Goal: Task Accomplishment & Management: Use online tool/utility

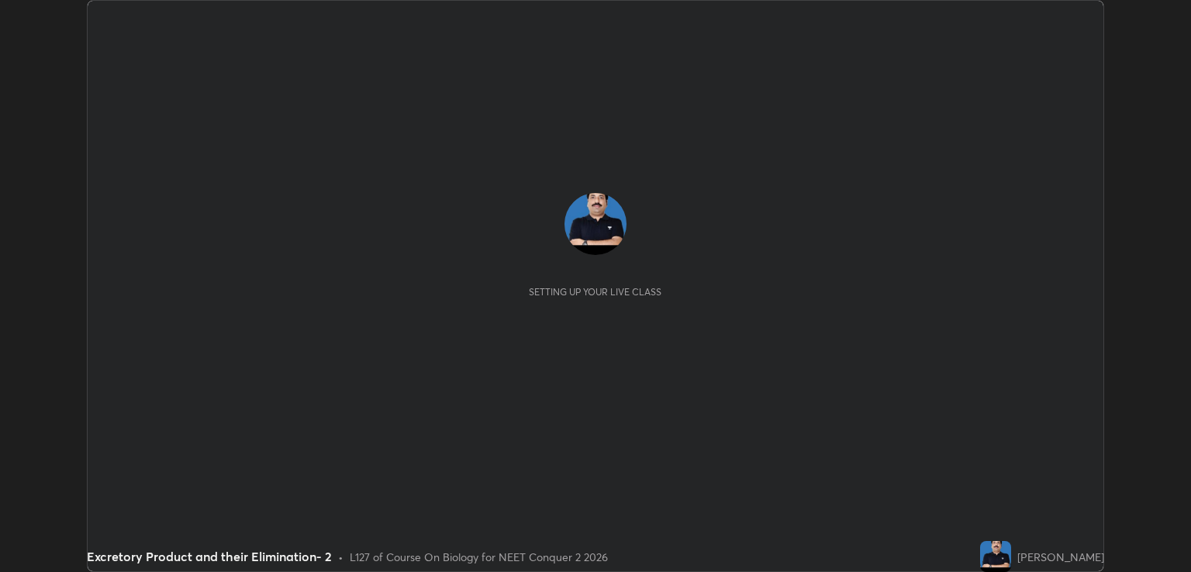
scroll to position [572, 1191]
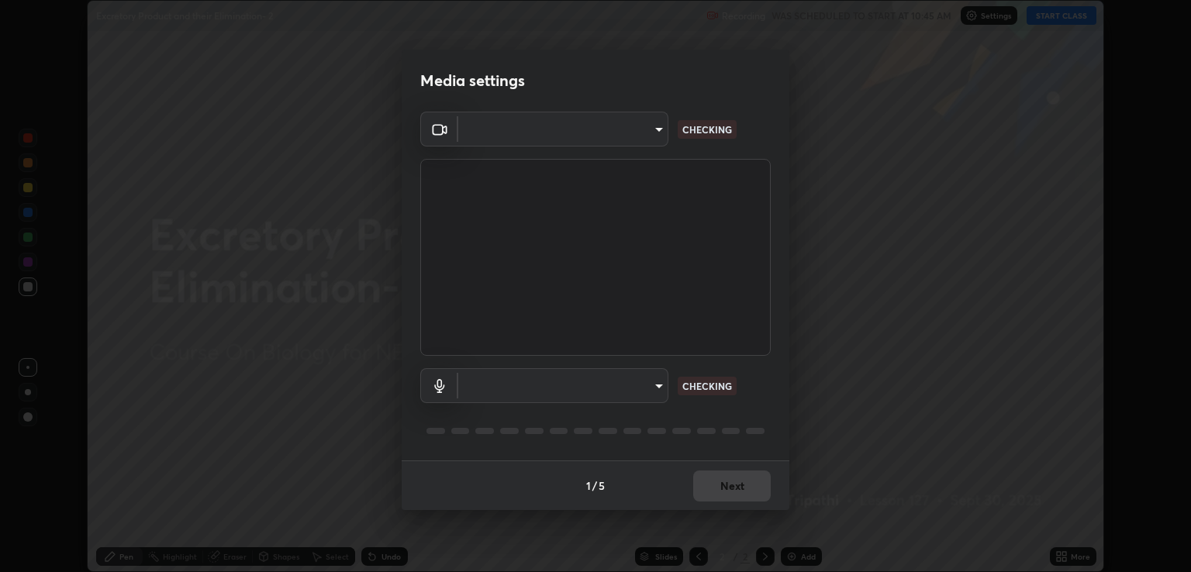
type input "ecbdbd44a66272db987f9f12271ef5319a85e28cdf2a8e5dd884bc8ad31297da"
click at [504, 386] on body "Erase all Excretory Product and their Elimination- 2 Recording WAS SCHEDULED TO…" at bounding box center [595, 286] width 1191 height 572
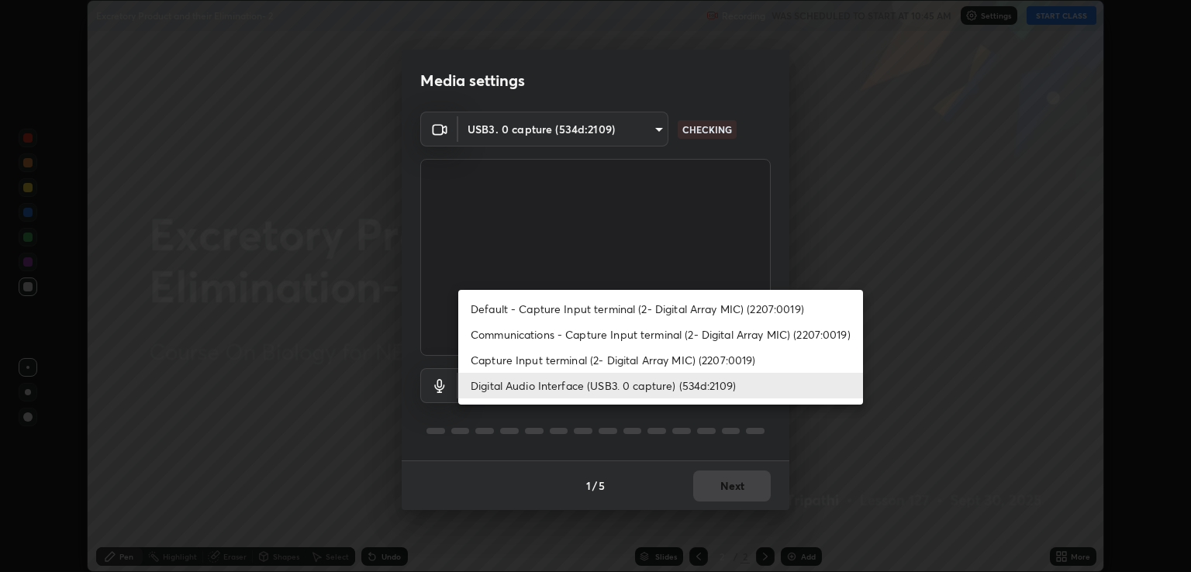
click at [498, 363] on li "Capture Input terminal (2- Digital Array MIC) (2207:0019)" at bounding box center [660, 360] width 405 height 26
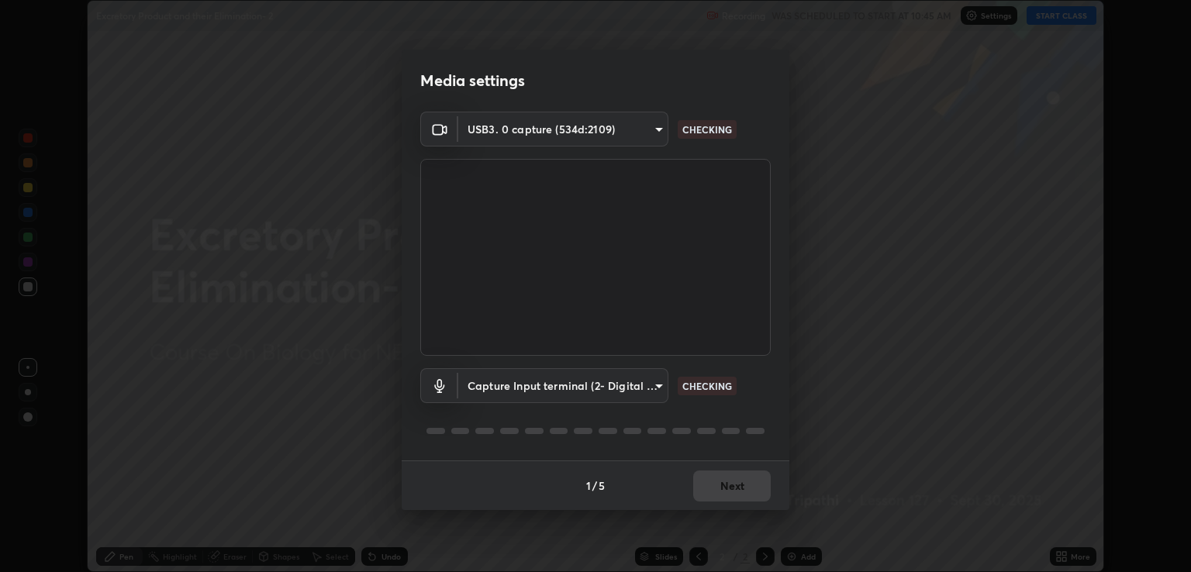
click at [496, 388] on body "Erase all Excretory Product and their Elimination- 2 Recording WAS SCHEDULED TO…" at bounding box center [595, 286] width 1191 height 572
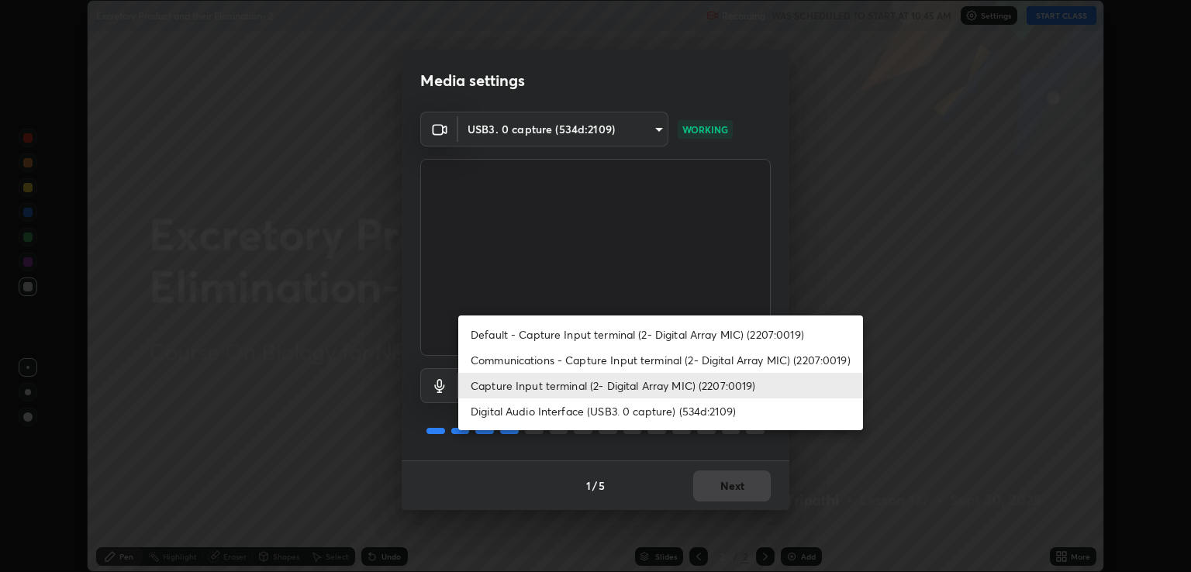
click at [509, 413] on li "Digital Audio Interface (USB3. 0 capture) (534d:2109)" at bounding box center [660, 411] width 405 height 26
type input "641fb1797ef8f9550b7f0158b383ff89036df526a4b0c4fe678c68e459c52791"
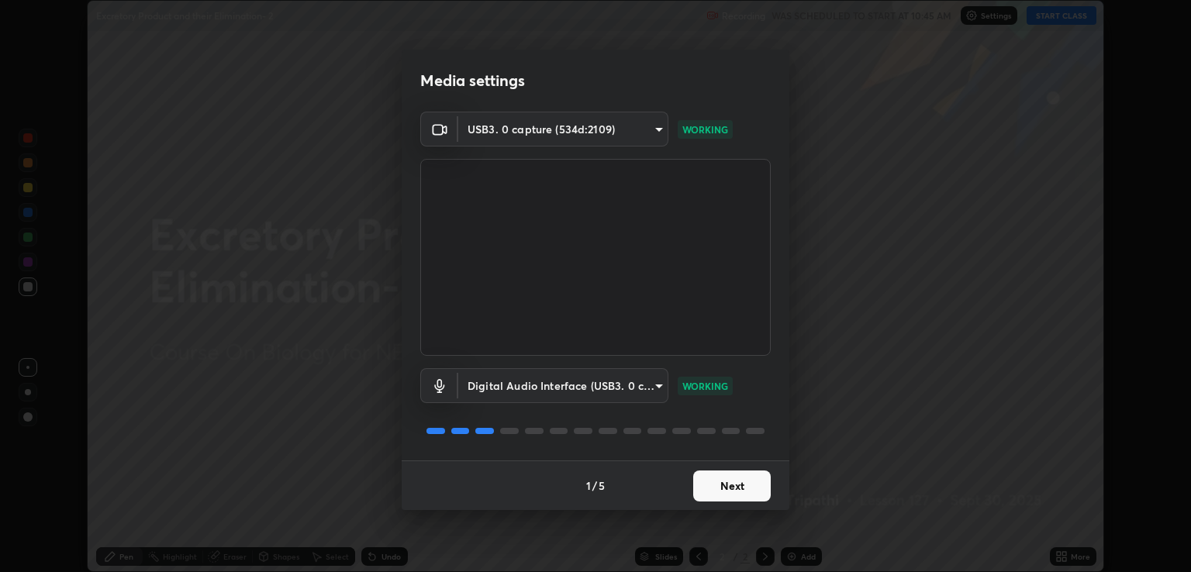
click at [740, 487] on button "Next" at bounding box center [732, 486] width 78 height 31
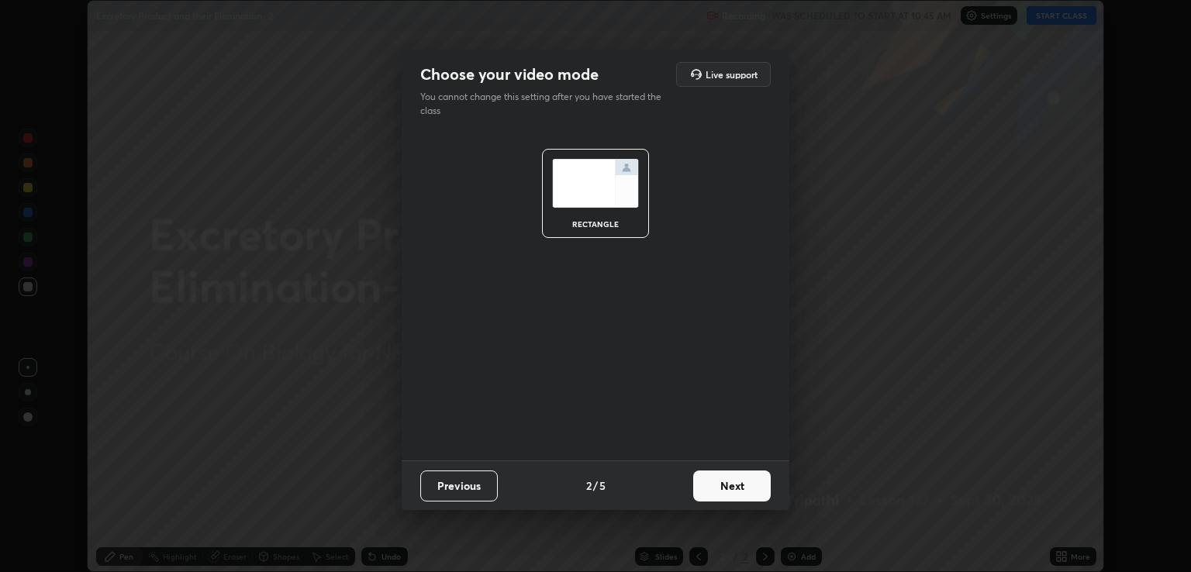
click at [747, 493] on button "Next" at bounding box center [732, 486] width 78 height 31
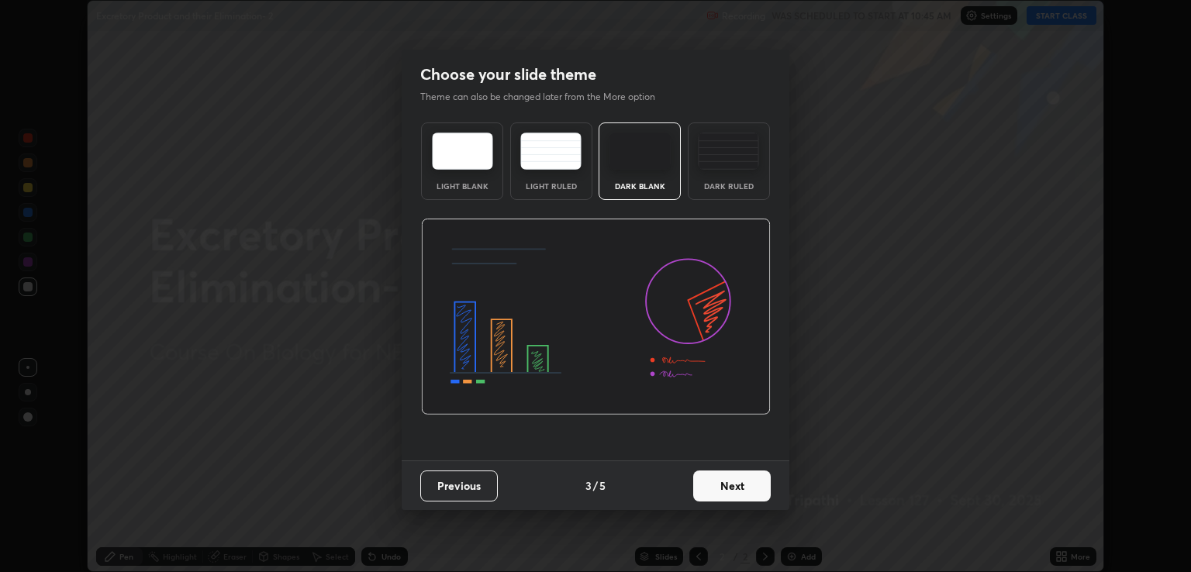
click at [765, 491] on button "Next" at bounding box center [732, 486] width 78 height 31
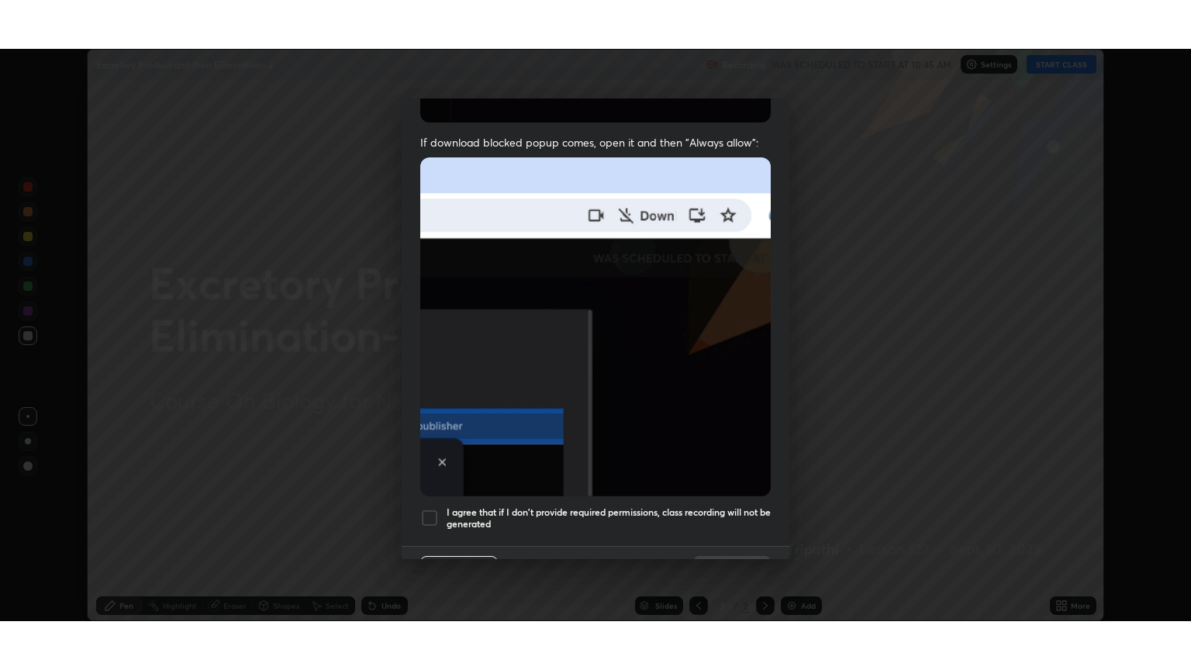
scroll to position [314, 0]
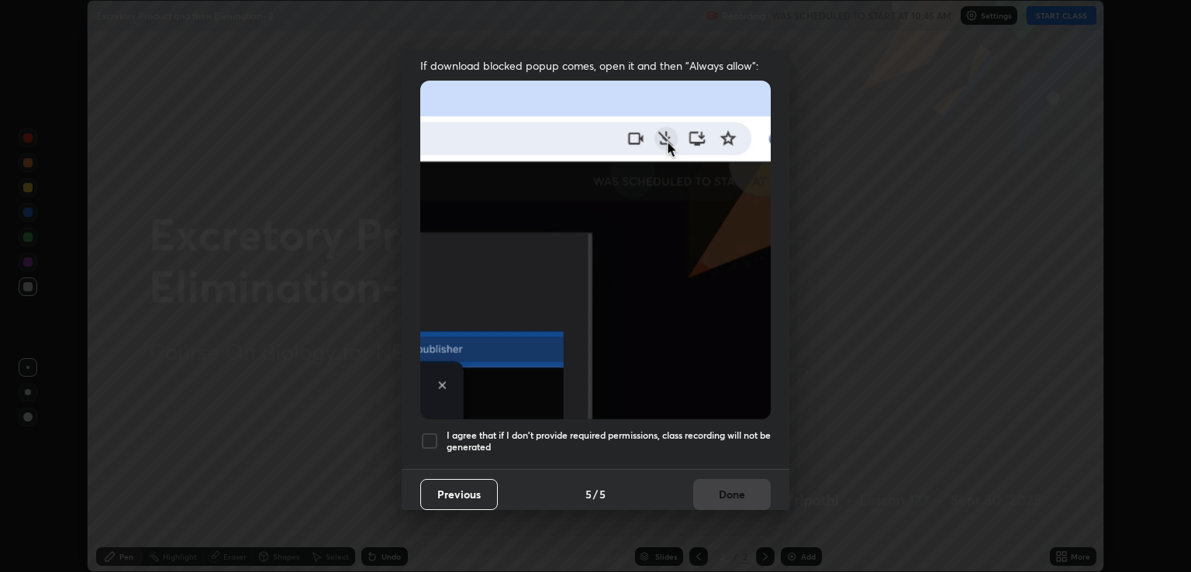
click at [730, 432] on h5 "I agree that if I don't provide required permissions, class recording will not …" at bounding box center [609, 441] width 324 height 24
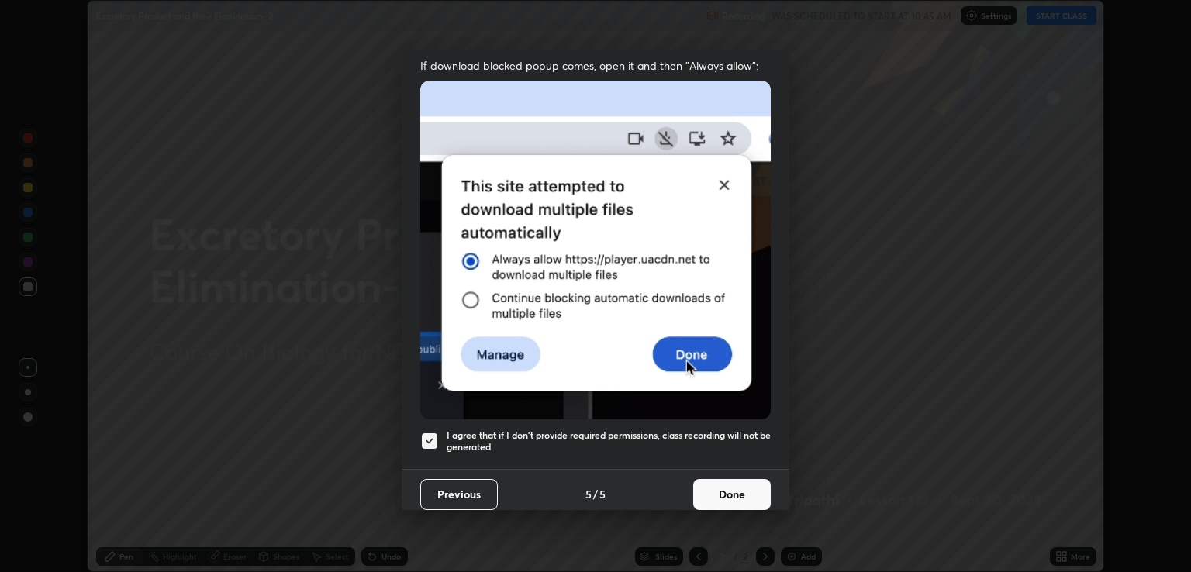
click at [738, 486] on button "Done" at bounding box center [732, 494] width 78 height 31
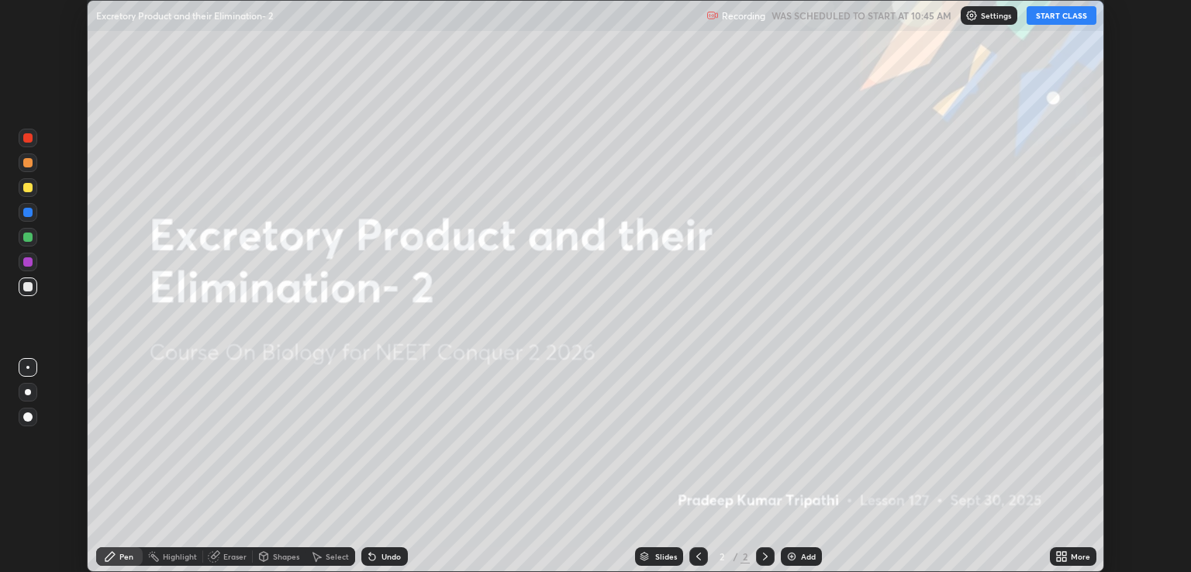
click at [1064, 553] on icon at bounding box center [1064, 554] width 4 height 4
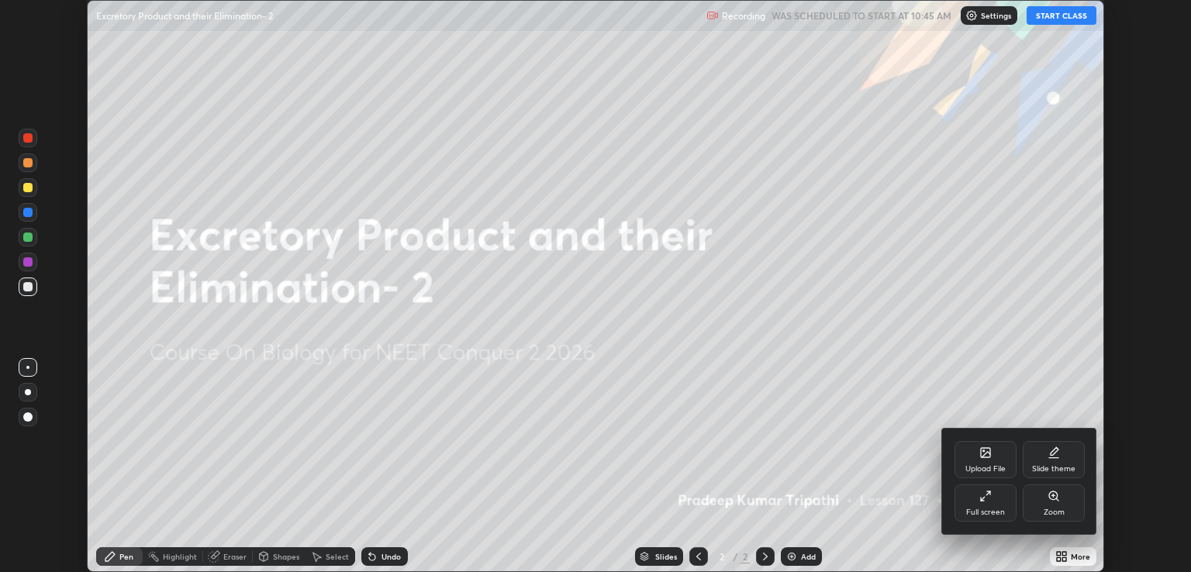
click at [985, 505] on div "Full screen" at bounding box center [985, 503] width 62 height 37
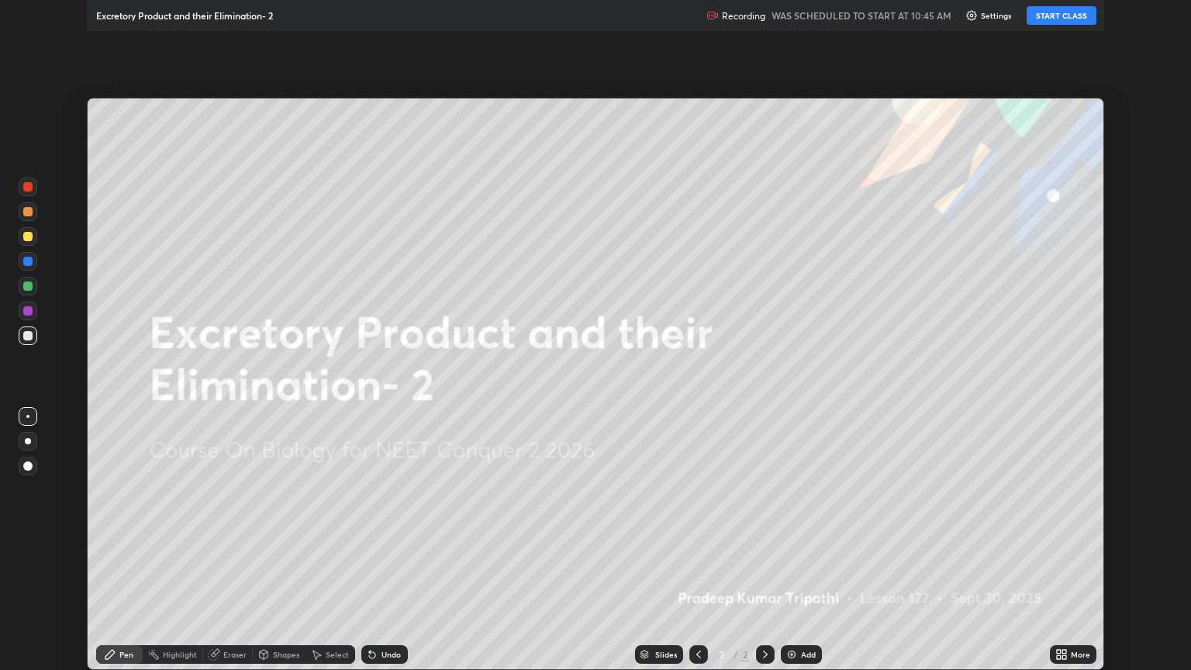
scroll to position [670, 1191]
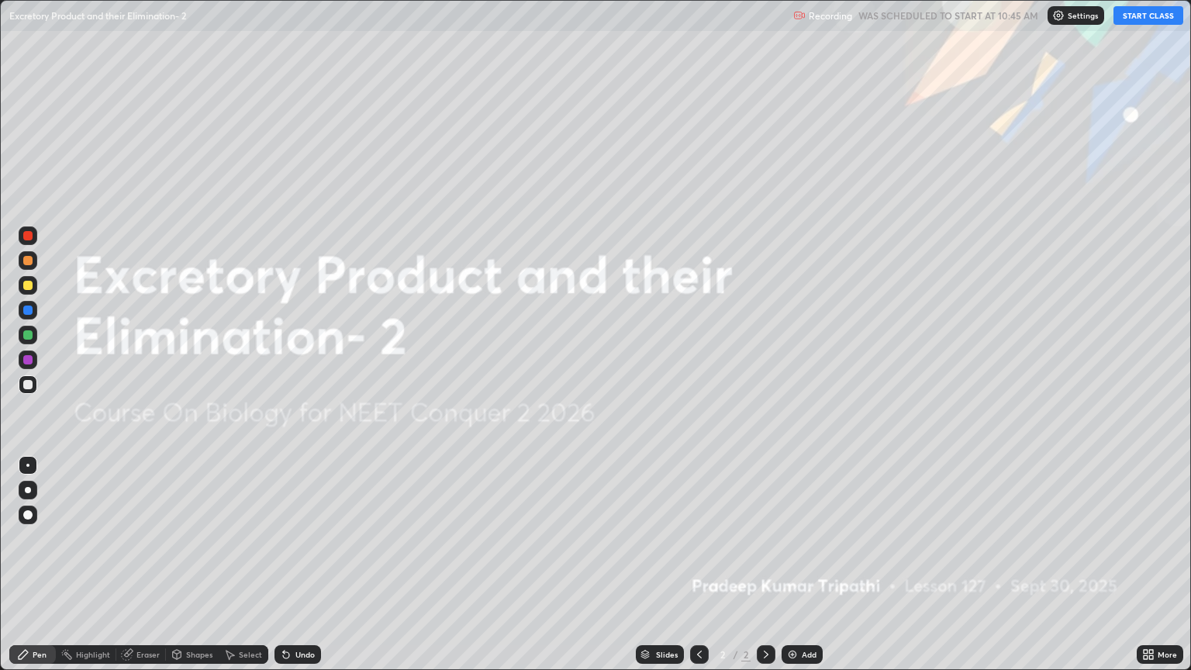
click at [1138, 12] on button "START CLASS" at bounding box center [1148, 15] width 70 height 19
click at [1128, 17] on button "START CLASS" at bounding box center [1148, 15] width 70 height 19
click at [150, 571] on div "Eraser" at bounding box center [147, 654] width 23 height 8
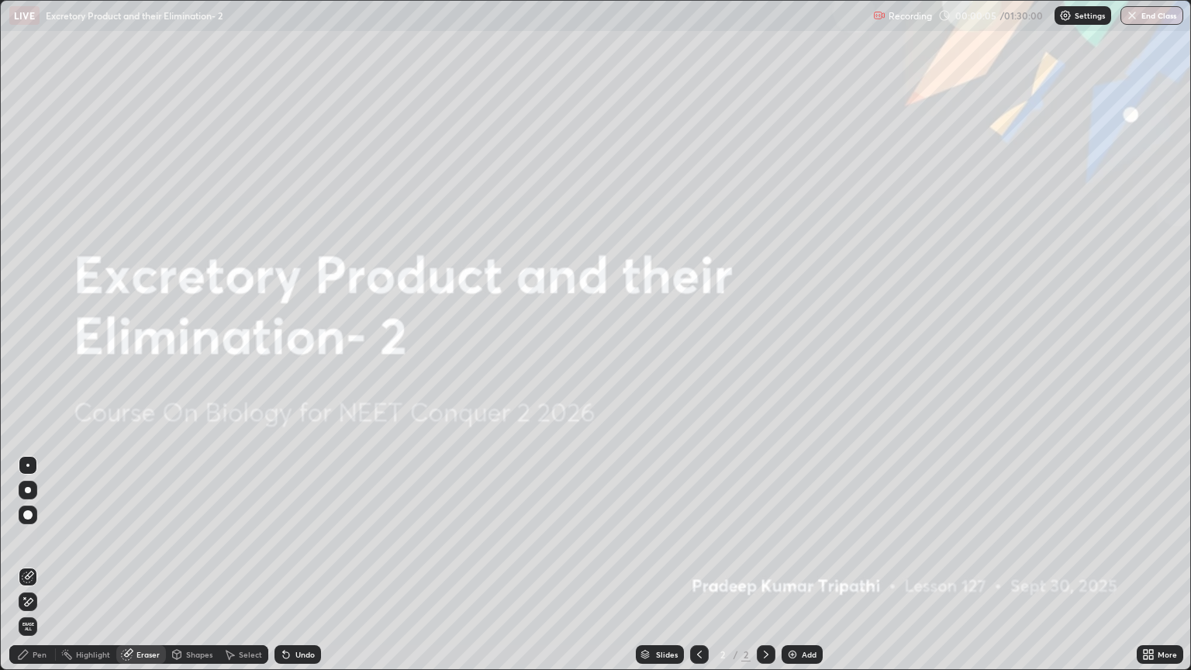
click at [28, 571] on span "Erase all" at bounding box center [27, 626] width 17 height 9
click at [149, 571] on div "Eraser" at bounding box center [147, 654] width 23 height 8
click at [790, 571] on img at bounding box center [792, 654] width 12 height 12
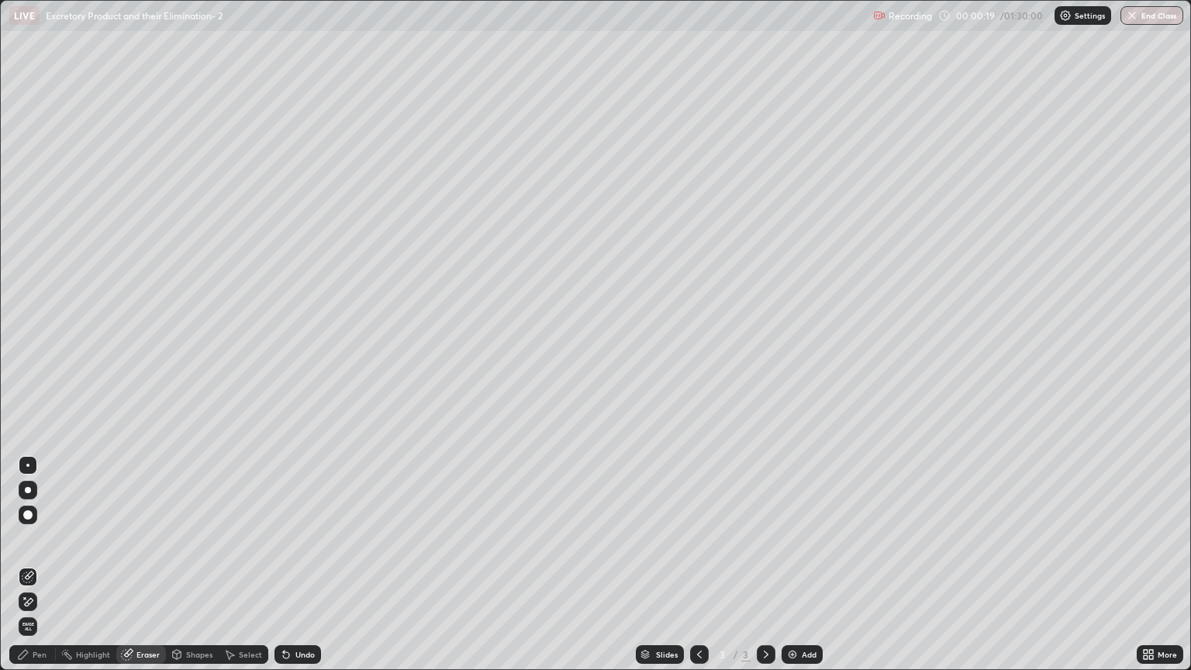
click at [40, 571] on div "Pen" at bounding box center [40, 654] width 14 height 8
click at [28, 288] on div at bounding box center [27, 285] width 9 height 9
click at [35, 571] on div "Pen" at bounding box center [32, 654] width 47 height 19
click at [28, 493] on div at bounding box center [28, 490] width 19 height 19
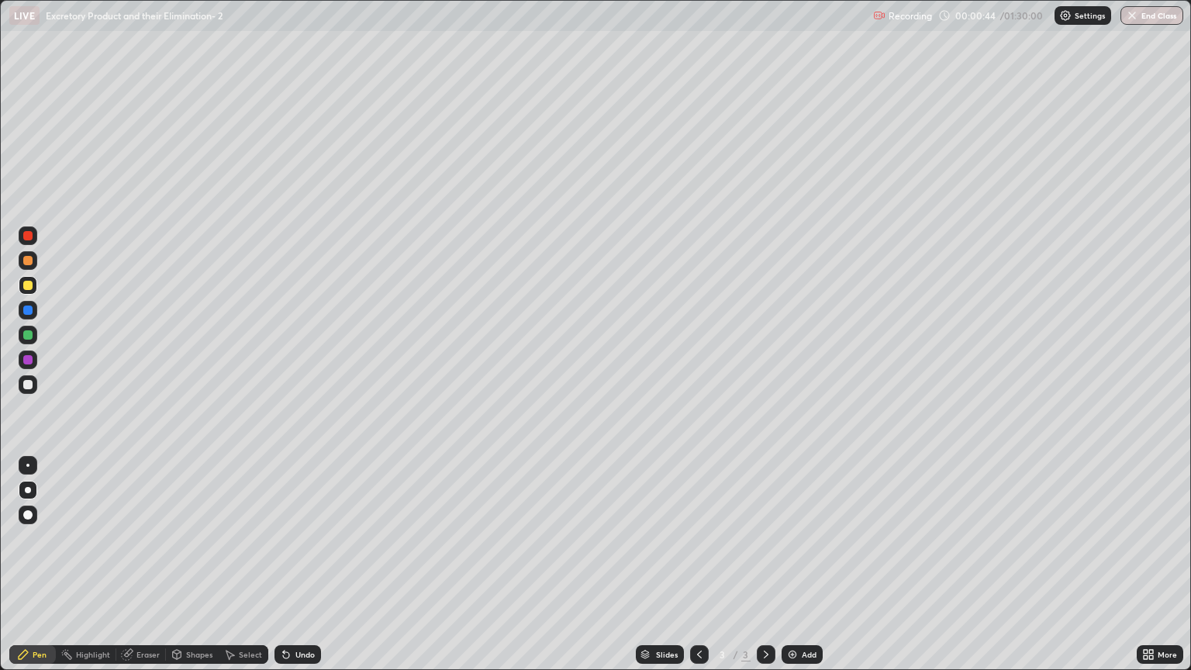
click at [31, 336] on div at bounding box center [27, 334] width 9 height 9
click at [189, 571] on div "Shapes" at bounding box center [199, 654] width 26 height 8
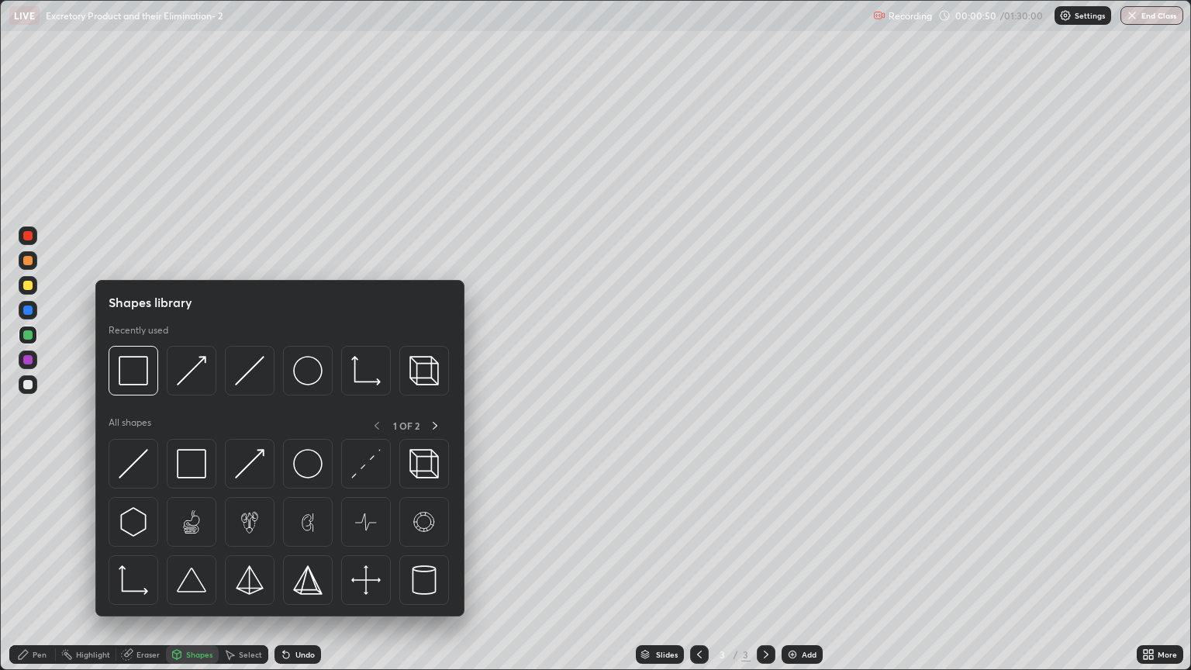
click at [49, 571] on div "Pen" at bounding box center [32, 654] width 47 height 19
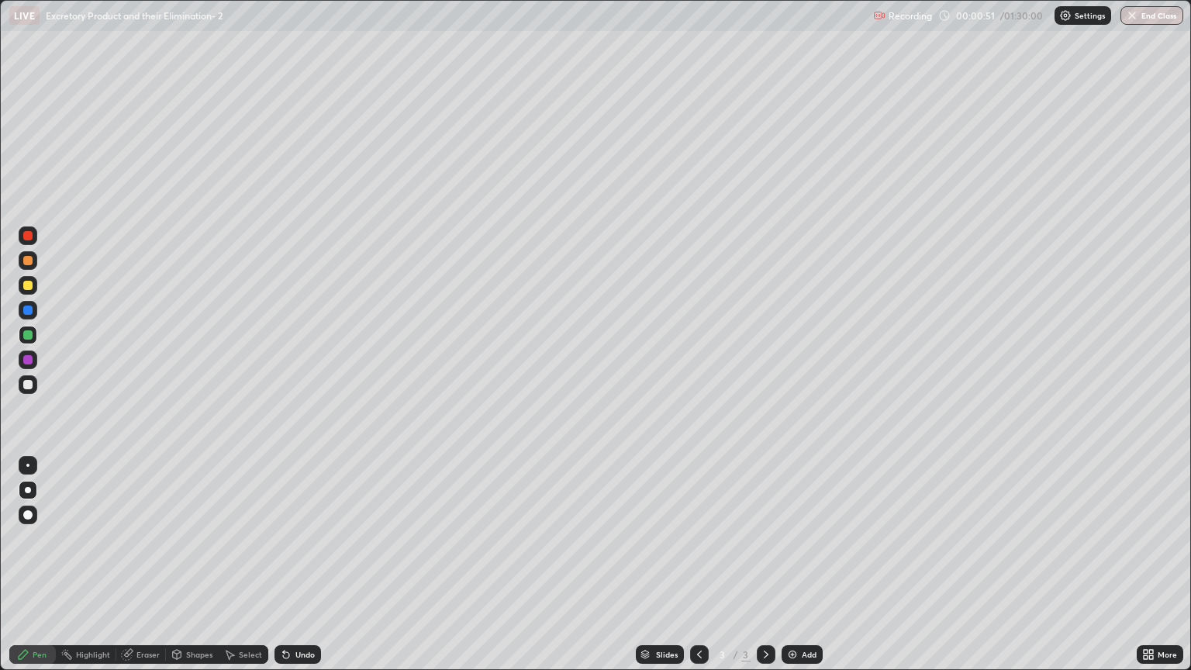
click at [31, 285] on div at bounding box center [27, 285] width 9 height 9
click at [240, 571] on div "Select" at bounding box center [250, 654] width 23 height 8
click at [191, 571] on div "Shapes" at bounding box center [199, 654] width 26 height 8
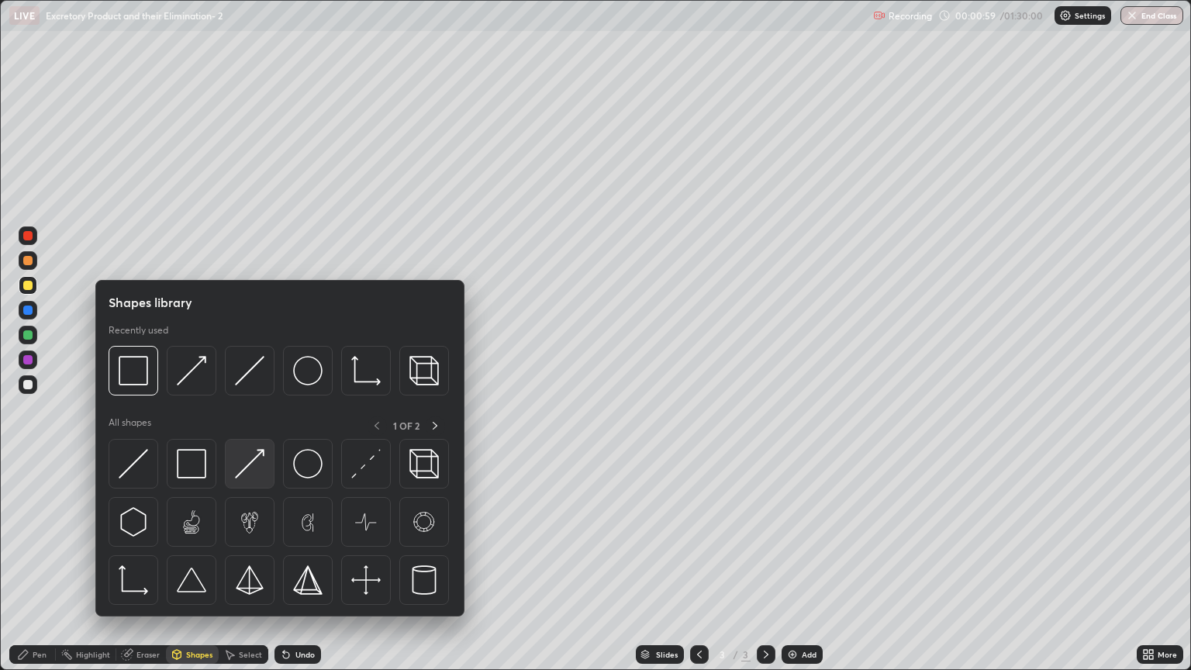
click at [256, 474] on img at bounding box center [249, 463] width 29 height 29
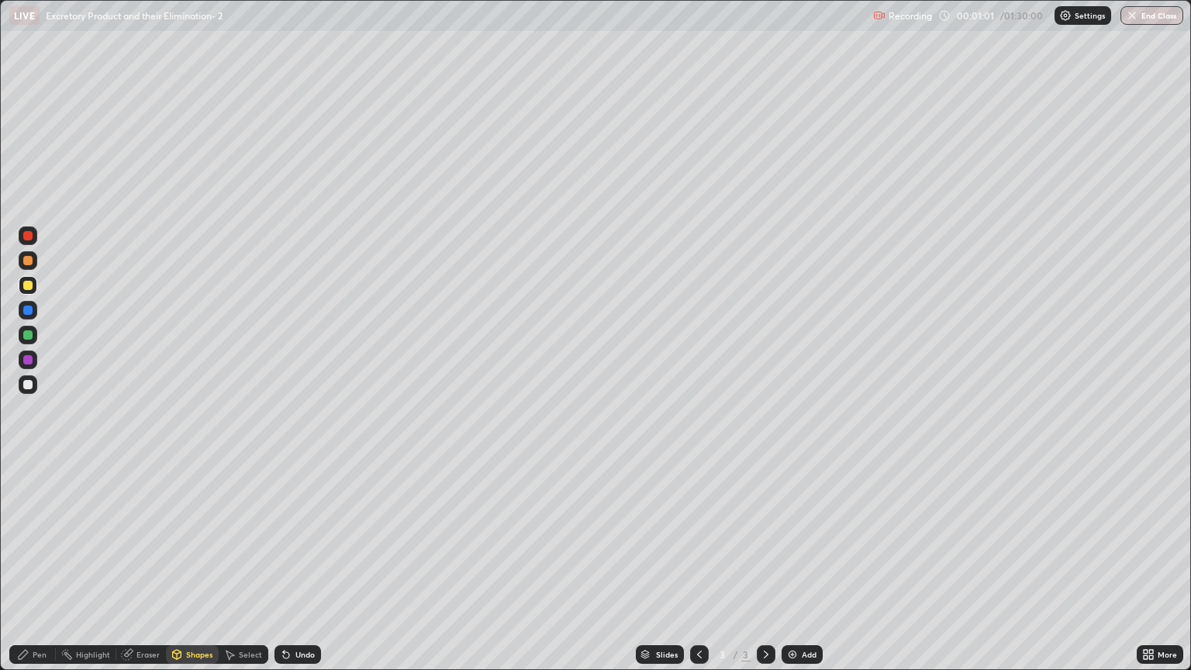
click at [47, 571] on div "Pen" at bounding box center [32, 654] width 47 height 19
click at [28, 382] on div at bounding box center [27, 384] width 9 height 9
click at [196, 571] on div "Shapes" at bounding box center [199, 654] width 26 height 8
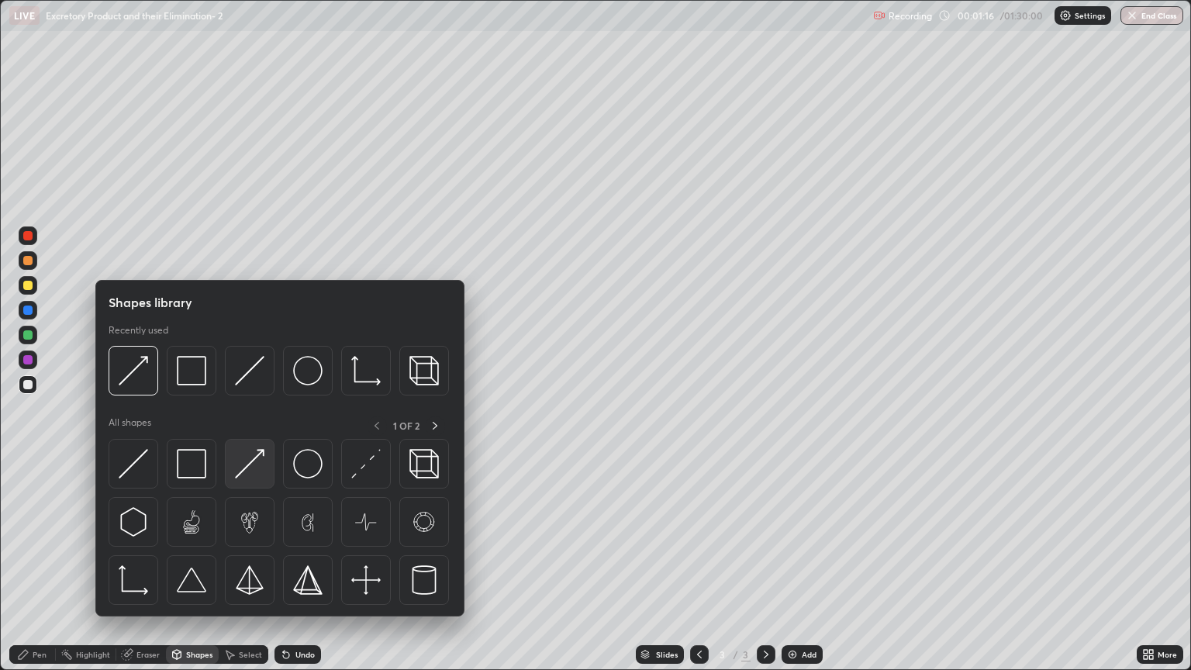
click at [254, 470] on img at bounding box center [249, 463] width 29 height 29
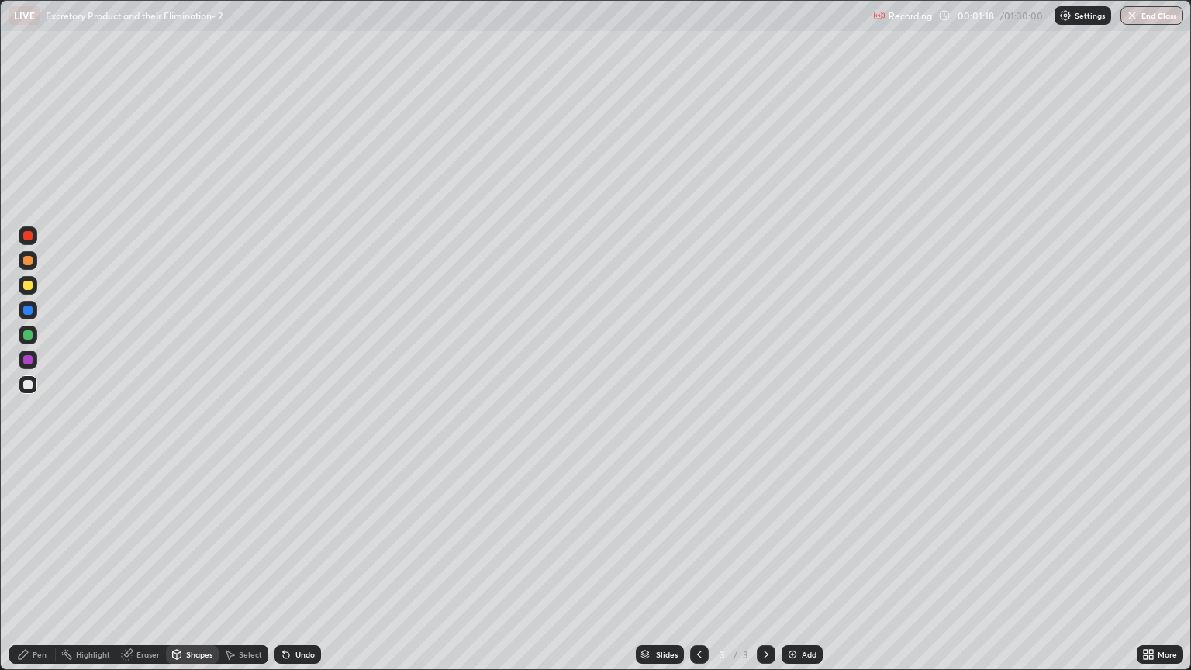
click at [50, 571] on div "Pen" at bounding box center [32, 654] width 47 height 19
click at [44, 571] on div "Pen" at bounding box center [32, 654] width 47 height 19
click at [31, 288] on div at bounding box center [27, 285] width 9 height 9
click at [200, 571] on div "Shapes" at bounding box center [199, 654] width 26 height 8
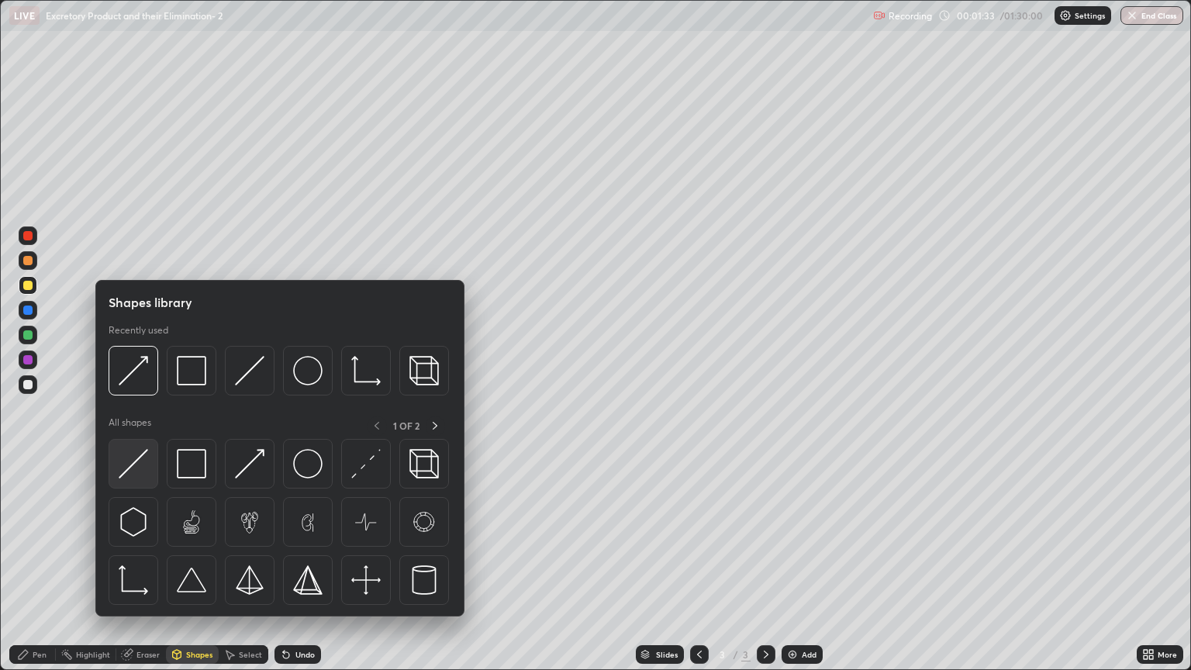
click at [148, 474] on div at bounding box center [134, 464] width 50 height 50
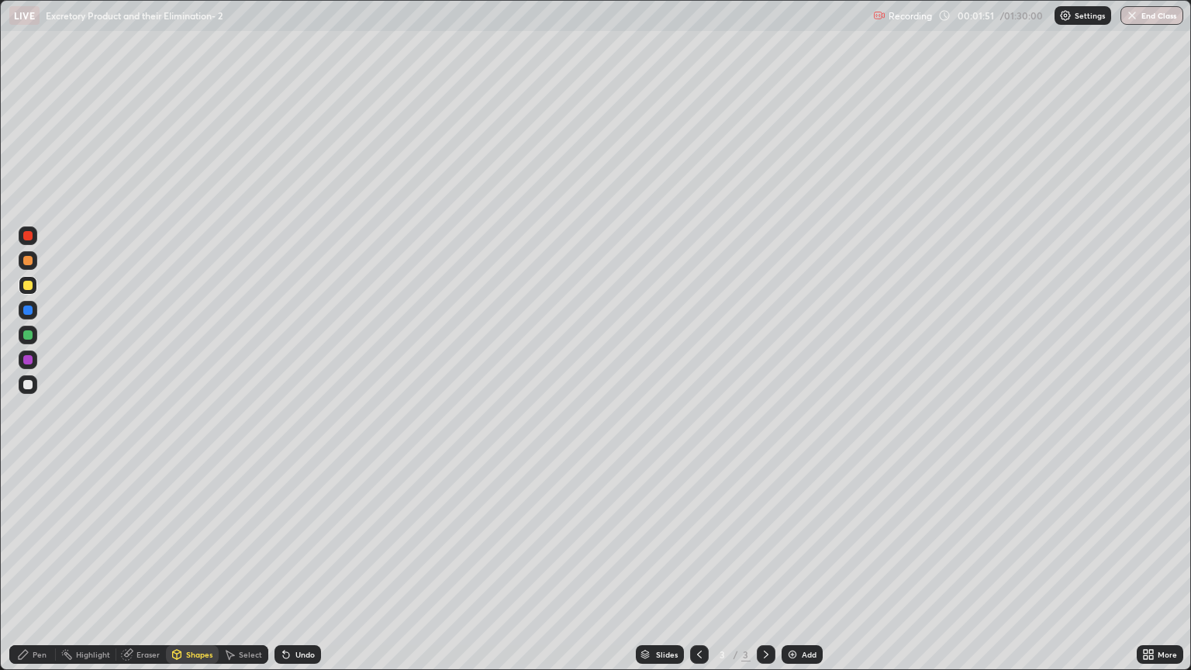
click at [31, 293] on div at bounding box center [28, 285] width 19 height 19
click at [39, 571] on div "Pen" at bounding box center [40, 654] width 14 height 8
click at [25, 384] on div at bounding box center [27, 384] width 9 height 9
click at [190, 571] on div "Shapes" at bounding box center [199, 654] width 26 height 8
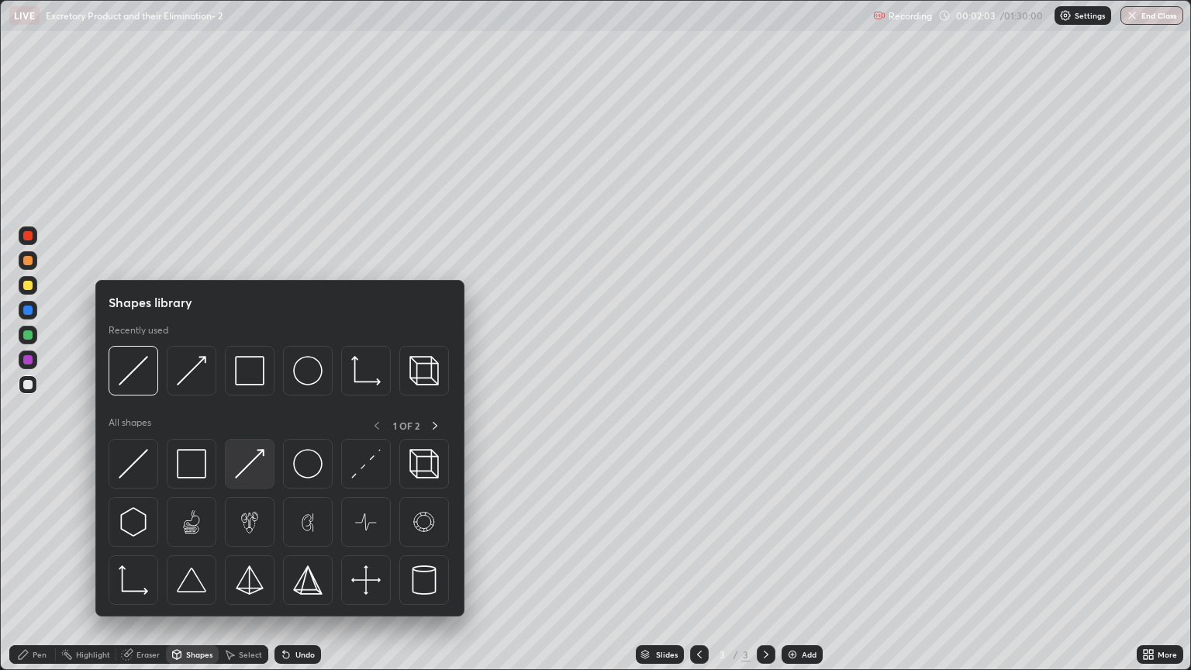
click at [244, 464] on img at bounding box center [249, 463] width 29 height 29
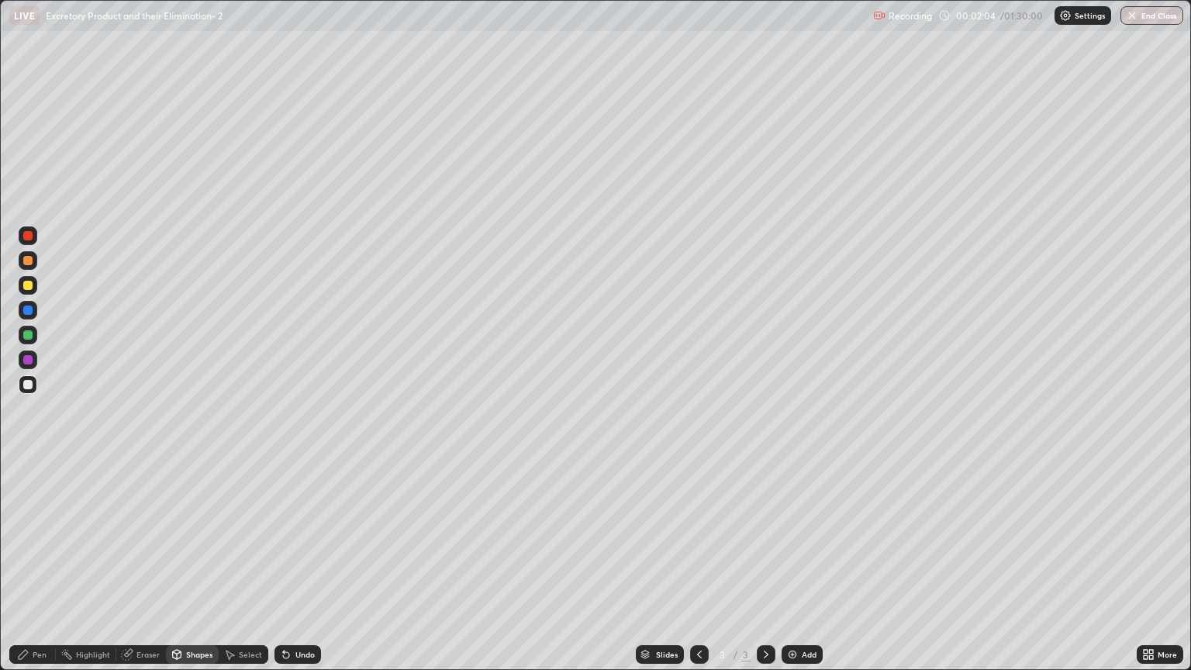
click at [47, 571] on div "Pen" at bounding box center [32, 654] width 47 height 19
click at [45, 571] on div "Pen" at bounding box center [40, 654] width 14 height 8
click at [28, 286] on div at bounding box center [27, 285] width 9 height 9
click at [200, 571] on div "Shapes" at bounding box center [192, 654] width 53 height 19
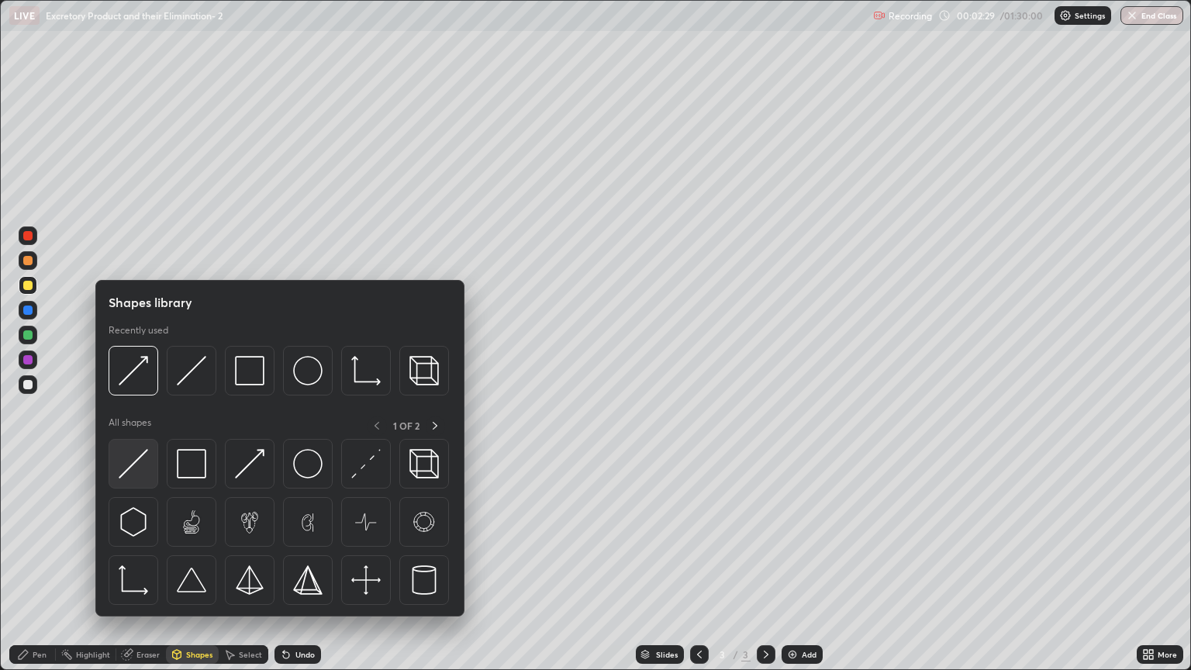
click at [144, 470] on img at bounding box center [133, 463] width 29 height 29
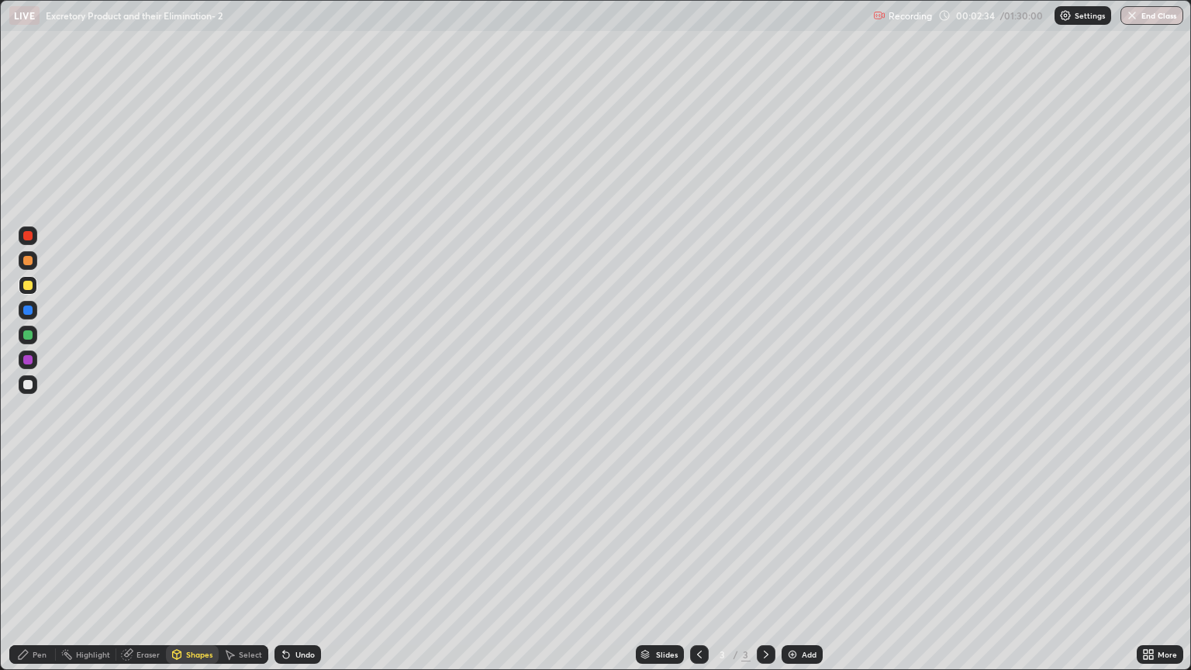
click at [29, 288] on div at bounding box center [27, 285] width 9 height 9
click at [47, 571] on div "Pen" at bounding box center [32, 654] width 47 height 19
click at [192, 571] on div "Shapes" at bounding box center [199, 654] width 26 height 8
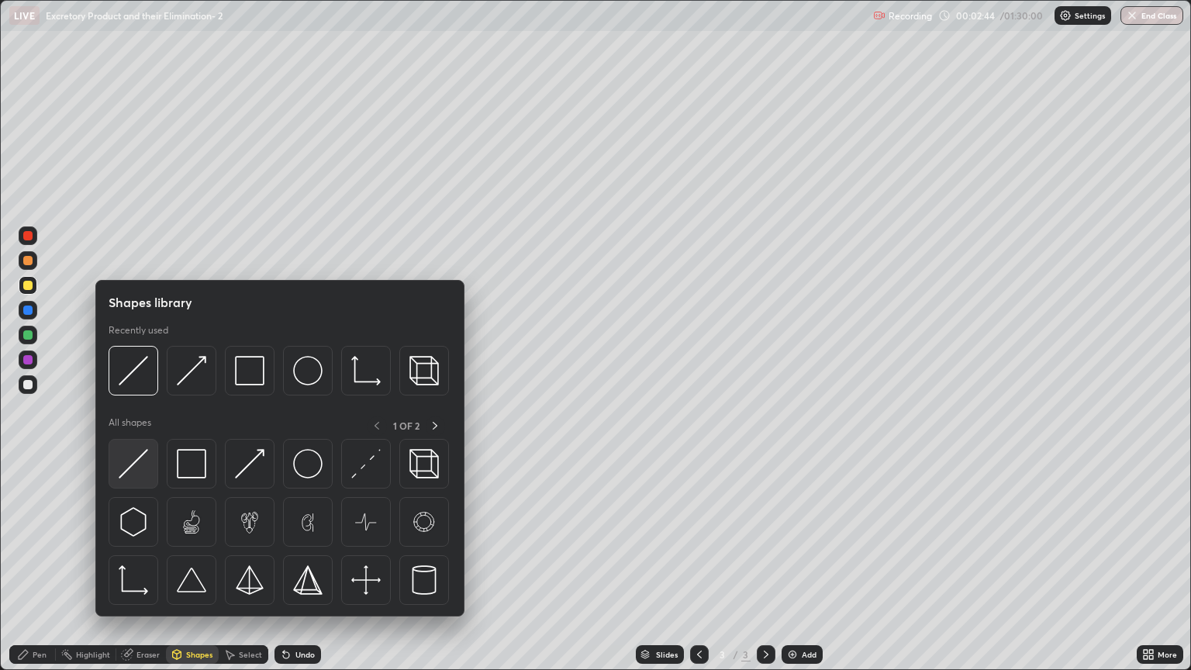
click at [140, 464] on img at bounding box center [133, 463] width 29 height 29
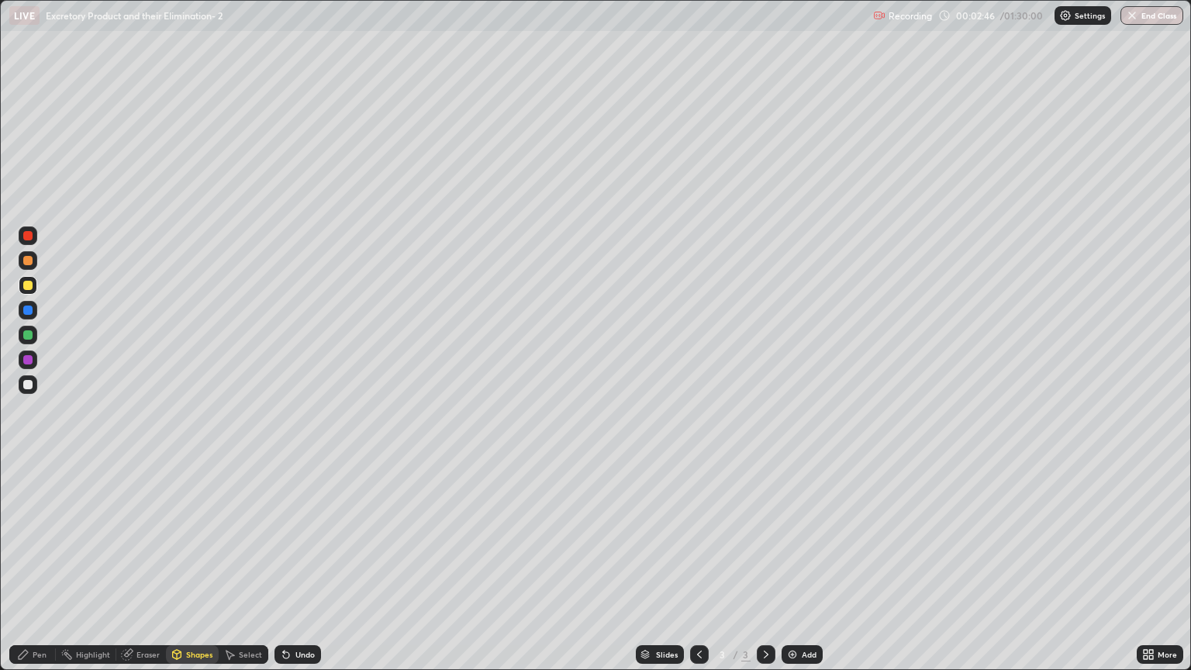
click at [28, 385] on div at bounding box center [27, 384] width 9 height 9
click at [37, 571] on div "Pen" at bounding box center [32, 654] width 47 height 19
click at [28, 385] on div at bounding box center [27, 384] width 9 height 9
click at [30, 285] on div at bounding box center [27, 285] width 9 height 9
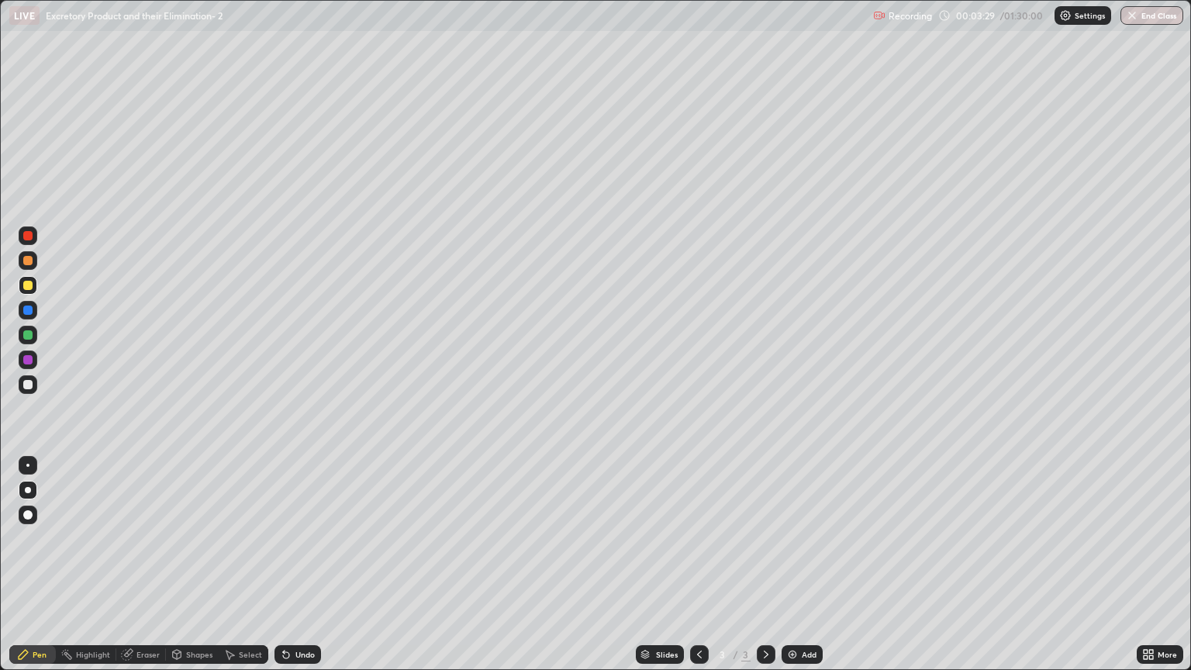
click at [45, 571] on div "Pen" at bounding box center [40, 654] width 14 height 8
click at [30, 389] on div at bounding box center [28, 384] width 19 height 19
click at [192, 571] on div "Shapes" at bounding box center [199, 654] width 26 height 8
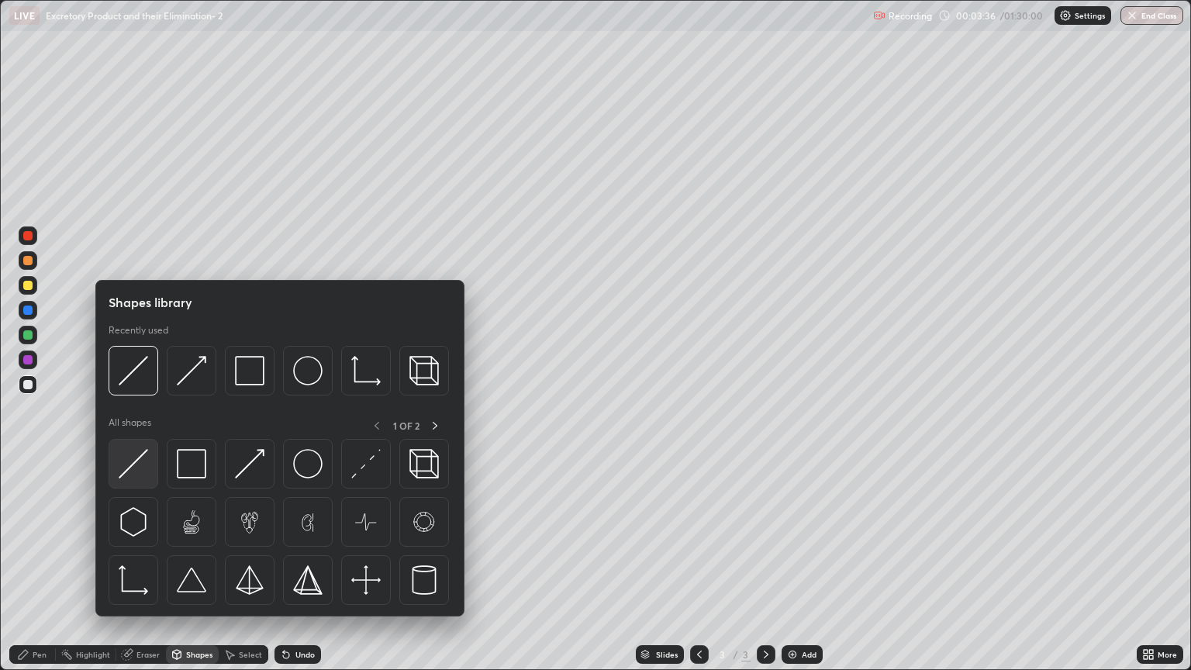
click at [140, 464] on img at bounding box center [133, 463] width 29 height 29
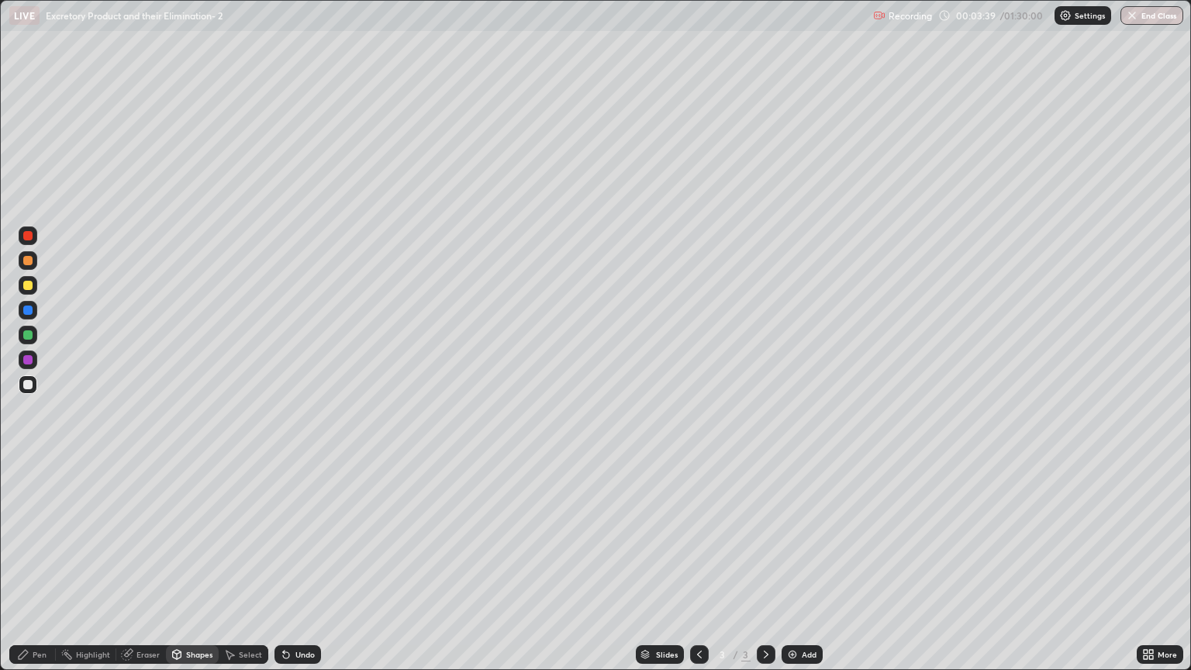
click at [47, 571] on div "Pen" at bounding box center [32, 654] width 47 height 19
click at [192, 571] on div "Shapes" at bounding box center [199, 654] width 26 height 8
click at [148, 571] on div "Eraser" at bounding box center [147, 654] width 23 height 8
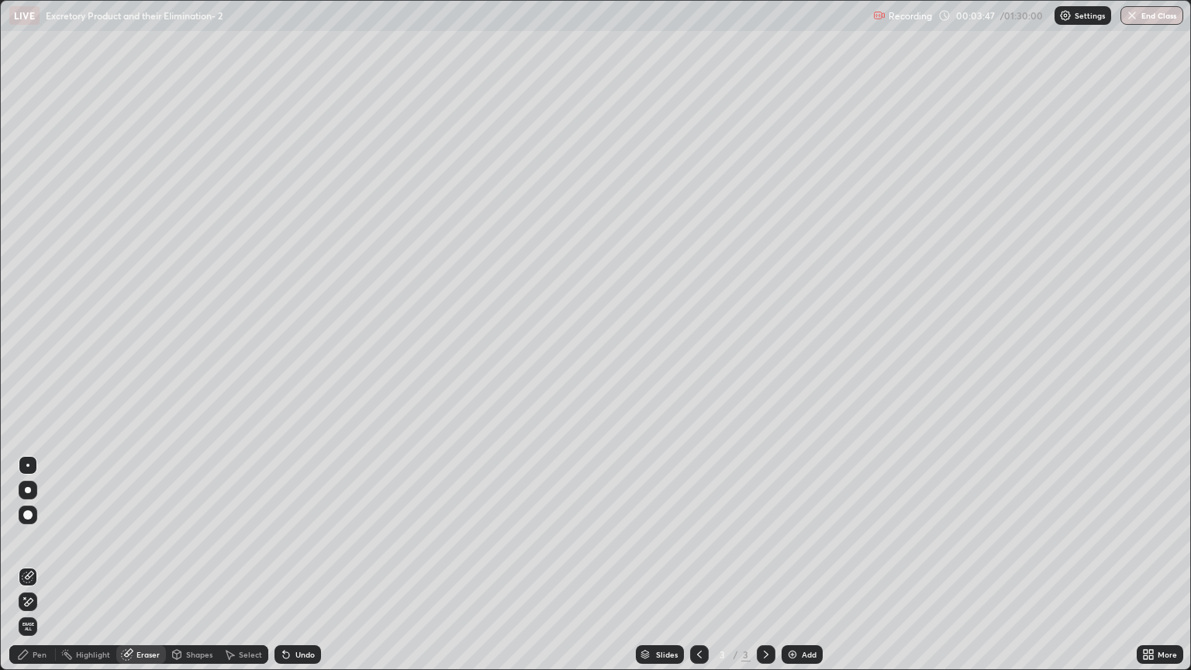
click at [40, 571] on div "Pen" at bounding box center [40, 654] width 14 height 8
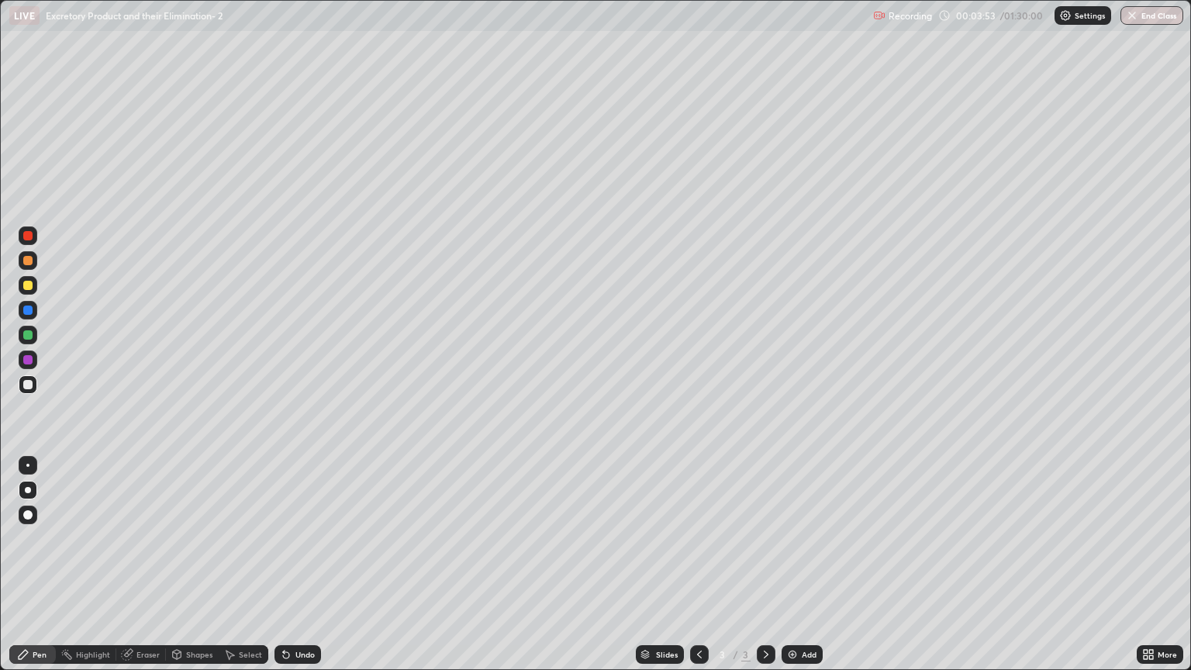
click at [32, 287] on div at bounding box center [27, 285] width 9 height 9
click at [207, 571] on div "Shapes" at bounding box center [192, 654] width 53 height 19
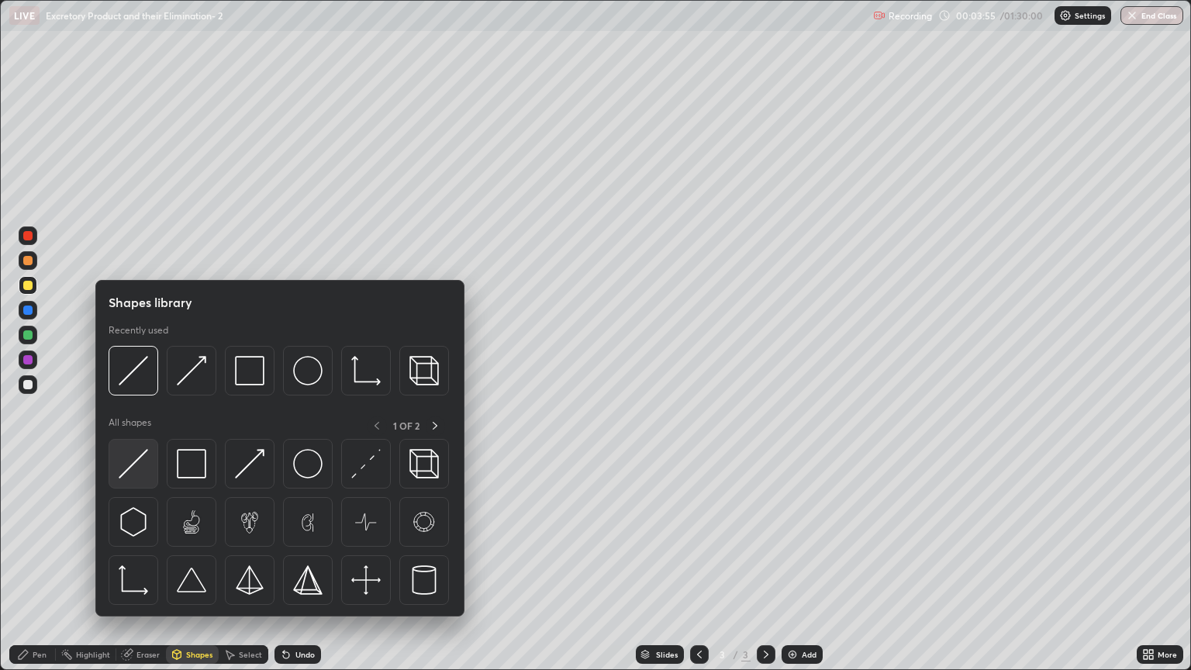
click at [136, 465] on img at bounding box center [133, 463] width 29 height 29
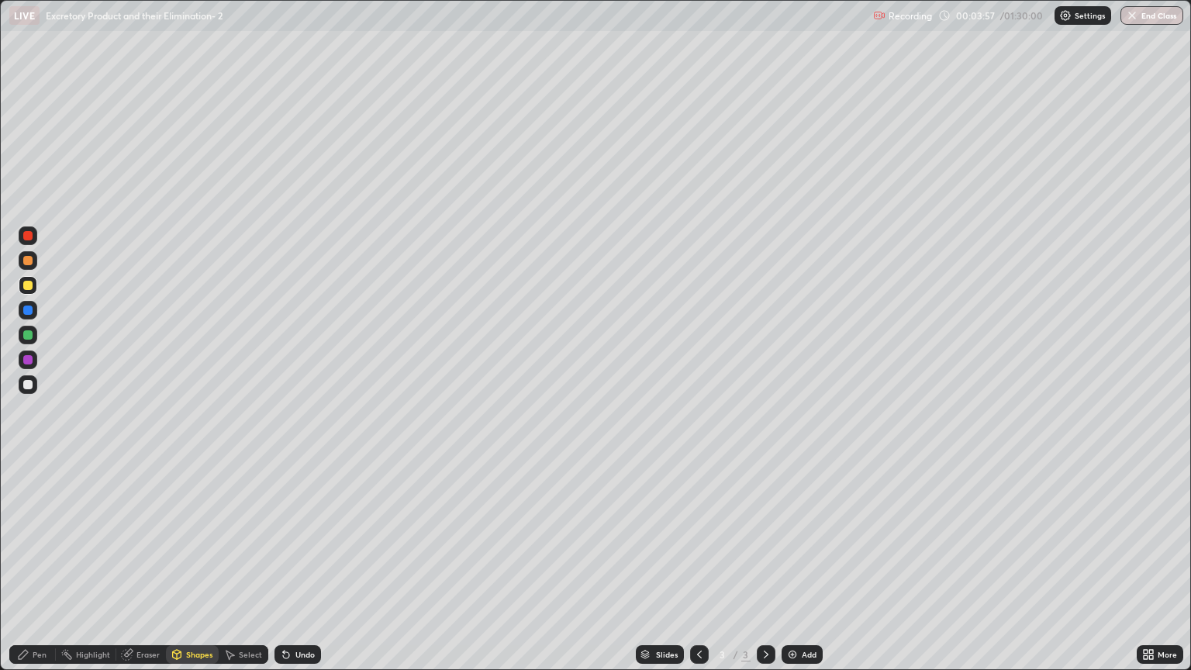
click at [47, 571] on div "Pen" at bounding box center [32, 654] width 47 height 19
click at [31, 287] on div at bounding box center [27, 285] width 9 height 9
click at [26, 387] on div at bounding box center [27, 384] width 9 height 9
click at [189, 571] on div "Shapes" at bounding box center [199, 654] width 26 height 8
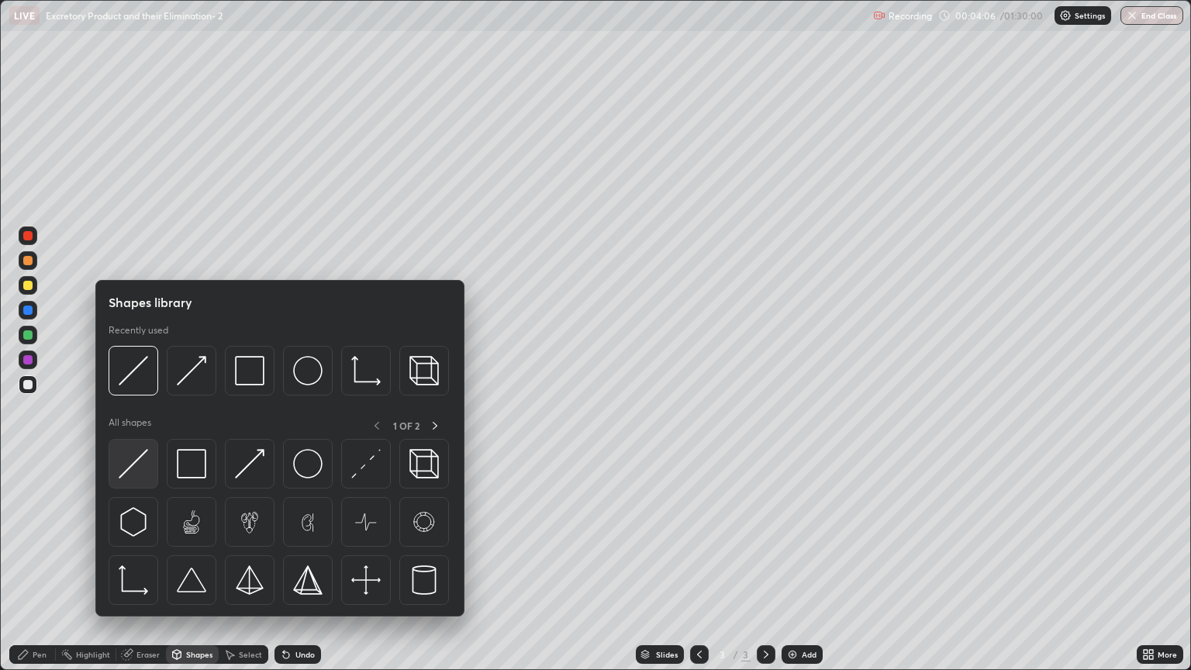
click at [140, 466] on img at bounding box center [133, 463] width 29 height 29
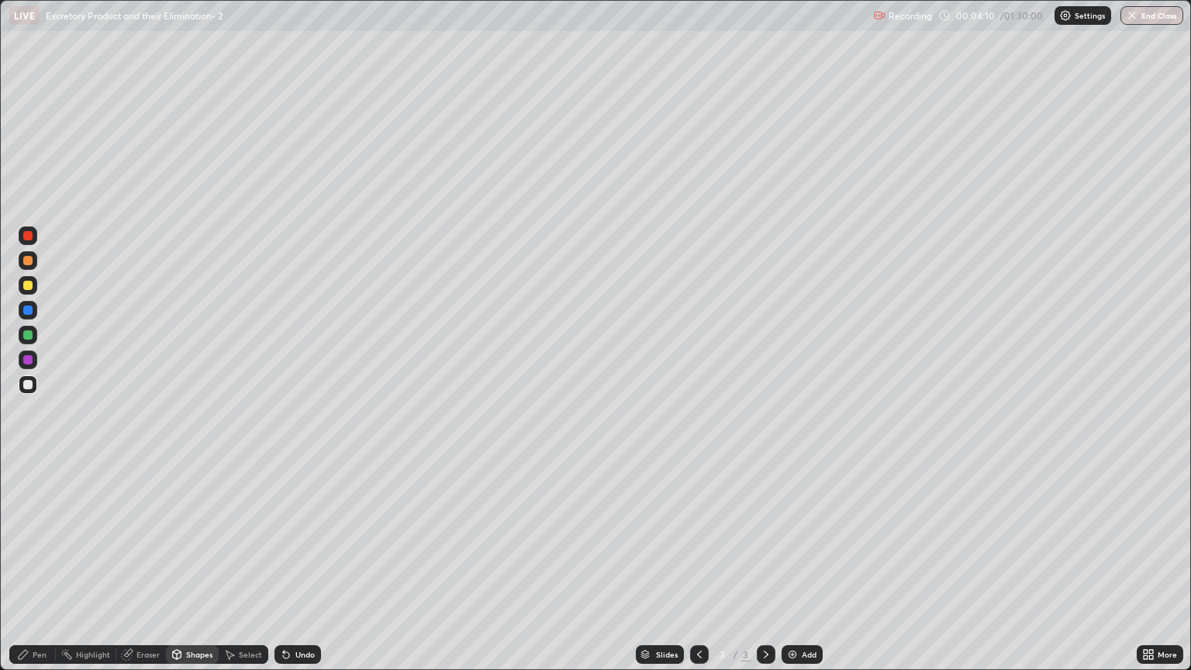
click at [40, 571] on div "Pen" at bounding box center [32, 654] width 47 height 19
click at [29, 285] on div at bounding box center [27, 285] width 9 height 9
click at [29, 384] on div at bounding box center [27, 384] width 9 height 9
click at [47, 571] on div "Pen" at bounding box center [32, 654] width 47 height 19
click at [29, 288] on div at bounding box center [27, 285] width 9 height 9
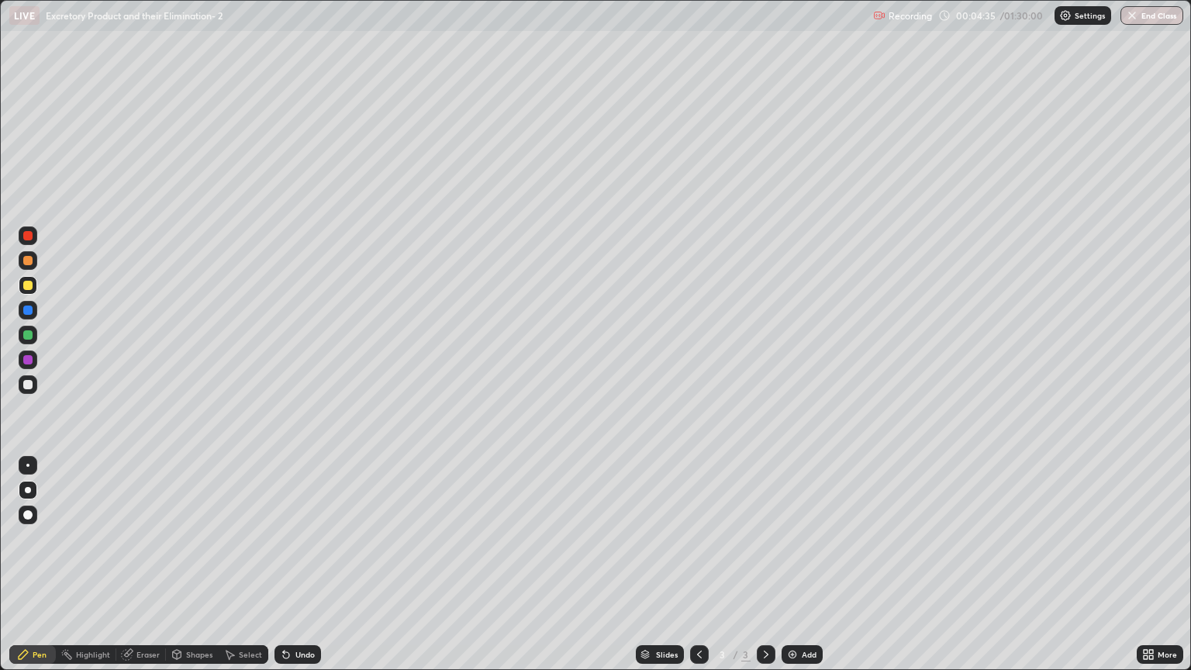
click at [202, 571] on div "Shapes" at bounding box center [199, 654] width 26 height 8
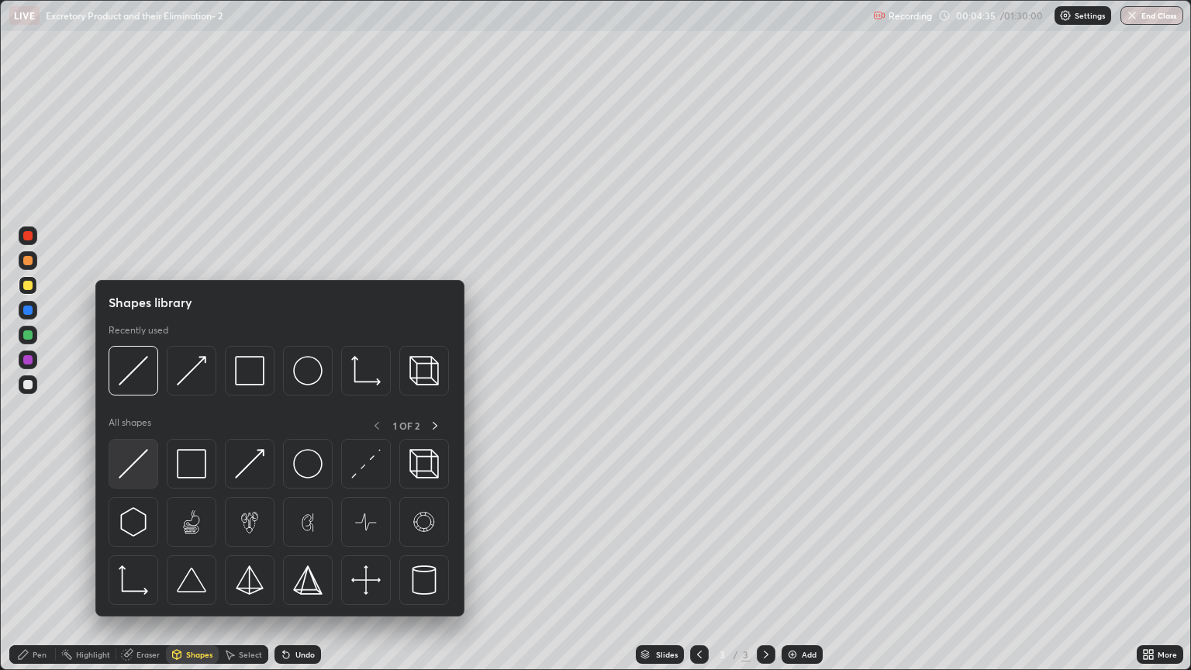
click at [147, 465] on img at bounding box center [133, 463] width 29 height 29
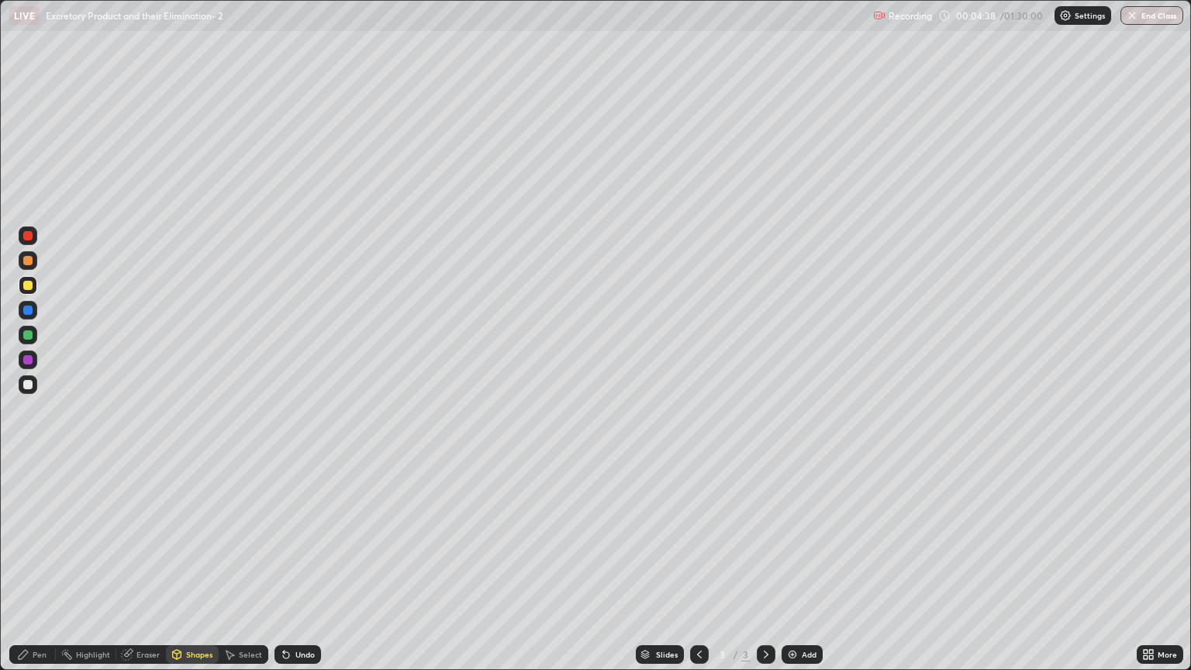
click at [39, 571] on div "Pen" at bounding box center [40, 654] width 14 height 8
click at [31, 571] on div "Pen" at bounding box center [32, 654] width 47 height 19
click at [29, 267] on div at bounding box center [28, 260] width 19 height 19
click at [43, 571] on div "Pen" at bounding box center [40, 654] width 14 height 8
click at [29, 335] on div at bounding box center [27, 334] width 9 height 9
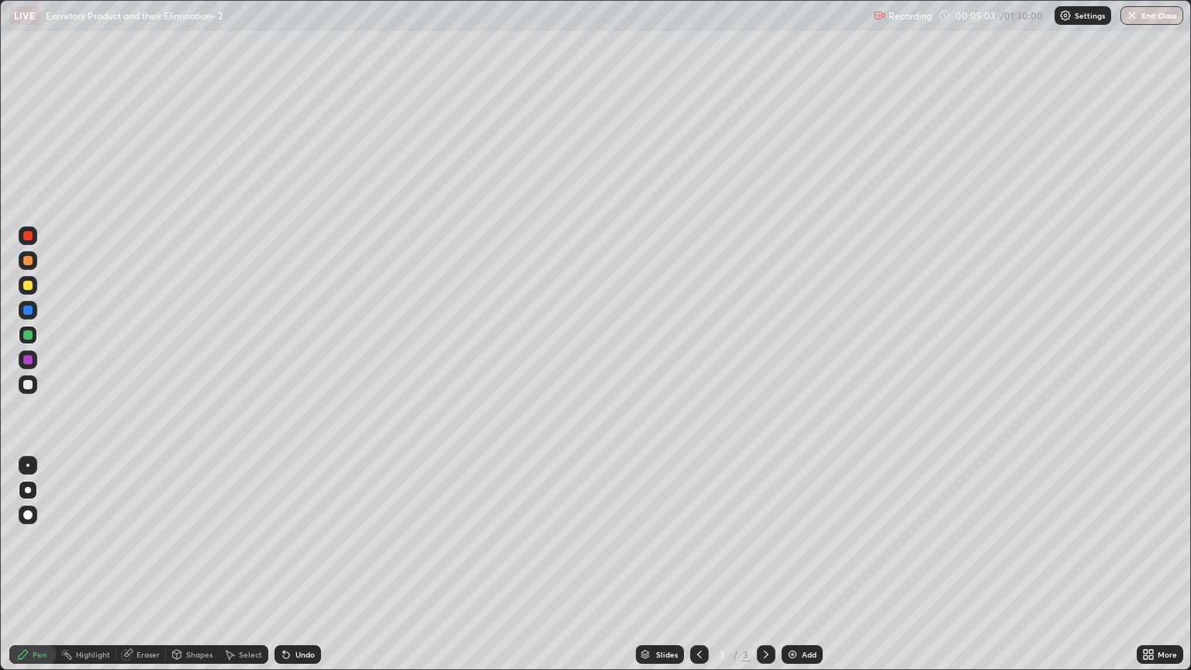
click at [154, 571] on div "Eraser" at bounding box center [141, 654] width 50 height 19
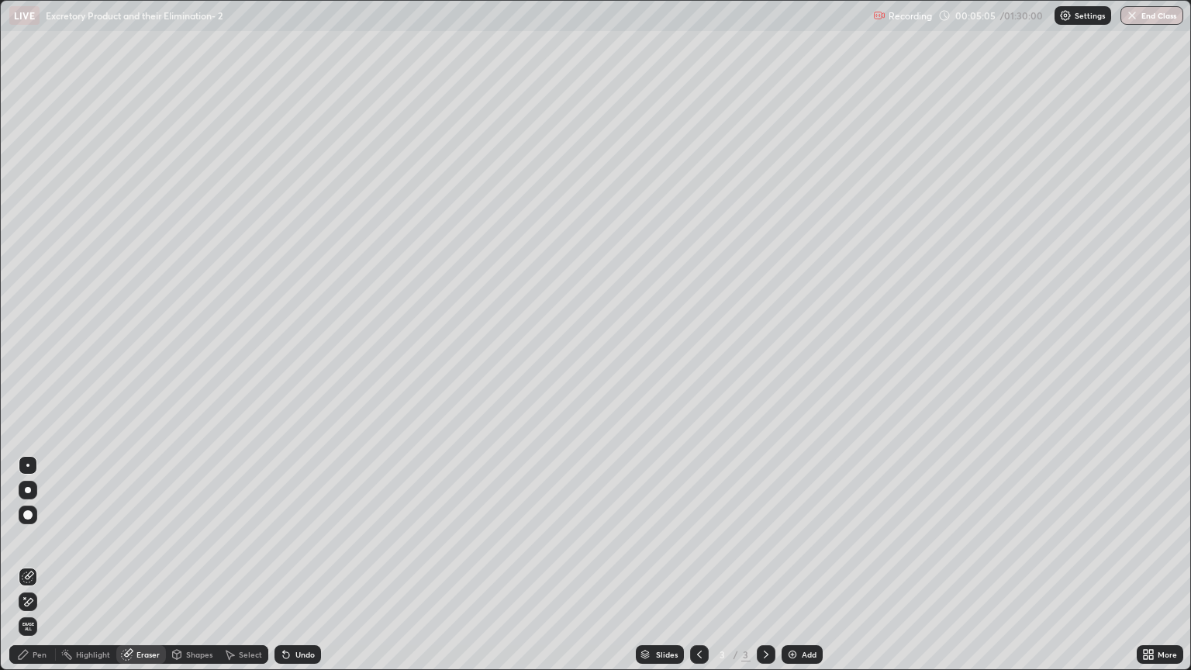
click at [40, 571] on div "Pen" at bounding box center [40, 654] width 14 height 8
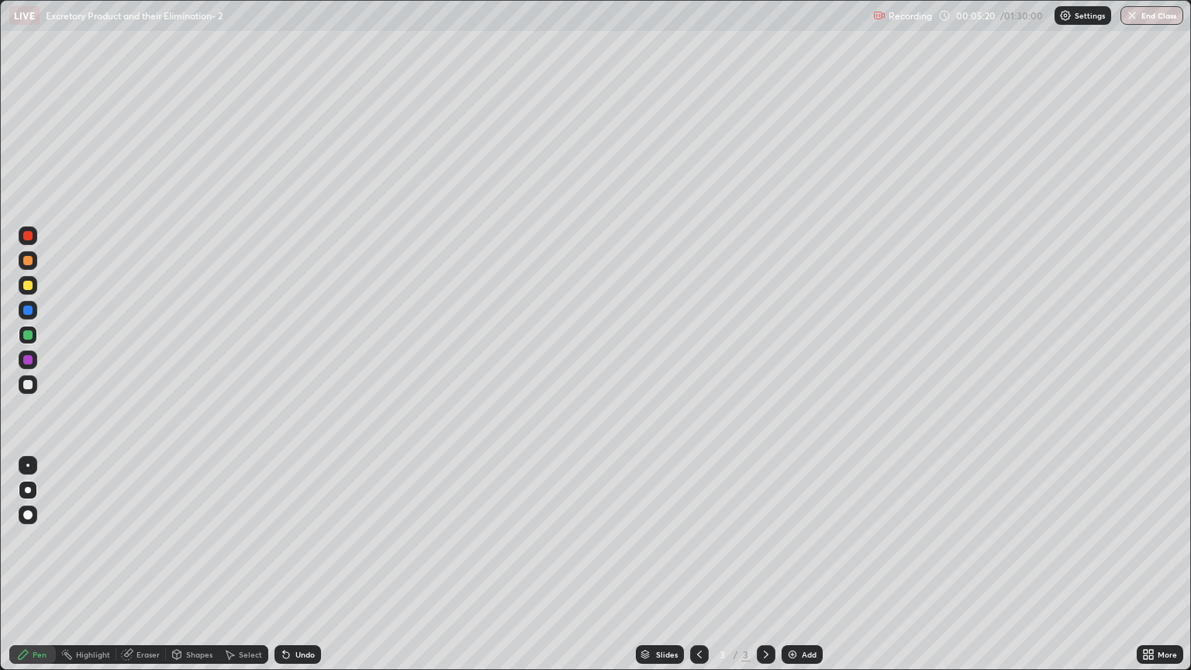
click at [29, 391] on div at bounding box center [28, 384] width 19 height 19
click at [192, 571] on div "Shapes" at bounding box center [199, 654] width 26 height 8
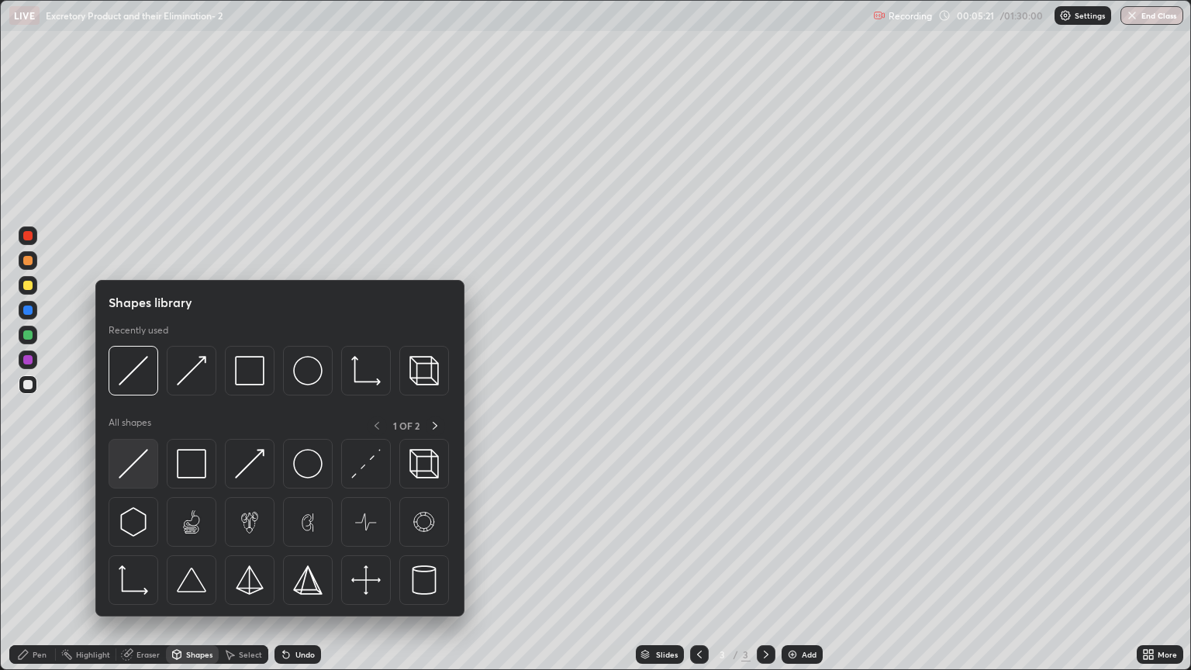
click at [141, 474] on img at bounding box center [133, 463] width 29 height 29
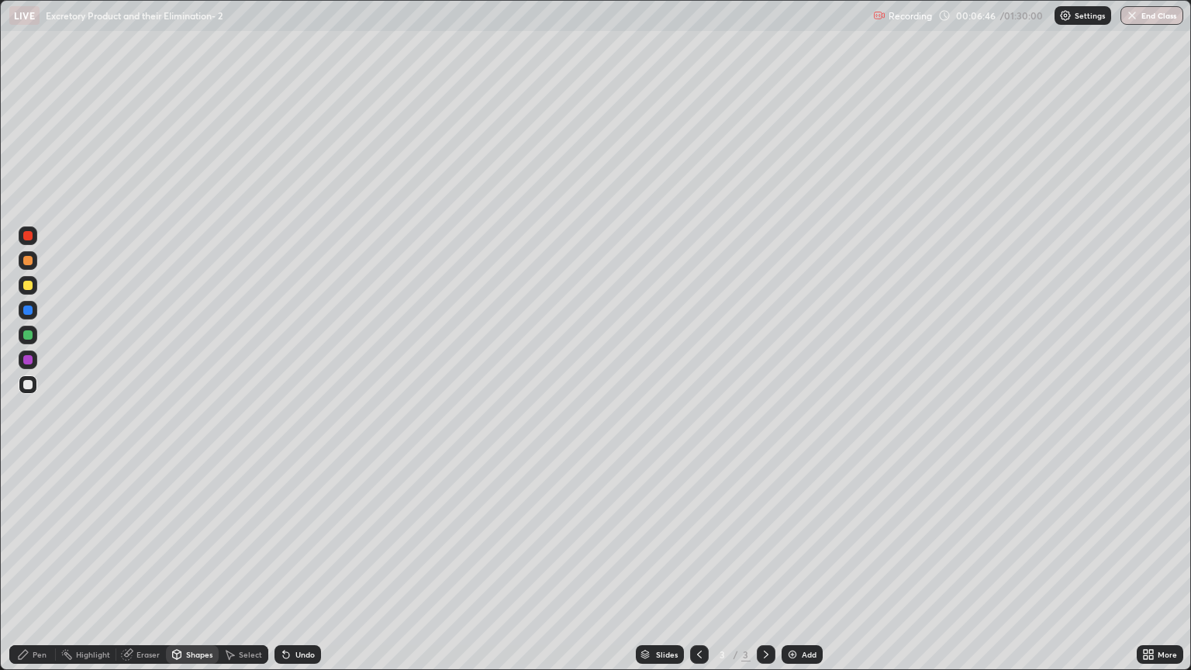
click at [794, 571] on img at bounding box center [792, 654] width 12 height 12
click at [31, 288] on div at bounding box center [27, 285] width 9 height 9
click at [34, 571] on div "Pen" at bounding box center [40, 654] width 14 height 8
click at [33, 390] on div at bounding box center [28, 384] width 19 height 19
click at [189, 571] on div "Shapes" at bounding box center [199, 654] width 26 height 8
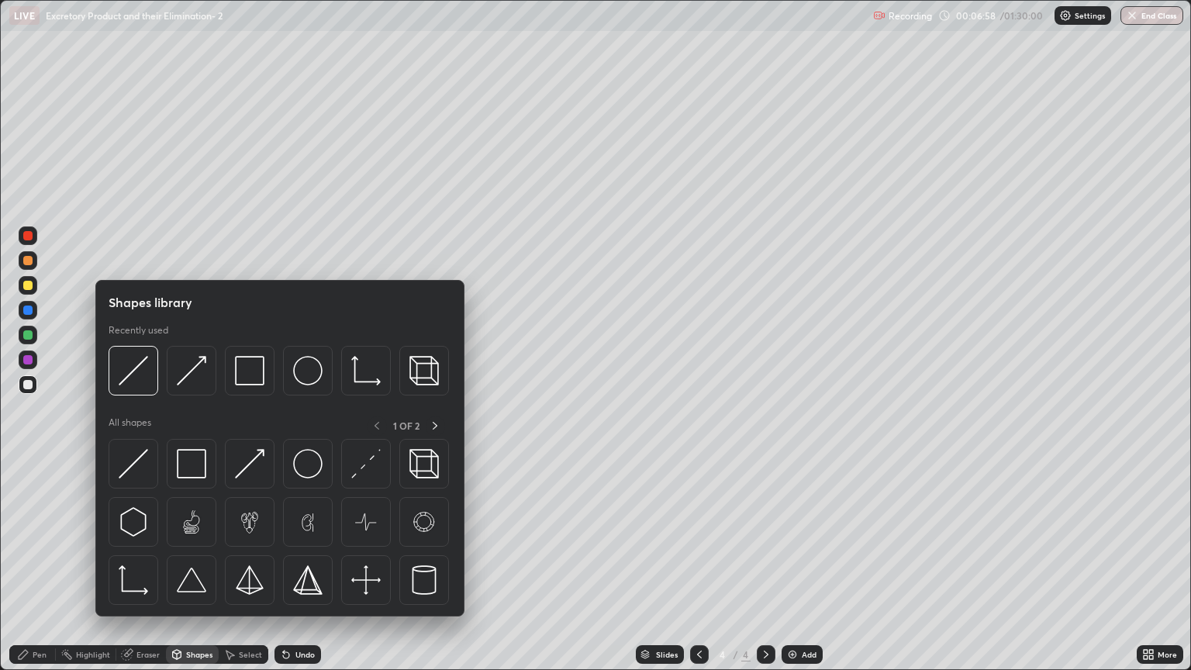
click at [253, 475] on img at bounding box center [249, 463] width 29 height 29
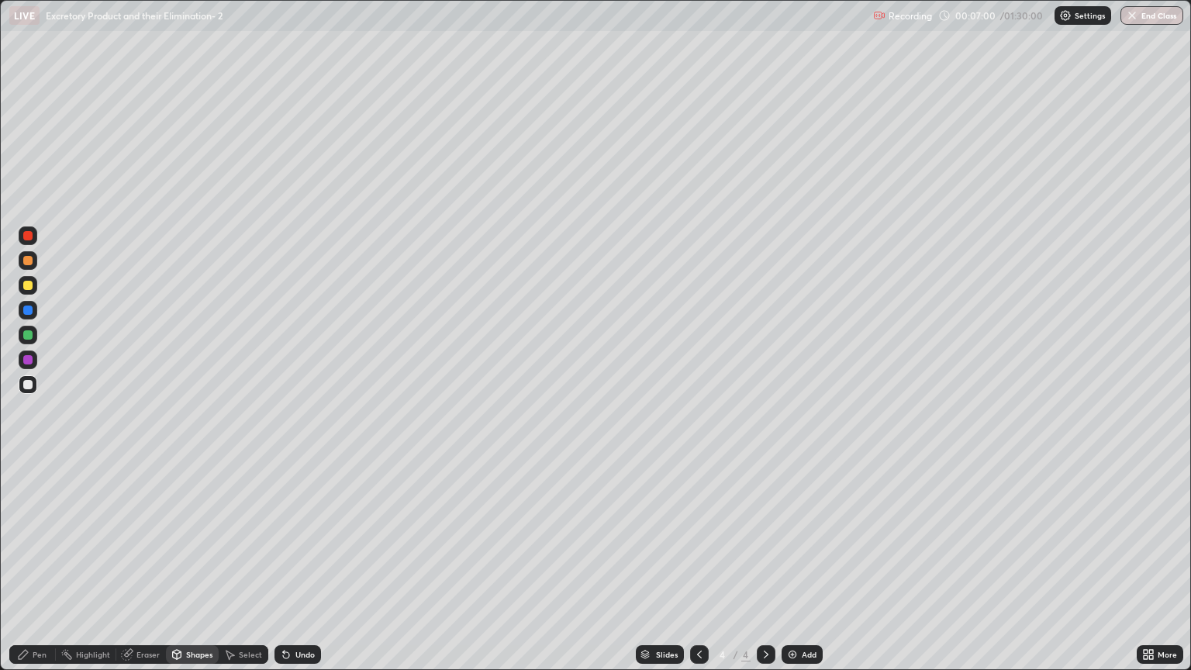
click at [43, 571] on div "Pen" at bounding box center [40, 654] width 14 height 8
click at [36, 291] on div at bounding box center [28, 285] width 19 height 25
click at [201, 571] on div "Shapes" at bounding box center [199, 654] width 26 height 8
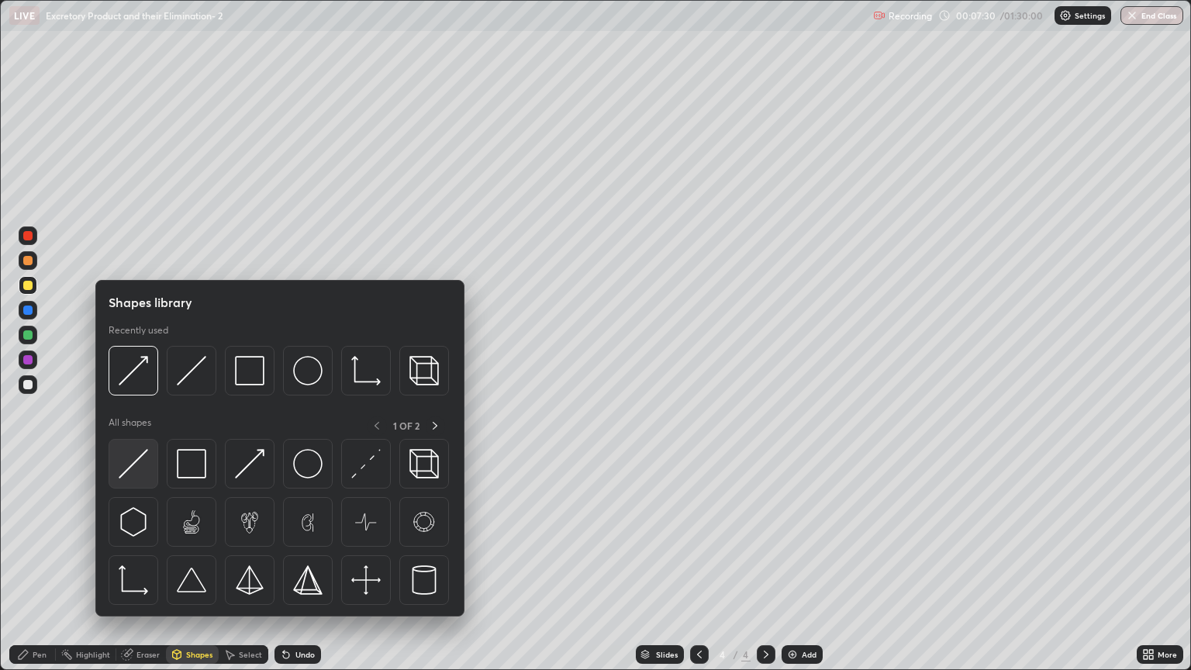
click at [146, 467] on img at bounding box center [133, 463] width 29 height 29
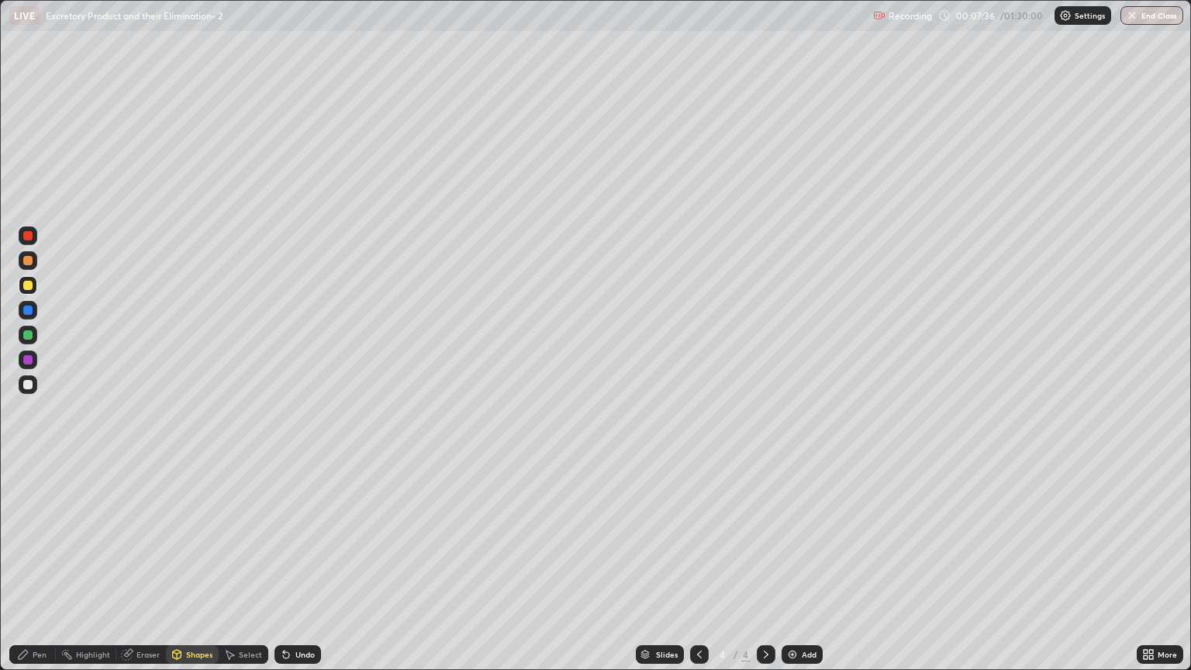
click at [198, 571] on div "Shapes" at bounding box center [199, 654] width 26 height 8
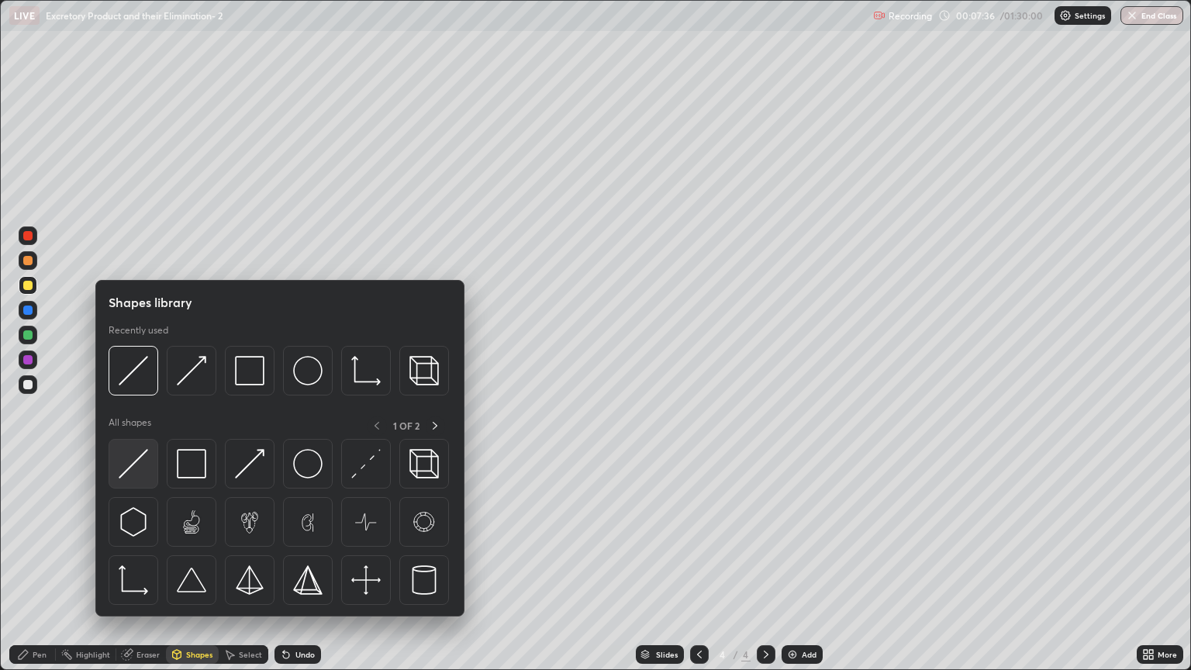
click at [146, 472] on img at bounding box center [133, 463] width 29 height 29
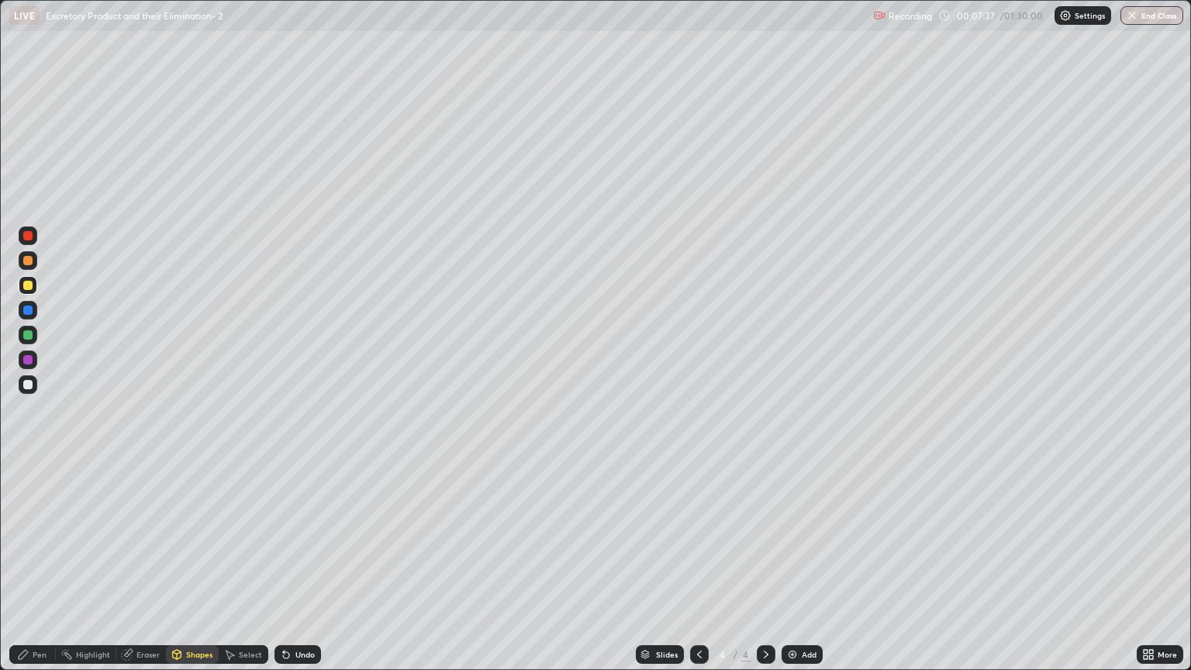
click at [27, 386] on div at bounding box center [27, 384] width 9 height 9
click at [28, 288] on div at bounding box center [27, 285] width 9 height 9
click at [37, 571] on div "Pen" at bounding box center [40, 654] width 14 height 8
click at [190, 571] on div "Shapes" at bounding box center [199, 654] width 26 height 8
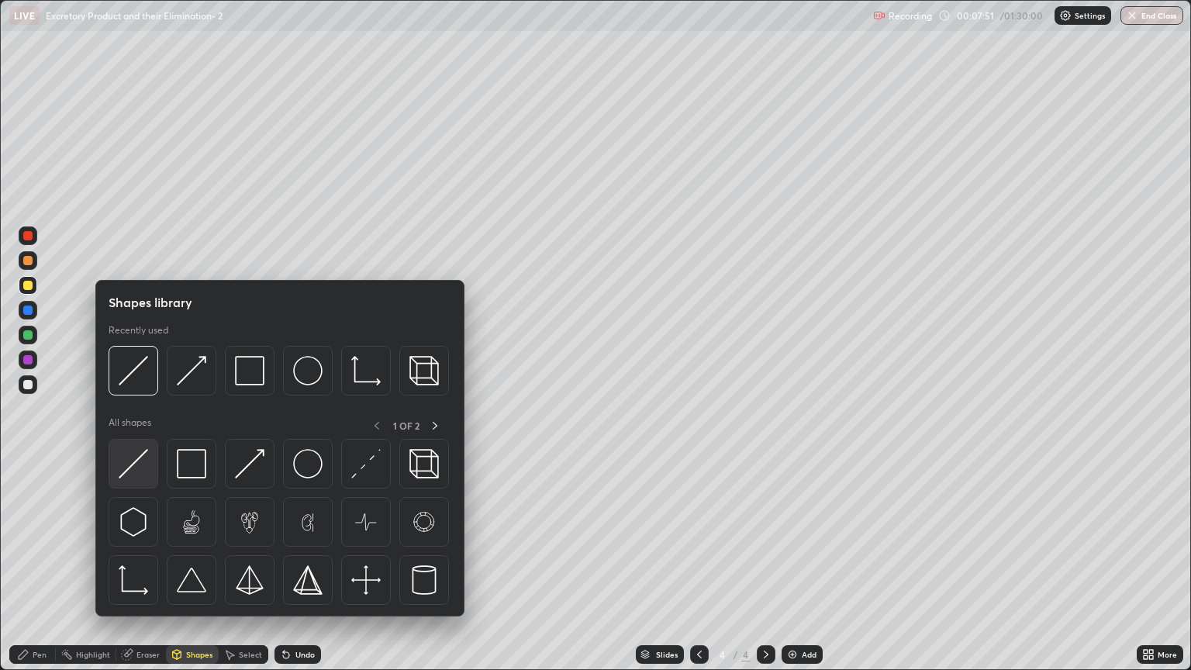
click at [142, 462] on img at bounding box center [133, 463] width 29 height 29
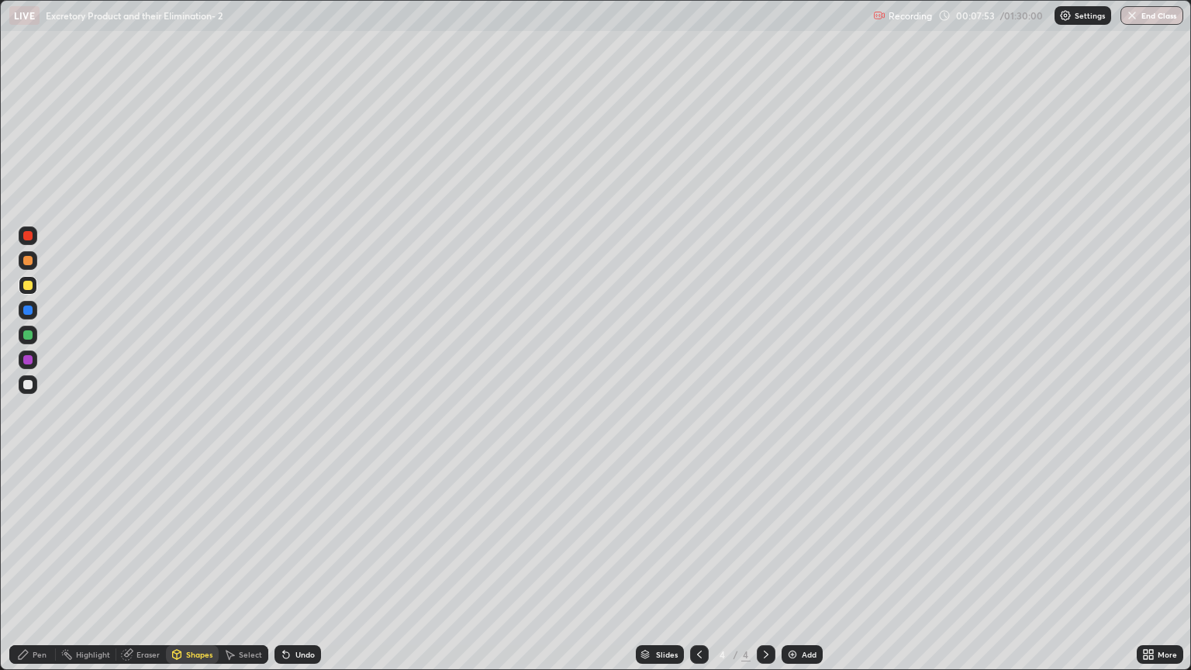
click at [192, 571] on div "Shapes" at bounding box center [199, 654] width 26 height 8
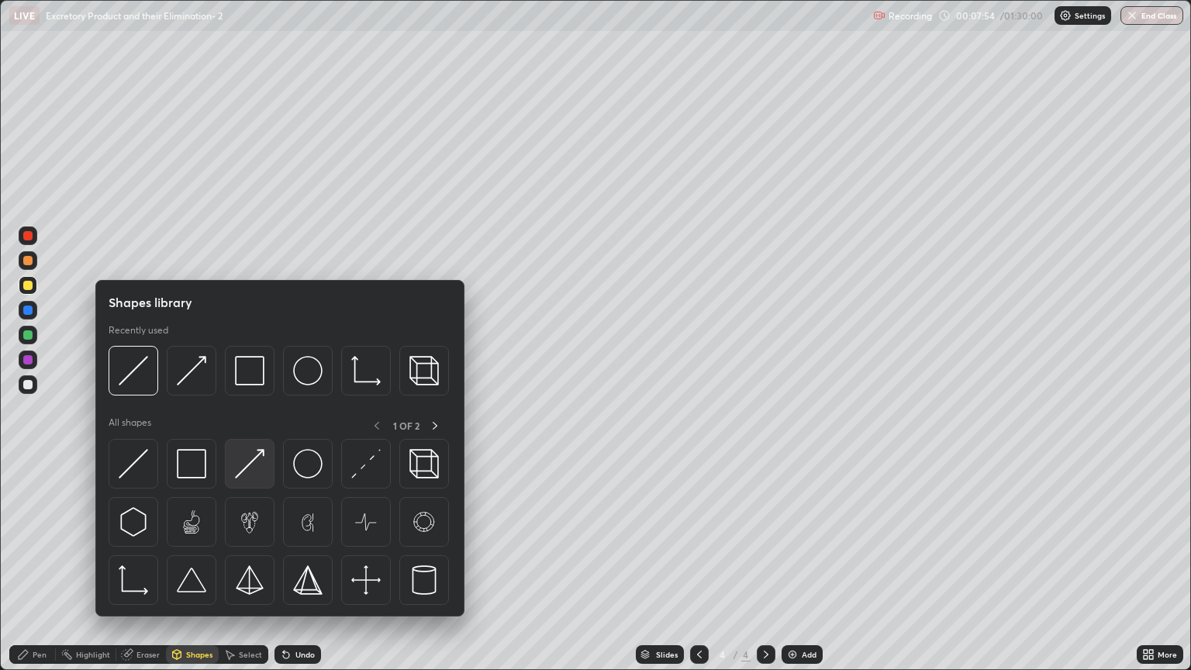
click at [245, 462] on img at bounding box center [249, 463] width 29 height 29
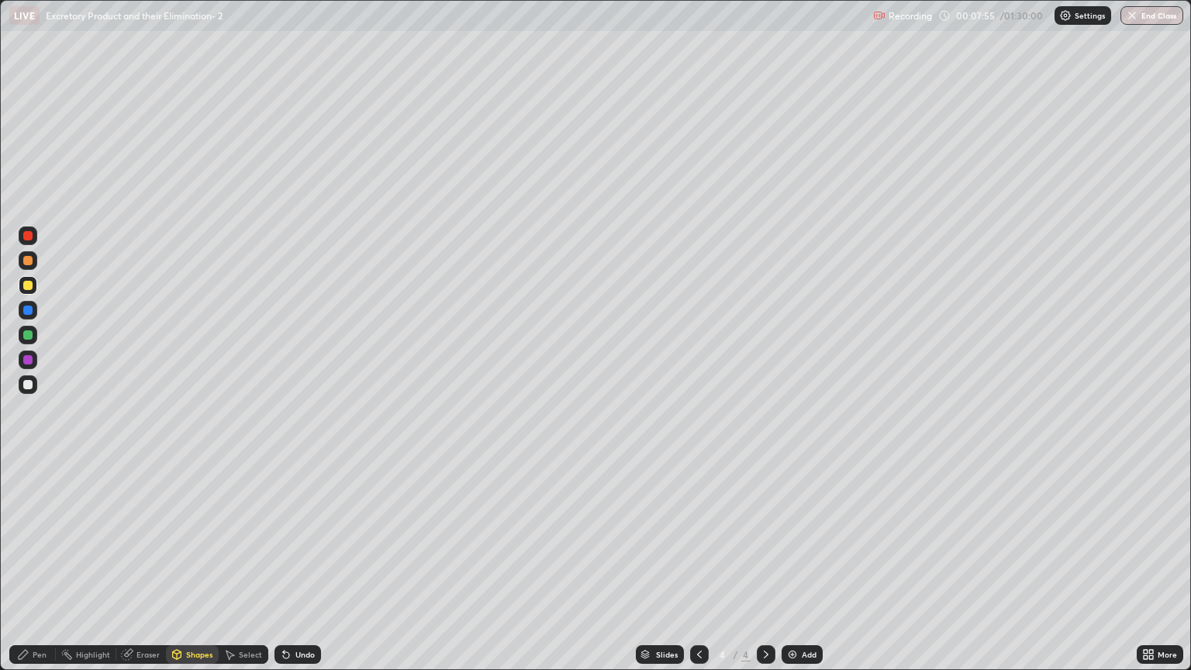
click at [25, 392] on div at bounding box center [28, 384] width 19 height 19
click at [149, 571] on div "Eraser" at bounding box center [147, 654] width 23 height 8
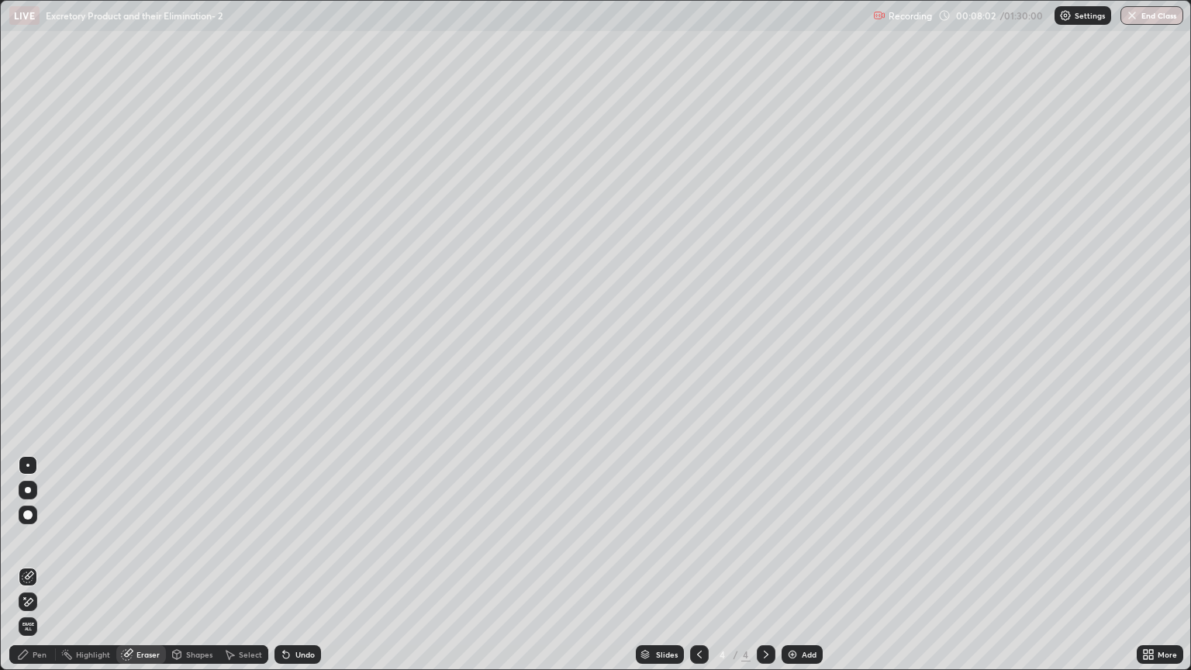
click at [47, 571] on div "Pen" at bounding box center [32, 654] width 47 height 19
click at [45, 571] on div "Pen" at bounding box center [40, 654] width 14 height 8
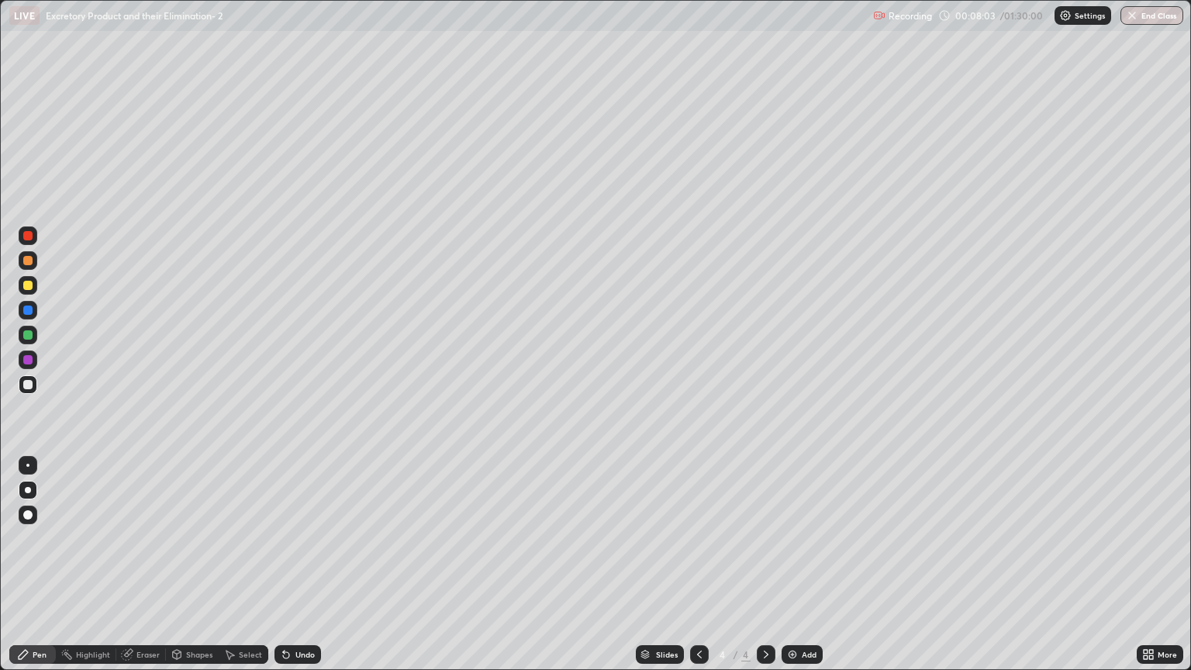
click at [47, 571] on div "Pen" at bounding box center [32, 654] width 47 height 19
click at [145, 571] on div "Eraser" at bounding box center [147, 654] width 23 height 8
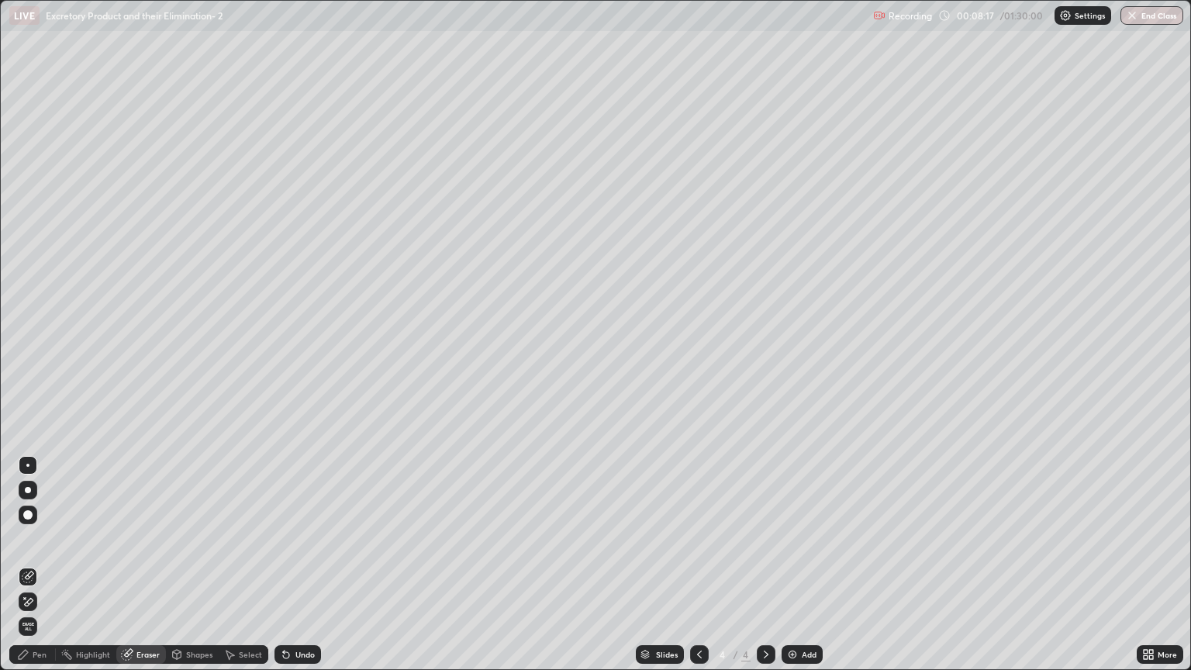
click at [62, 571] on circle at bounding box center [62, 653] width 2 height 2
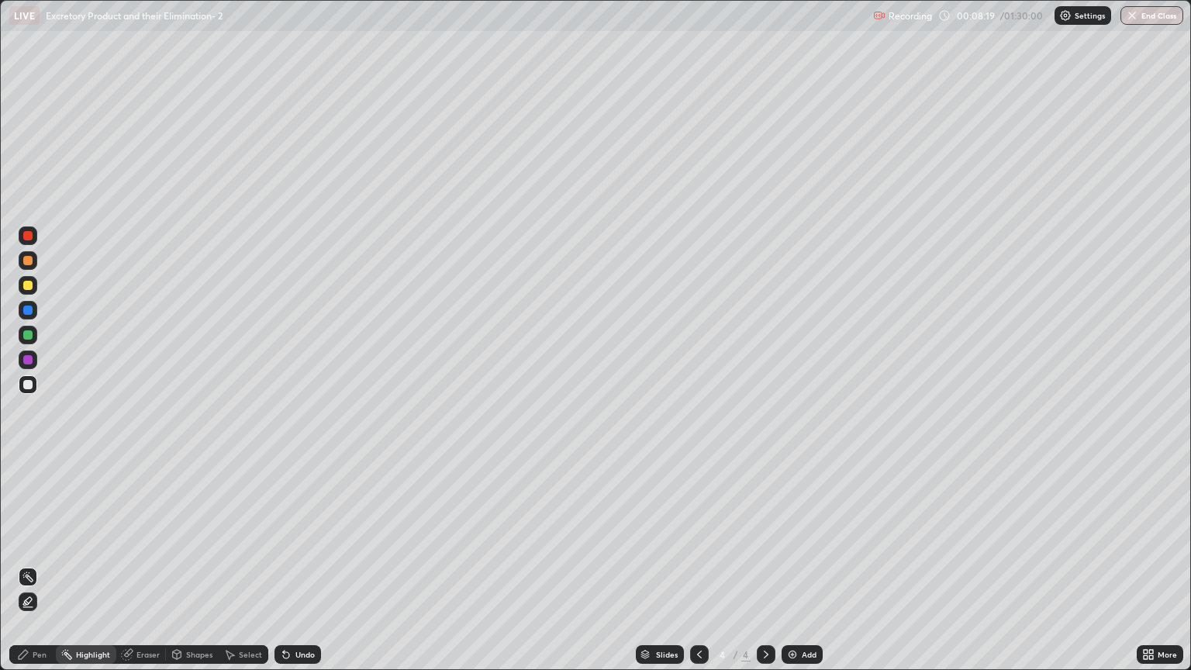
click at [38, 571] on div "Pen" at bounding box center [40, 654] width 14 height 8
click at [35, 289] on div at bounding box center [28, 285] width 19 height 19
click at [199, 571] on div "Shapes" at bounding box center [199, 654] width 26 height 8
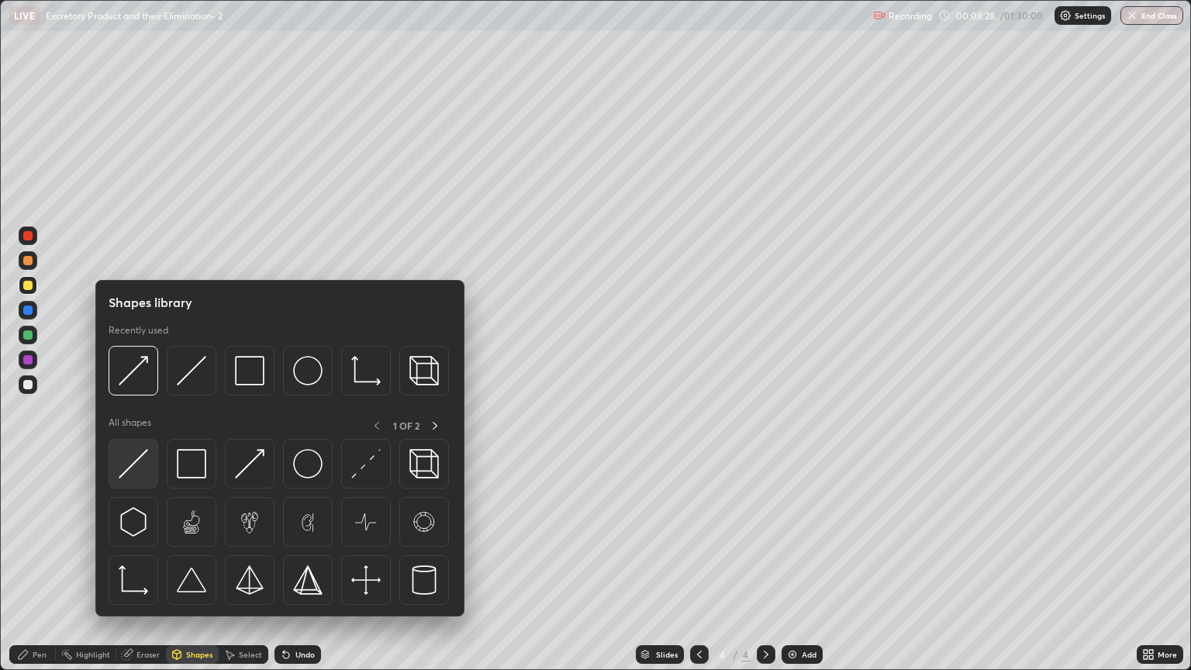
click at [145, 468] on img at bounding box center [133, 463] width 29 height 29
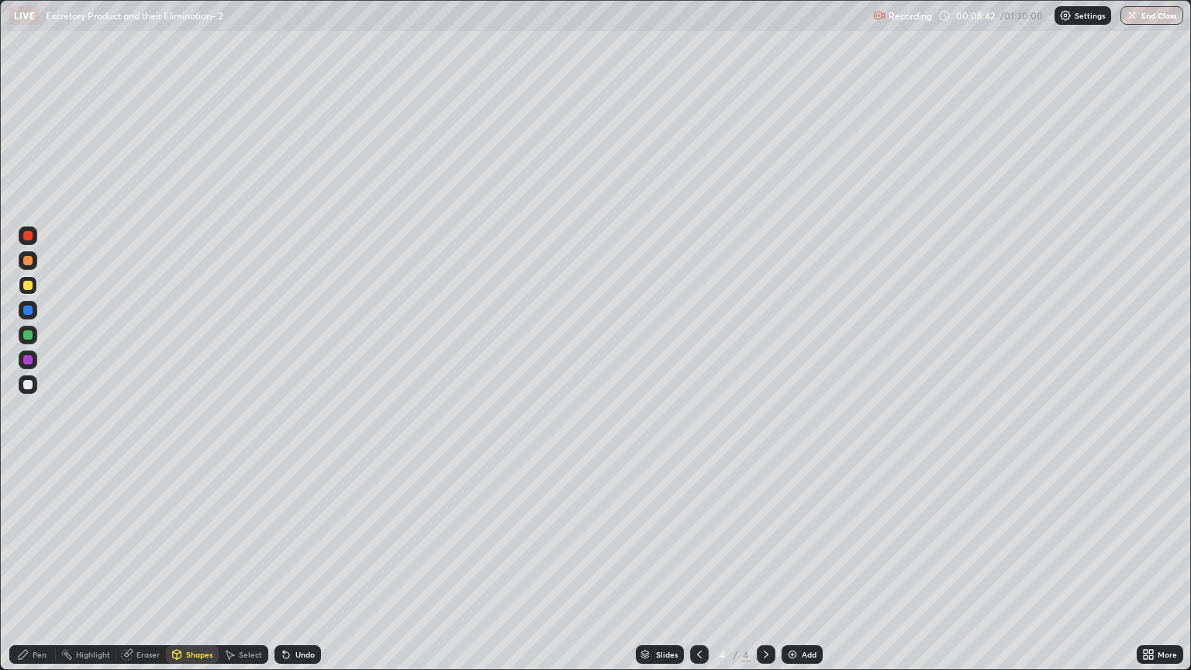
click at [28, 285] on div at bounding box center [27, 285] width 9 height 9
click at [43, 571] on div "Pen" at bounding box center [32, 654] width 47 height 19
click at [30, 384] on div at bounding box center [27, 384] width 9 height 9
click at [189, 571] on div "Shapes" at bounding box center [192, 654] width 53 height 19
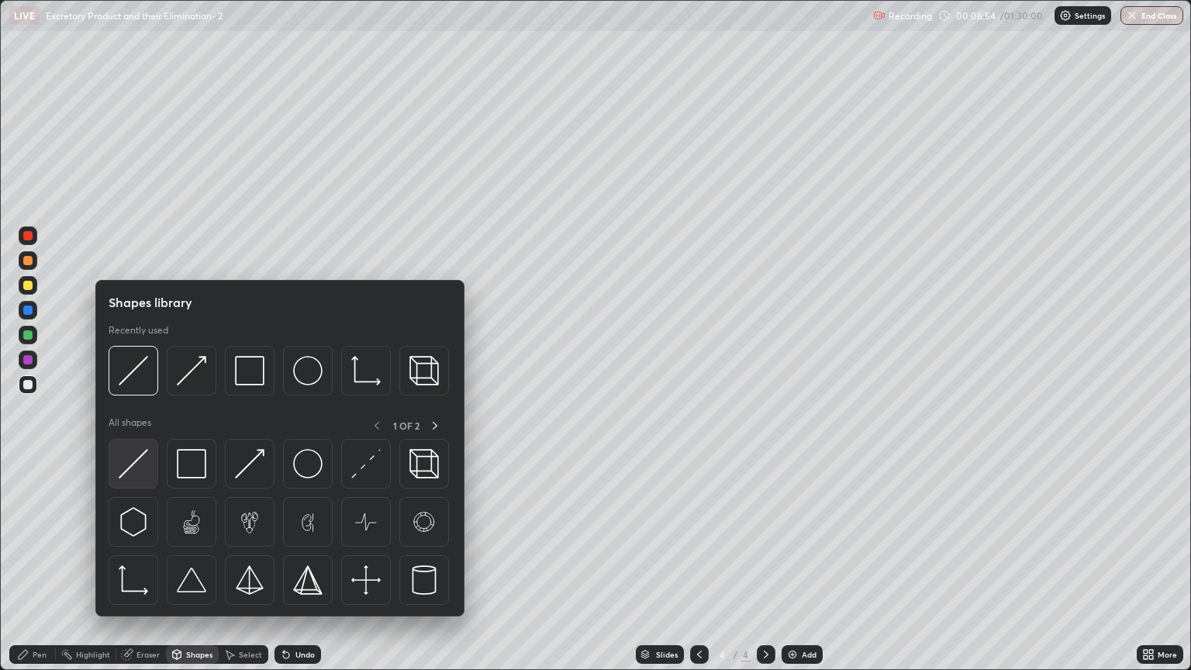
click at [137, 467] on img at bounding box center [133, 463] width 29 height 29
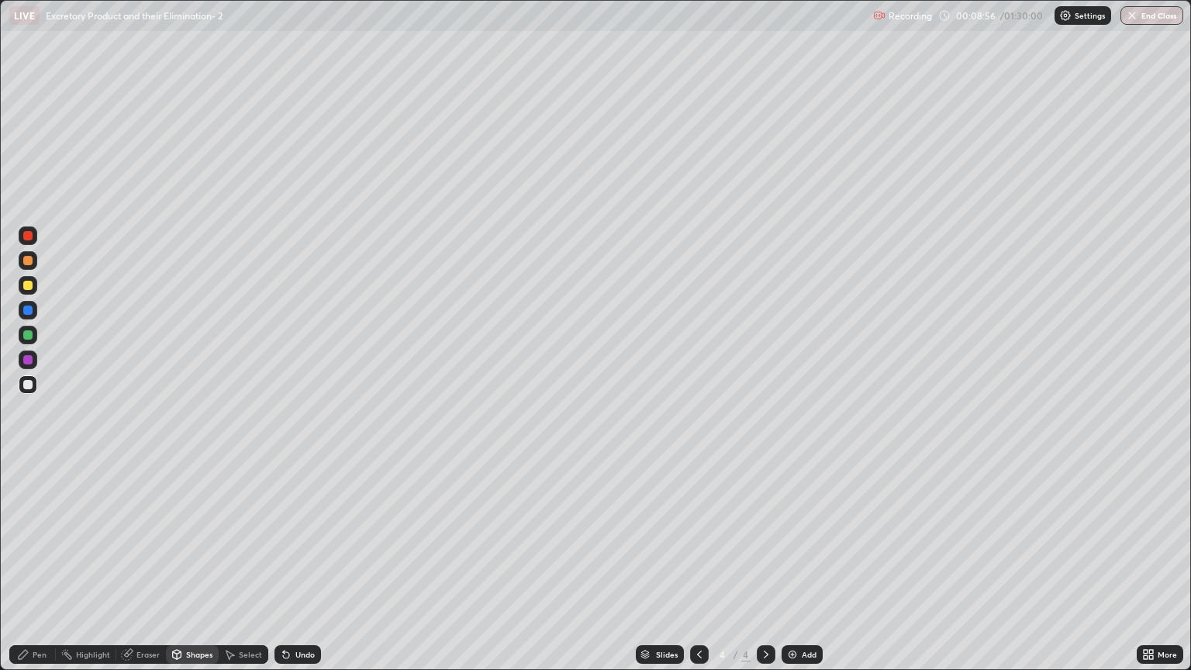
click at [195, 571] on div "Shapes" at bounding box center [199, 654] width 26 height 8
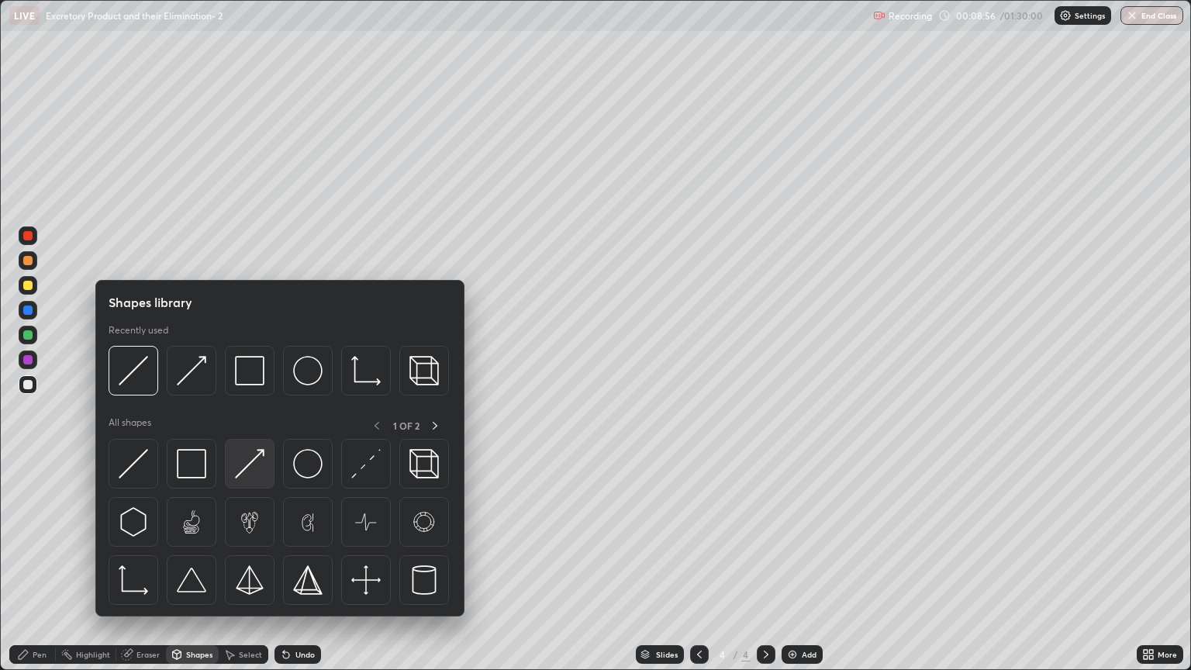
click at [252, 462] on img at bounding box center [249, 463] width 29 height 29
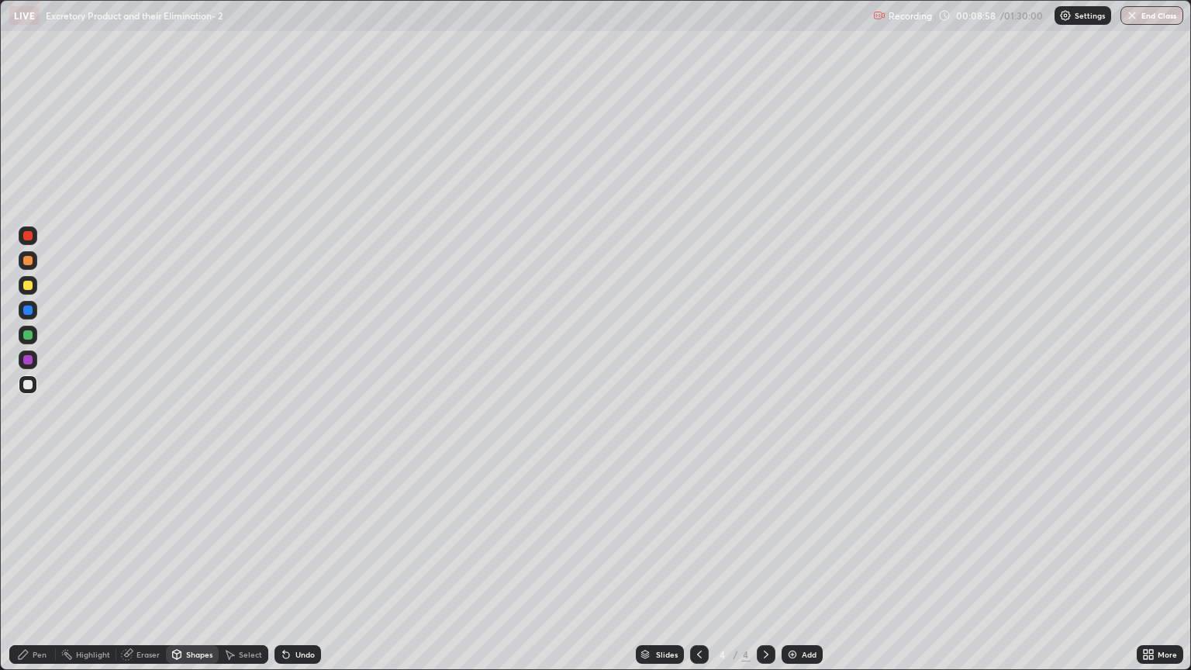
click at [43, 571] on div "Pen" at bounding box center [32, 654] width 47 height 19
click at [43, 571] on div "Pen" at bounding box center [40, 654] width 14 height 8
click at [28, 286] on div at bounding box center [27, 285] width 9 height 9
click at [194, 571] on div "Shapes" at bounding box center [199, 654] width 26 height 8
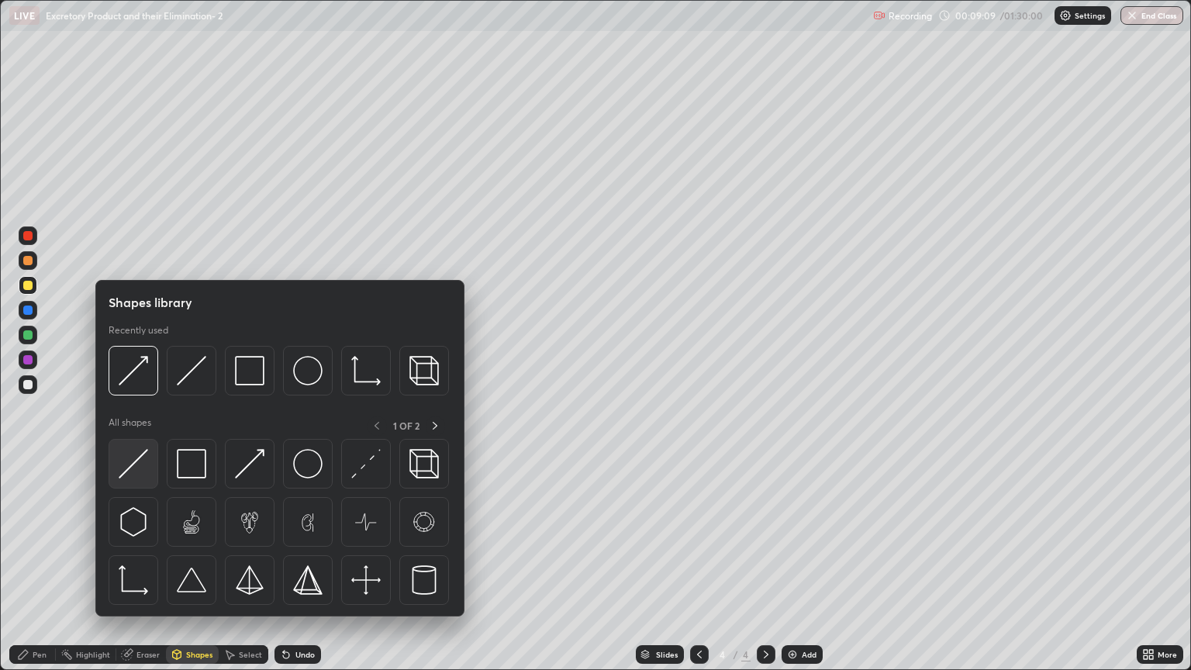
click at [137, 470] on img at bounding box center [133, 463] width 29 height 29
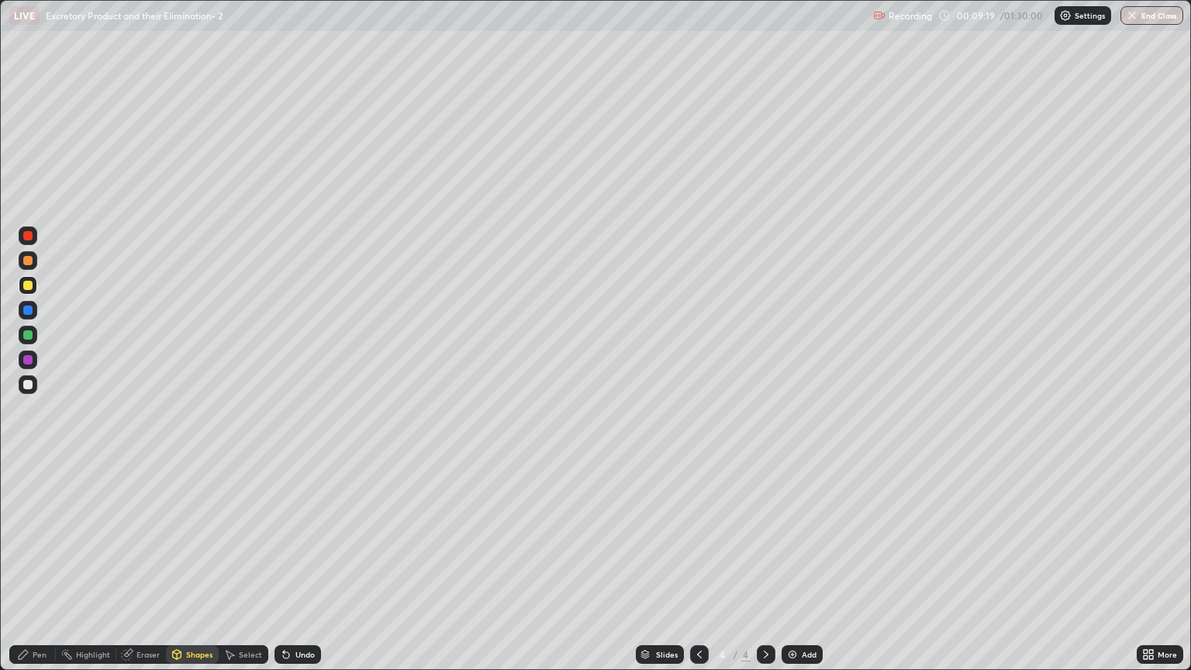
click at [32, 288] on div at bounding box center [27, 285] width 9 height 9
click at [43, 571] on div "Pen" at bounding box center [40, 654] width 14 height 8
click at [29, 385] on div at bounding box center [27, 384] width 9 height 9
click at [190, 571] on div "Shapes" at bounding box center [192, 654] width 53 height 19
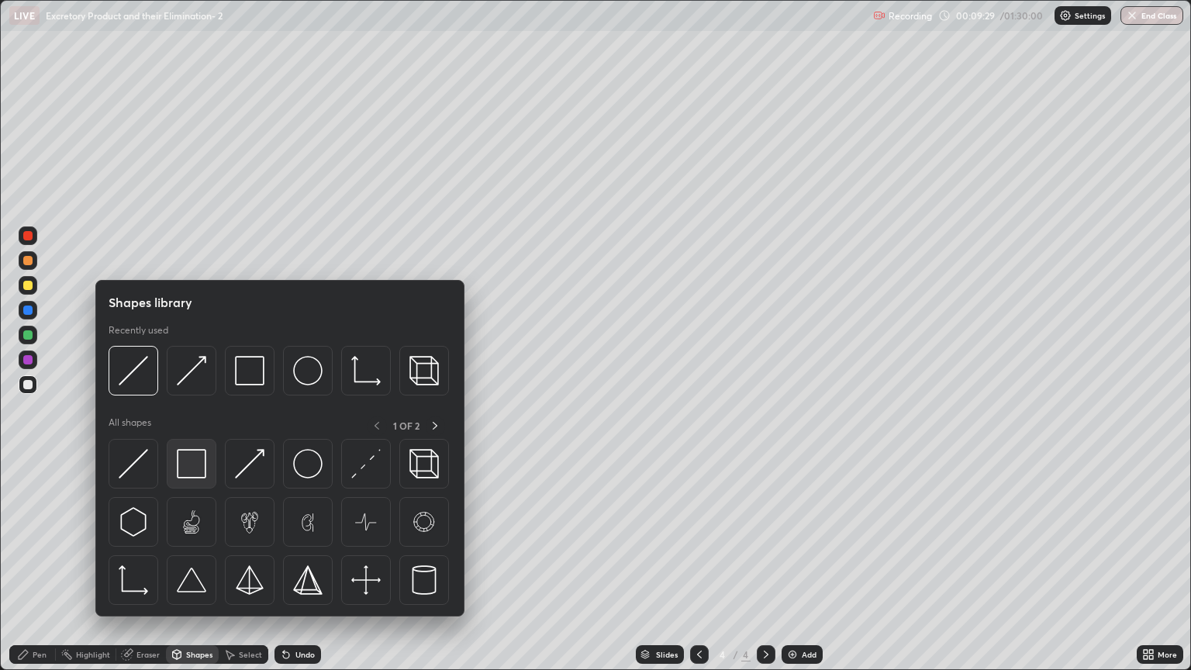
click at [187, 465] on img at bounding box center [191, 463] width 29 height 29
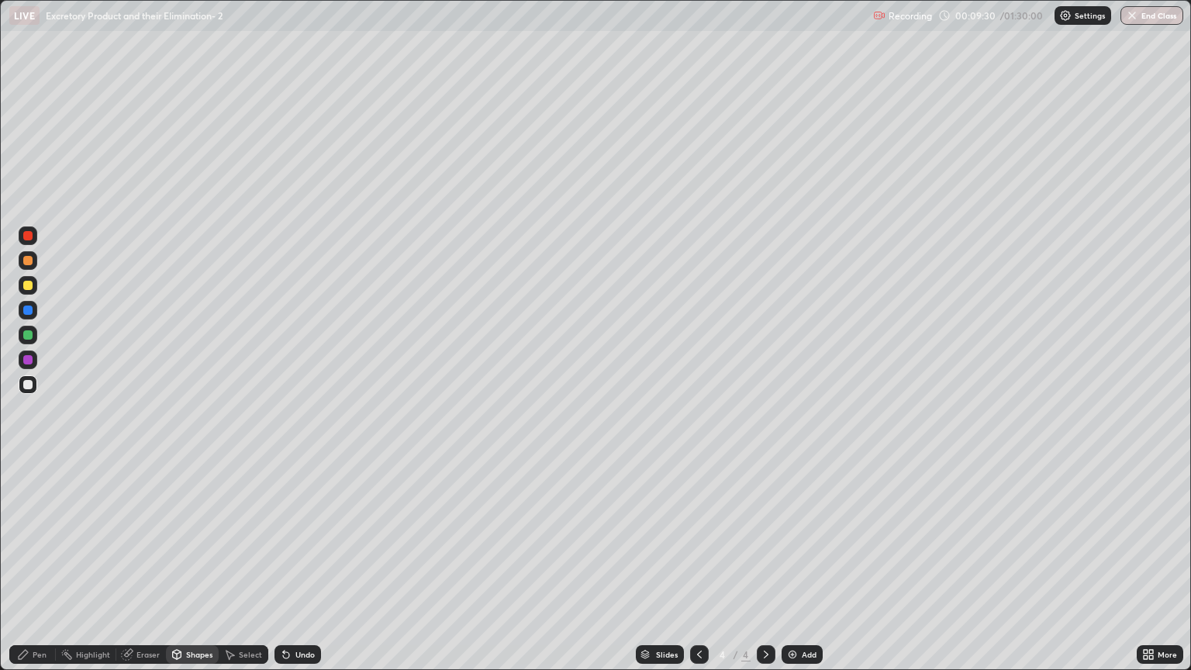
click at [198, 571] on div "Shapes" at bounding box center [199, 654] width 26 height 8
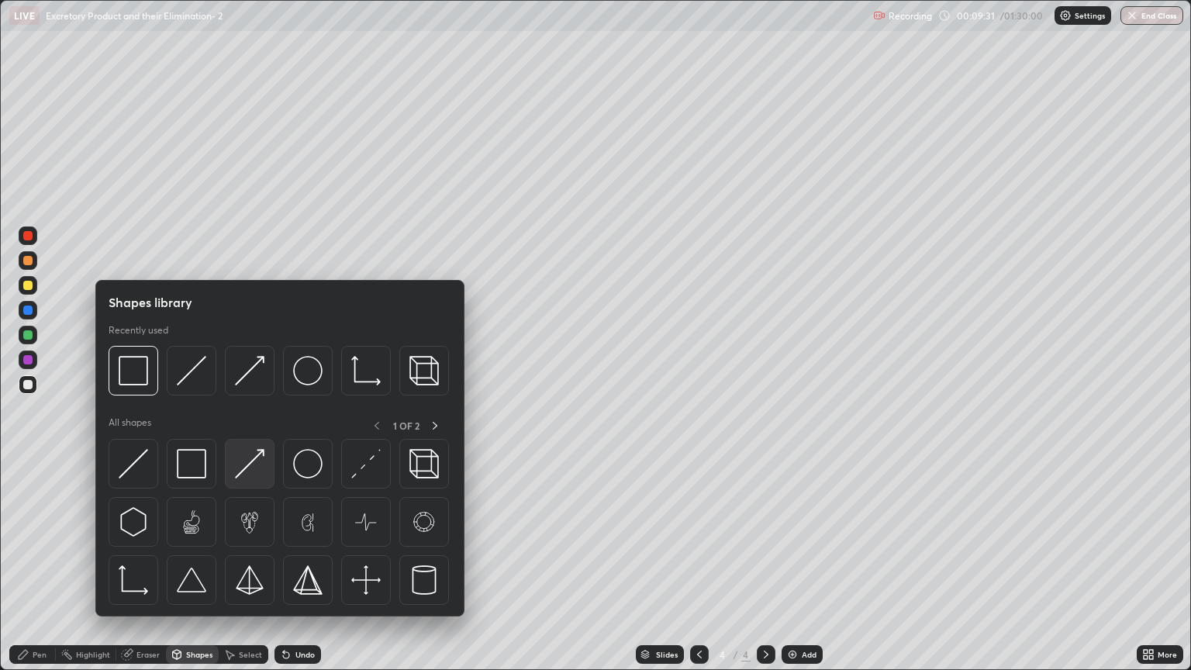
click at [245, 474] on img at bounding box center [249, 463] width 29 height 29
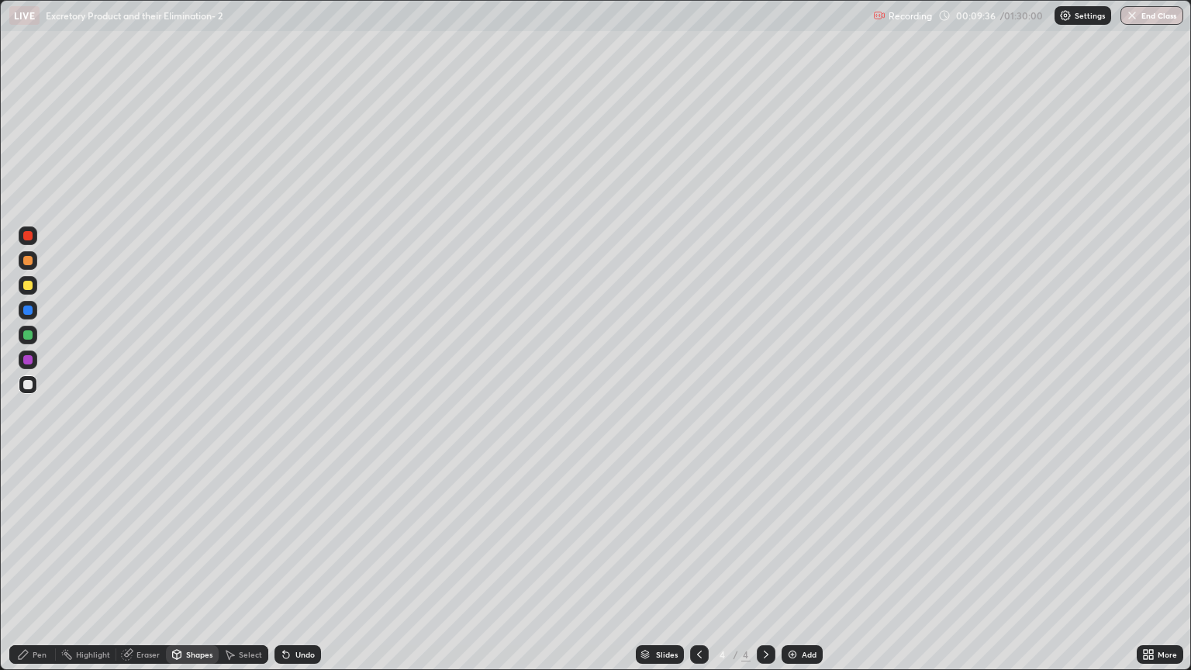
click at [47, 571] on div "Pen" at bounding box center [32, 654] width 47 height 19
click at [43, 571] on div "Pen" at bounding box center [32, 654] width 47 height 19
click at [32, 264] on div at bounding box center [27, 260] width 9 height 9
click at [46, 571] on div "Pen" at bounding box center [40, 654] width 14 height 8
click at [145, 571] on div "Eraser" at bounding box center [147, 654] width 23 height 8
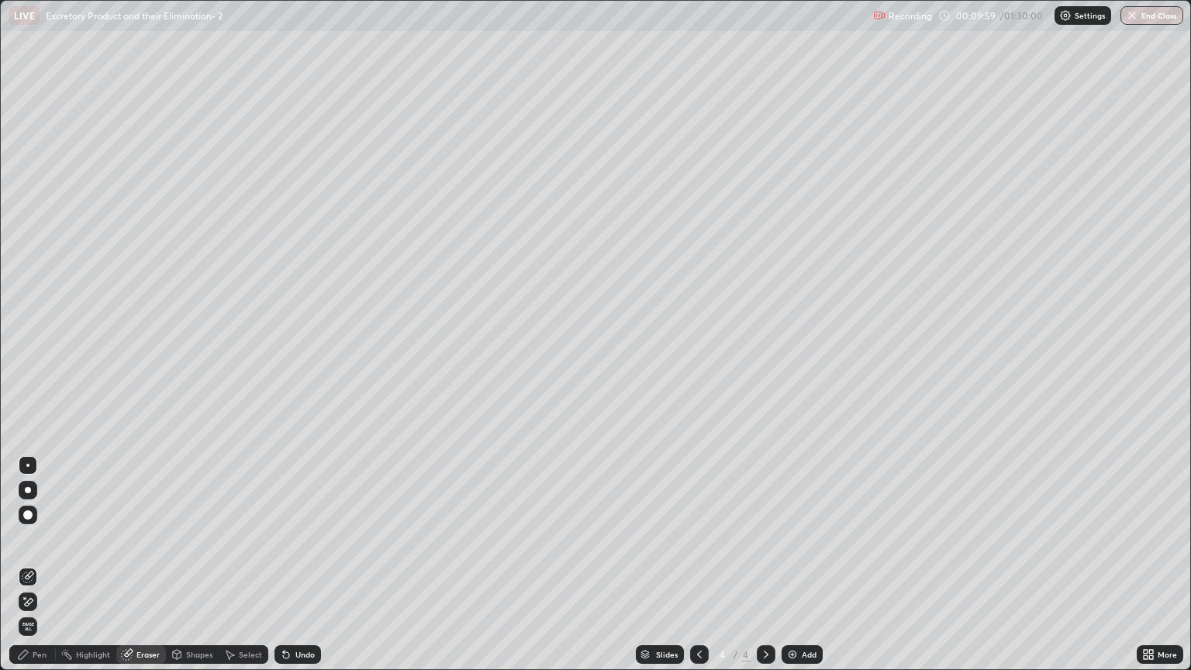
click at [42, 571] on div "Pen" at bounding box center [40, 654] width 14 height 8
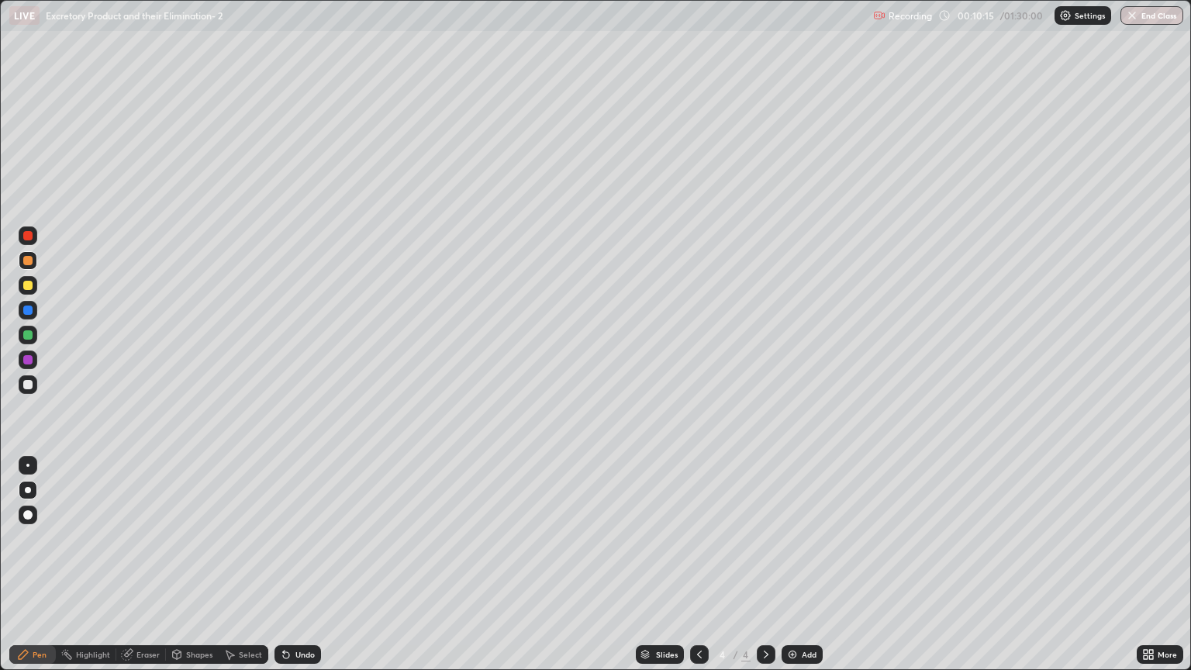
click at [189, 571] on div "Shapes" at bounding box center [199, 654] width 26 height 8
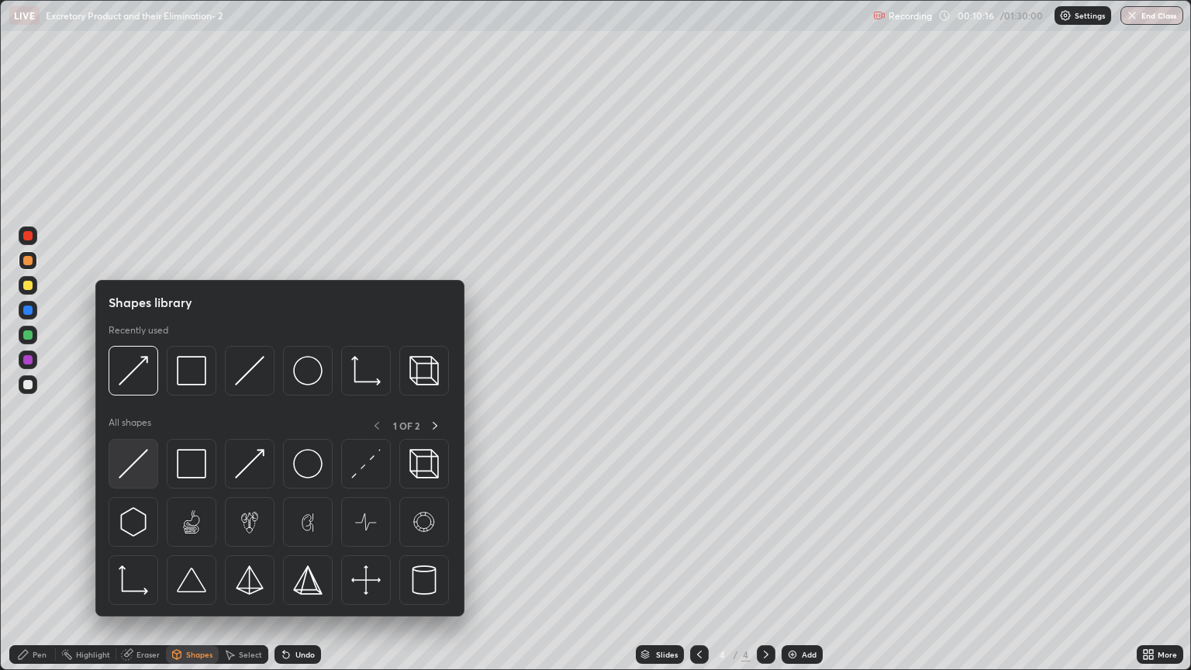
click at [149, 461] on div at bounding box center [134, 464] width 50 height 50
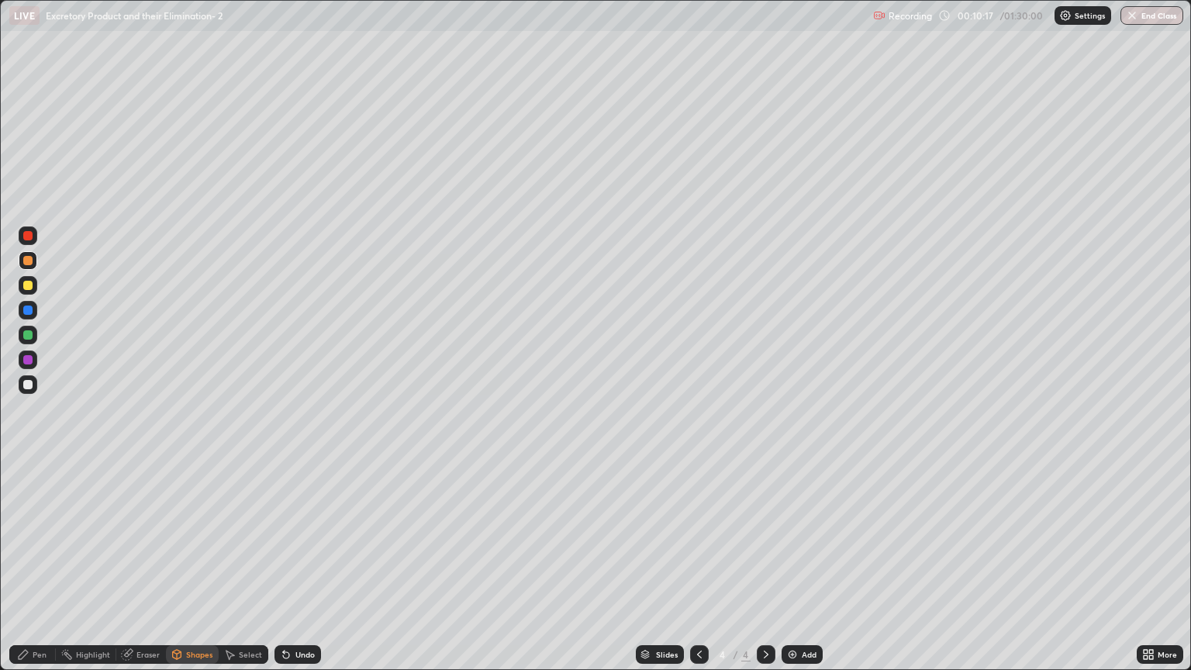
click at [32, 289] on div at bounding box center [28, 285] width 19 height 19
click at [202, 571] on div "Shapes" at bounding box center [199, 654] width 26 height 8
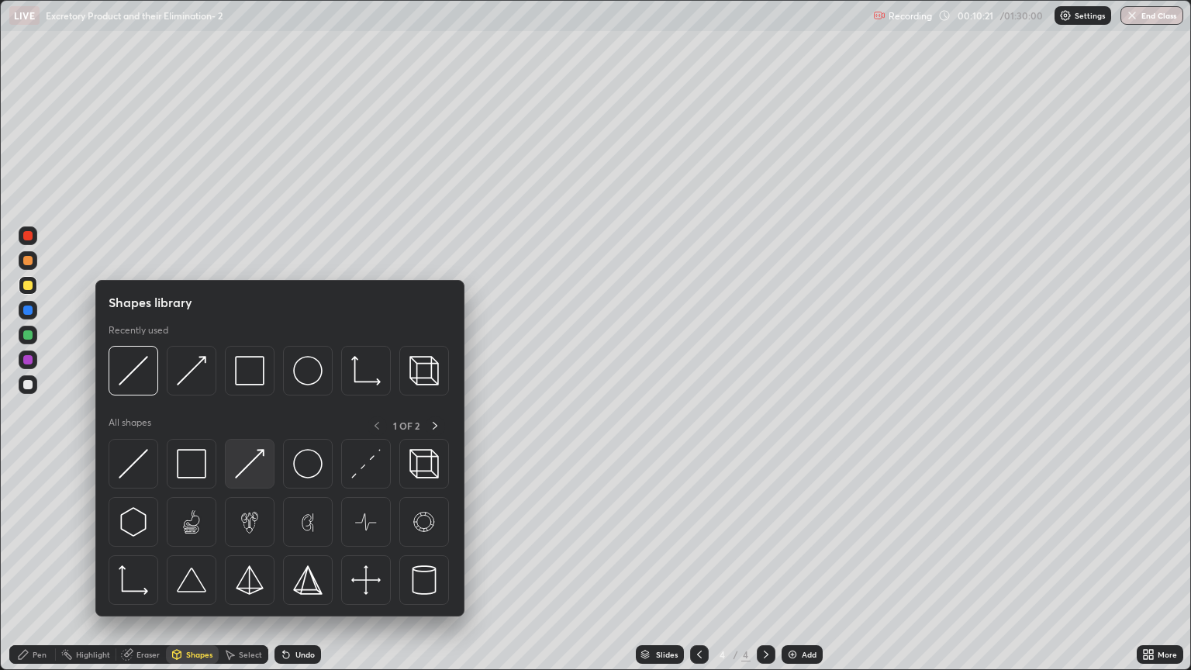
click at [257, 470] on img at bounding box center [249, 463] width 29 height 29
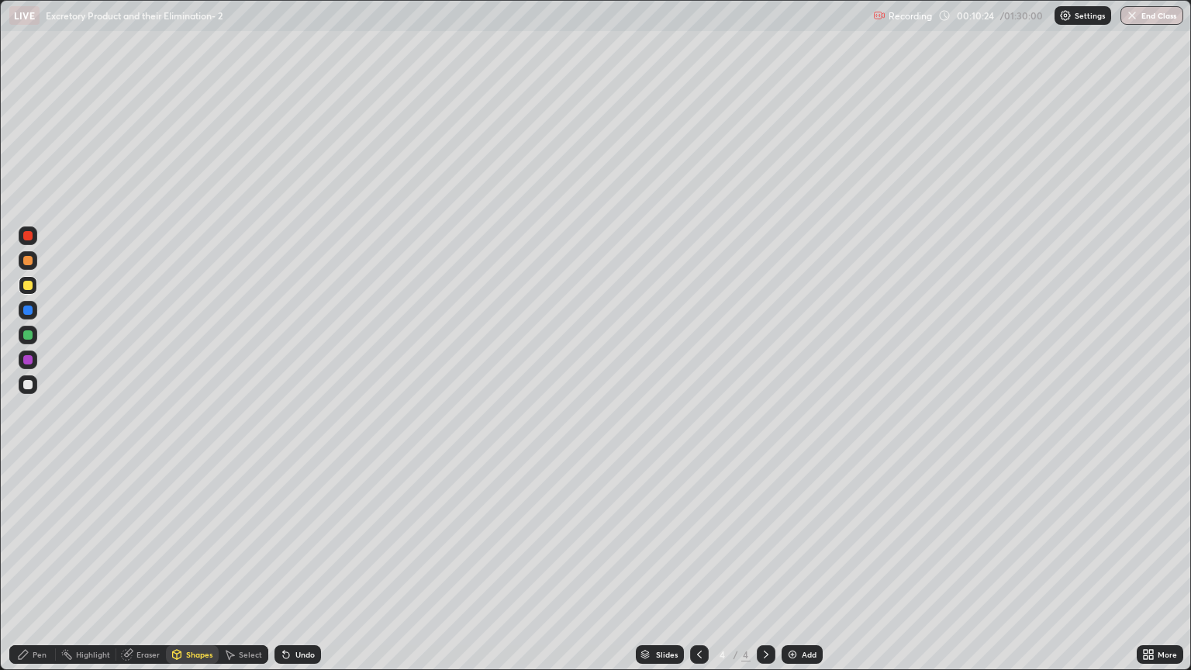
click at [36, 571] on div "Pen" at bounding box center [32, 654] width 47 height 19
click at [31, 387] on div at bounding box center [27, 384] width 9 height 9
click at [28, 286] on div at bounding box center [27, 285] width 9 height 9
click at [201, 571] on div "Shapes" at bounding box center [199, 654] width 26 height 8
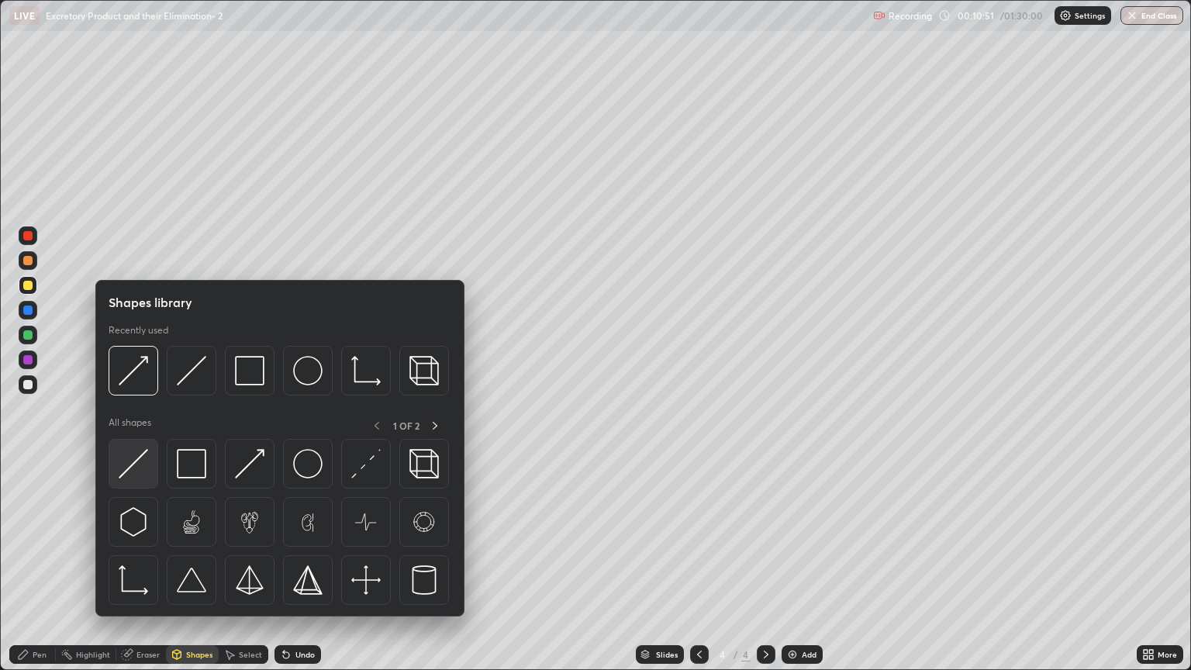
click at [138, 472] on img at bounding box center [133, 463] width 29 height 29
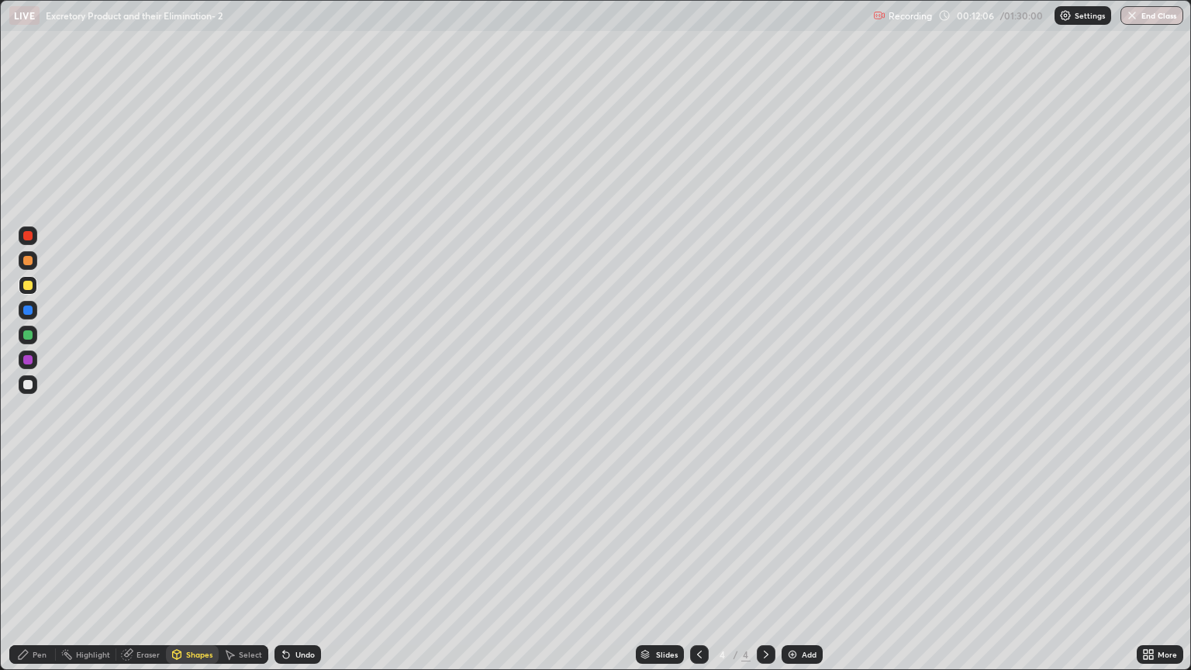
click at [764, 571] on icon at bounding box center [766, 654] width 12 height 12
click at [786, 571] on img at bounding box center [792, 654] width 12 height 12
click at [28, 264] on div at bounding box center [27, 260] width 9 height 9
click at [43, 571] on div "Pen" at bounding box center [40, 654] width 14 height 8
click at [32, 285] on div at bounding box center [27, 285] width 9 height 9
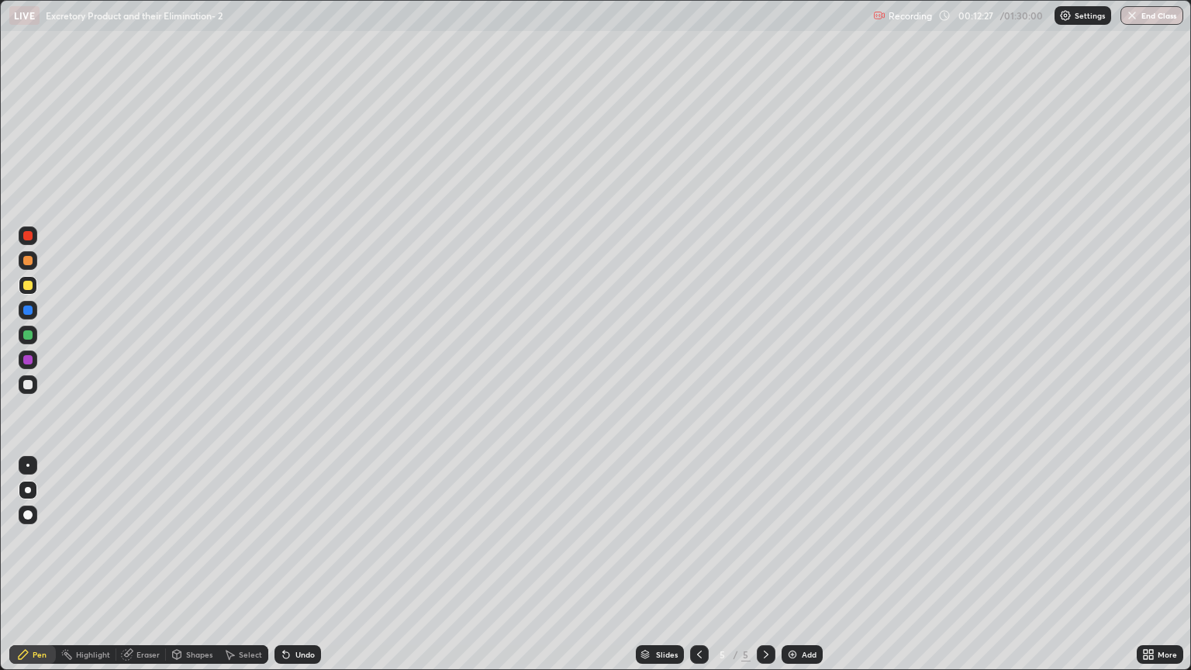
click at [200, 571] on div "Shapes" at bounding box center [199, 654] width 26 height 8
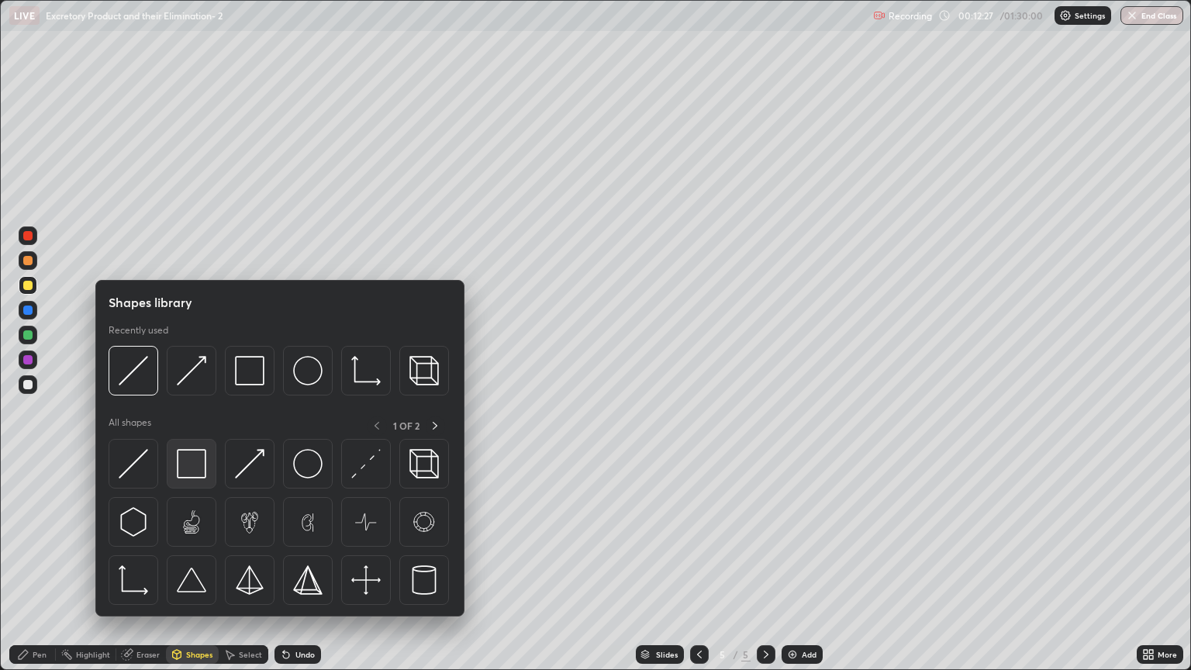
click at [195, 464] on img at bounding box center [191, 463] width 29 height 29
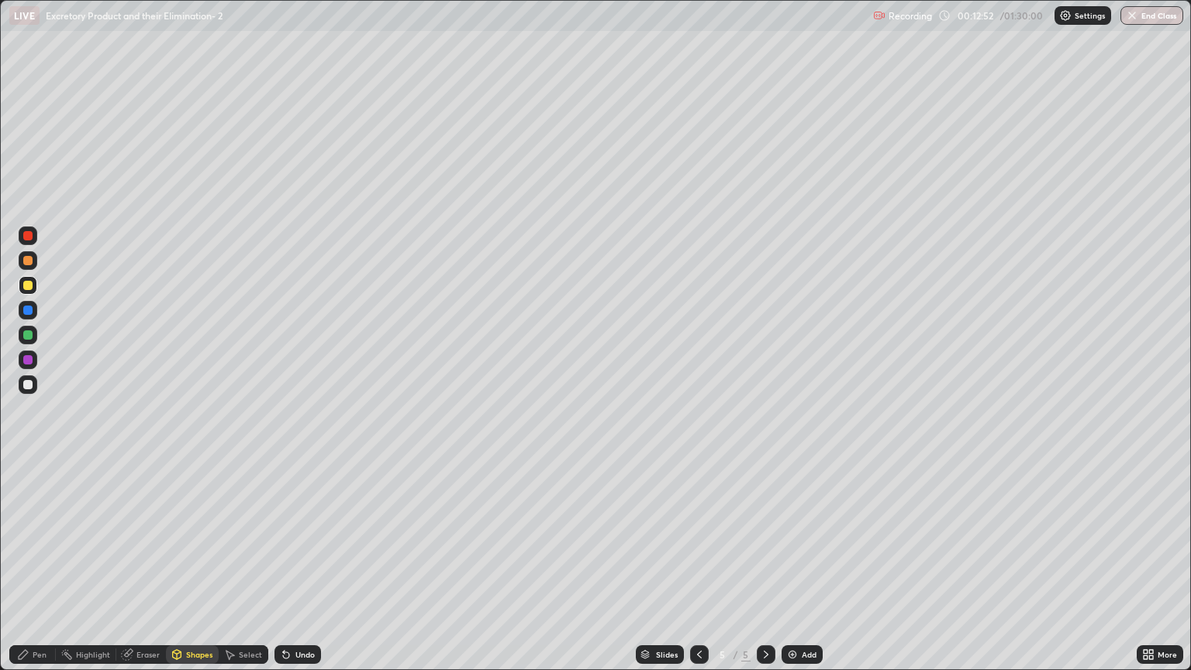
click at [28, 288] on div at bounding box center [27, 285] width 9 height 9
click at [43, 571] on div "Pen" at bounding box center [40, 654] width 14 height 8
click at [32, 380] on div at bounding box center [28, 384] width 19 height 19
click at [190, 571] on div "Shapes" at bounding box center [199, 654] width 26 height 8
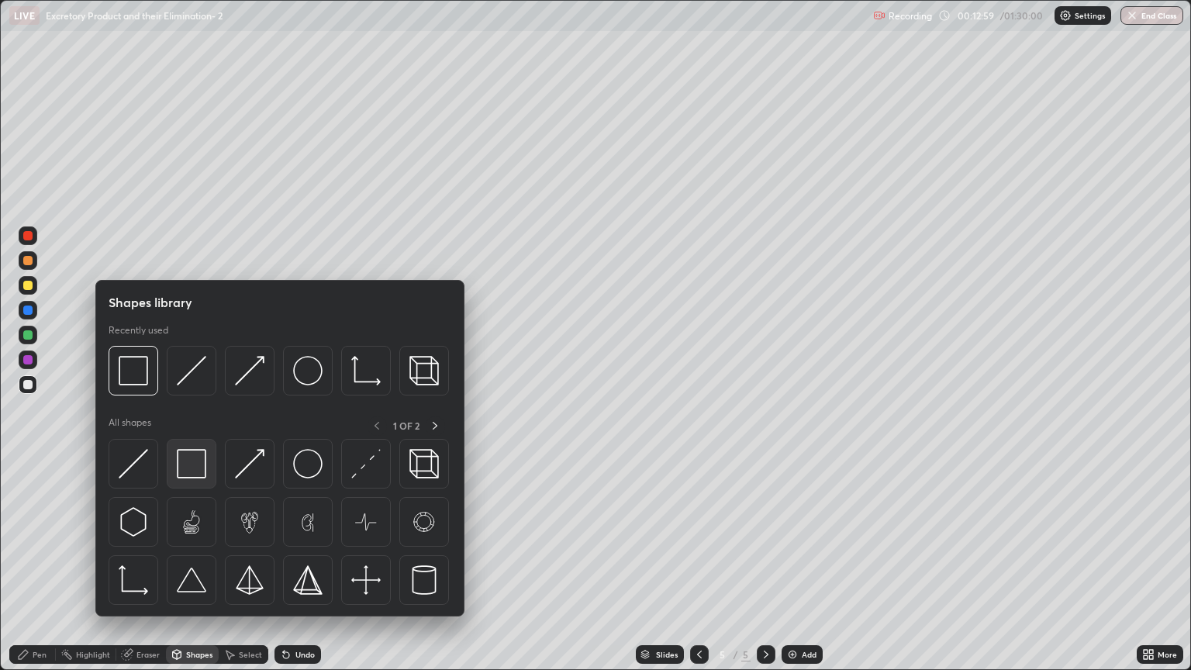
click at [190, 462] on img at bounding box center [191, 463] width 29 height 29
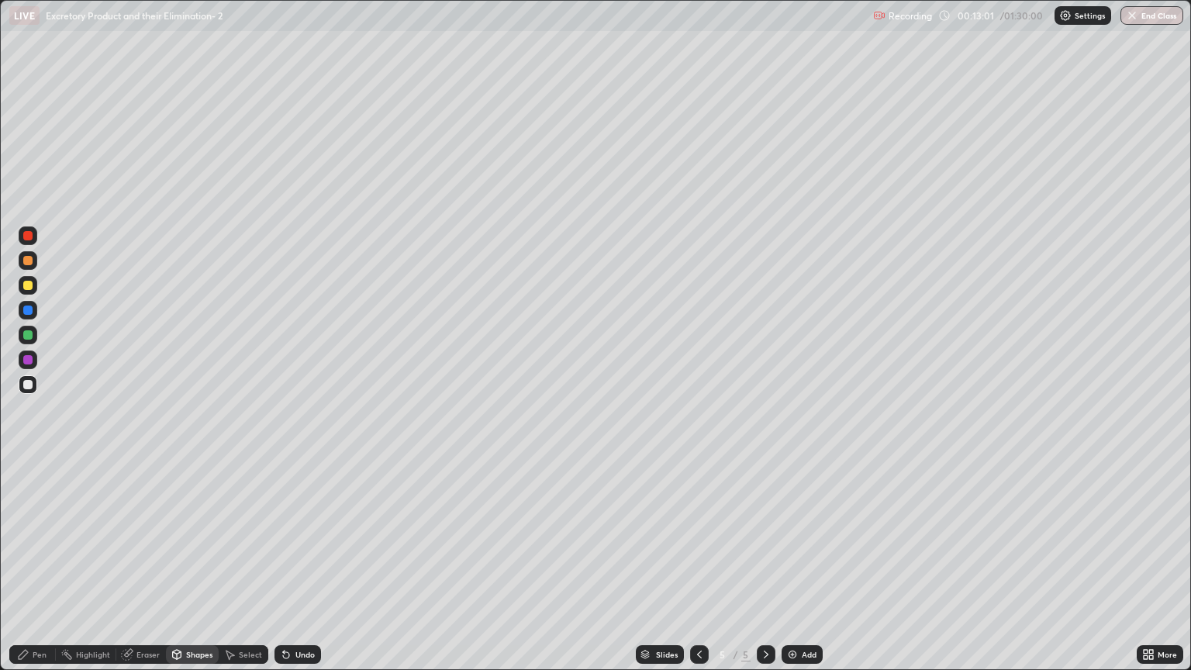
click at [192, 571] on div "Shapes" at bounding box center [192, 654] width 53 height 19
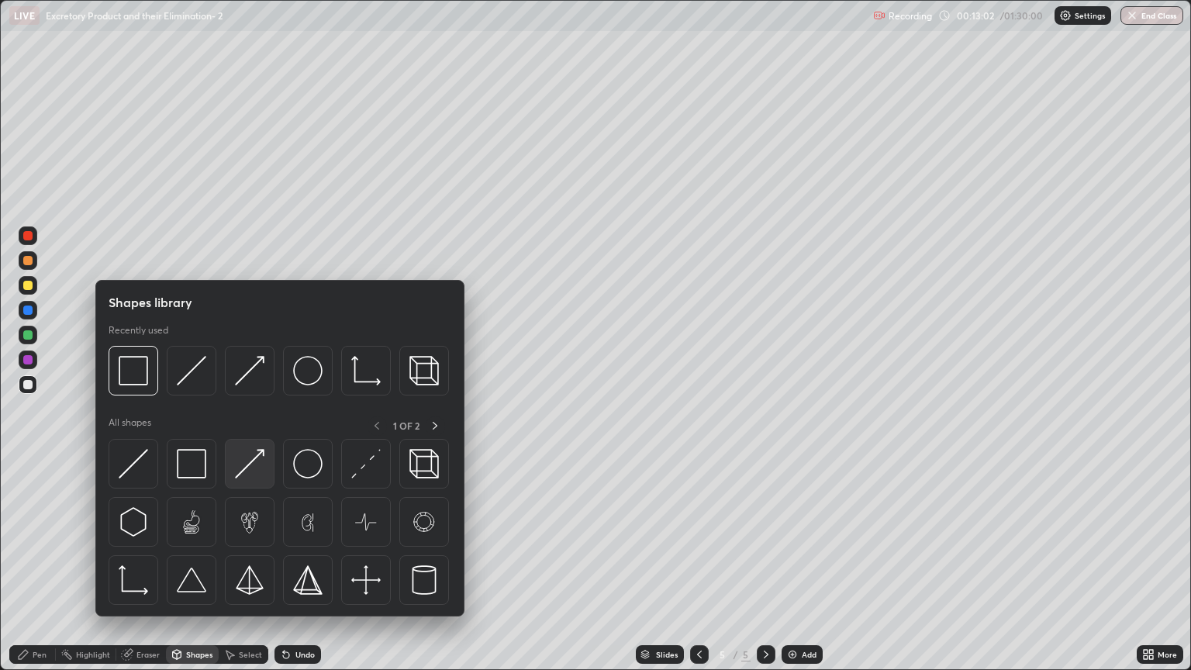
click at [260, 471] on img at bounding box center [249, 463] width 29 height 29
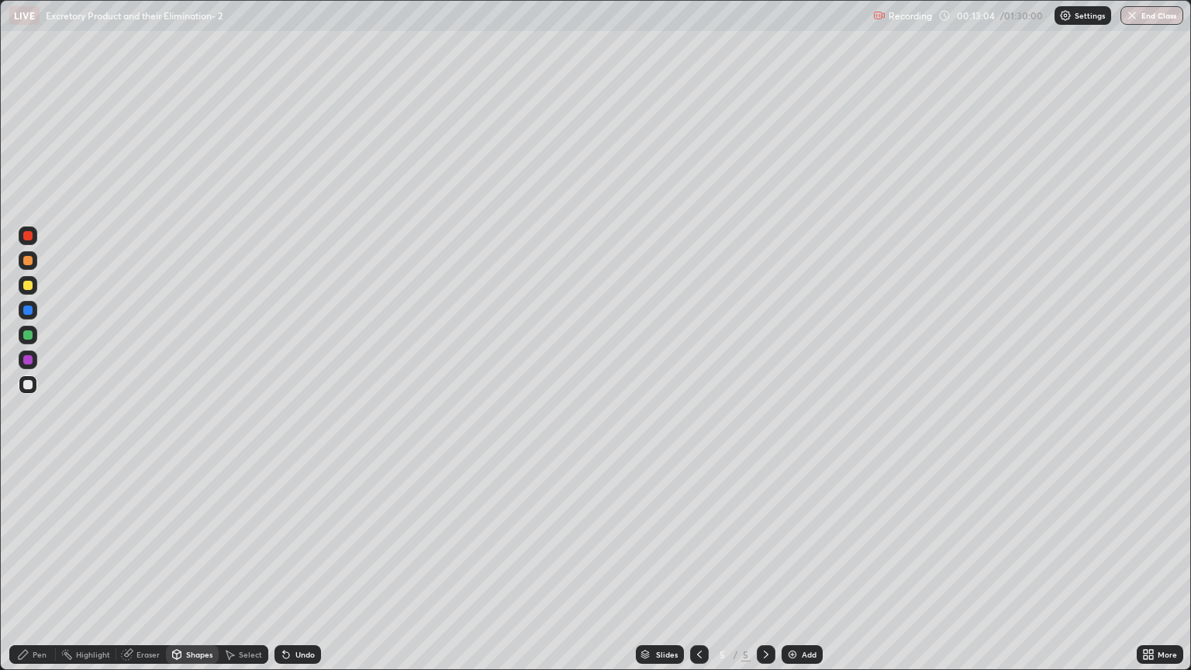
click at [39, 571] on div "Pen" at bounding box center [40, 654] width 14 height 8
click at [29, 291] on div at bounding box center [28, 285] width 19 height 19
click at [198, 571] on div "Shapes" at bounding box center [199, 654] width 26 height 8
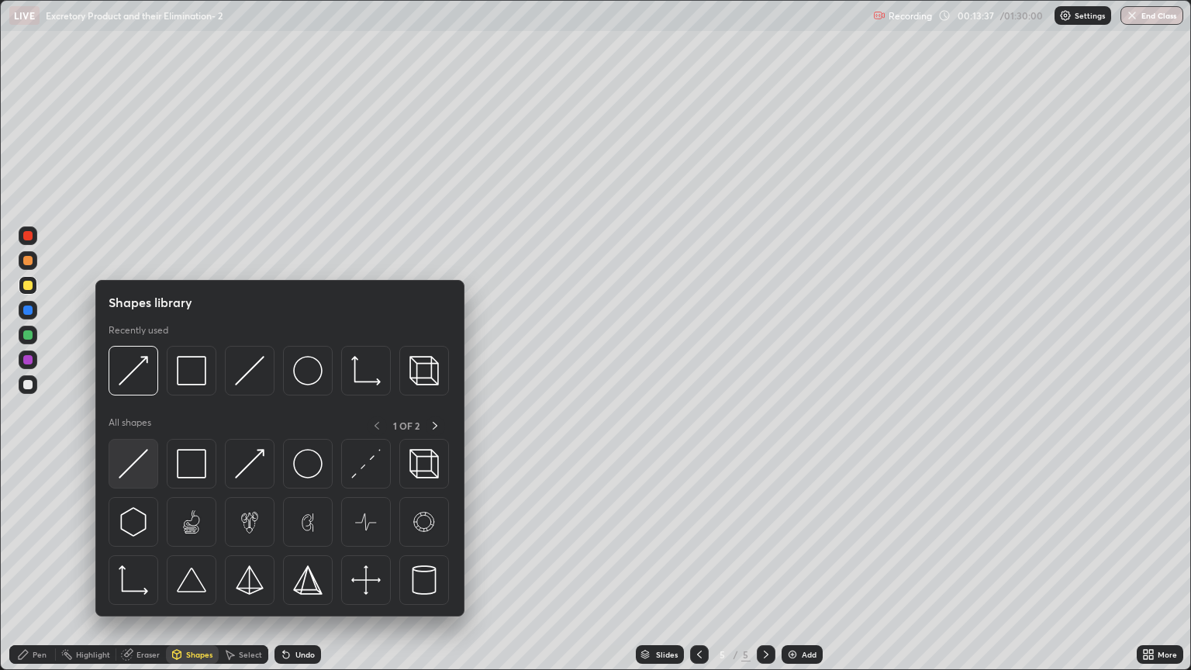
click at [145, 463] on img at bounding box center [133, 463] width 29 height 29
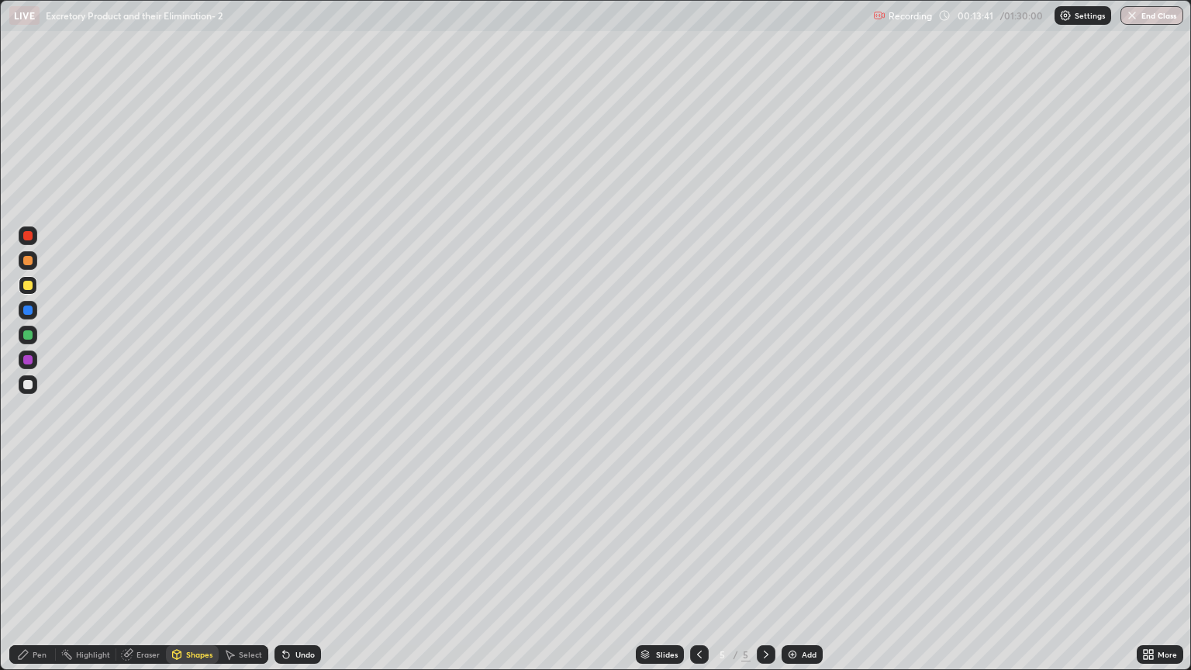
click at [42, 571] on div "Pen" at bounding box center [40, 654] width 14 height 8
click at [35, 389] on div at bounding box center [28, 384] width 19 height 19
click at [199, 571] on div "Shapes" at bounding box center [199, 654] width 26 height 8
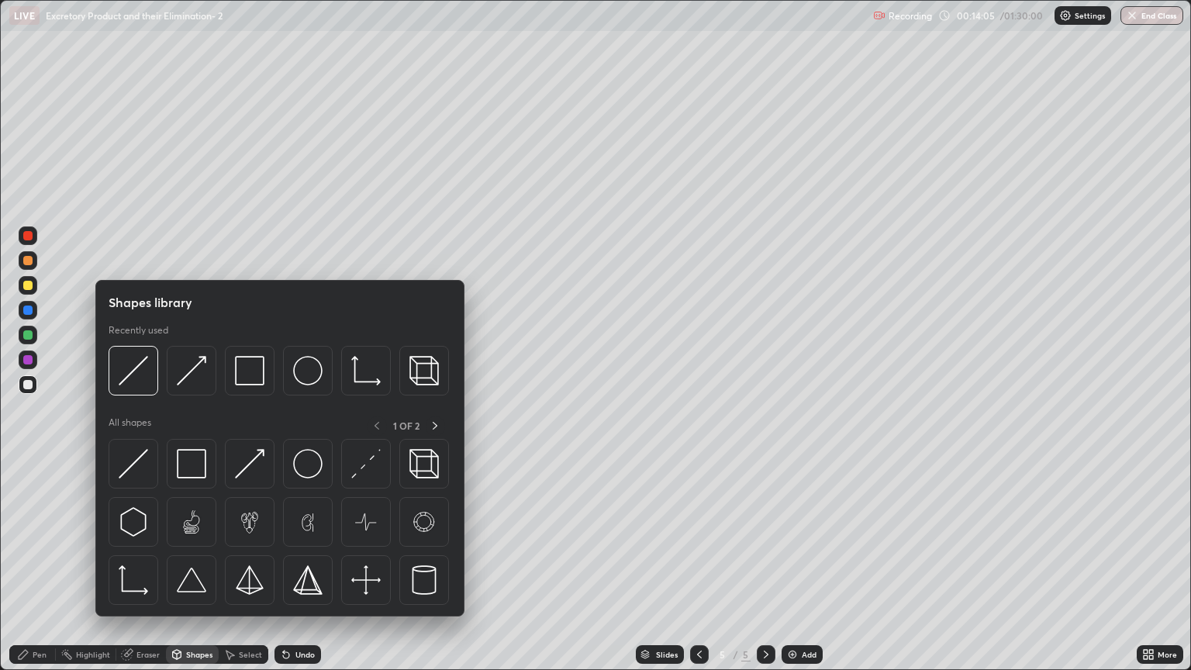
click at [150, 475] on div at bounding box center [134, 464] width 50 height 50
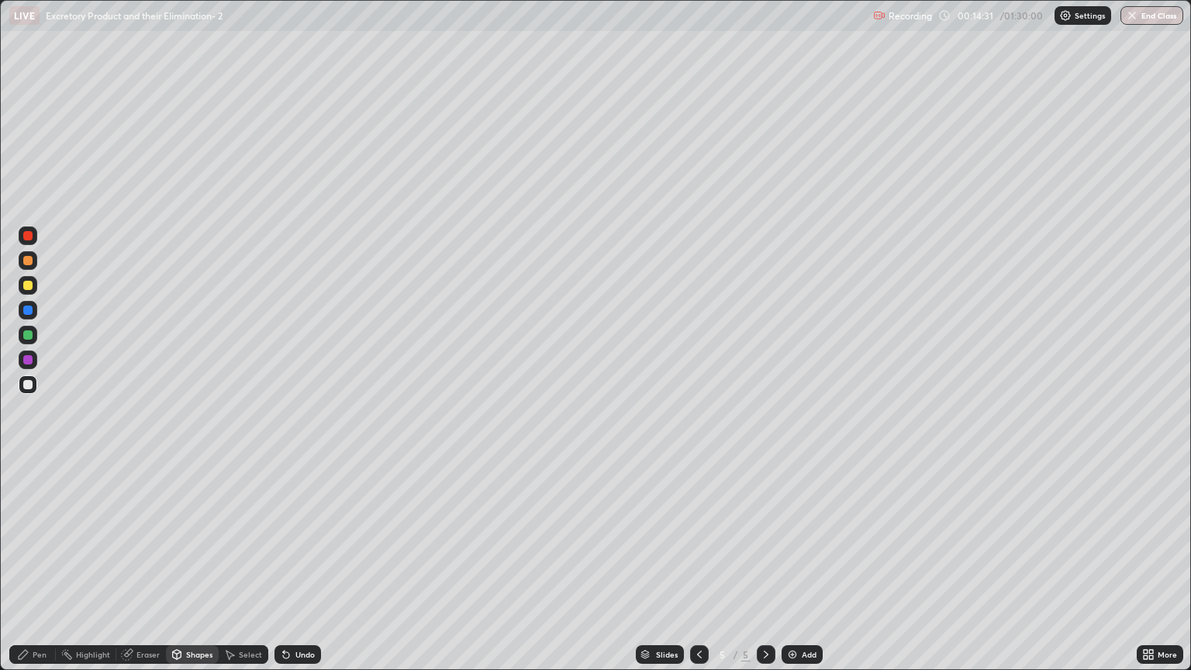
click at [28, 264] on div at bounding box center [27, 260] width 9 height 9
click at [196, 571] on div "Shapes" at bounding box center [199, 654] width 26 height 8
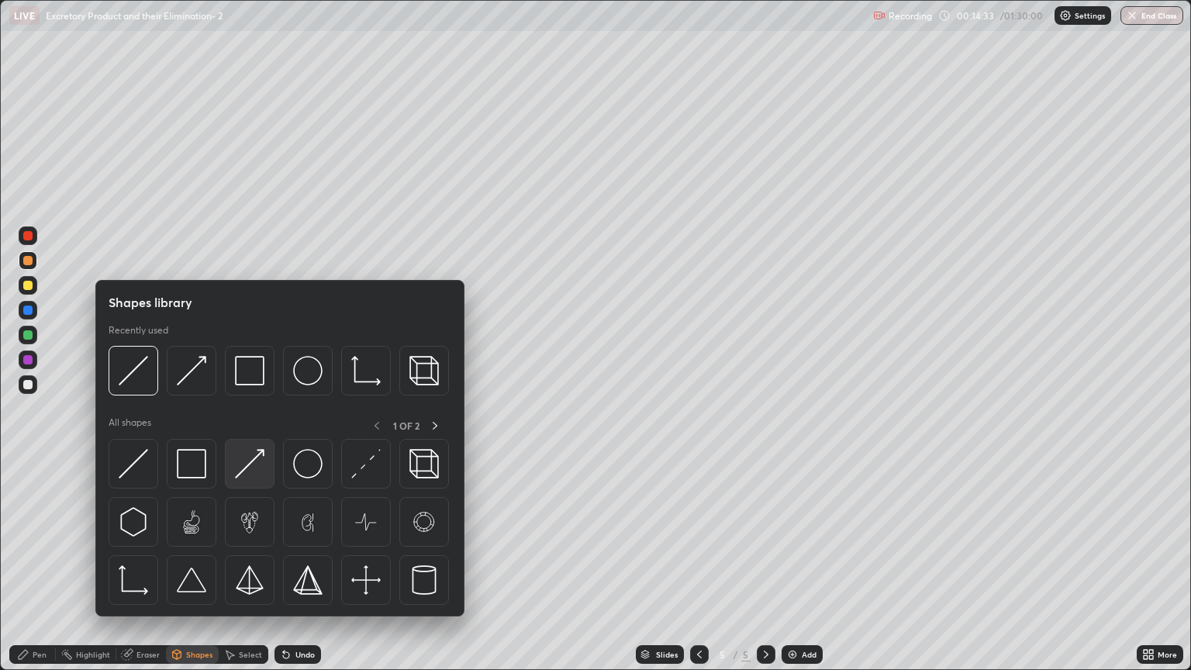
click at [254, 474] on img at bounding box center [249, 463] width 29 height 29
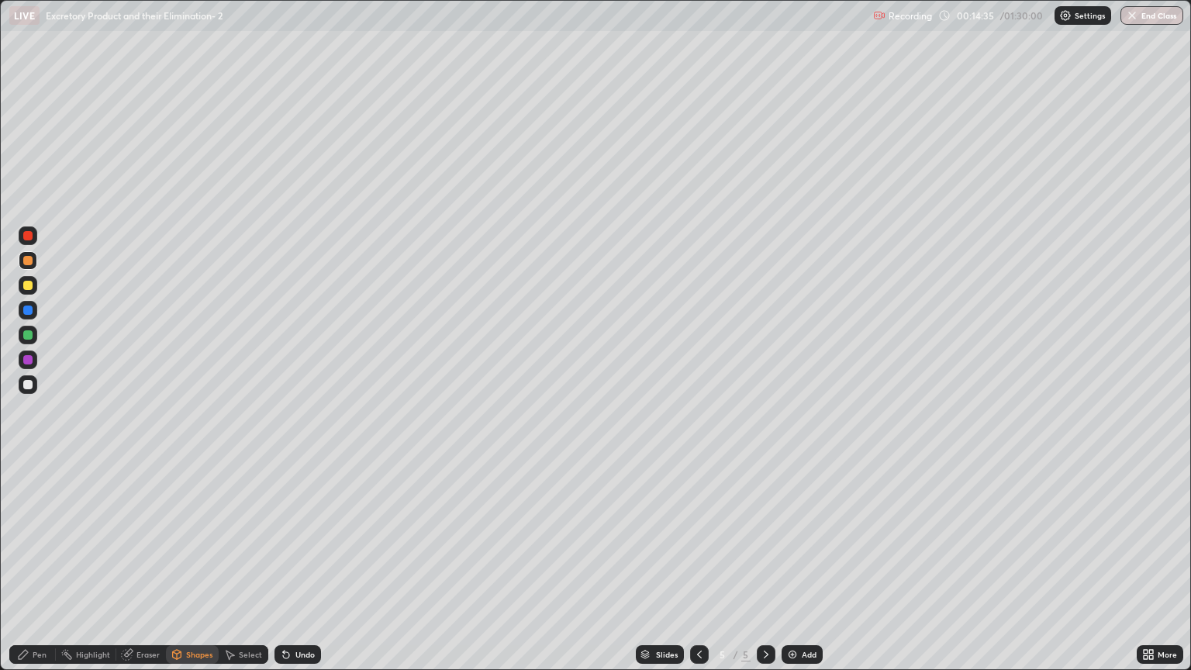
click at [43, 571] on div "Pen" at bounding box center [40, 654] width 14 height 8
click at [196, 571] on div "Shapes" at bounding box center [199, 654] width 26 height 8
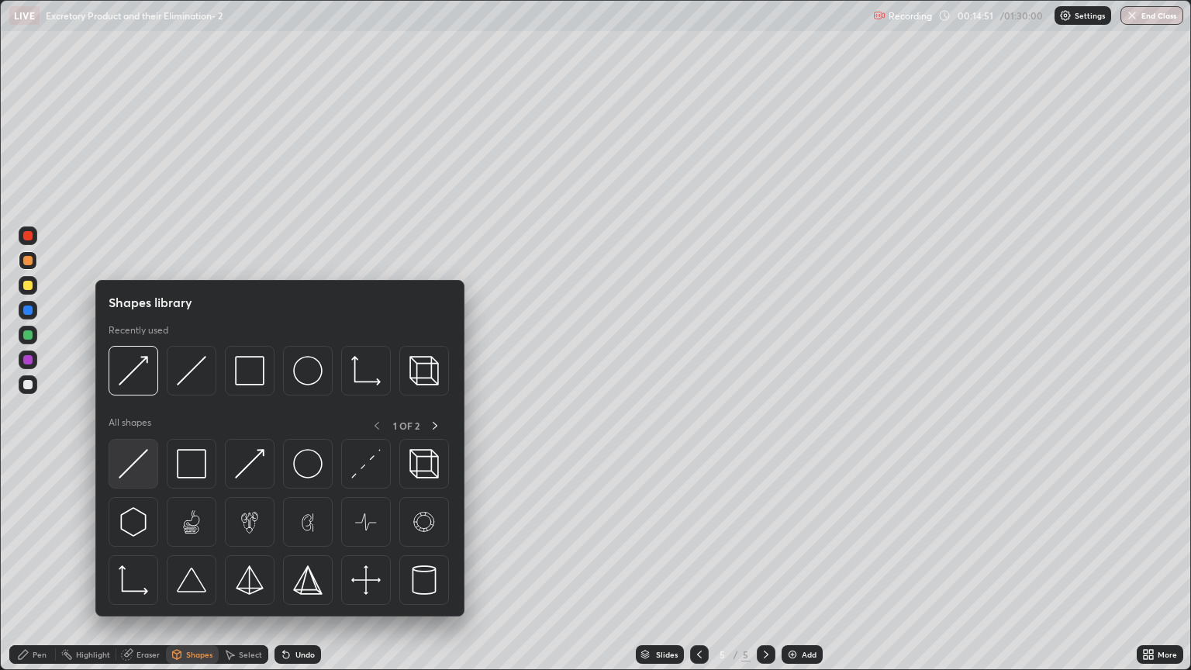
click at [152, 471] on div at bounding box center [134, 464] width 50 height 50
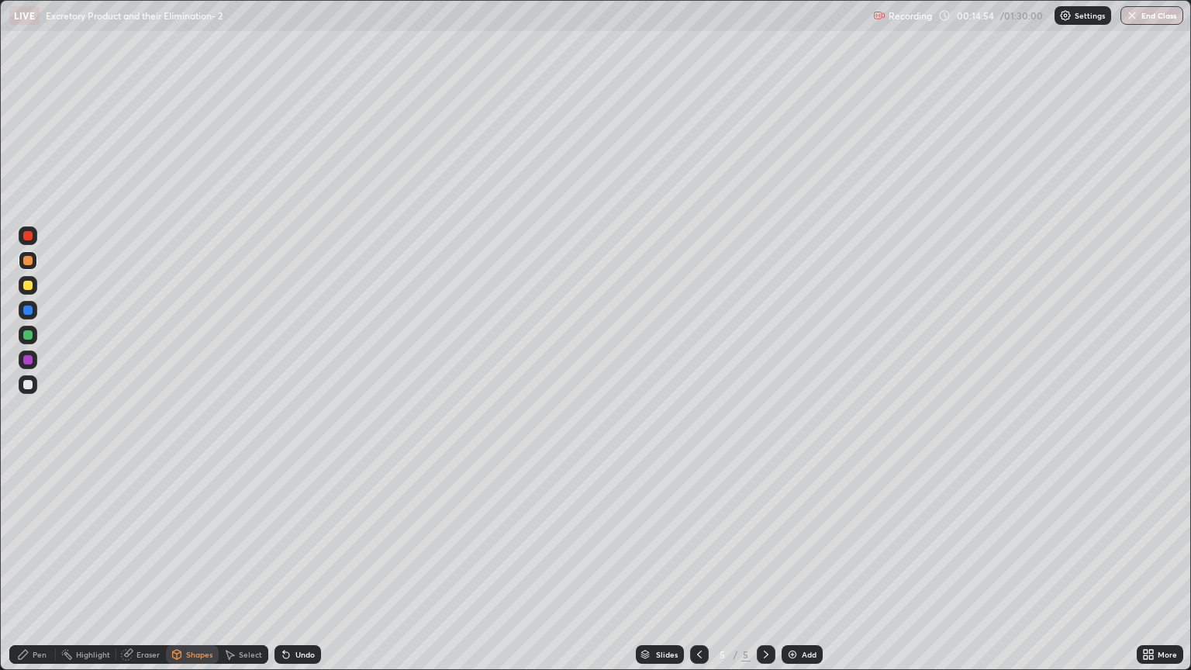
click at [29, 285] on div at bounding box center [27, 285] width 9 height 9
click at [40, 571] on div "Pen" at bounding box center [40, 654] width 14 height 8
click at [31, 263] on div at bounding box center [27, 260] width 9 height 9
click at [143, 571] on div "Eraser" at bounding box center [147, 654] width 23 height 8
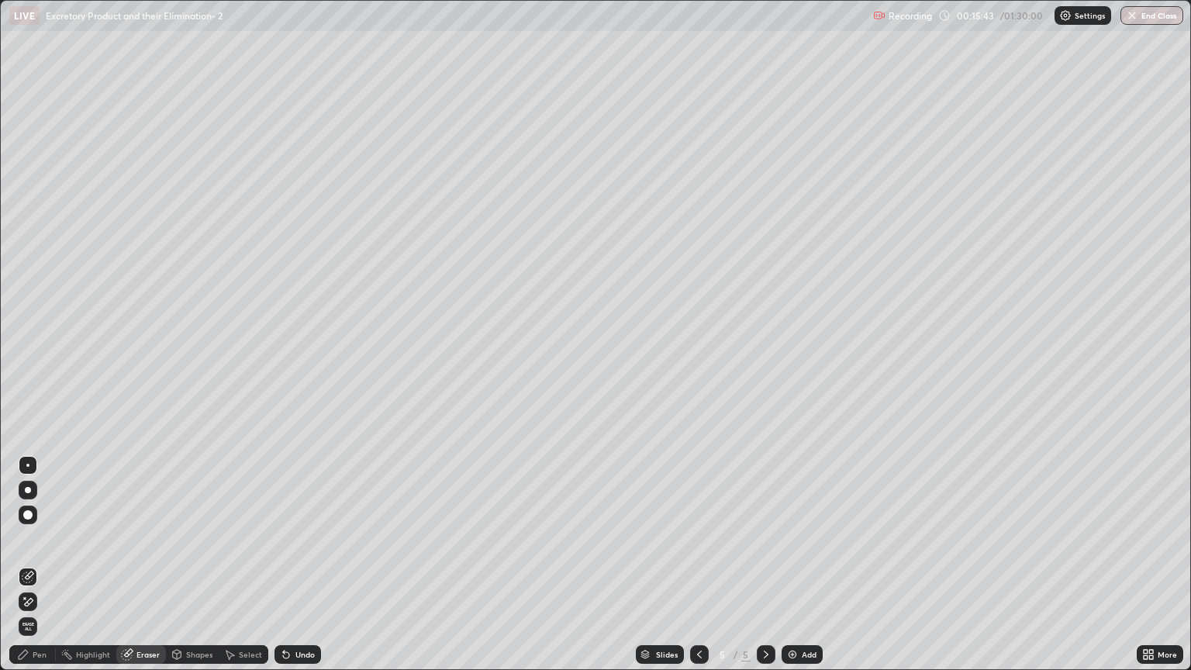
click at [28, 571] on icon at bounding box center [29, 575] width 9 height 8
click at [195, 571] on div "Shapes" at bounding box center [199, 654] width 26 height 8
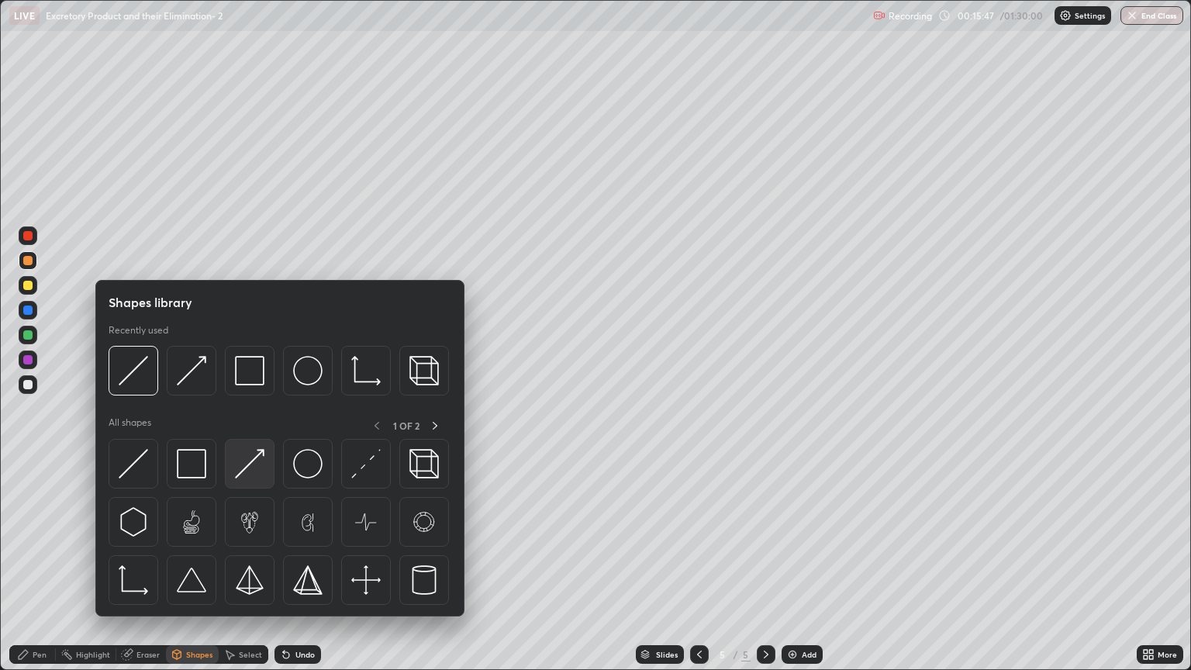
click at [245, 471] on img at bounding box center [249, 463] width 29 height 29
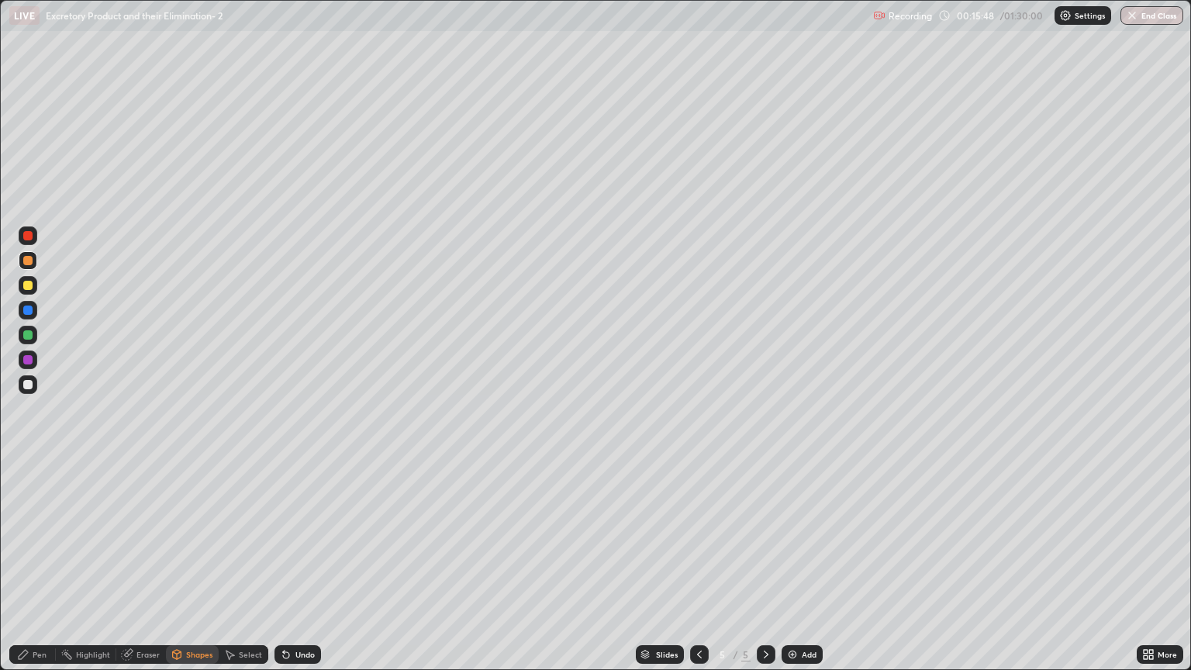
click at [30, 288] on div at bounding box center [27, 285] width 9 height 9
click at [136, 571] on div "Eraser" at bounding box center [141, 654] width 50 height 19
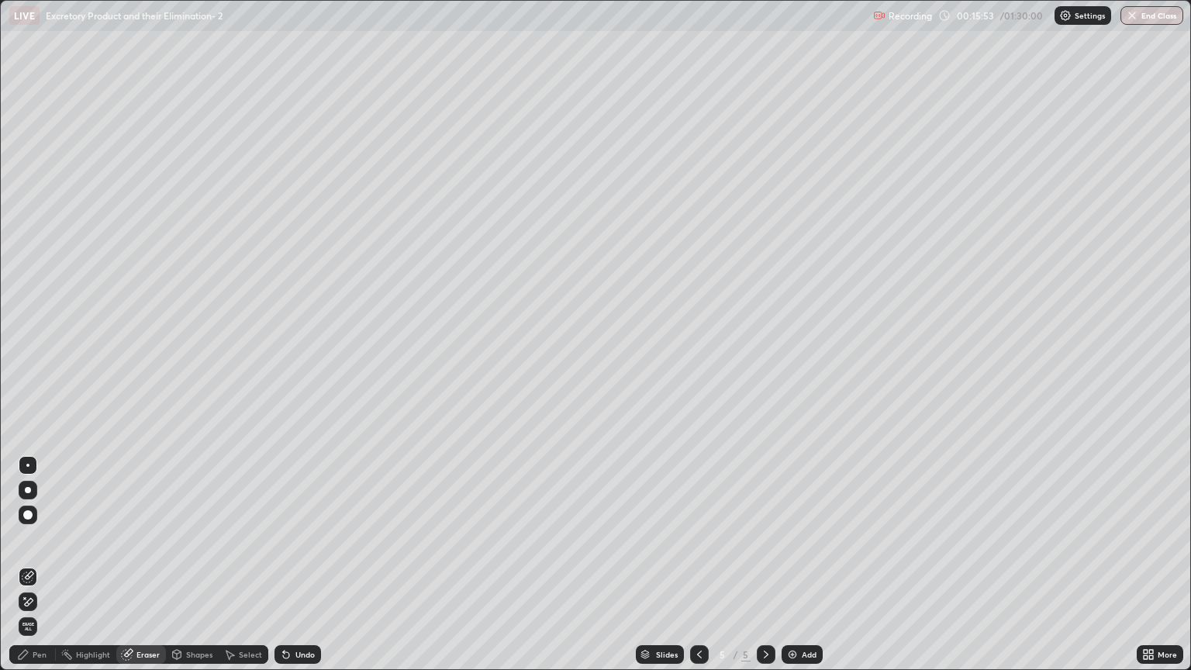
click at [41, 571] on div "Pen" at bounding box center [40, 654] width 14 height 8
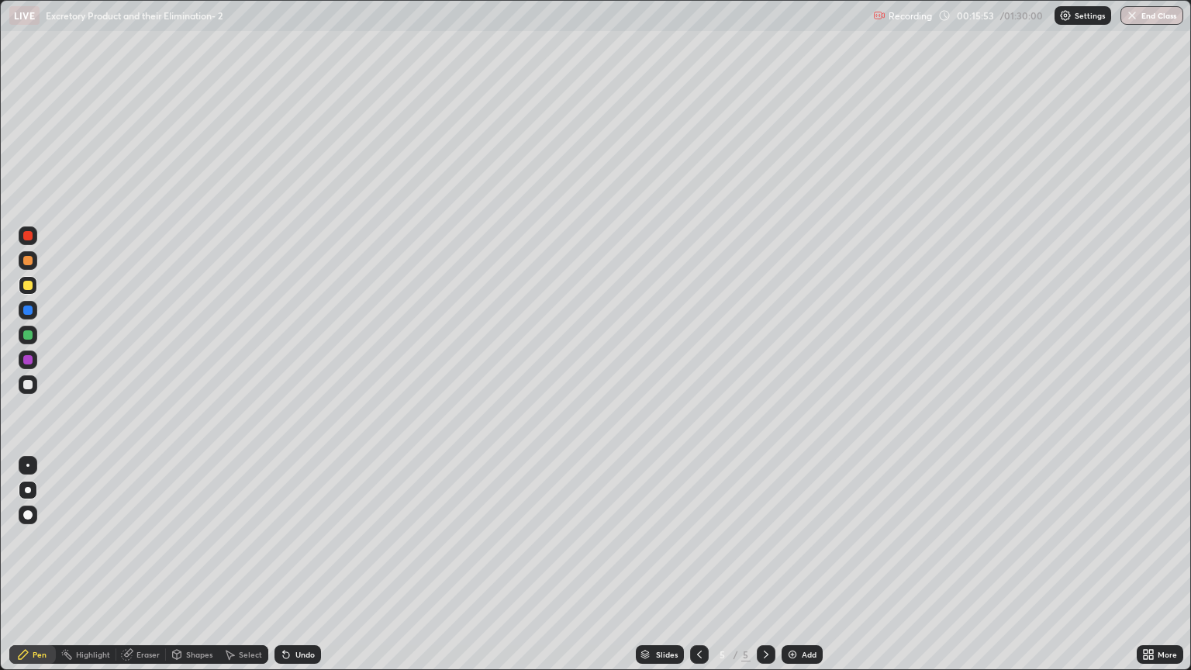
click at [27, 387] on div at bounding box center [27, 384] width 9 height 9
click at [29, 389] on div at bounding box center [28, 384] width 19 height 19
click at [196, 571] on div "Shapes" at bounding box center [199, 654] width 26 height 8
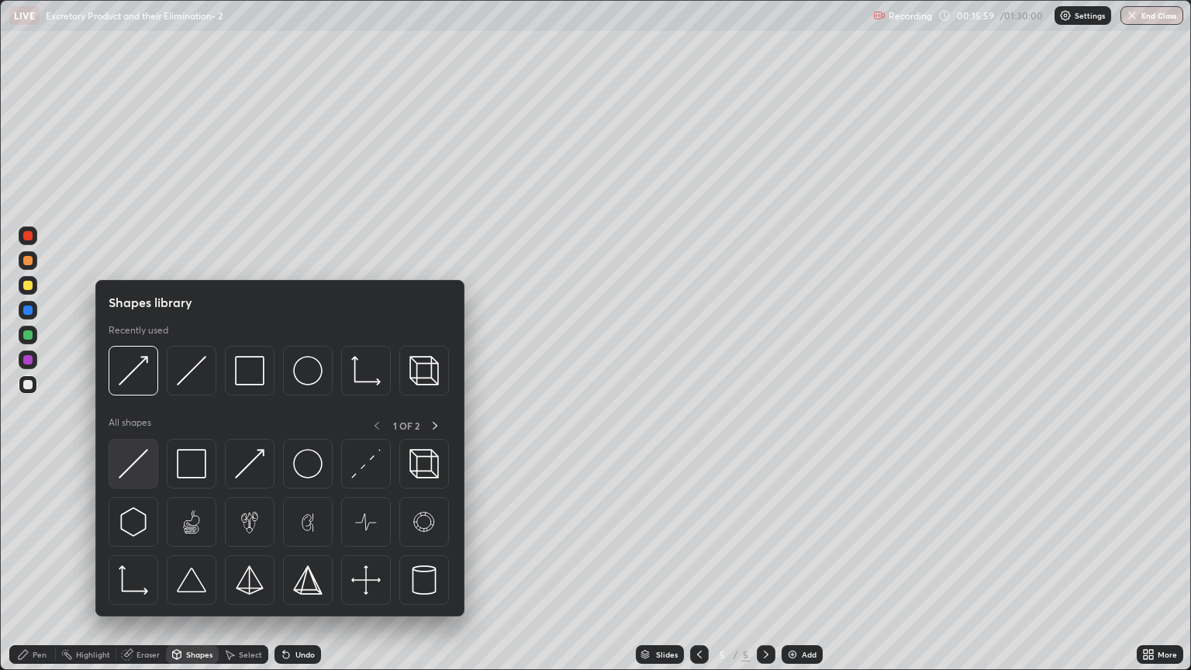
click at [140, 465] on img at bounding box center [133, 463] width 29 height 29
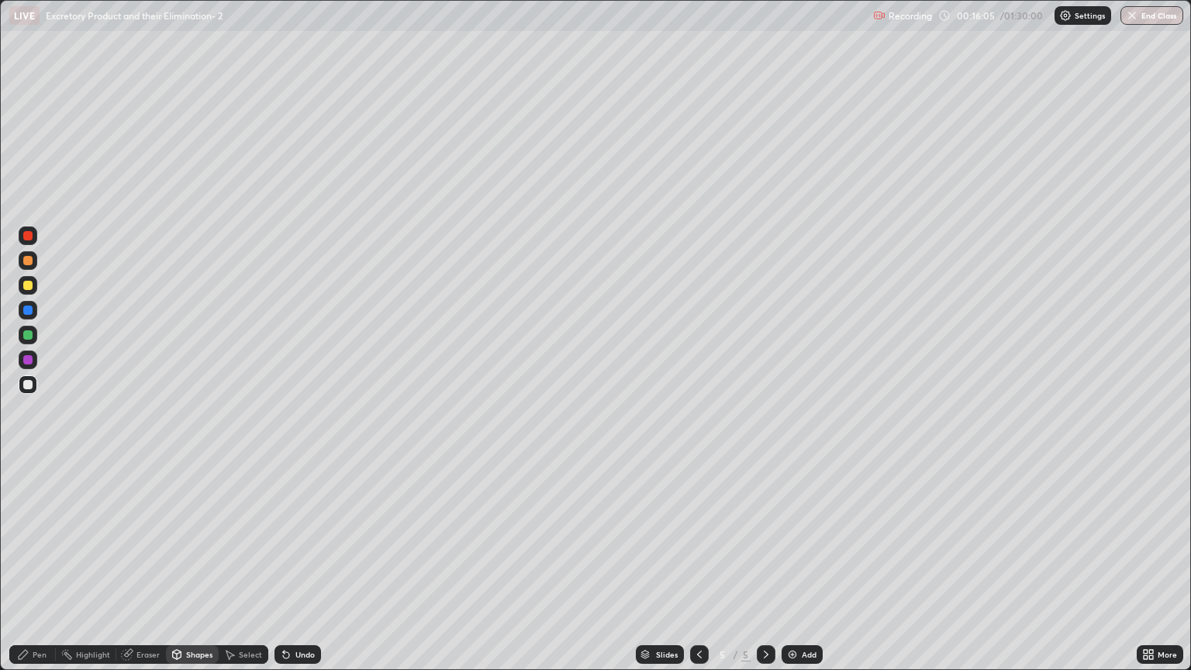
click at [43, 571] on div "Pen" at bounding box center [40, 654] width 14 height 8
click at [28, 261] on div at bounding box center [27, 260] width 9 height 9
click at [149, 571] on div "Eraser" at bounding box center [147, 654] width 23 height 8
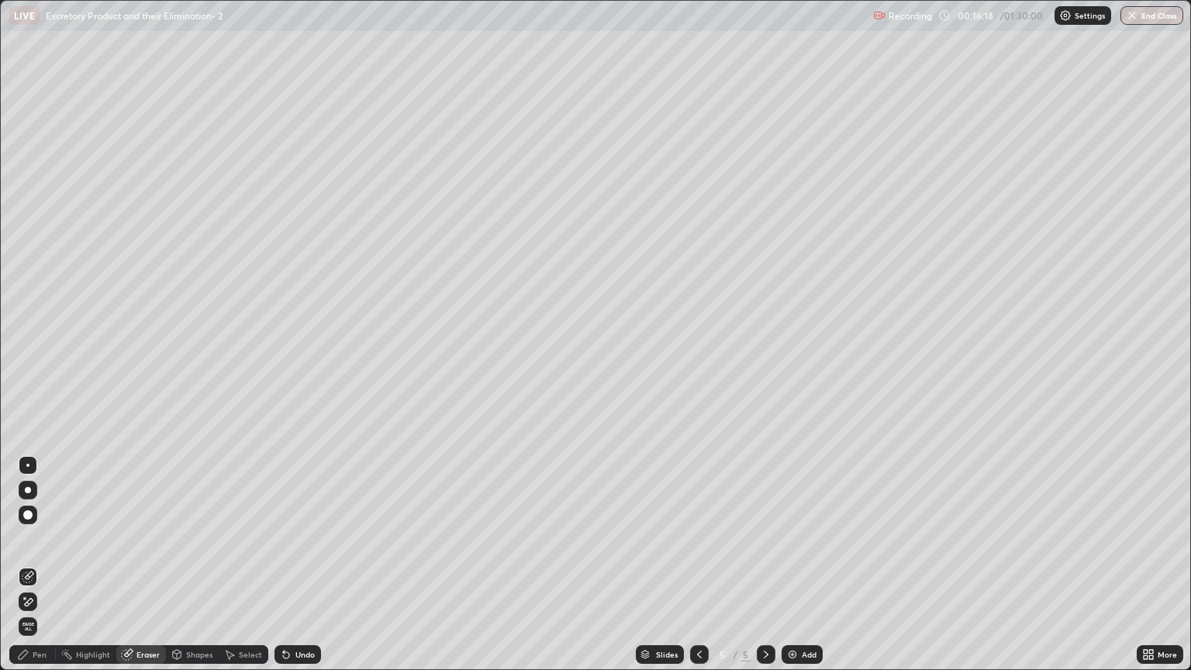
click at [34, 571] on div "Pen" at bounding box center [32, 654] width 47 height 19
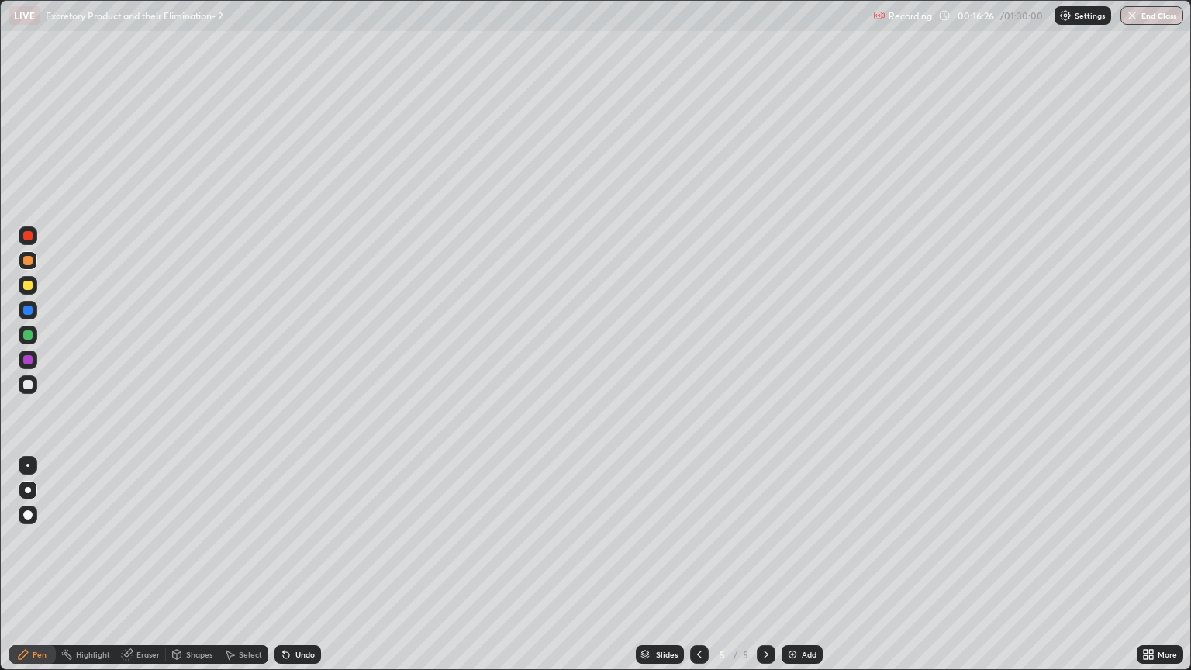
click at [29, 386] on div at bounding box center [27, 384] width 9 height 9
click at [189, 571] on div "Shapes" at bounding box center [199, 654] width 26 height 8
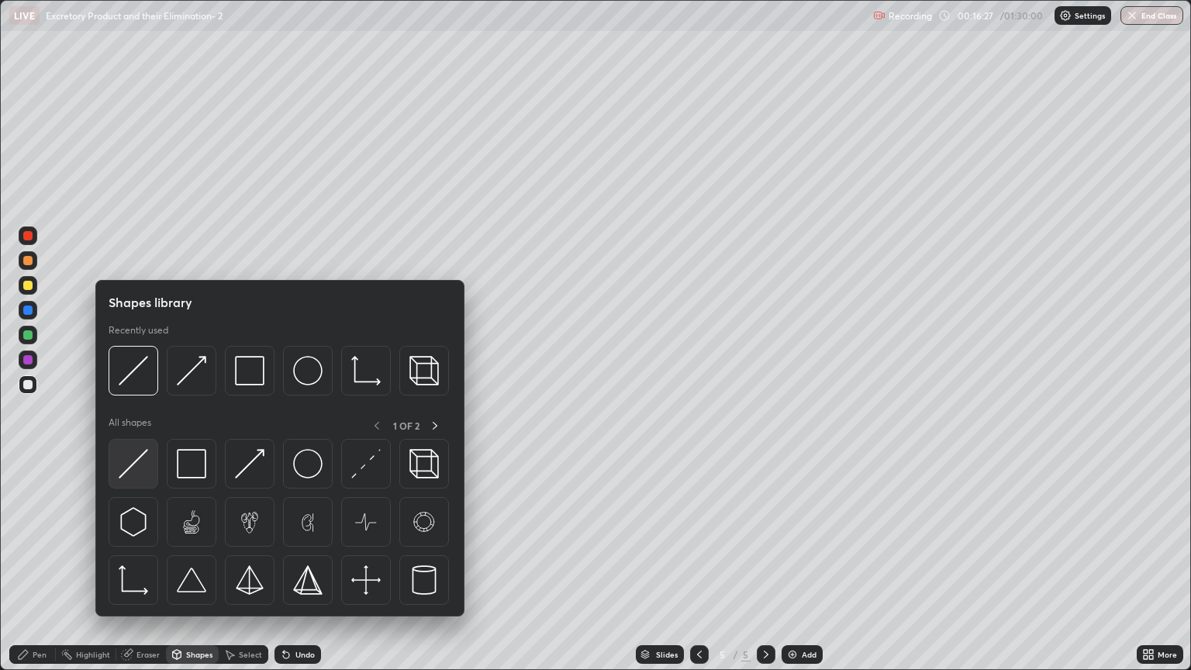
click at [135, 459] on img at bounding box center [133, 463] width 29 height 29
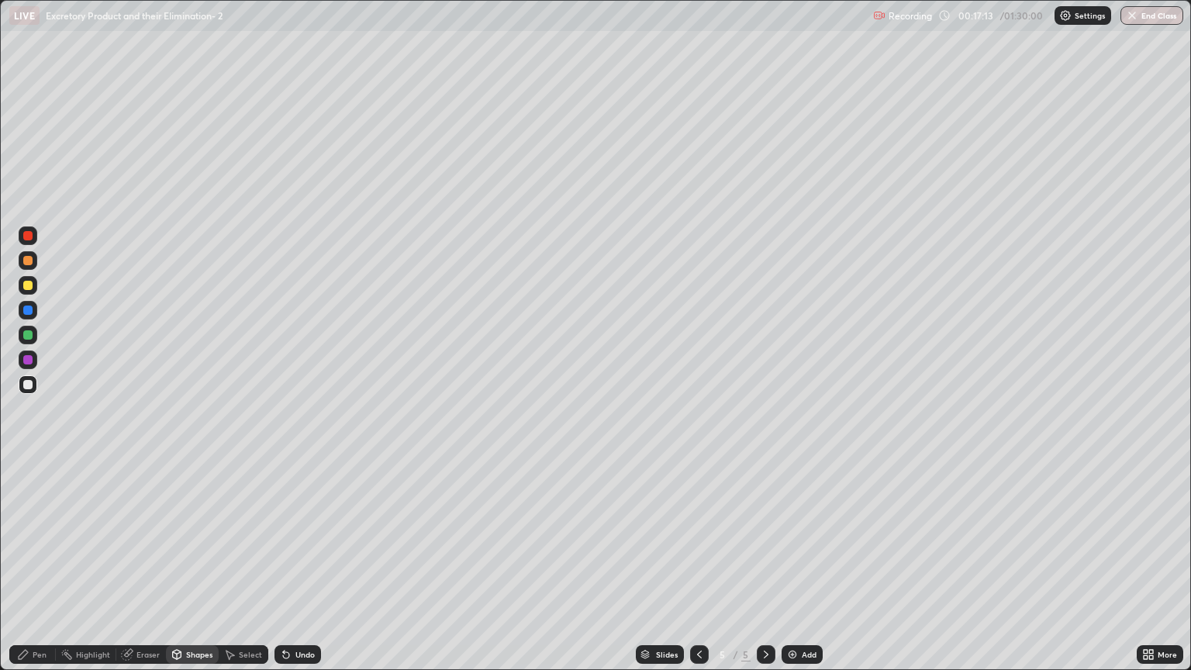
click at [29, 385] on div at bounding box center [27, 384] width 9 height 9
click at [39, 571] on div "Pen" at bounding box center [40, 654] width 14 height 8
click at [135, 571] on div "Eraser" at bounding box center [141, 654] width 50 height 19
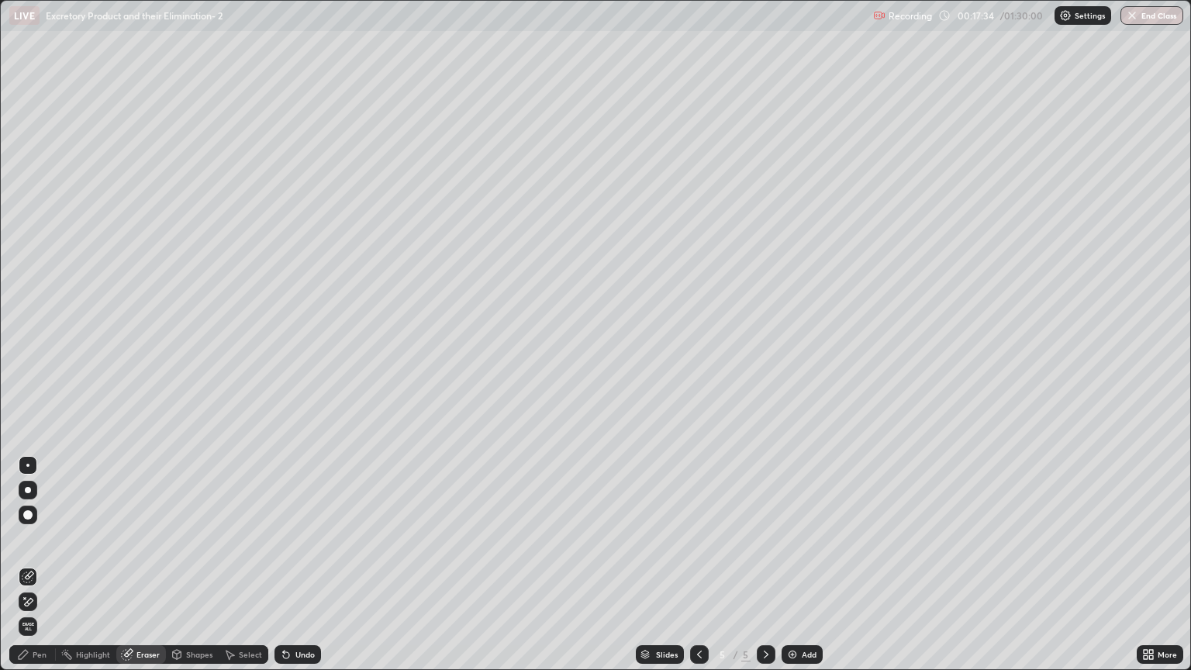
click at [30, 571] on icon at bounding box center [28, 601] width 12 height 13
click at [192, 571] on div "Shapes" at bounding box center [199, 654] width 26 height 8
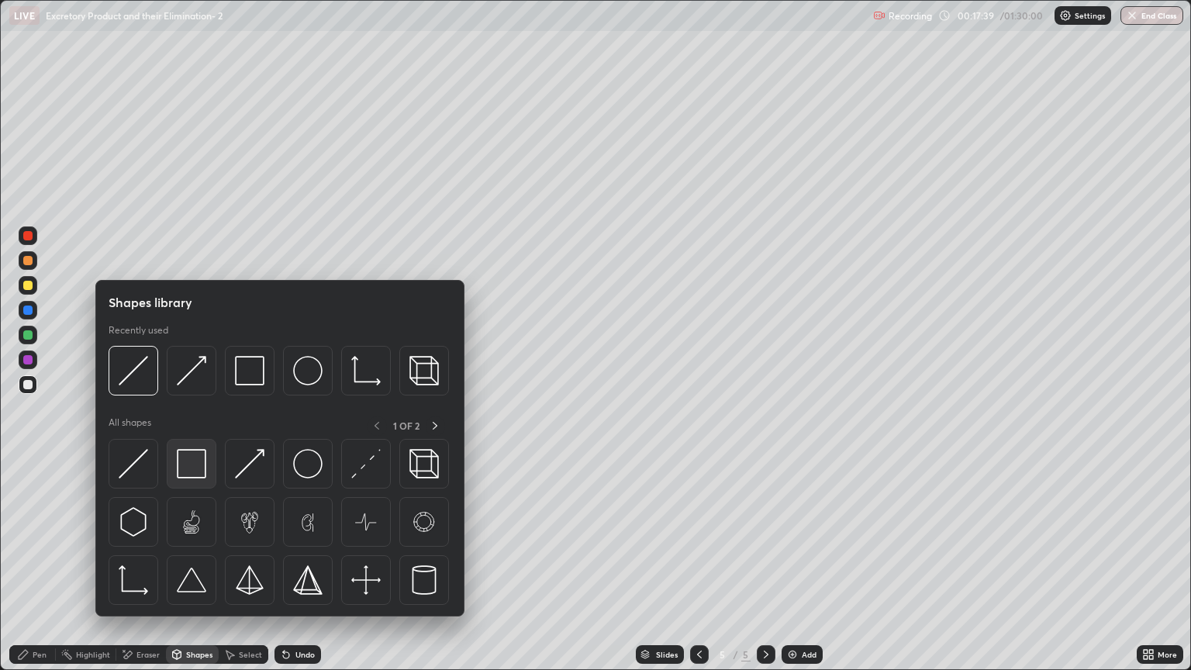
click at [198, 465] on img at bounding box center [191, 463] width 29 height 29
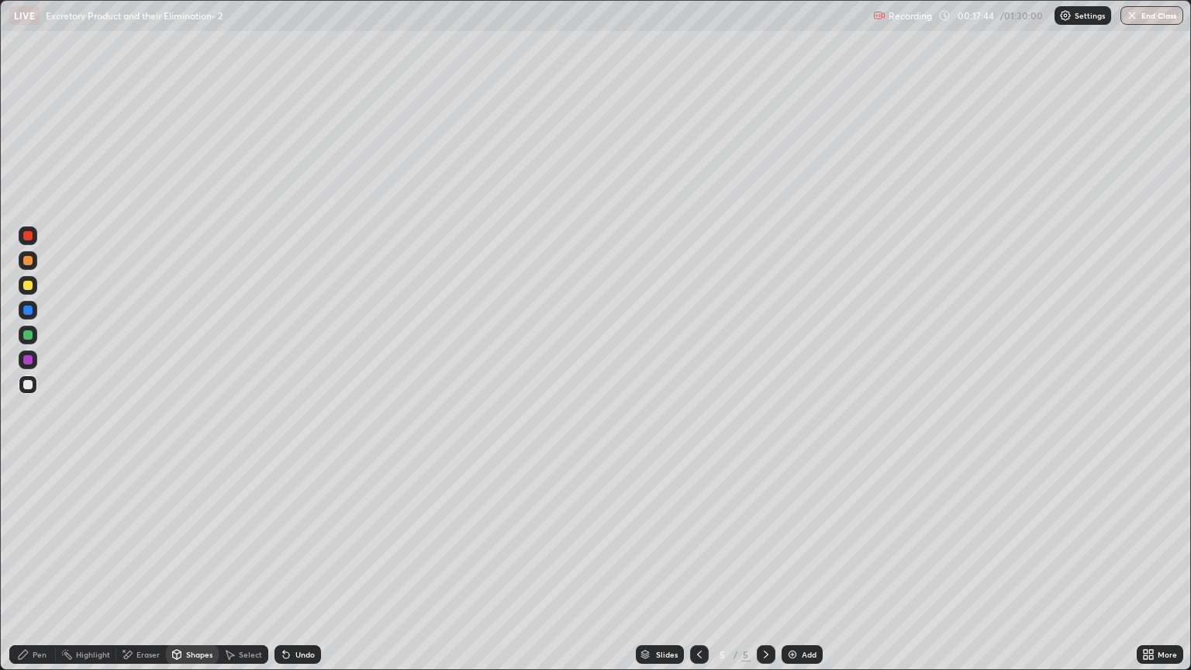
click at [146, 571] on div "Eraser" at bounding box center [147, 654] width 23 height 8
click at [32, 571] on icon at bounding box center [28, 577] width 12 height 12
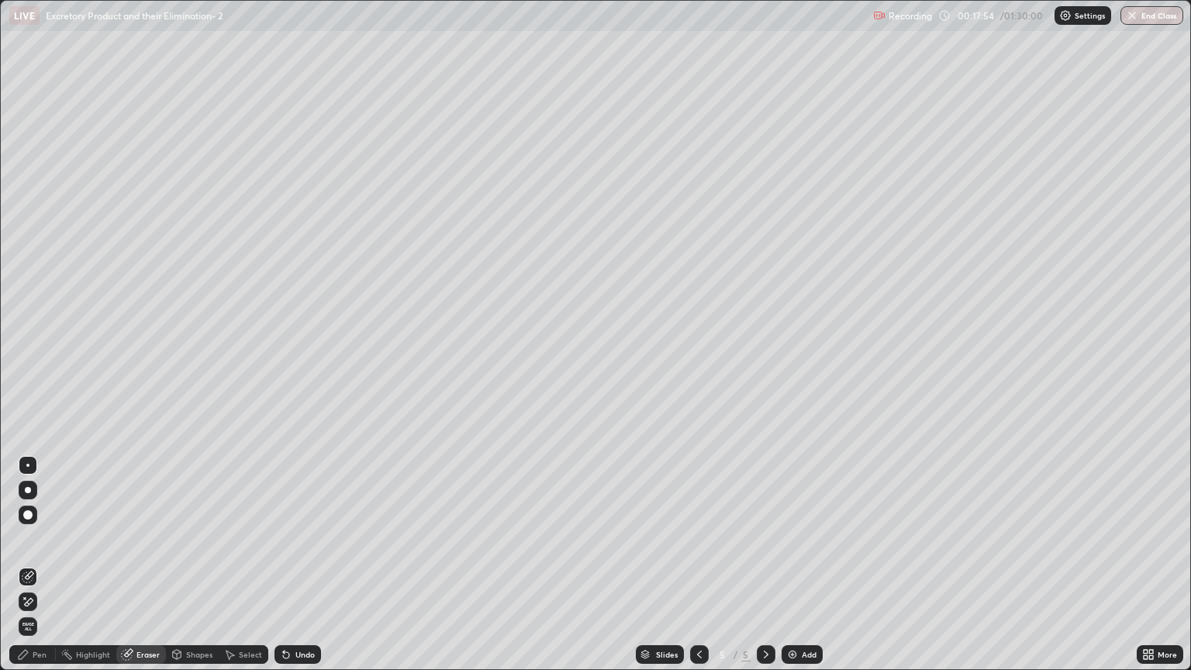
click at [191, 571] on div "Shapes" at bounding box center [199, 654] width 26 height 8
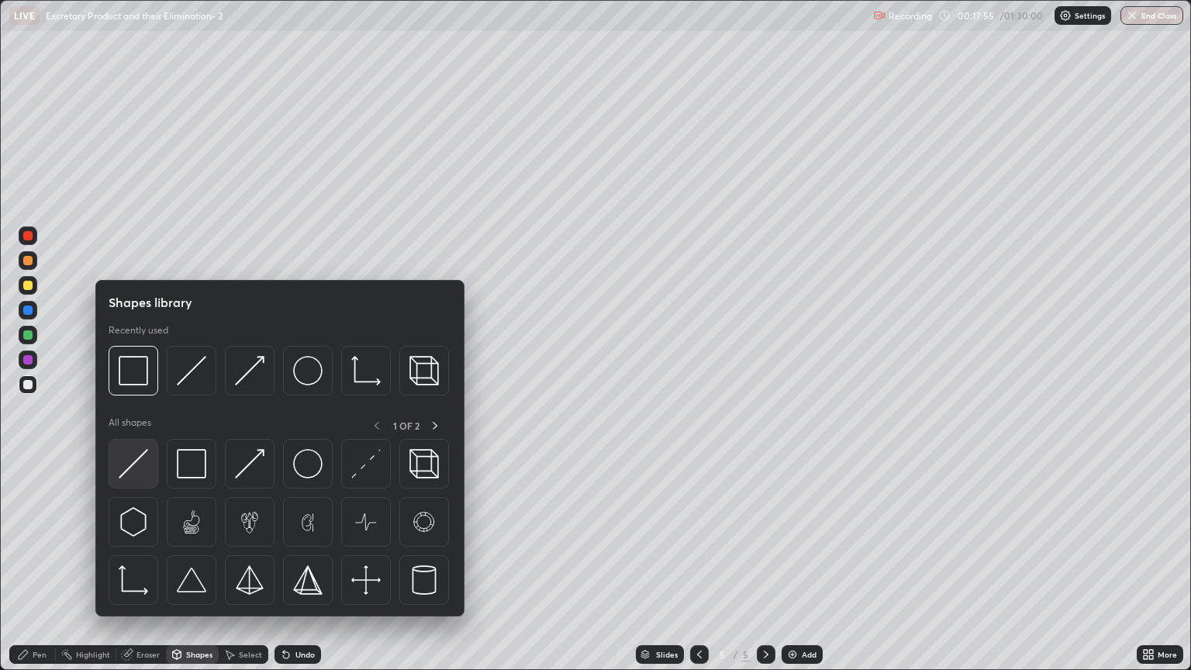
click at [141, 474] on img at bounding box center [133, 463] width 29 height 29
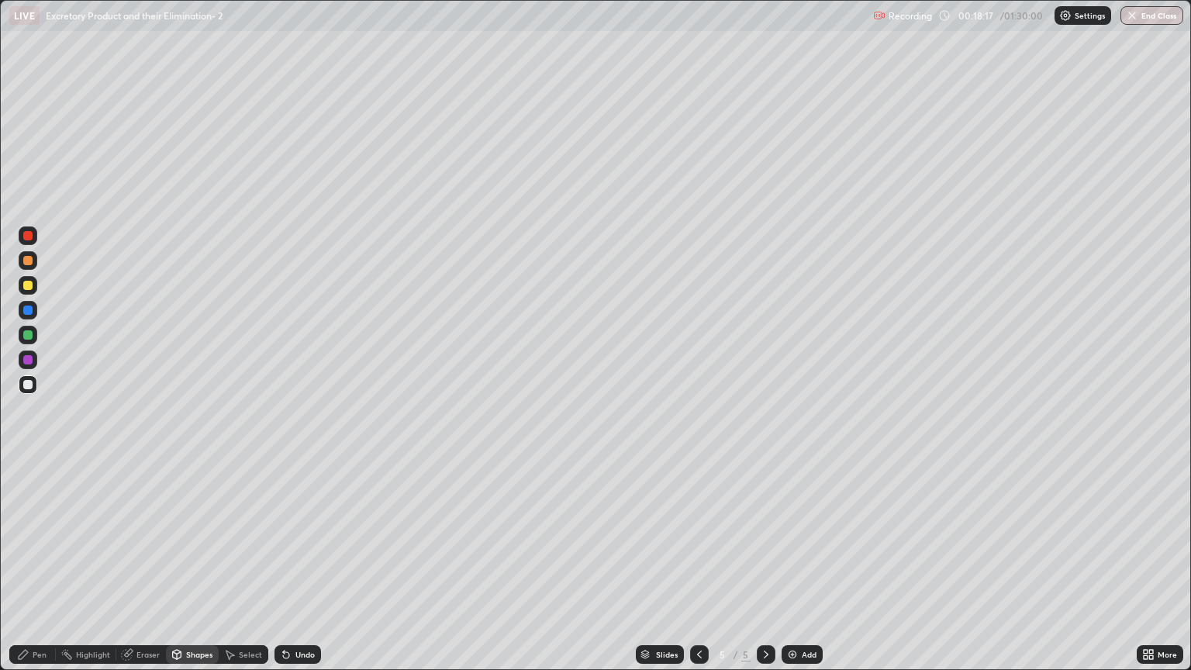
click at [47, 571] on div "Pen" at bounding box center [32, 654] width 47 height 19
click at [25, 285] on div at bounding box center [27, 285] width 9 height 9
click at [29, 264] on div at bounding box center [27, 260] width 9 height 9
click at [137, 571] on div "Eraser" at bounding box center [147, 654] width 23 height 8
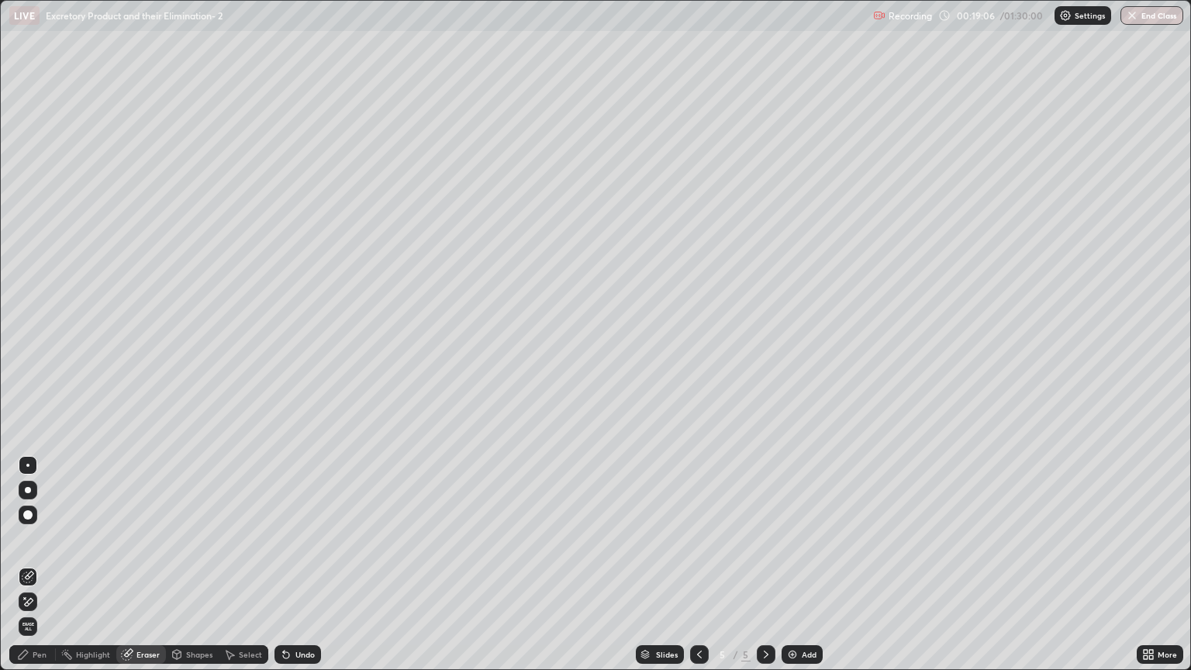
click at [43, 571] on div "Pen" at bounding box center [32, 654] width 47 height 19
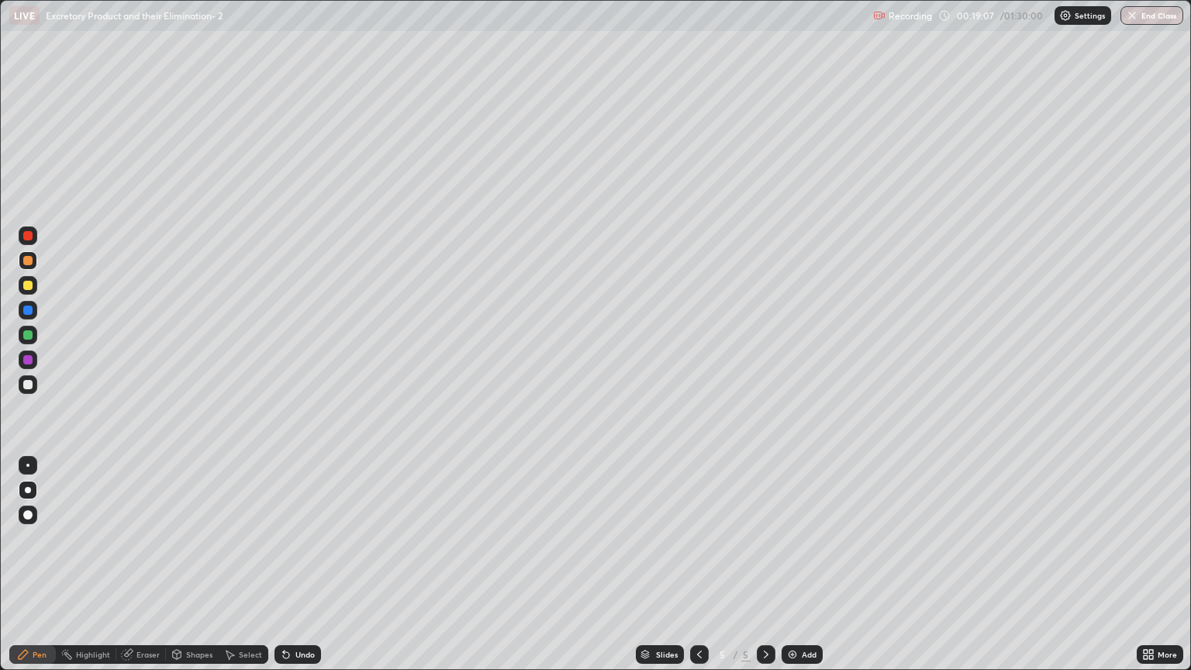
click at [29, 260] on div at bounding box center [27, 260] width 9 height 9
click at [192, 571] on div "Shapes" at bounding box center [199, 654] width 26 height 8
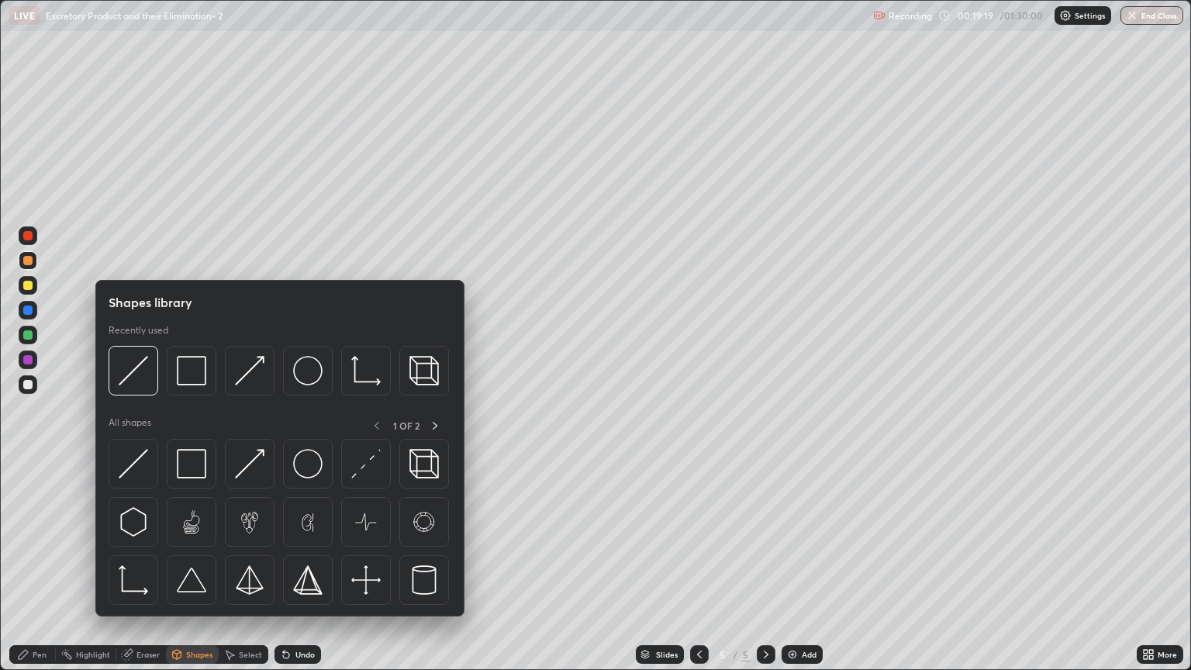
click at [143, 571] on div "Eraser" at bounding box center [147, 654] width 23 height 8
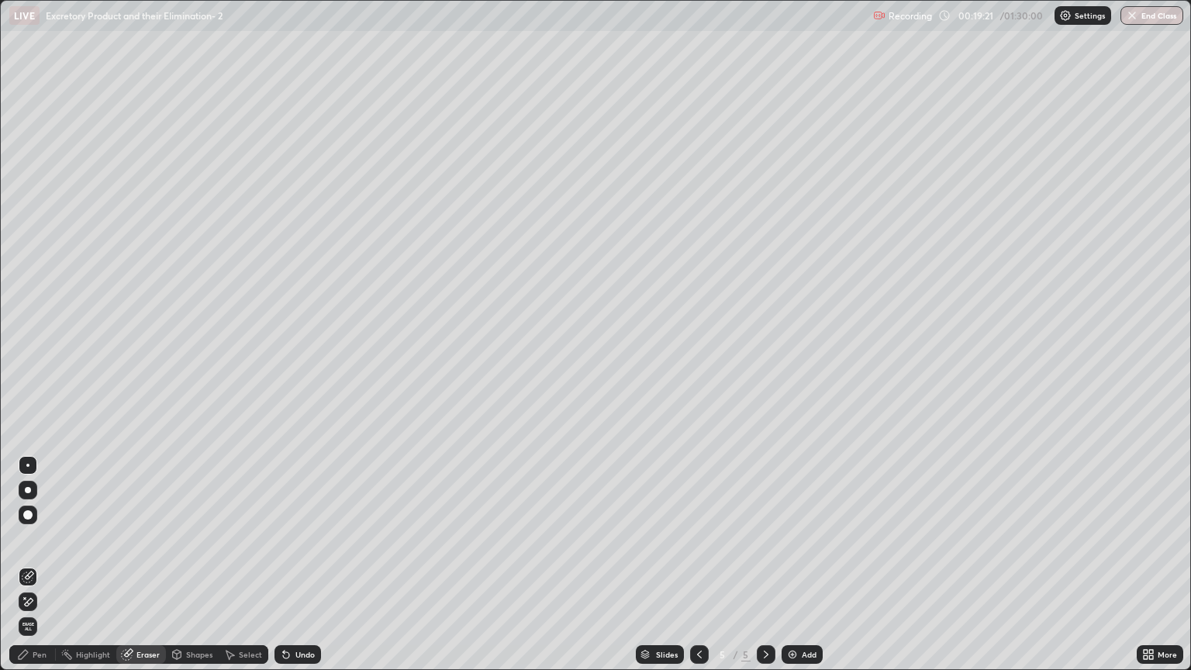
click at [30, 571] on icon at bounding box center [28, 601] width 12 height 13
click at [36, 571] on div "Pen" at bounding box center [40, 654] width 14 height 8
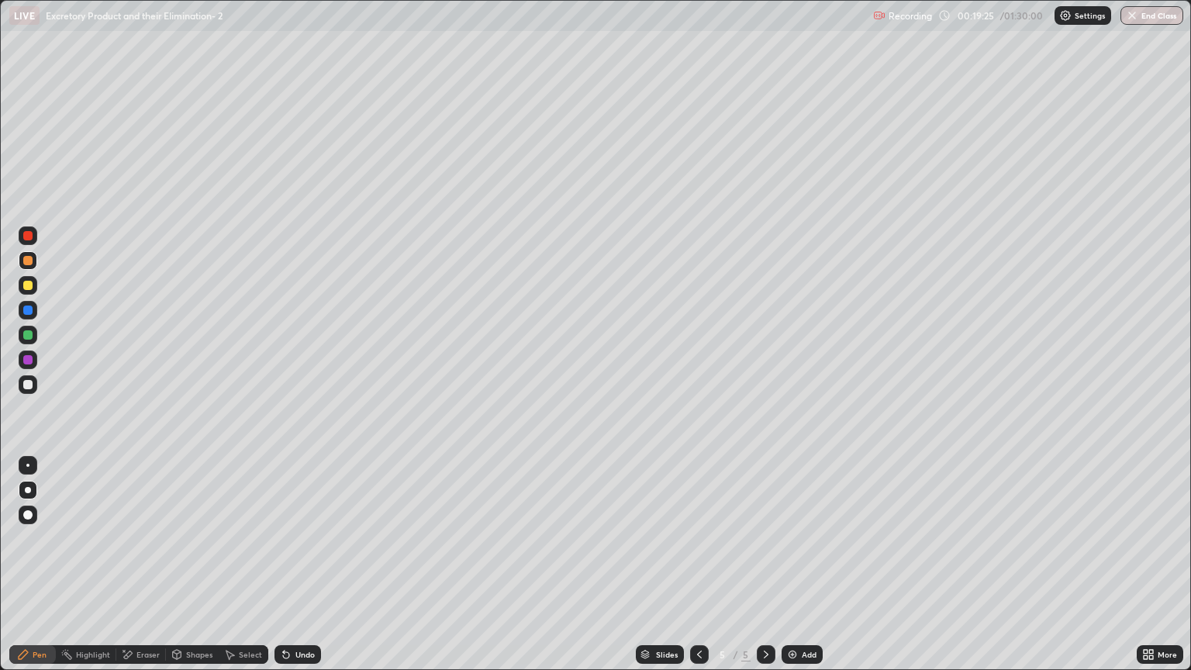
click at [28, 385] on div at bounding box center [27, 384] width 9 height 9
click at [189, 571] on div "Shapes" at bounding box center [199, 654] width 26 height 8
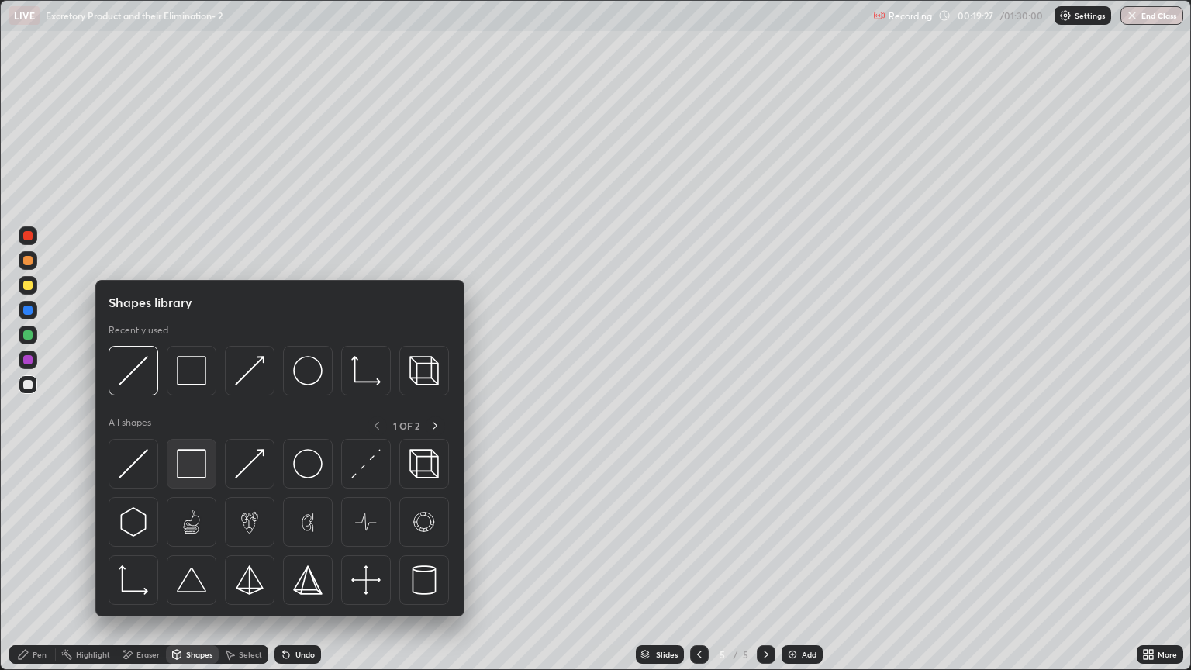
click at [192, 464] on img at bounding box center [191, 463] width 29 height 29
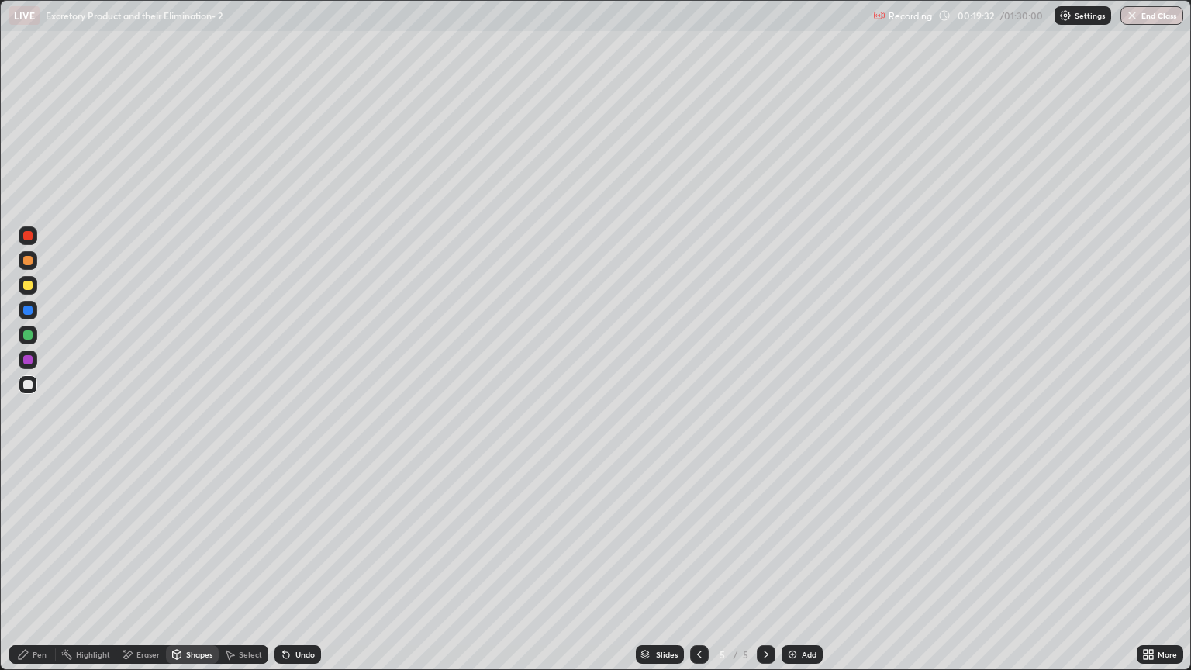
click at [62, 571] on circle at bounding box center [62, 653] width 2 height 2
click at [34, 385] on div at bounding box center [28, 384] width 19 height 19
click at [40, 571] on div "Pen" at bounding box center [40, 654] width 14 height 8
click at [35, 264] on div at bounding box center [28, 260] width 19 height 19
click at [30, 282] on div at bounding box center [27, 285] width 9 height 9
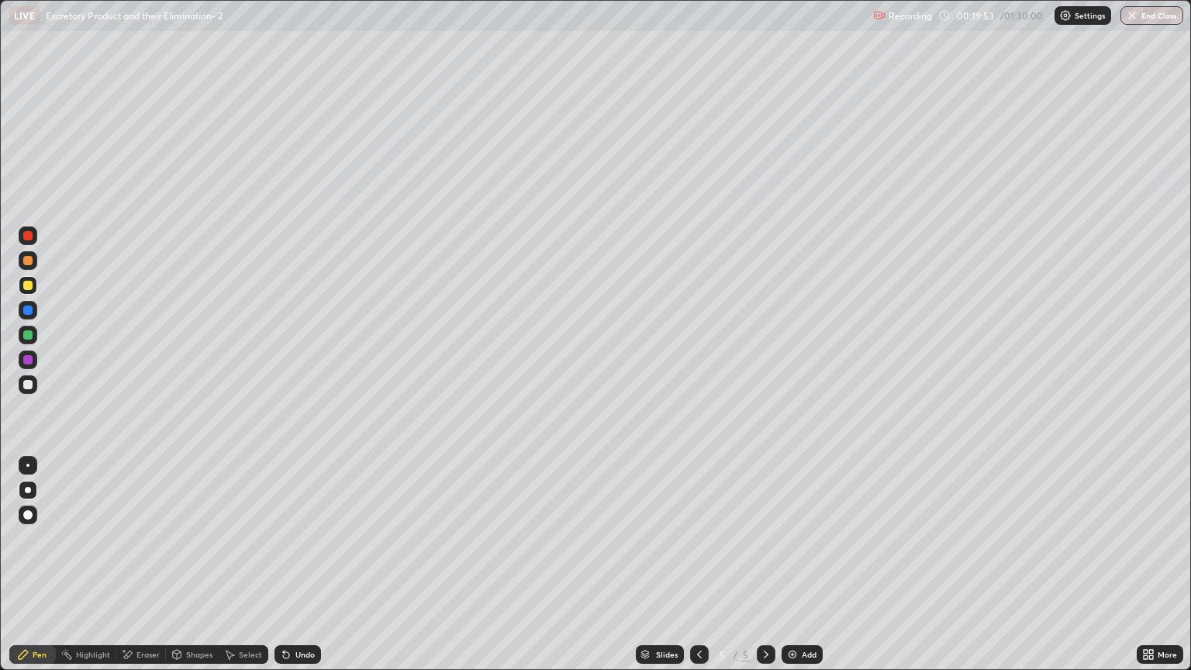
click at [197, 571] on div "Shapes" at bounding box center [199, 654] width 26 height 8
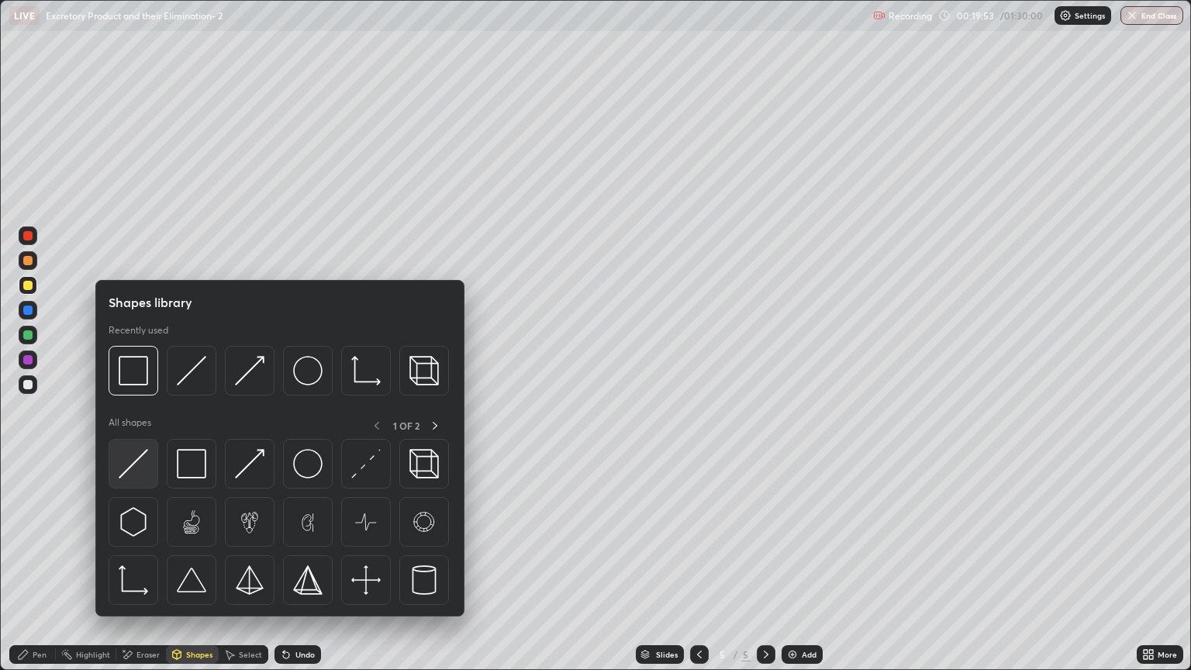
click at [145, 475] on img at bounding box center [133, 463] width 29 height 29
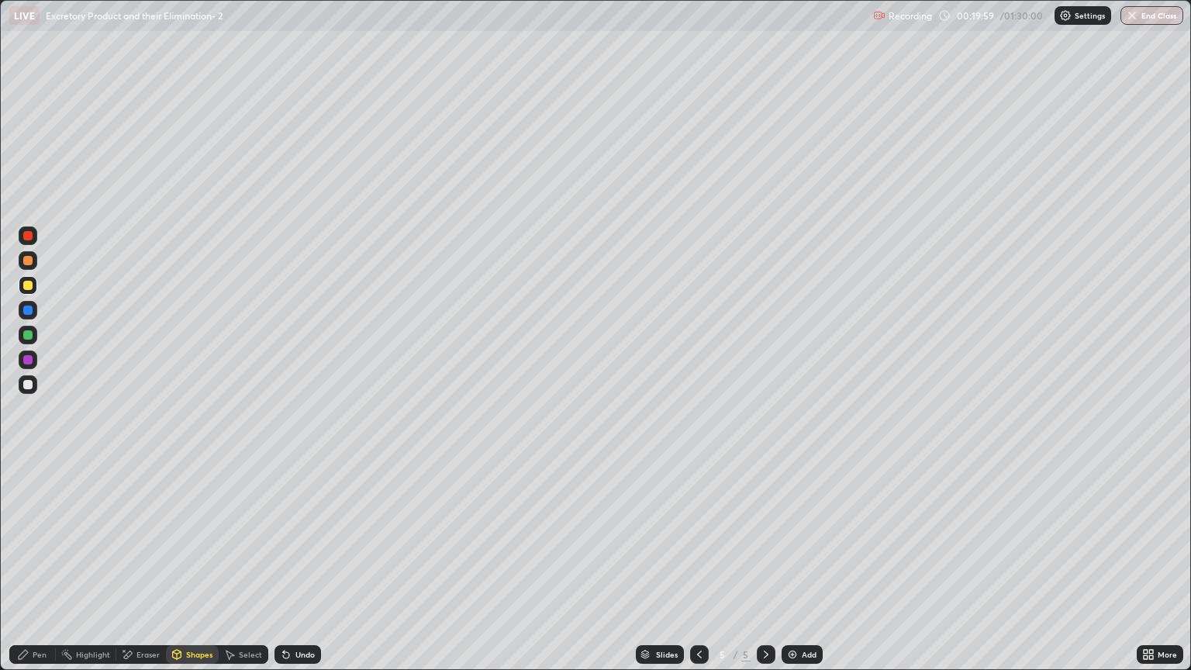
click at [148, 571] on div "Eraser" at bounding box center [147, 654] width 23 height 8
click at [30, 571] on icon at bounding box center [28, 577] width 12 height 12
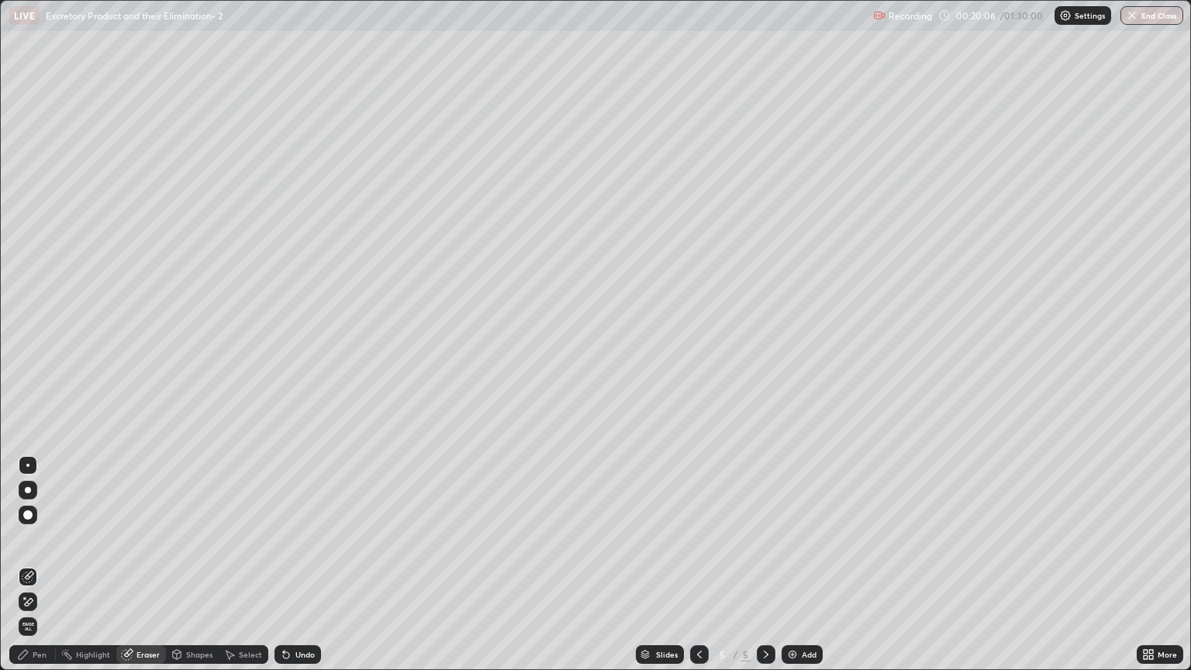
click at [46, 571] on div "Pen" at bounding box center [40, 654] width 14 height 8
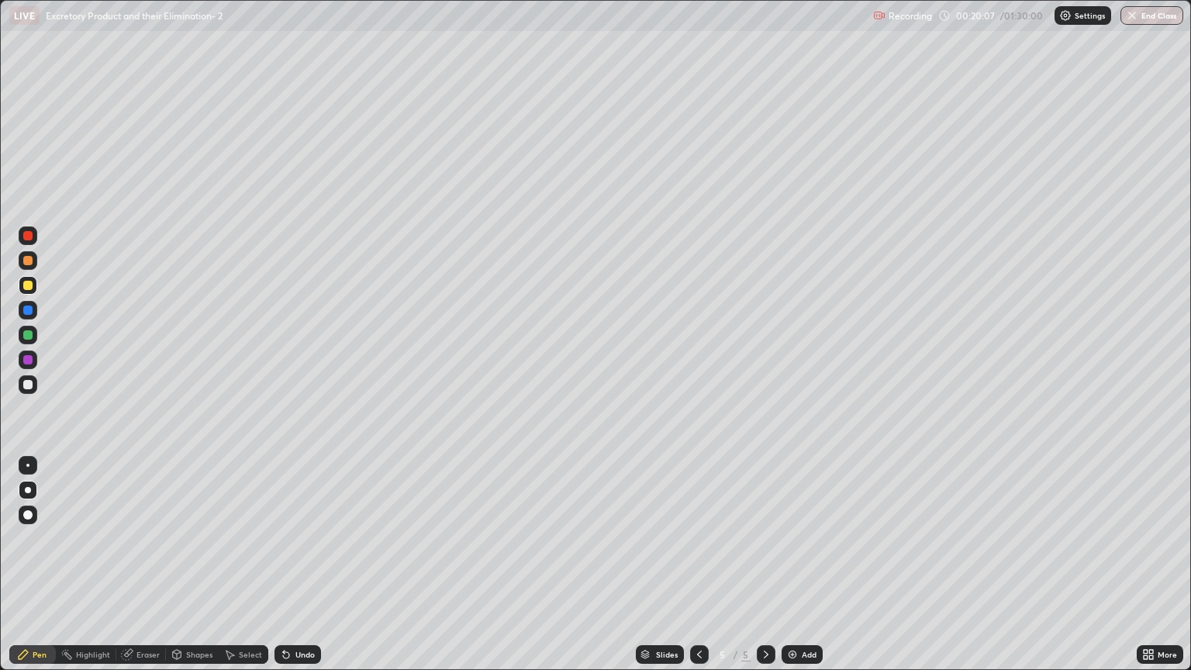
click at [36, 266] on div at bounding box center [28, 260] width 19 height 19
click at [33, 571] on div "Pen" at bounding box center [40, 654] width 14 height 8
click at [28, 285] on div at bounding box center [27, 285] width 9 height 9
click at [155, 571] on div "Eraser" at bounding box center [147, 654] width 23 height 8
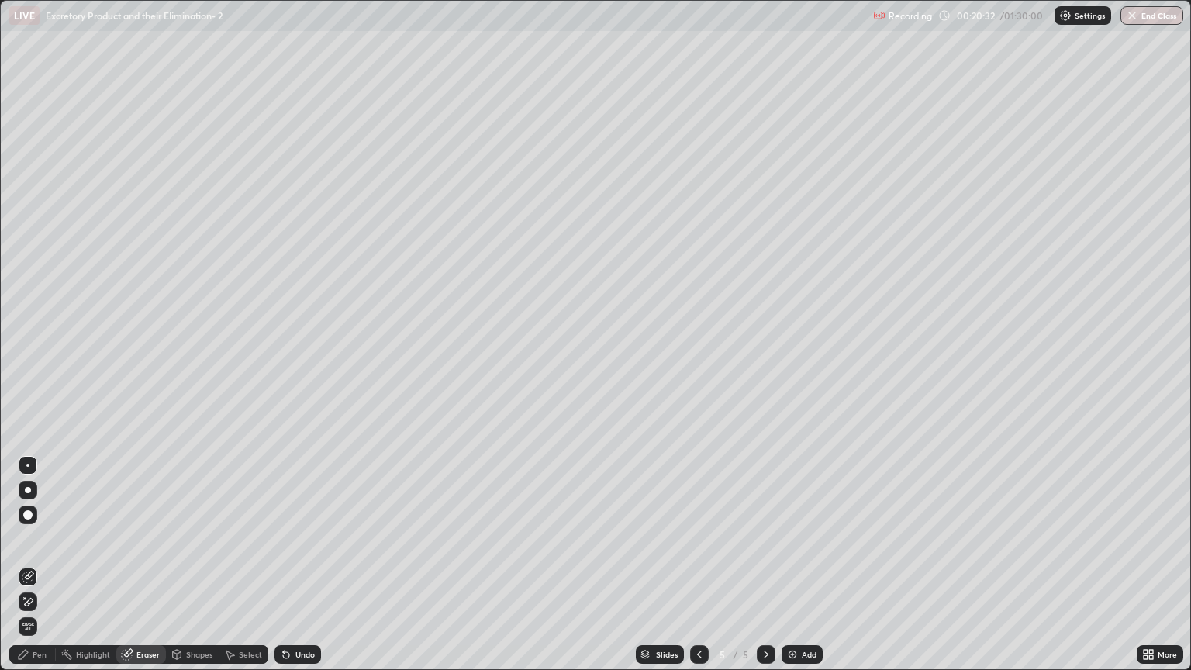
click at [34, 571] on div "Pen" at bounding box center [40, 654] width 14 height 8
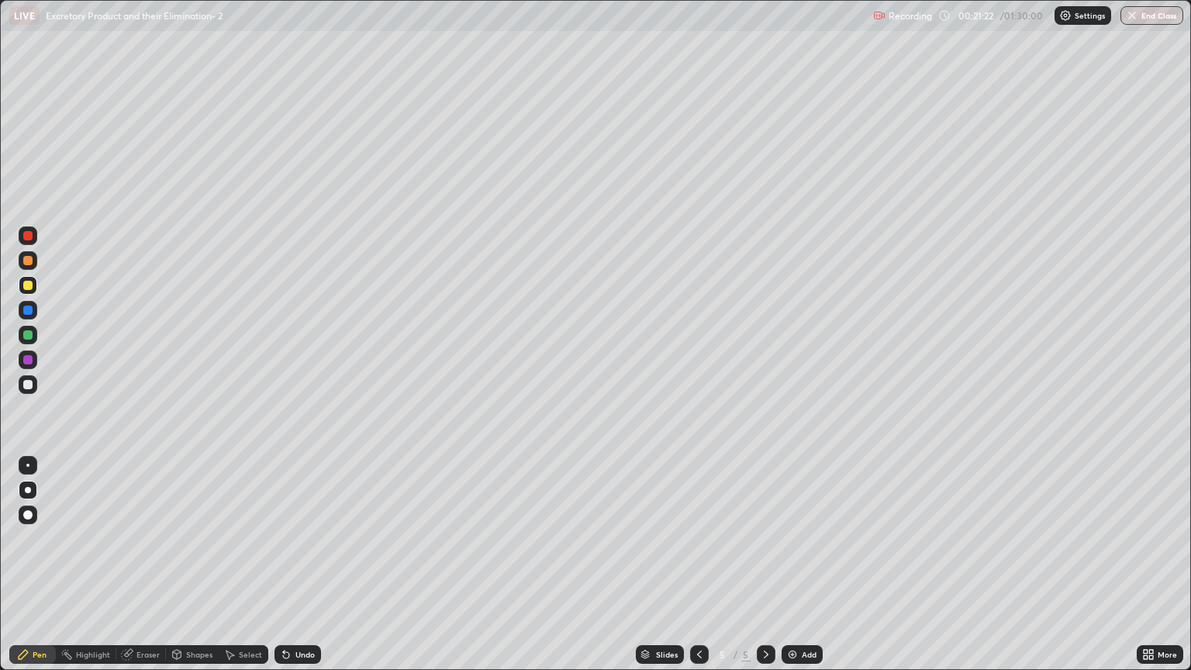
click at [30, 385] on div at bounding box center [27, 384] width 9 height 9
click at [36, 571] on div "Pen" at bounding box center [40, 654] width 14 height 8
click at [148, 571] on div "Eraser" at bounding box center [147, 654] width 23 height 8
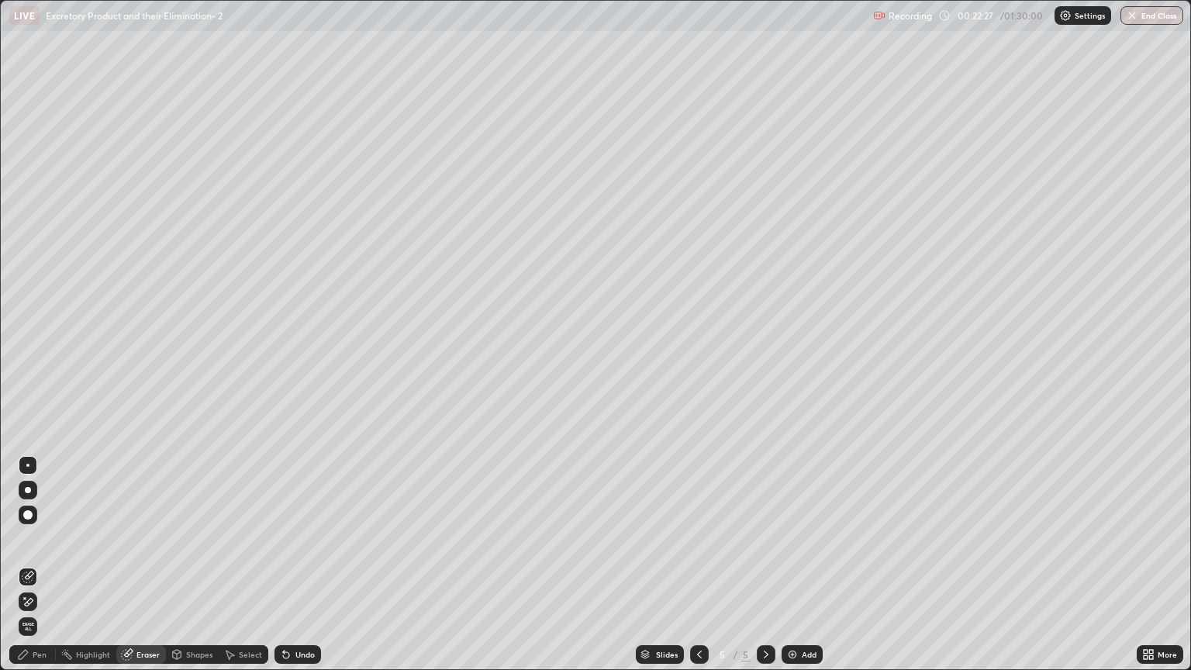
click at [42, 571] on div "Pen" at bounding box center [40, 654] width 14 height 8
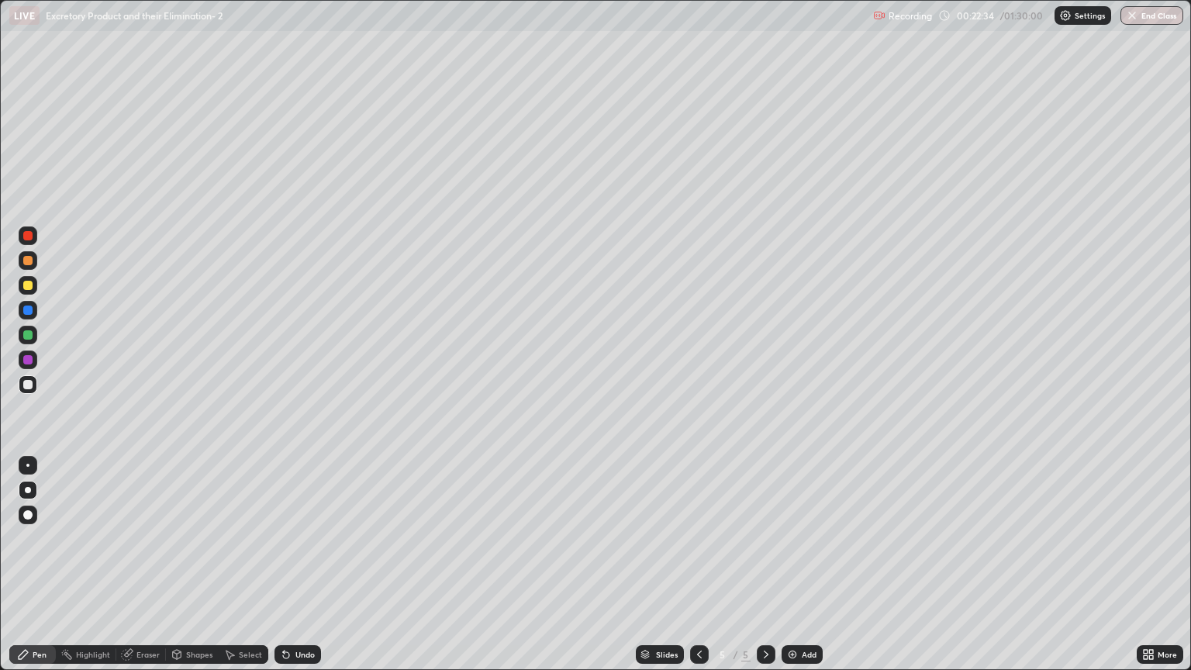
click at [148, 571] on div "Eraser" at bounding box center [147, 654] width 23 height 8
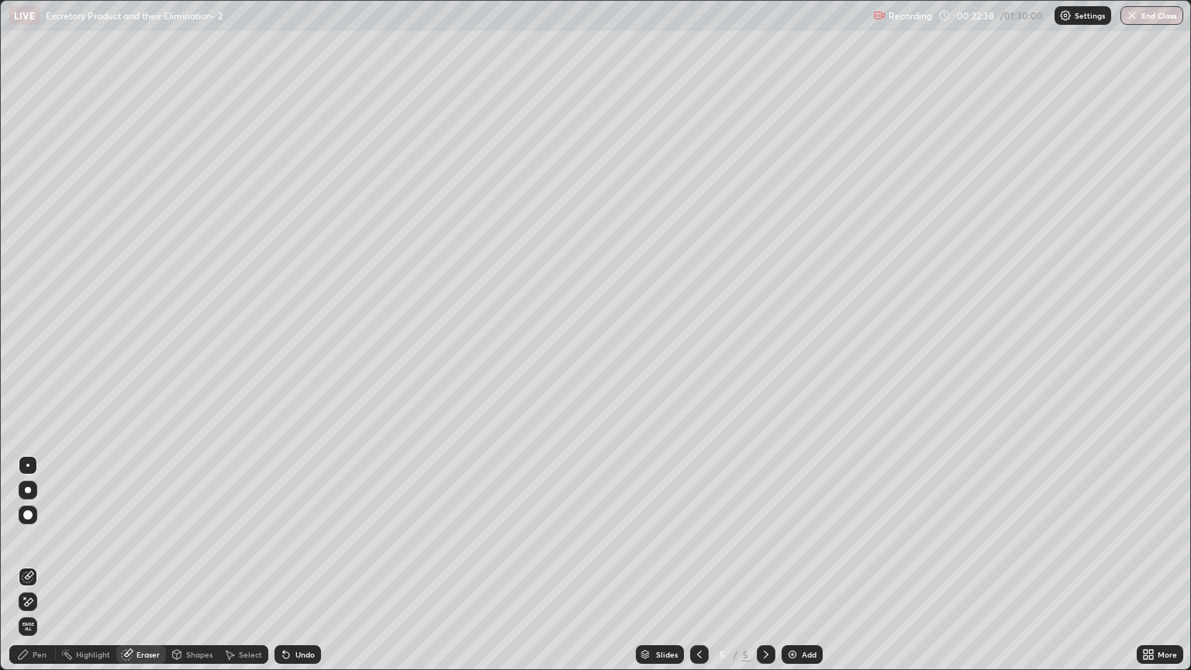
click at [37, 571] on div "Pen" at bounding box center [40, 654] width 14 height 8
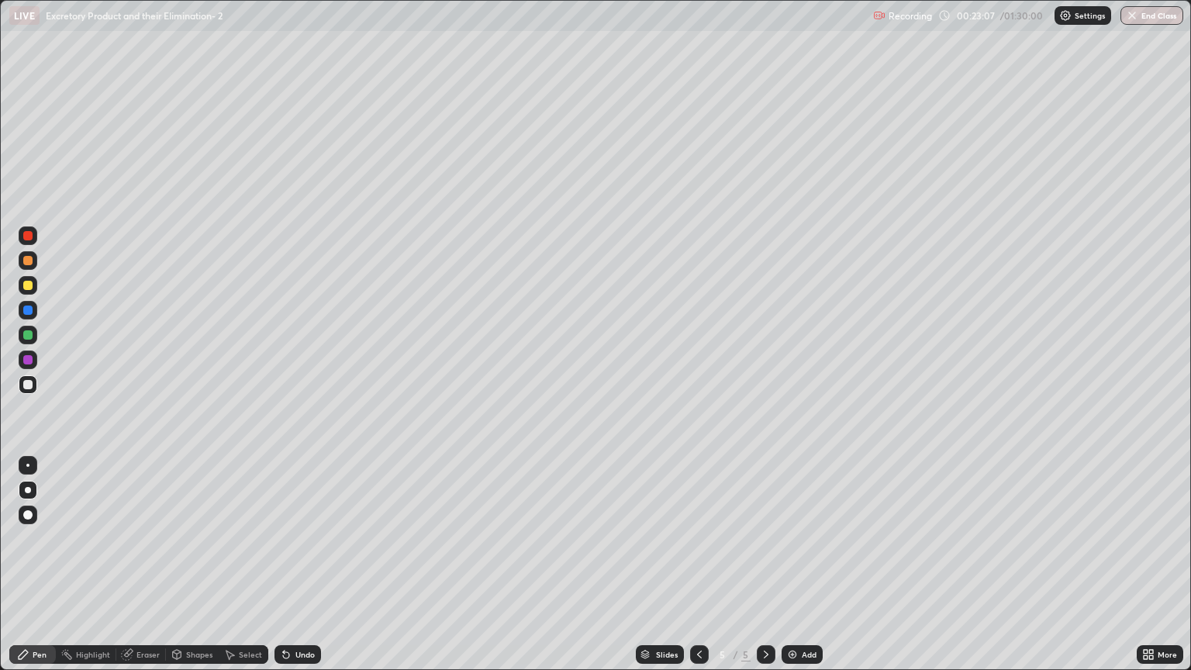
click at [28, 286] on div at bounding box center [27, 285] width 9 height 9
click at [192, 571] on div "Shapes" at bounding box center [199, 654] width 26 height 8
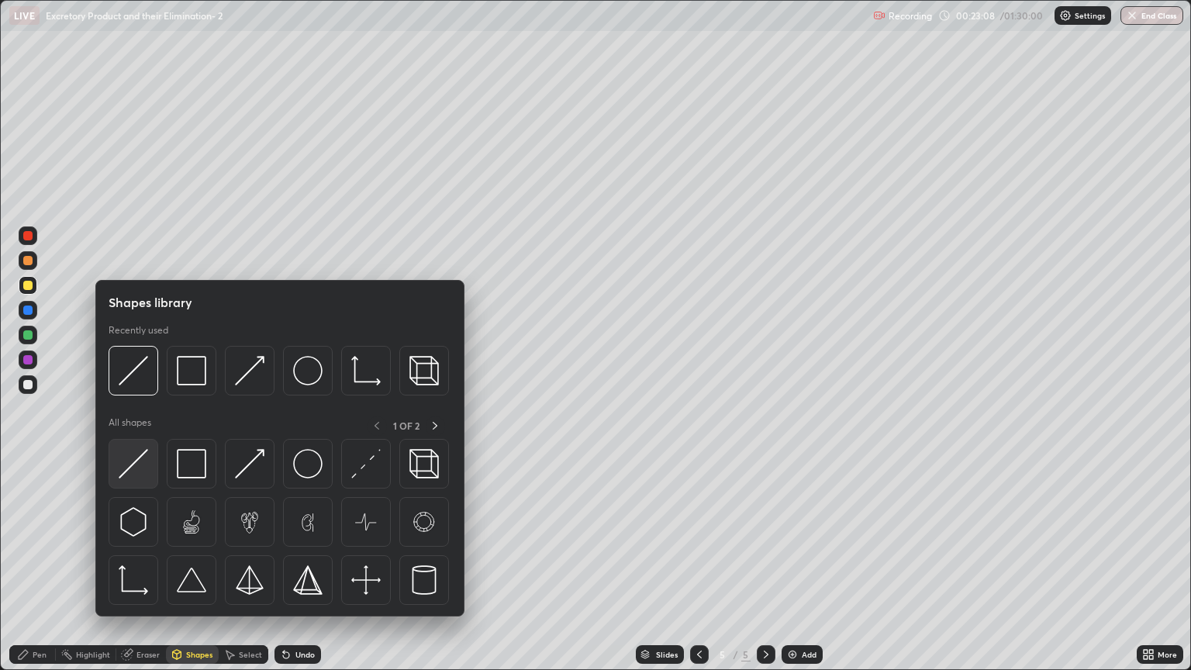
click at [132, 478] on img at bounding box center [133, 463] width 29 height 29
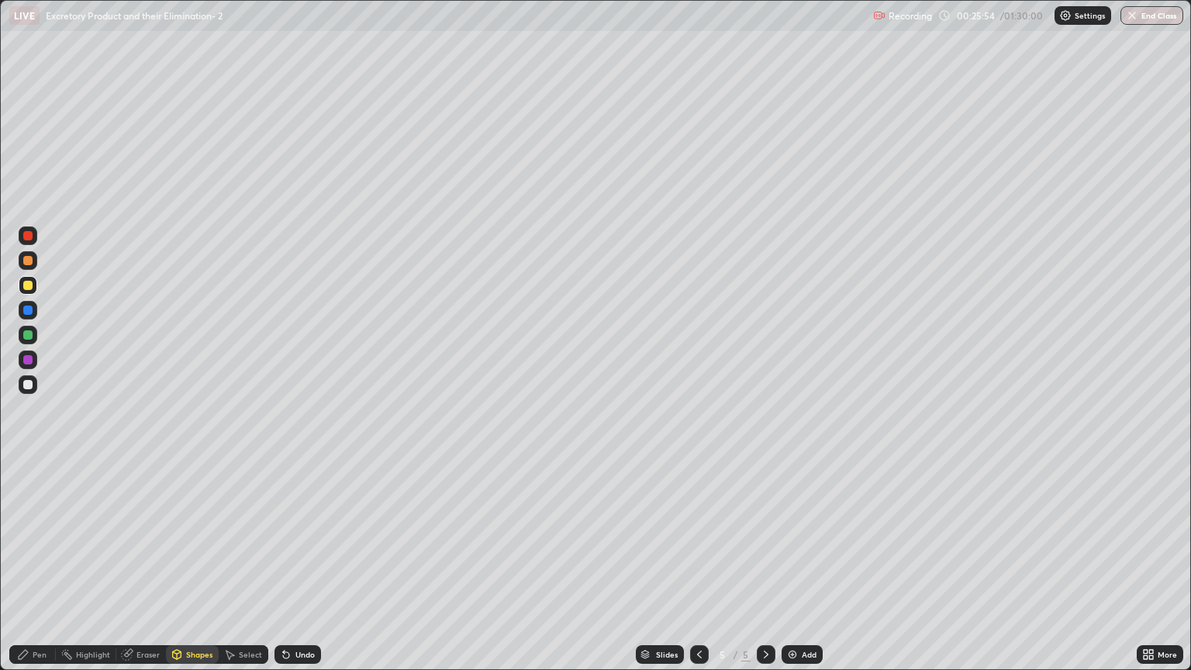
click at [765, 571] on icon at bounding box center [766, 654] width 12 height 12
click at [791, 571] on img at bounding box center [792, 654] width 12 height 12
click at [29, 287] on div at bounding box center [27, 285] width 9 height 9
click at [37, 571] on div "Pen" at bounding box center [40, 654] width 14 height 8
click at [31, 264] on div at bounding box center [27, 260] width 9 height 9
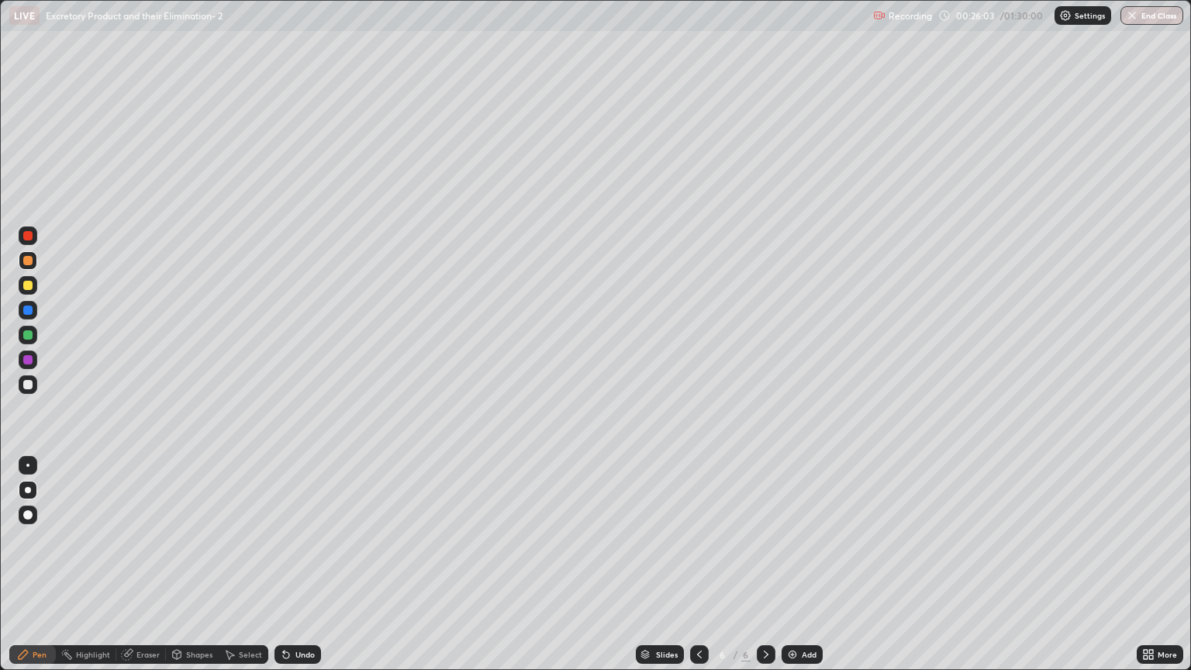
click at [195, 571] on div "Shapes" at bounding box center [199, 654] width 26 height 8
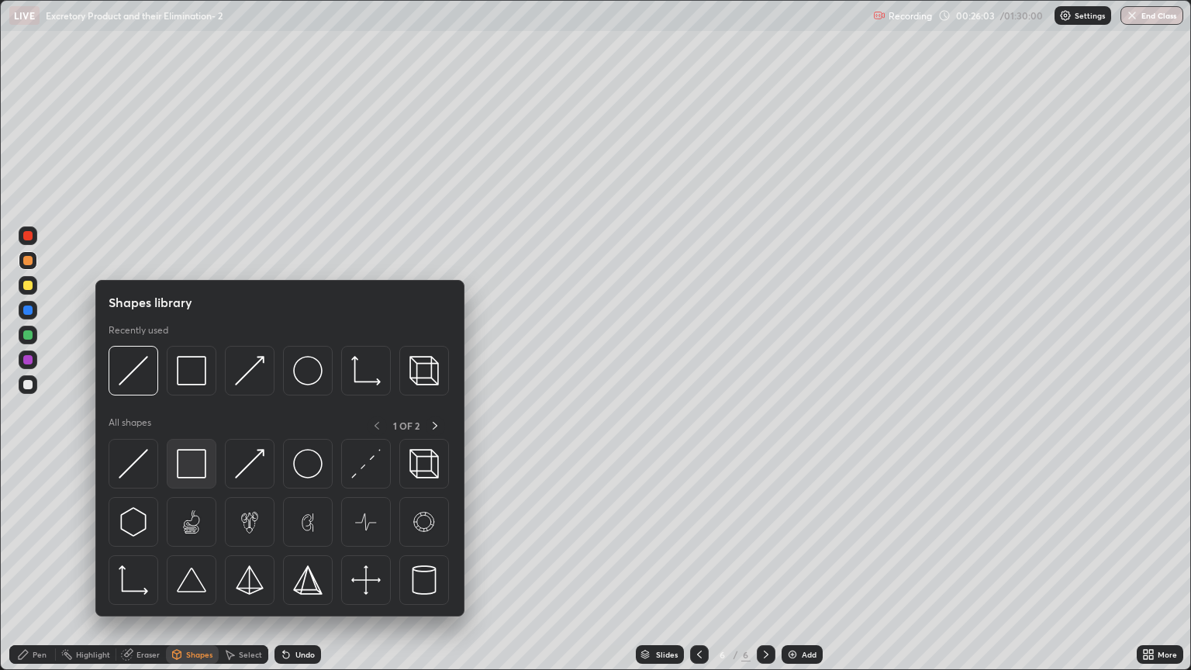
click at [189, 464] on img at bounding box center [191, 463] width 29 height 29
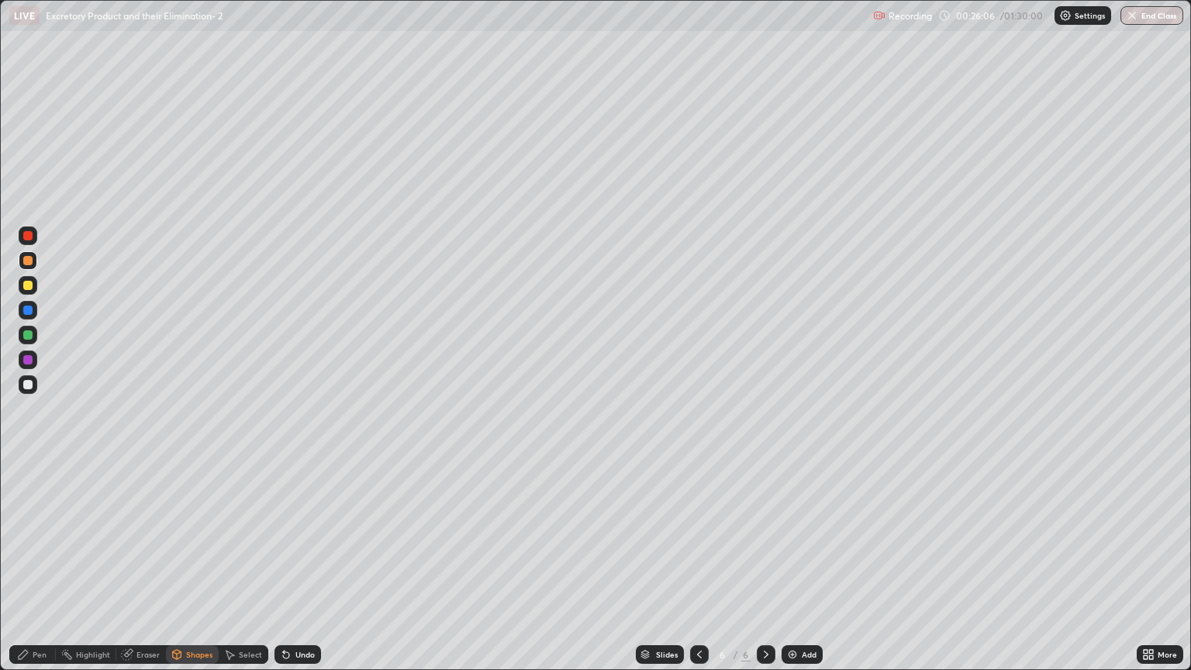
click at [192, 571] on div "Shapes" at bounding box center [199, 654] width 26 height 8
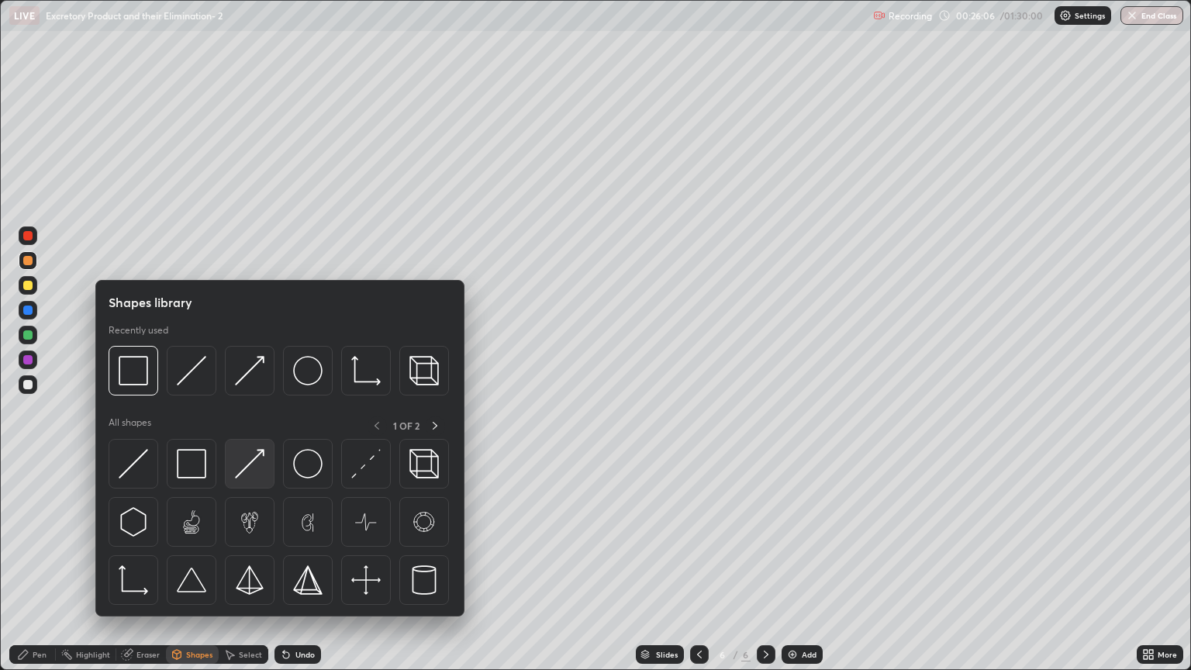
click at [250, 457] on img at bounding box center [249, 463] width 29 height 29
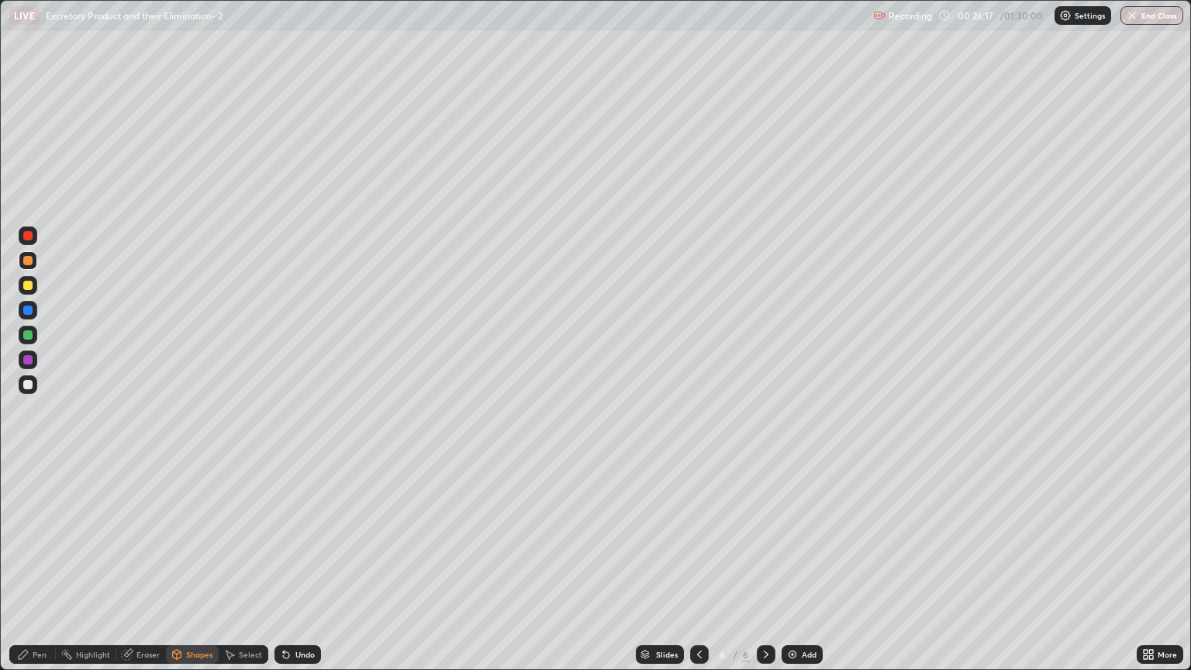
click at [149, 571] on div "Eraser" at bounding box center [147, 654] width 23 height 8
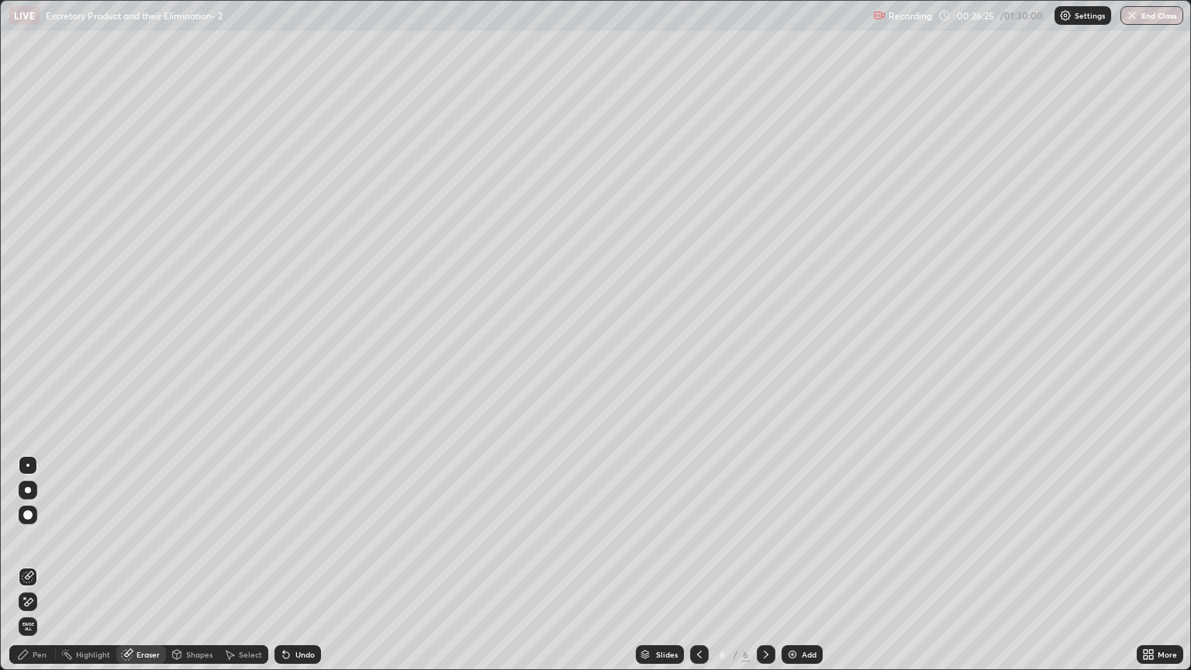
click at [192, 571] on div "Shapes" at bounding box center [199, 654] width 26 height 8
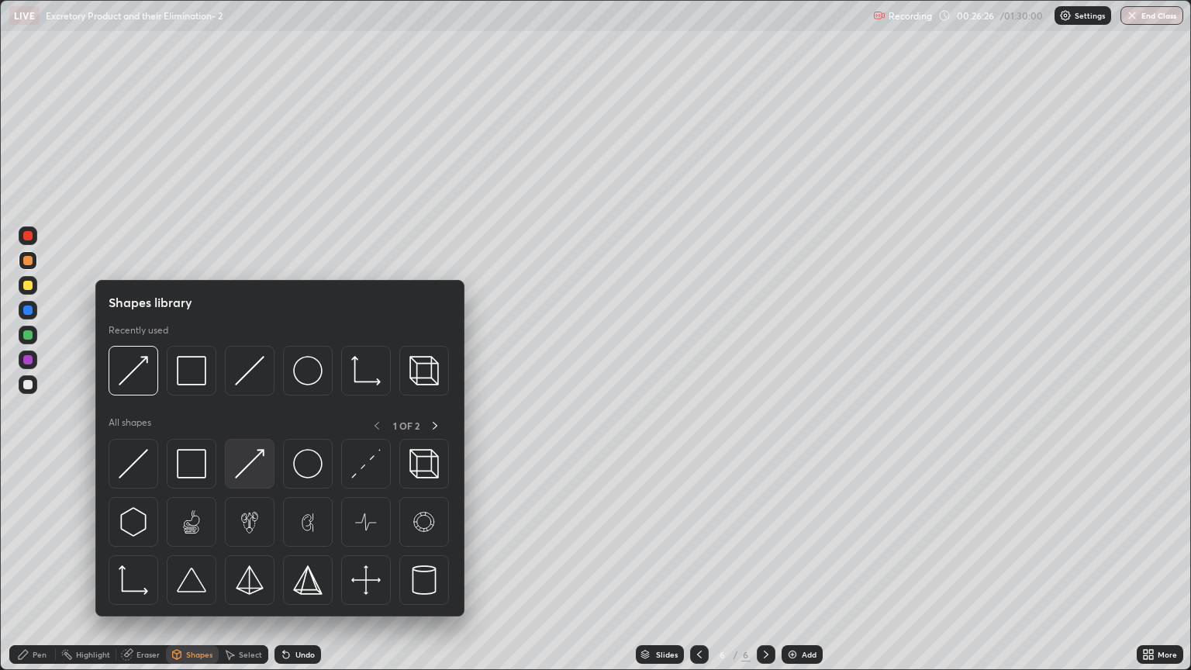
click at [251, 474] on img at bounding box center [249, 463] width 29 height 29
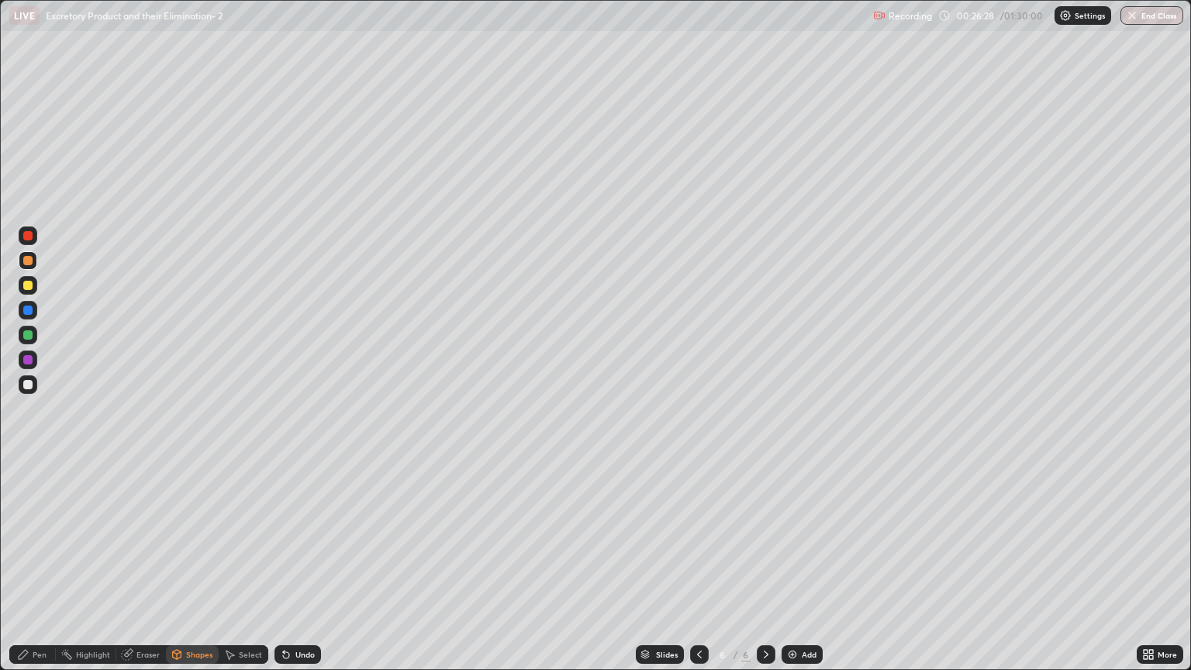
click at [201, 571] on div "Shapes" at bounding box center [199, 654] width 26 height 8
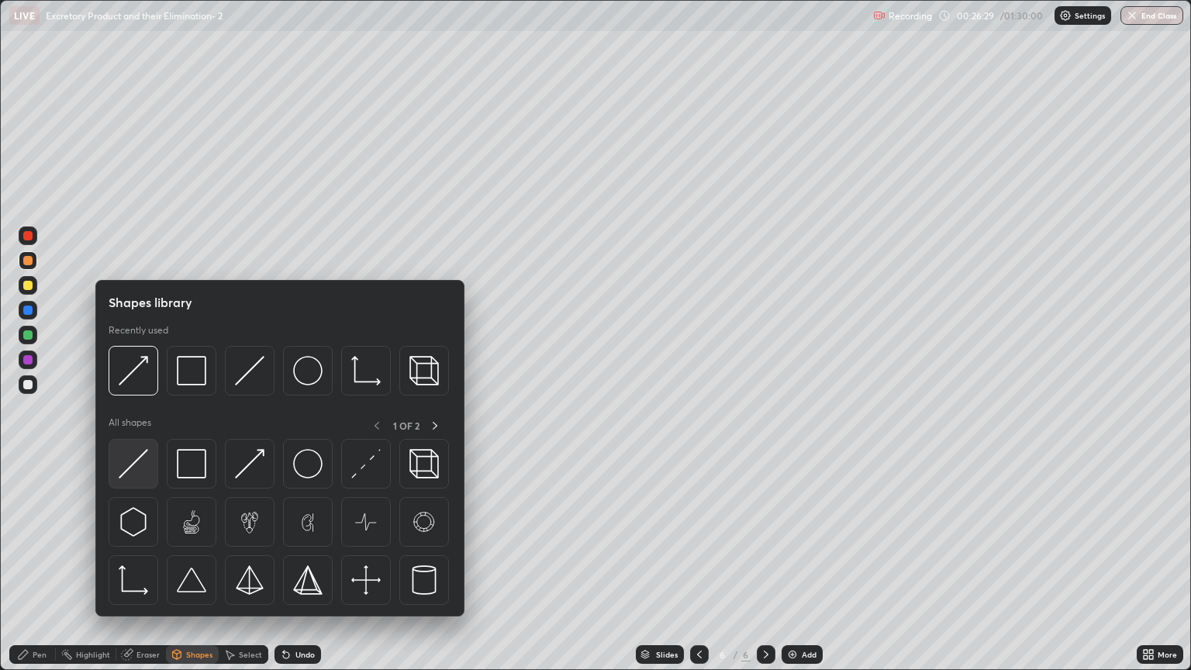
click at [146, 462] on img at bounding box center [133, 463] width 29 height 29
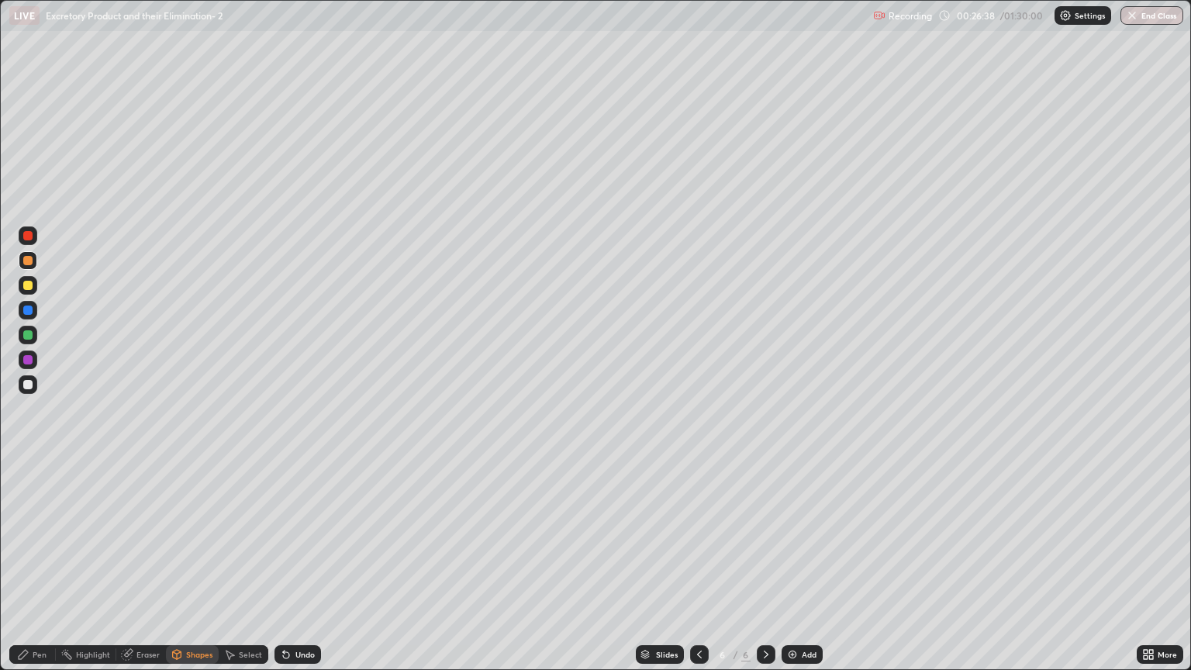
click at [47, 571] on div "Pen" at bounding box center [32, 654] width 47 height 19
click at [40, 571] on div "Pen" at bounding box center [40, 654] width 14 height 8
click at [31, 285] on div at bounding box center [27, 285] width 9 height 9
click at [204, 571] on div "Shapes" at bounding box center [192, 654] width 53 height 19
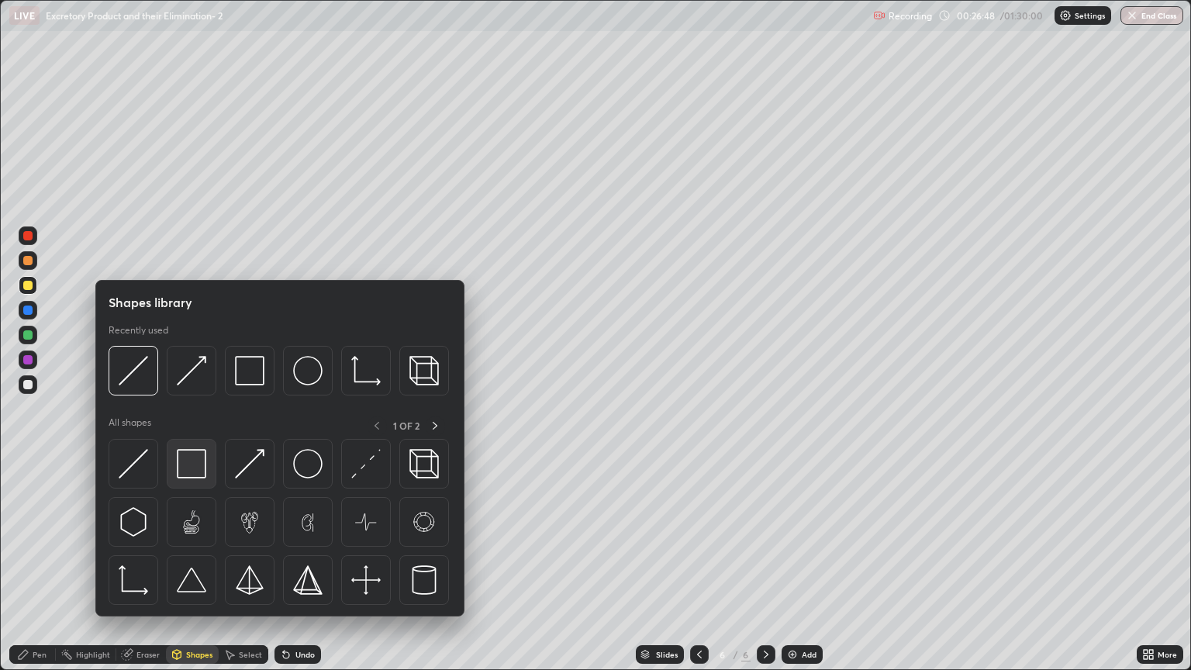
click at [195, 465] on img at bounding box center [191, 463] width 29 height 29
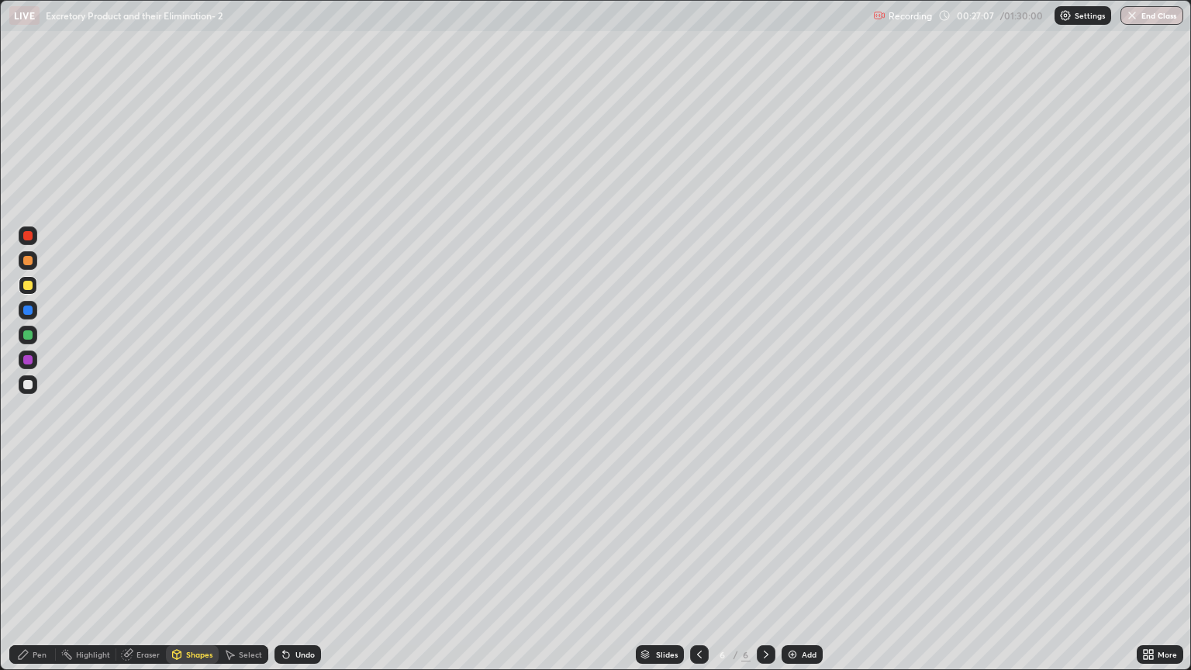
click at [200, 571] on div "Shapes" at bounding box center [199, 654] width 26 height 8
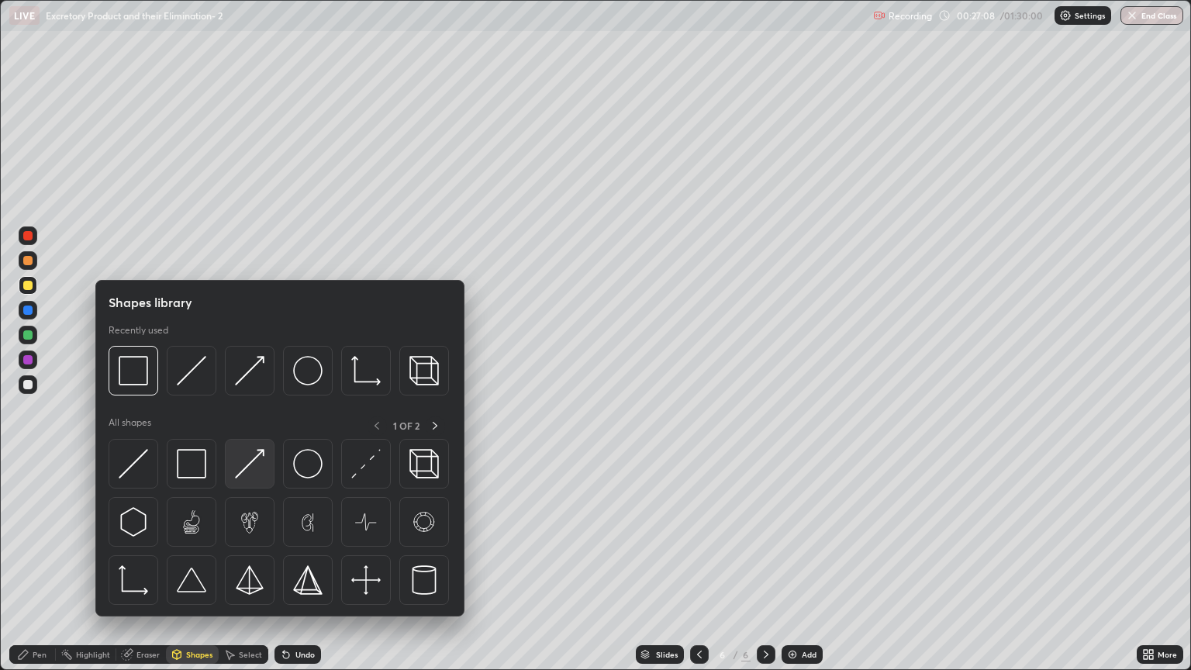
click at [257, 468] on img at bounding box center [249, 463] width 29 height 29
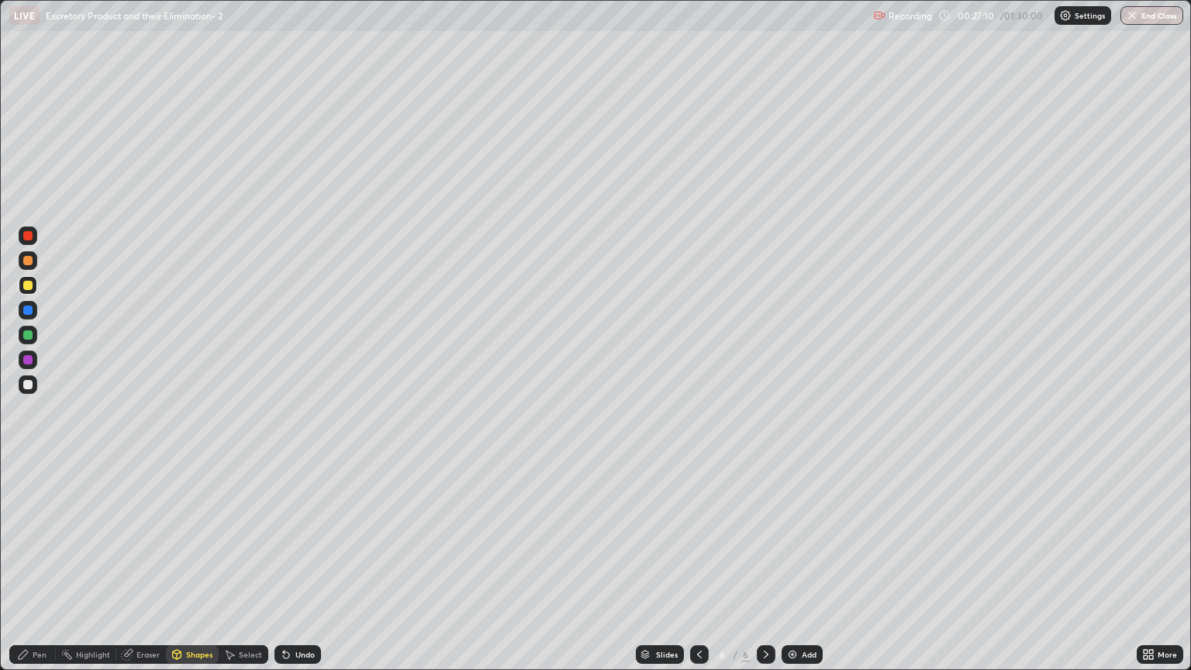
click at [195, 571] on div "Shapes" at bounding box center [199, 654] width 26 height 8
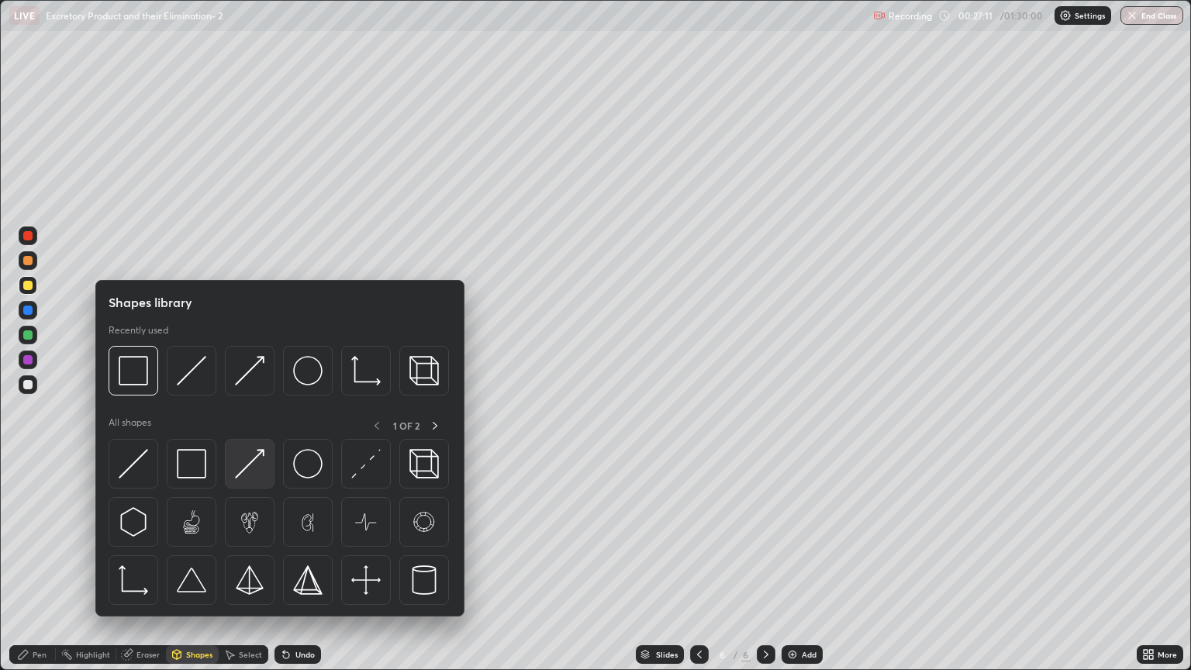
click at [257, 468] on img at bounding box center [249, 463] width 29 height 29
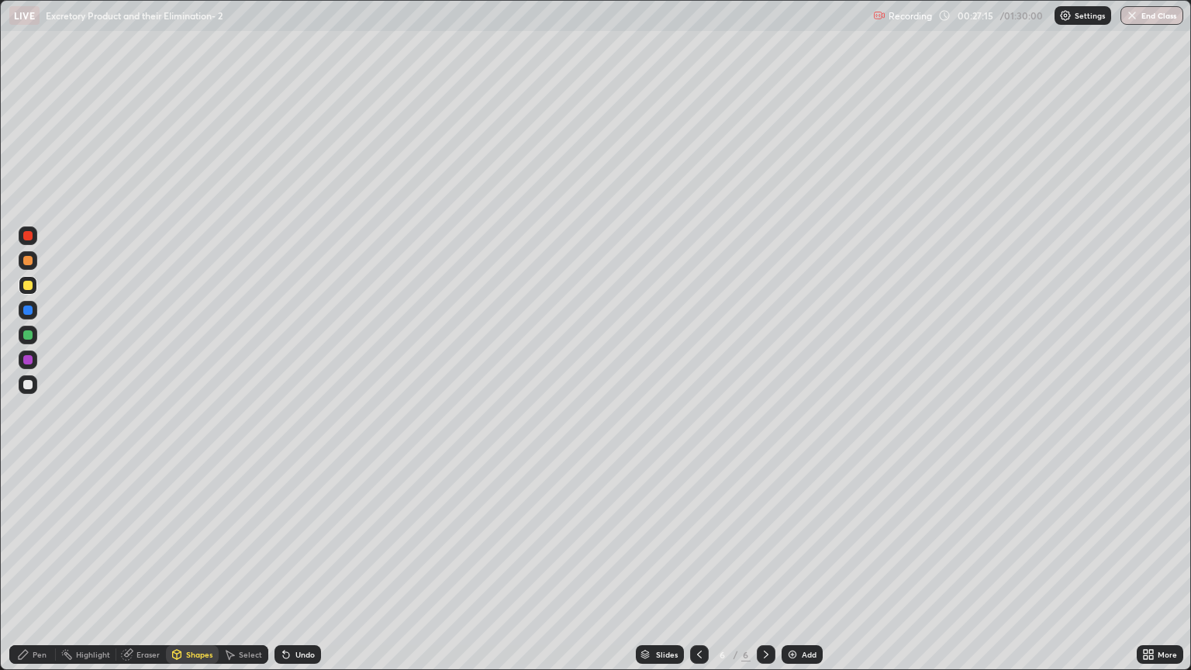
click at [48, 571] on div "Pen" at bounding box center [32, 654] width 47 height 19
click at [45, 571] on div "Pen" at bounding box center [40, 654] width 14 height 8
click at [31, 264] on div at bounding box center [27, 260] width 9 height 9
click at [28, 385] on div at bounding box center [27, 384] width 9 height 9
click at [29, 388] on div at bounding box center [27, 384] width 9 height 9
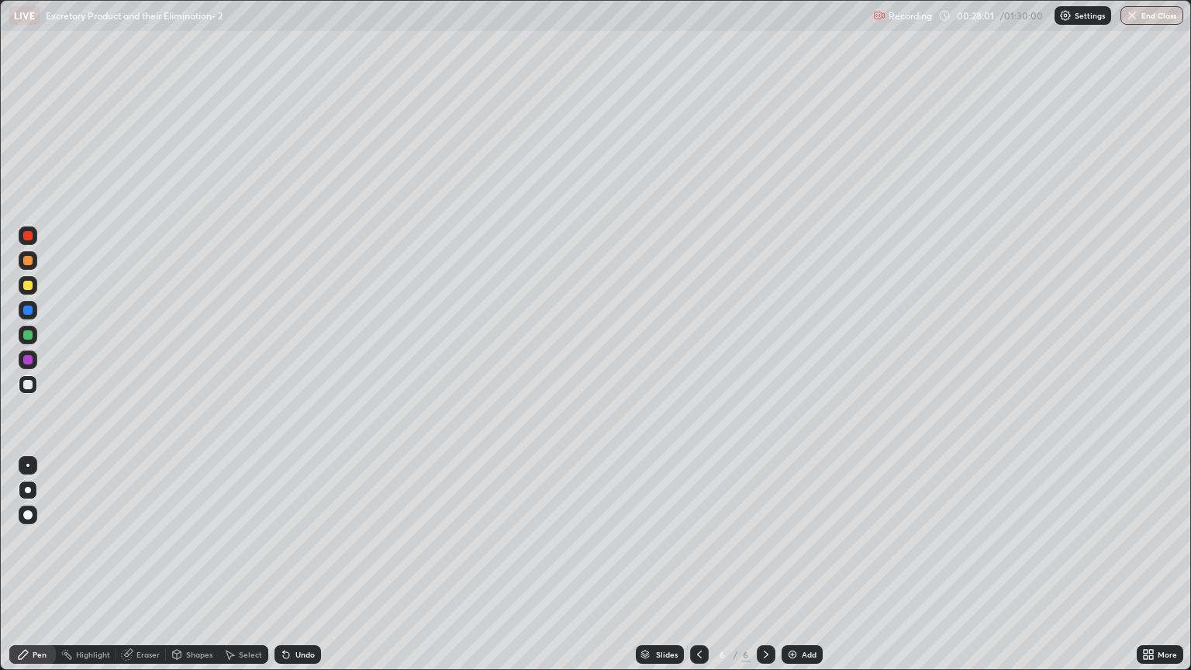
click at [30, 264] on div at bounding box center [27, 260] width 9 height 9
click at [196, 571] on div "Shapes" at bounding box center [199, 654] width 26 height 8
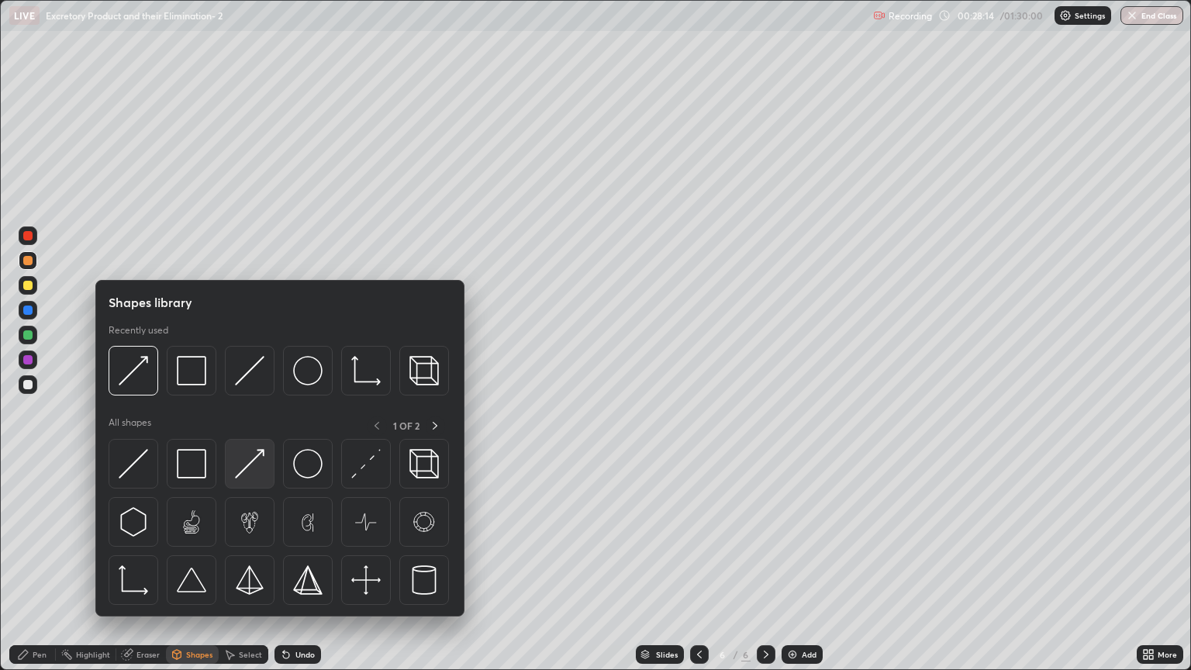
click at [251, 468] on img at bounding box center [249, 463] width 29 height 29
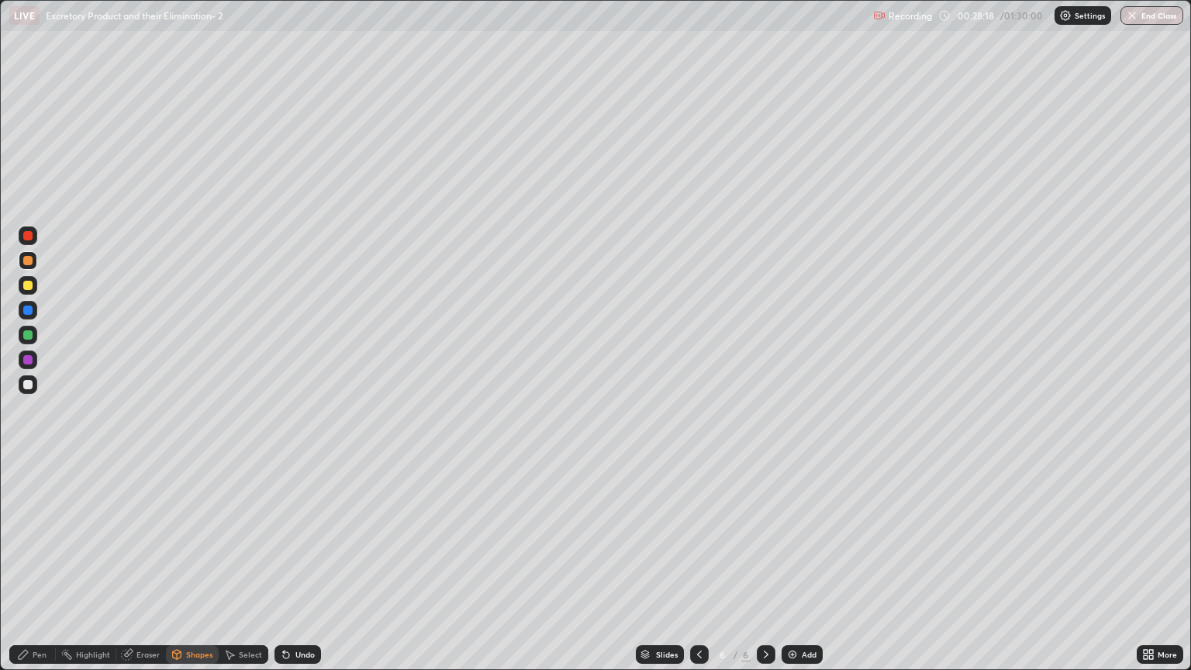
click at [28, 285] on div at bounding box center [27, 285] width 9 height 9
click at [152, 571] on div "Eraser" at bounding box center [141, 654] width 50 height 19
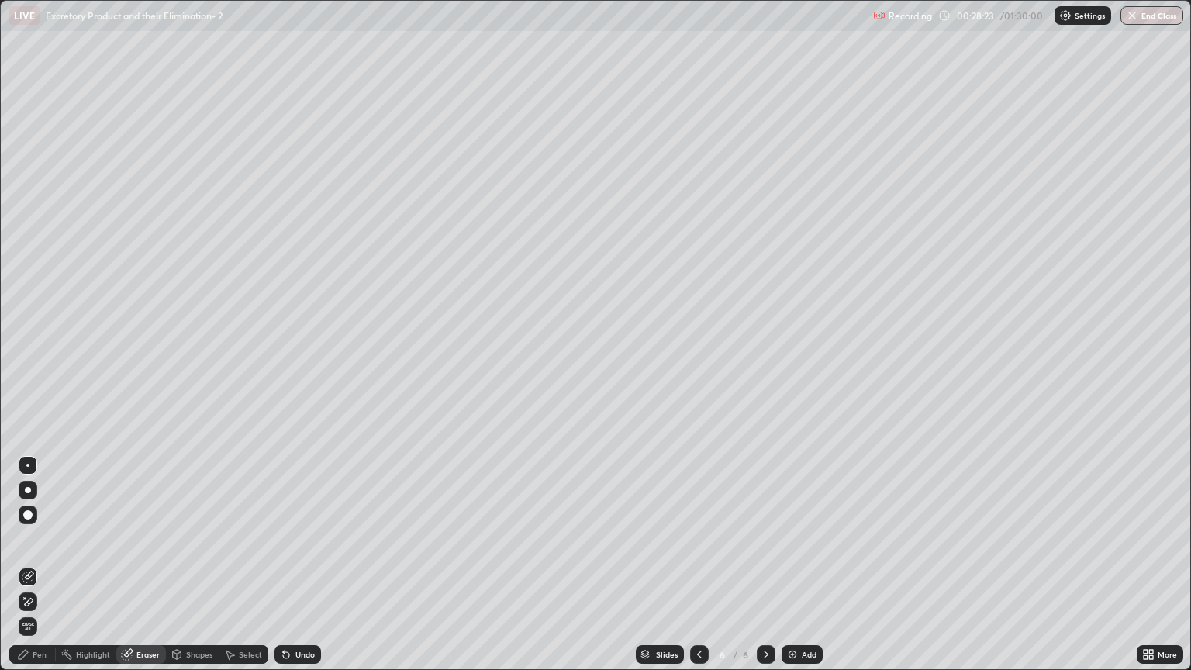
click at [32, 571] on icon at bounding box center [29, 602] width 9 height 8
click at [36, 571] on div "Pen" at bounding box center [40, 654] width 14 height 8
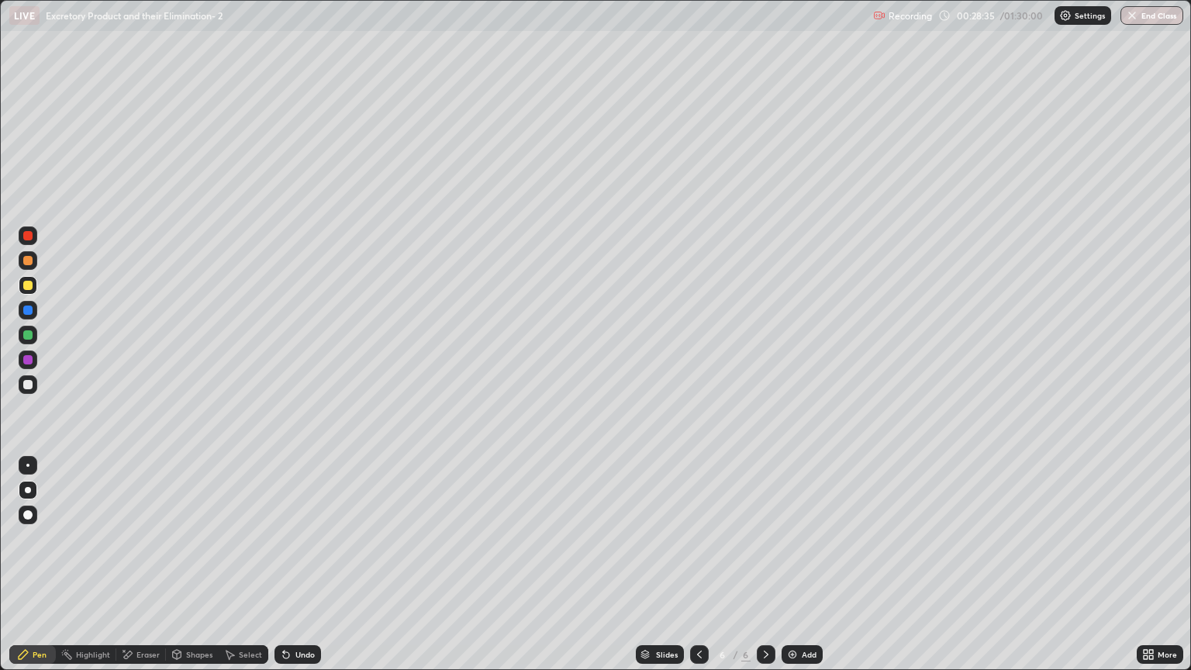
click at [191, 571] on div "Shapes" at bounding box center [192, 654] width 53 height 19
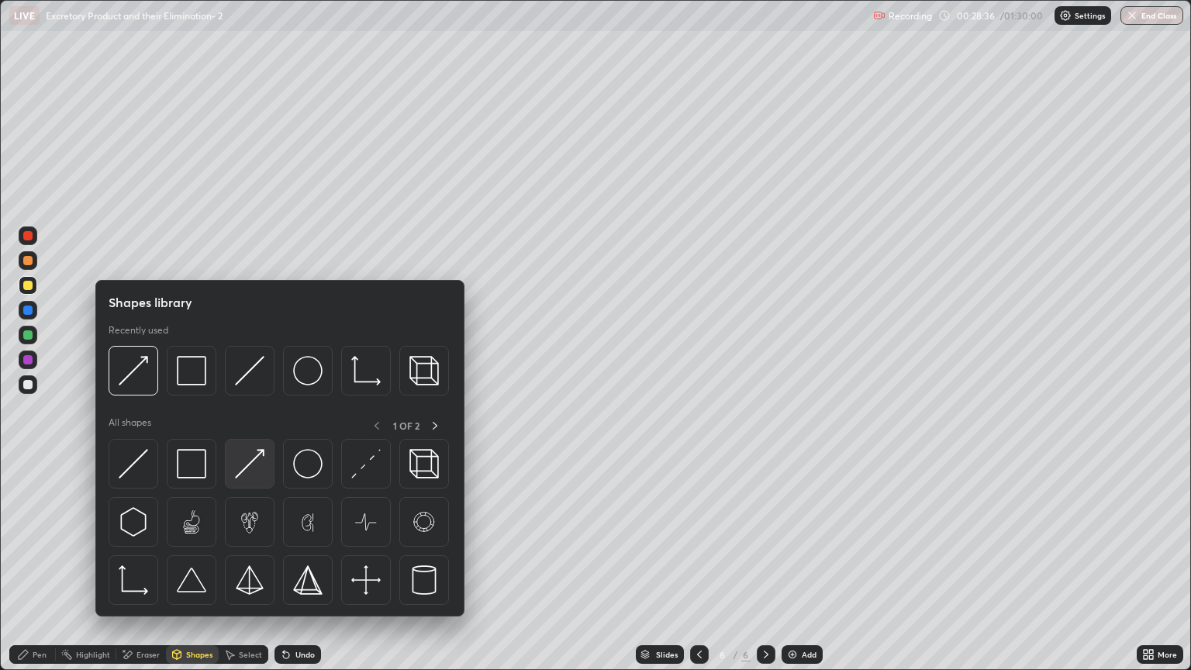
click at [254, 461] on img at bounding box center [249, 463] width 29 height 29
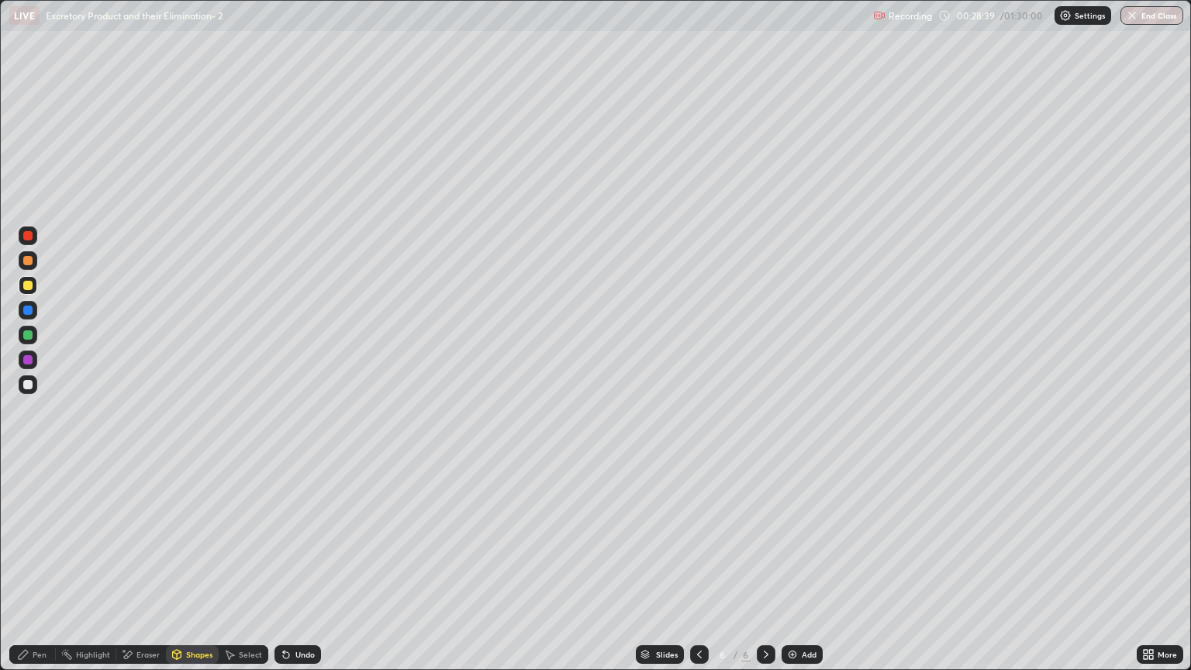
click at [44, 571] on div "Pen" at bounding box center [40, 654] width 14 height 8
click at [31, 382] on div at bounding box center [27, 384] width 9 height 9
click at [198, 571] on div "Shapes" at bounding box center [199, 654] width 26 height 8
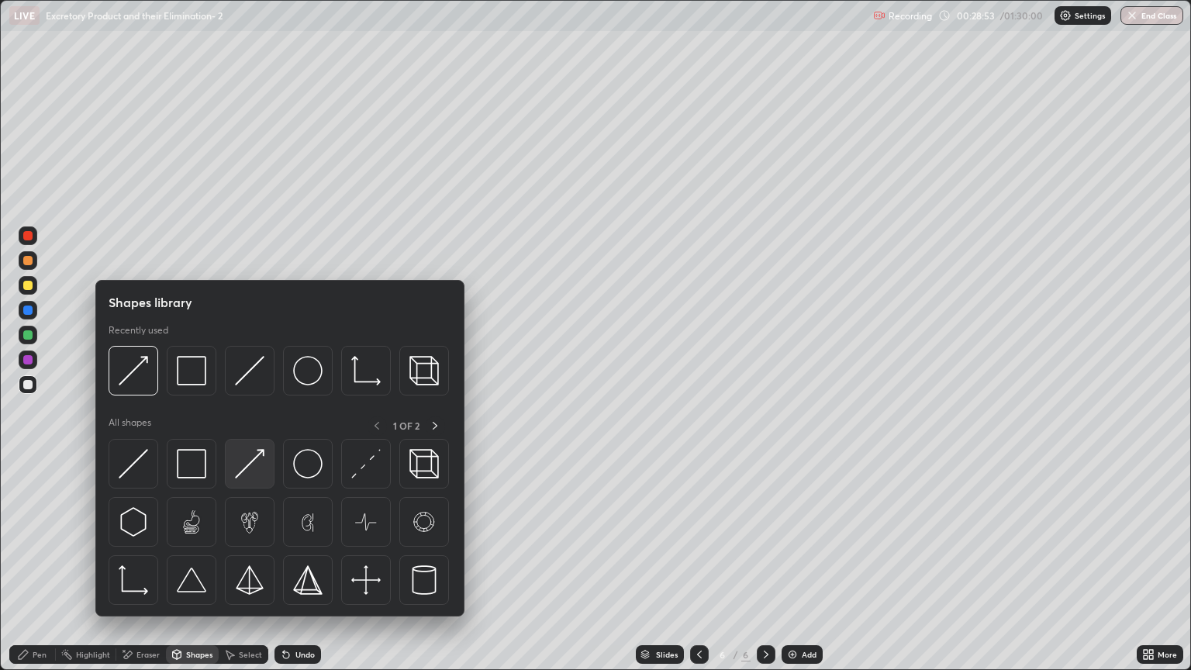
click at [254, 470] on img at bounding box center [249, 463] width 29 height 29
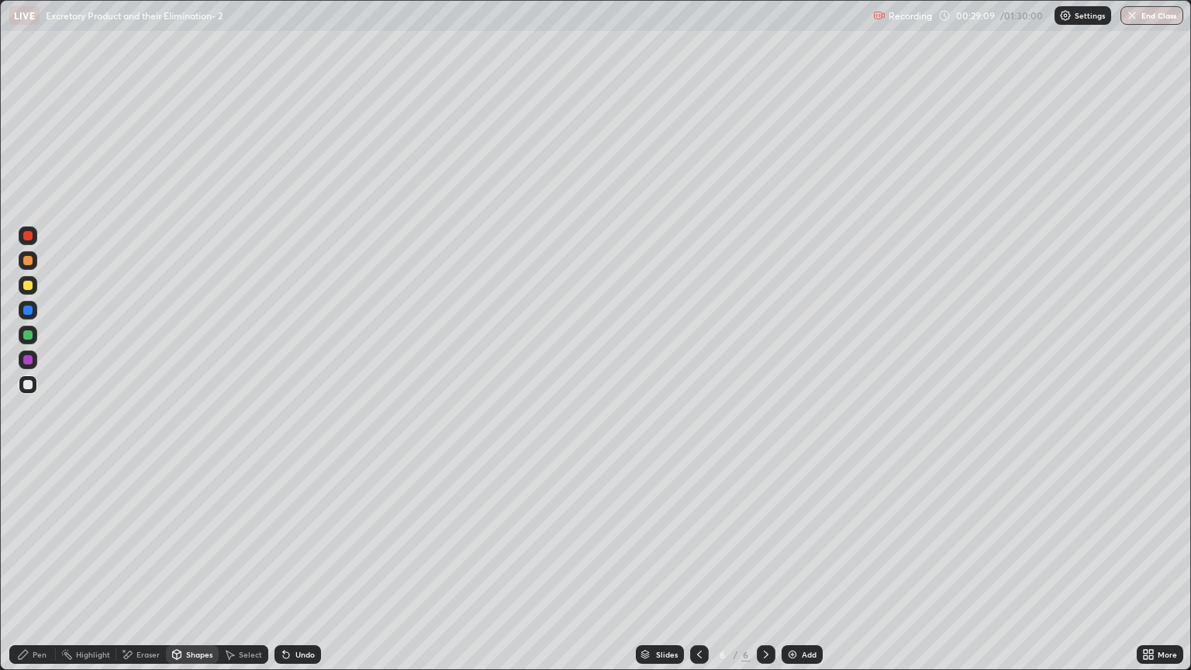
click at [200, 571] on div "Shapes" at bounding box center [192, 654] width 53 height 19
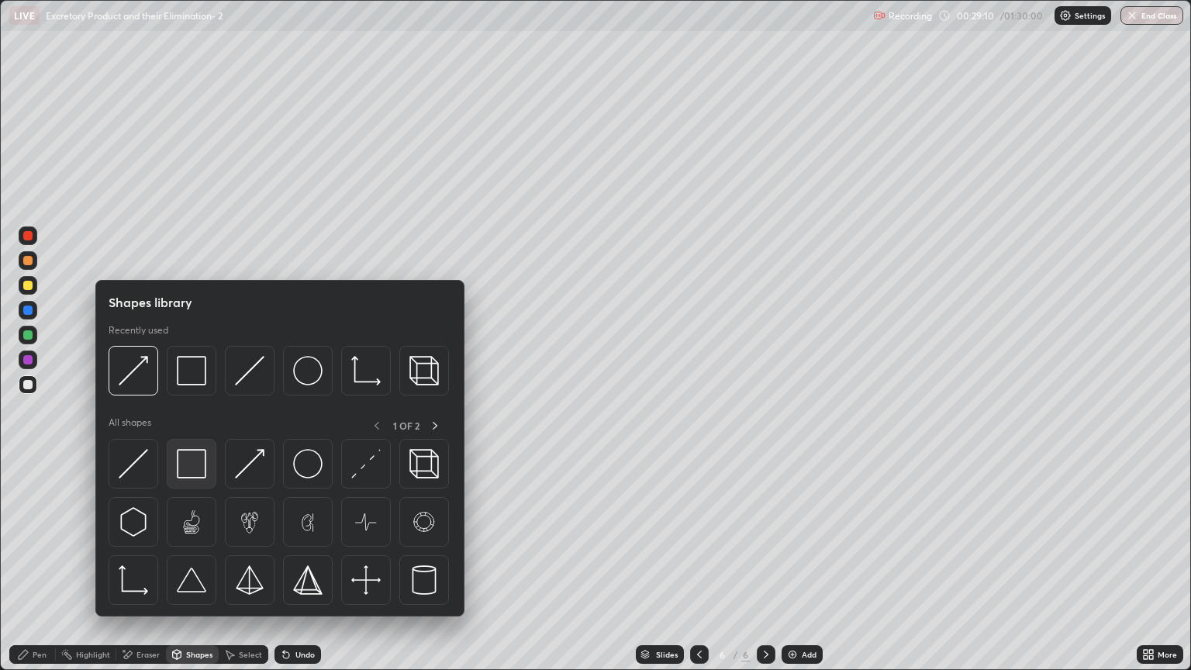
click at [199, 468] on img at bounding box center [191, 463] width 29 height 29
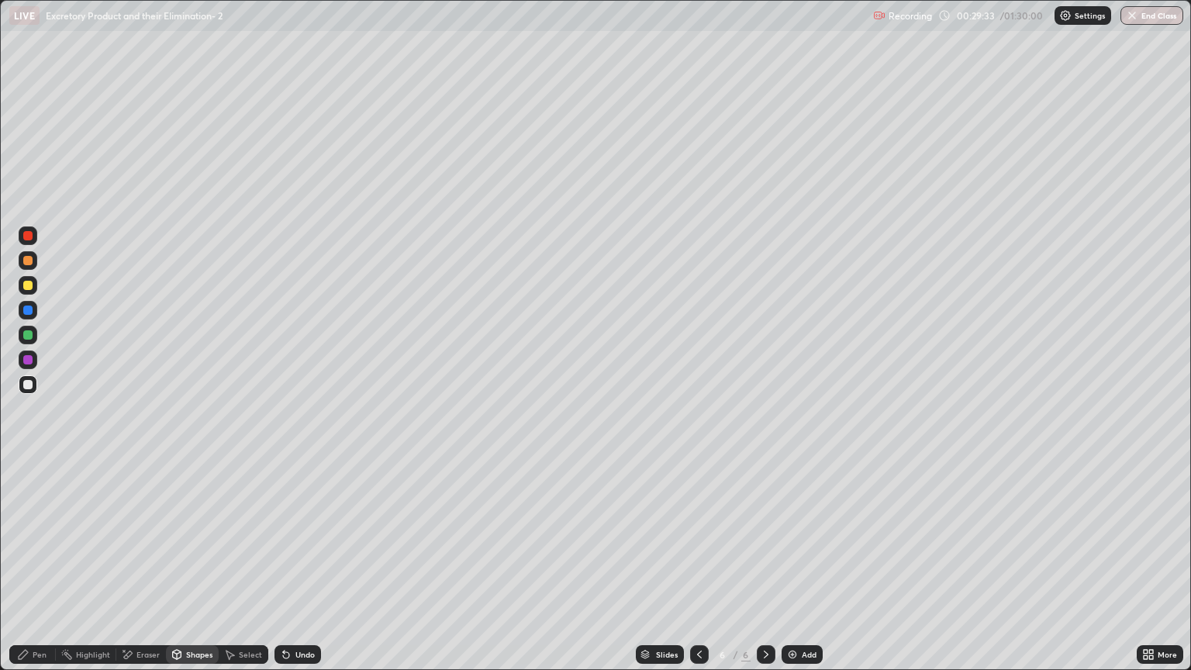
click at [29, 385] on div at bounding box center [27, 384] width 9 height 9
click at [34, 571] on div "Pen" at bounding box center [40, 654] width 14 height 8
click at [146, 571] on div "Eraser" at bounding box center [147, 654] width 23 height 8
click at [32, 571] on icon at bounding box center [29, 575] width 9 height 8
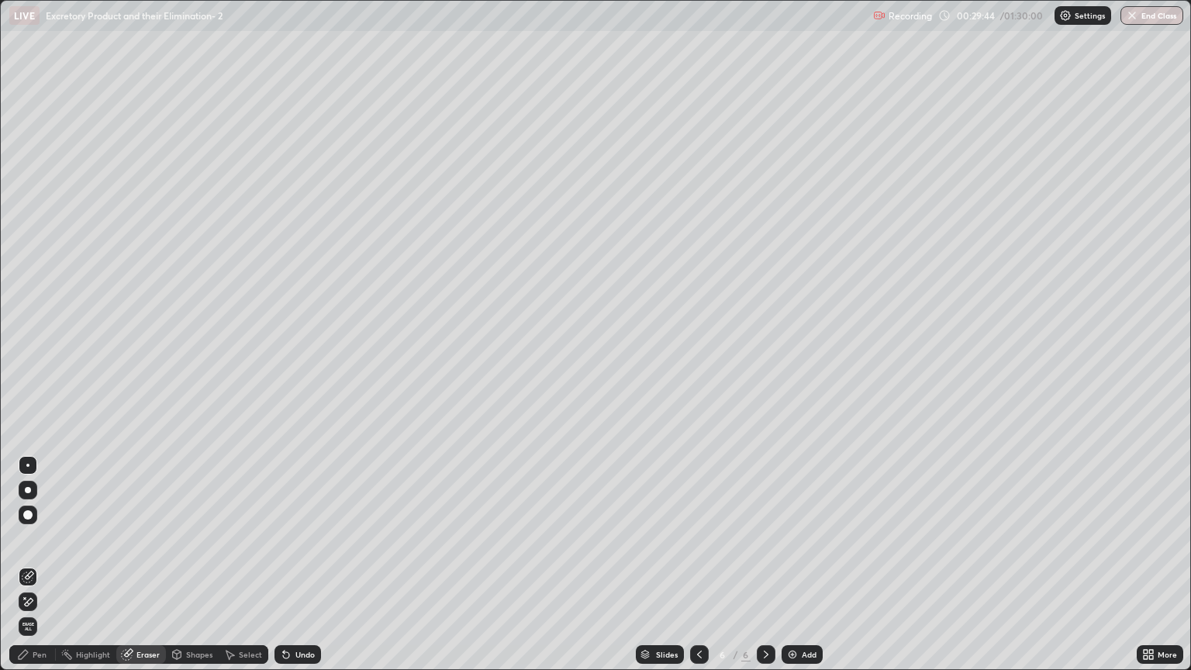
click at [48, 571] on div "Pen" at bounding box center [32, 654] width 47 height 19
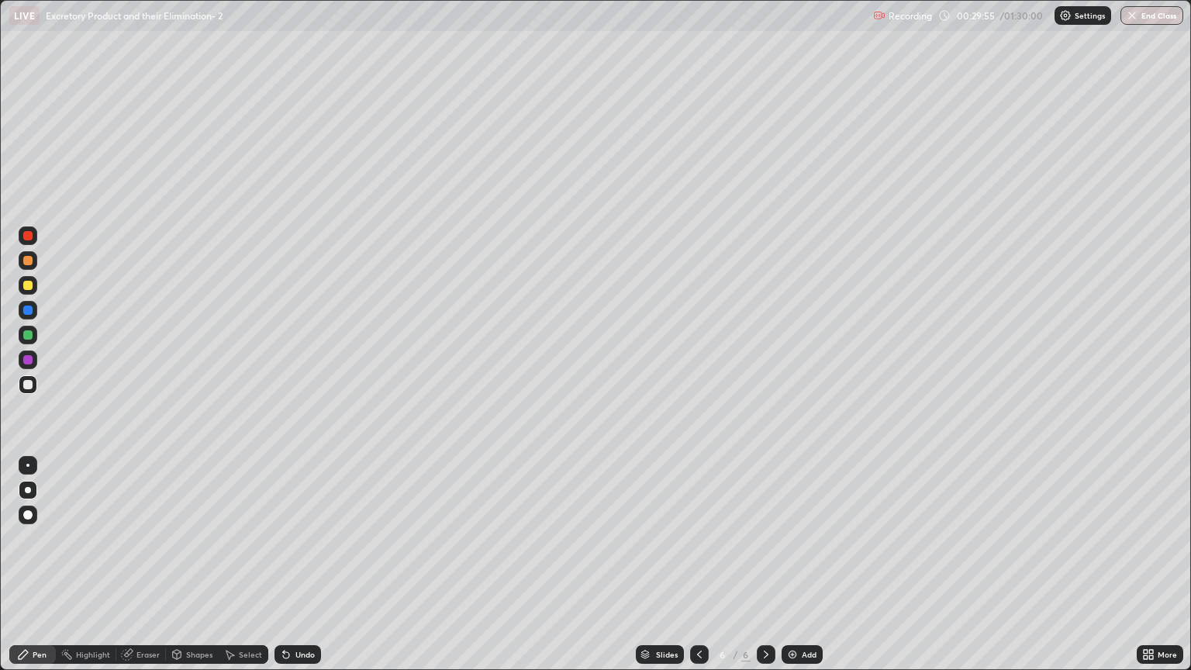
click at [26, 291] on div at bounding box center [28, 285] width 19 height 19
click at [43, 571] on div "Pen" at bounding box center [40, 654] width 14 height 8
click at [28, 385] on div at bounding box center [27, 384] width 9 height 9
click at [192, 571] on div "Shapes" at bounding box center [199, 654] width 26 height 8
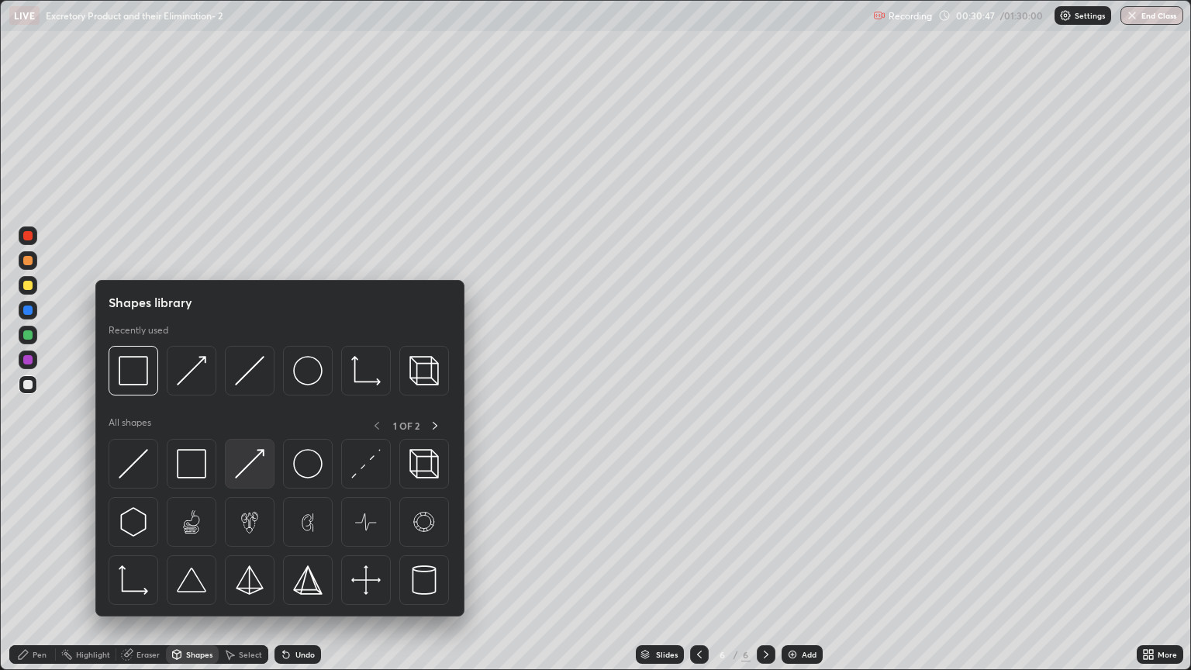
click at [254, 471] on img at bounding box center [249, 463] width 29 height 29
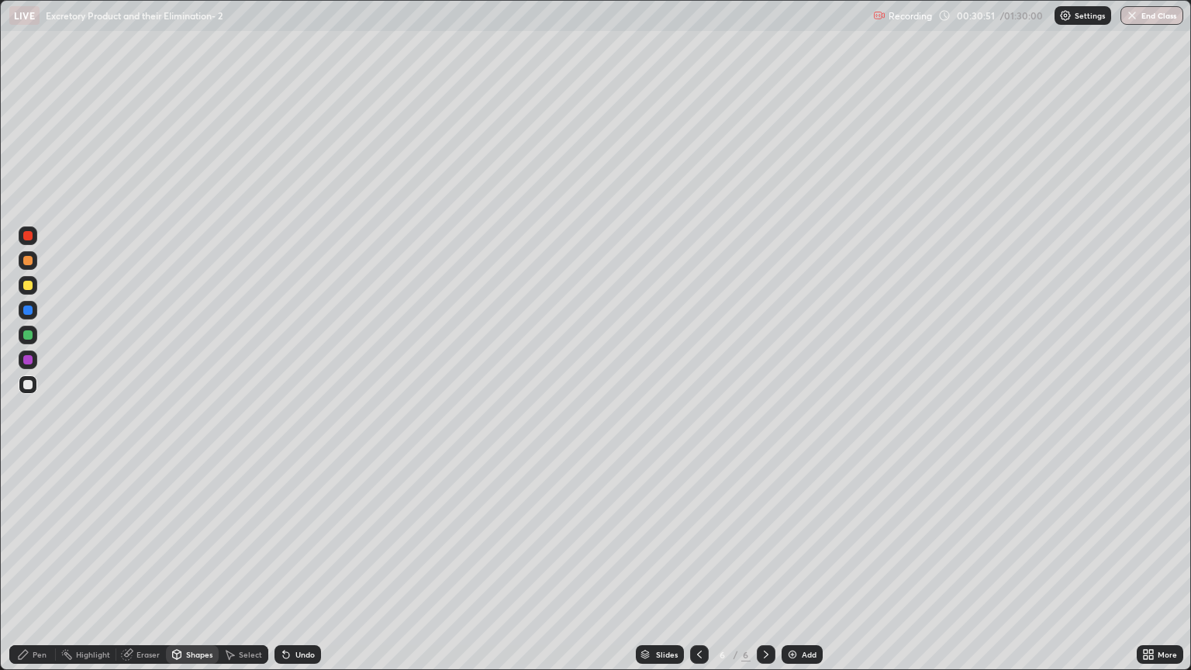
click at [28, 285] on div at bounding box center [27, 285] width 9 height 9
click at [40, 571] on div "Pen" at bounding box center [40, 654] width 14 height 8
click at [31, 386] on div at bounding box center [27, 384] width 9 height 9
click at [28, 286] on div at bounding box center [27, 285] width 9 height 9
click at [204, 571] on div "Shapes" at bounding box center [199, 654] width 26 height 8
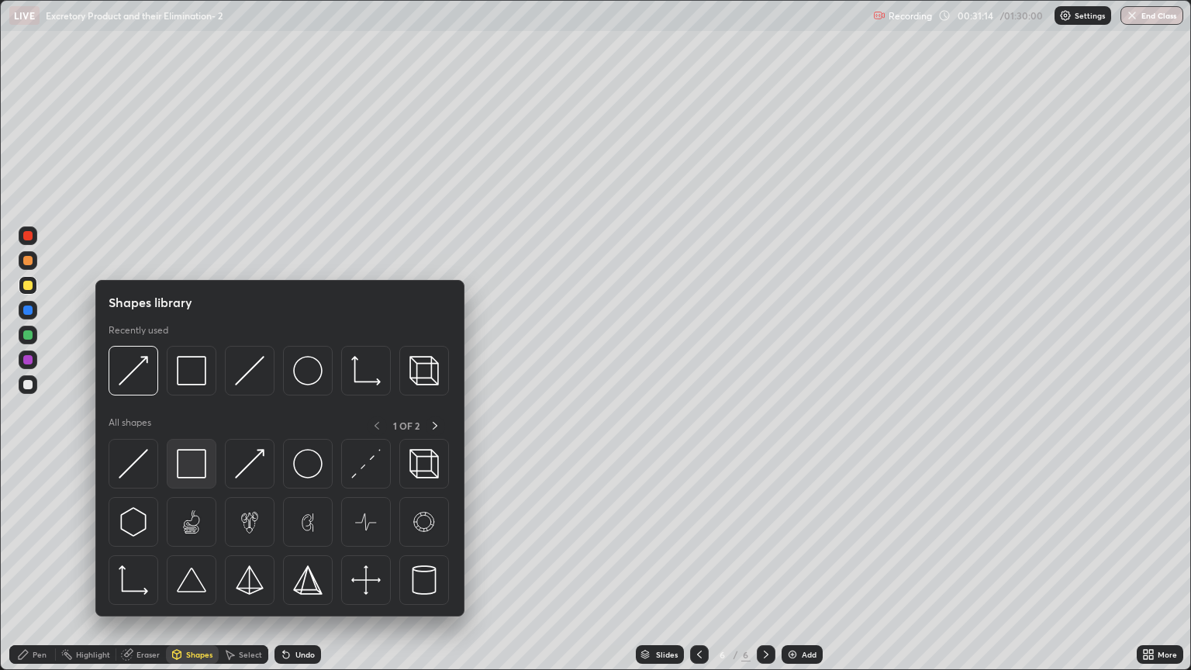
click at [200, 467] on img at bounding box center [191, 463] width 29 height 29
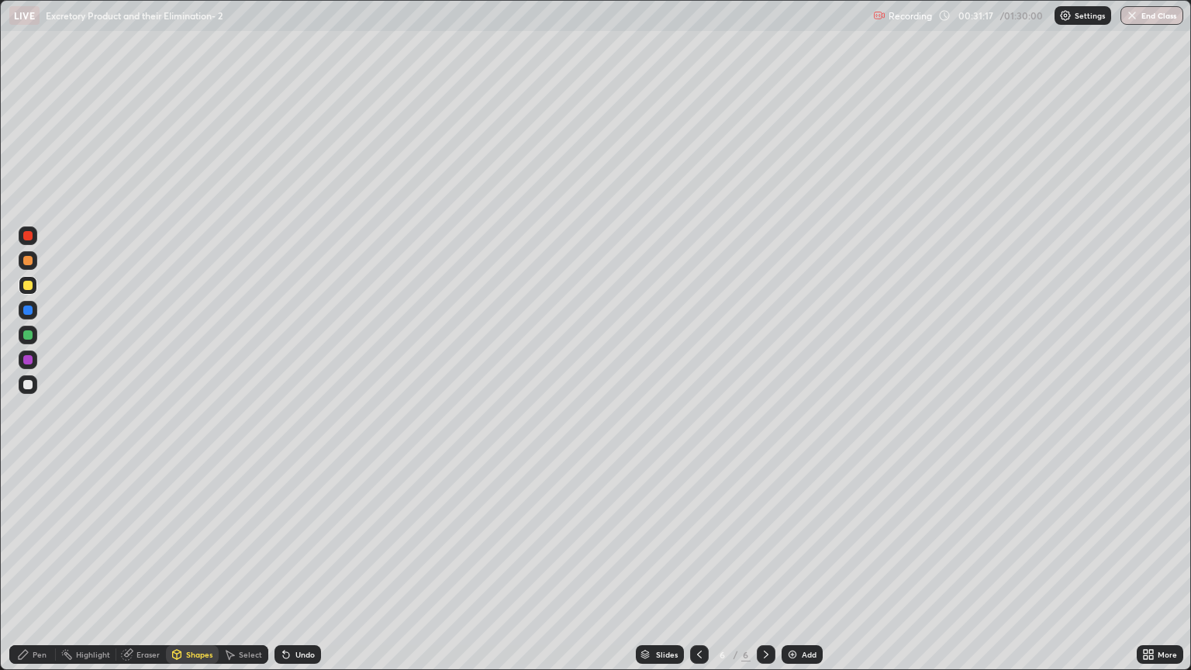
click at [193, 571] on div "Shapes" at bounding box center [199, 654] width 26 height 8
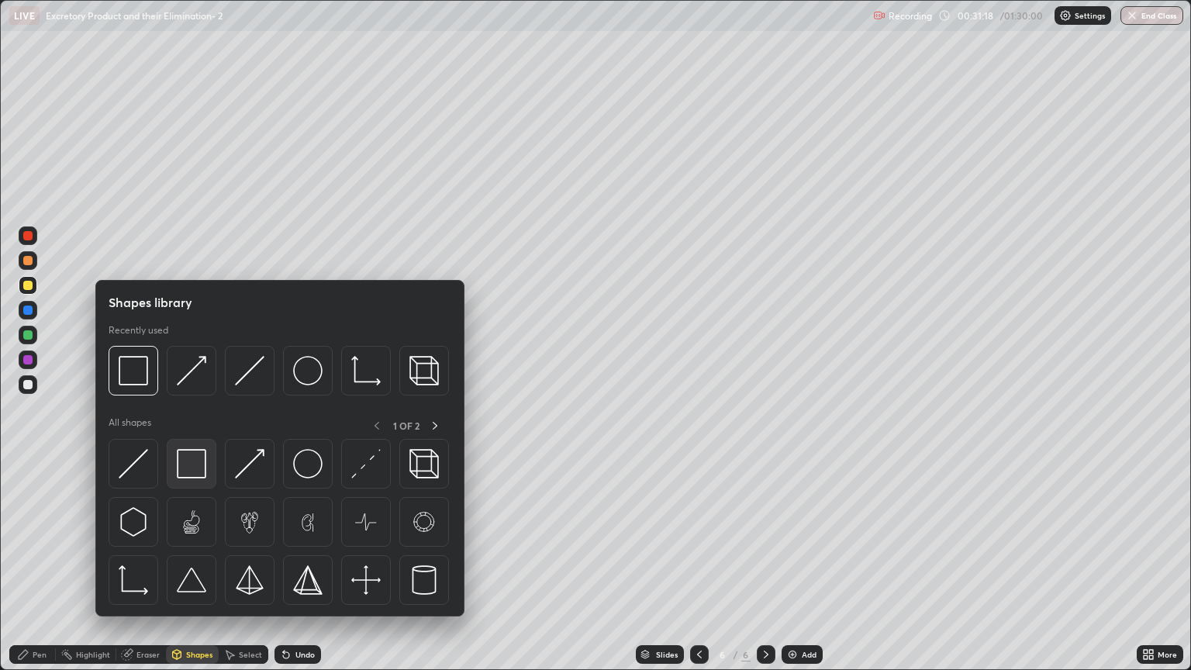
click at [195, 460] on img at bounding box center [191, 463] width 29 height 29
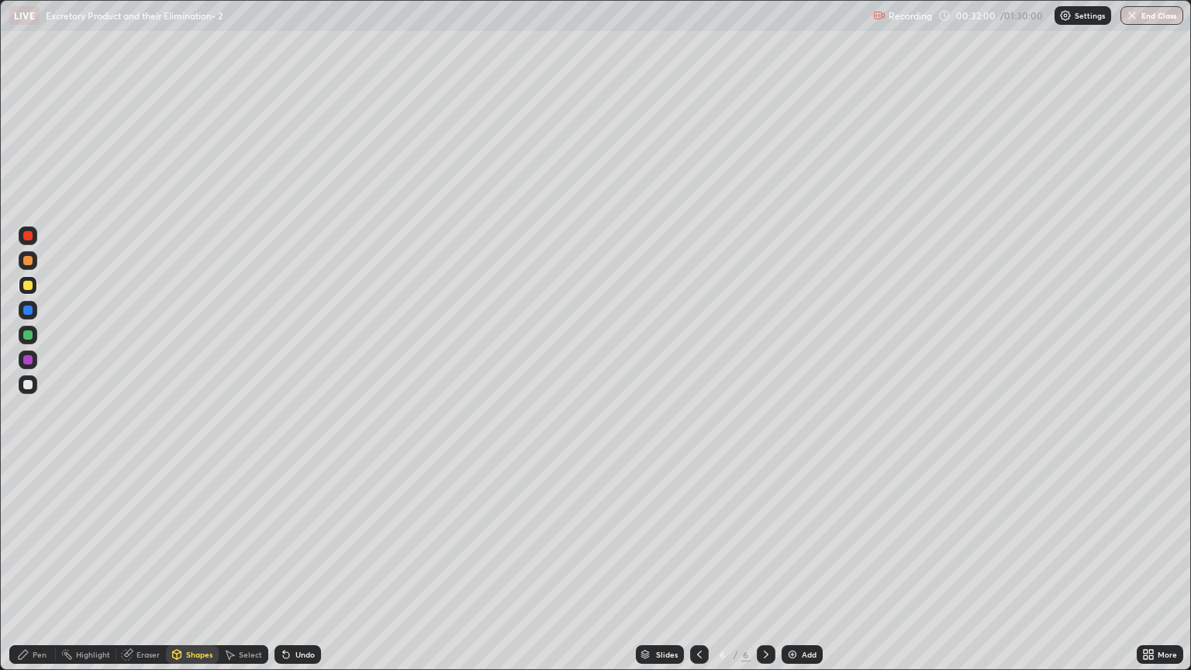
click at [199, 571] on div "Shapes" at bounding box center [199, 654] width 26 height 8
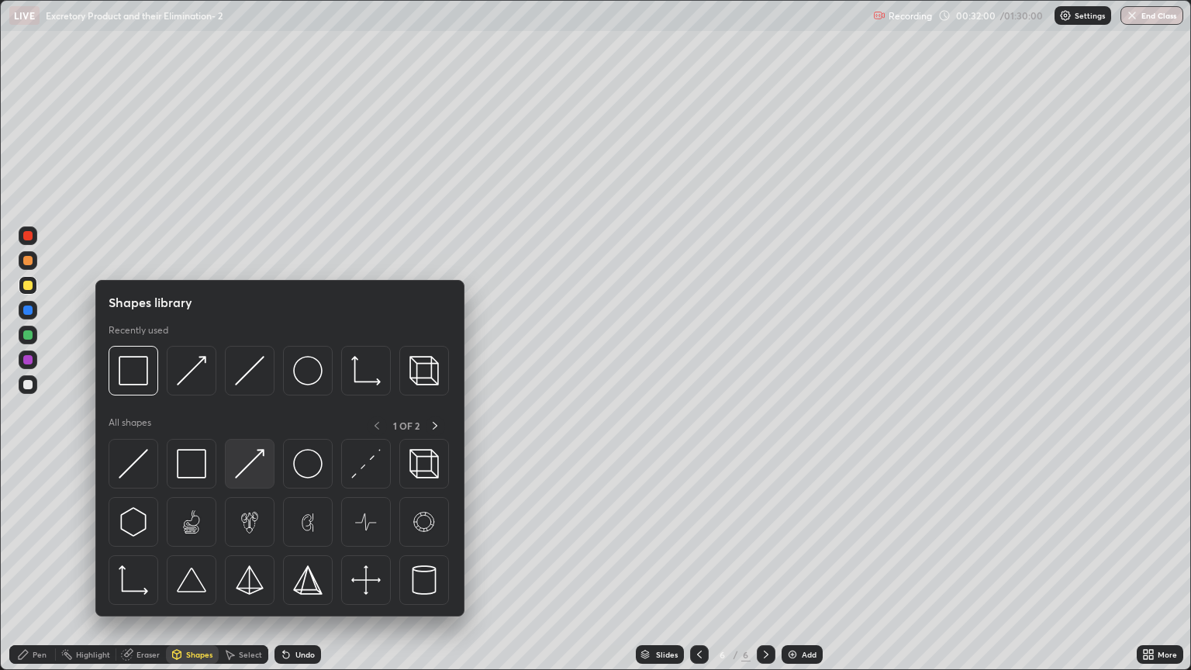
click at [257, 468] on img at bounding box center [249, 463] width 29 height 29
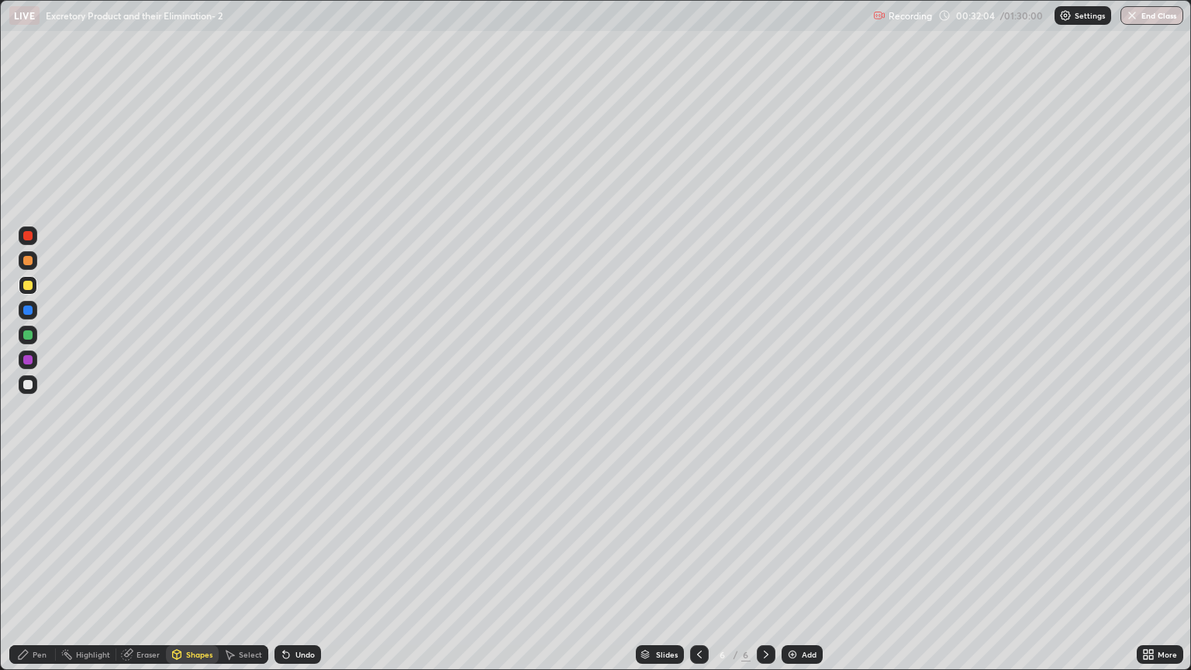
click at [31, 387] on div at bounding box center [27, 384] width 9 height 9
click at [141, 571] on div "Eraser" at bounding box center [147, 654] width 23 height 8
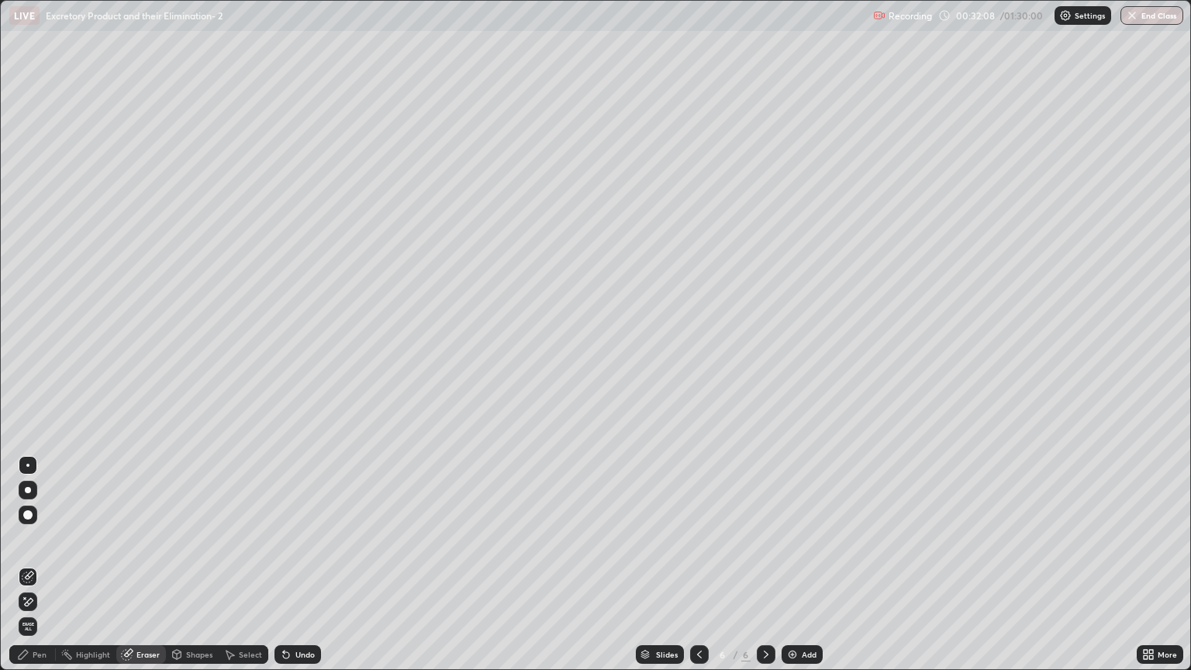
click at [33, 571] on div "Pen" at bounding box center [40, 654] width 14 height 8
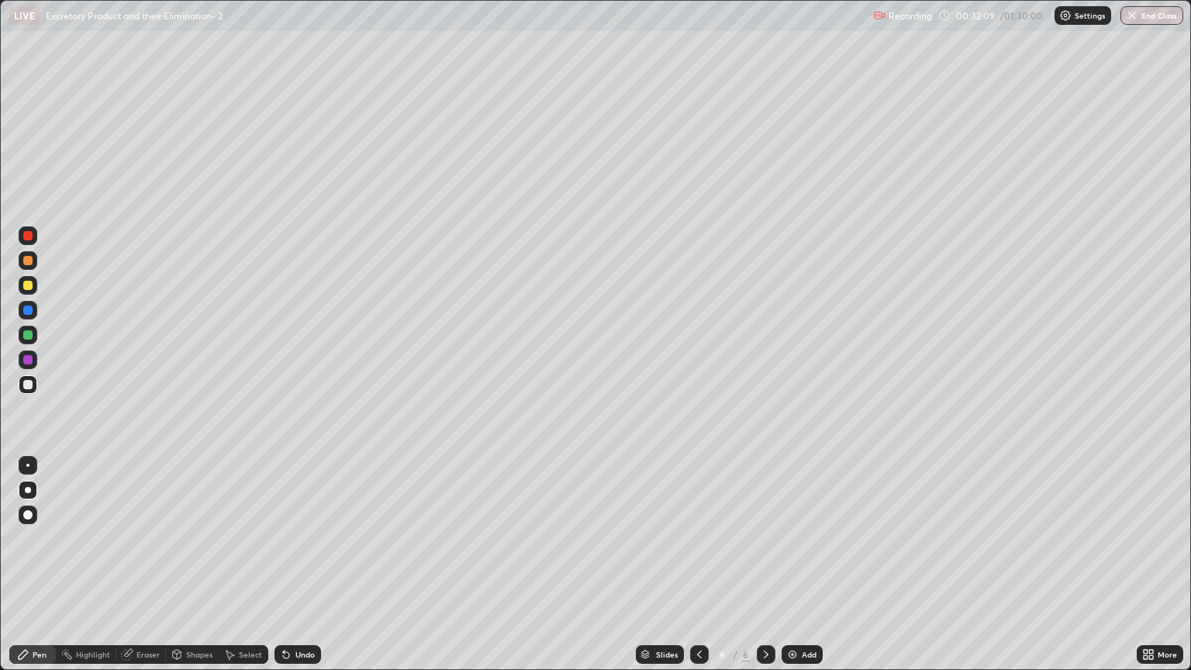
click at [26, 264] on div at bounding box center [27, 260] width 9 height 9
click at [194, 571] on div "Shapes" at bounding box center [192, 654] width 53 height 19
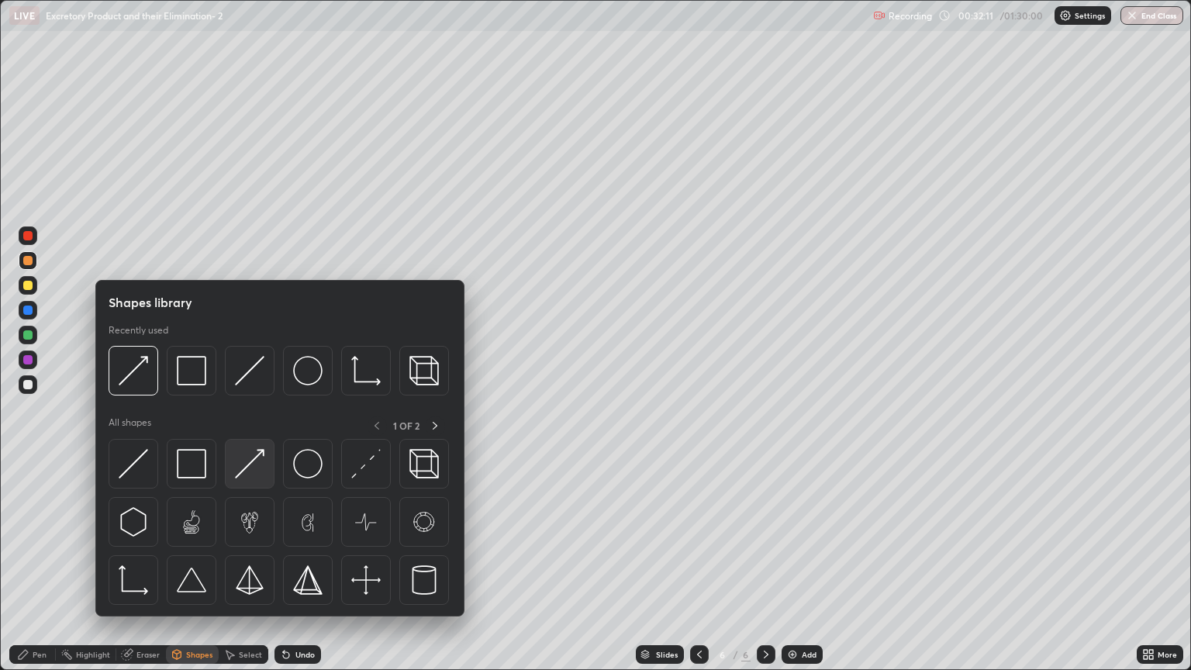
click at [257, 465] on img at bounding box center [249, 463] width 29 height 29
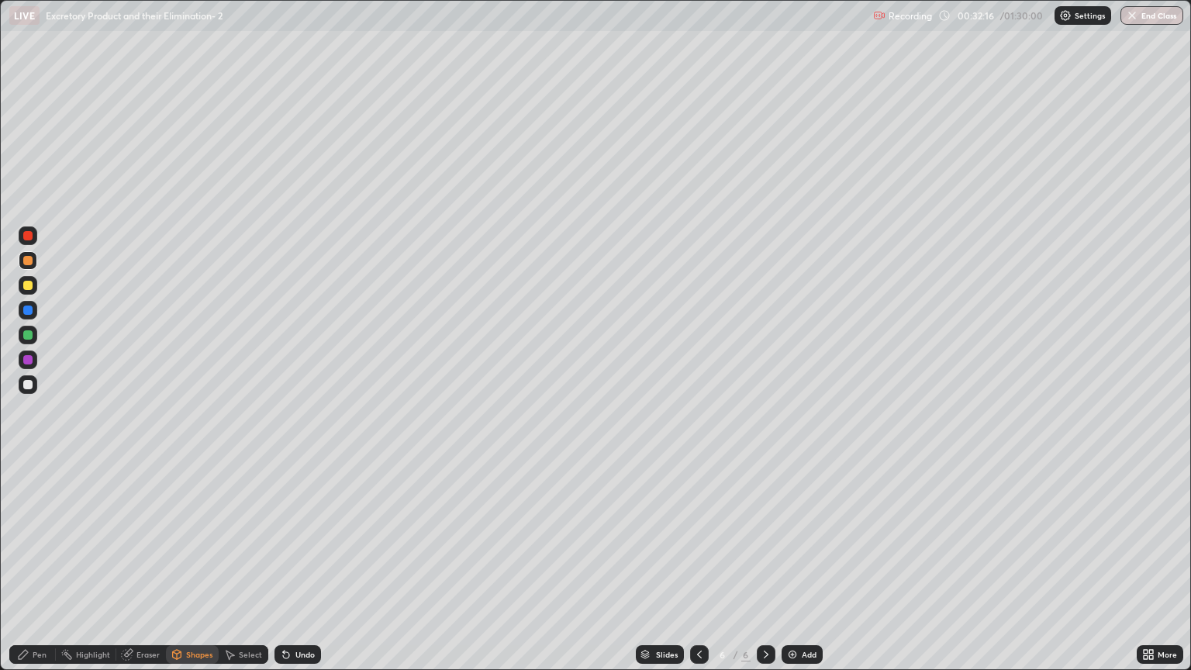
click at [145, 571] on div "Eraser" at bounding box center [147, 654] width 23 height 8
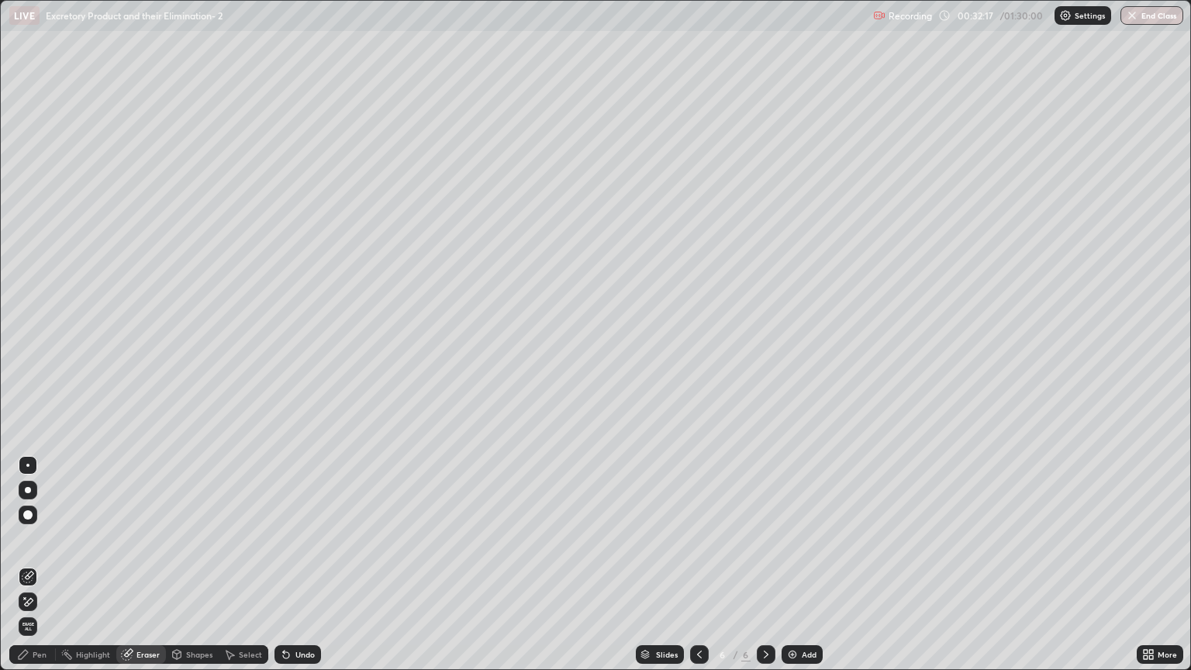
click at [30, 571] on icon at bounding box center [28, 577] width 12 height 12
click at [43, 571] on div "Pen" at bounding box center [40, 654] width 14 height 8
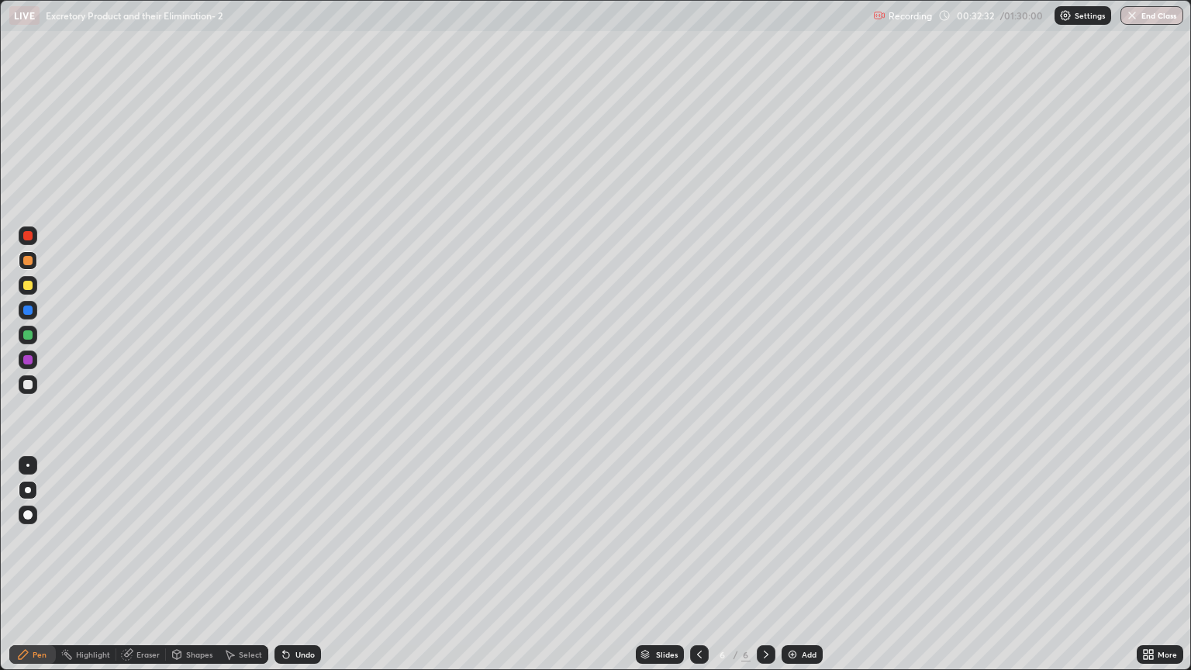
click at [32, 385] on div at bounding box center [27, 384] width 9 height 9
click at [205, 571] on div "Shapes" at bounding box center [192, 654] width 53 height 19
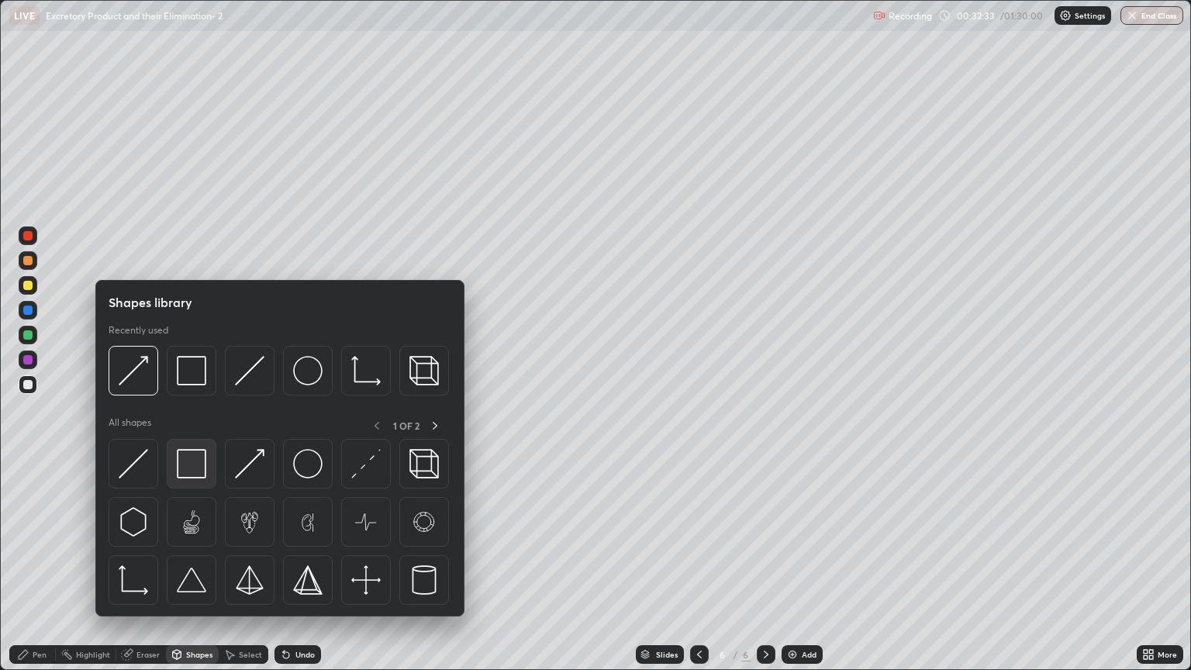
click at [185, 465] on img at bounding box center [191, 463] width 29 height 29
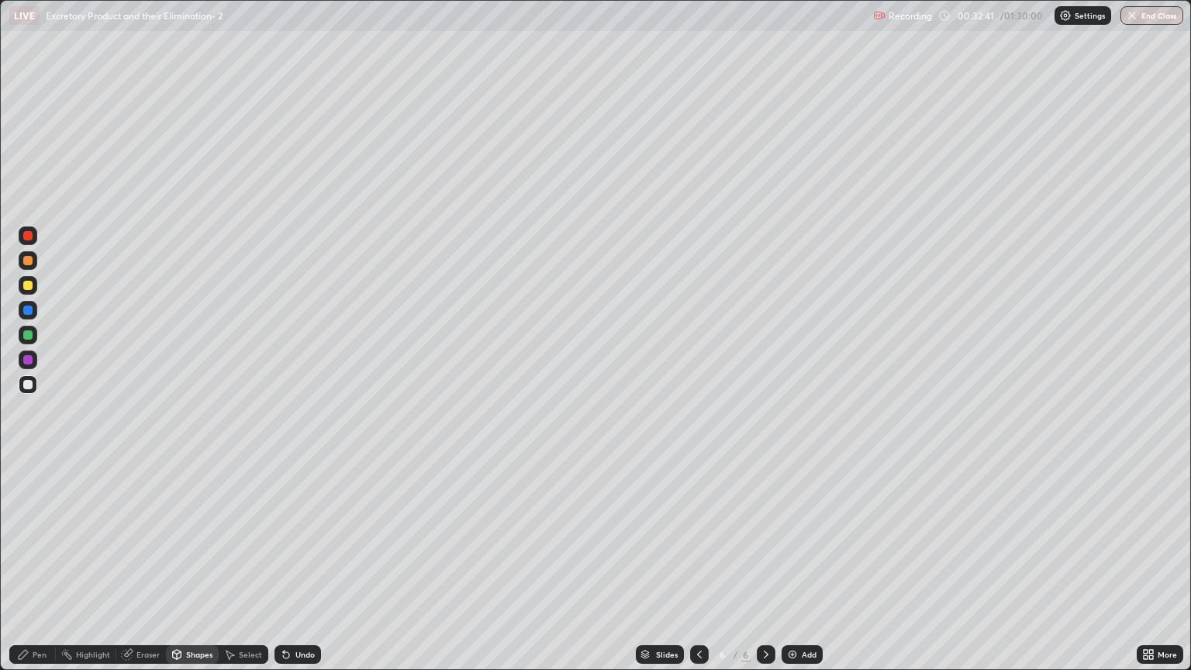
click at [147, 571] on div "Eraser" at bounding box center [147, 654] width 23 height 8
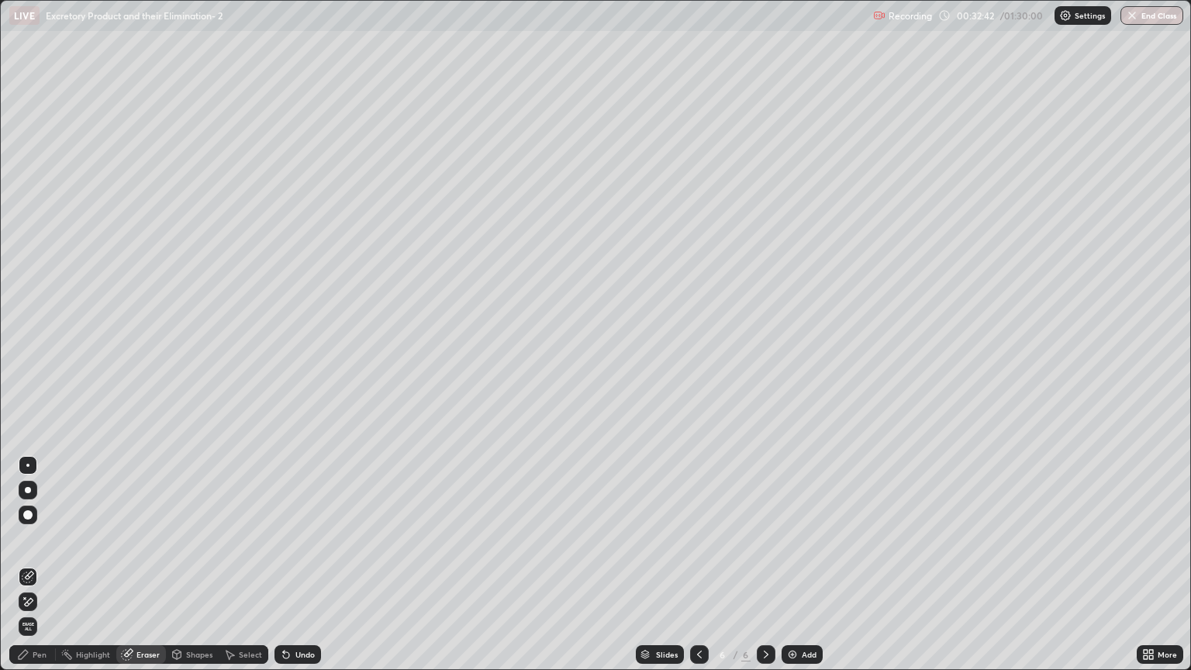
click at [30, 571] on icon at bounding box center [28, 577] width 12 height 12
click at [147, 571] on div "Eraser" at bounding box center [141, 654] width 50 height 19
click at [191, 571] on div "Shapes" at bounding box center [199, 654] width 26 height 8
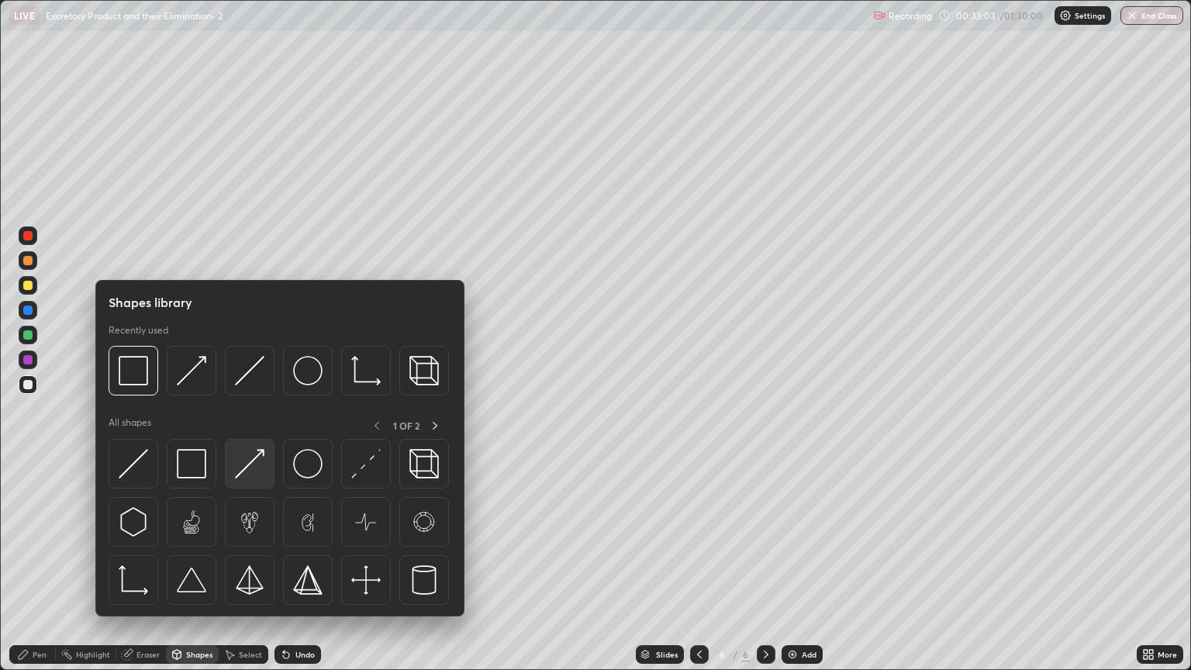
click at [250, 469] on img at bounding box center [249, 463] width 29 height 29
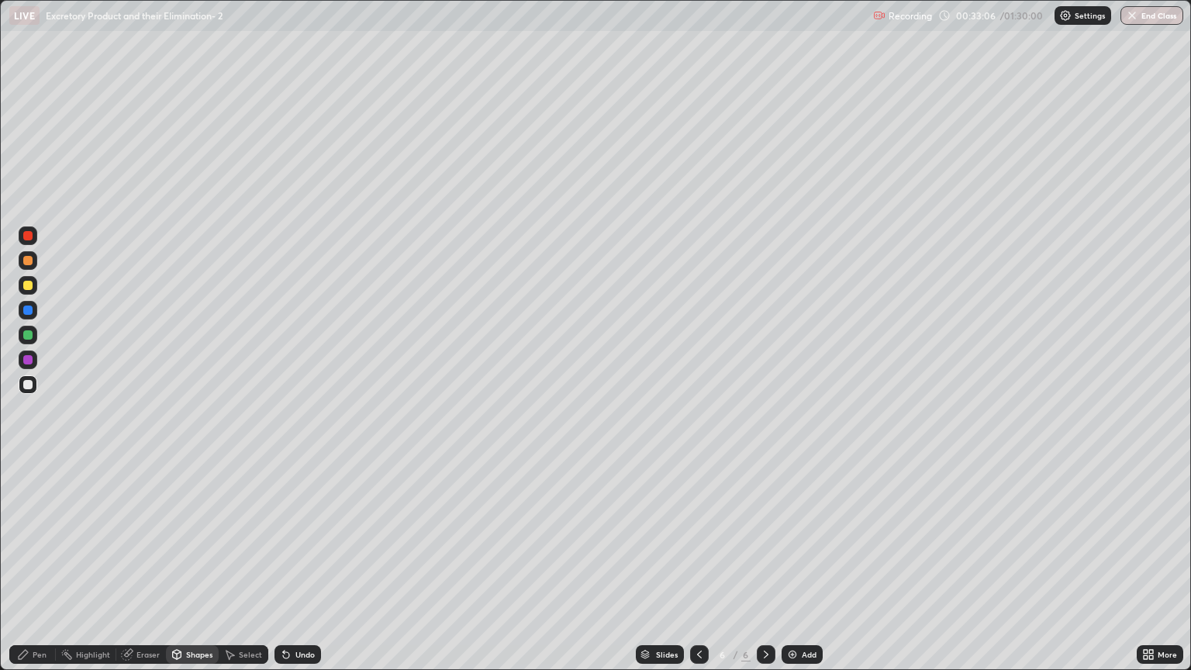
click at [31, 286] on div at bounding box center [27, 285] width 9 height 9
click at [43, 571] on div "Pen" at bounding box center [40, 654] width 14 height 8
click at [29, 338] on div at bounding box center [27, 334] width 9 height 9
click at [195, 571] on div "Shapes" at bounding box center [199, 654] width 26 height 8
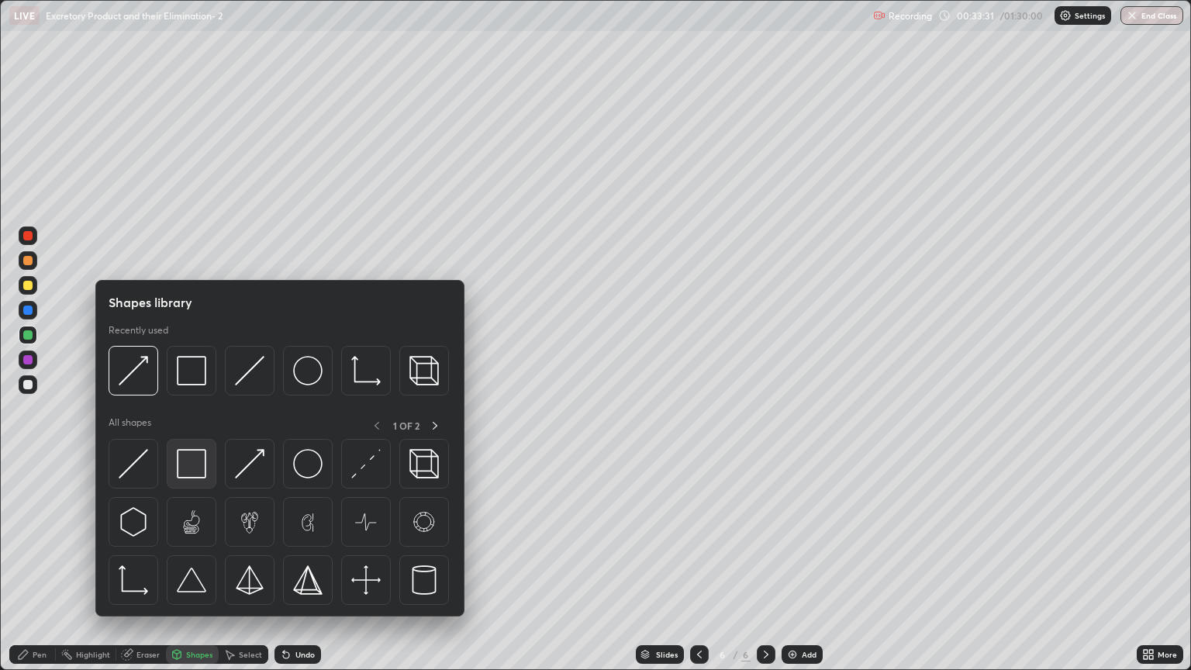
click at [188, 461] on img at bounding box center [191, 463] width 29 height 29
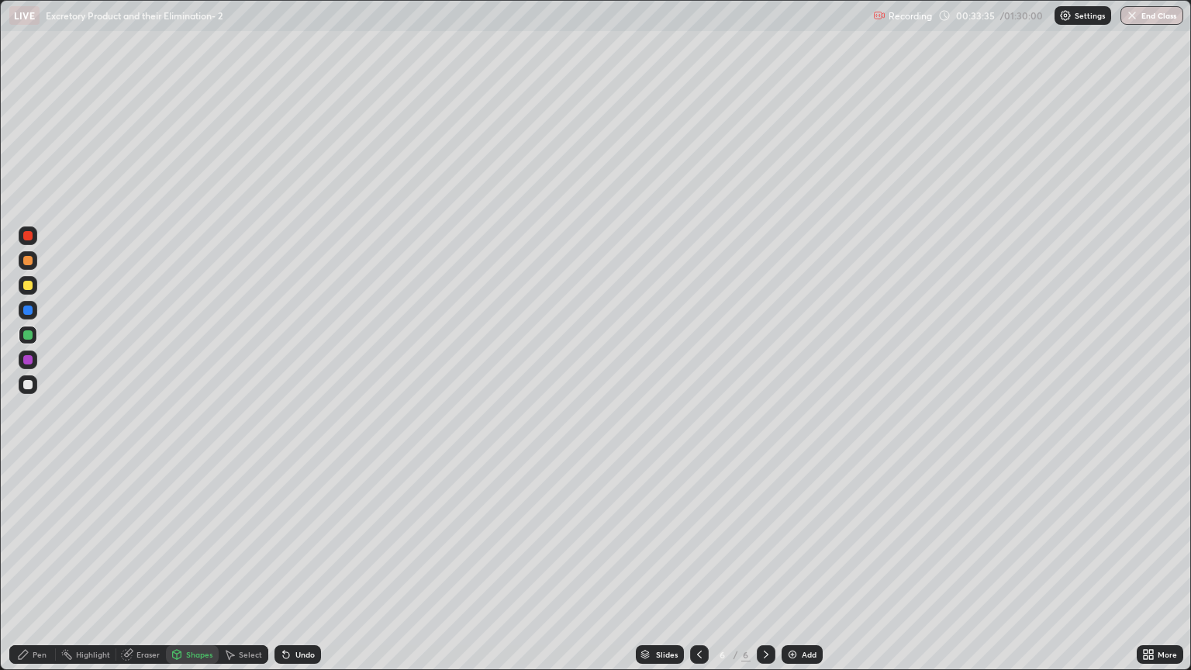
click at [29, 387] on div at bounding box center [27, 384] width 9 height 9
click at [195, 571] on div "Shapes" at bounding box center [199, 654] width 26 height 8
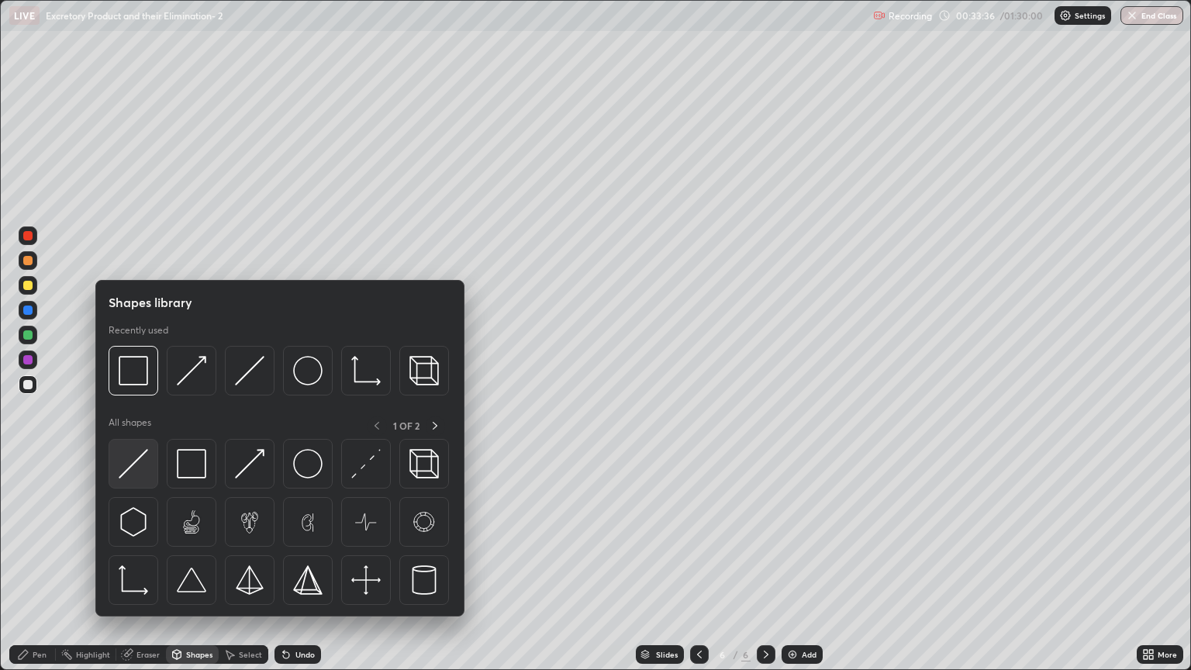
click at [124, 459] on img at bounding box center [133, 463] width 29 height 29
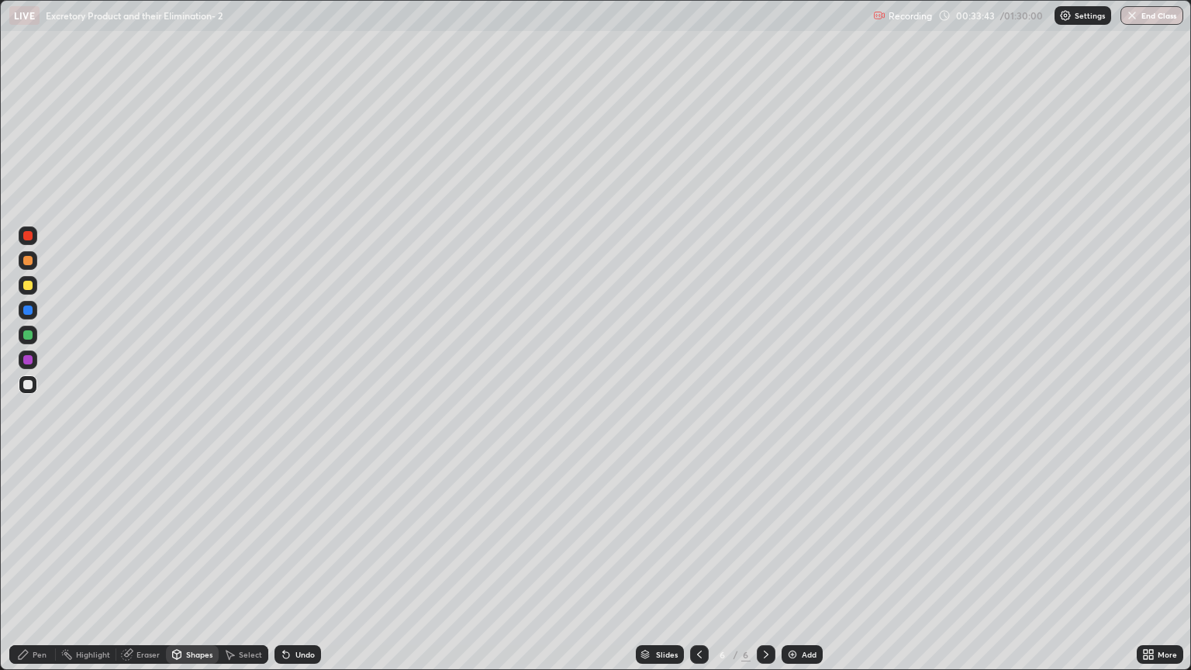
click at [199, 571] on div "Shapes" at bounding box center [199, 654] width 26 height 8
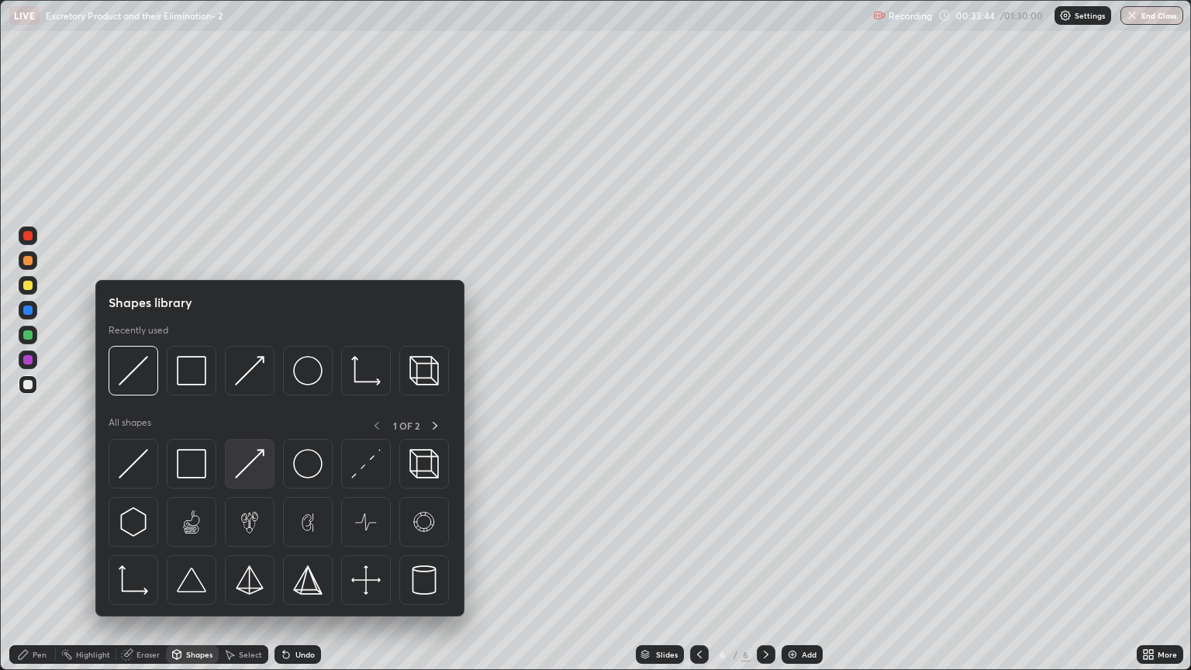
click at [257, 472] on img at bounding box center [249, 463] width 29 height 29
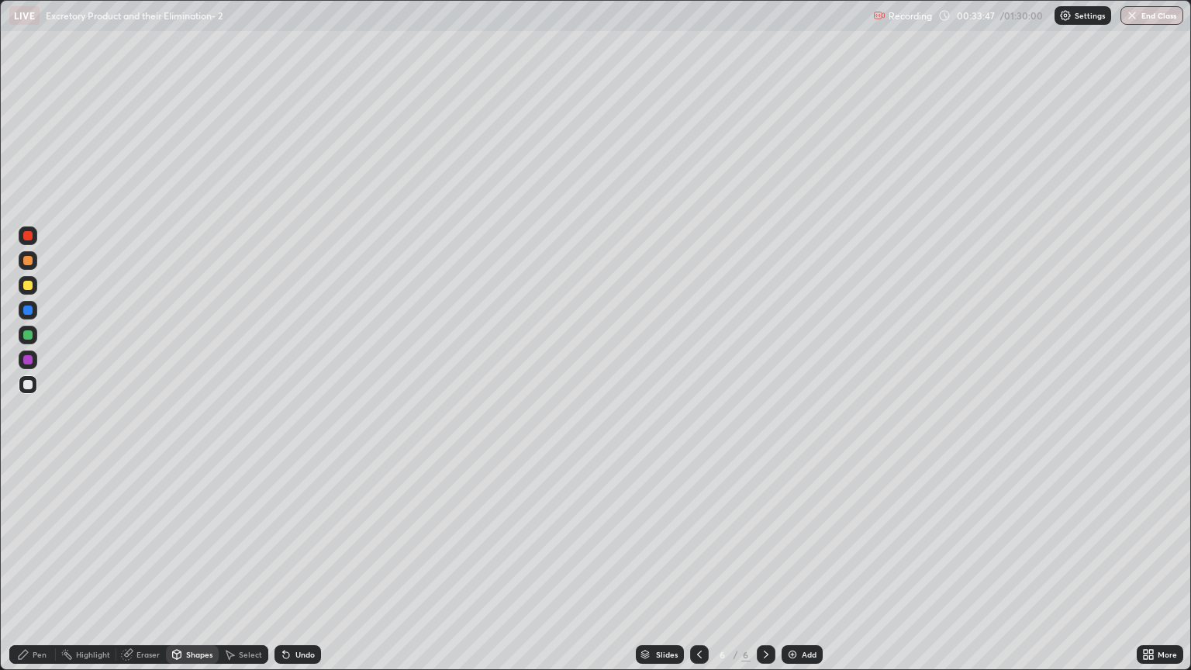
click at [39, 571] on div "Pen" at bounding box center [40, 654] width 14 height 8
click at [31, 284] on div at bounding box center [27, 285] width 9 height 9
click at [202, 571] on div "Shapes" at bounding box center [199, 654] width 26 height 8
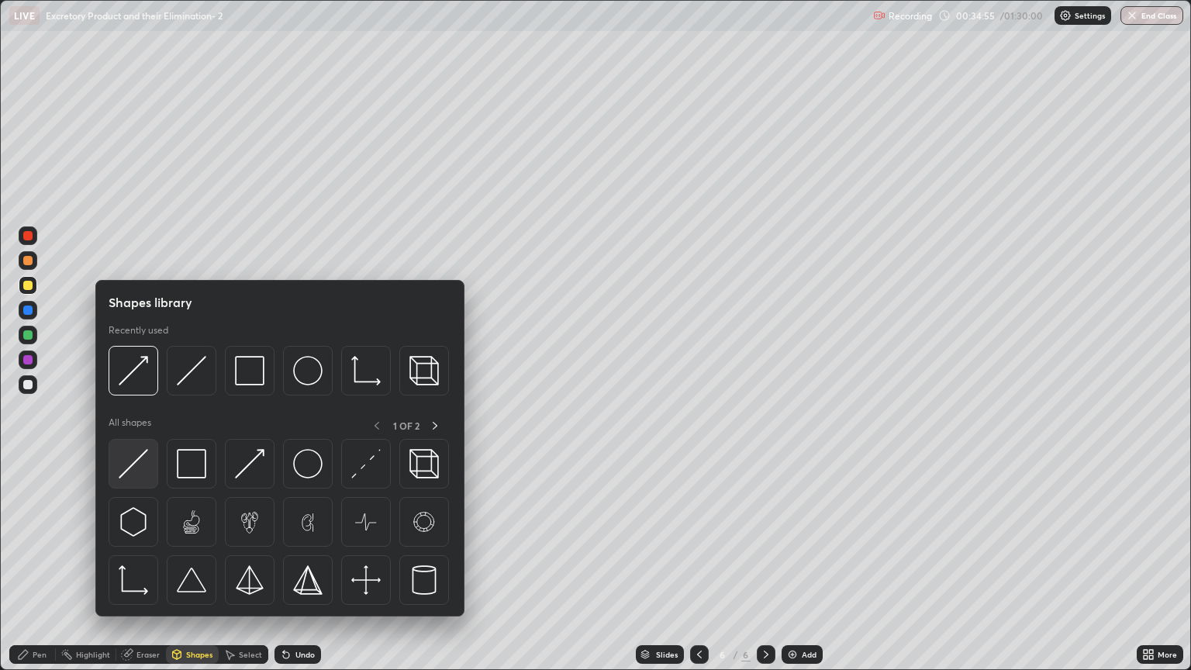
click at [146, 468] on img at bounding box center [133, 463] width 29 height 29
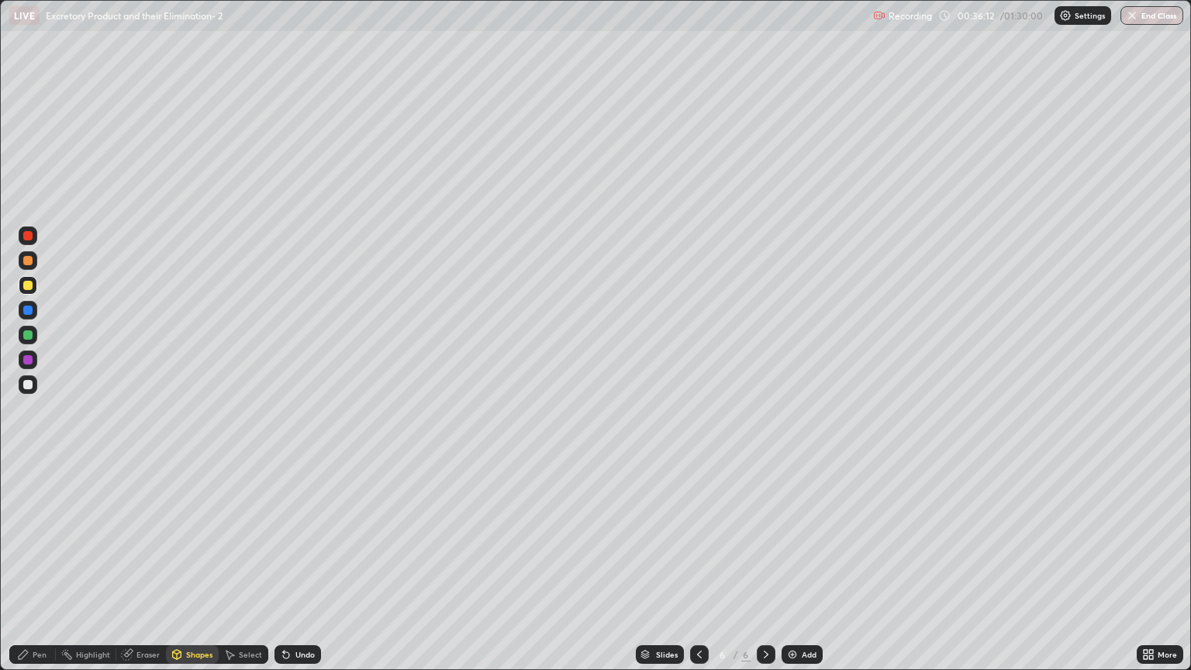
click at [195, 571] on div "Shapes" at bounding box center [199, 654] width 26 height 8
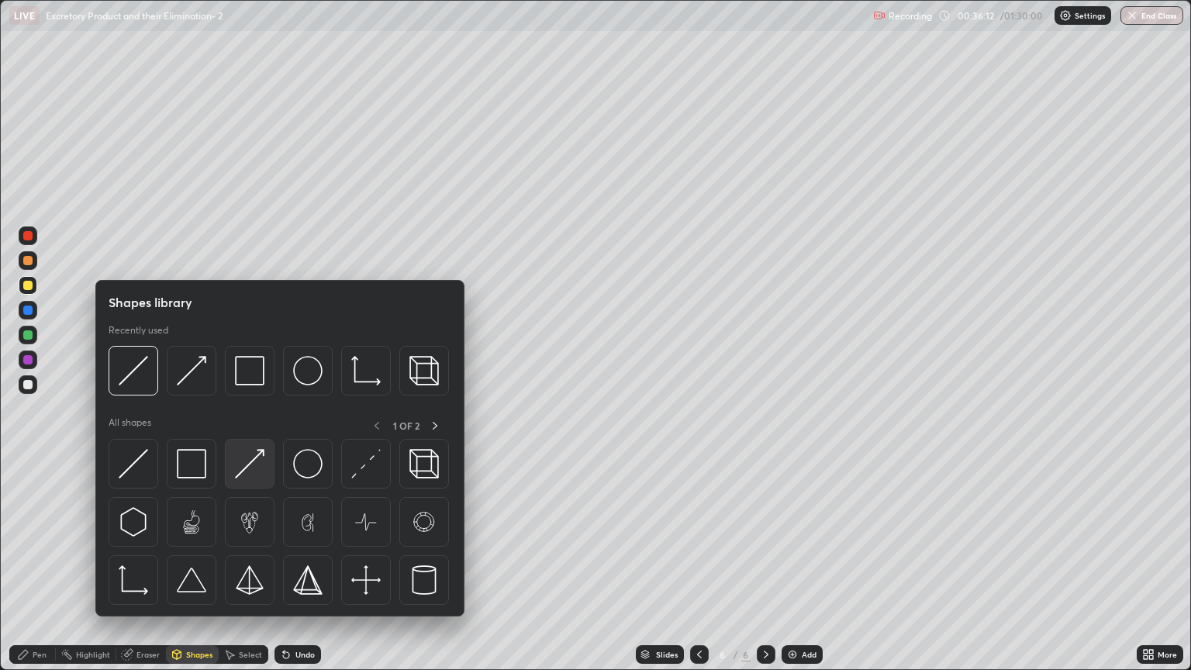
click at [254, 473] on img at bounding box center [249, 463] width 29 height 29
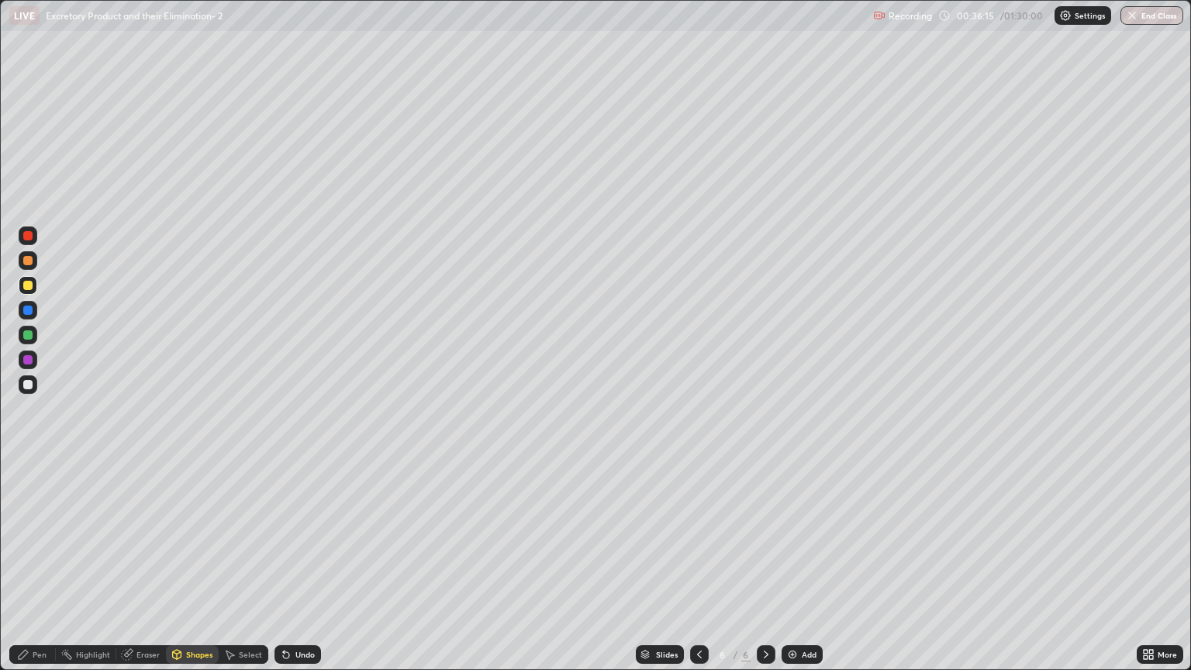
click at [40, 571] on div "Pen" at bounding box center [40, 654] width 14 height 8
click at [34, 571] on div "Pen" at bounding box center [40, 654] width 14 height 8
click at [29, 286] on div at bounding box center [27, 285] width 9 height 9
click at [30, 364] on div at bounding box center [27, 359] width 9 height 9
click at [28, 285] on div at bounding box center [27, 285] width 9 height 9
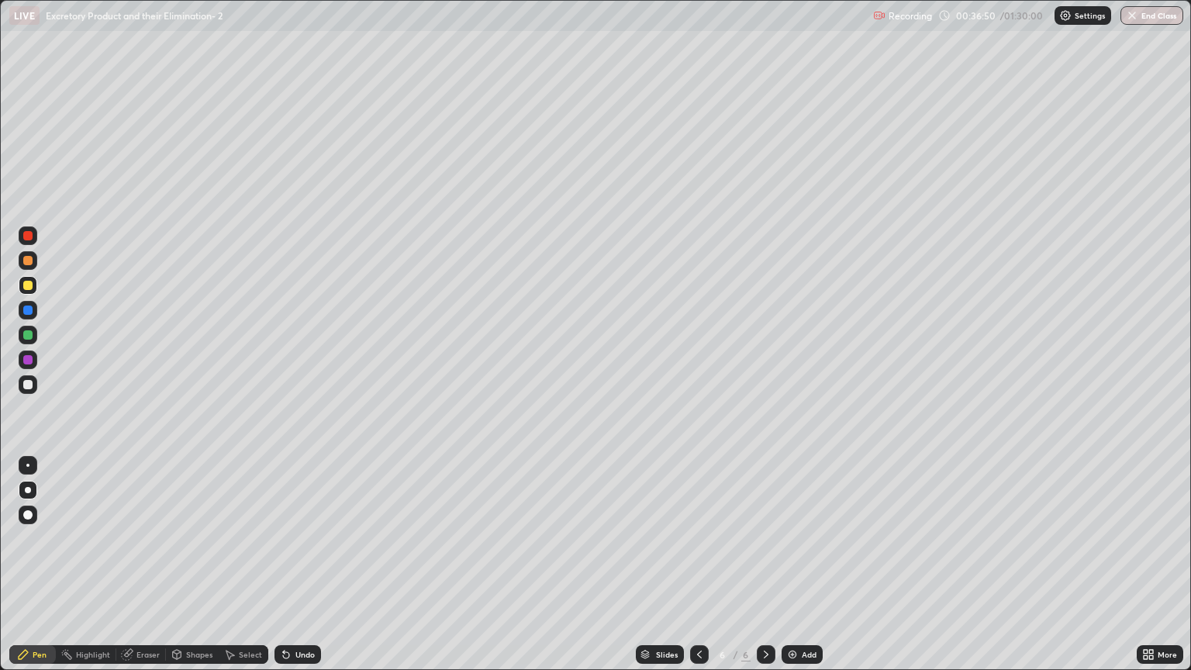
click at [43, 571] on div "Pen" at bounding box center [40, 654] width 14 height 8
click at [766, 571] on icon at bounding box center [766, 654] width 12 height 12
click at [792, 571] on img at bounding box center [792, 654] width 12 height 12
click at [37, 571] on div "Pen" at bounding box center [40, 654] width 14 height 8
click at [29, 288] on div at bounding box center [27, 285] width 9 height 9
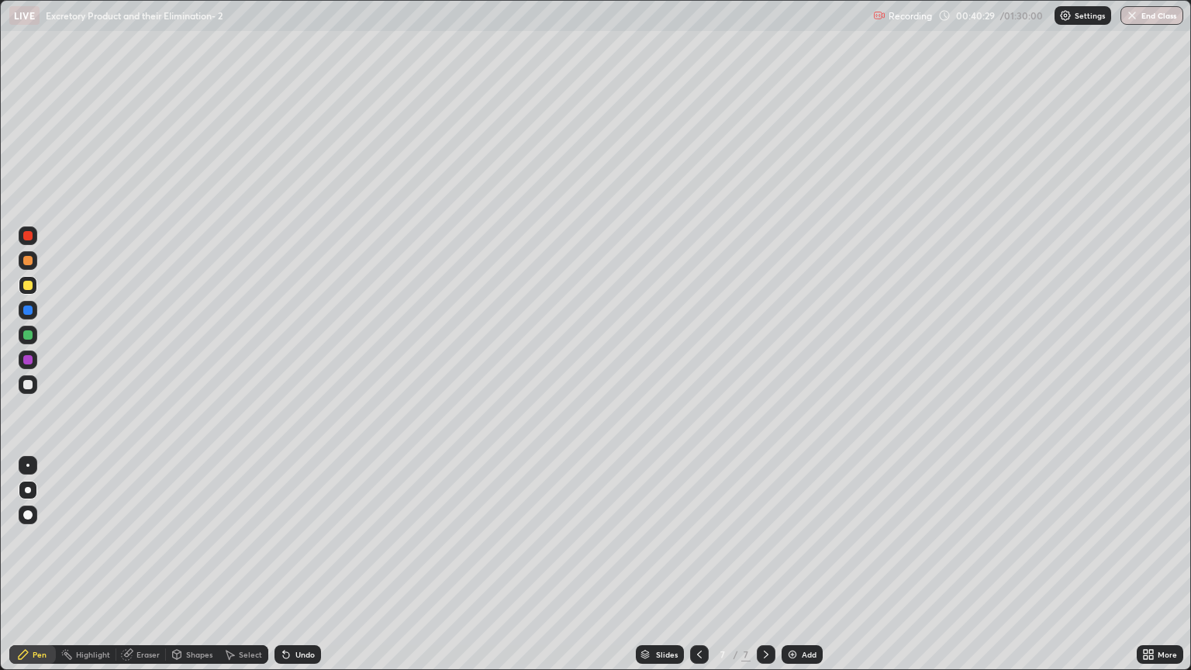
click at [186, 571] on div "Shapes" at bounding box center [199, 654] width 26 height 8
click at [147, 571] on div "Eraser" at bounding box center [147, 654] width 23 height 8
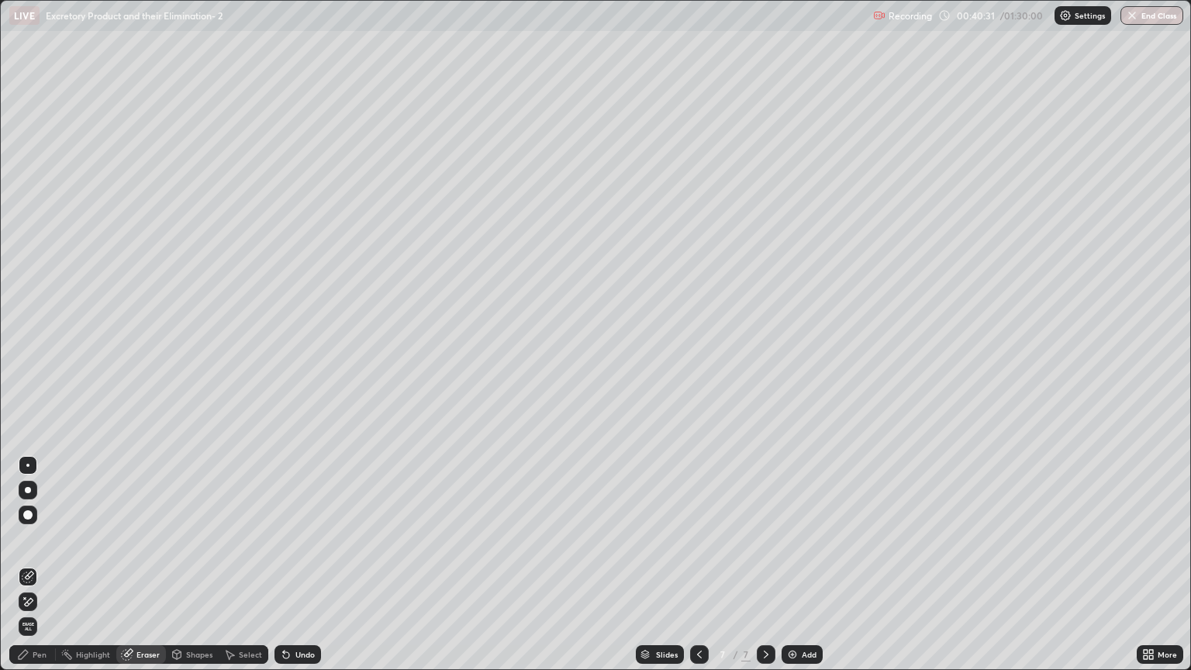
click at [29, 571] on icon at bounding box center [28, 601] width 12 height 13
click at [286, 571] on icon at bounding box center [286, 655] width 6 height 6
click at [44, 571] on div "Pen" at bounding box center [40, 654] width 14 height 8
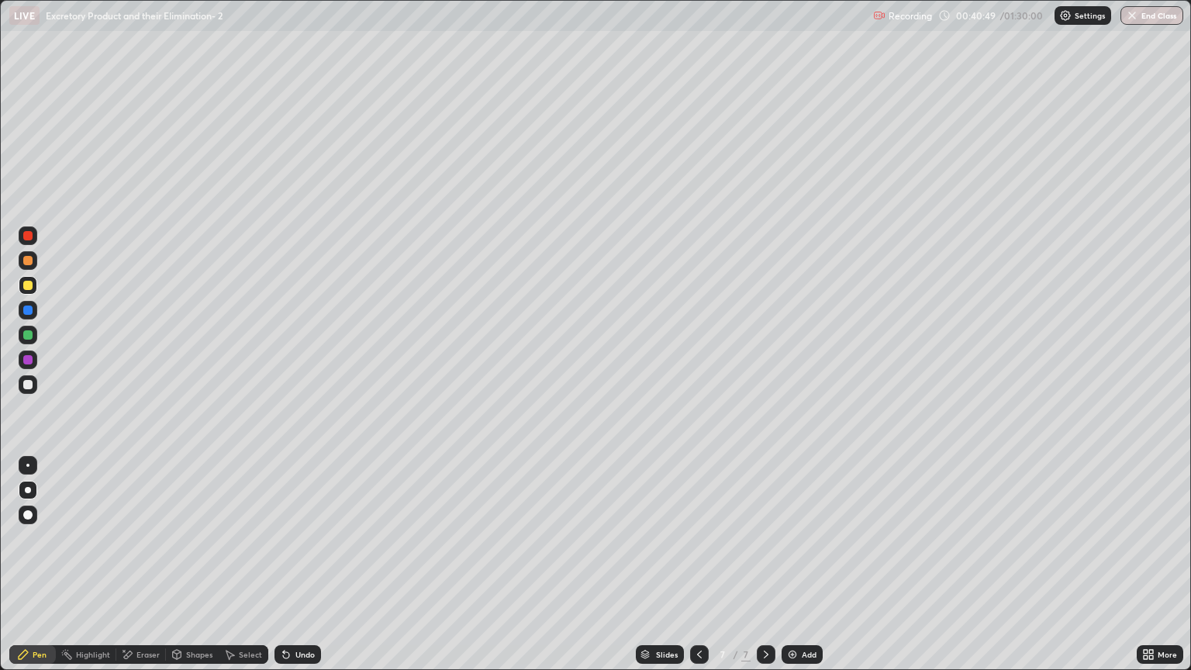
click at [202, 571] on div "Shapes" at bounding box center [199, 654] width 26 height 8
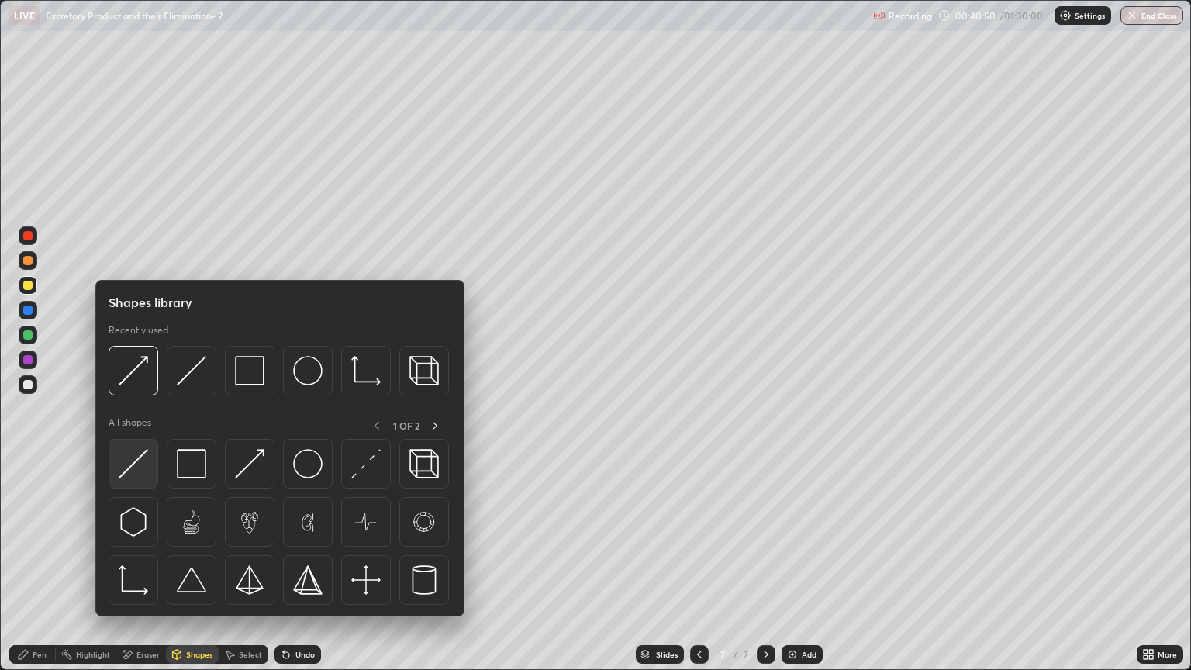
click at [143, 472] on img at bounding box center [133, 463] width 29 height 29
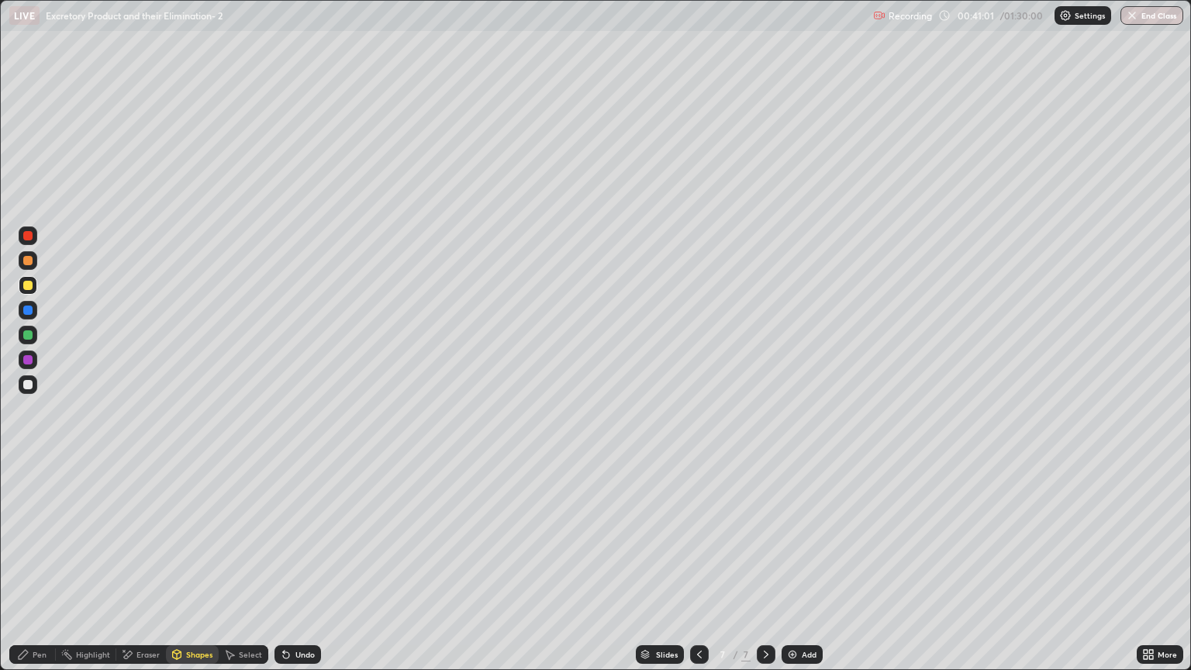
click at [49, 571] on div "Pen" at bounding box center [32, 654] width 47 height 19
click at [43, 571] on div "Pen" at bounding box center [40, 654] width 14 height 8
click at [194, 571] on div "Shapes" at bounding box center [199, 654] width 26 height 8
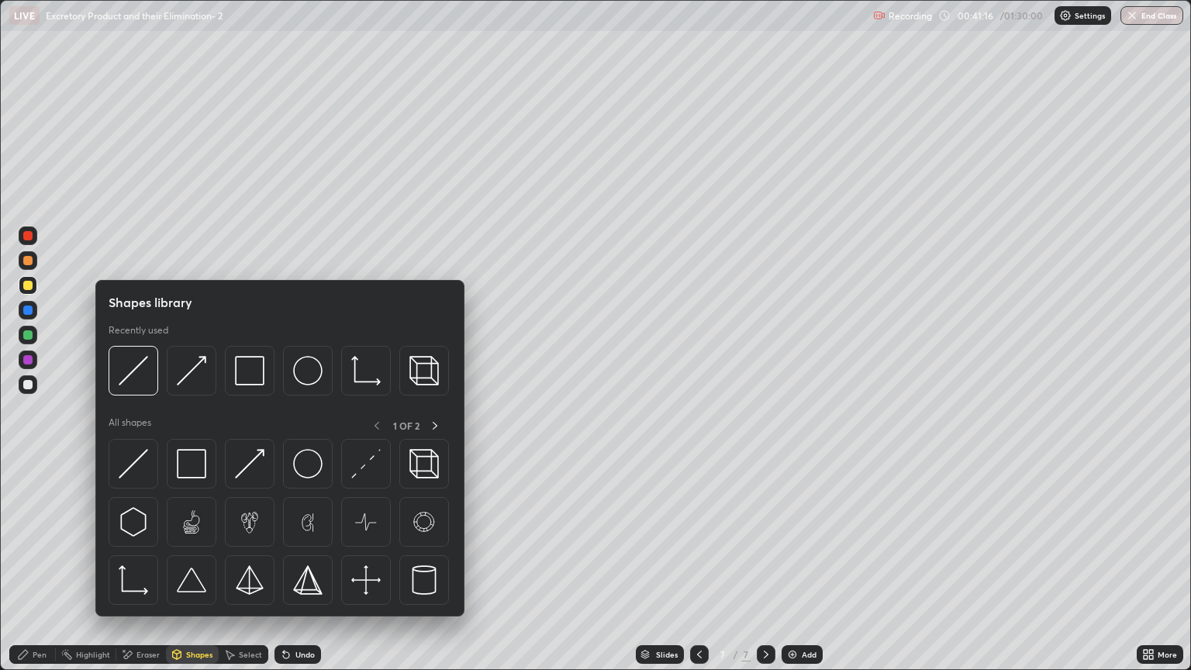
click at [194, 468] on img at bounding box center [191, 463] width 29 height 29
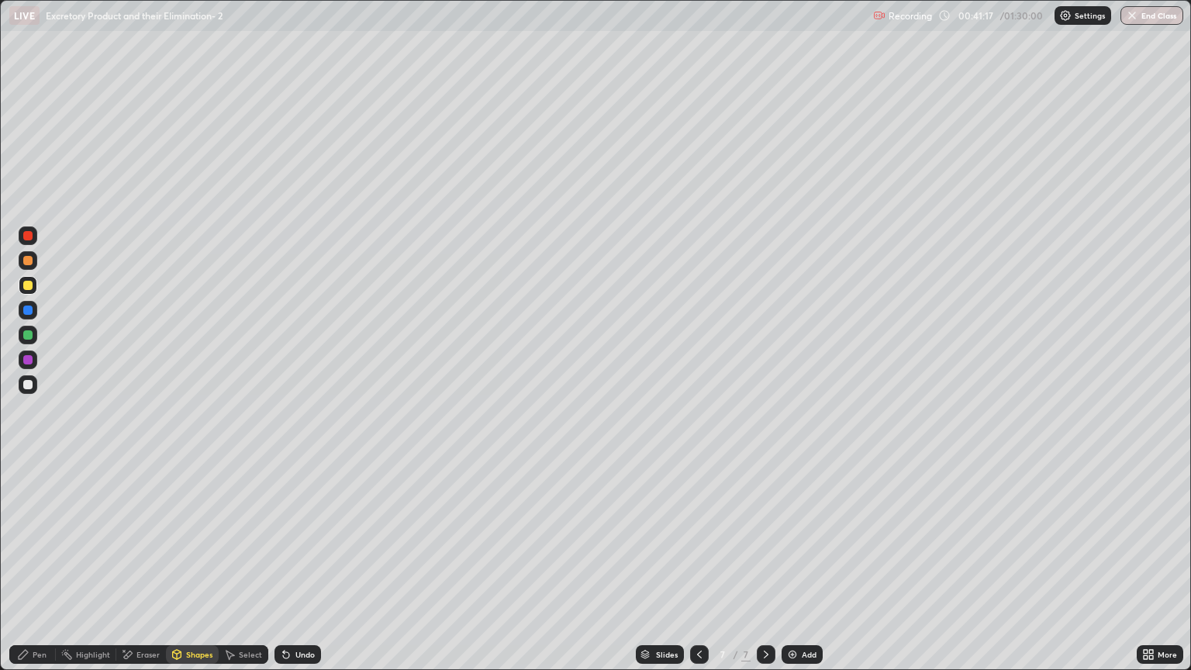
click at [188, 571] on div "Shapes" at bounding box center [199, 654] width 26 height 8
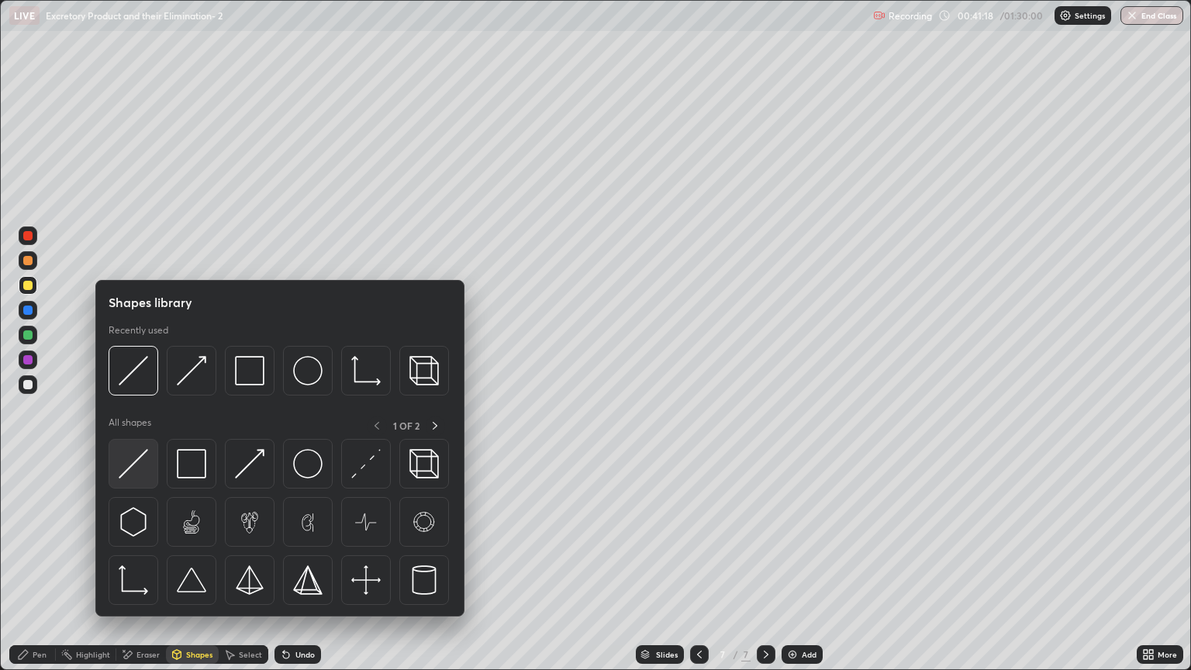
click at [138, 469] on img at bounding box center [133, 463] width 29 height 29
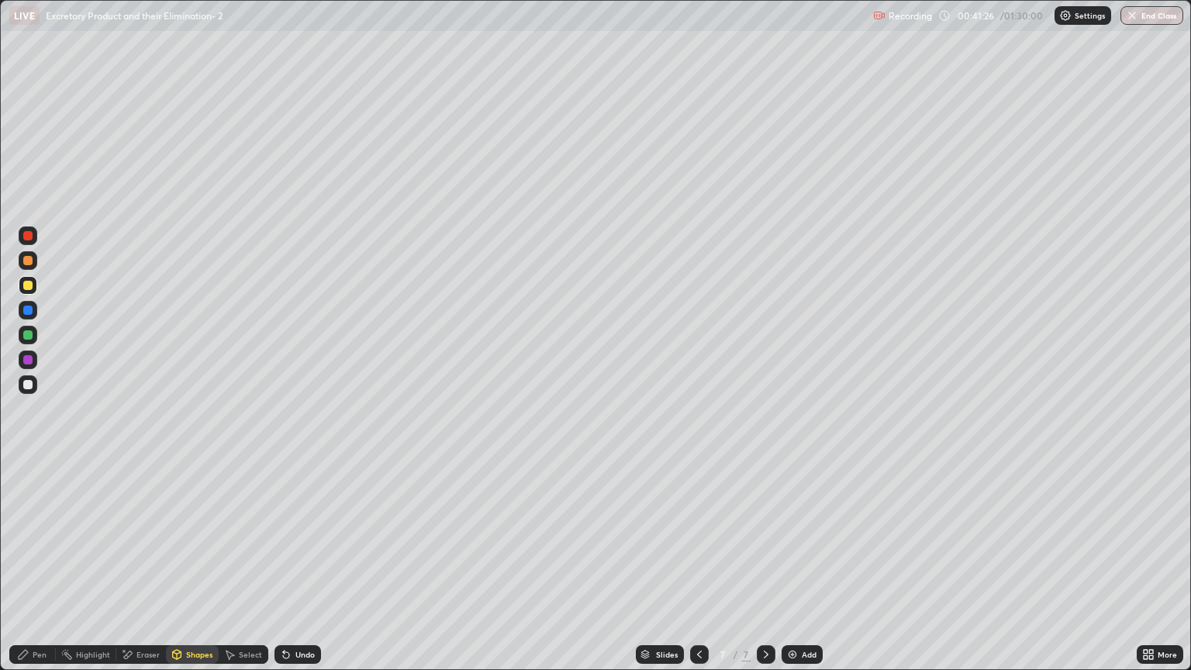
click at [47, 571] on div "Pen" at bounding box center [32, 654] width 47 height 19
click at [192, 571] on div "Shapes" at bounding box center [199, 654] width 26 height 8
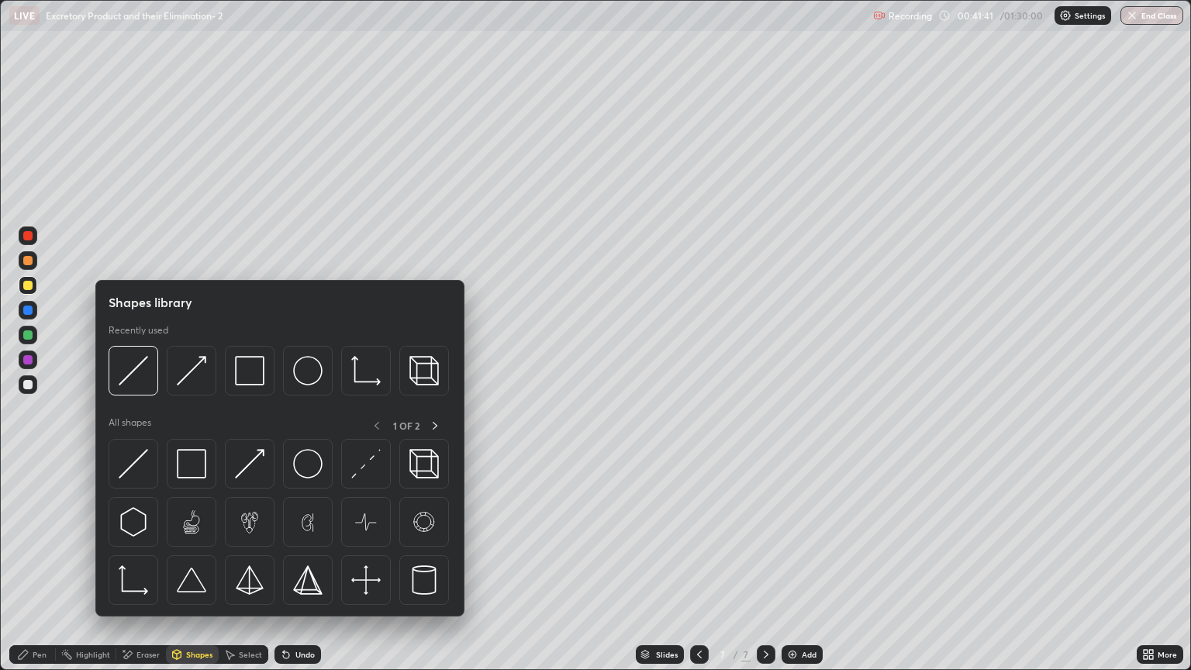
click at [26, 285] on div at bounding box center [27, 285] width 9 height 9
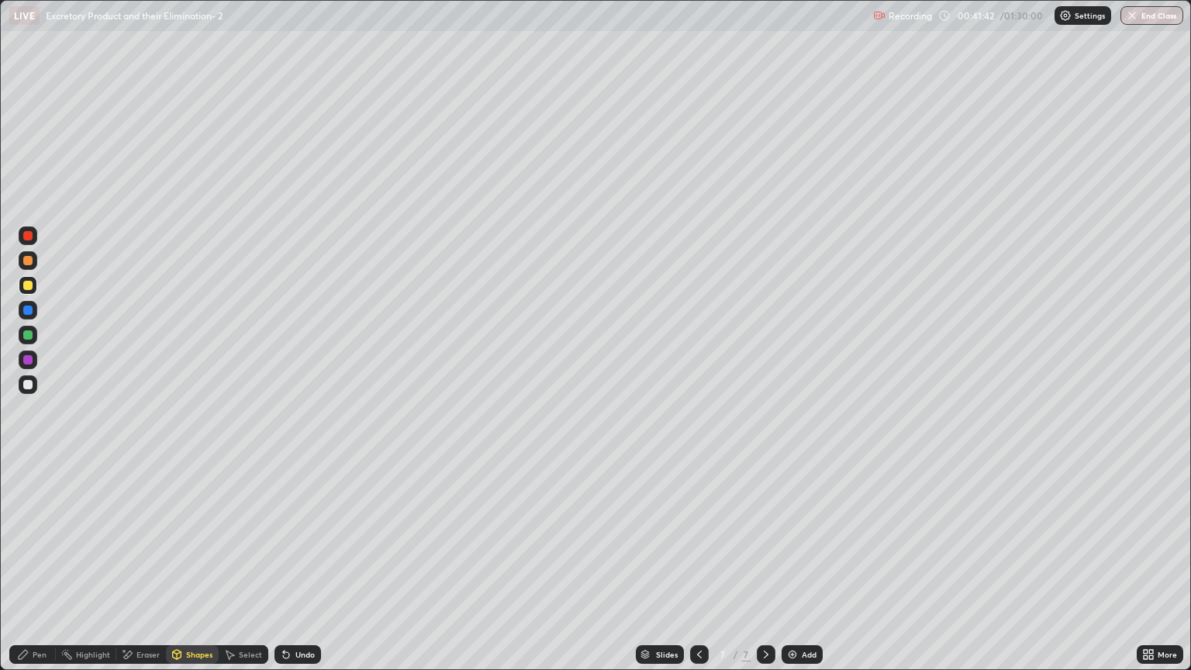
click at [194, 571] on div "Shapes" at bounding box center [199, 654] width 26 height 8
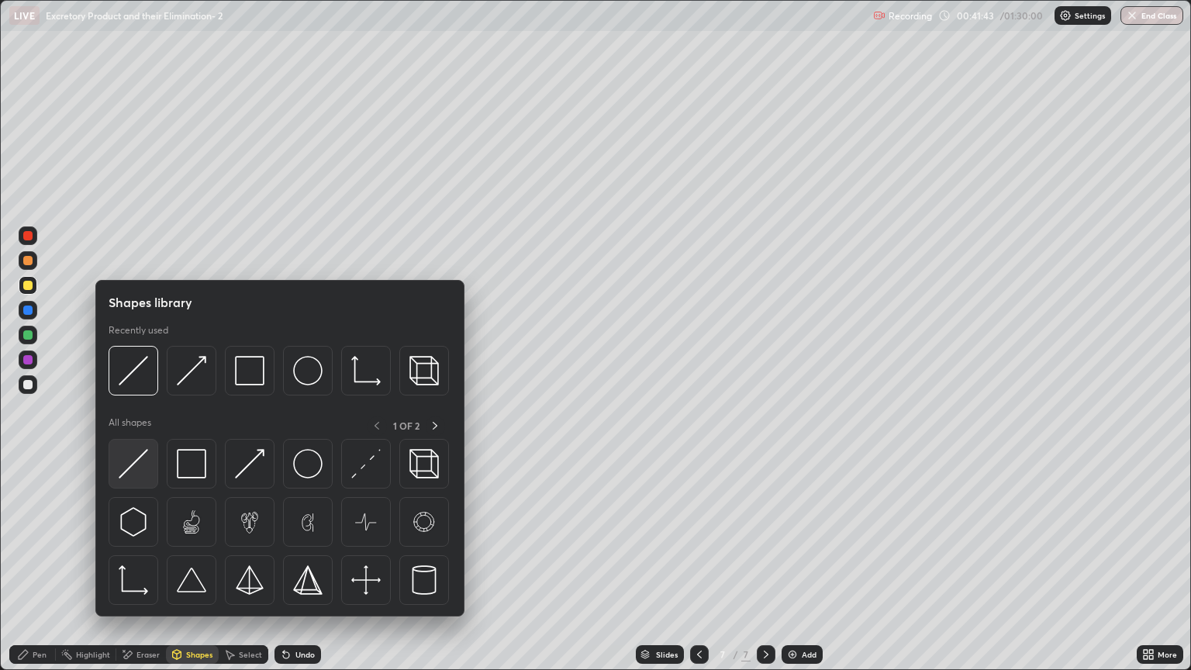
click at [143, 471] on img at bounding box center [133, 463] width 29 height 29
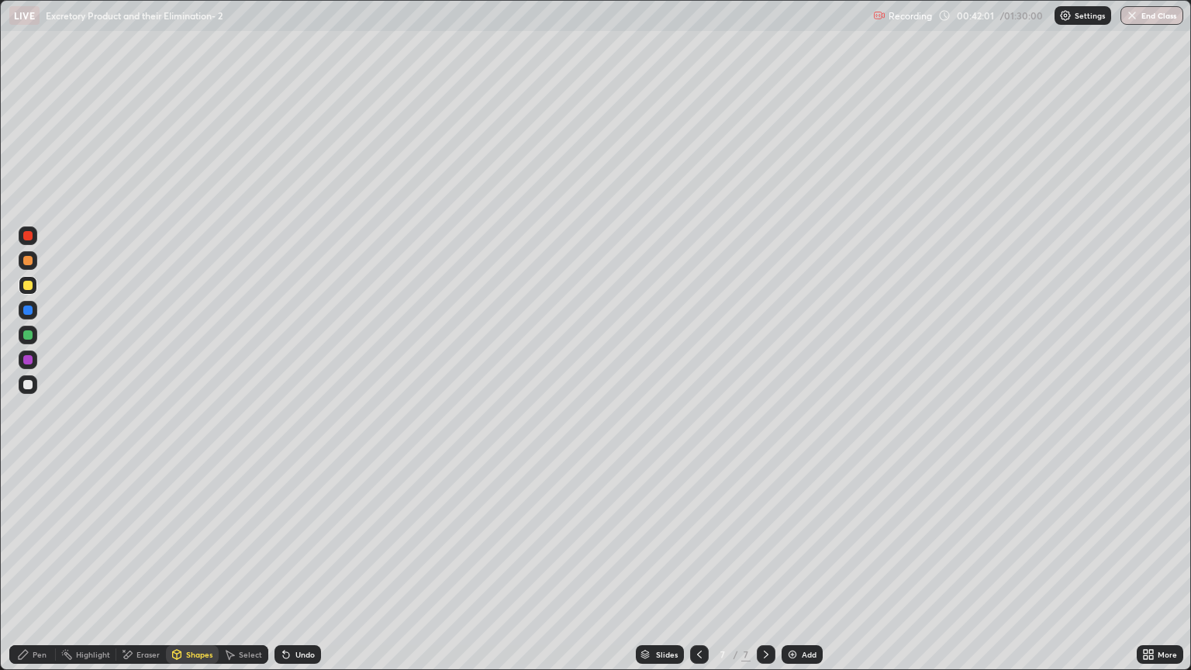
click at [62, 571] on circle at bounding box center [63, 655] width 2 height 2
click at [31, 338] on div at bounding box center [27, 334] width 9 height 9
click at [189, 571] on div "Shapes" at bounding box center [199, 654] width 26 height 8
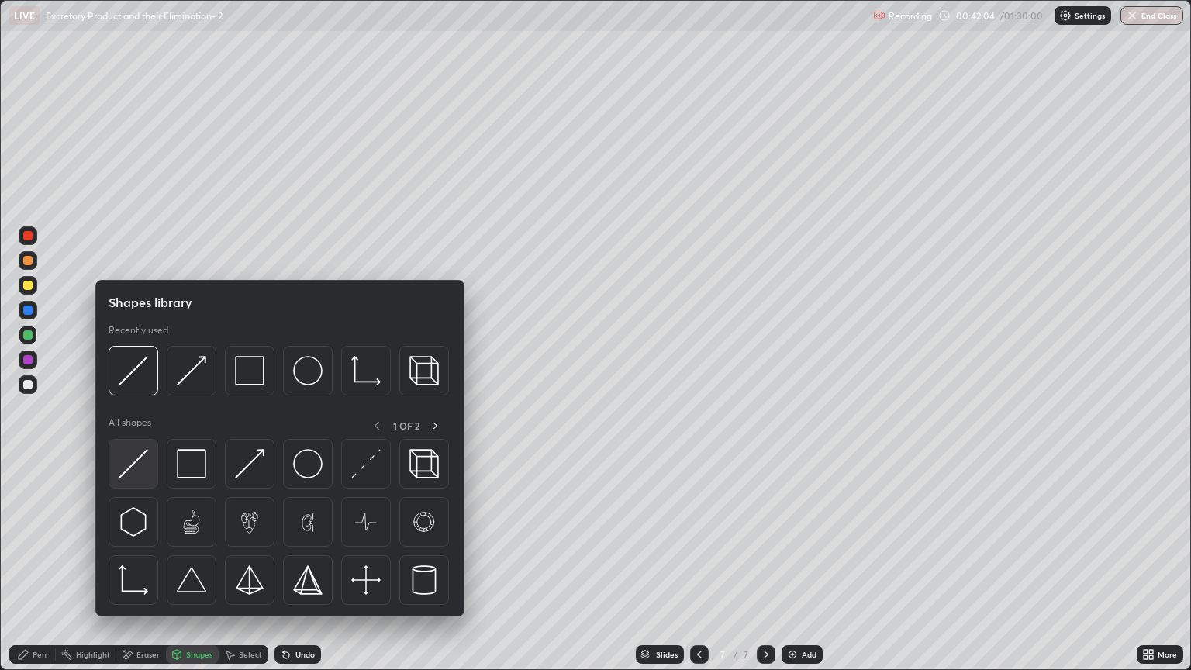
click at [139, 469] on img at bounding box center [133, 463] width 29 height 29
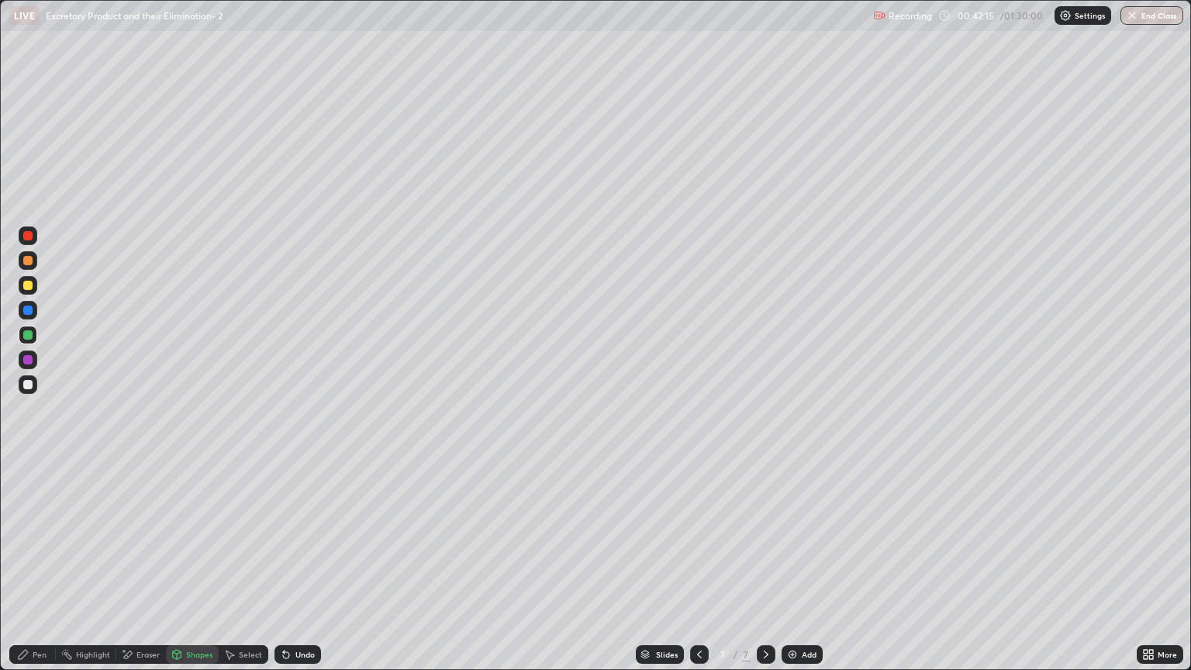
click at [143, 571] on div "Eraser" at bounding box center [147, 654] width 23 height 8
click at [28, 571] on icon at bounding box center [29, 575] width 9 height 8
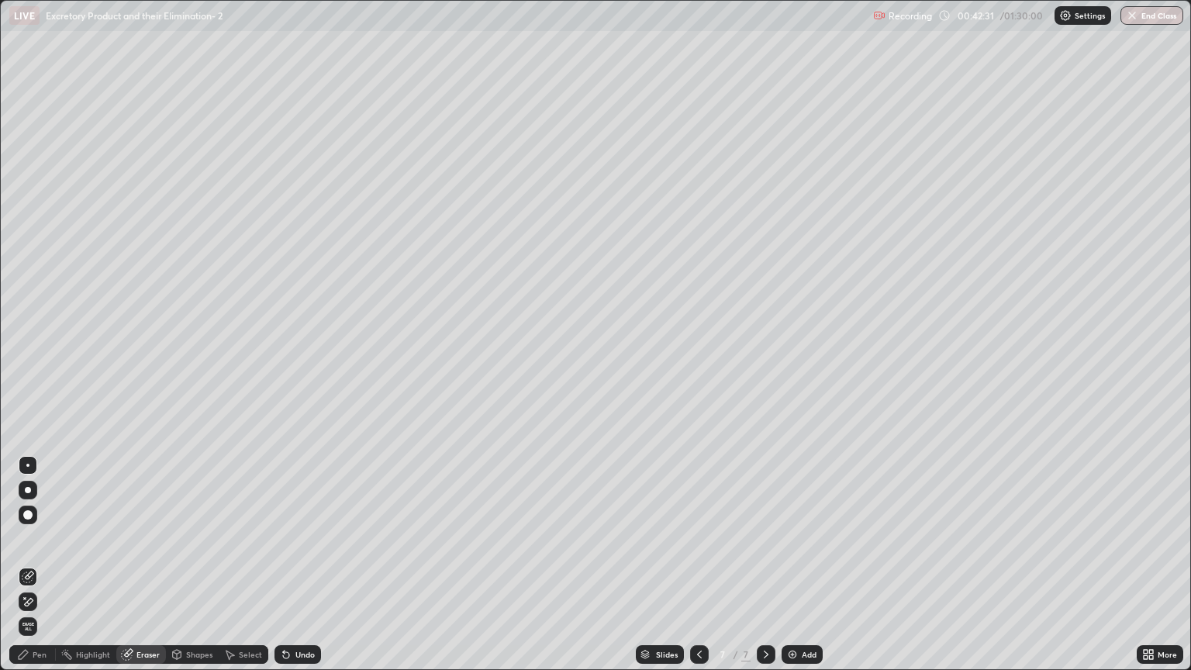
click at [41, 571] on div "Pen" at bounding box center [40, 654] width 14 height 8
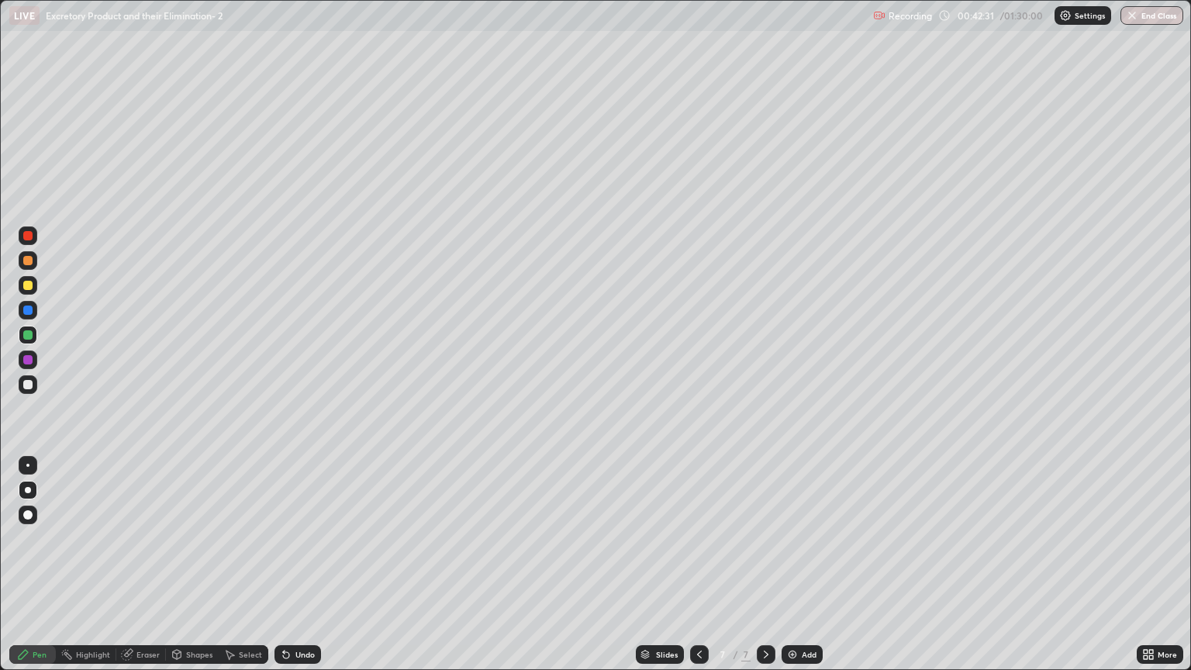
click at [43, 571] on div "Pen" at bounding box center [40, 654] width 14 height 8
click at [197, 571] on div "Shapes" at bounding box center [199, 654] width 26 height 8
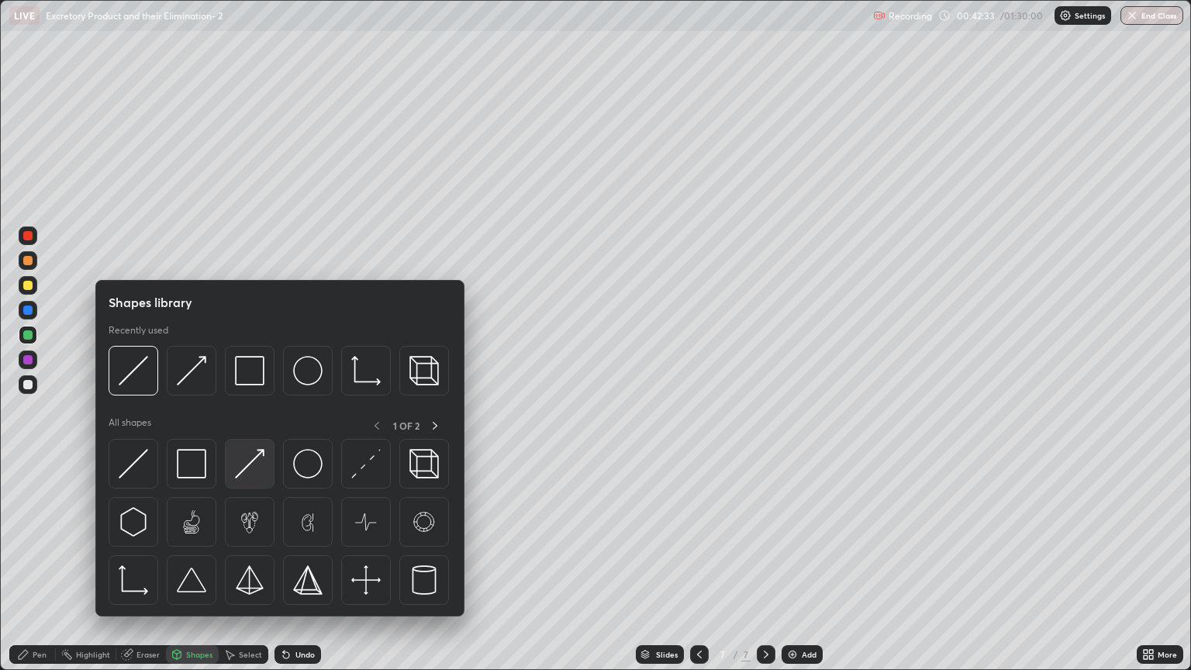
click at [249, 470] on img at bounding box center [249, 463] width 29 height 29
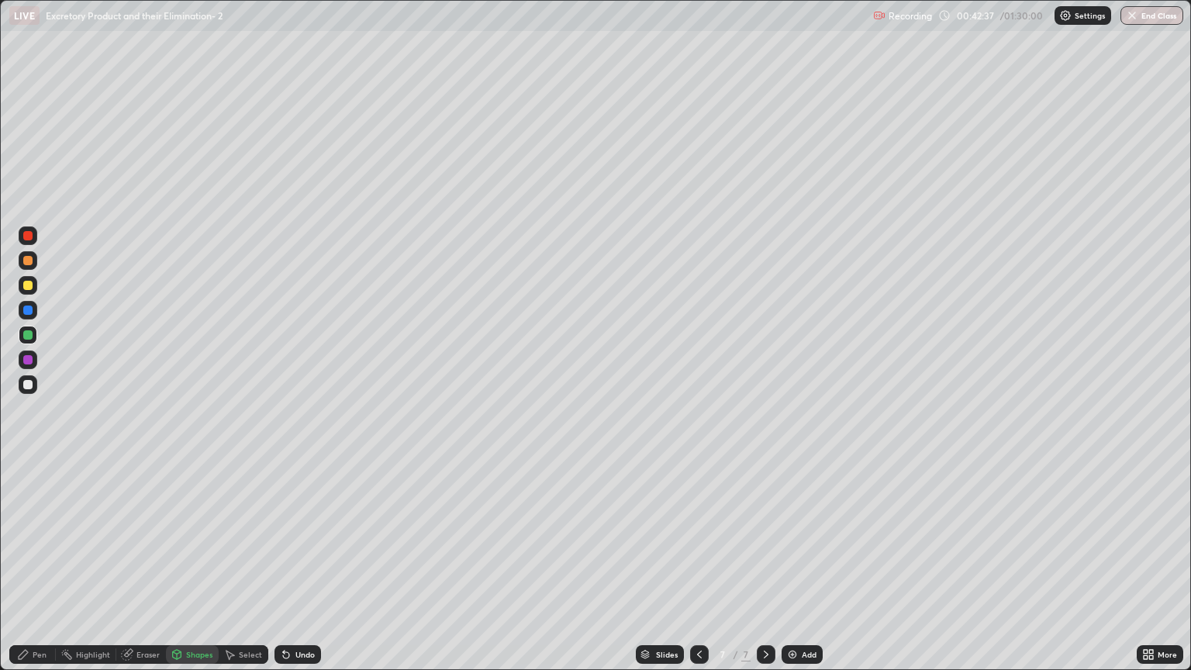
click at [148, 571] on div "Eraser" at bounding box center [147, 654] width 23 height 8
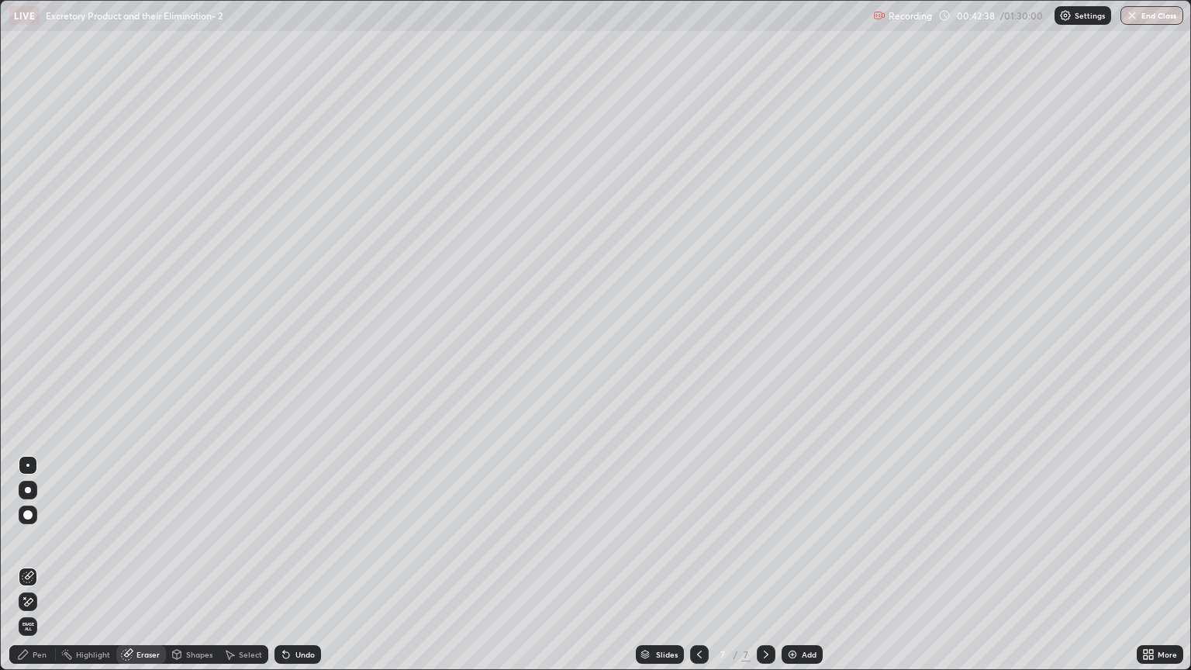
click at [31, 571] on icon at bounding box center [29, 602] width 9 height 8
click at [192, 571] on div "Shapes" at bounding box center [199, 654] width 26 height 8
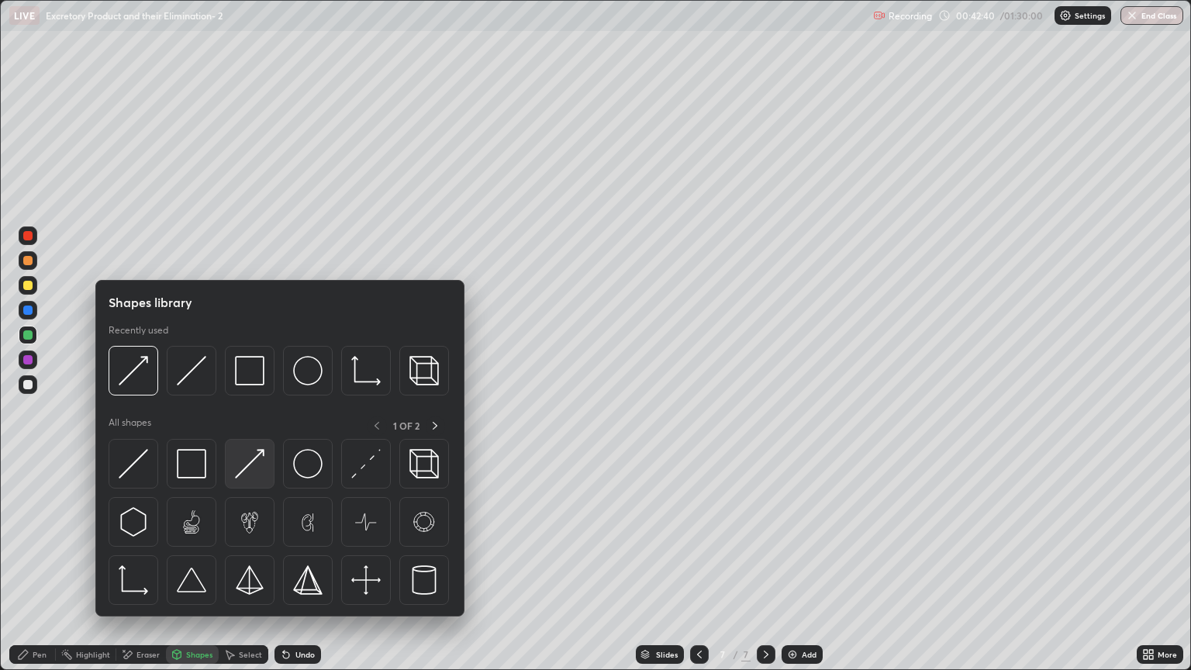
click at [248, 468] on img at bounding box center [249, 463] width 29 height 29
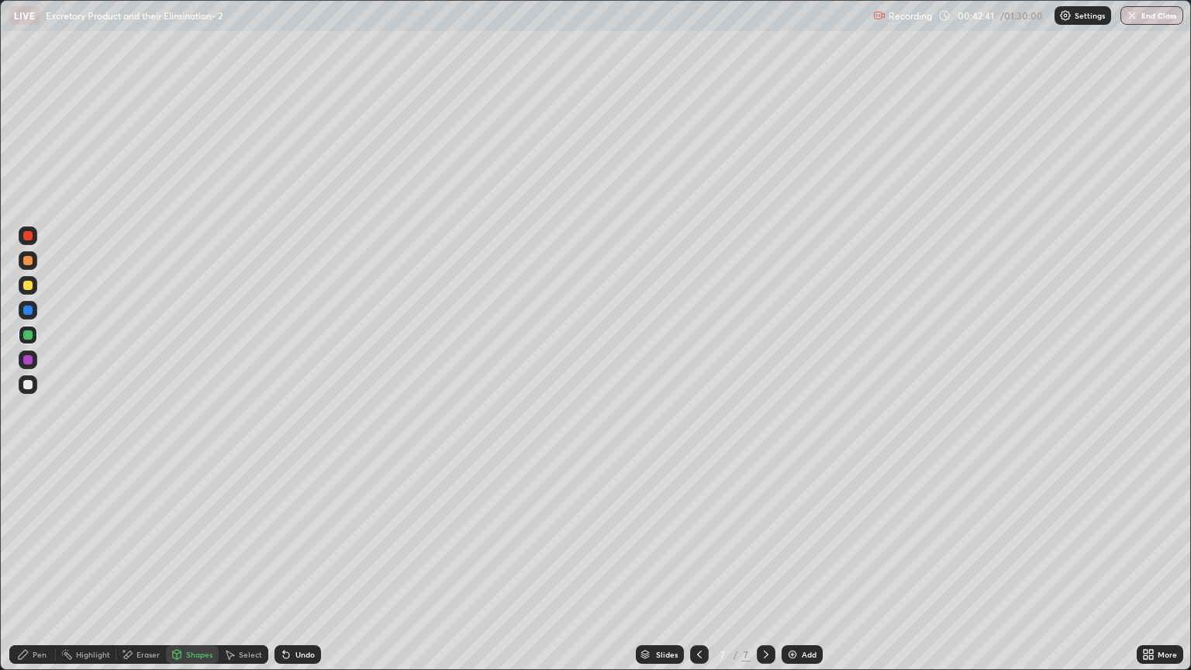
click at [33, 288] on div at bounding box center [28, 285] width 19 height 19
click at [43, 571] on div "Pen" at bounding box center [32, 654] width 47 height 19
click at [147, 571] on div "Eraser" at bounding box center [147, 654] width 23 height 8
click at [42, 571] on div "Pen" at bounding box center [40, 654] width 14 height 8
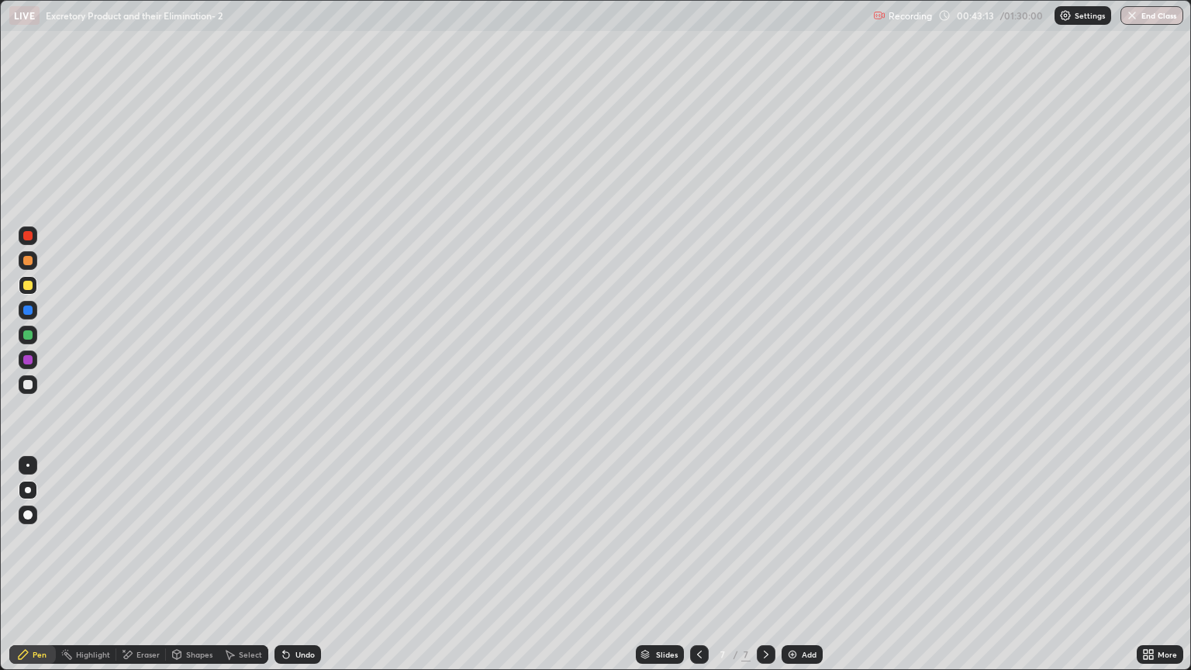
click at [31, 264] on div at bounding box center [27, 260] width 9 height 9
click at [197, 571] on div "Shapes" at bounding box center [192, 654] width 53 height 19
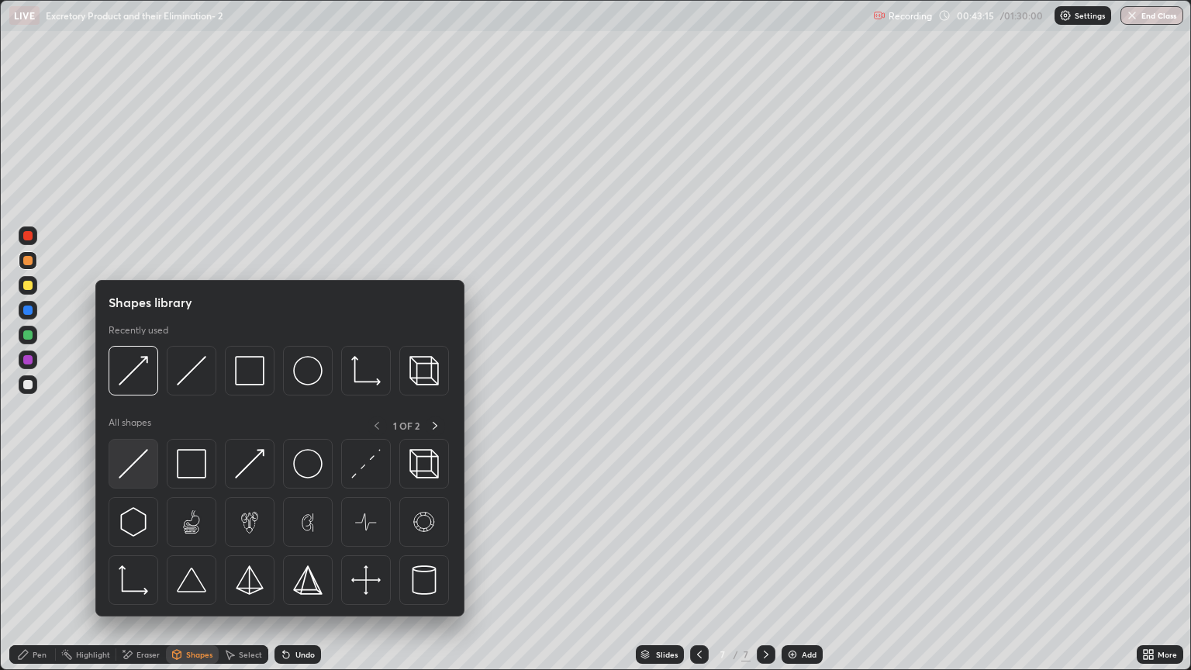
click at [139, 472] on img at bounding box center [133, 463] width 29 height 29
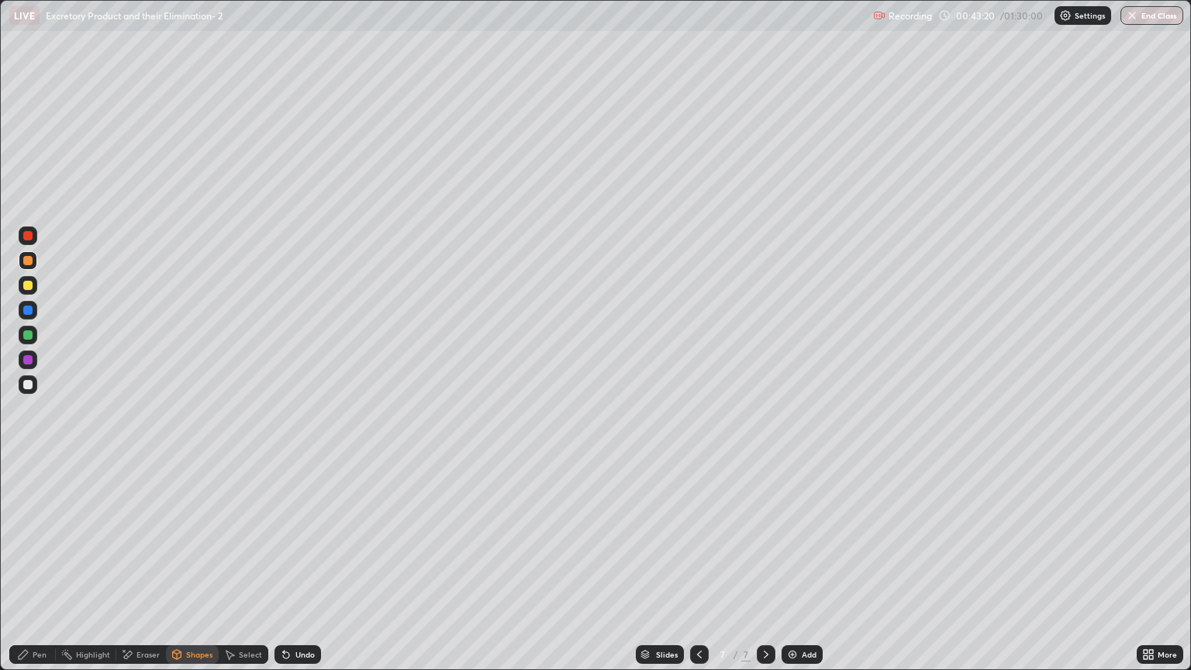
click at [186, 571] on div "Shapes" at bounding box center [199, 654] width 26 height 8
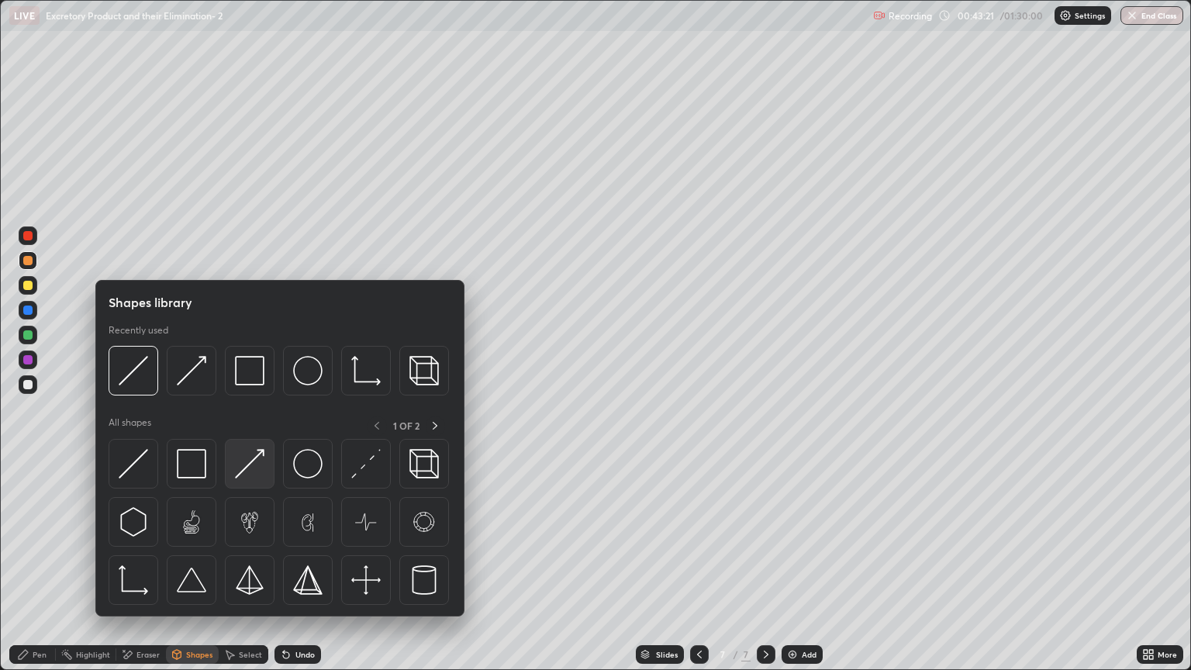
click at [245, 474] on img at bounding box center [249, 463] width 29 height 29
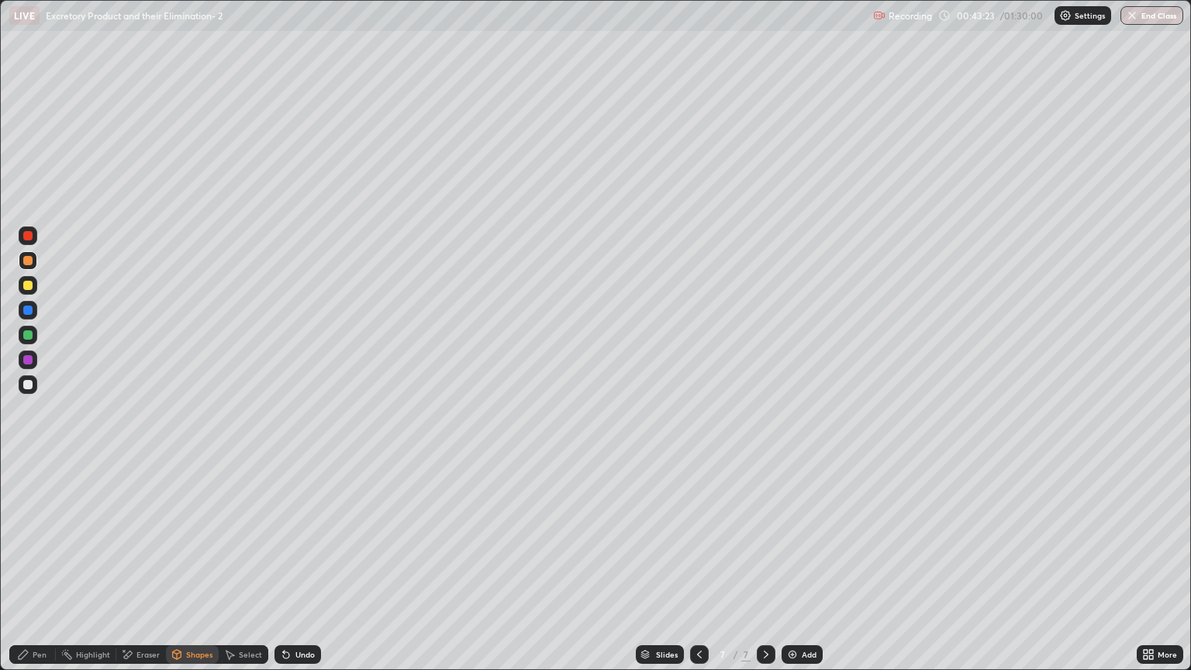
click at [39, 571] on div "Pen" at bounding box center [40, 654] width 14 height 8
click at [36, 571] on div "Pen" at bounding box center [40, 654] width 14 height 8
click at [29, 287] on div at bounding box center [27, 285] width 9 height 9
click at [30, 389] on div at bounding box center [28, 384] width 19 height 19
click at [195, 571] on div "Shapes" at bounding box center [199, 654] width 26 height 8
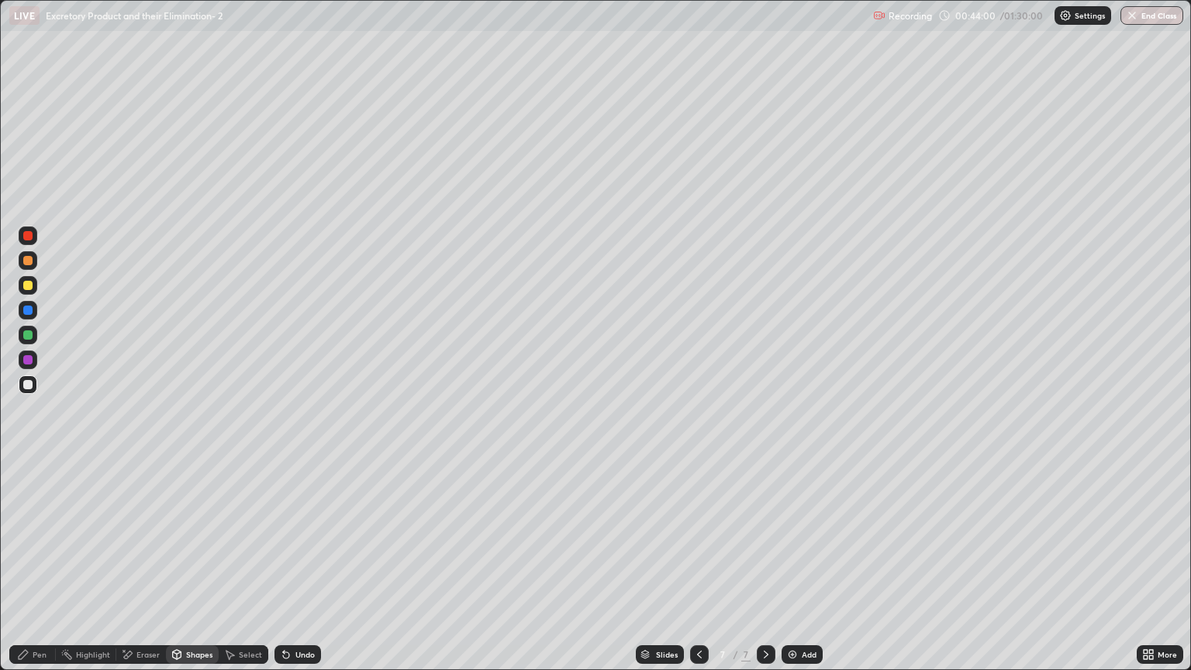
click at [144, 571] on div "Eraser" at bounding box center [147, 654] width 23 height 8
click at [36, 571] on div "Pen" at bounding box center [32, 654] width 47 height 19
click at [44, 571] on div "Pen" at bounding box center [32, 654] width 47 height 19
click at [31, 261] on div at bounding box center [27, 260] width 9 height 9
click at [195, 571] on div "Shapes" at bounding box center [192, 654] width 53 height 19
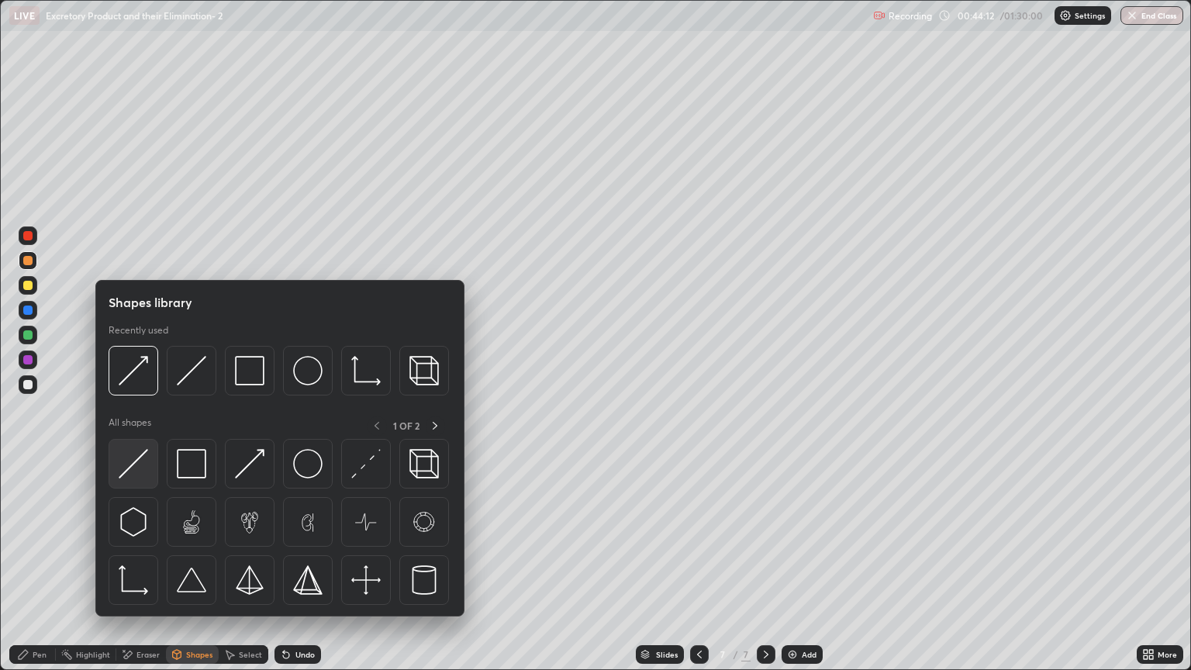
click at [143, 471] on img at bounding box center [133, 463] width 29 height 29
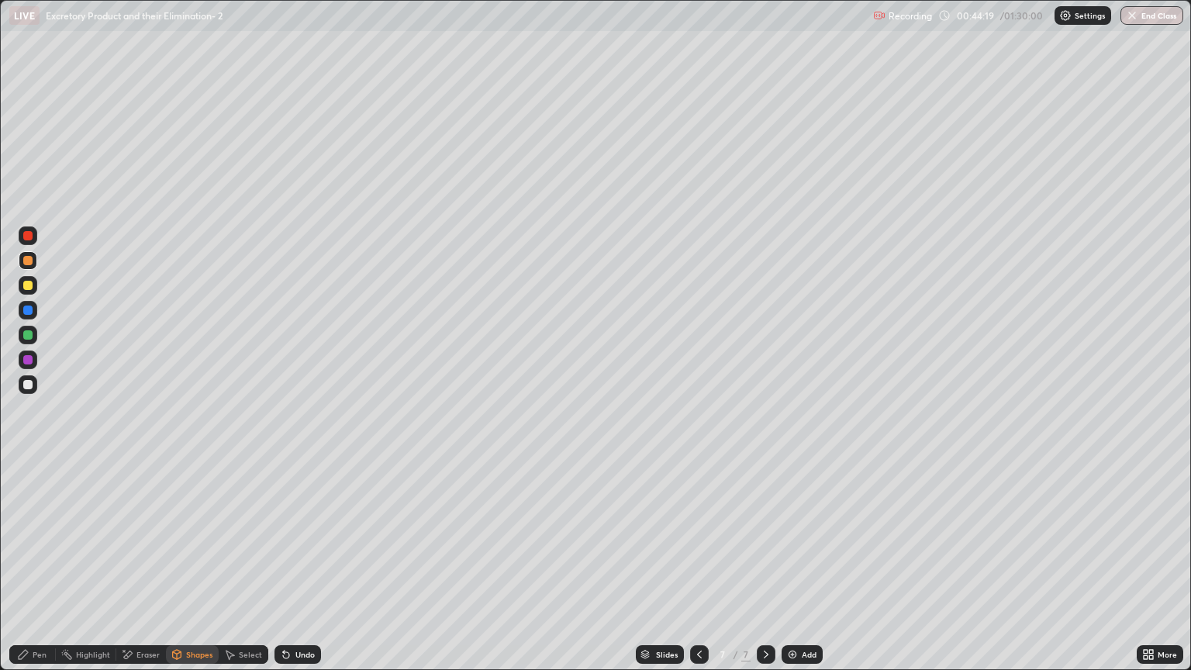
click at [42, 571] on div "Pen" at bounding box center [40, 654] width 14 height 8
click at [29, 239] on div at bounding box center [27, 235] width 9 height 9
click at [40, 571] on div "Pen" at bounding box center [40, 654] width 14 height 8
click at [239, 571] on div "Select" at bounding box center [250, 654] width 23 height 8
click at [192, 571] on div "Shapes" at bounding box center [199, 654] width 26 height 8
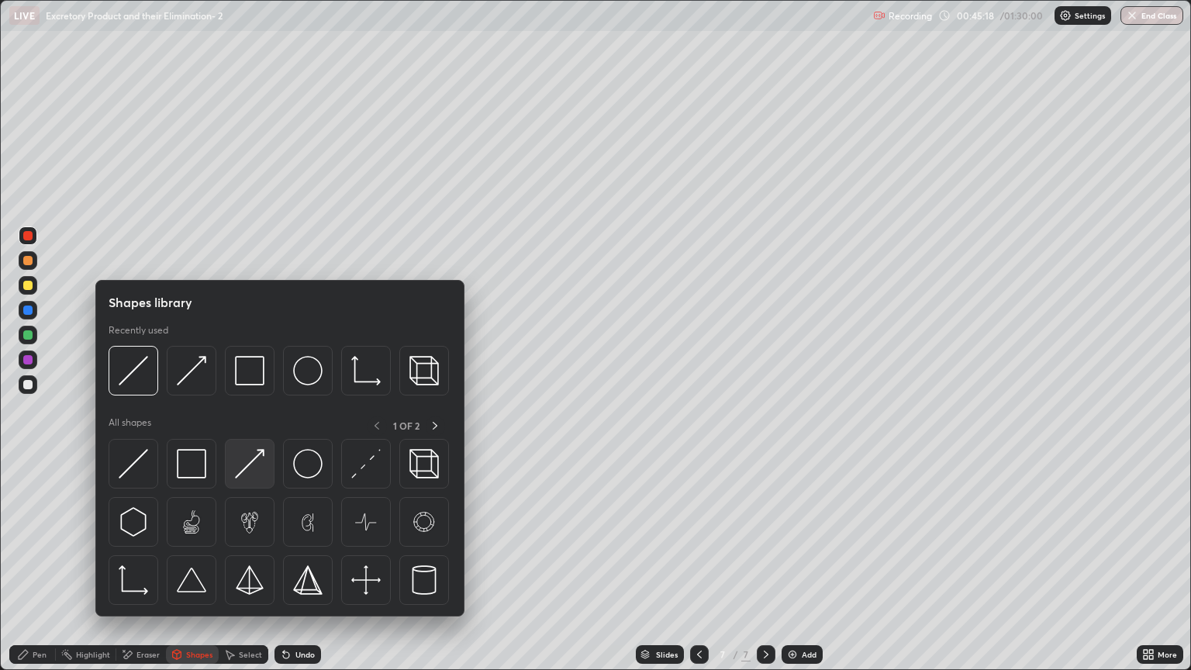
click at [250, 478] on img at bounding box center [249, 463] width 29 height 29
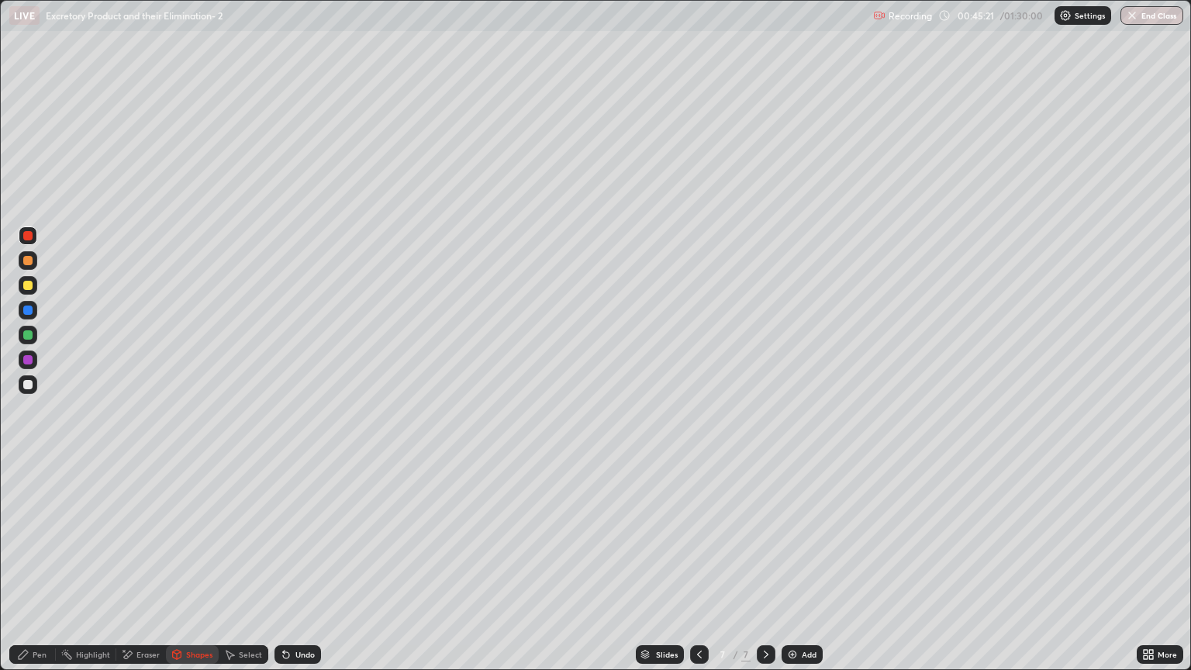
click at [39, 571] on div "Pen" at bounding box center [40, 654] width 14 height 8
click at [42, 571] on div "Pen" at bounding box center [40, 654] width 14 height 8
click at [33, 384] on div at bounding box center [28, 384] width 19 height 19
click at [195, 571] on div "Shapes" at bounding box center [199, 654] width 26 height 8
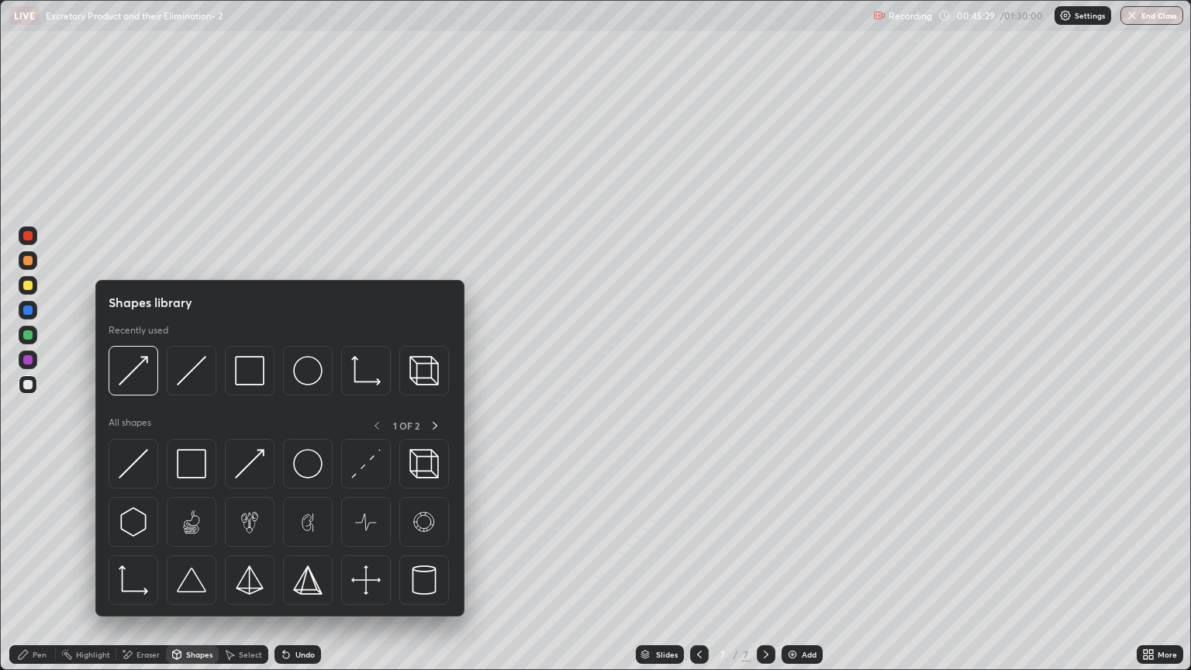
click at [42, 571] on div "Pen" at bounding box center [40, 654] width 14 height 8
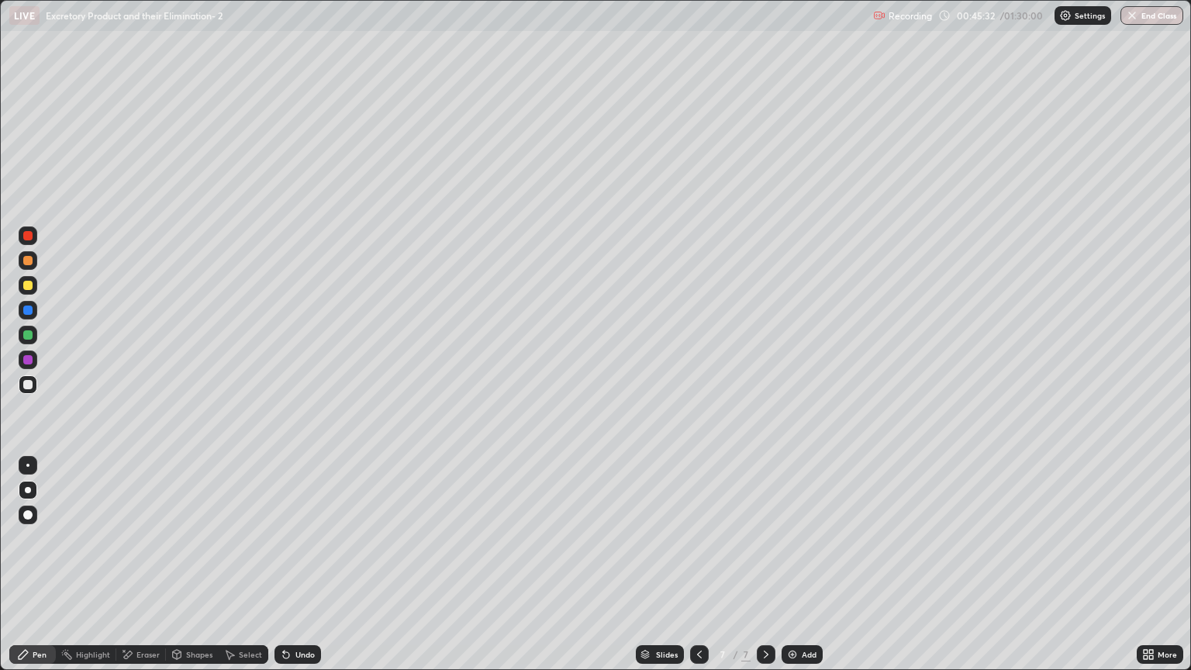
click at [28, 360] on div at bounding box center [27, 359] width 9 height 9
click at [186, 571] on div "Shapes" at bounding box center [199, 654] width 26 height 8
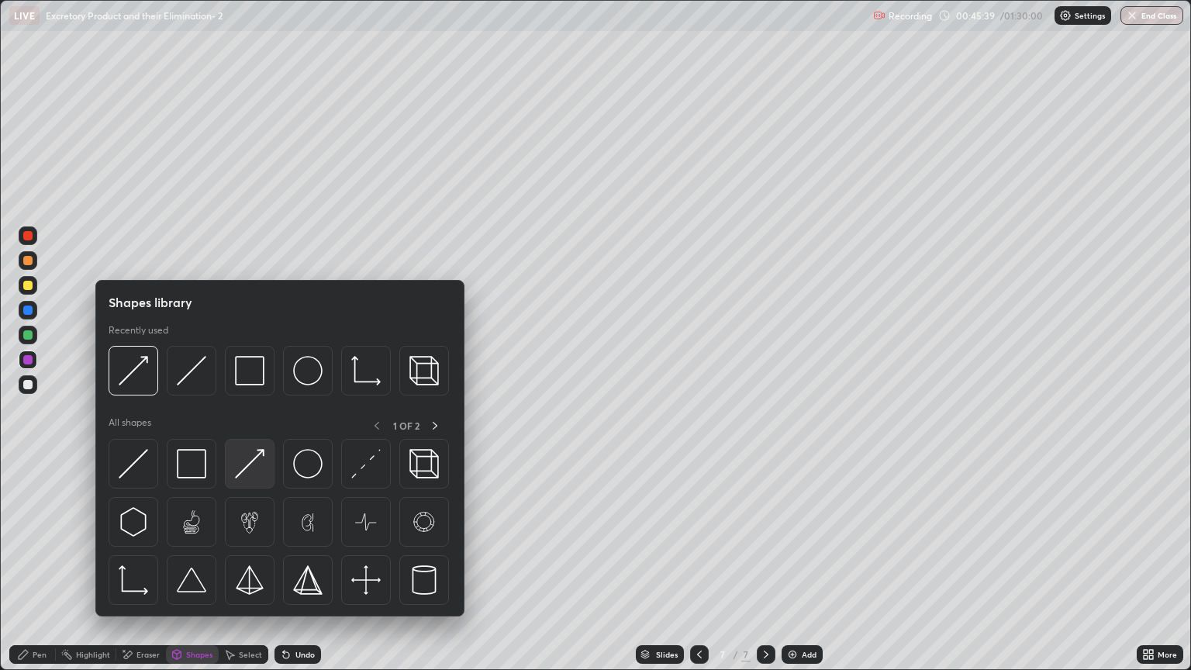
click at [251, 473] on img at bounding box center [249, 463] width 29 height 29
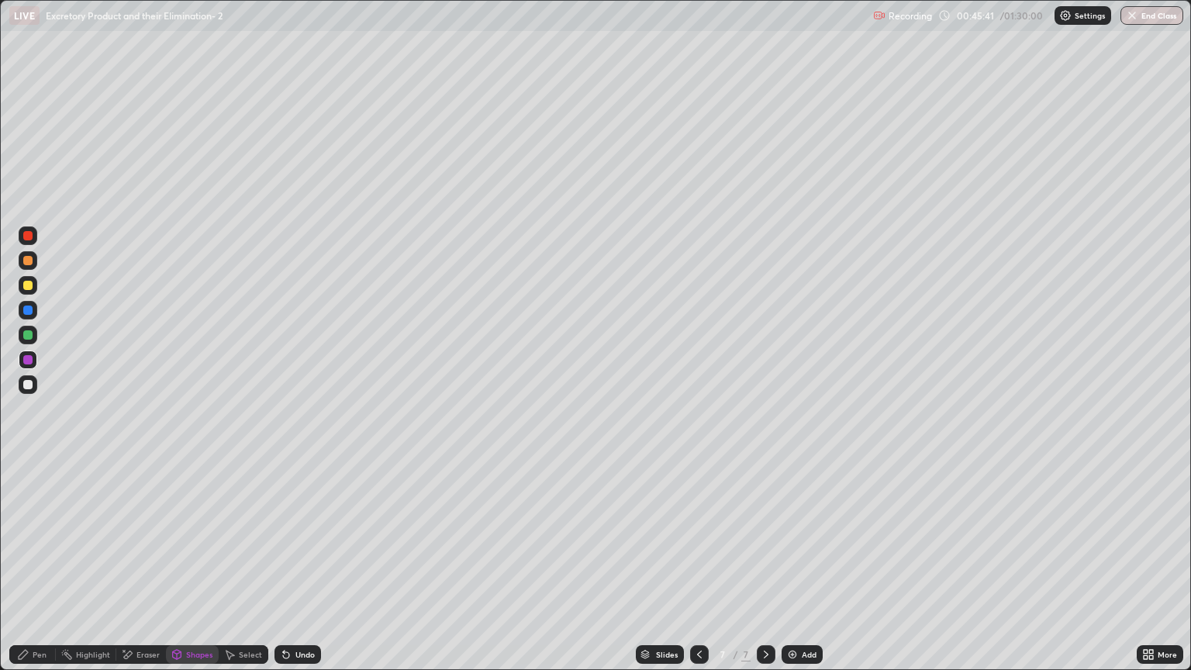
click at [40, 571] on div "Pen" at bounding box center [32, 654] width 47 height 19
click at [39, 571] on div "Pen" at bounding box center [40, 654] width 14 height 8
click at [28, 288] on div at bounding box center [27, 285] width 9 height 9
click at [146, 571] on div "Eraser" at bounding box center [147, 654] width 23 height 8
click at [40, 571] on div "Pen" at bounding box center [40, 654] width 14 height 8
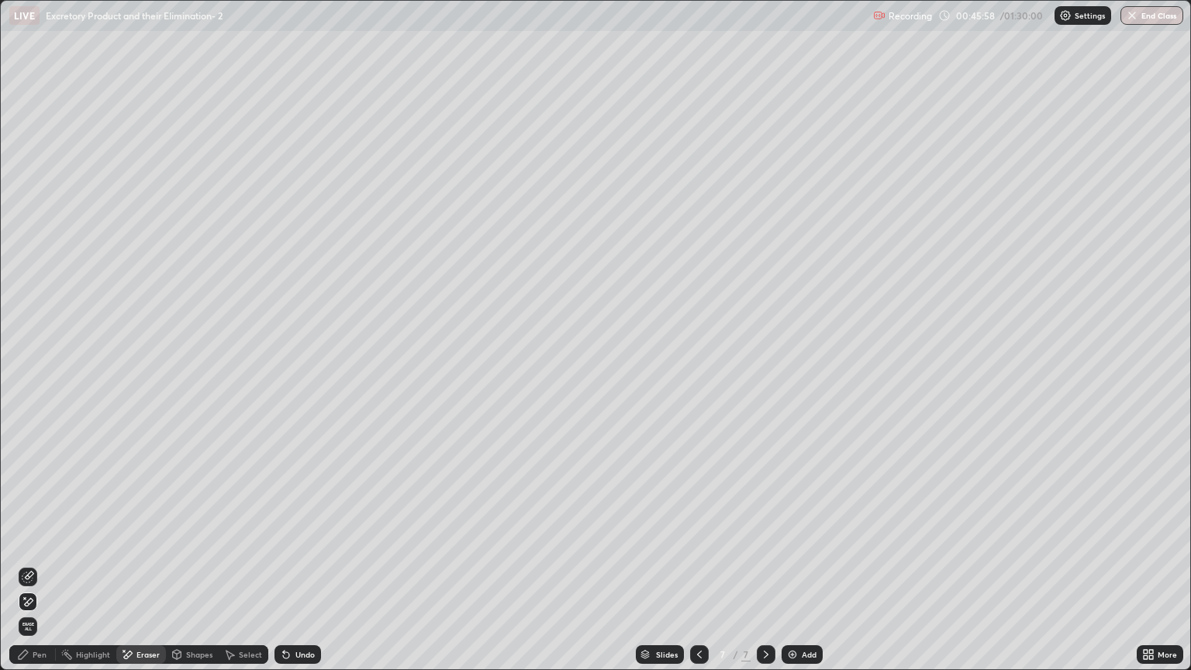
click at [45, 571] on div "Pen" at bounding box center [40, 654] width 14 height 8
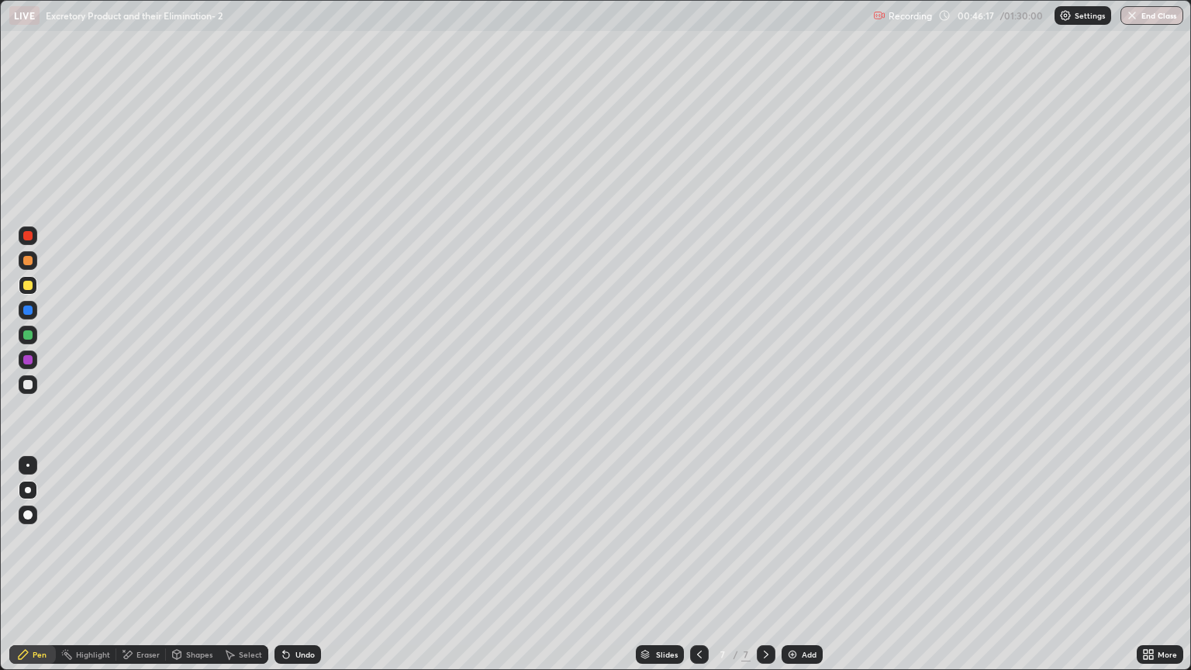
click at [195, 571] on div "Shapes" at bounding box center [192, 654] width 53 height 19
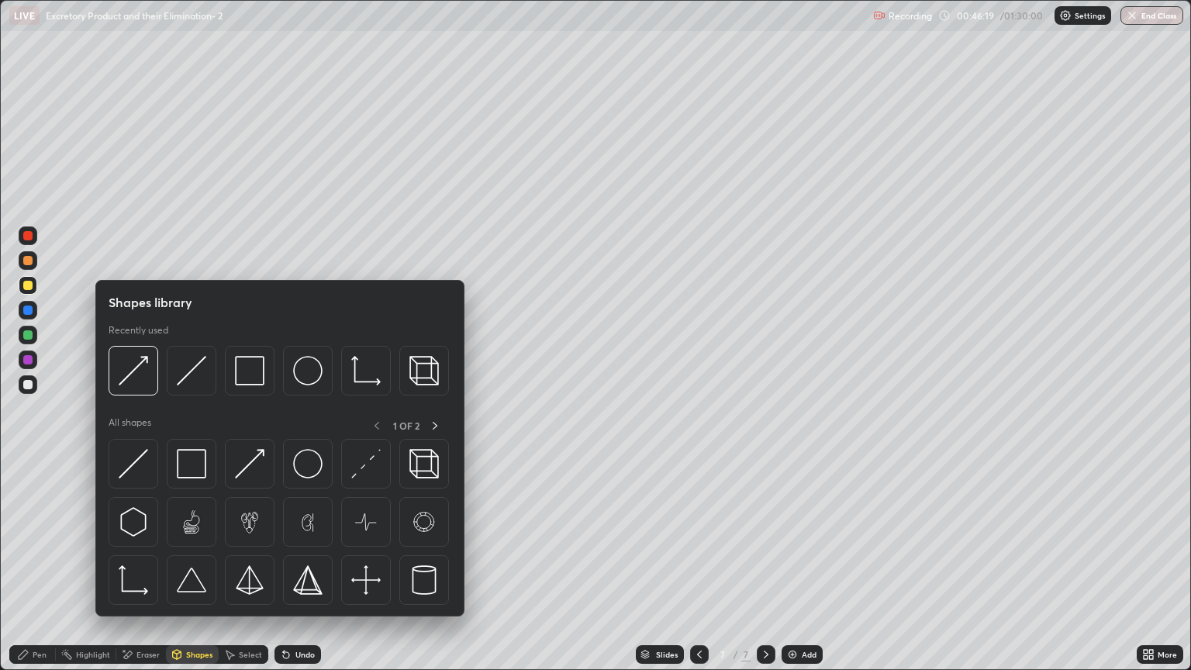
click at [146, 571] on div "Eraser" at bounding box center [147, 654] width 23 height 8
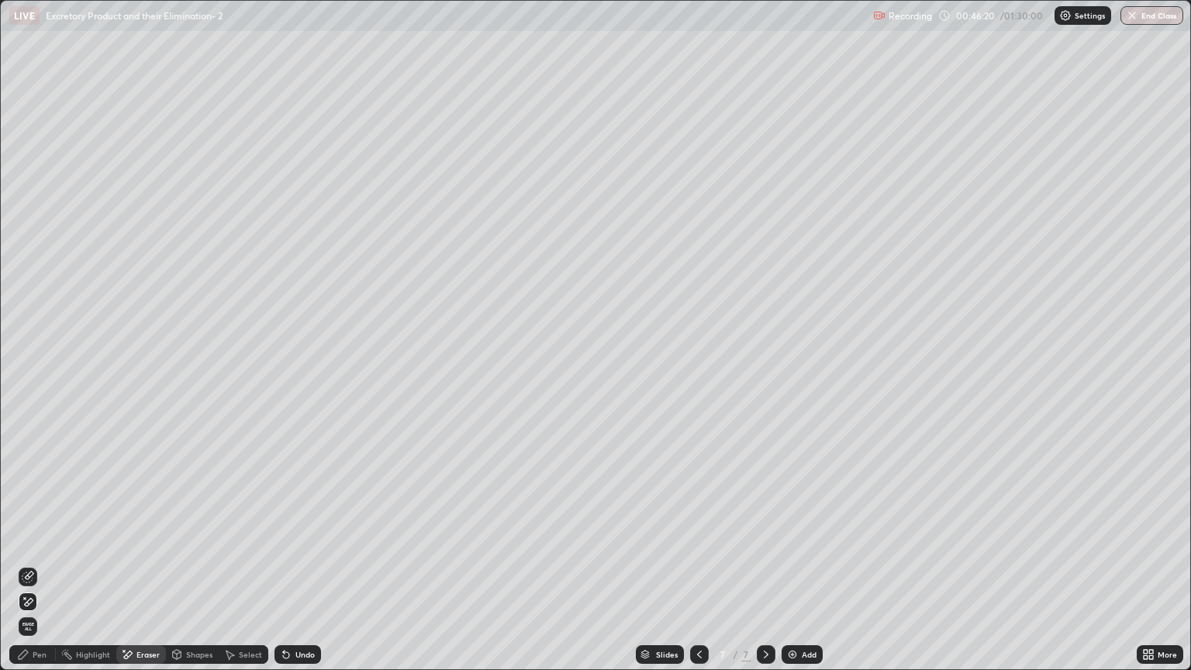
click at [33, 571] on icon at bounding box center [28, 577] width 12 height 12
click at [198, 571] on div "Shapes" at bounding box center [199, 654] width 26 height 8
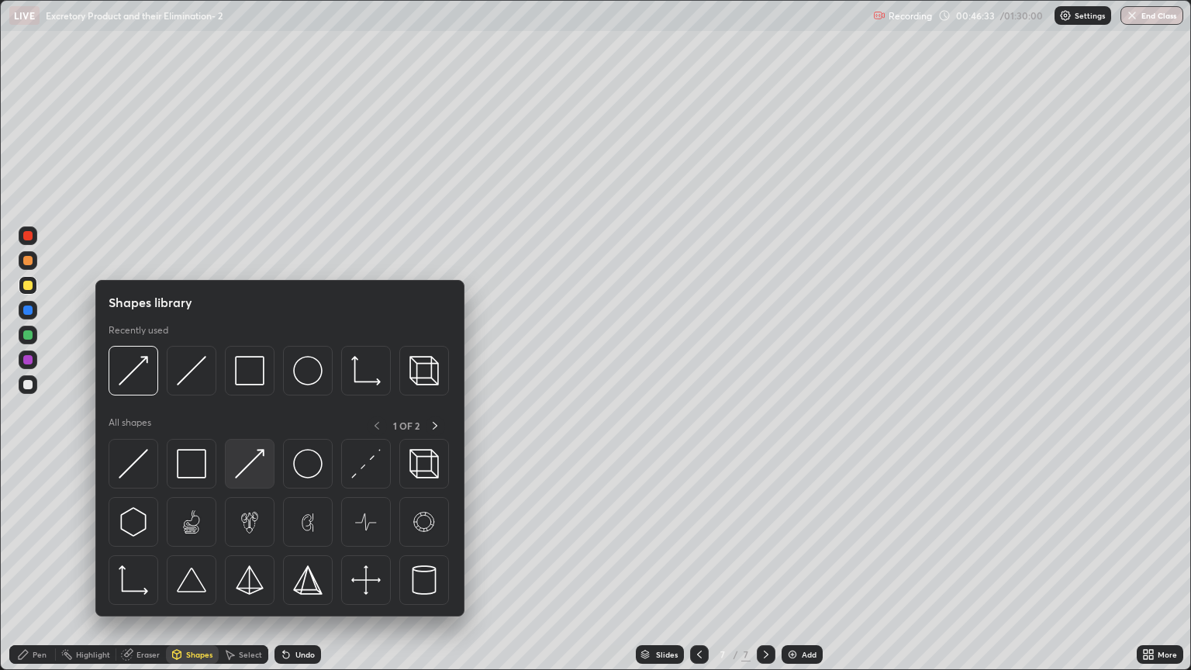
click at [254, 472] on img at bounding box center [249, 463] width 29 height 29
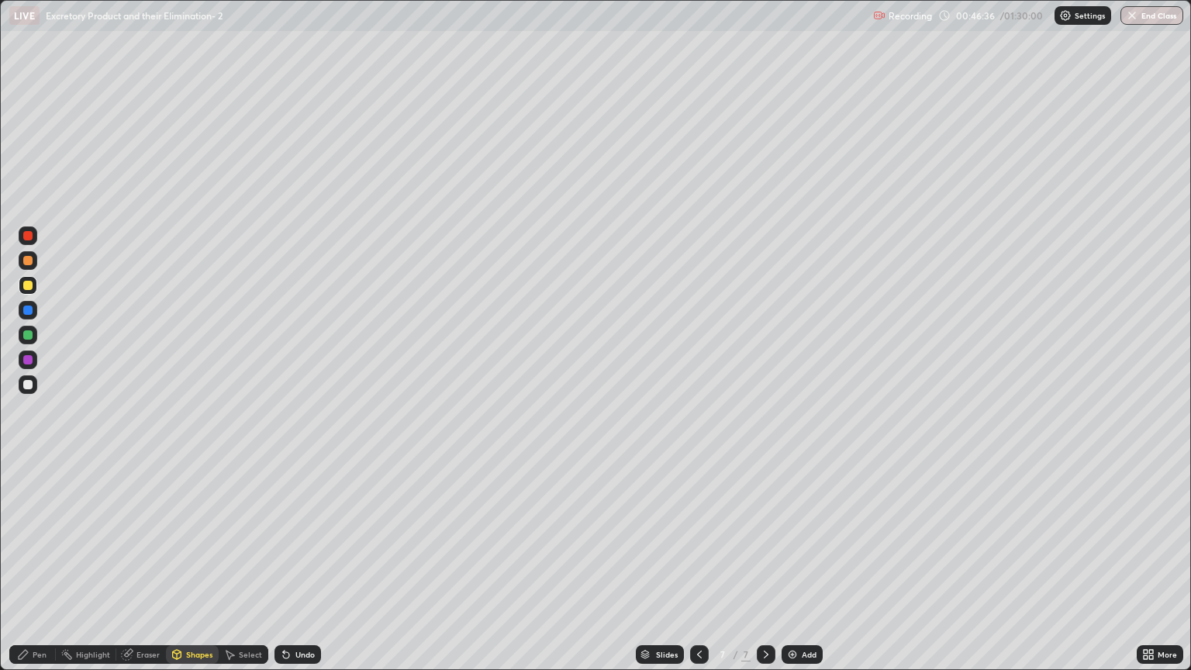
click at [147, 571] on div "Eraser" at bounding box center [147, 654] width 23 height 8
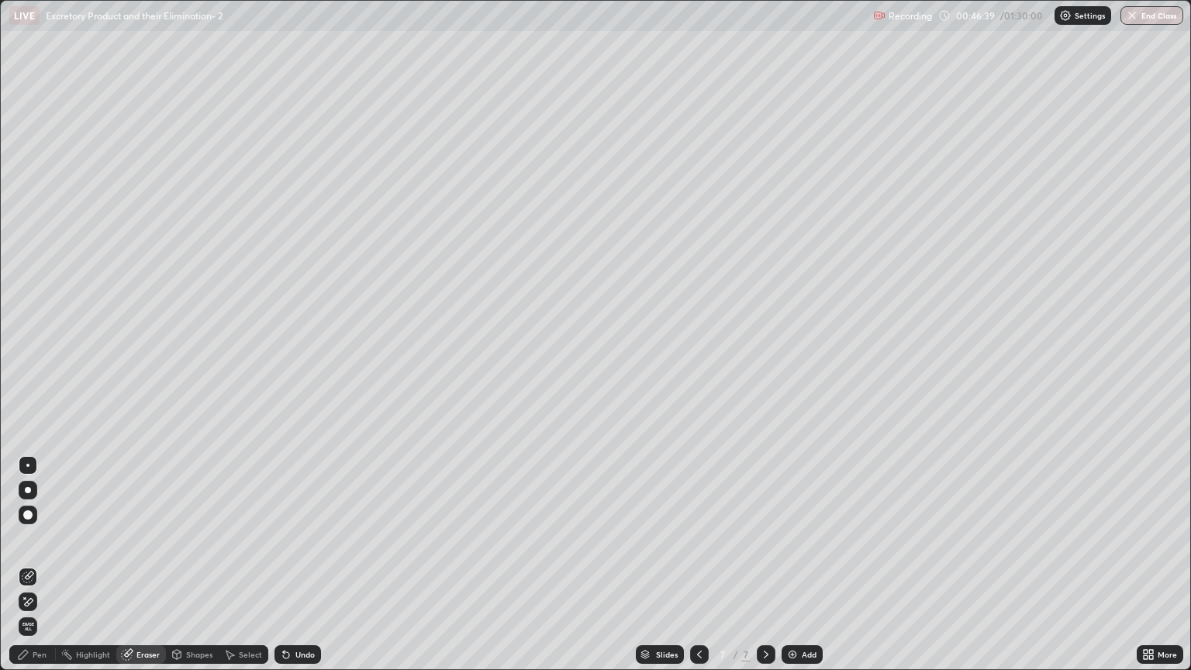
click at [31, 571] on icon at bounding box center [28, 601] width 12 height 13
click at [200, 571] on div "Shapes" at bounding box center [199, 654] width 26 height 8
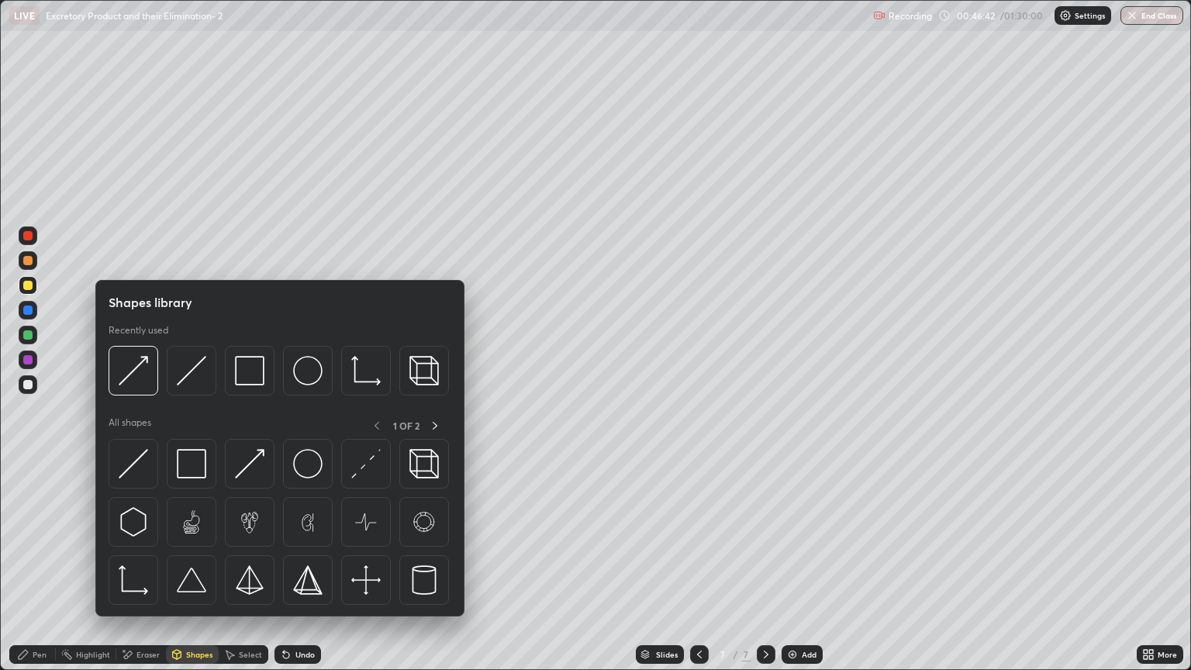
click at [256, 474] on img at bounding box center [249, 463] width 29 height 29
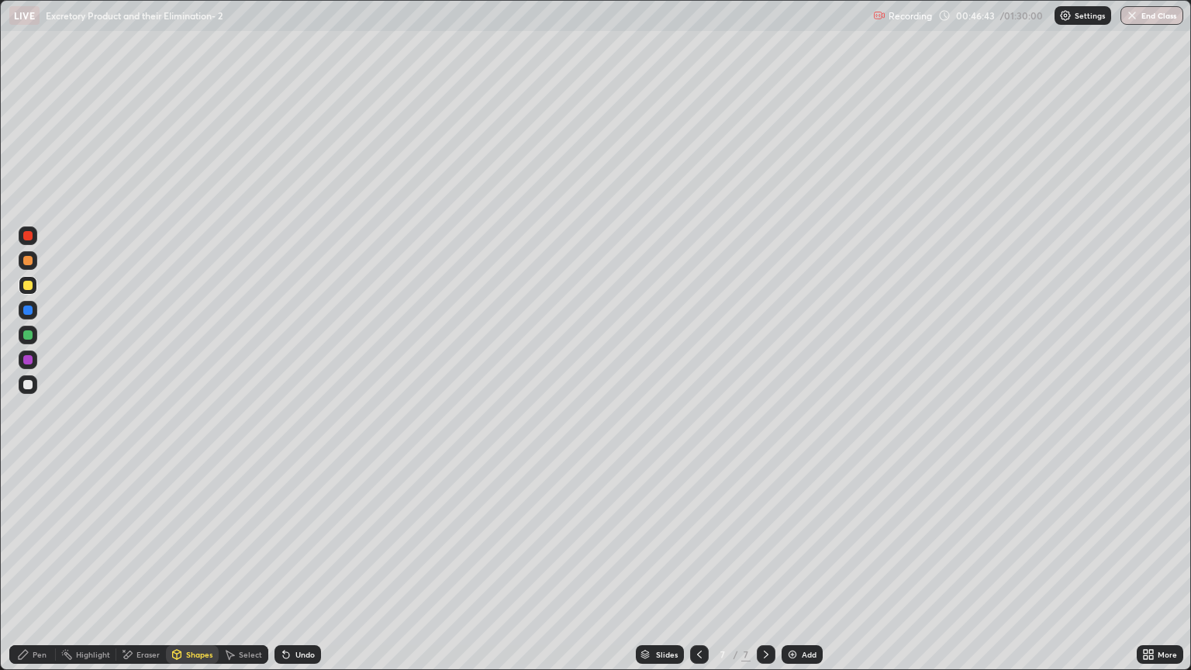
click at [33, 387] on div at bounding box center [28, 384] width 19 height 19
click at [204, 571] on div "Shapes" at bounding box center [199, 654] width 26 height 8
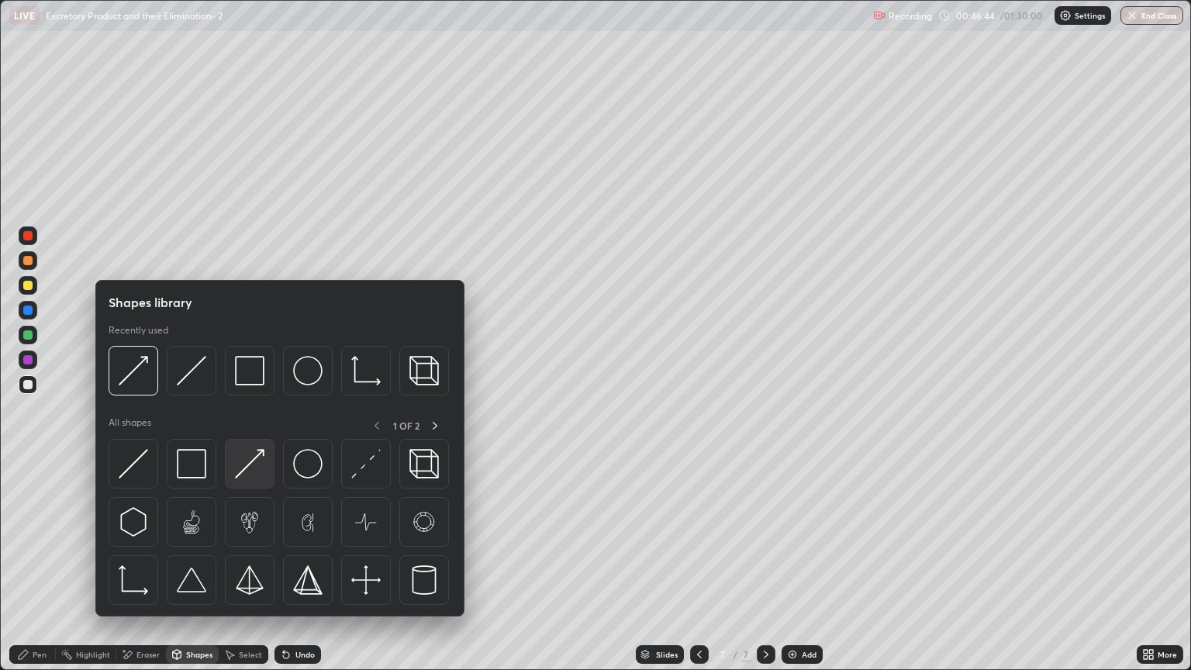
click at [257, 474] on img at bounding box center [249, 463] width 29 height 29
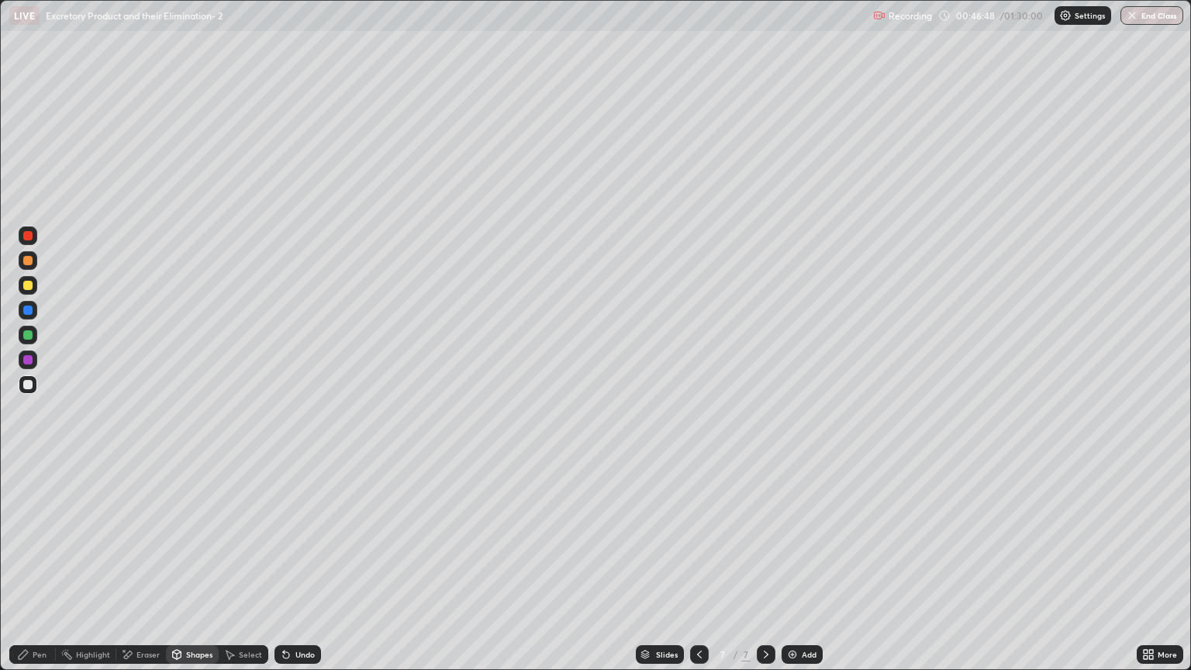
click at [34, 571] on div "Pen" at bounding box center [40, 654] width 14 height 8
click at [143, 571] on div "Eraser" at bounding box center [147, 654] width 23 height 8
click at [37, 571] on div "Pen" at bounding box center [40, 654] width 14 height 8
click at [32, 287] on div at bounding box center [27, 285] width 9 height 9
click at [189, 571] on div "Shapes" at bounding box center [199, 654] width 26 height 8
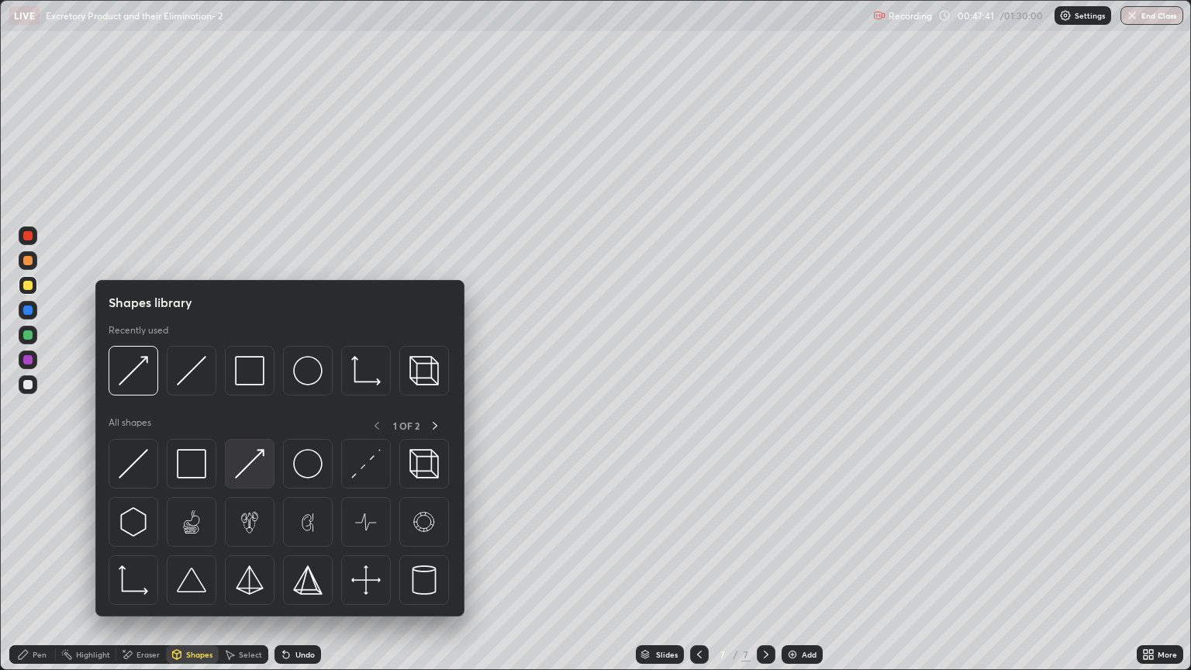
click at [251, 478] on img at bounding box center [249, 463] width 29 height 29
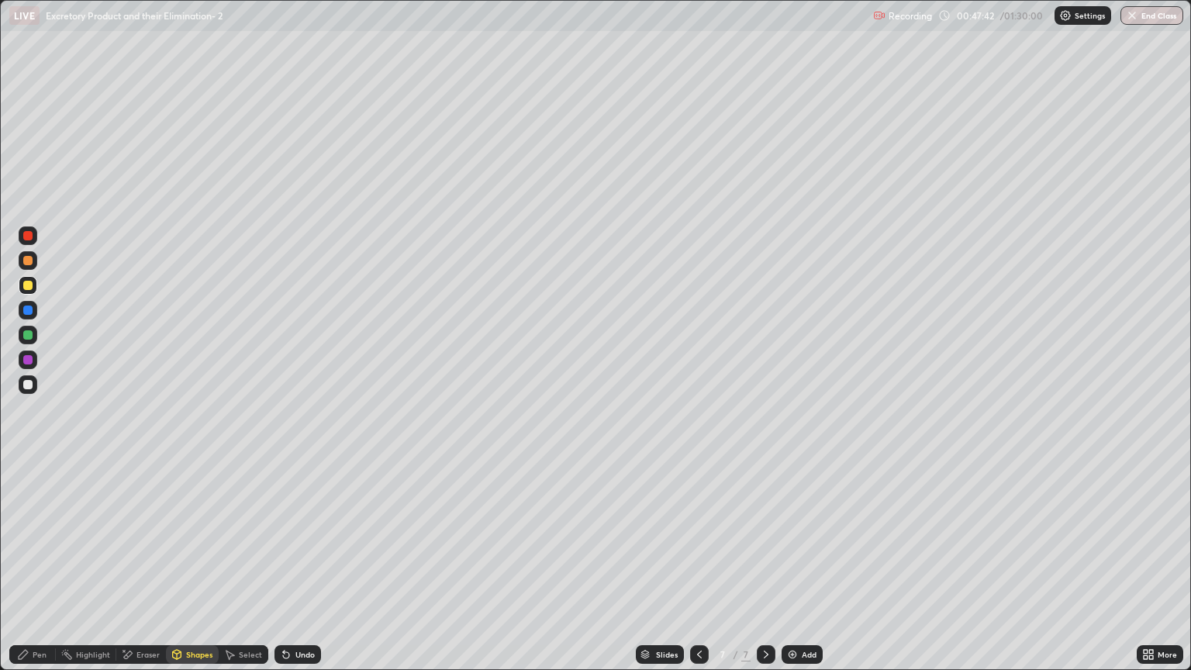
click at [28, 286] on div at bounding box center [27, 285] width 9 height 9
click at [33, 571] on div "Pen" at bounding box center [40, 654] width 14 height 8
click at [28, 289] on div at bounding box center [27, 285] width 9 height 9
click at [26, 571] on icon at bounding box center [23, 654] width 9 height 9
click at [29, 288] on div at bounding box center [27, 285] width 9 height 9
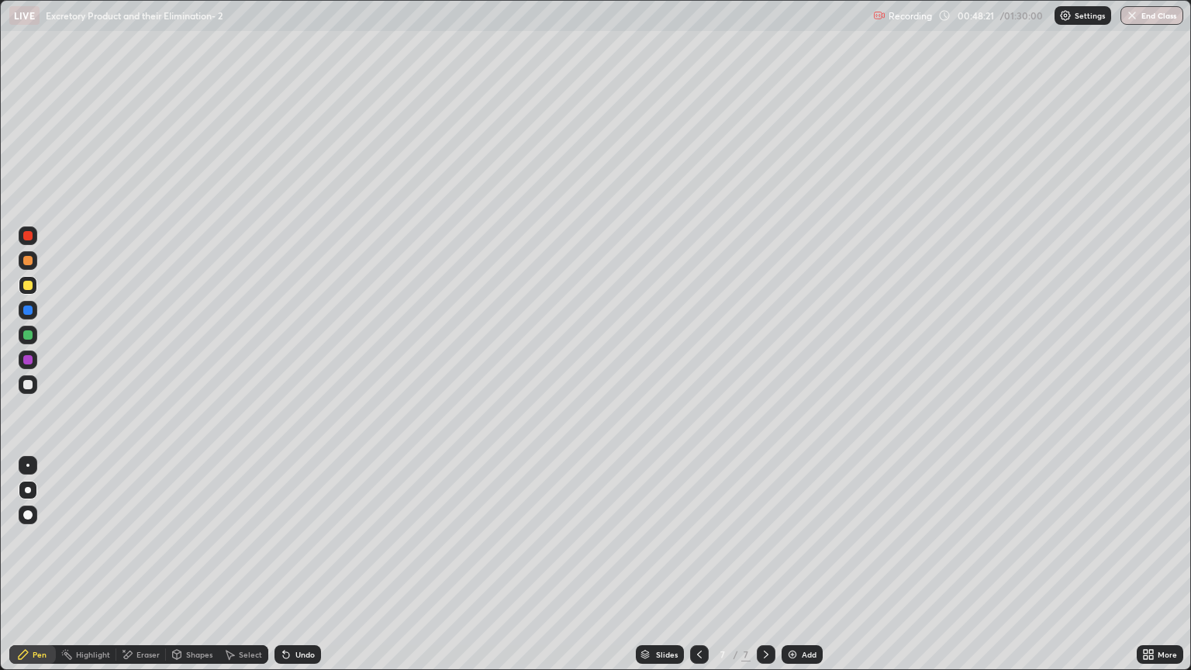
click at [196, 571] on div "Shapes" at bounding box center [199, 654] width 26 height 8
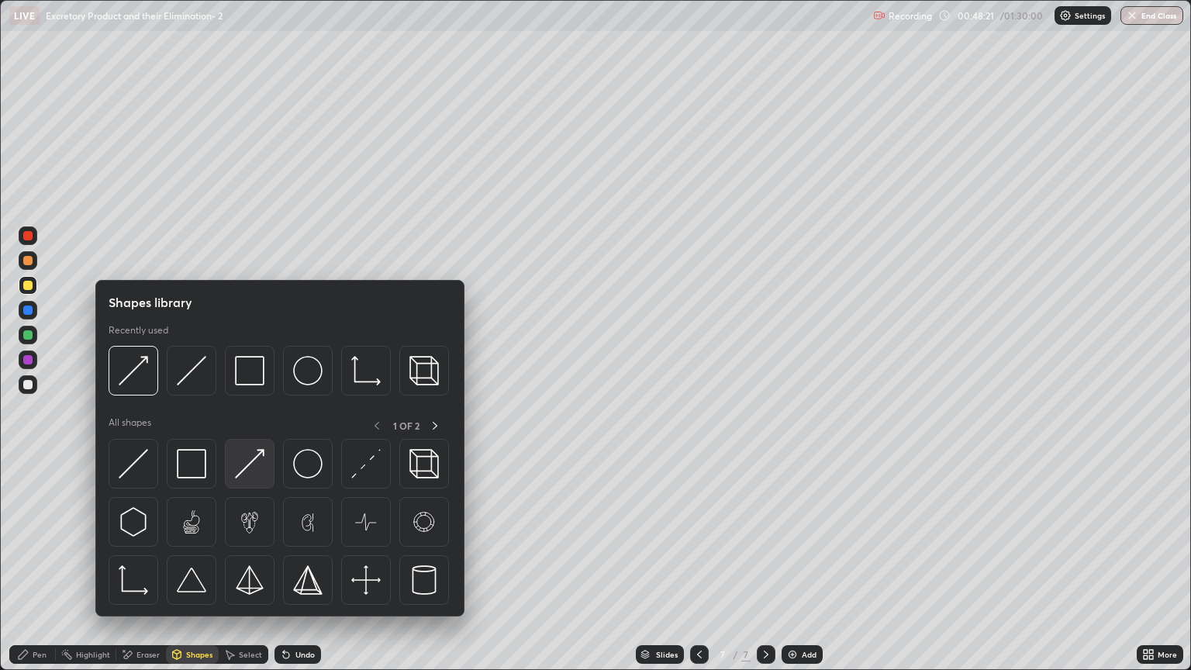
click at [244, 472] on img at bounding box center [249, 463] width 29 height 29
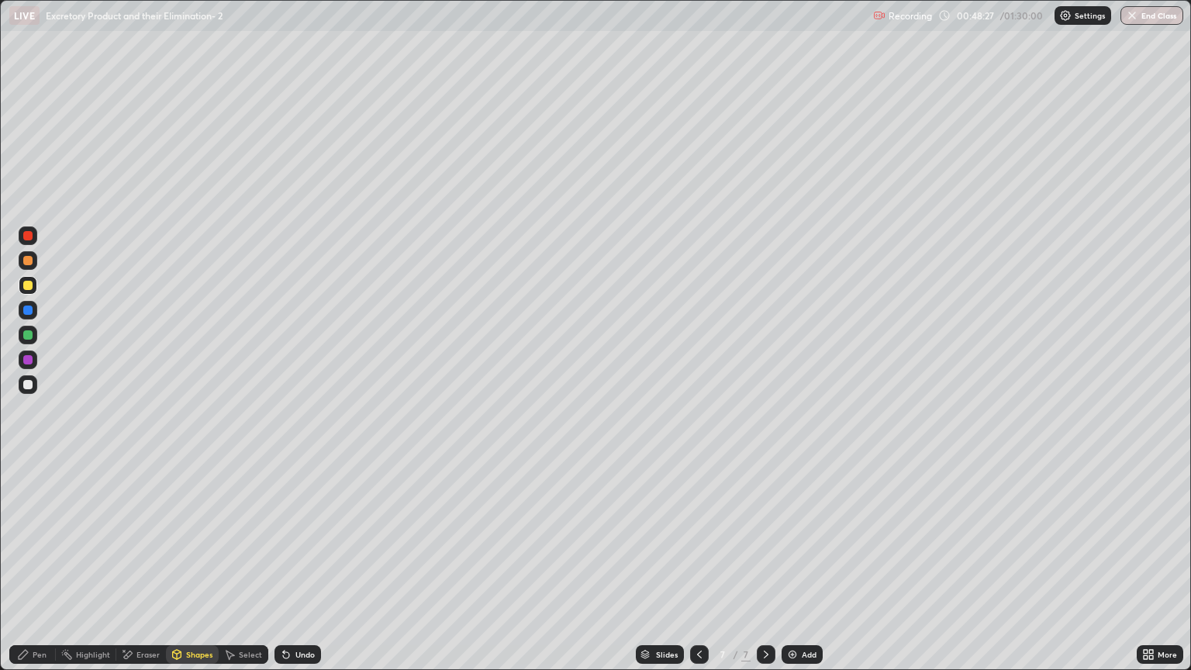
click at [41, 571] on div "Pen" at bounding box center [40, 654] width 14 height 8
click at [36, 571] on div "Pen" at bounding box center [40, 654] width 14 height 8
click at [36, 388] on div at bounding box center [28, 384] width 19 height 19
click at [141, 571] on div "Eraser" at bounding box center [147, 654] width 23 height 8
click at [39, 571] on div "Pen" at bounding box center [40, 654] width 14 height 8
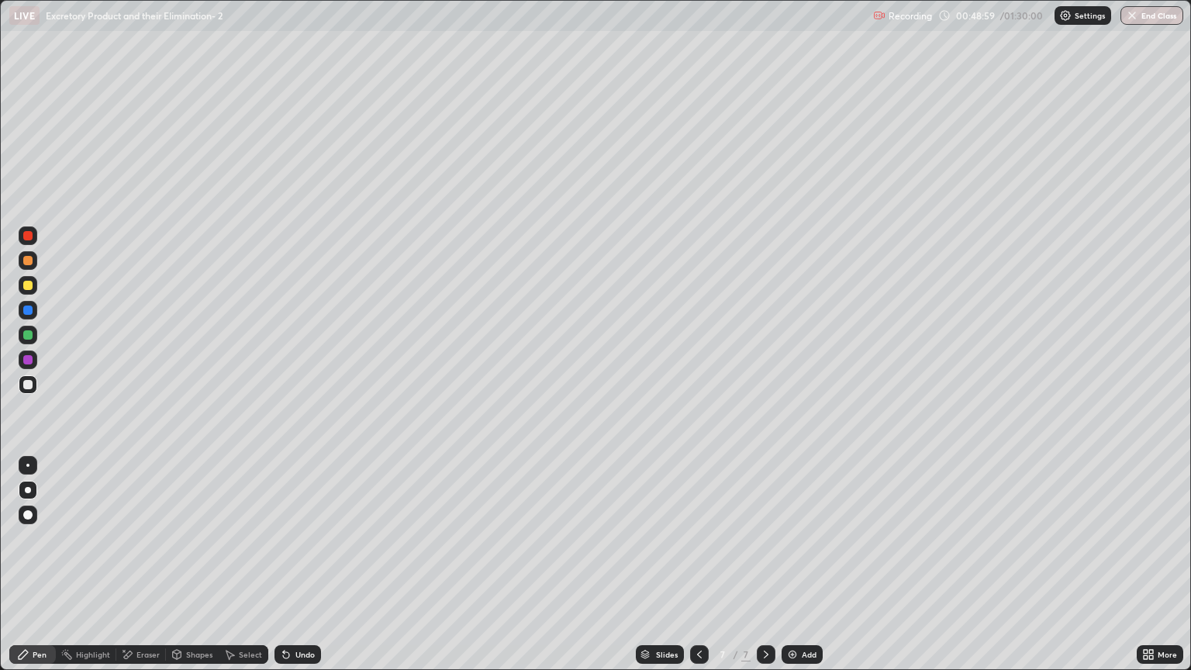
click at [28, 287] on div at bounding box center [27, 285] width 9 height 9
click at [39, 571] on div "Pen" at bounding box center [40, 654] width 14 height 8
click at [195, 571] on div "Shapes" at bounding box center [199, 654] width 26 height 8
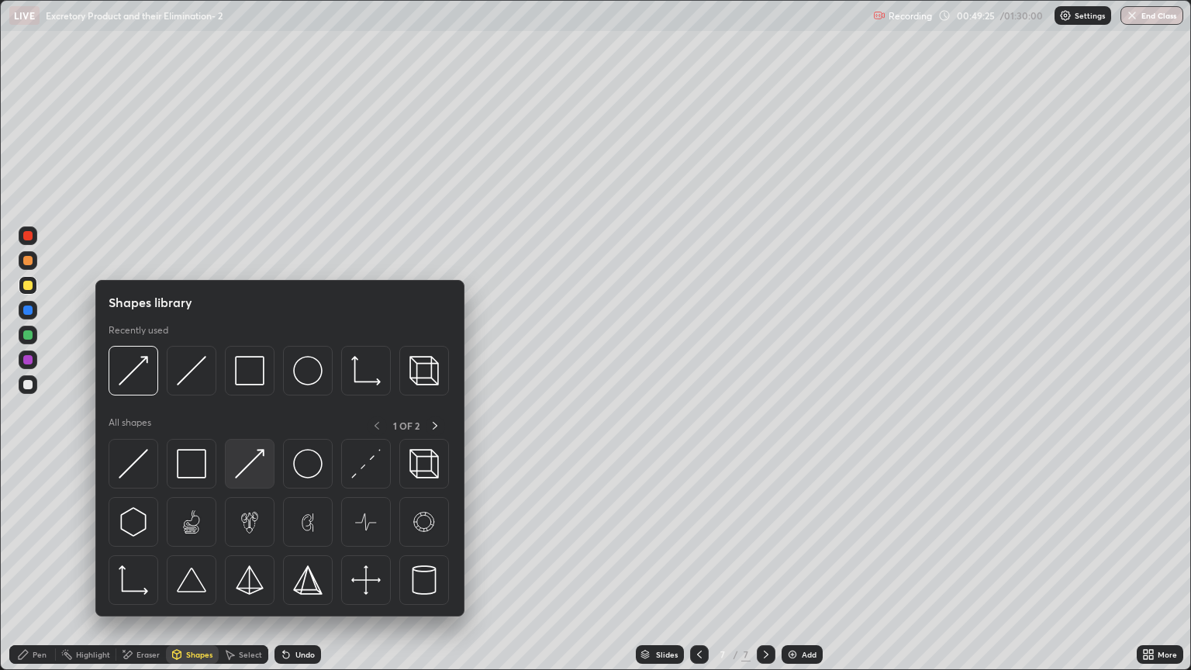
click at [250, 470] on img at bounding box center [249, 463] width 29 height 29
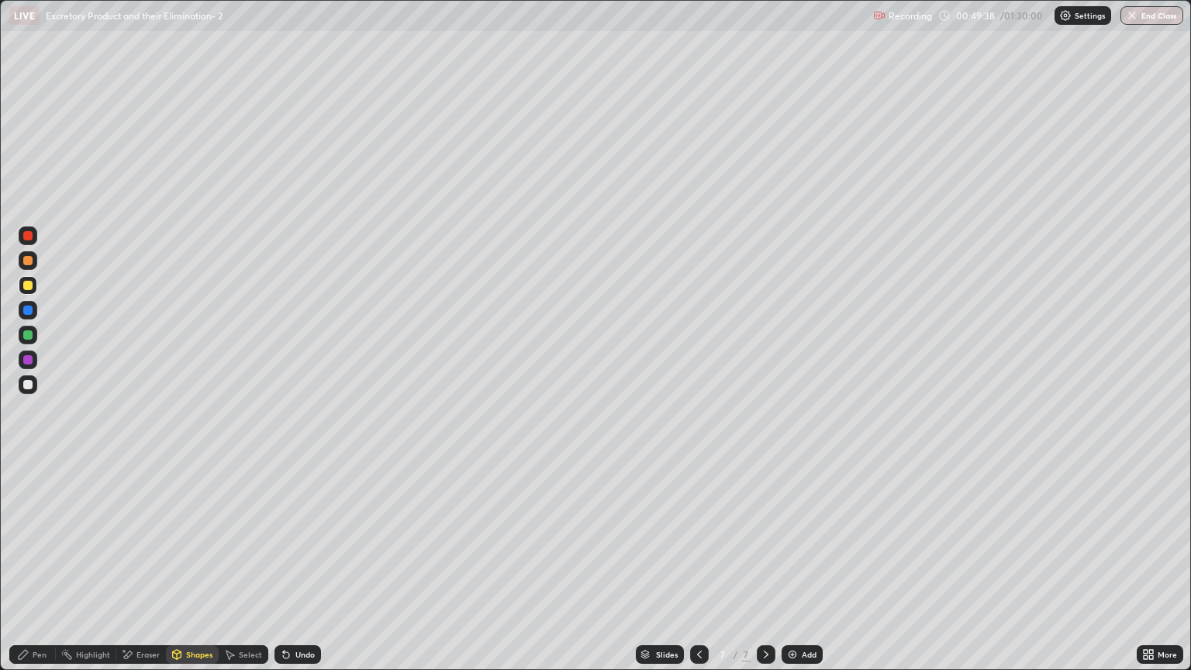
click at [33, 571] on div "Pen" at bounding box center [40, 654] width 14 height 8
click at [31, 383] on div at bounding box center [27, 384] width 9 height 9
click at [191, 571] on div "Shapes" at bounding box center [199, 654] width 26 height 8
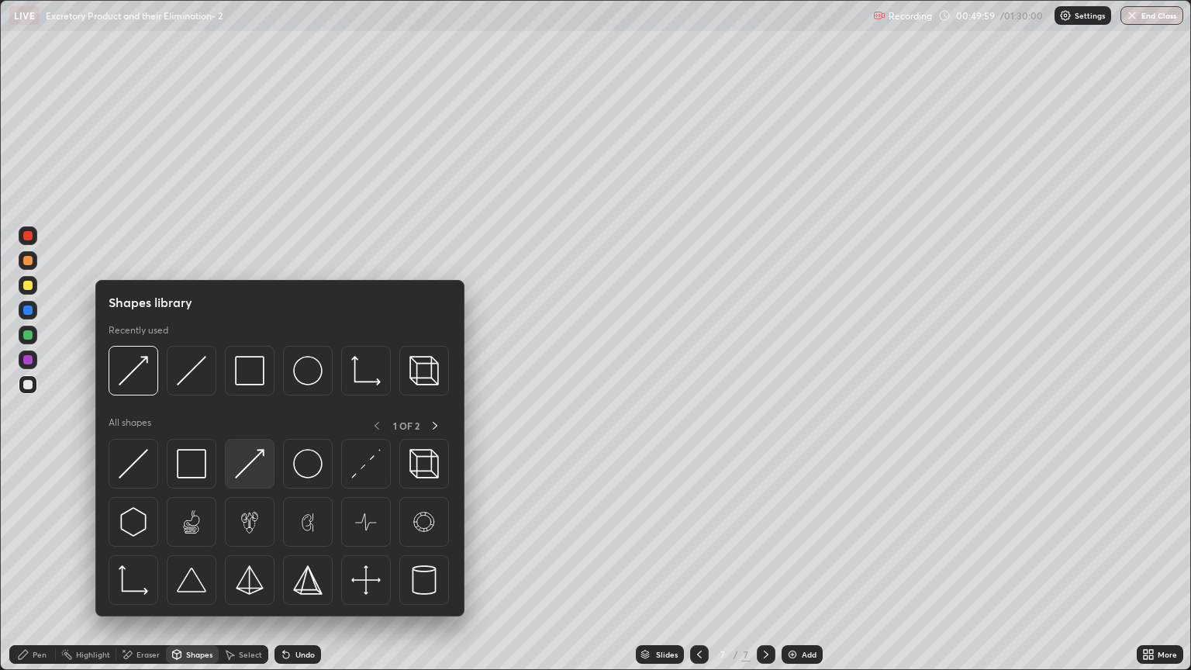
click at [255, 473] on img at bounding box center [249, 463] width 29 height 29
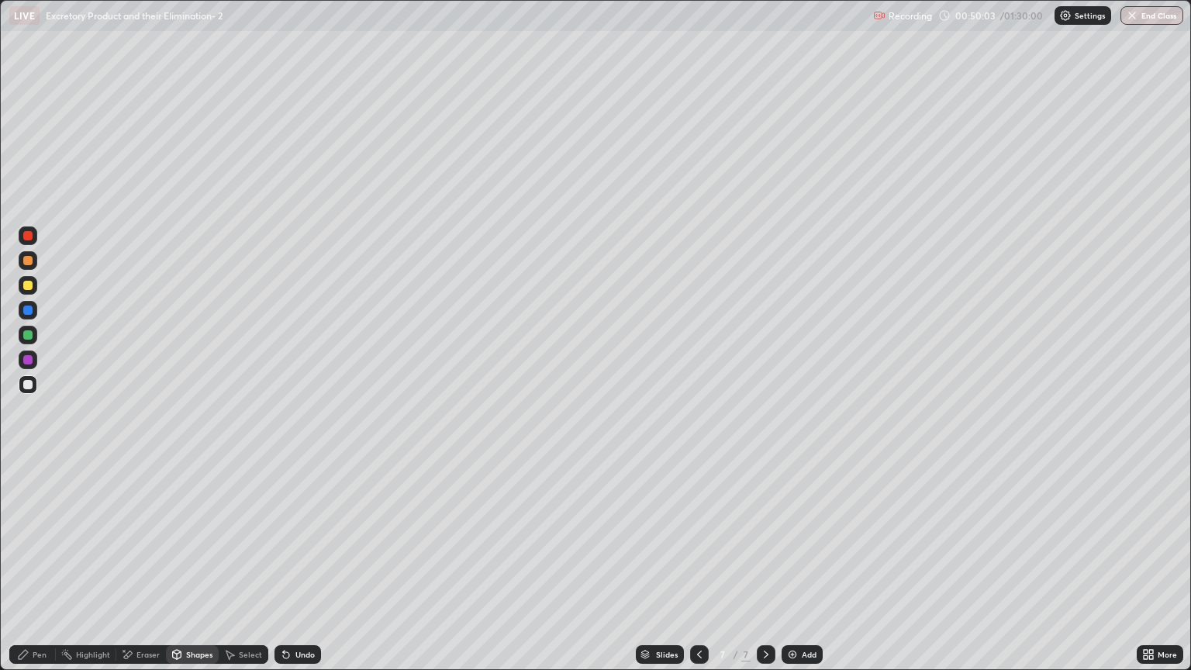
click at [36, 287] on div at bounding box center [28, 285] width 19 height 19
click at [45, 571] on div "Pen" at bounding box center [40, 654] width 14 height 8
click at [39, 571] on div "Pen" at bounding box center [40, 654] width 14 height 8
click at [29, 385] on div at bounding box center [27, 384] width 9 height 9
click at [28, 236] on div at bounding box center [27, 235] width 9 height 9
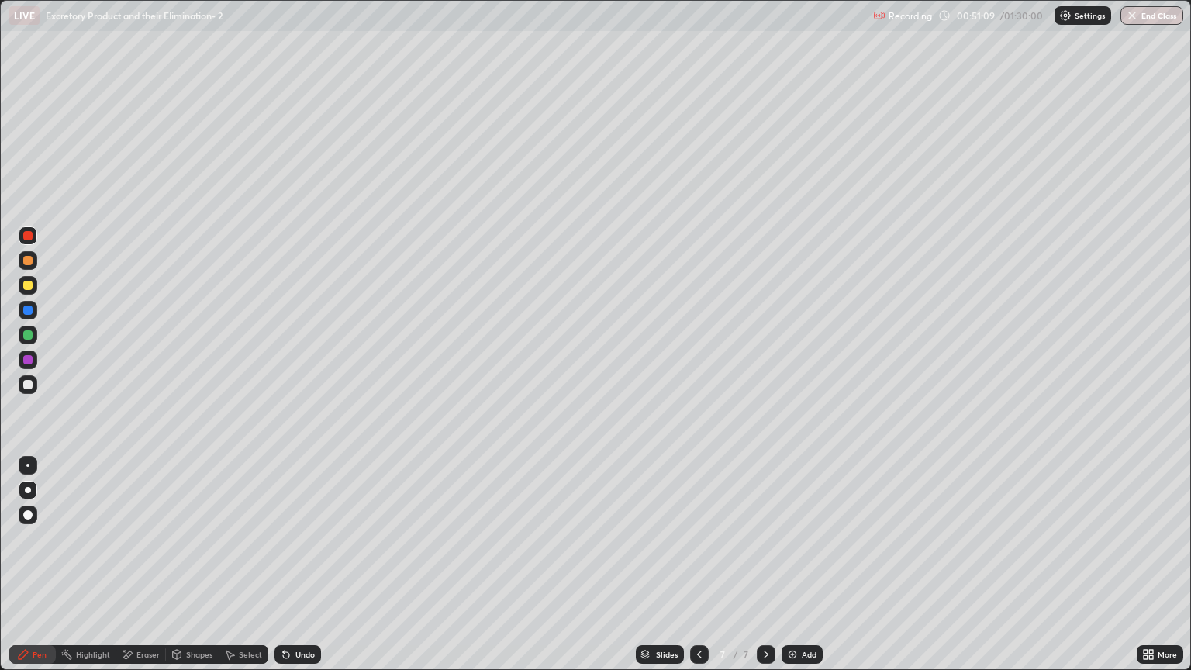
click at [49, 571] on div "Pen" at bounding box center [32, 654] width 47 height 19
click at [196, 571] on div "Shapes" at bounding box center [199, 654] width 26 height 8
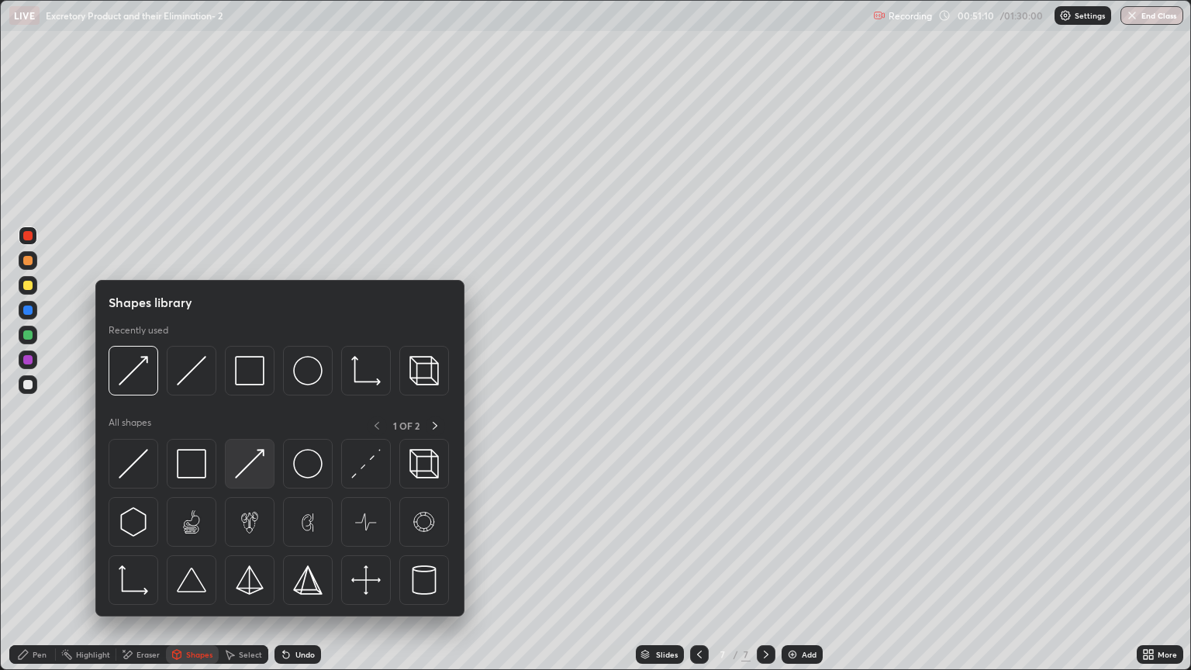
click at [247, 476] on img at bounding box center [249, 463] width 29 height 29
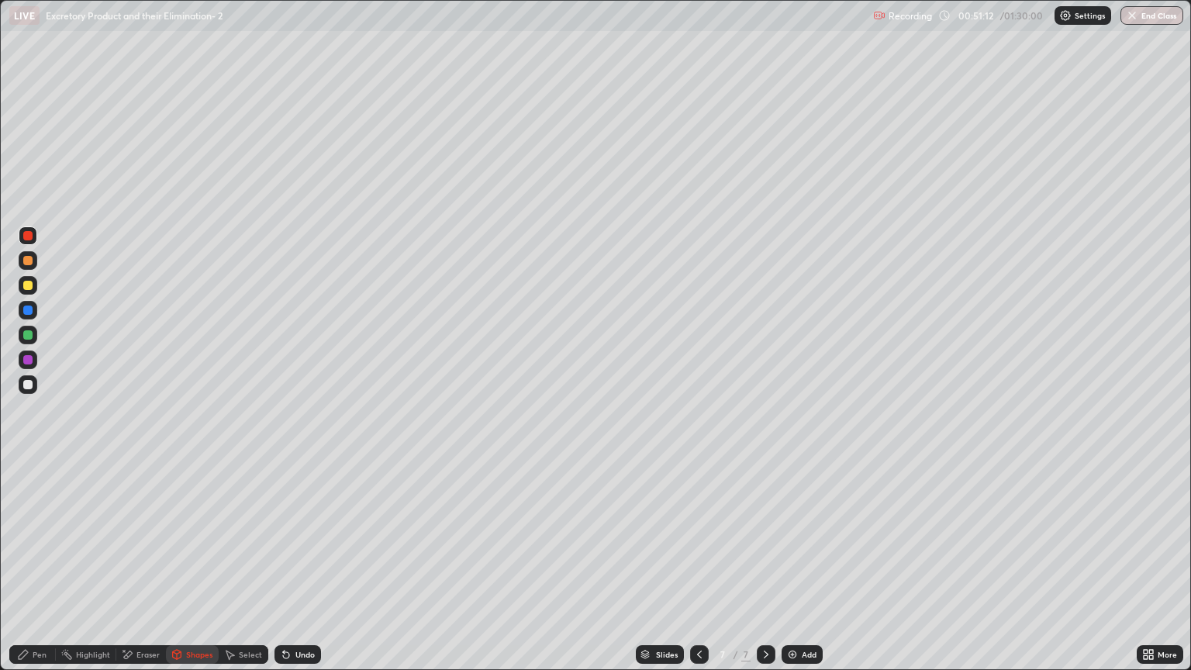
click at [34, 571] on div "Pen" at bounding box center [40, 654] width 14 height 8
click at [28, 362] on div at bounding box center [27, 359] width 9 height 9
click at [38, 571] on div "Pen" at bounding box center [40, 654] width 14 height 8
click at [28, 388] on div at bounding box center [27, 384] width 9 height 9
click at [39, 571] on div "Pen" at bounding box center [40, 654] width 14 height 8
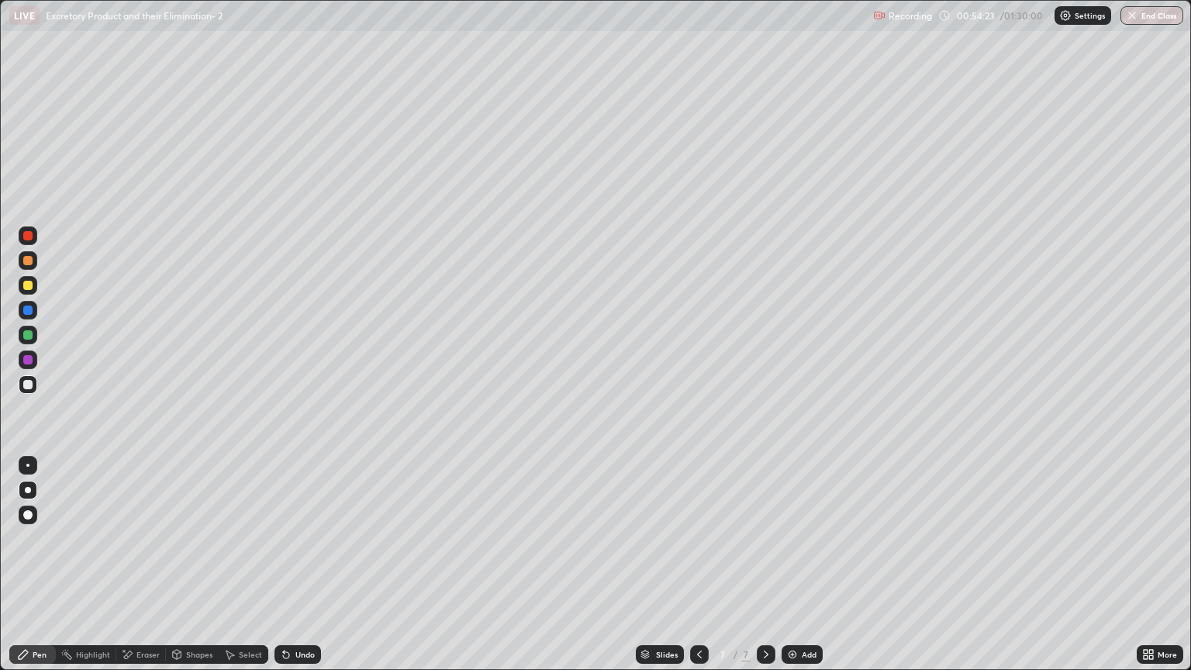
click at [27, 289] on div at bounding box center [27, 285] width 9 height 9
click at [35, 382] on div at bounding box center [28, 384] width 19 height 19
click at [204, 571] on div "Shapes" at bounding box center [199, 654] width 26 height 8
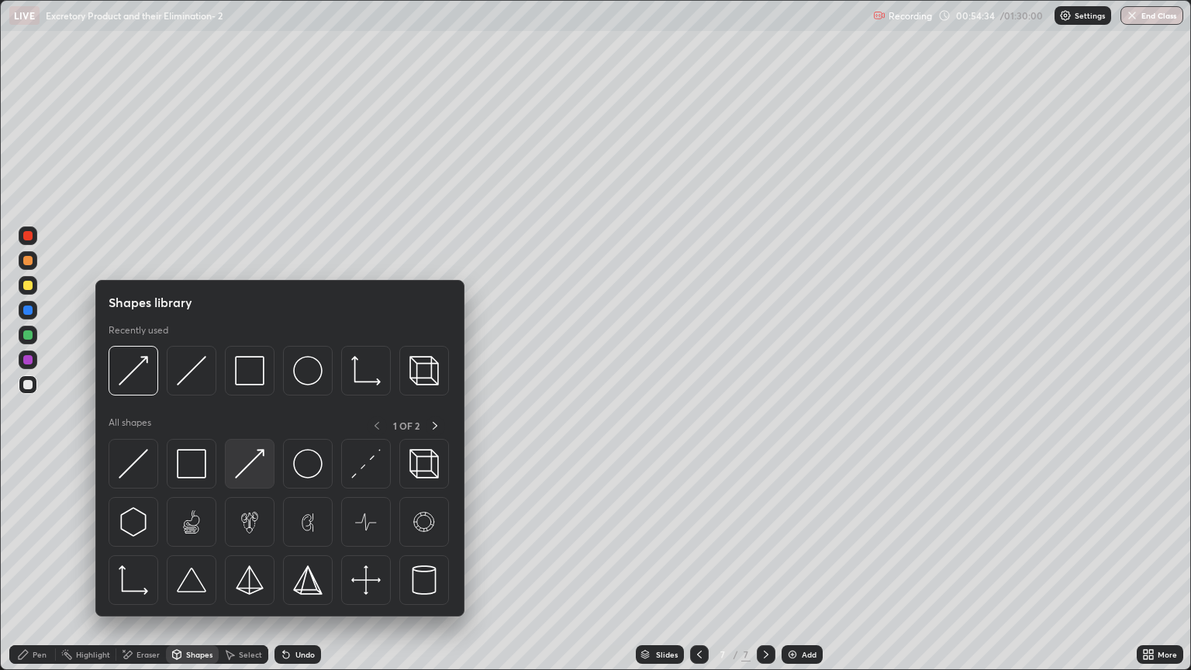
click at [263, 474] on img at bounding box center [249, 463] width 29 height 29
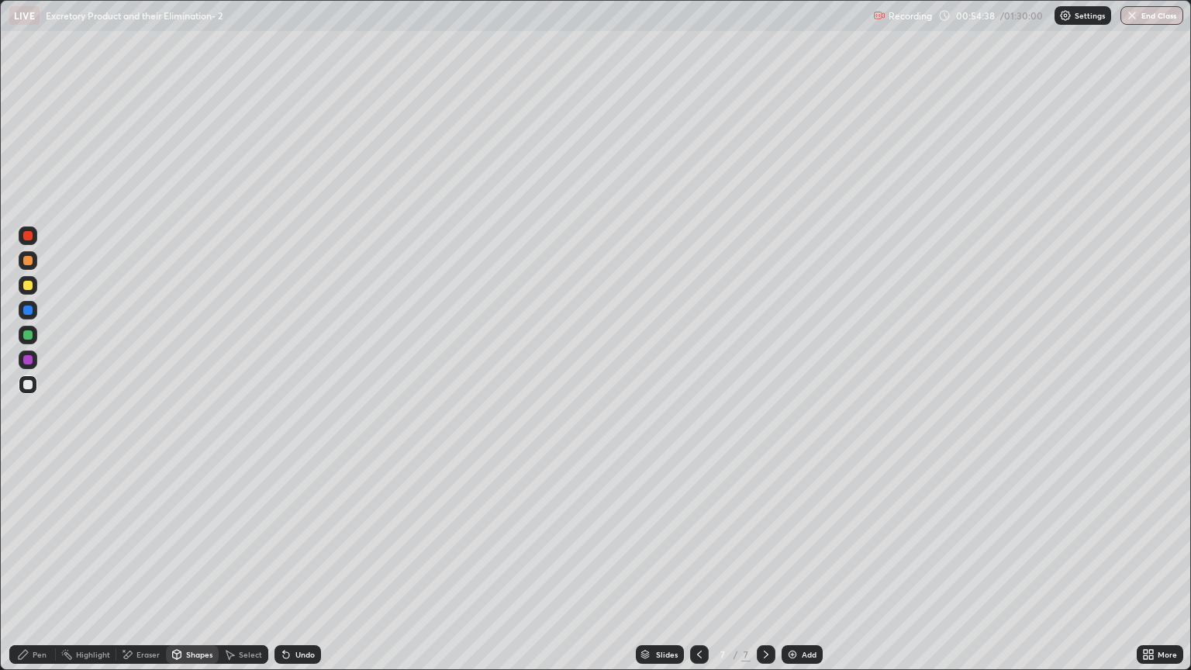
click at [41, 571] on div "Pen" at bounding box center [40, 654] width 14 height 8
click at [29, 385] on div at bounding box center [27, 384] width 9 height 9
click at [40, 571] on div "Pen" at bounding box center [40, 654] width 14 height 8
click at [31, 381] on div at bounding box center [27, 384] width 9 height 9
click at [29, 267] on div at bounding box center [28, 260] width 19 height 19
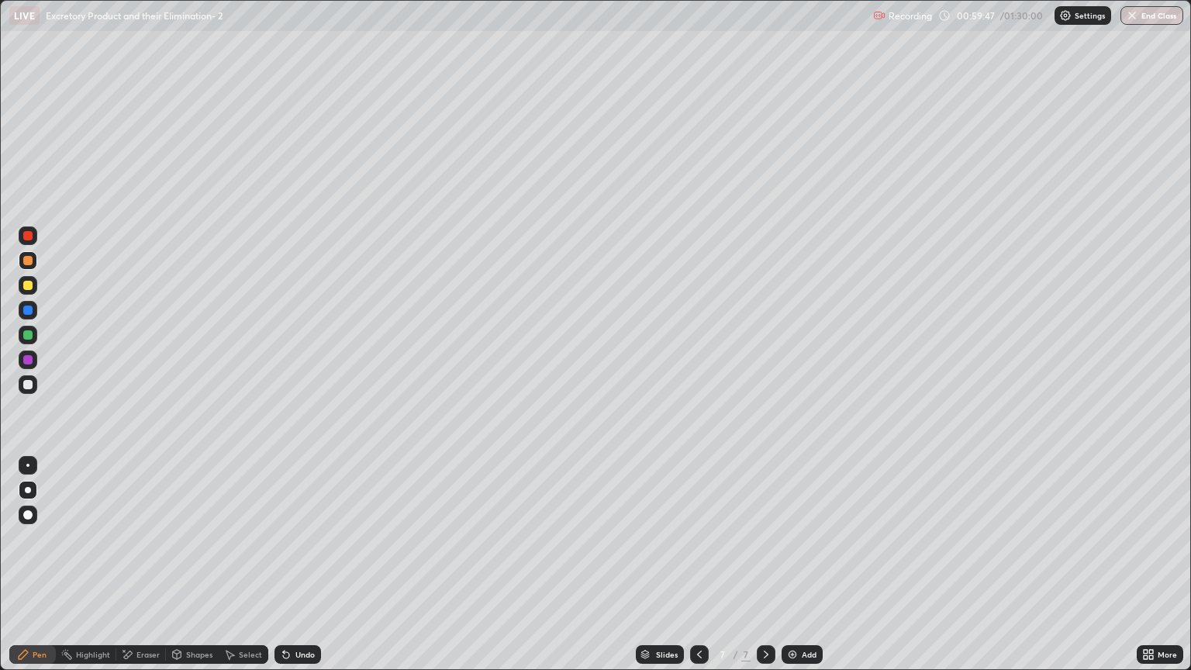
click at [765, 571] on icon at bounding box center [766, 654] width 12 height 12
click at [792, 571] on img at bounding box center [792, 654] width 12 height 12
click at [43, 571] on div "Pen" at bounding box center [40, 654] width 14 height 8
click at [28, 261] on div at bounding box center [27, 260] width 9 height 9
click at [148, 571] on div "Eraser" at bounding box center [147, 654] width 23 height 8
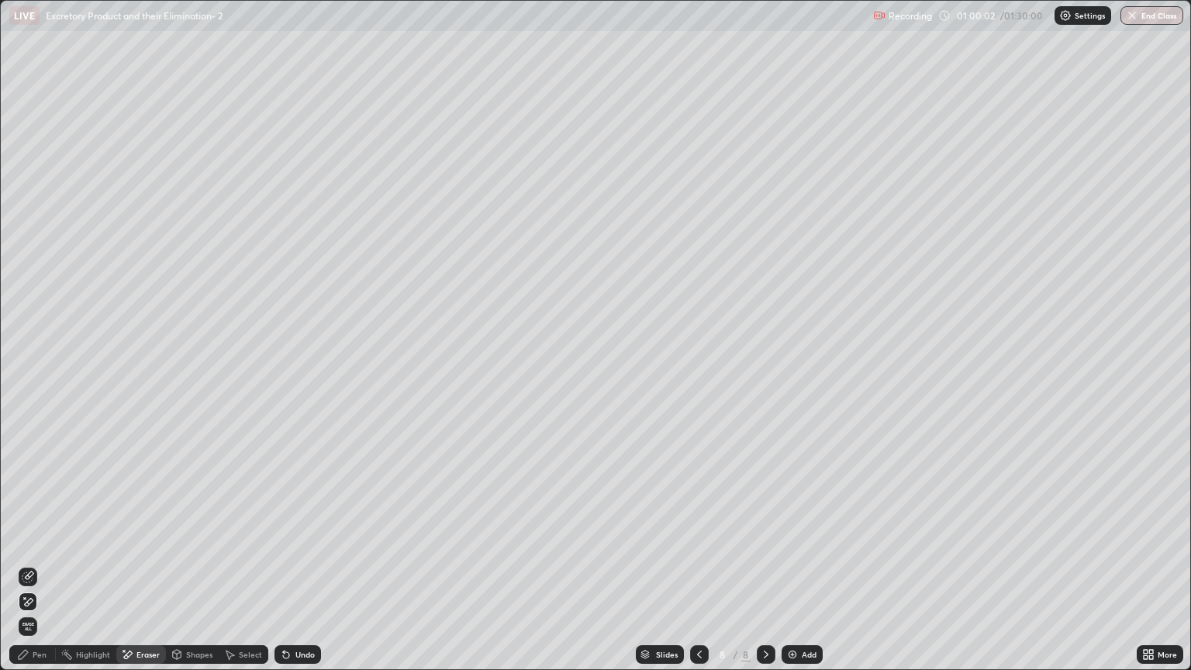
click at [40, 571] on div "Pen" at bounding box center [32, 654] width 47 height 19
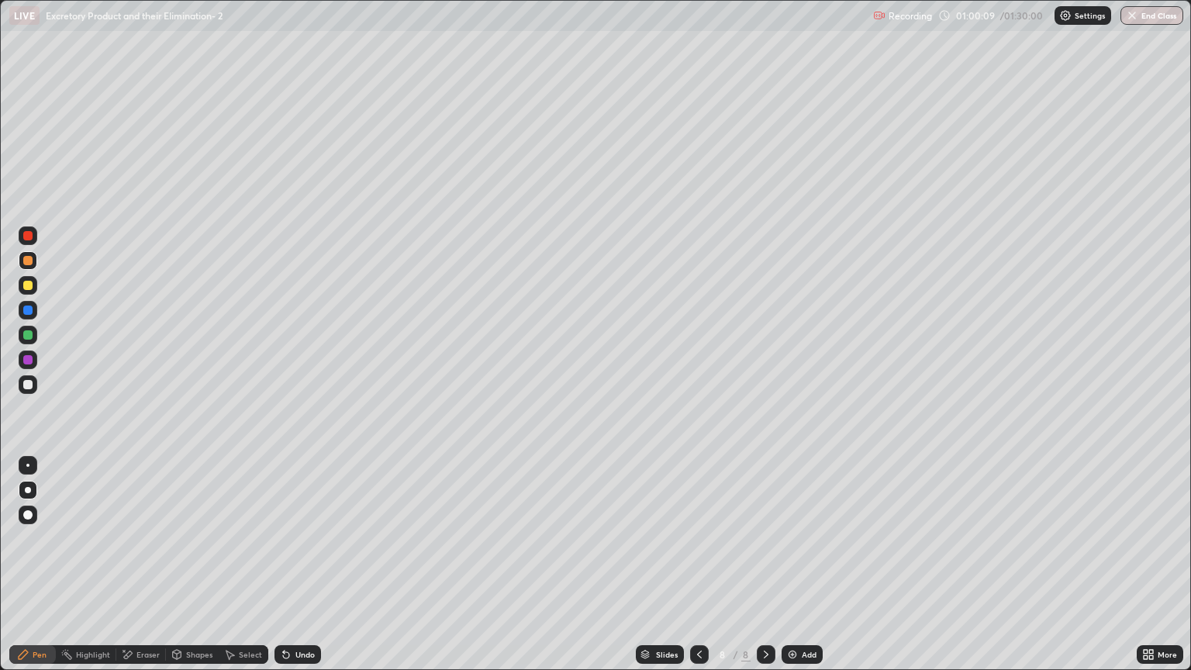
click at [150, 571] on div "Eraser" at bounding box center [147, 654] width 23 height 8
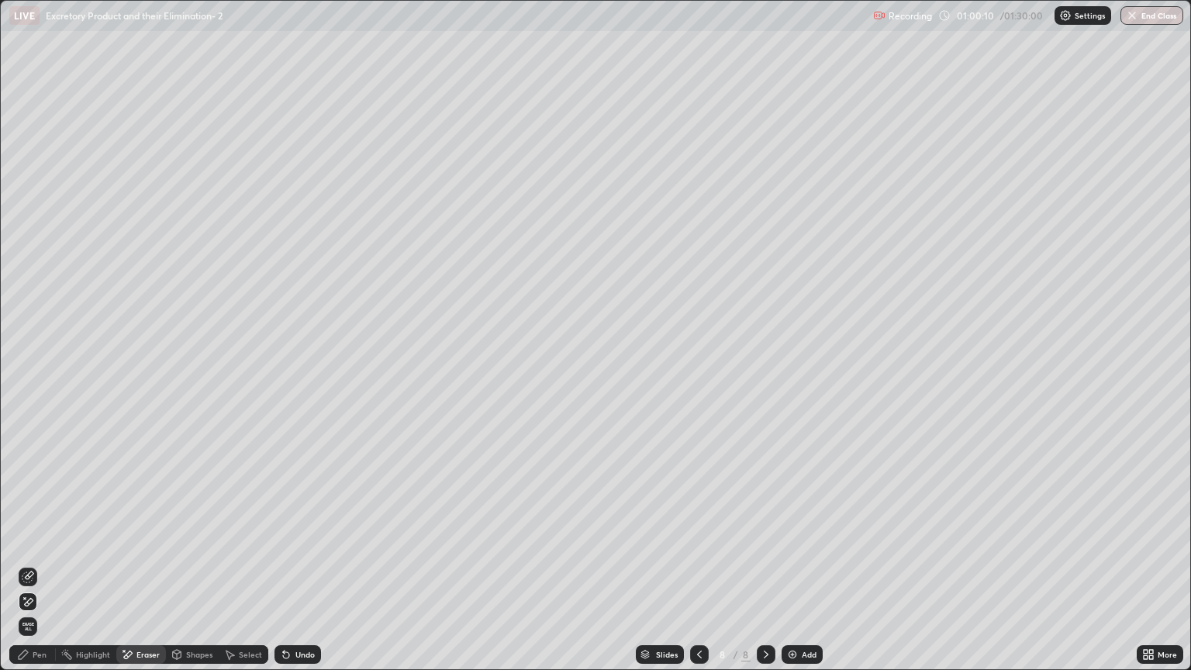
click at [31, 571] on icon at bounding box center [28, 601] width 12 height 13
click at [40, 571] on div "Pen" at bounding box center [40, 654] width 14 height 8
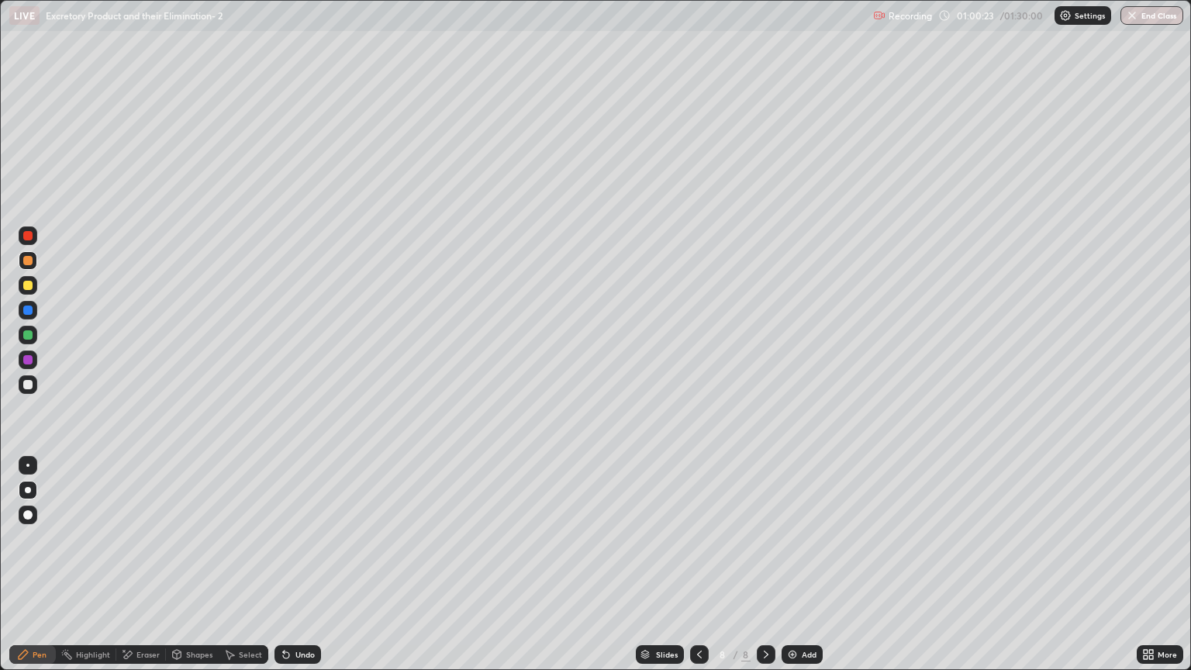
click at [150, 571] on div "Eraser" at bounding box center [147, 654] width 23 height 8
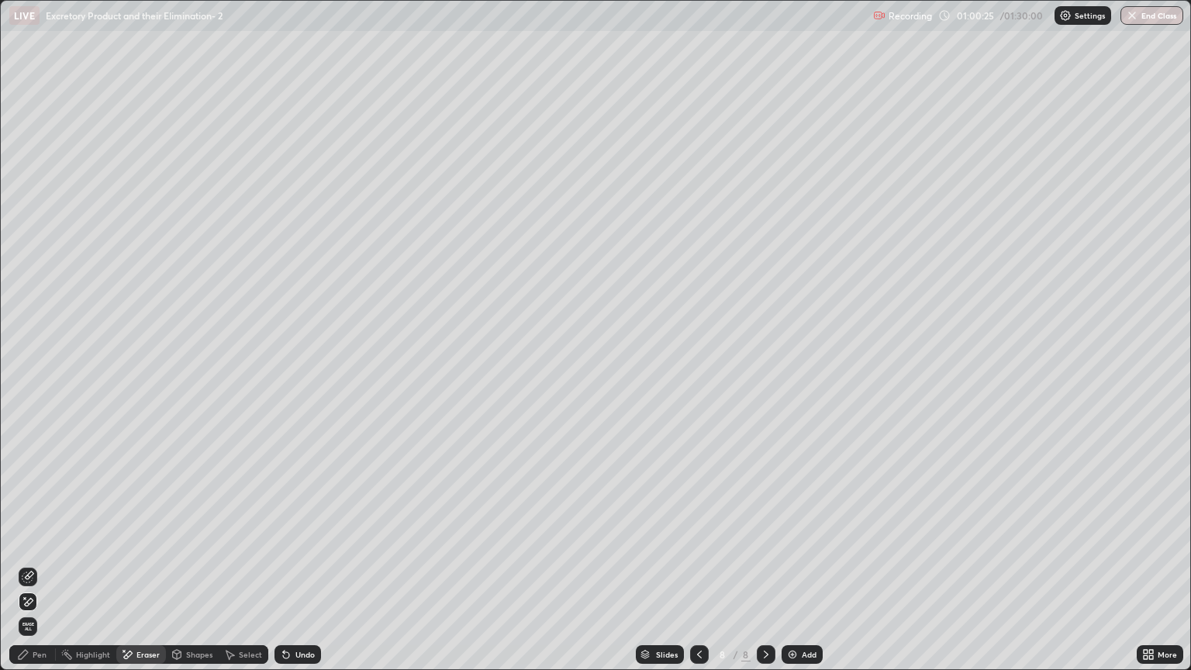
click at [281, 571] on icon at bounding box center [286, 654] width 12 height 12
click at [41, 571] on div "Pen" at bounding box center [40, 654] width 14 height 8
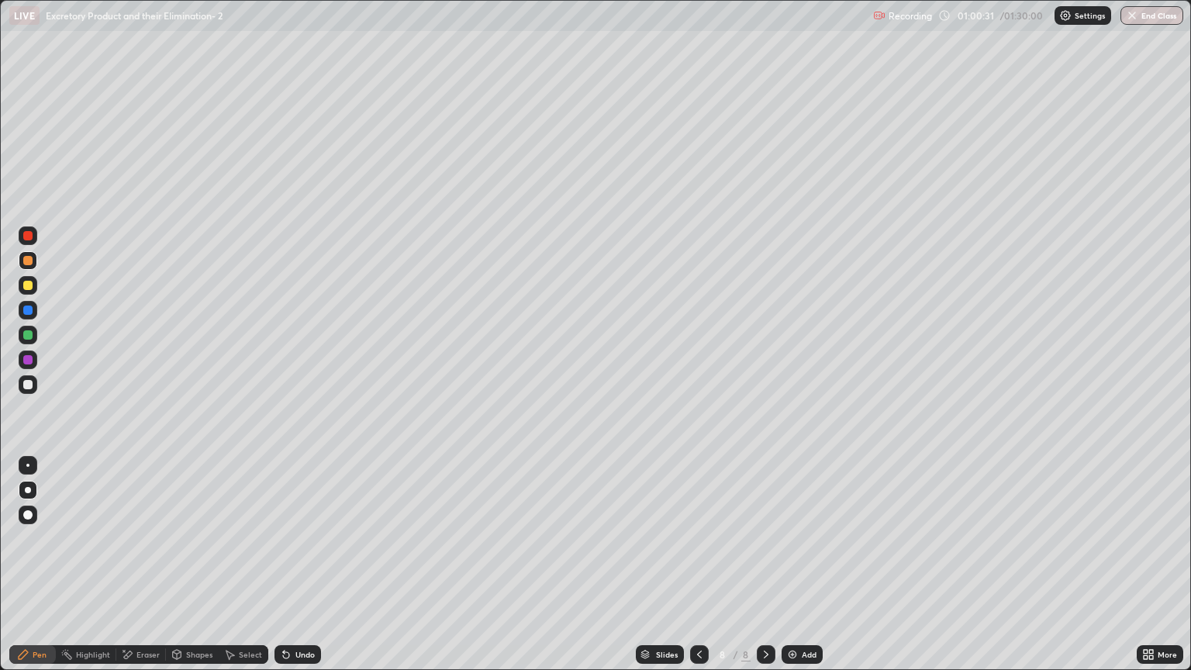
click at [144, 571] on div "Eraser" at bounding box center [147, 654] width 23 height 8
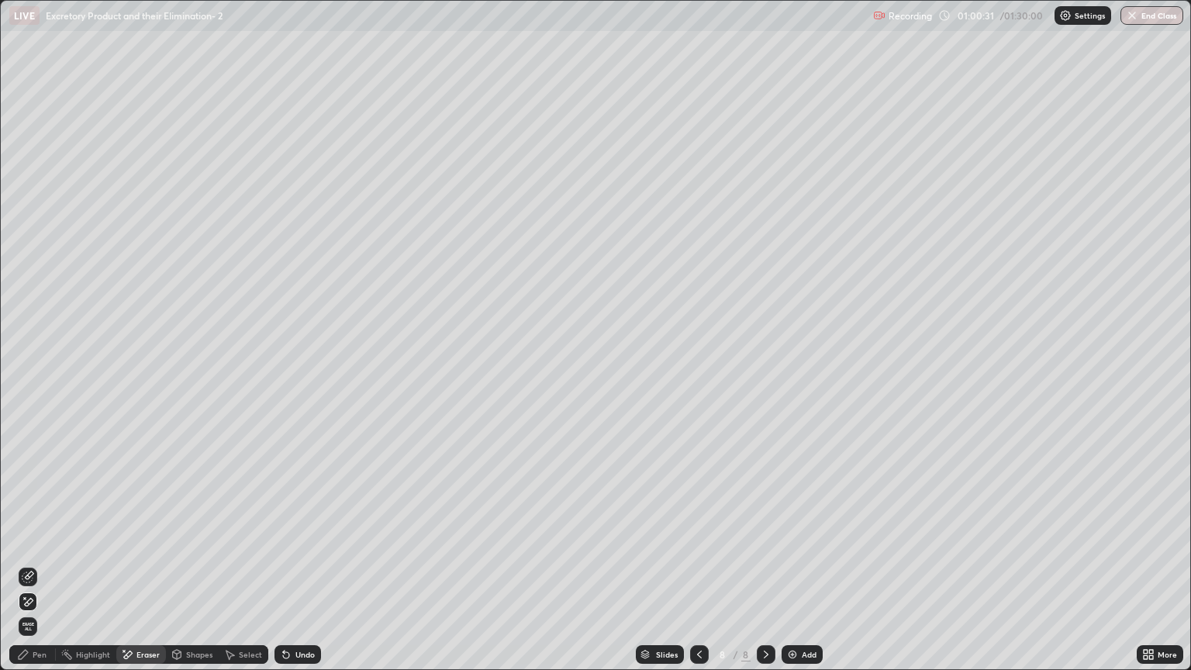
click at [31, 571] on icon at bounding box center [28, 577] width 12 height 12
click at [40, 571] on div "Pen" at bounding box center [40, 654] width 14 height 8
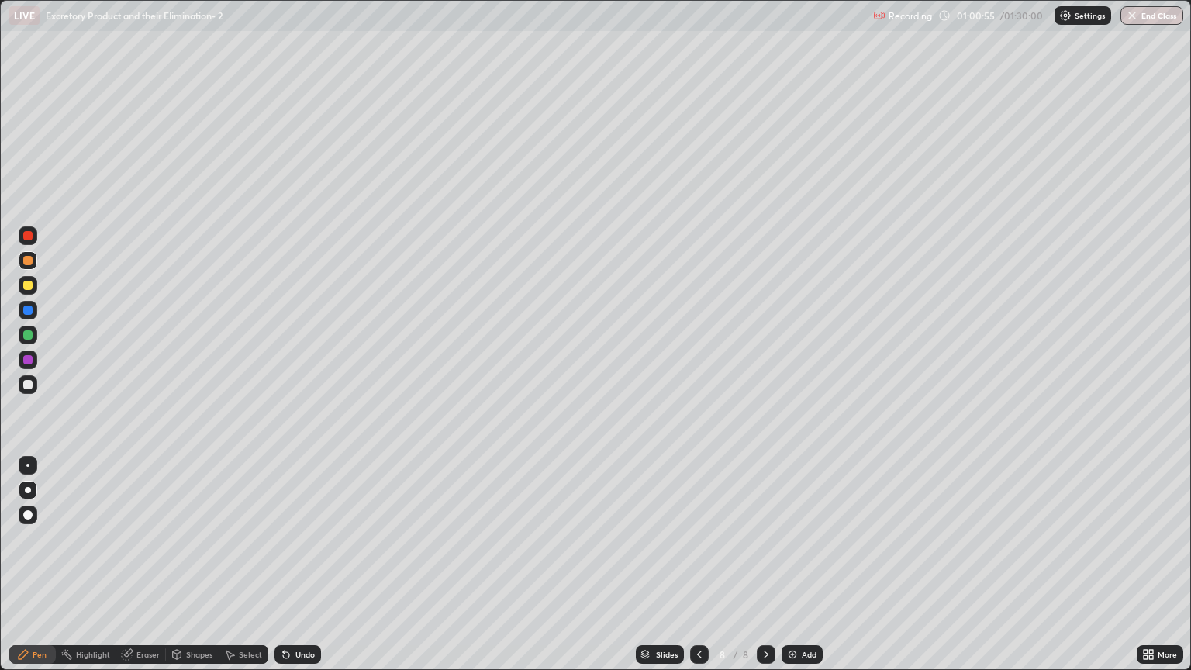
click at [29, 260] on div at bounding box center [27, 260] width 9 height 9
click at [199, 571] on div "Shapes" at bounding box center [199, 654] width 26 height 8
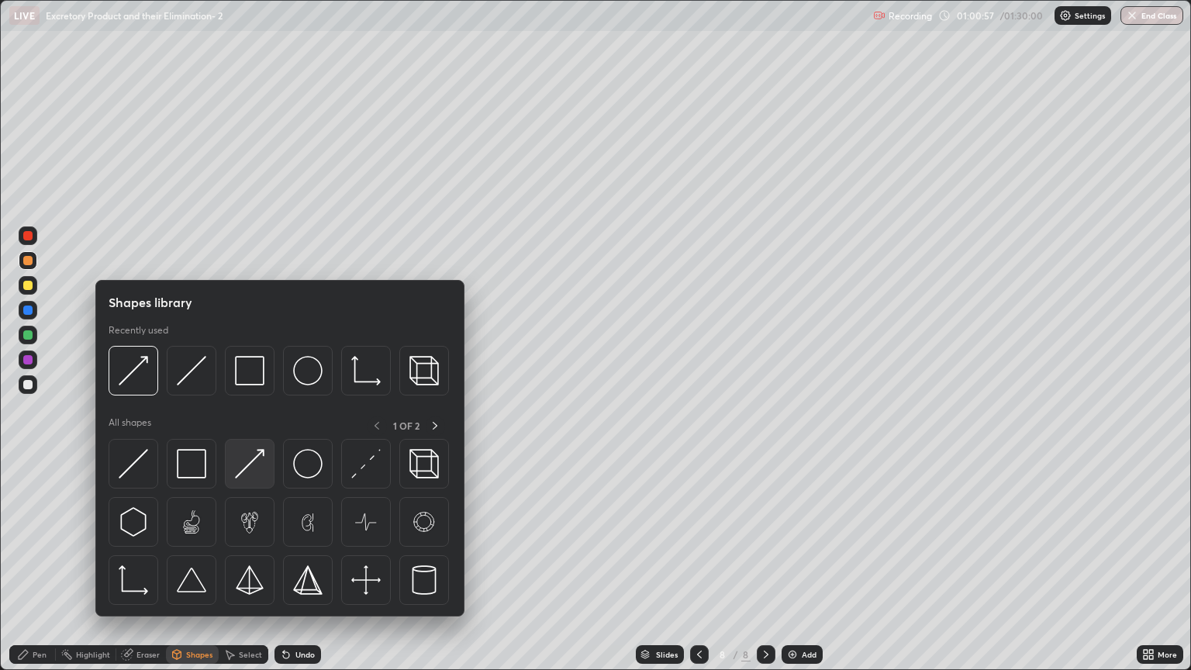
click at [260, 468] on img at bounding box center [249, 463] width 29 height 29
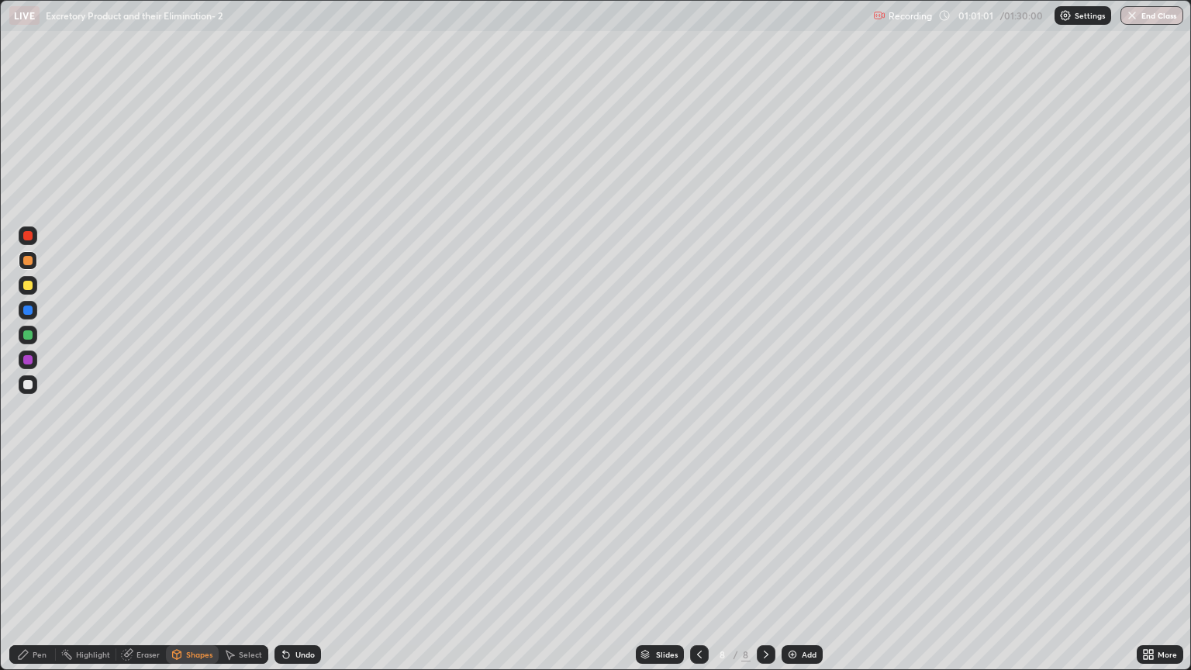
click at [43, 571] on div "Pen" at bounding box center [40, 654] width 14 height 8
click at [28, 285] on div at bounding box center [27, 285] width 9 height 9
click at [40, 571] on div "Pen" at bounding box center [40, 654] width 14 height 8
click at [190, 571] on div "Shapes" at bounding box center [199, 654] width 26 height 8
click at [142, 571] on div "Eraser" at bounding box center [141, 654] width 50 height 19
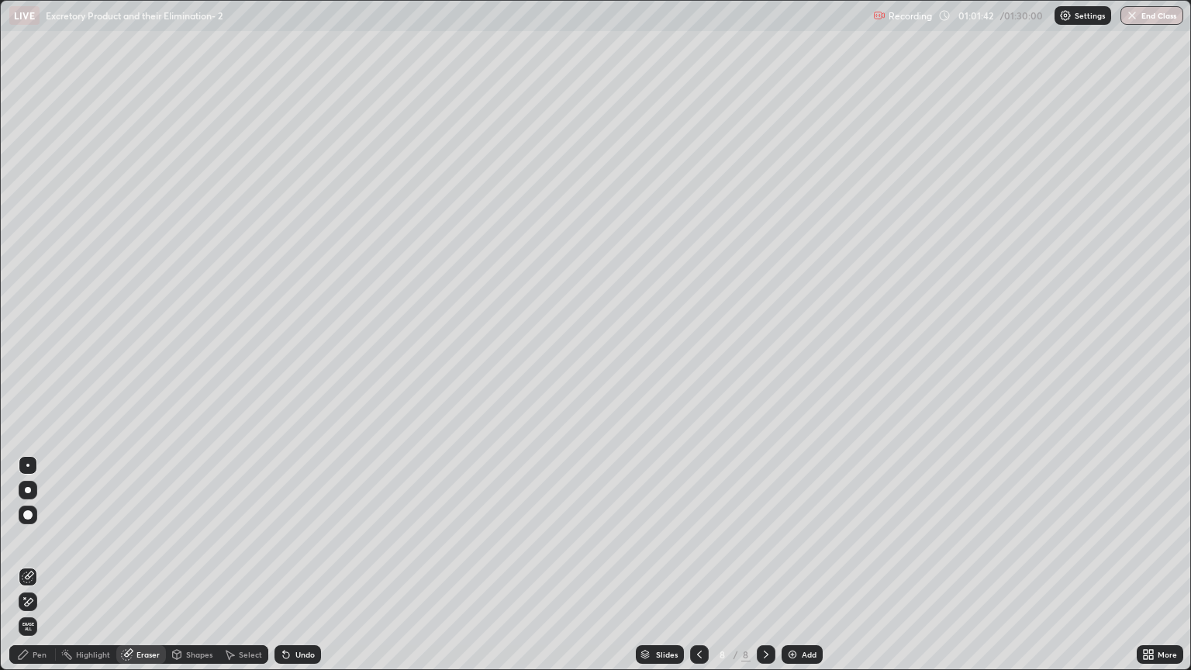
click at [30, 571] on icon at bounding box center [28, 601] width 12 height 13
click at [148, 571] on div "Eraser" at bounding box center [147, 654] width 23 height 8
click at [43, 571] on div "Pen" at bounding box center [32, 654] width 47 height 19
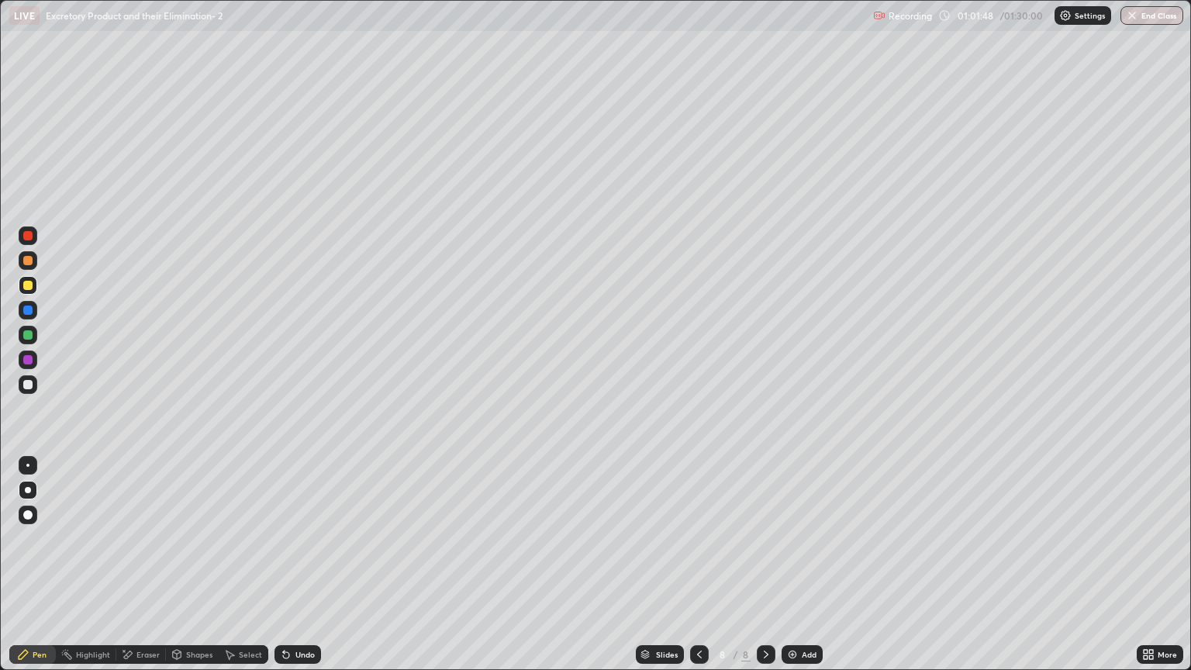
click at [42, 571] on div "Pen" at bounding box center [40, 654] width 14 height 8
click at [30, 288] on div at bounding box center [27, 285] width 9 height 9
click at [29, 384] on div at bounding box center [27, 384] width 9 height 9
click at [47, 571] on div "Pen" at bounding box center [32, 654] width 47 height 19
click at [40, 571] on div "Pen" at bounding box center [32, 654] width 47 height 19
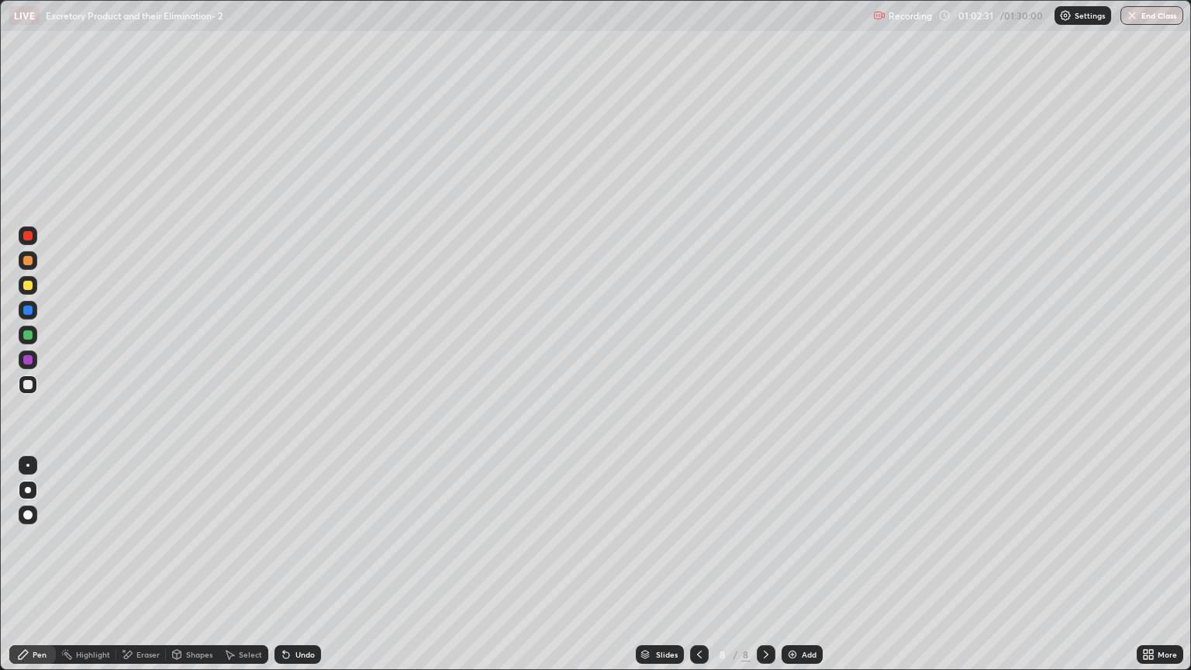
click at [145, 571] on div "Eraser" at bounding box center [147, 654] width 23 height 8
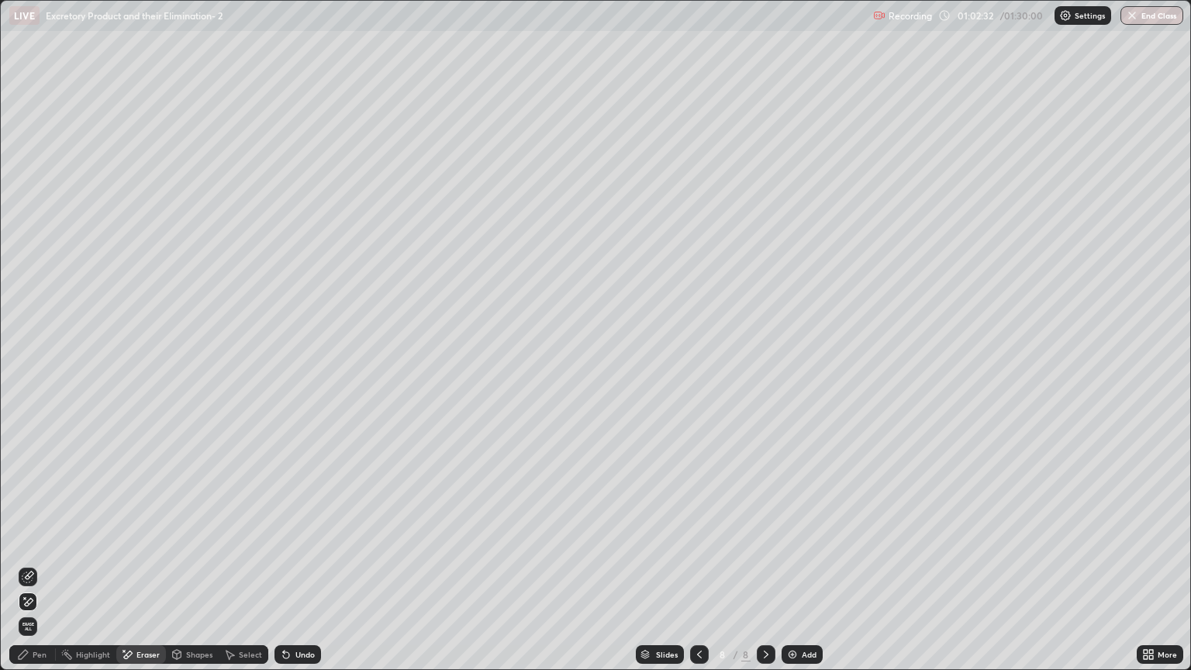
click at [29, 571] on icon at bounding box center [28, 577] width 12 height 12
click at [45, 571] on div "Pen" at bounding box center [32, 654] width 47 height 19
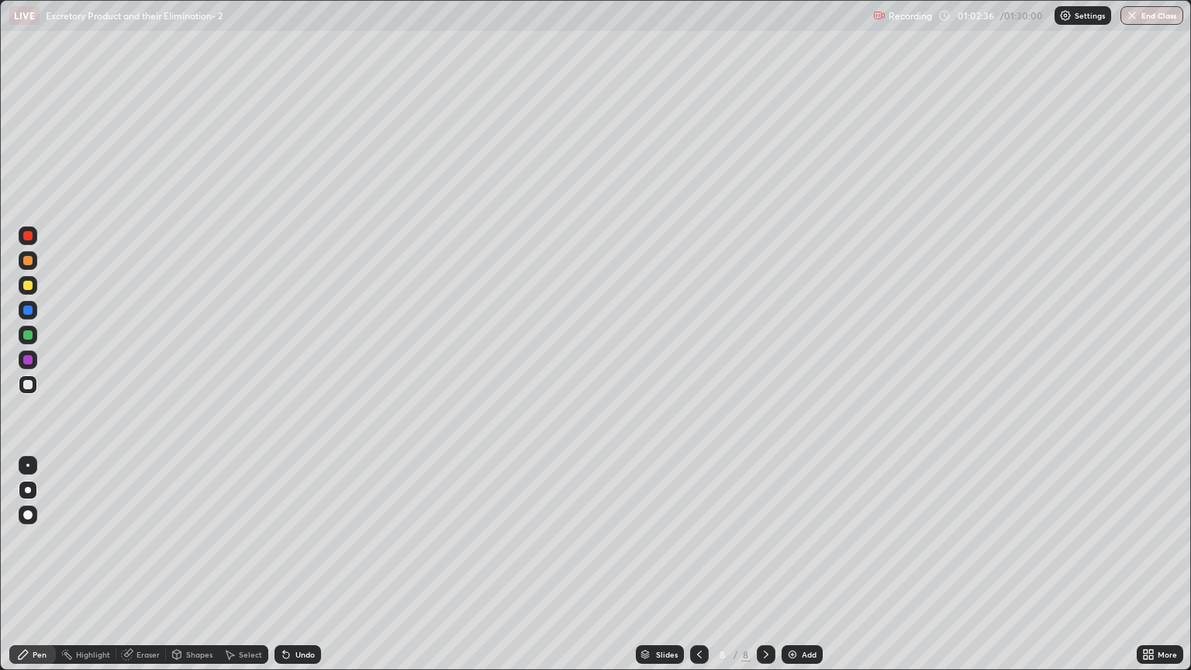
click at [46, 571] on div "Pen" at bounding box center [40, 654] width 14 height 8
click at [30, 285] on div at bounding box center [27, 285] width 9 height 9
click at [30, 386] on div at bounding box center [27, 384] width 9 height 9
click at [28, 286] on div at bounding box center [27, 285] width 9 height 9
click at [195, 571] on div "Shapes" at bounding box center [199, 654] width 26 height 8
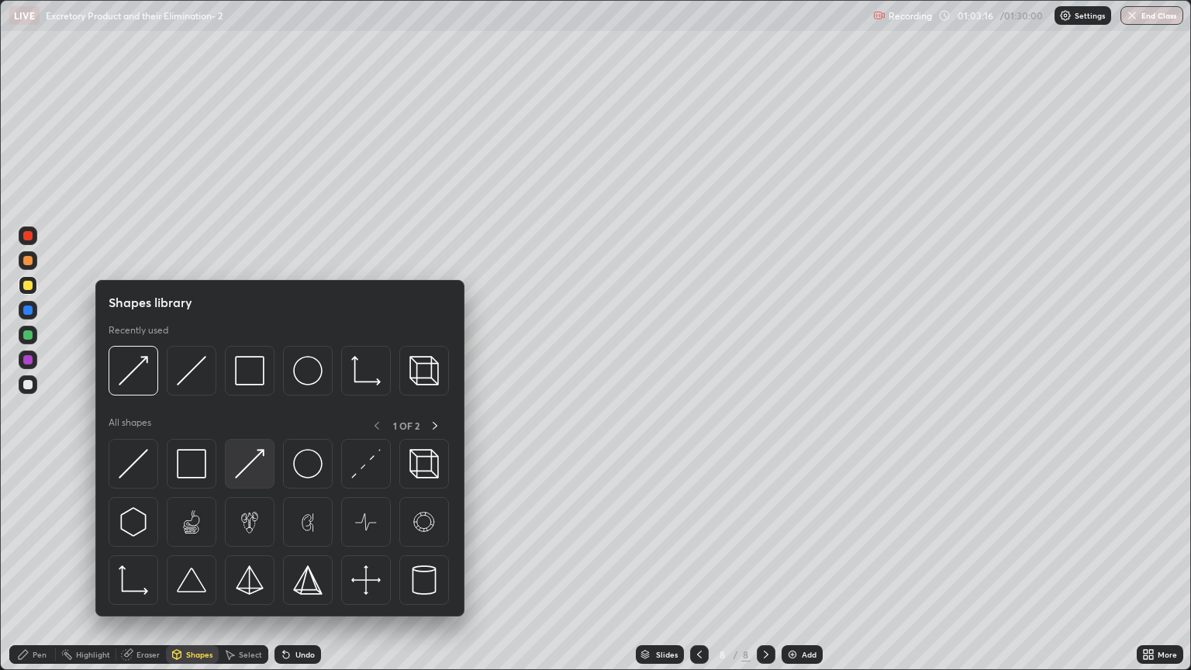
click at [248, 474] on img at bounding box center [249, 463] width 29 height 29
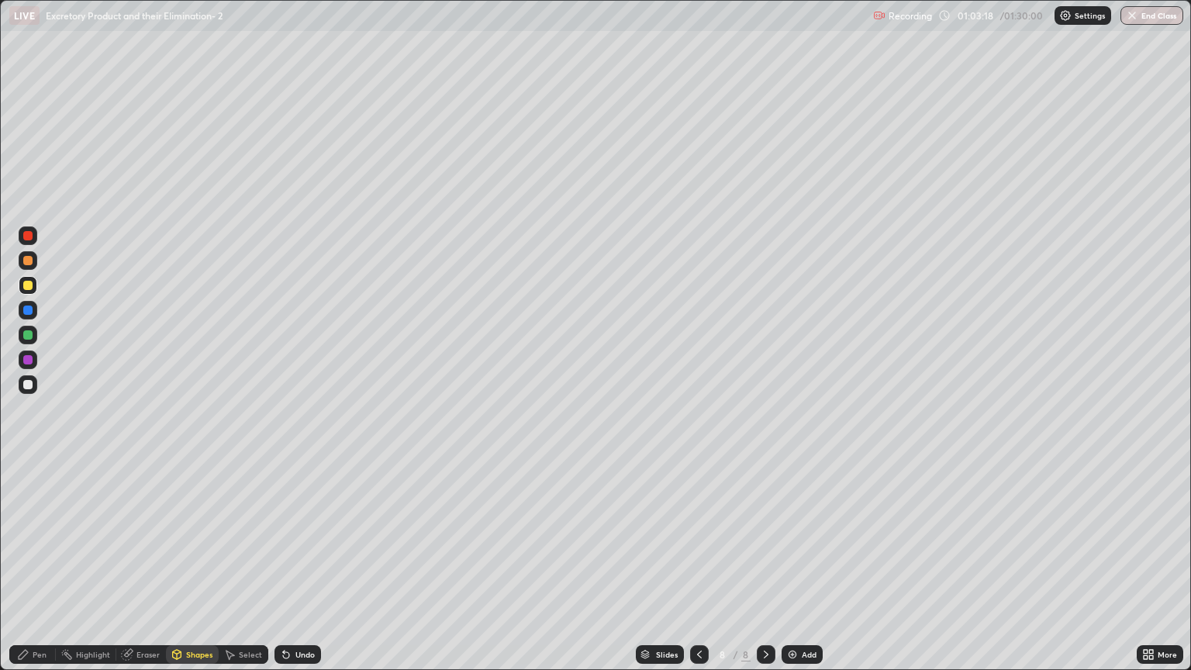
click at [46, 571] on div "Pen" at bounding box center [40, 654] width 14 height 8
click at [43, 571] on div "Pen" at bounding box center [40, 654] width 14 height 8
click at [32, 289] on div at bounding box center [28, 285] width 19 height 19
click at [193, 571] on div "Shapes" at bounding box center [192, 654] width 53 height 19
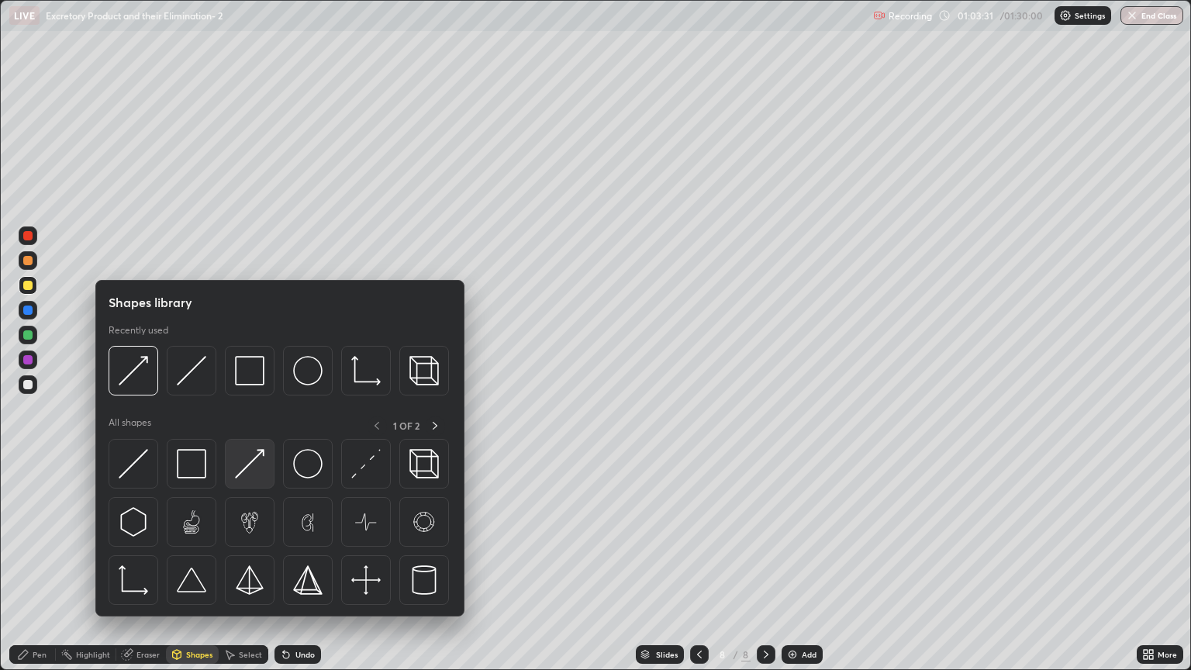
click at [248, 472] on img at bounding box center [249, 463] width 29 height 29
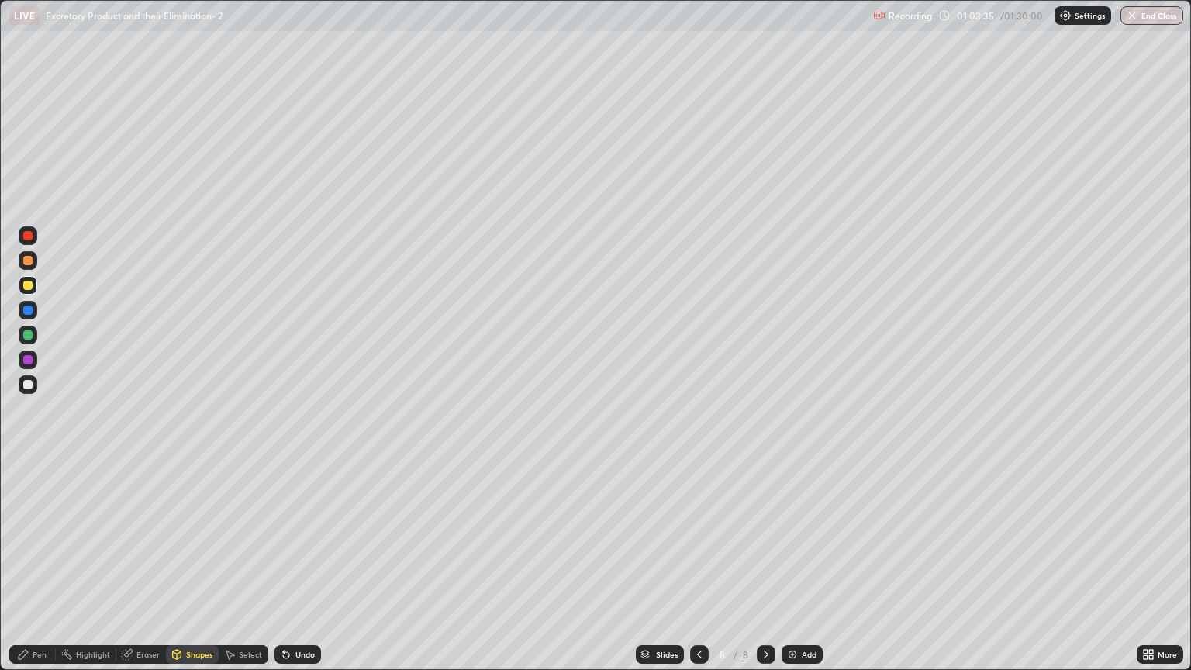
click at [143, 571] on div "Eraser" at bounding box center [147, 654] width 23 height 8
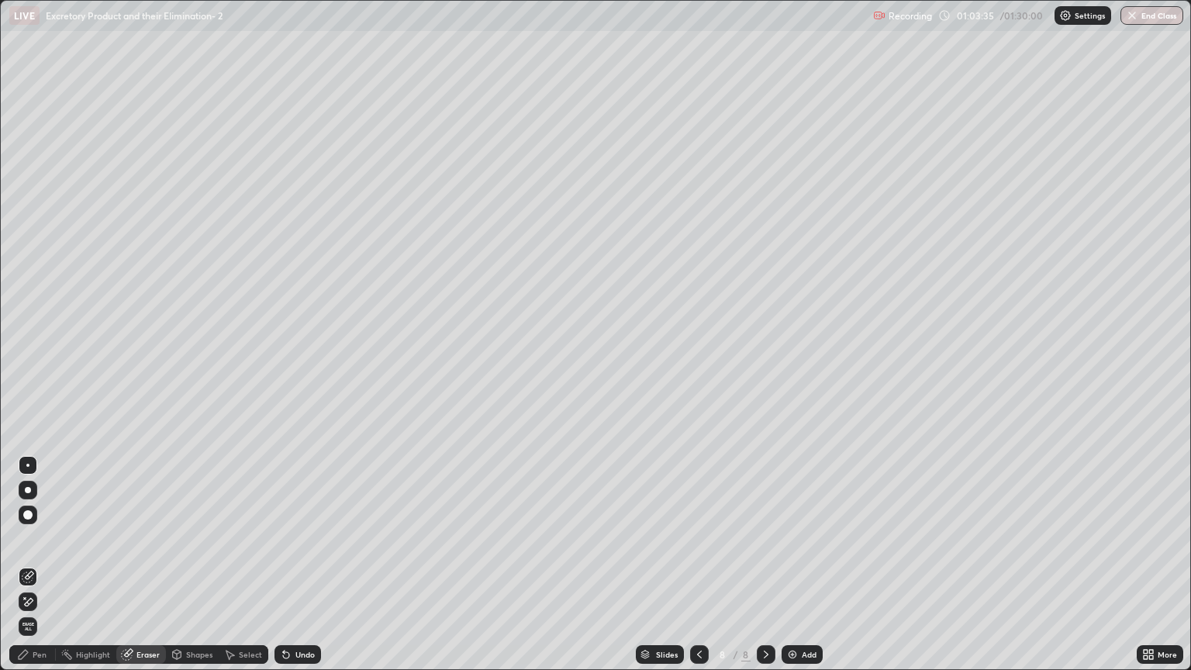
click at [29, 571] on icon at bounding box center [29, 602] width 9 height 8
click at [36, 571] on div "Pen" at bounding box center [40, 654] width 14 height 8
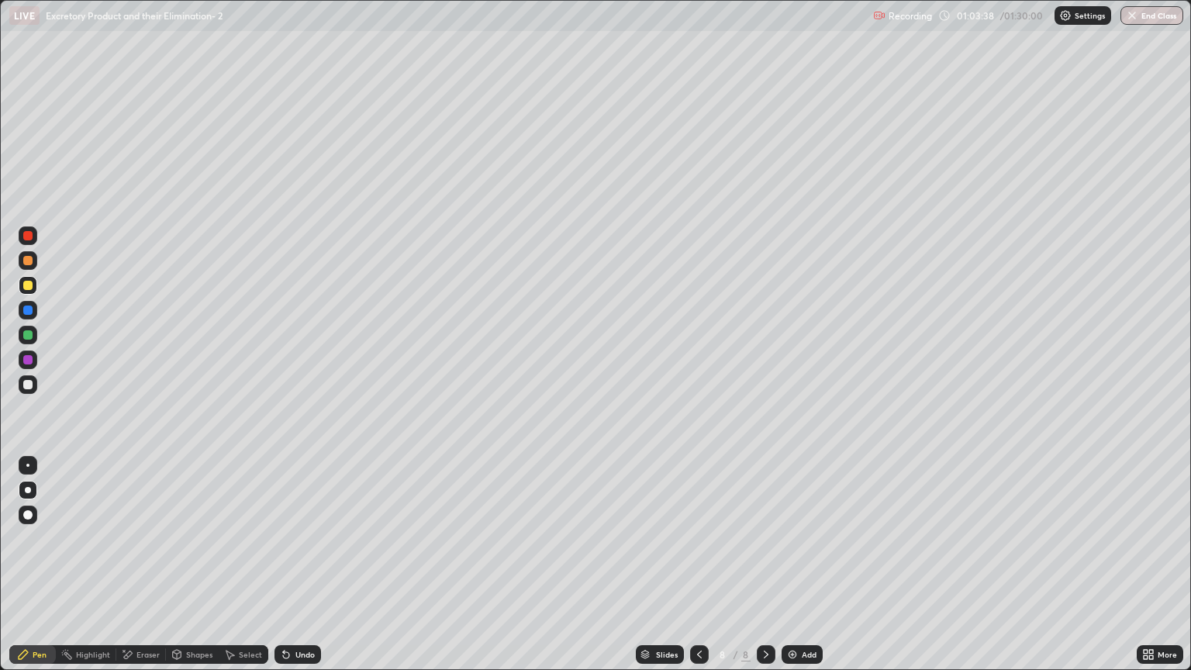
click at [192, 571] on div "Shapes" at bounding box center [199, 654] width 26 height 8
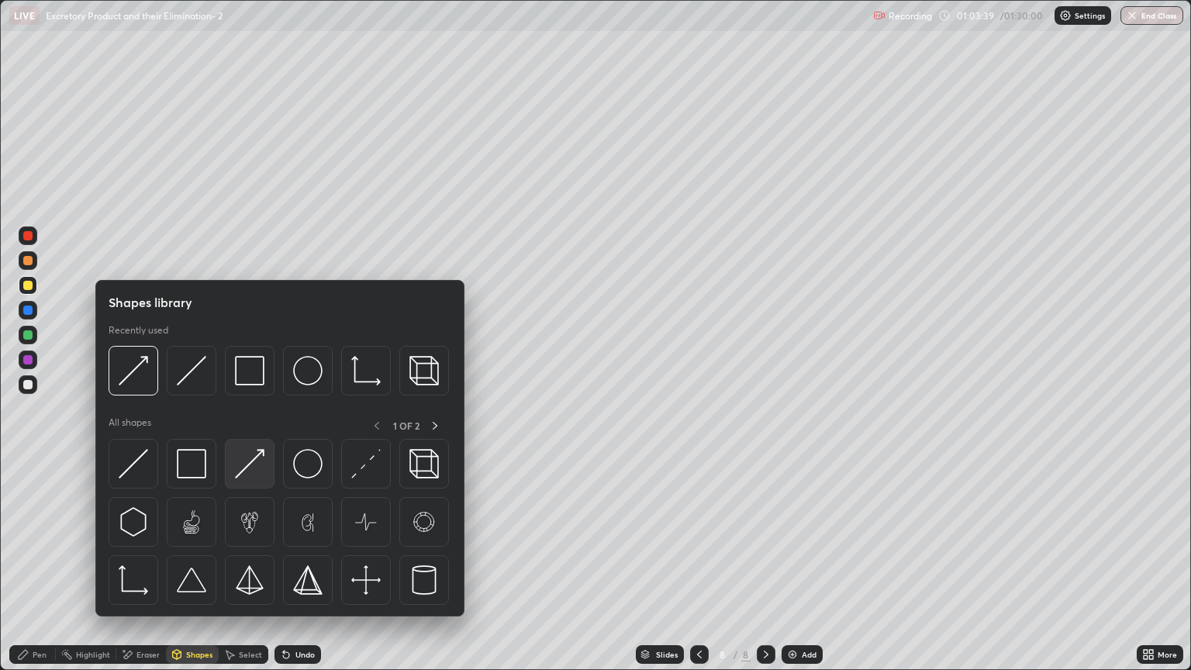
click at [252, 472] on img at bounding box center [249, 463] width 29 height 29
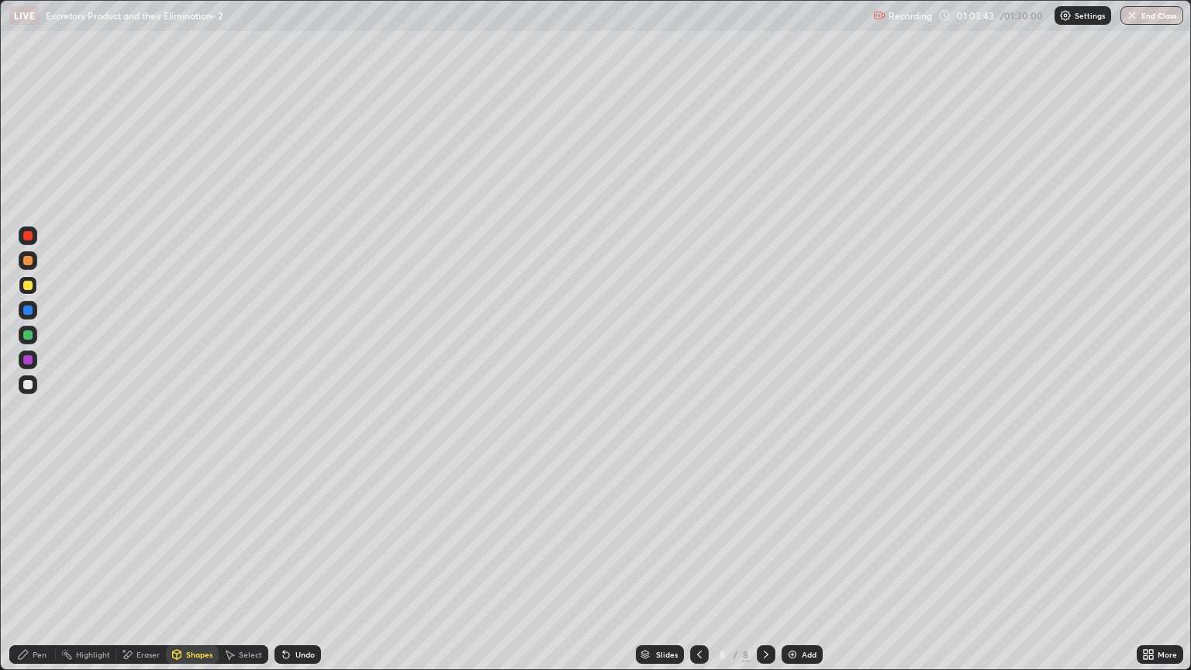
click at [147, 571] on div "Eraser" at bounding box center [147, 654] width 23 height 8
click at [32, 571] on icon at bounding box center [29, 602] width 9 height 8
click at [45, 571] on div "Pen" at bounding box center [32, 654] width 47 height 19
click at [29, 261] on div at bounding box center [27, 260] width 9 height 9
click at [145, 571] on div "Eraser" at bounding box center [147, 654] width 23 height 8
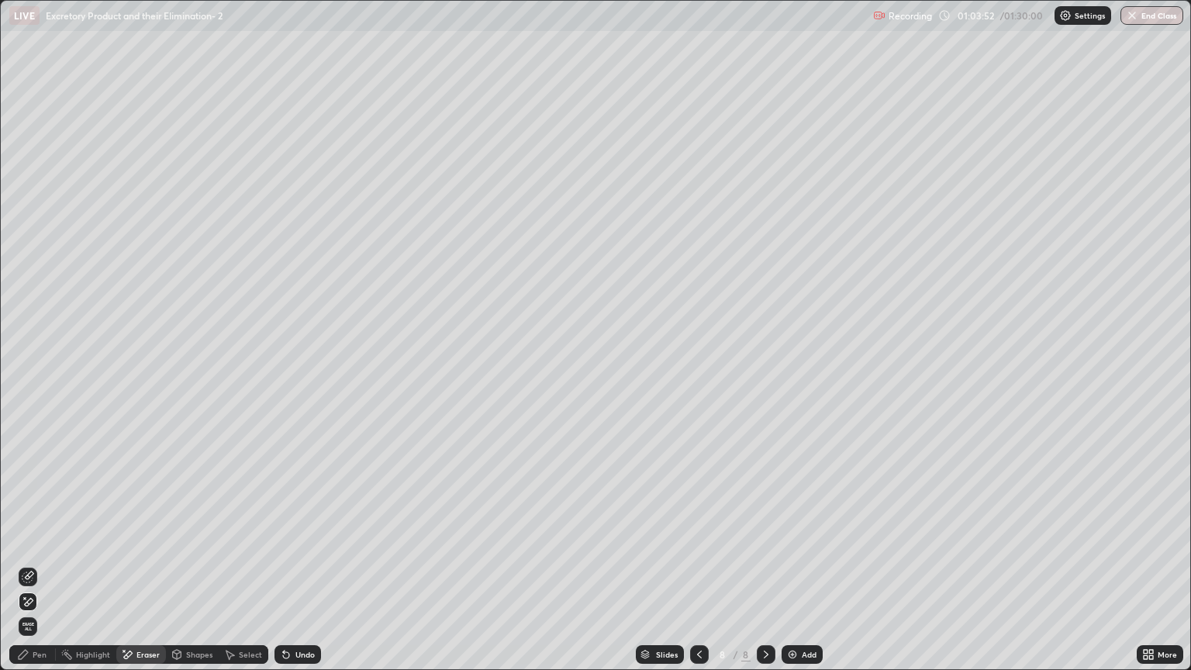
click at [33, 571] on icon at bounding box center [28, 601] width 12 height 13
click at [43, 571] on div "Pen" at bounding box center [40, 654] width 14 height 8
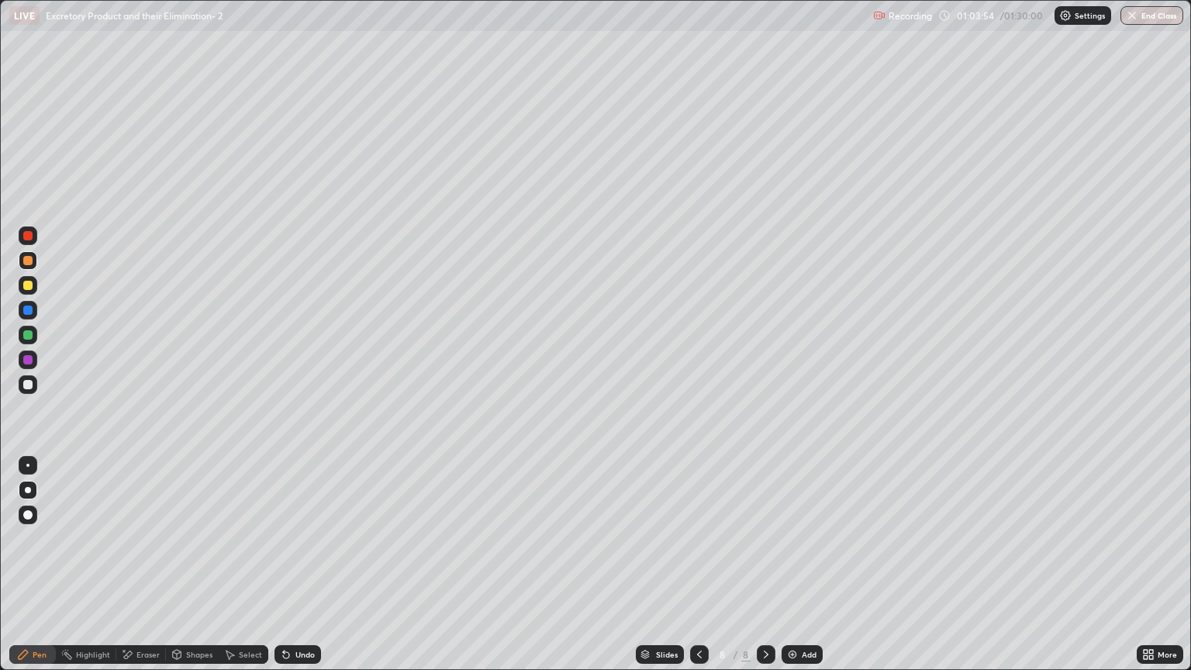
click at [192, 571] on div "Shapes" at bounding box center [199, 654] width 26 height 8
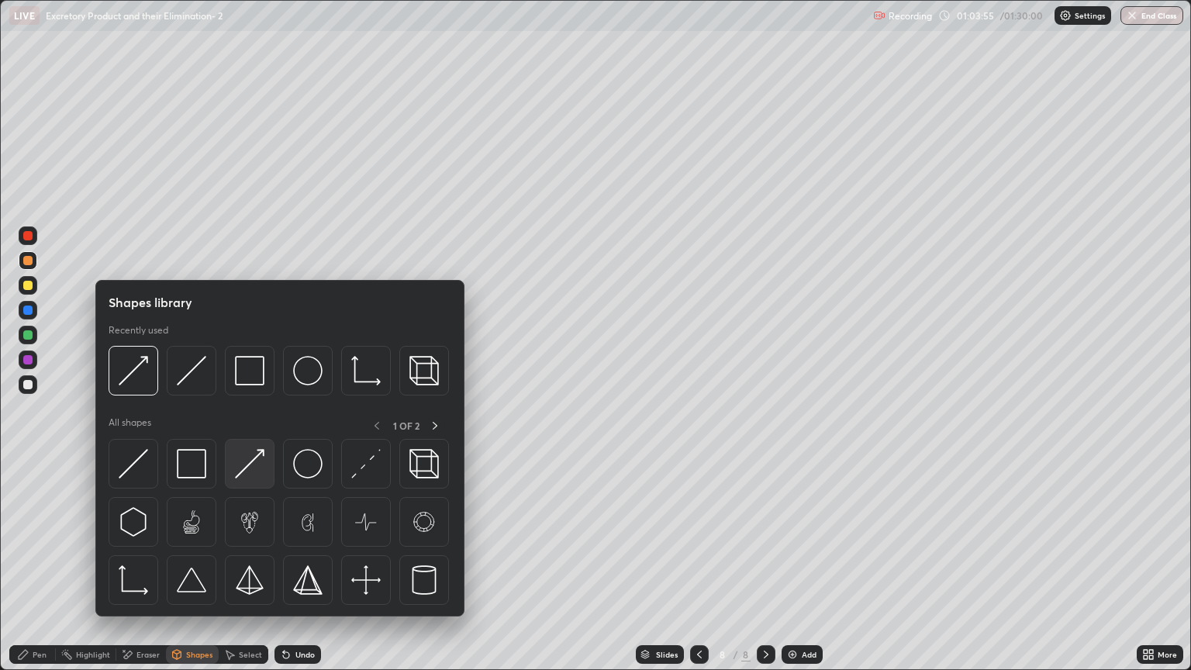
click at [249, 465] on img at bounding box center [249, 463] width 29 height 29
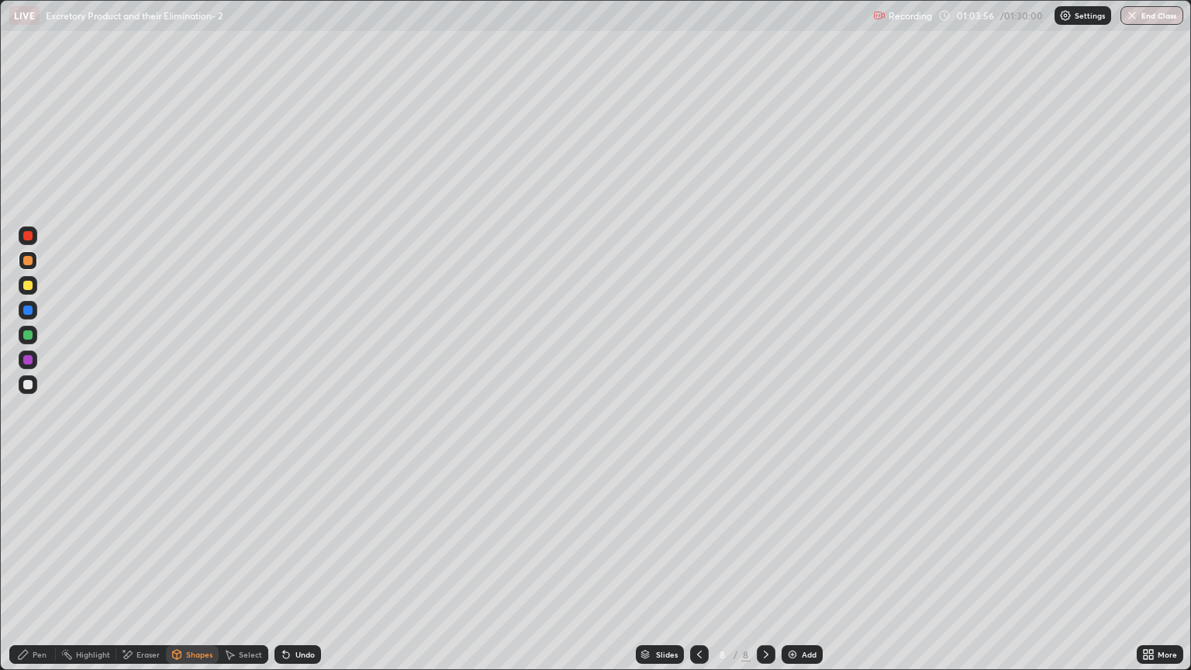
click at [28, 261] on div at bounding box center [27, 260] width 9 height 9
click at [43, 571] on div "Pen" at bounding box center [40, 654] width 14 height 8
click at [31, 389] on div at bounding box center [28, 384] width 19 height 19
click at [195, 571] on div "Shapes" at bounding box center [199, 654] width 26 height 8
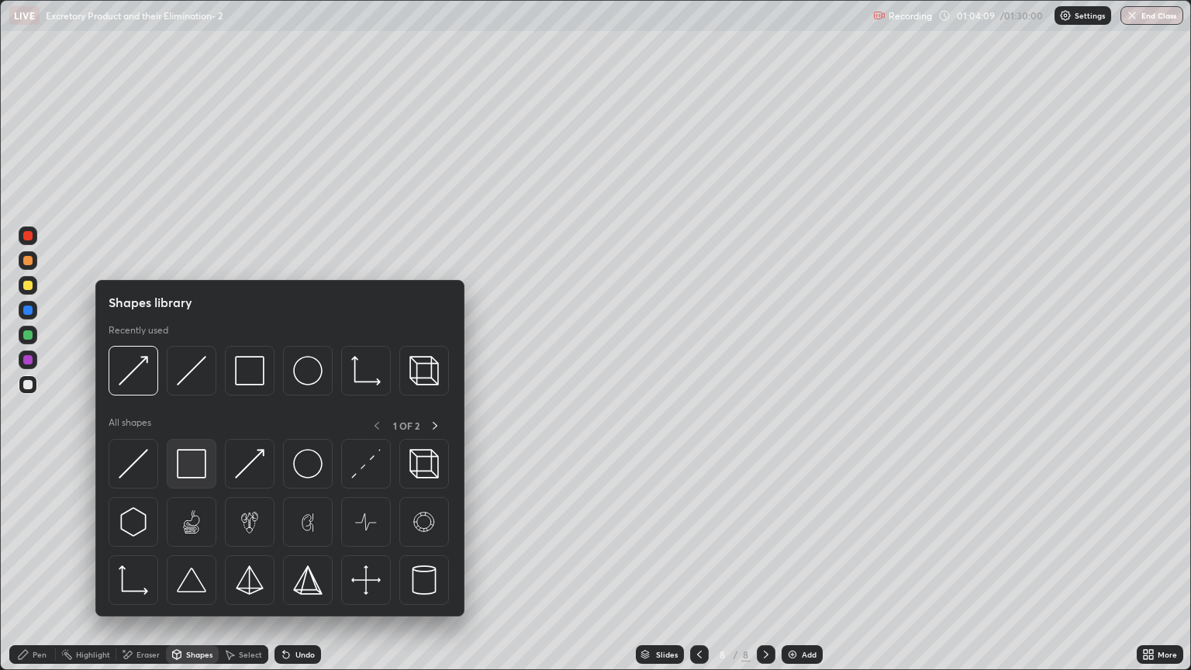
click at [189, 461] on img at bounding box center [191, 463] width 29 height 29
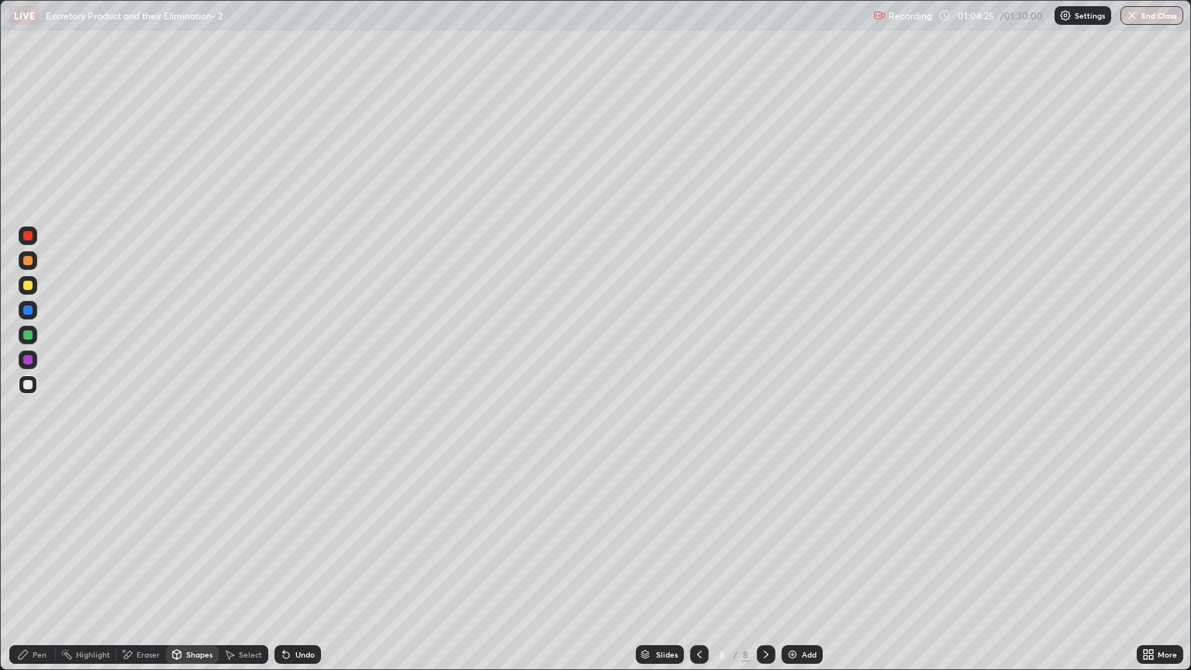
click at [148, 571] on div "Eraser" at bounding box center [147, 654] width 23 height 8
click at [198, 571] on div "Shapes" at bounding box center [199, 654] width 26 height 8
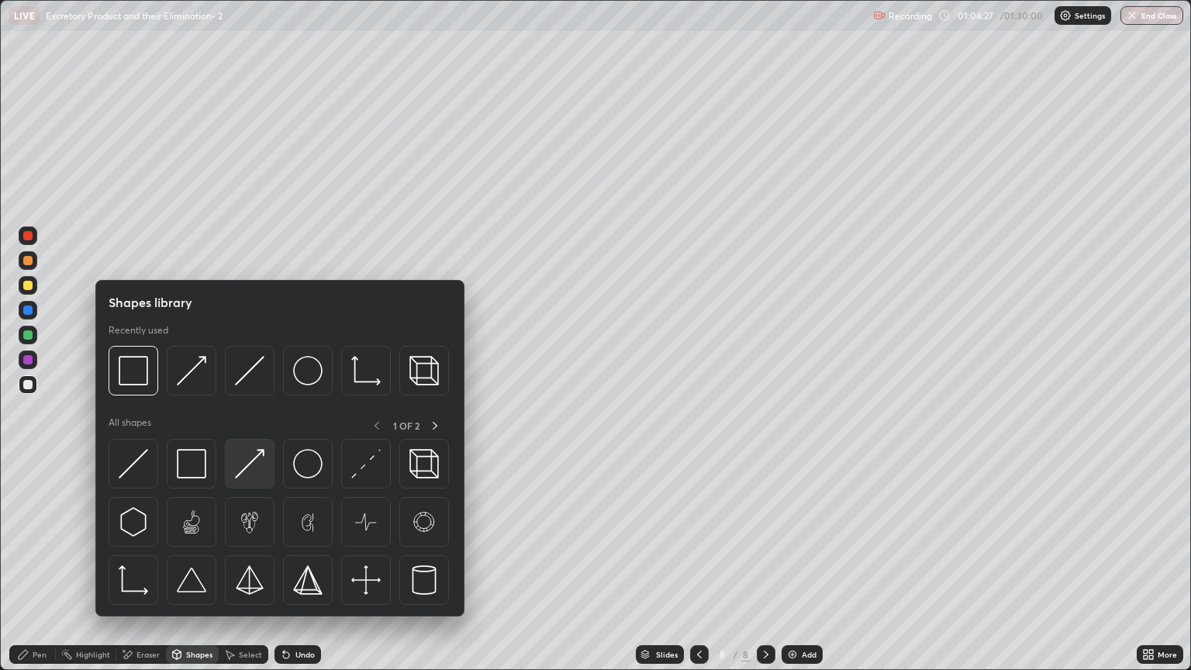
click at [252, 472] on img at bounding box center [249, 463] width 29 height 29
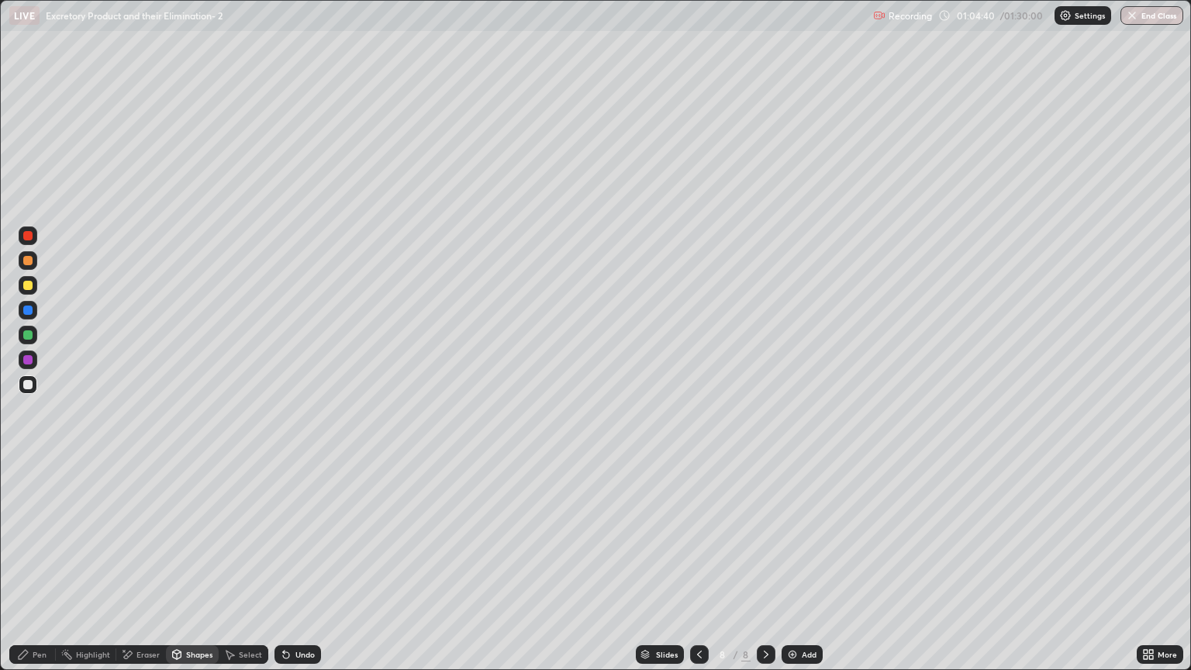
click at [195, 571] on div "Shapes" at bounding box center [192, 654] width 53 height 19
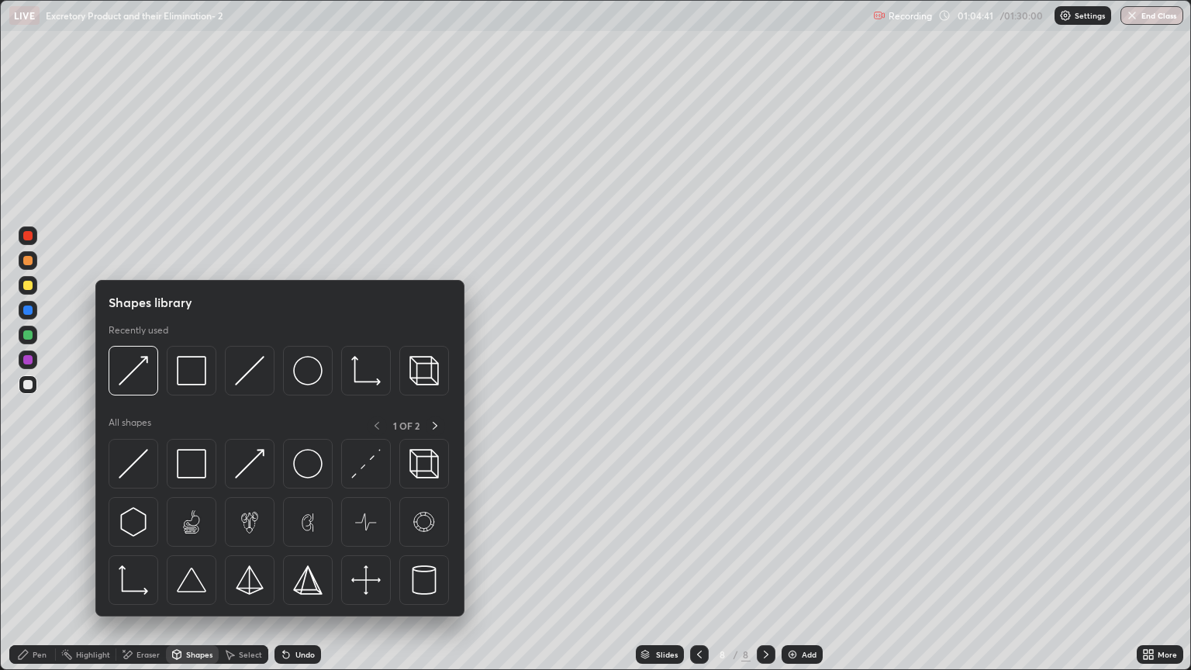
click at [38, 571] on div "Pen" at bounding box center [40, 654] width 14 height 8
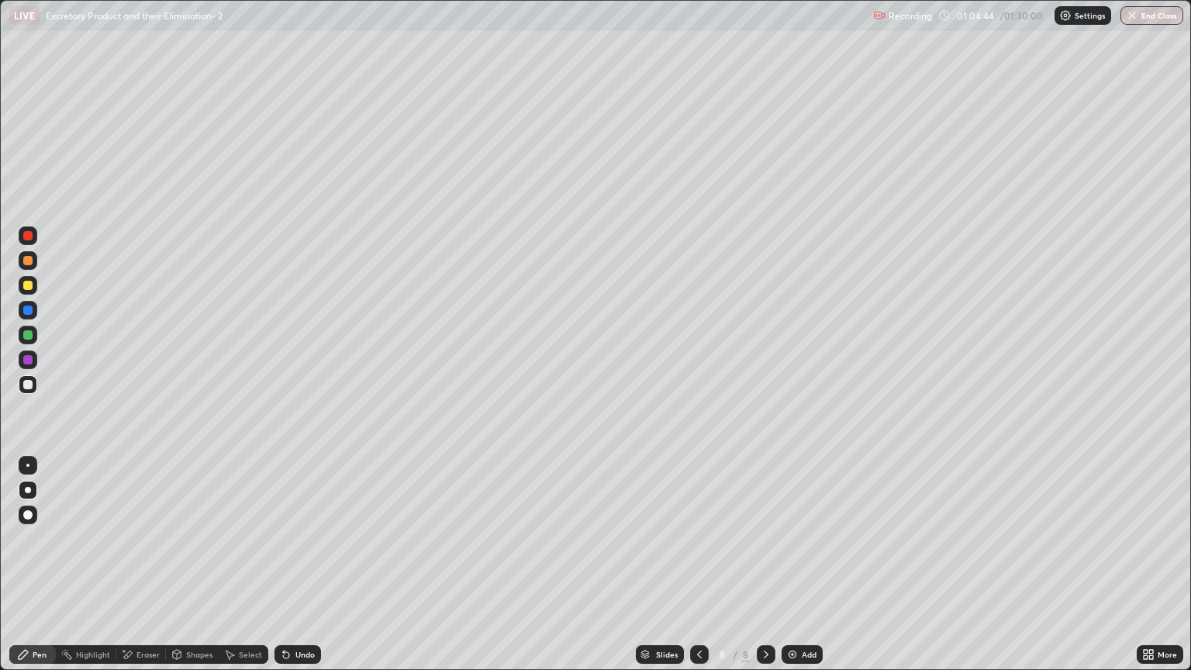
click at [143, 571] on div "Eraser" at bounding box center [147, 654] width 23 height 8
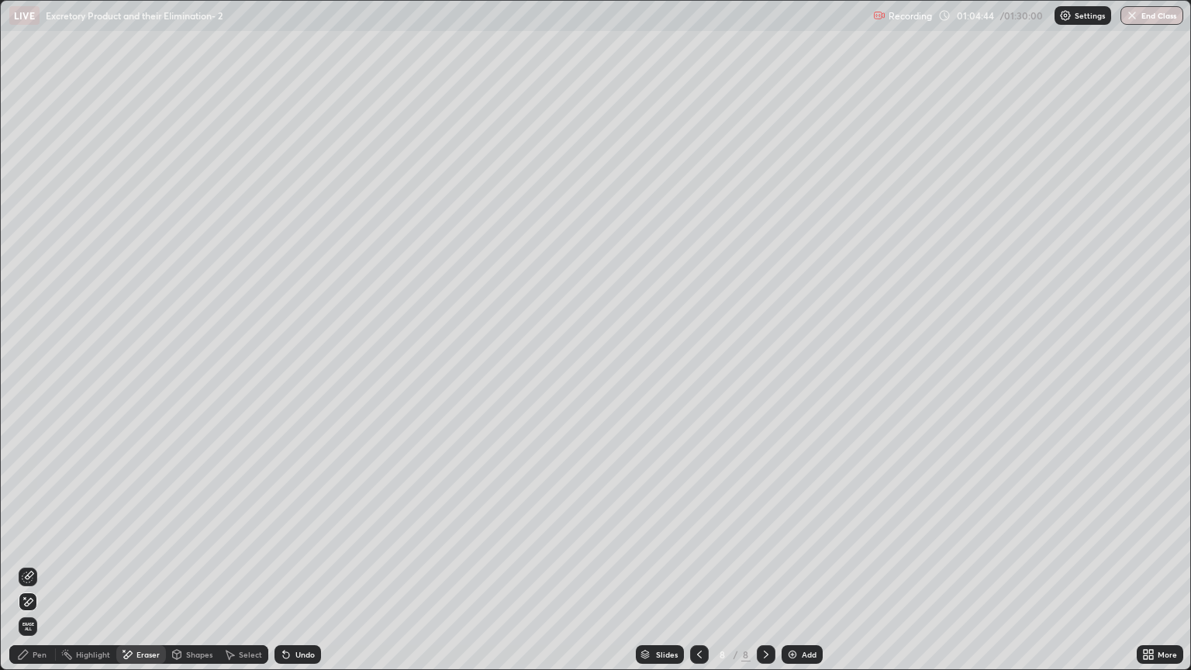
click at [31, 571] on icon at bounding box center [28, 577] width 12 height 12
click at [40, 571] on div "Pen" at bounding box center [40, 654] width 14 height 8
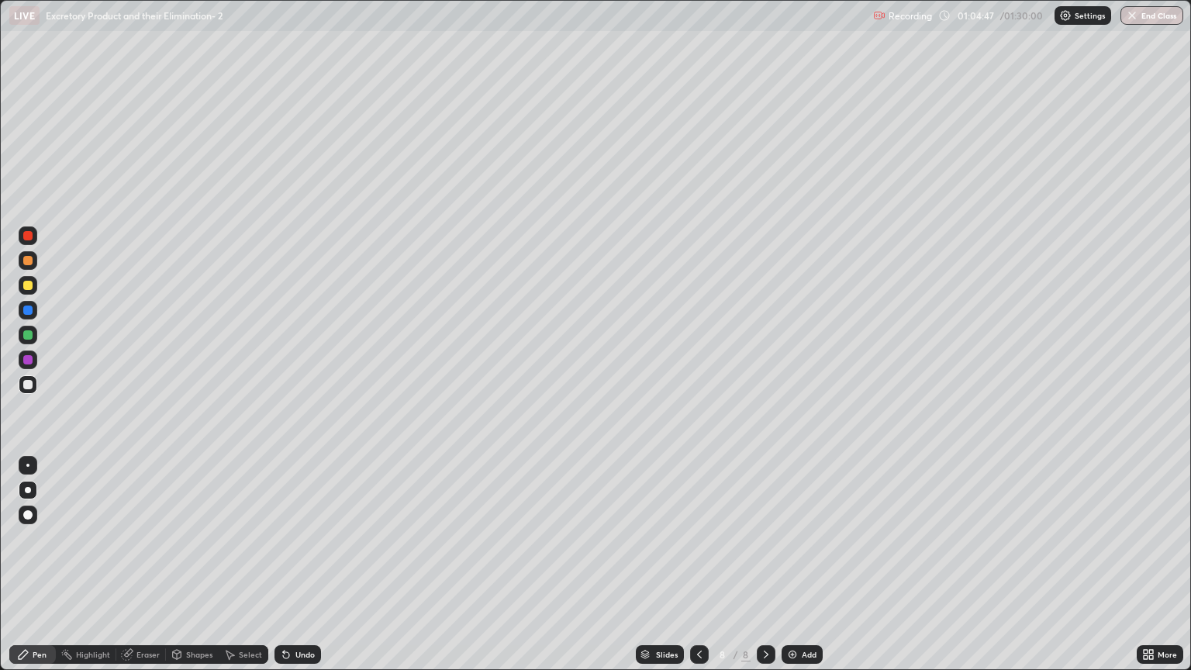
click at [37, 571] on div "Pen" at bounding box center [40, 654] width 14 height 8
click at [31, 288] on div at bounding box center [27, 285] width 9 height 9
click at [27, 386] on div at bounding box center [27, 384] width 9 height 9
click at [198, 571] on div "Shapes" at bounding box center [199, 654] width 26 height 8
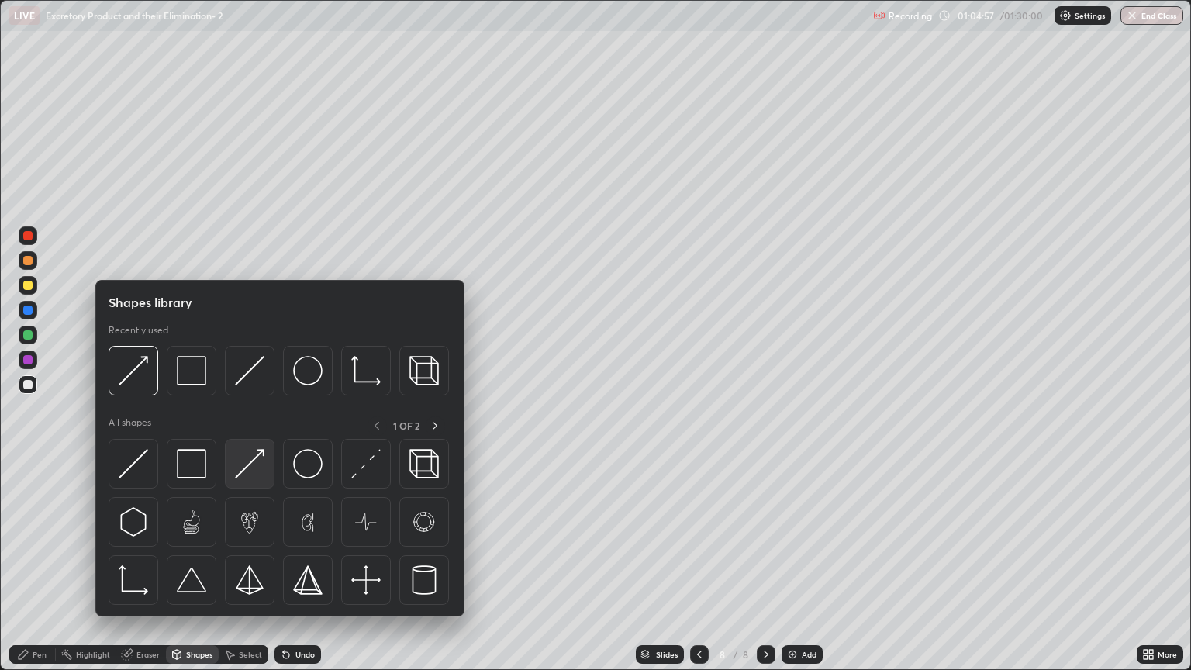
click at [260, 474] on img at bounding box center [249, 463] width 29 height 29
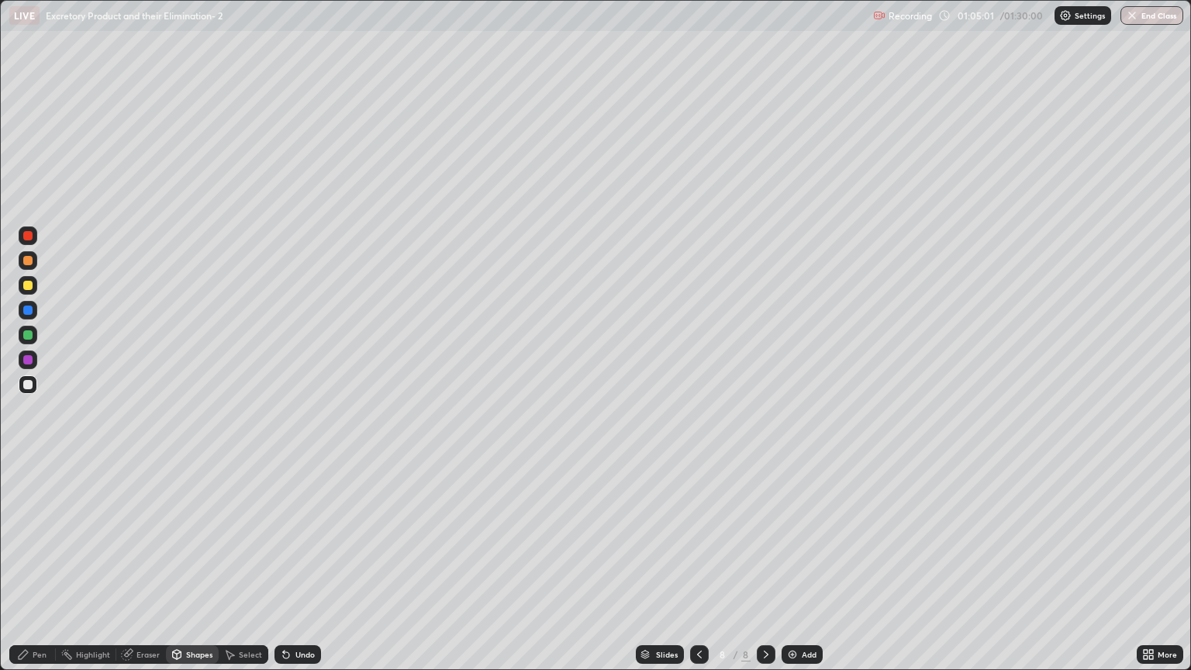
click at [53, 571] on div "Pen" at bounding box center [32, 654] width 47 height 19
click at [50, 571] on div "Pen" at bounding box center [32, 654] width 47 height 19
click at [22, 335] on div at bounding box center [28, 335] width 19 height 19
click at [150, 571] on div "Eraser" at bounding box center [141, 654] width 50 height 19
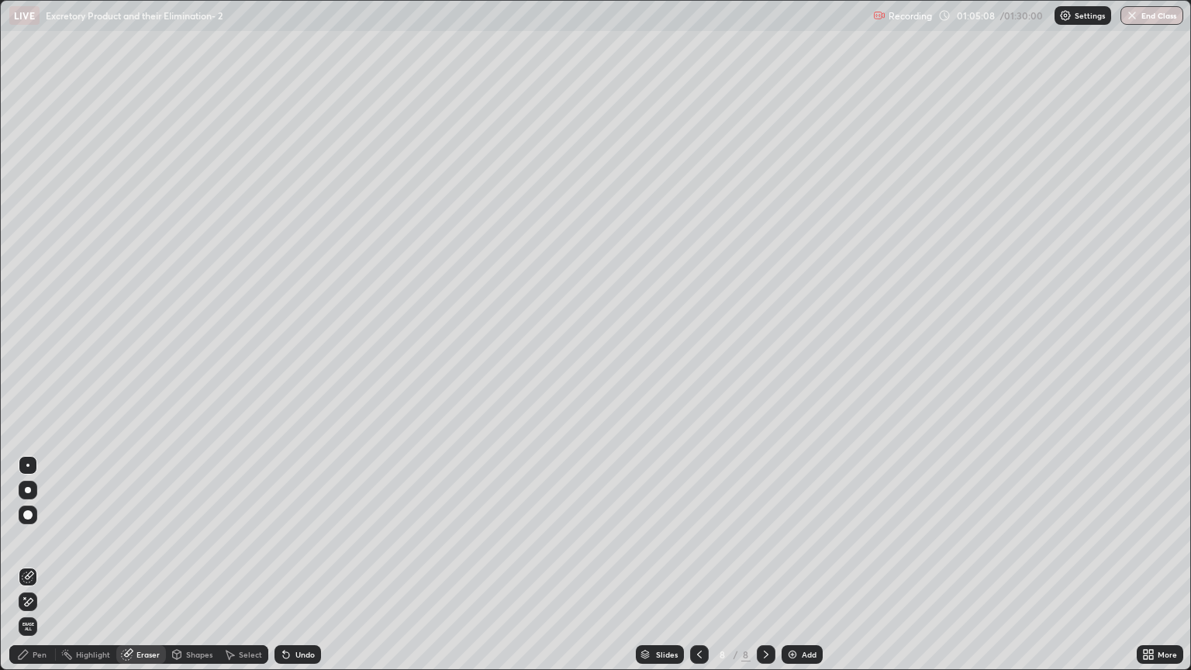
click at [39, 571] on div "Pen" at bounding box center [32, 654] width 47 height 19
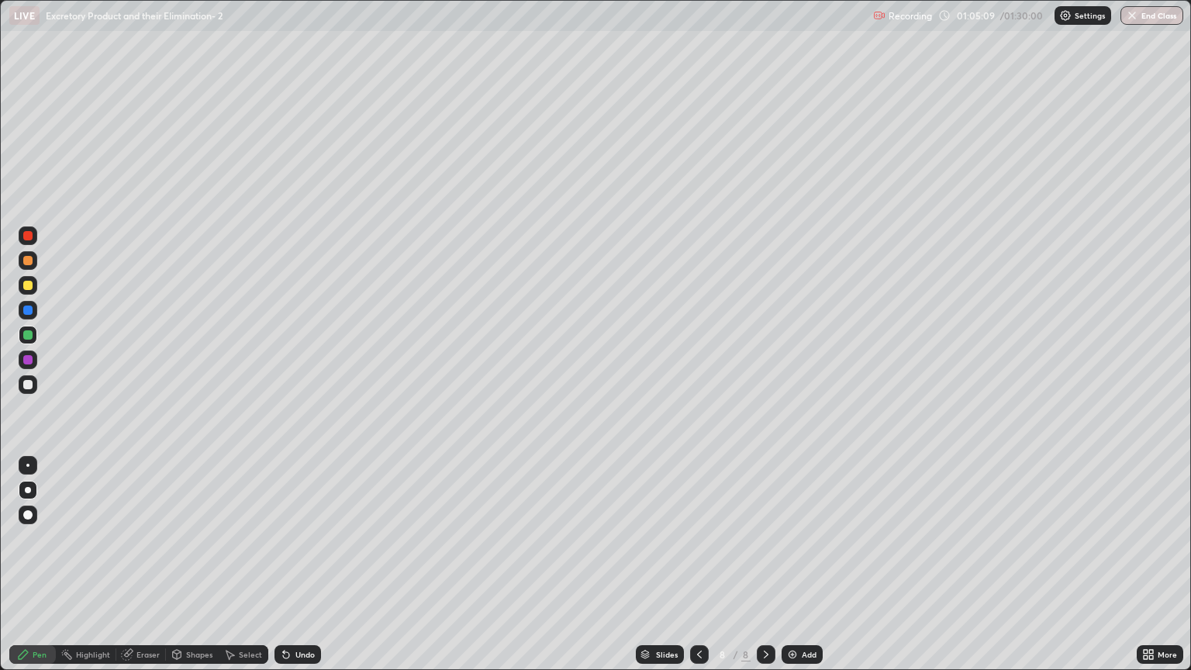
click at [29, 385] on div at bounding box center [27, 384] width 9 height 9
click at [29, 285] on div at bounding box center [27, 285] width 9 height 9
click at [199, 571] on div "Shapes" at bounding box center [199, 654] width 26 height 8
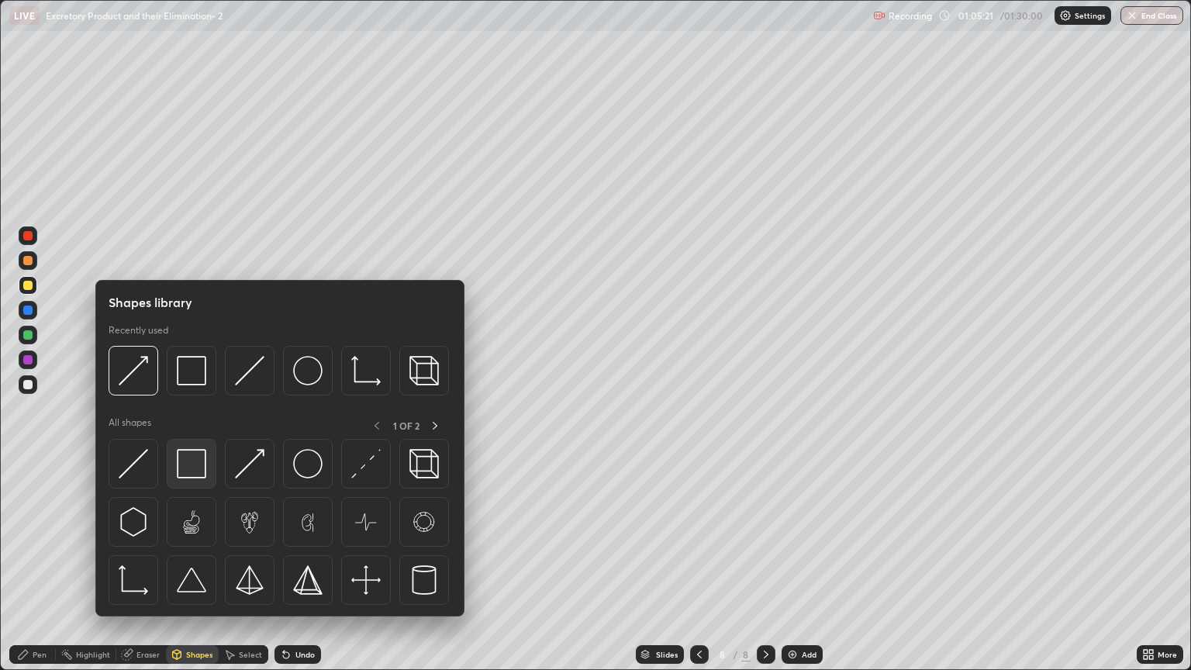
click at [195, 466] on img at bounding box center [191, 463] width 29 height 29
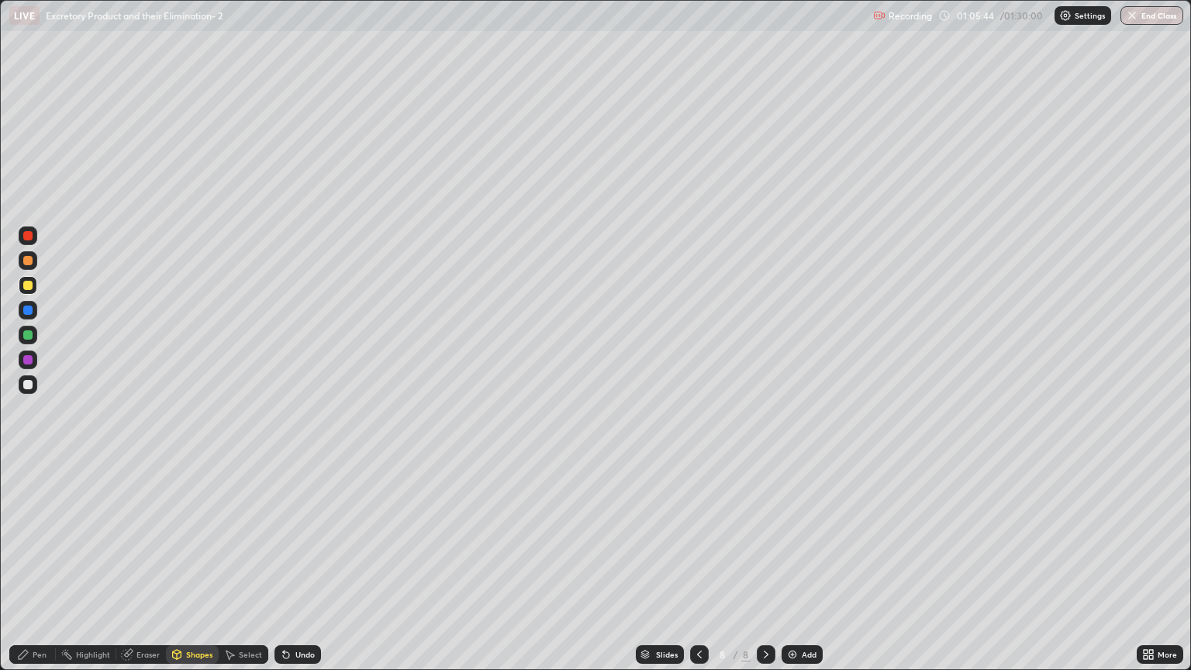
click at [47, 571] on div "Pen" at bounding box center [32, 654] width 47 height 19
click at [29, 384] on div at bounding box center [27, 384] width 9 height 9
click at [154, 571] on div "Eraser" at bounding box center [147, 654] width 23 height 8
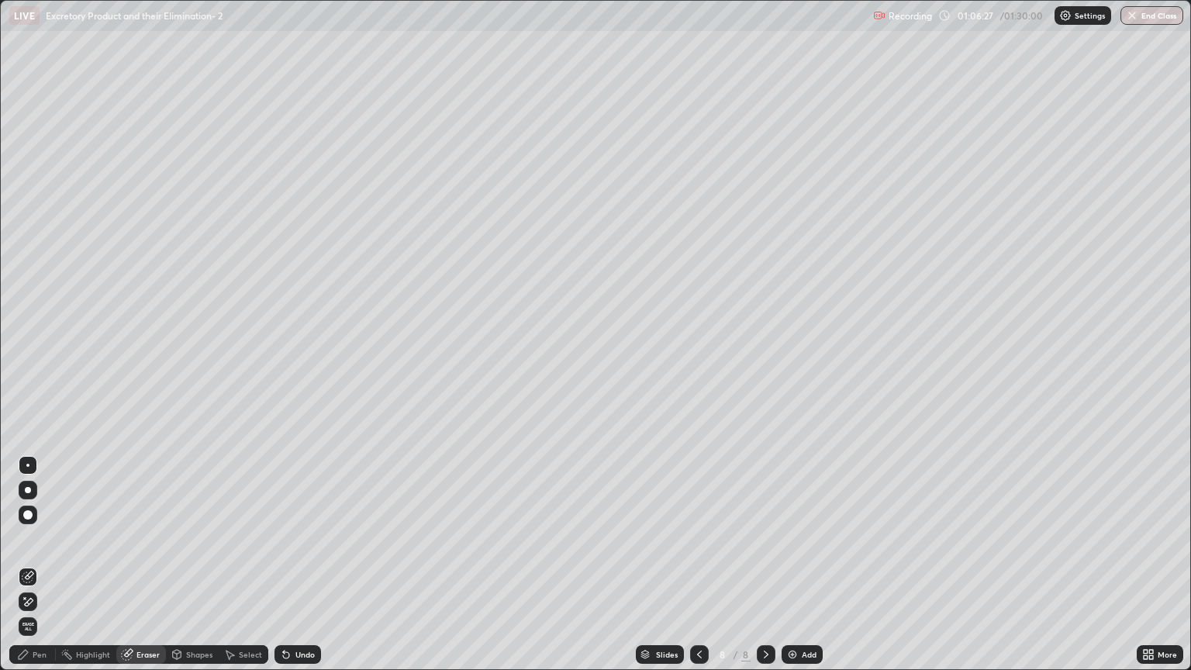
click at [41, 571] on div "Pen" at bounding box center [40, 654] width 14 height 8
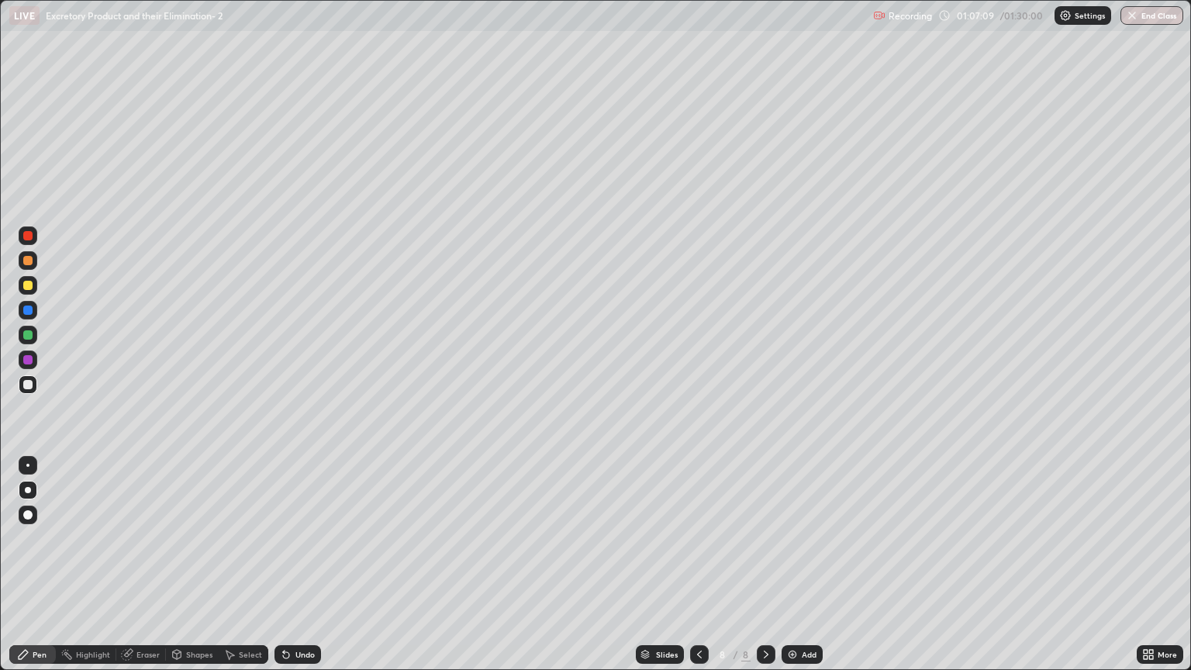
click at [28, 335] on div at bounding box center [27, 334] width 9 height 9
click at [27, 337] on div at bounding box center [27, 334] width 9 height 9
click at [143, 571] on div "Eraser" at bounding box center [147, 654] width 23 height 8
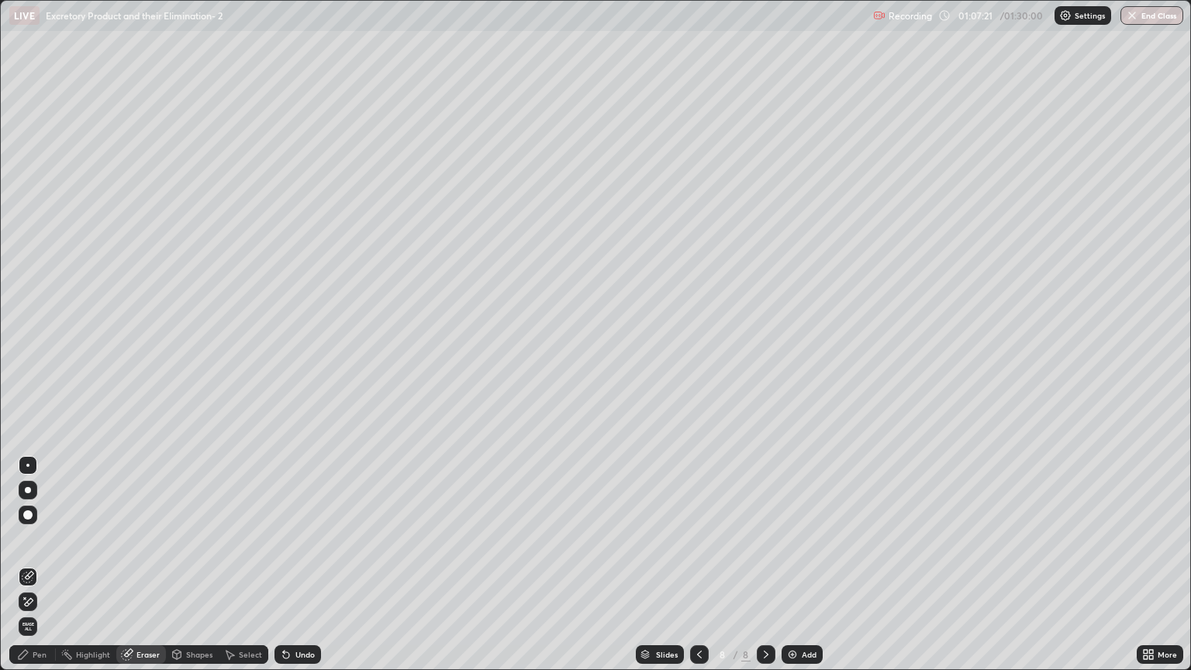
click at [29, 571] on icon at bounding box center [29, 575] width 9 height 8
click at [40, 571] on div "Pen" at bounding box center [40, 654] width 14 height 8
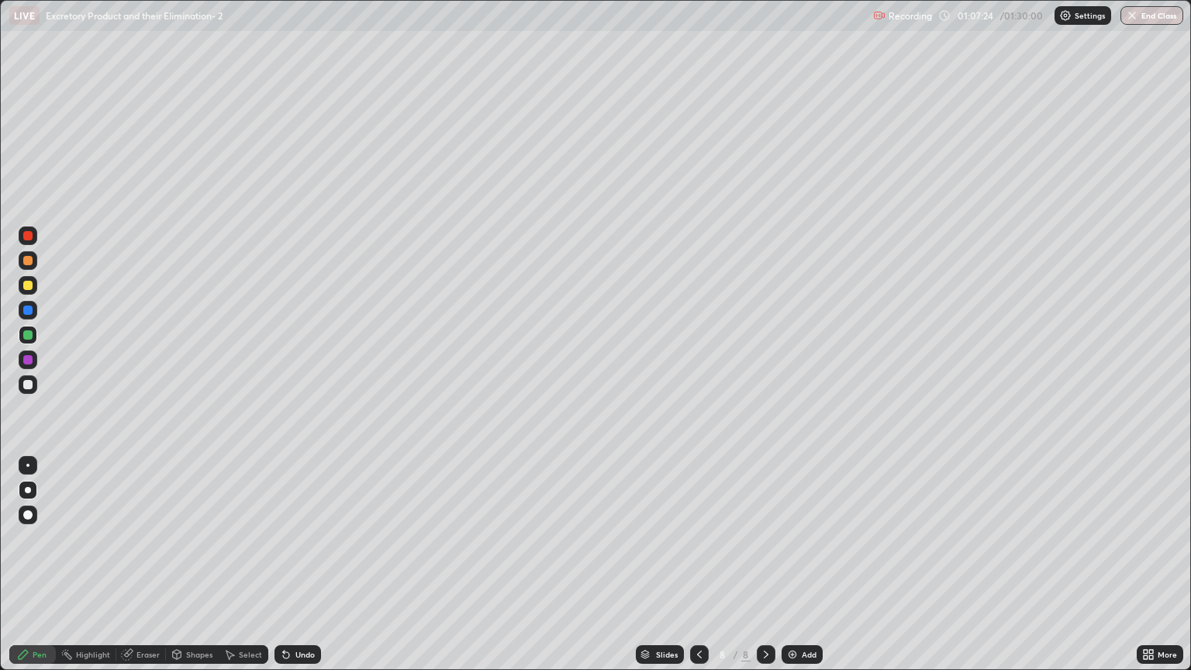
click at [46, 571] on div "Pen" at bounding box center [40, 654] width 14 height 8
click at [29, 385] on div at bounding box center [27, 384] width 9 height 9
click at [192, 571] on div "Shapes" at bounding box center [199, 654] width 26 height 8
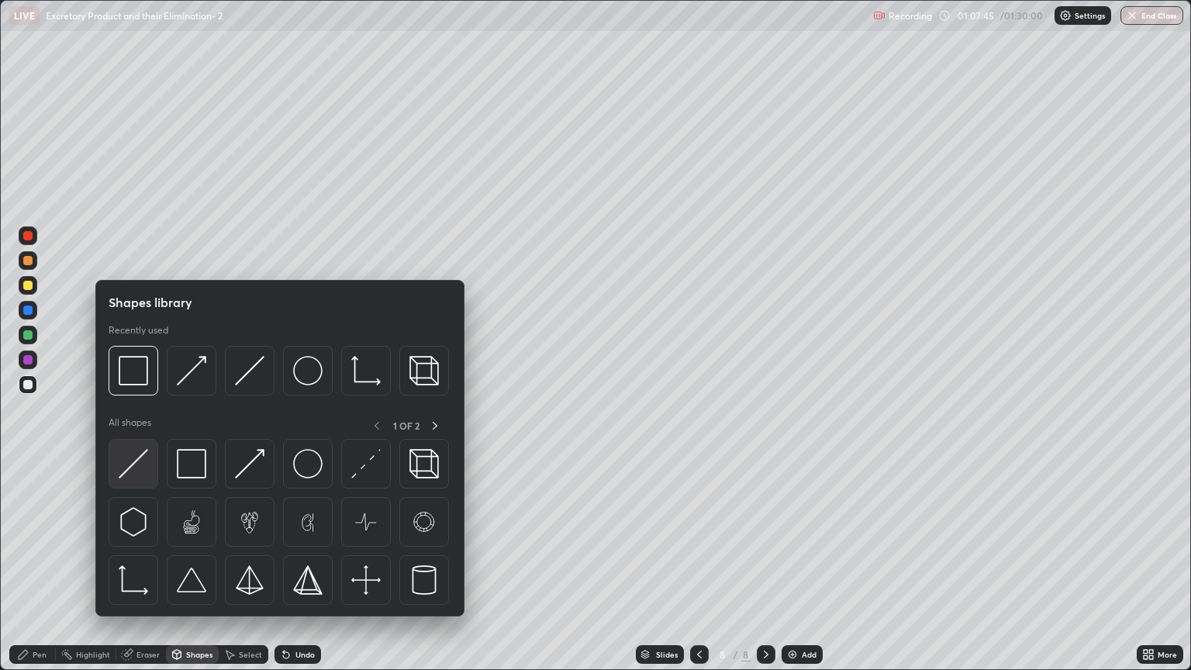
click at [146, 478] on img at bounding box center [133, 463] width 29 height 29
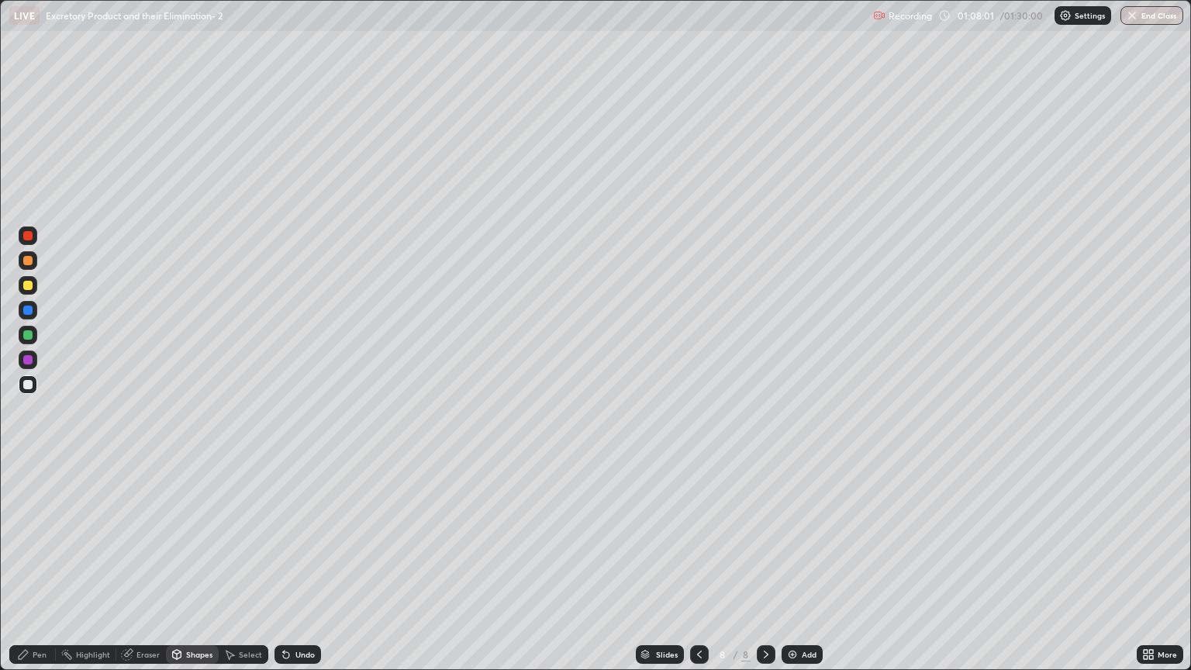
click at [28, 358] on div at bounding box center [27, 359] width 9 height 9
click at [39, 571] on div "Pen" at bounding box center [40, 654] width 14 height 8
click at [29, 337] on div at bounding box center [27, 334] width 9 height 9
click at [30, 384] on div at bounding box center [27, 384] width 9 height 9
click at [42, 571] on div "Pen" at bounding box center [40, 654] width 14 height 8
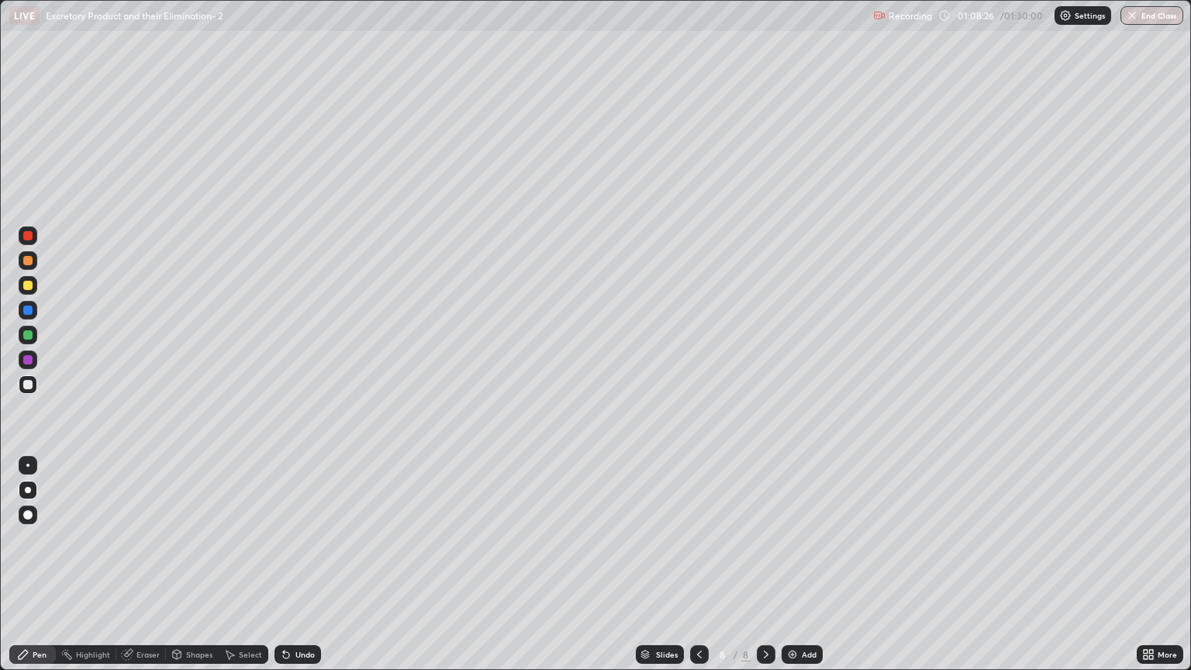
click at [29, 465] on div at bounding box center [27, 465] width 3 height 3
click at [30, 336] on div at bounding box center [27, 334] width 9 height 9
click at [191, 571] on div "Shapes" at bounding box center [199, 654] width 26 height 8
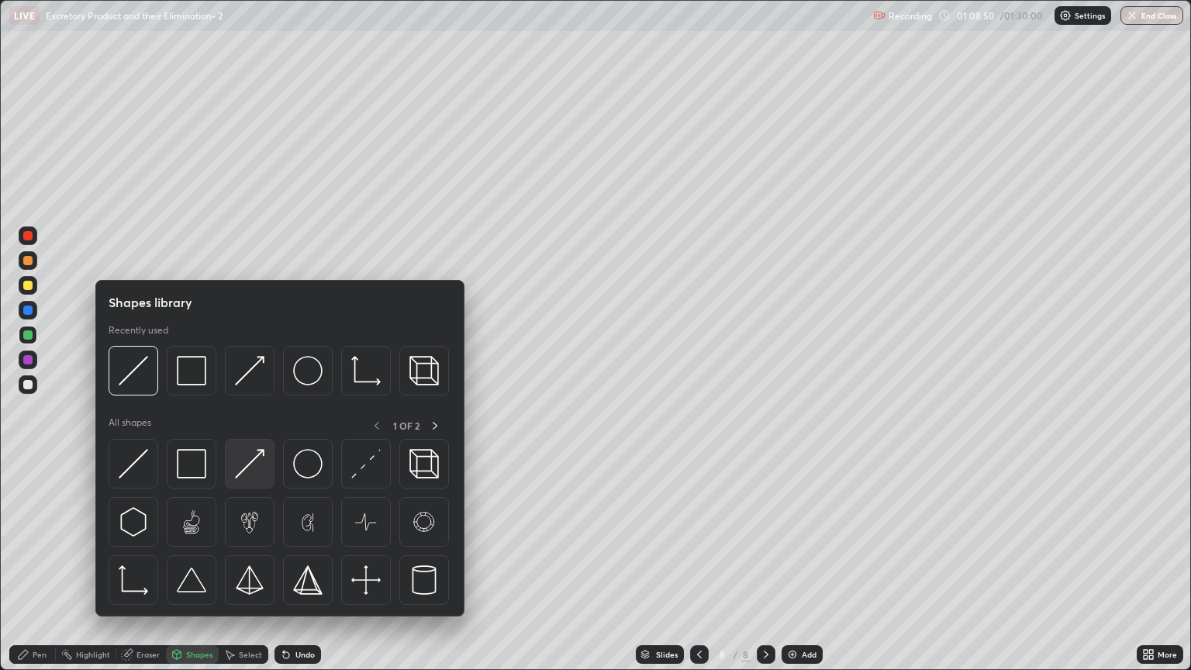
click at [245, 474] on img at bounding box center [249, 463] width 29 height 29
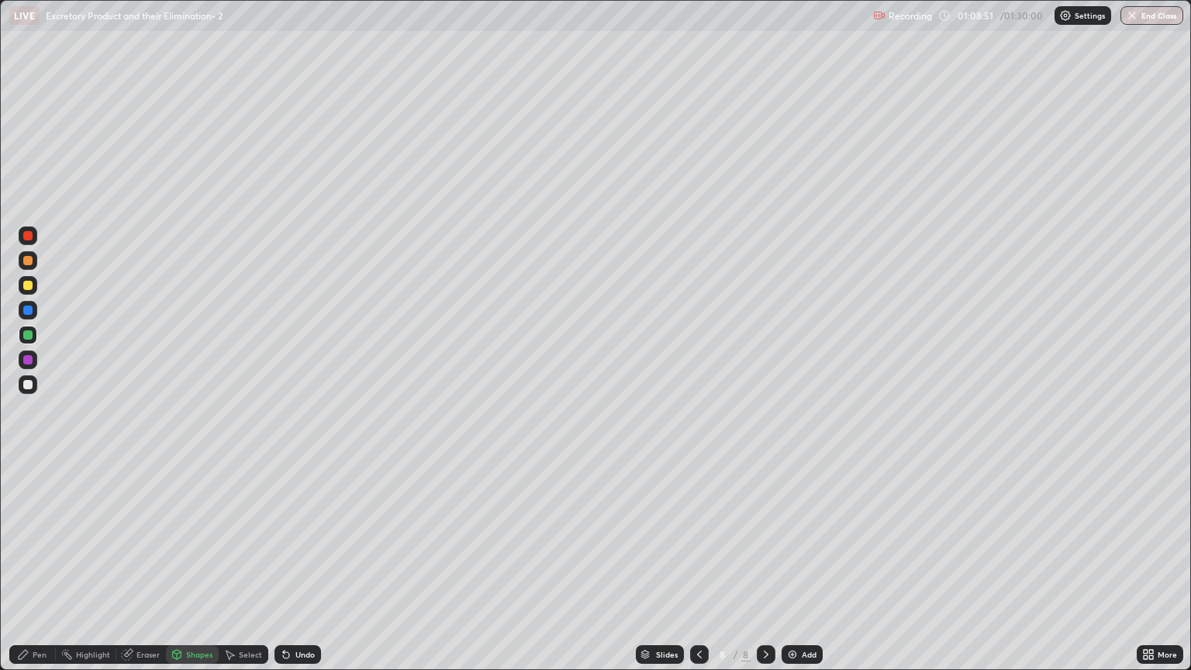
click at [35, 571] on div "Pen" at bounding box center [32, 654] width 47 height 19
click at [31, 487] on div at bounding box center [28, 490] width 19 height 19
click at [143, 571] on div "Eraser" at bounding box center [147, 654] width 23 height 8
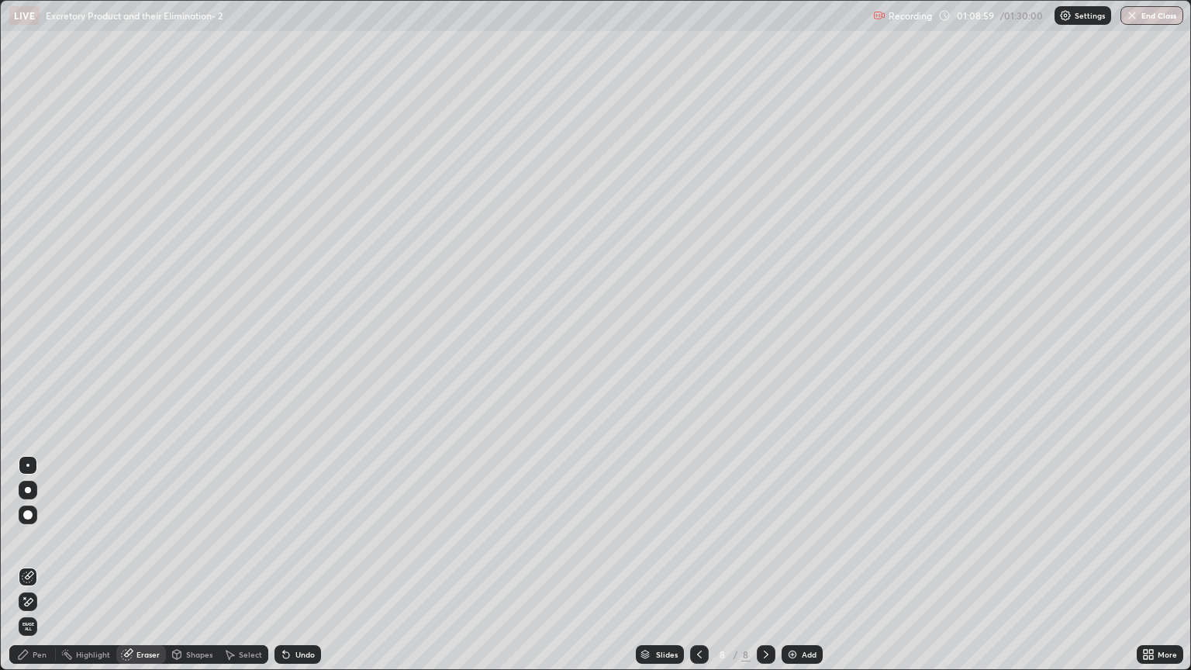
click at [29, 571] on icon at bounding box center [29, 575] width 9 height 8
click at [29, 571] on icon at bounding box center [28, 601] width 12 height 13
click at [143, 571] on div "Eraser" at bounding box center [147, 654] width 23 height 8
click at [191, 571] on div "Shapes" at bounding box center [199, 654] width 26 height 8
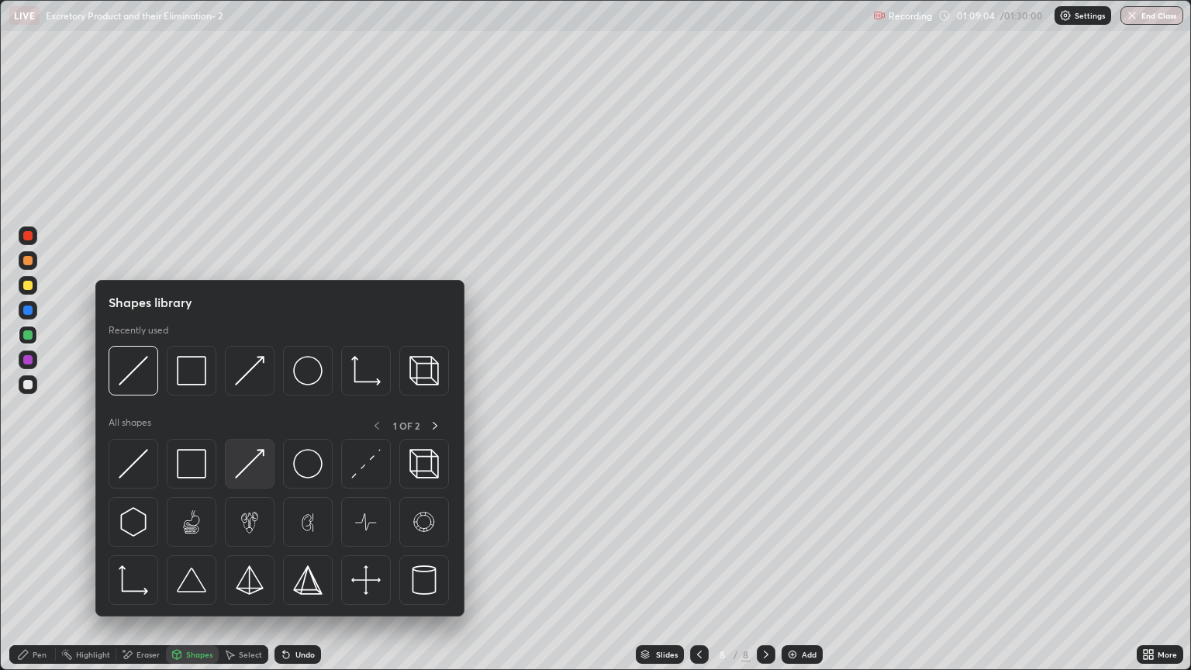
click at [243, 471] on img at bounding box center [249, 463] width 29 height 29
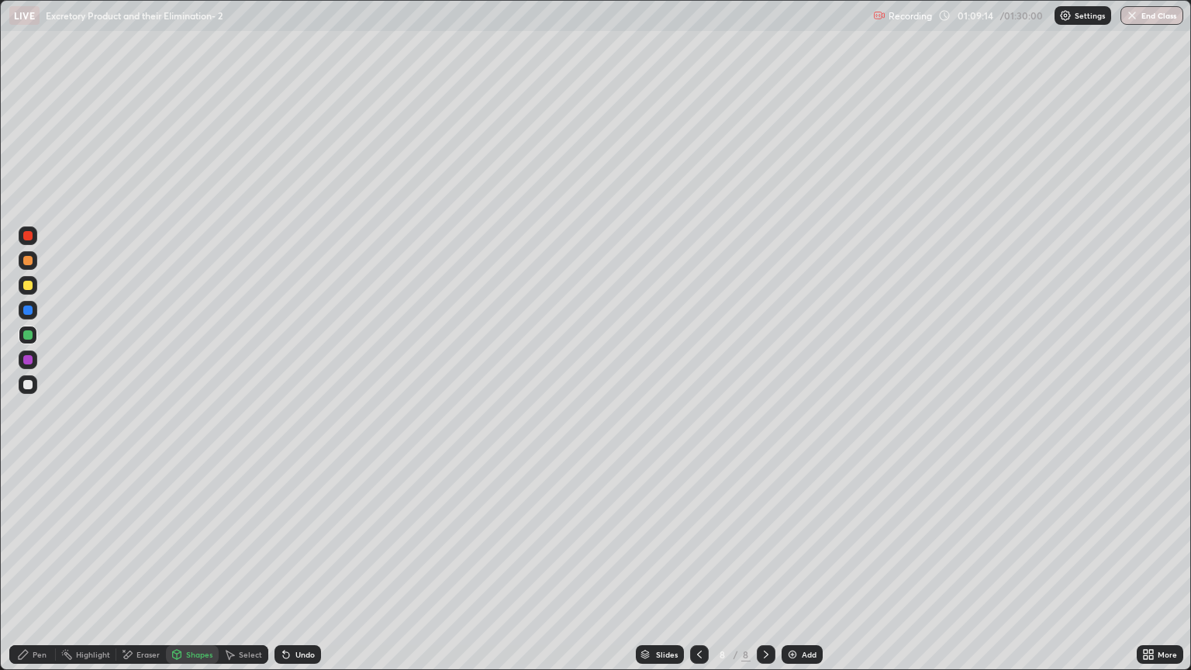
click at [140, 571] on div "Eraser" at bounding box center [147, 654] width 23 height 8
click at [43, 571] on div "Pen" at bounding box center [40, 654] width 14 height 8
click at [40, 571] on div "Pen" at bounding box center [40, 654] width 14 height 8
click at [194, 571] on div "Shapes" at bounding box center [199, 654] width 26 height 8
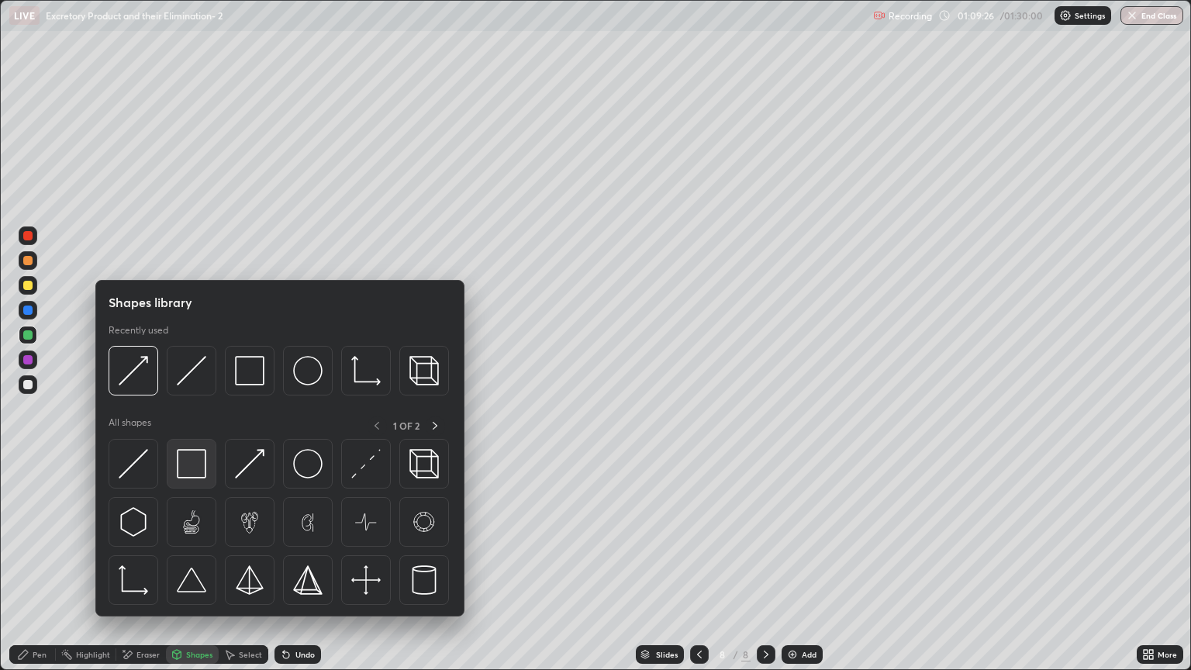
click at [189, 468] on img at bounding box center [191, 463] width 29 height 29
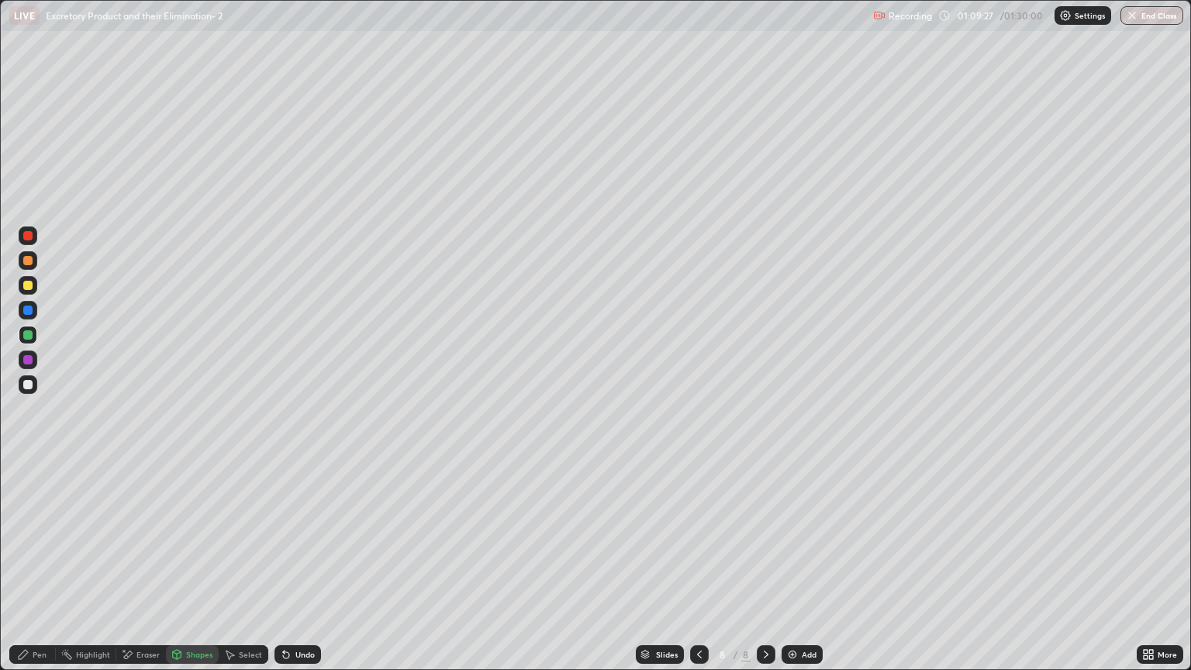
click at [26, 385] on div at bounding box center [27, 384] width 9 height 9
click at [40, 571] on div "Pen" at bounding box center [40, 654] width 14 height 8
click at [188, 571] on div "Shapes" at bounding box center [199, 654] width 26 height 8
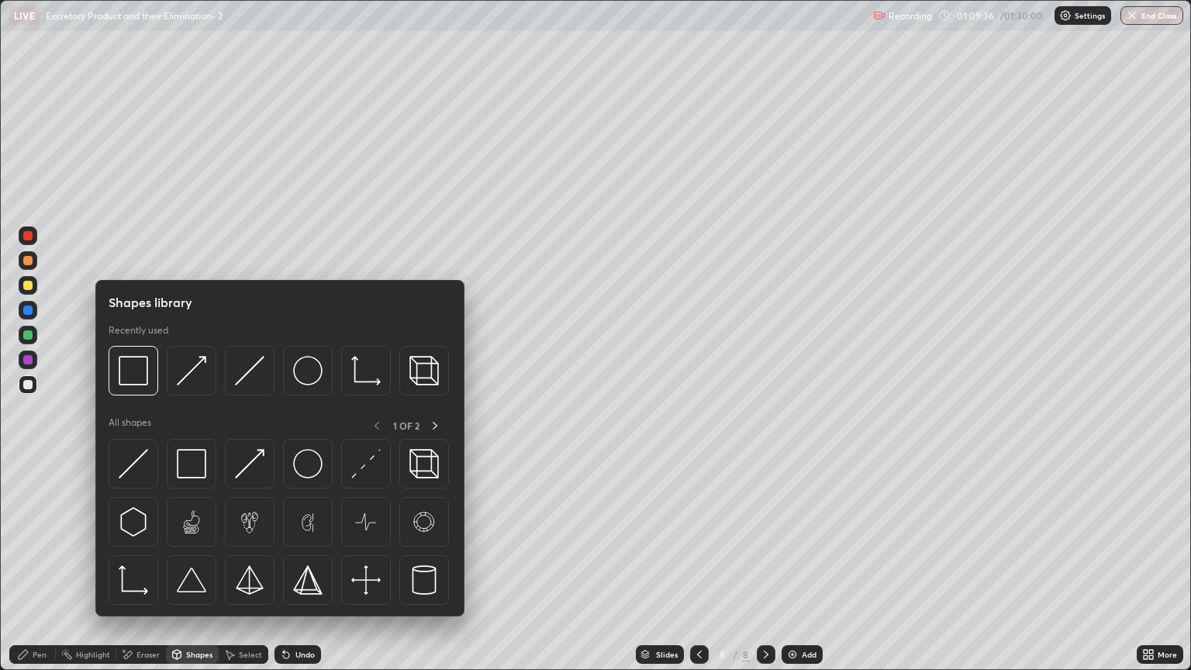
click at [147, 571] on div "Eraser" at bounding box center [147, 654] width 23 height 8
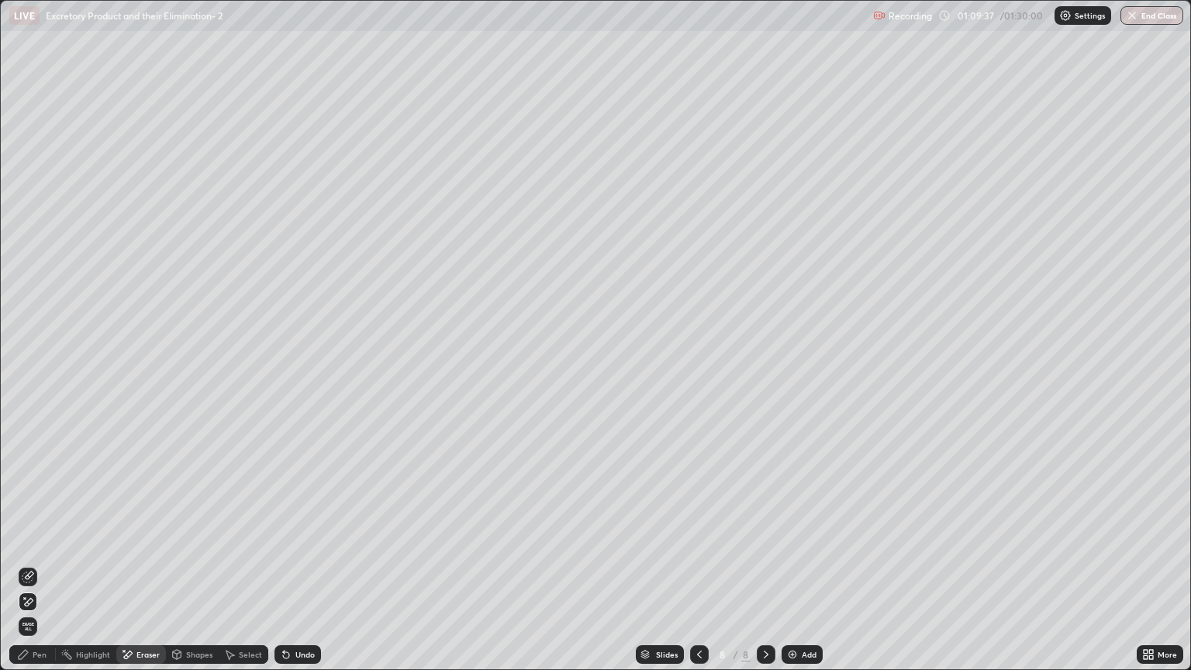
click at [33, 571] on icon at bounding box center [28, 601] width 12 height 13
click at [189, 571] on div "Shapes" at bounding box center [199, 654] width 26 height 8
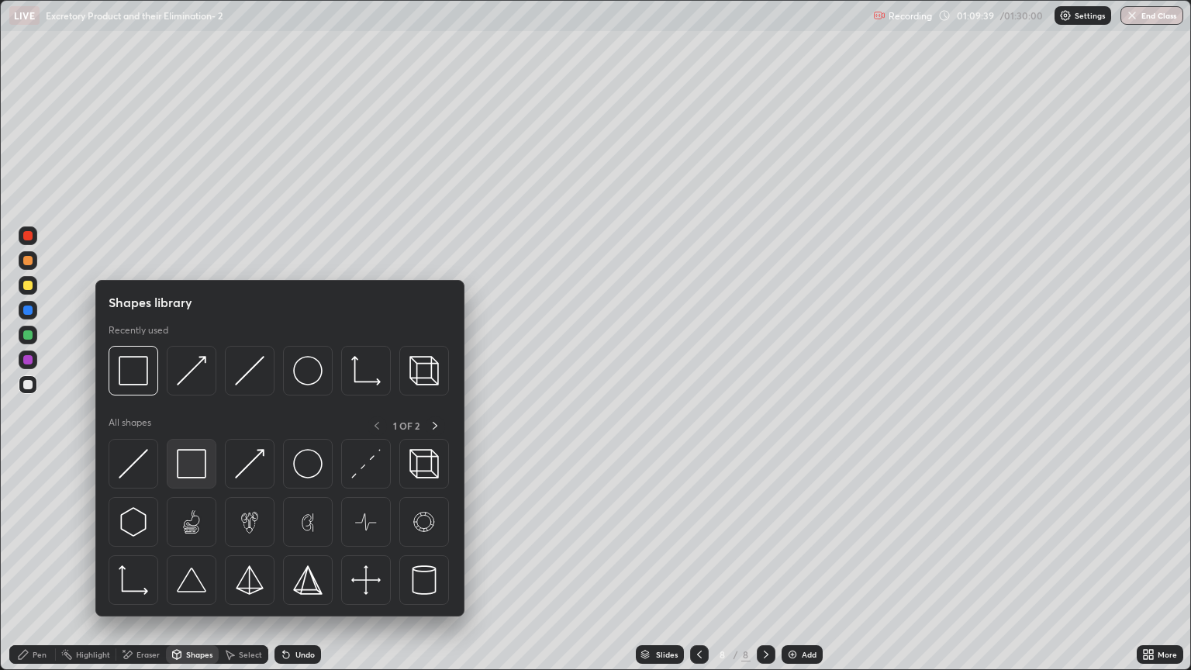
click at [188, 465] on img at bounding box center [191, 463] width 29 height 29
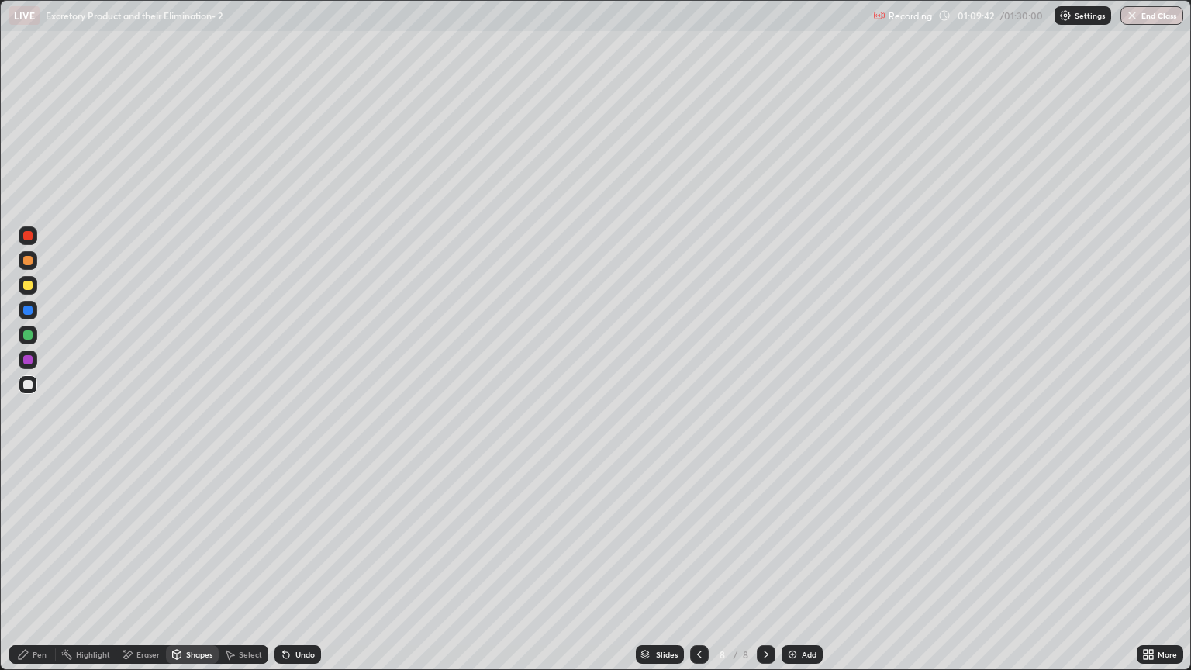
click at [37, 571] on div "Pen" at bounding box center [40, 654] width 14 height 8
click at [191, 571] on div "Shapes" at bounding box center [199, 654] width 26 height 8
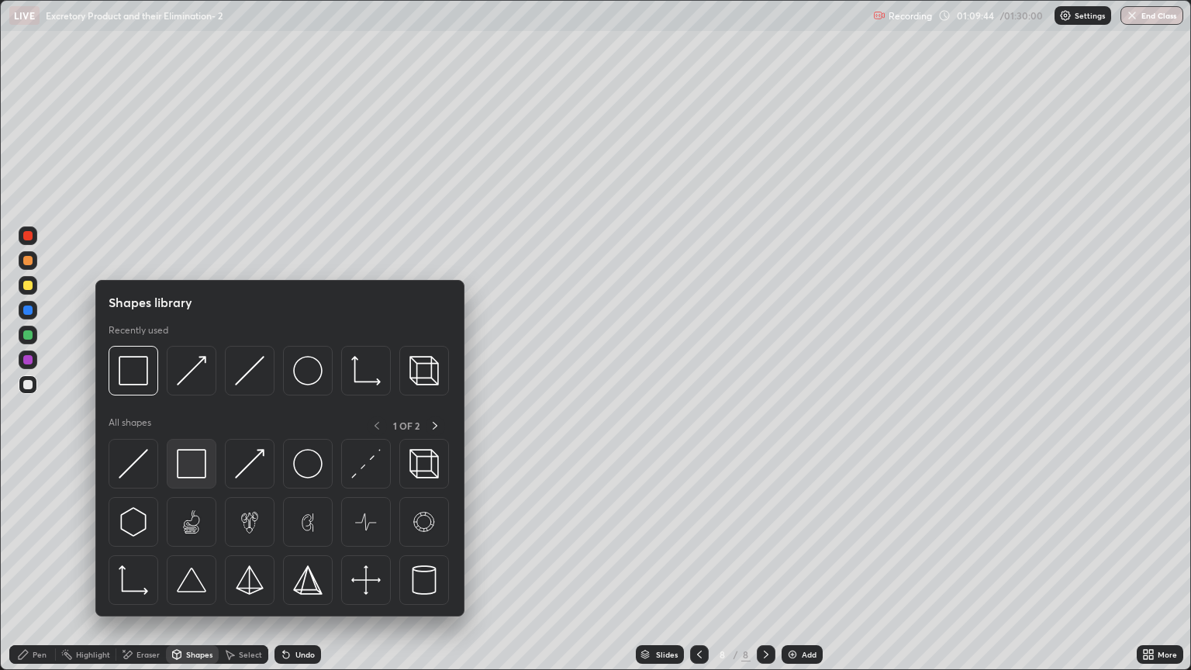
click at [192, 464] on img at bounding box center [191, 463] width 29 height 29
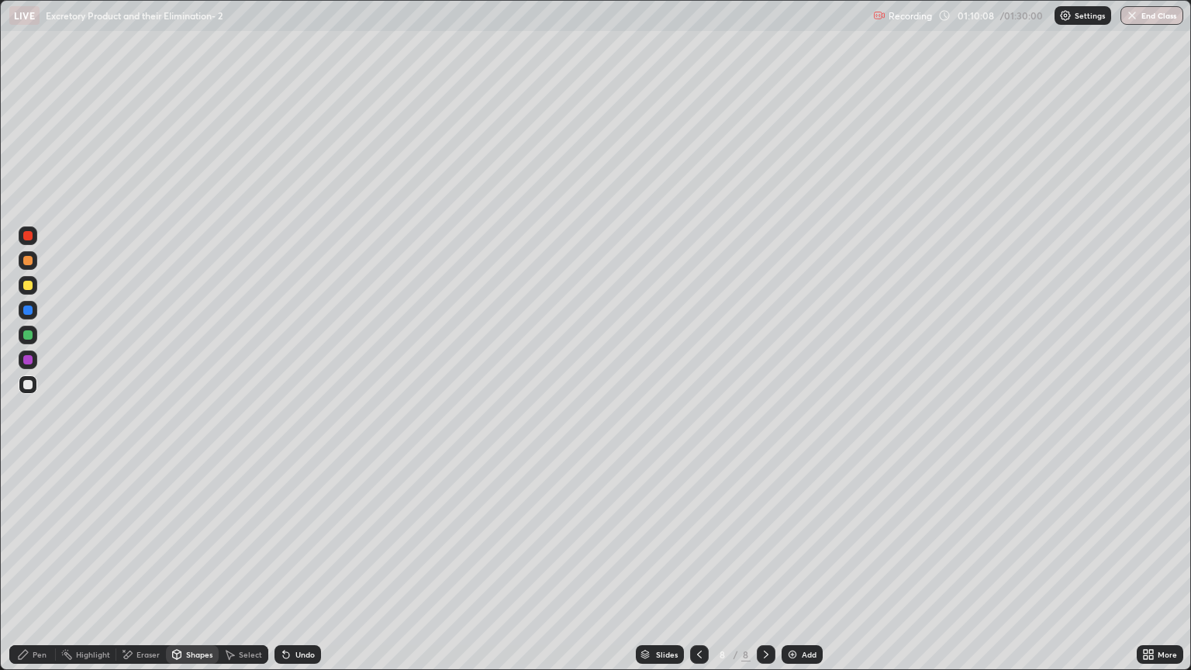
click at [40, 571] on div "Pen" at bounding box center [40, 654] width 14 height 8
click at [26, 339] on div at bounding box center [27, 334] width 9 height 9
click at [42, 571] on div "Pen" at bounding box center [32, 654] width 47 height 19
click at [29, 262] on div at bounding box center [27, 260] width 9 height 9
click at [28, 385] on div at bounding box center [27, 384] width 9 height 9
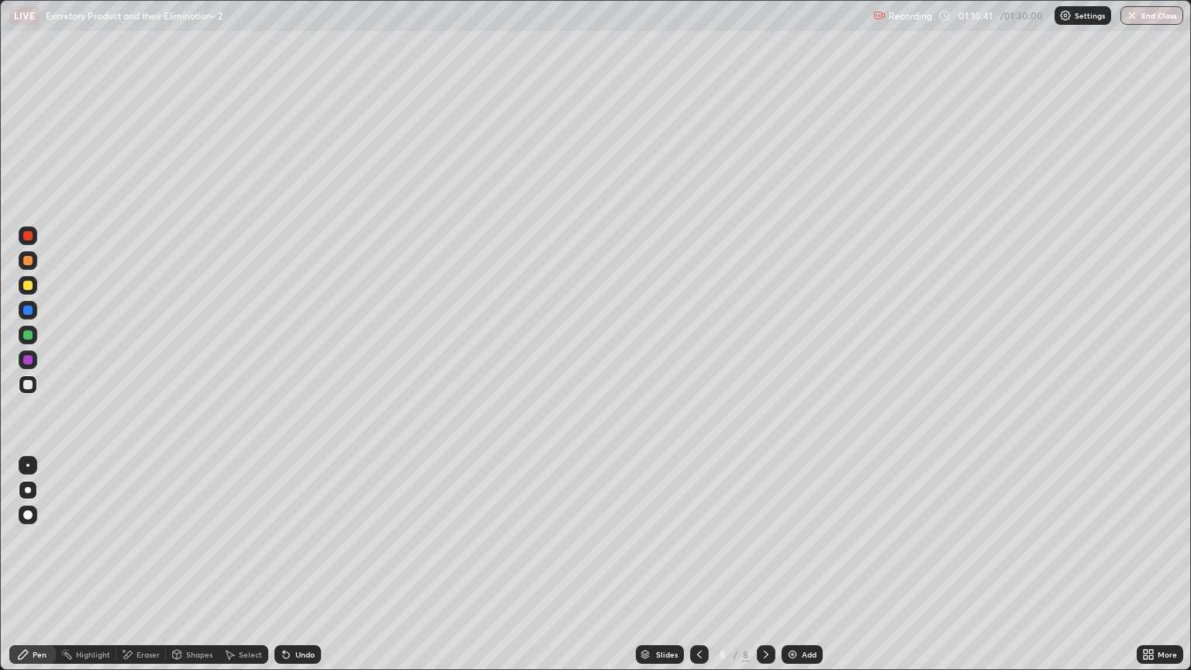
click at [188, 571] on div "Shapes" at bounding box center [199, 654] width 26 height 8
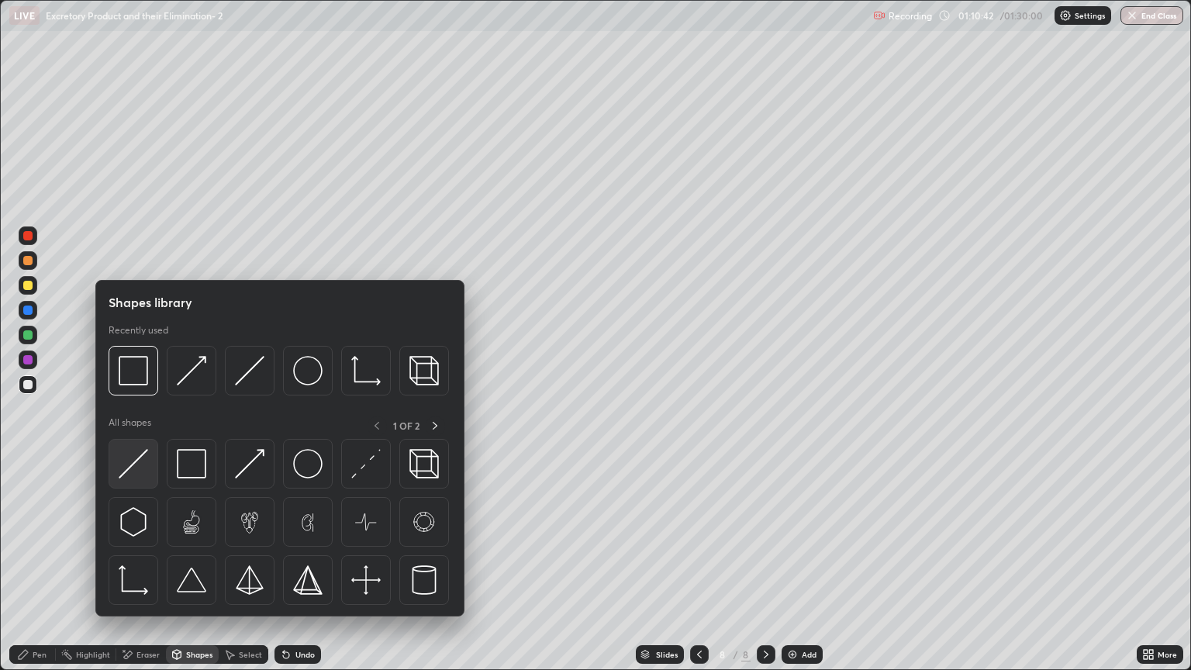
click at [140, 469] on img at bounding box center [133, 463] width 29 height 29
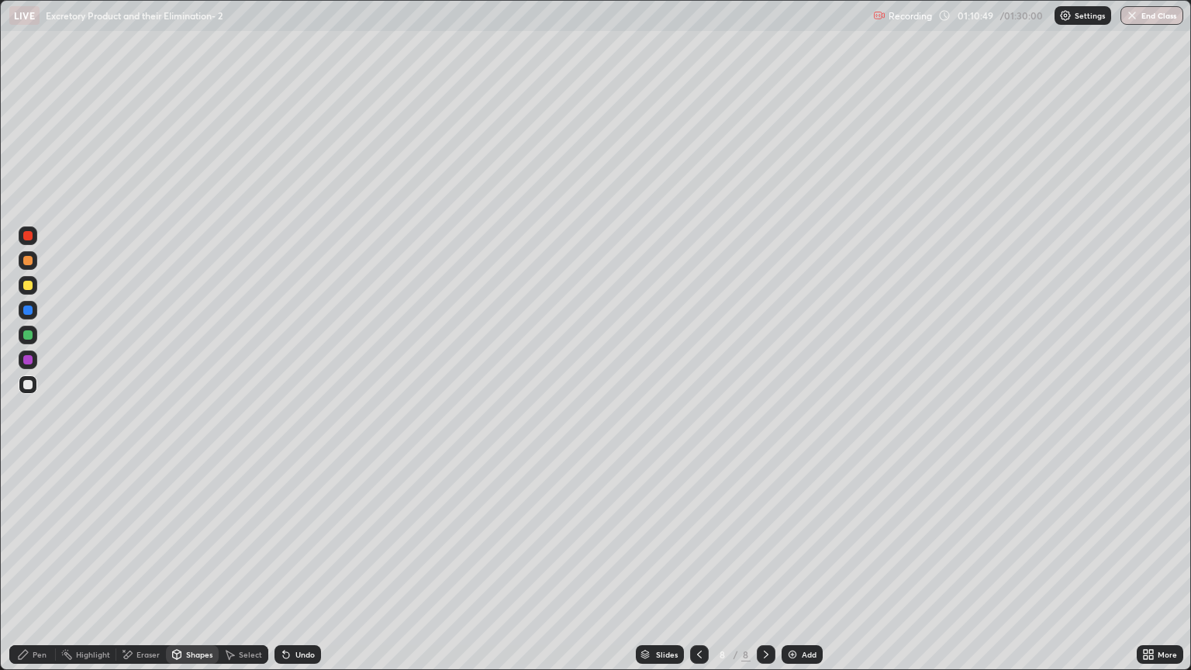
click at [29, 385] on div at bounding box center [27, 384] width 9 height 9
click at [147, 571] on div "Eraser" at bounding box center [147, 654] width 23 height 8
click at [195, 571] on div "Shapes" at bounding box center [199, 654] width 26 height 8
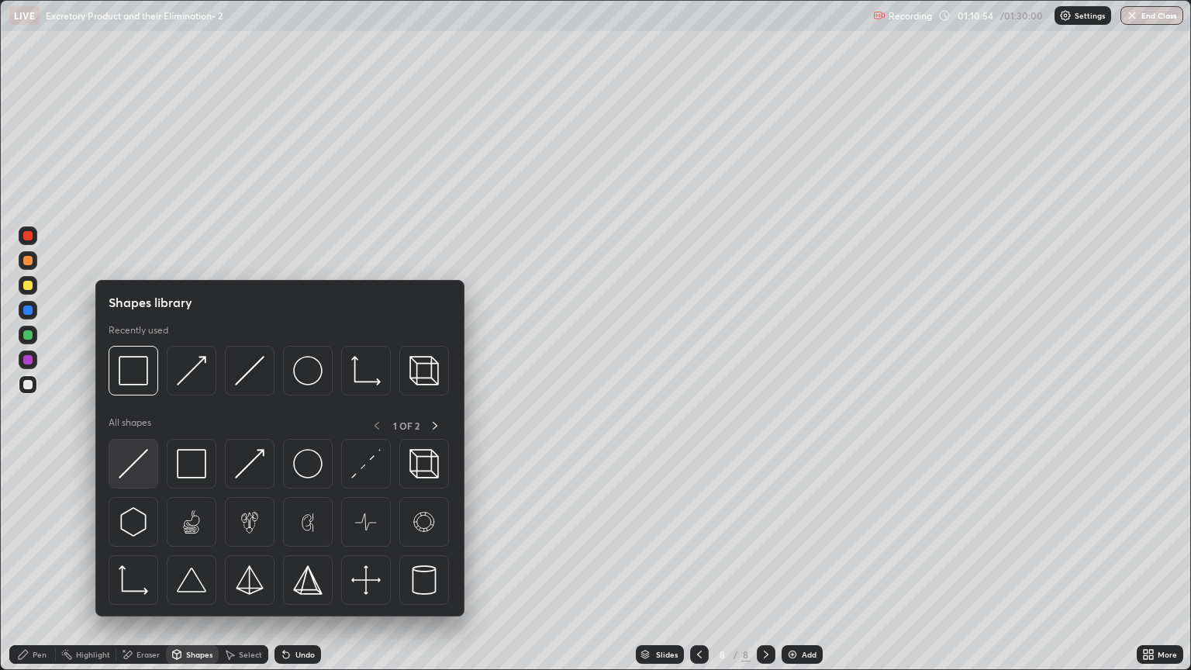
click at [143, 467] on img at bounding box center [133, 463] width 29 height 29
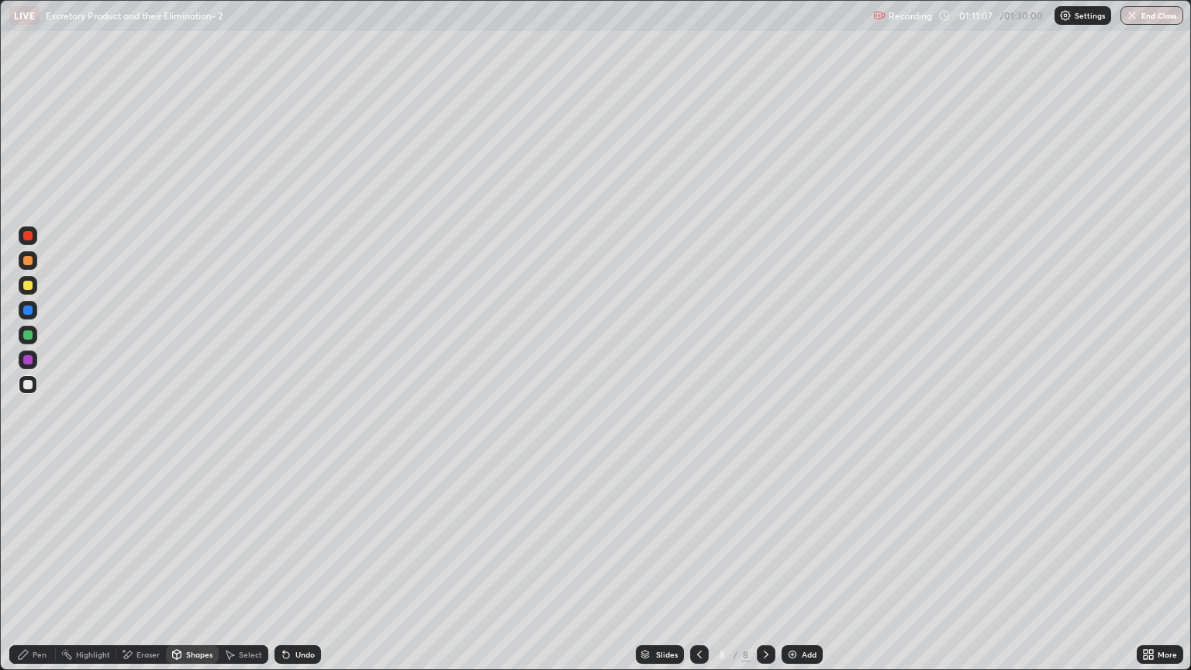
click at [29, 359] on div at bounding box center [27, 359] width 9 height 9
click at [47, 571] on div "Pen" at bounding box center [32, 654] width 47 height 19
click at [28, 263] on div at bounding box center [27, 260] width 9 height 9
click at [186, 571] on div "Shapes" at bounding box center [199, 654] width 26 height 8
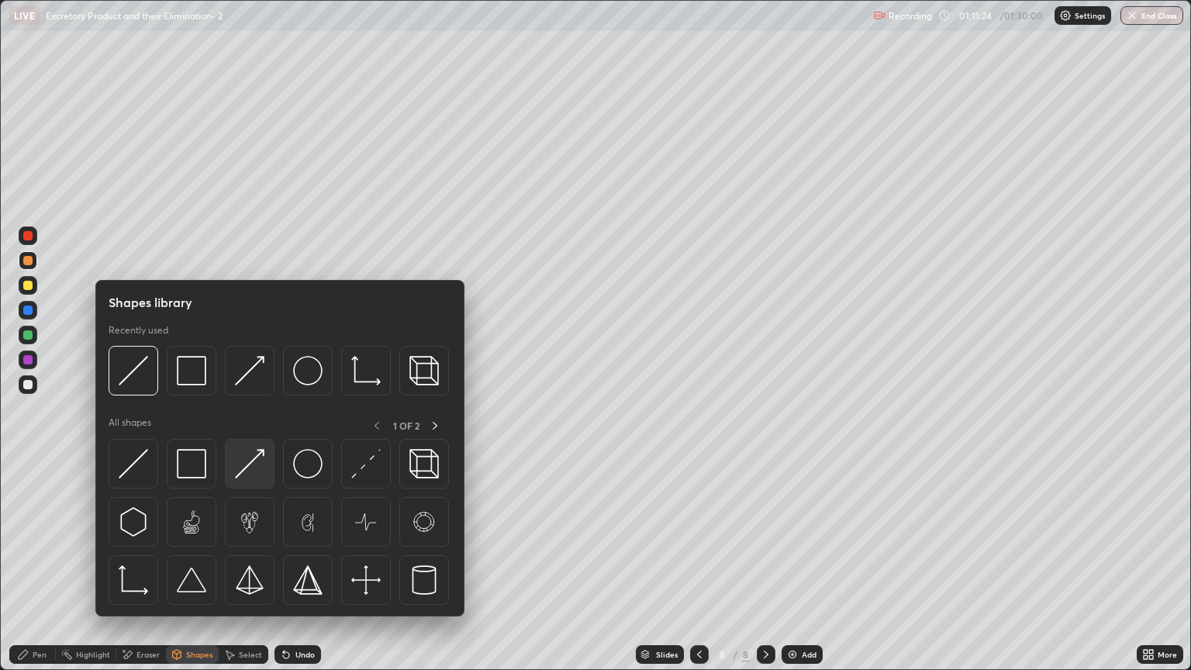
click at [247, 471] on img at bounding box center [249, 463] width 29 height 29
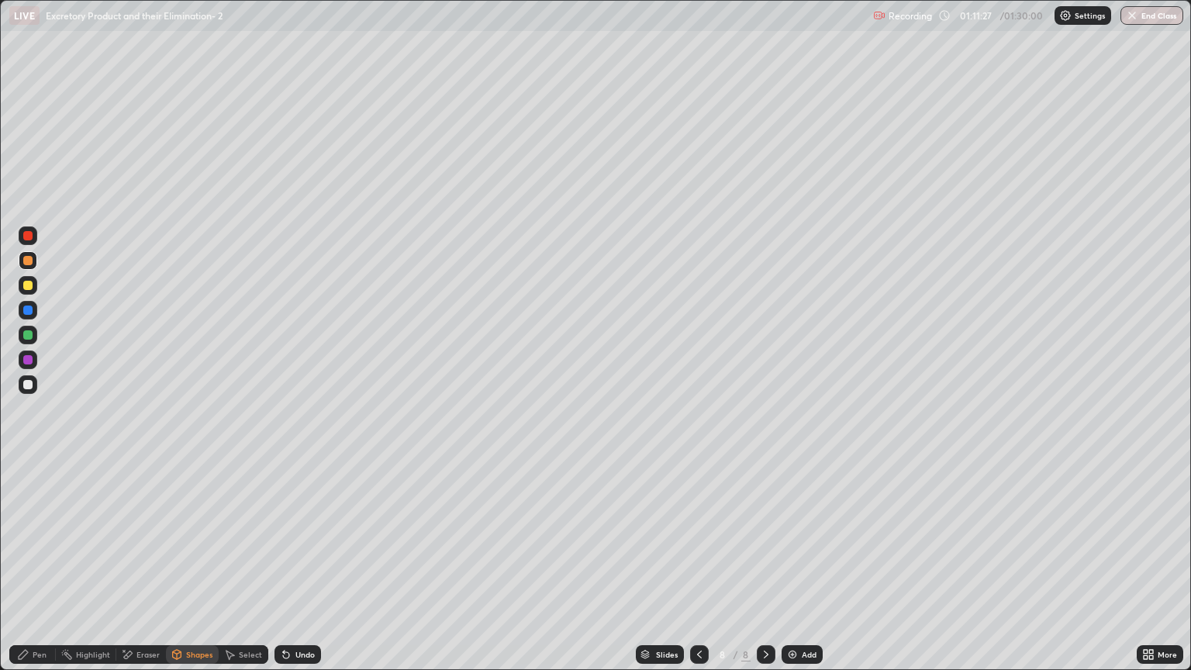
click at [38, 571] on div "Pen" at bounding box center [40, 654] width 14 height 8
click at [43, 571] on div "Pen" at bounding box center [40, 654] width 14 height 8
click at [39, 571] on div "Pen" at bounding box center [40, 654] width 14 height 8
click at [29, 288] on div at bounding box center [27, 285] width 9 height 9
click at [195, 571] on div "Shapes" at bounding box center [199, 654] width 26 height 8
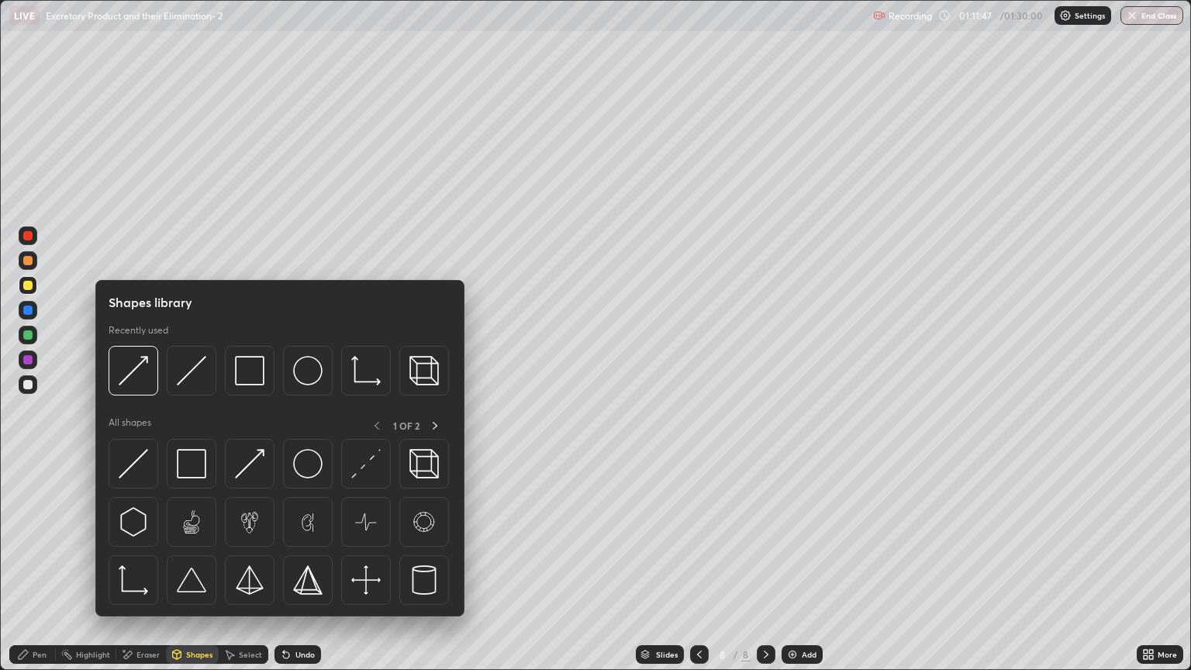
click at [195, 465] on img at bounding box center [191, 463] width 29 height 29
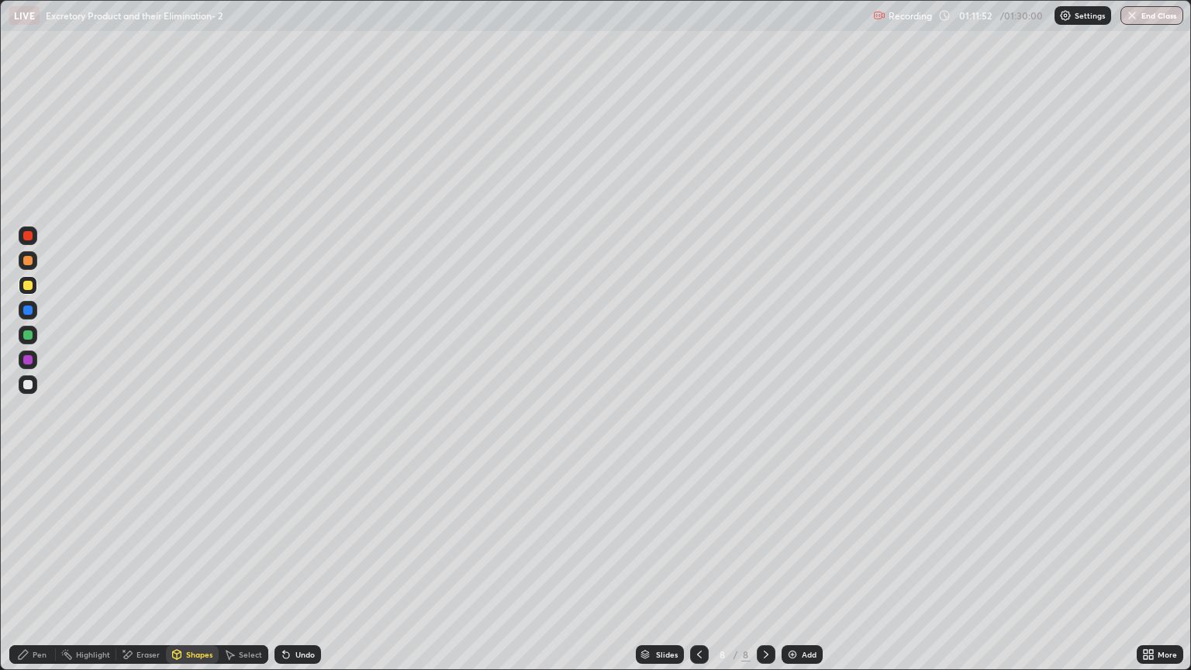
click at [28, 571] on icon at bounding box center [23, 654] width 12 height 12
click at [35, 571] on div "Pen" at bounding box center [40, 654] width 14 height 8
click at [198, 571] on div "Shapes" at bounding box center [199, 654] width 26 height 8
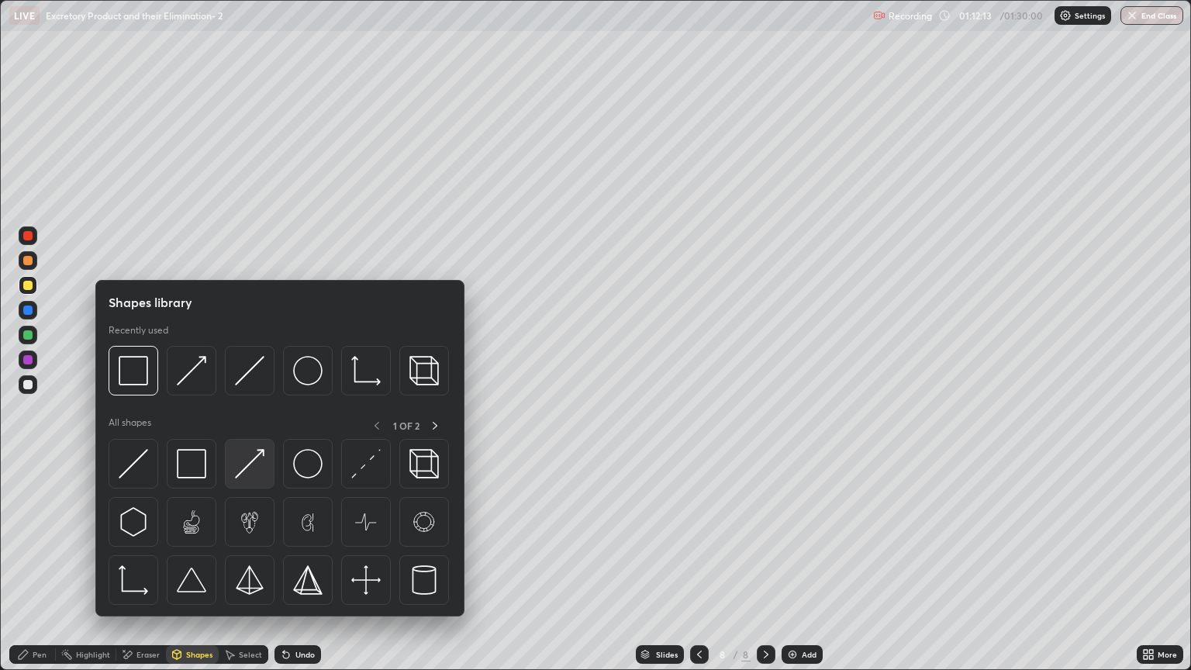
click at [255, 470] on img at bounding box center [249, 463] width 29 height 29
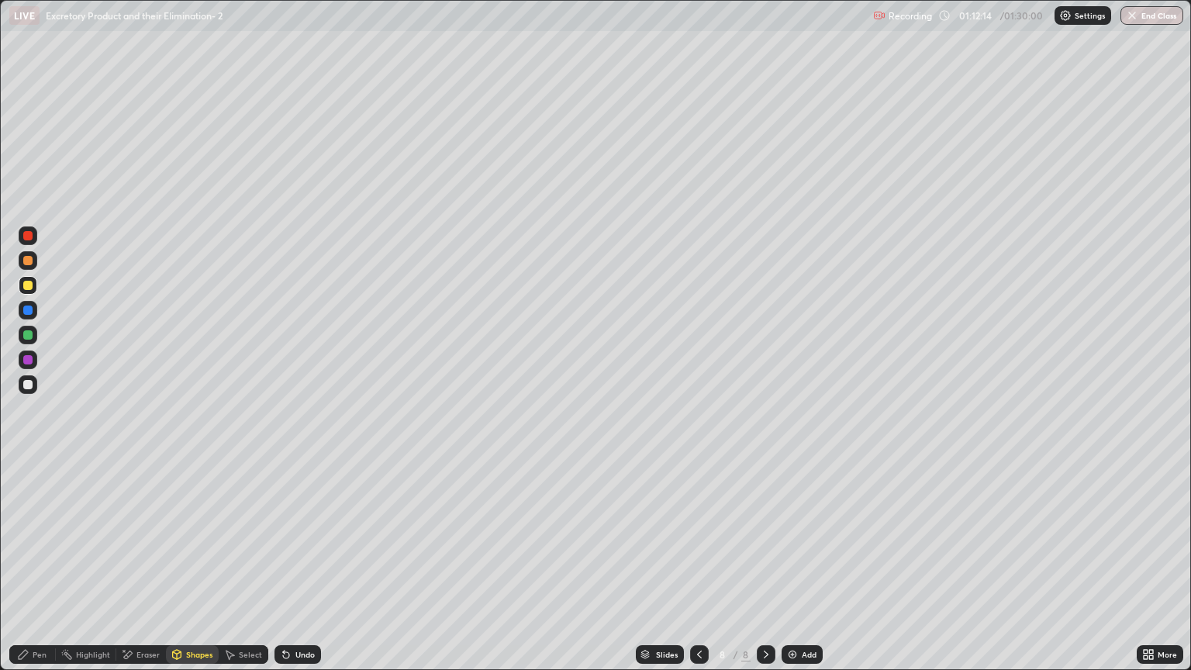
click at [202, 571] on div "Shapes" at bounding box center [199, 654] width 26 height 8
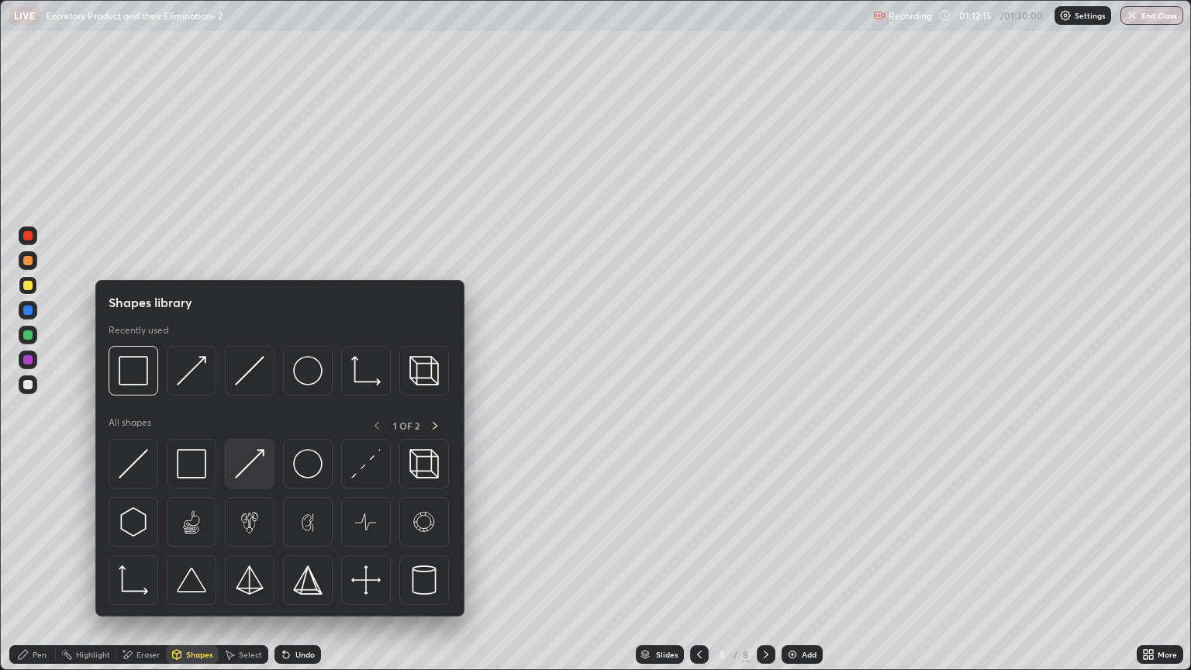
click at [252, 467] on img at bounding box center [249, 463] width 29 height 29
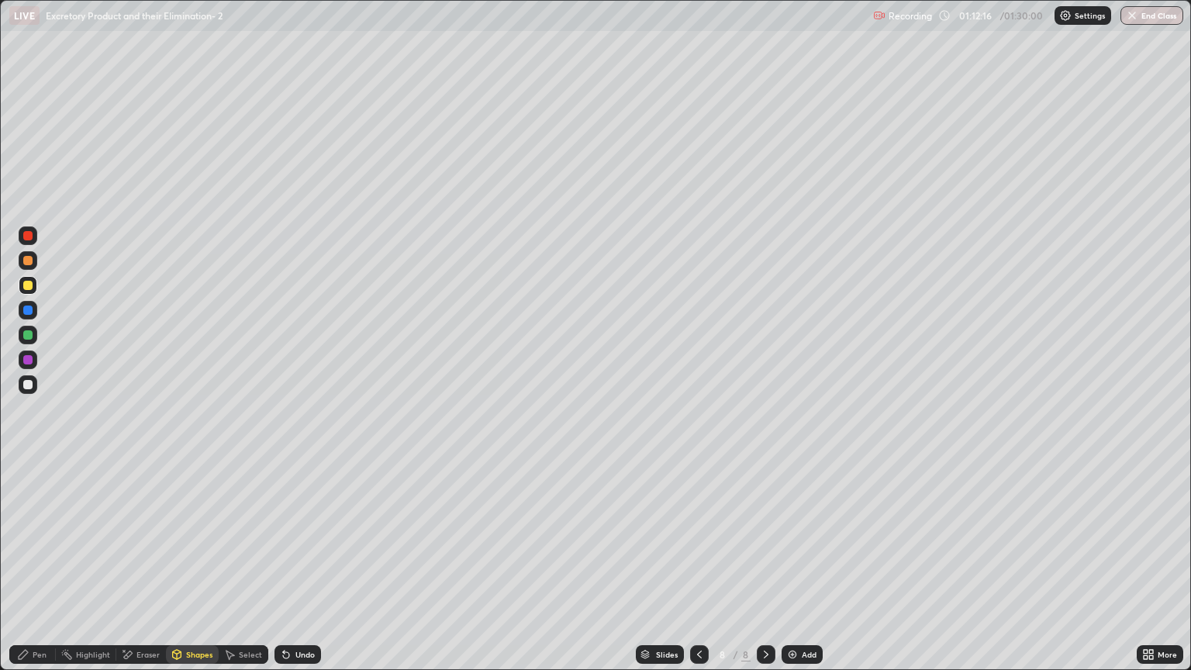
click at [31, 362] on div at bounding box center [27, 359] width 9 height 9
click at [202, 571] on div "Shapes" at bounding box center [199, 654] width 26 height 8
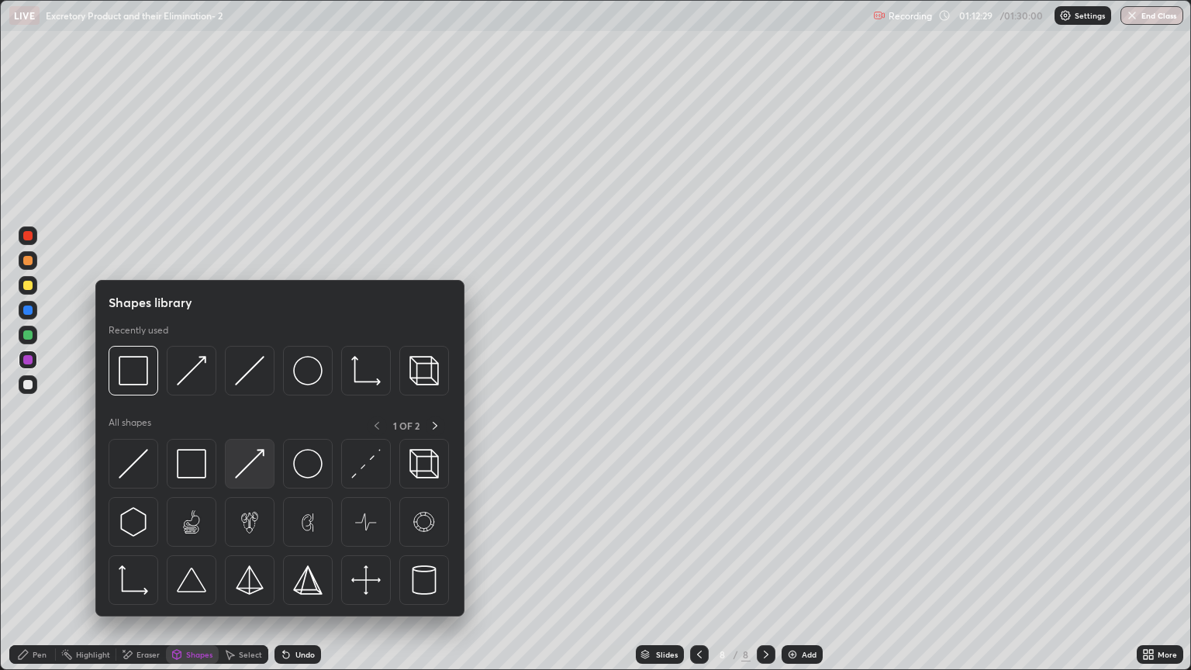
click at [254, 474] on img at bounding box center [249, 463] width 29 height 29
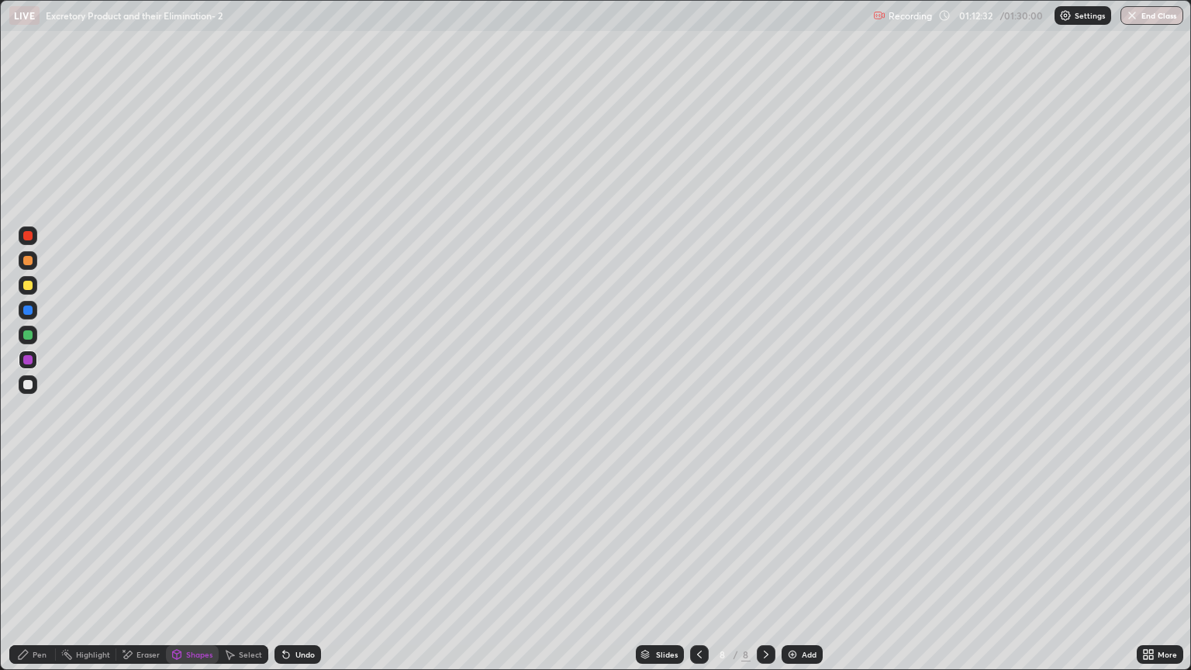
click at [43, 571] on div "Pen" at bounding box center [40, 654] width 14 height 8
click at [40, 571] on div "Pen" at bounding box center [40, 654] width 14 height 8
click at [29, 264] on div at bounding box center [27, 260] width 9 height 9
click at [37, 571] on div "Pen" at bounding box center [40, 654] width 14 height 8
click at [40, 571] on div "Pen" at bounding box center [40, 654] width 14 height 8
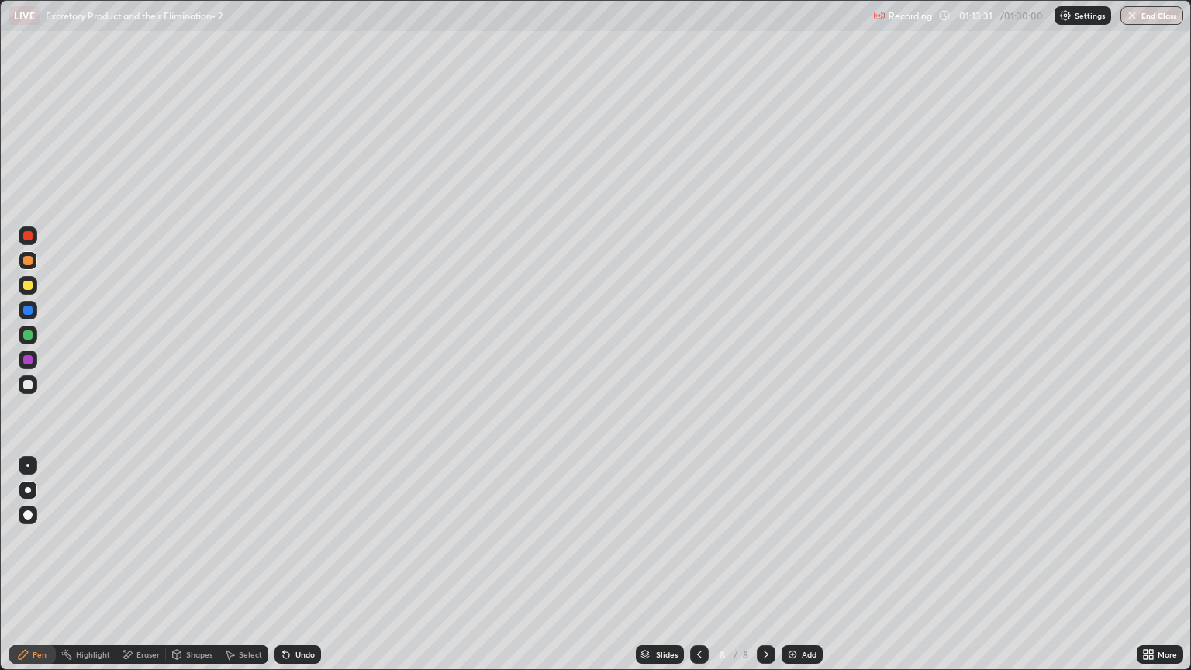
click at [28, 262] on div at bounding box center [27, 260] width 9 height 9
click at [40, 571] on div "Pen" at bounding box center [40, 654] width 14 height 8
click at [195, 571] on div "Shapes" at bounding box center [199, 654] width 26 height 8
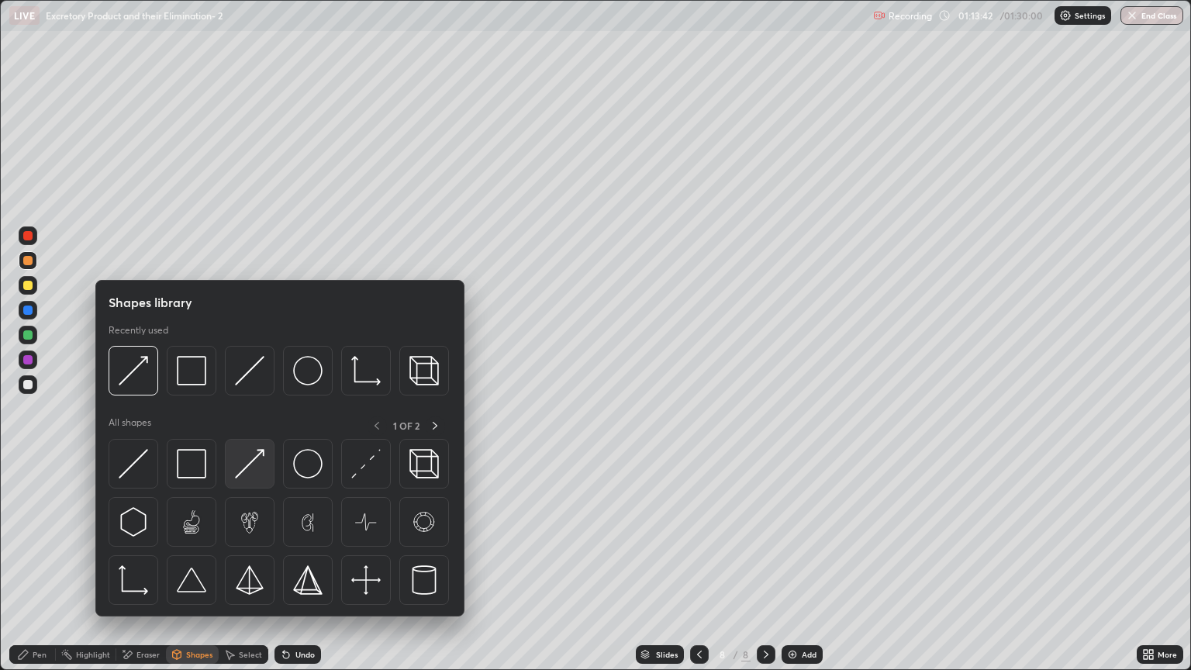
click at [261, 467] on img at bounding box center [249, 463] width 29 height 29
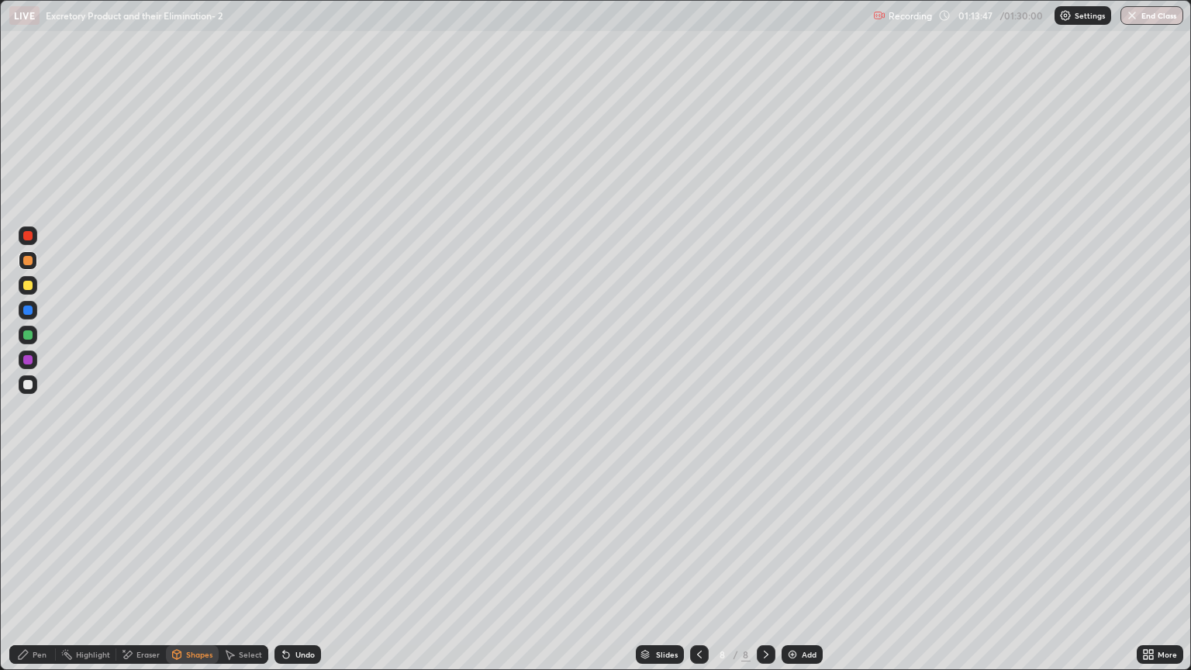
click at [39, 571] on div "Pen" at bounding box center [40, 654] width 14 height 8
click at [29, 289] on div at bounding box center [27, 285] width 9 height 9
click at [31, 260] on div at bounding box center [27, 260] width 9 height 9
click at [28, 260] on div at bounding box center [27, 260] width 9 height 9
click at [201, 571] on div "Shapes" at bounding box center [199, 654] width 26 height 8
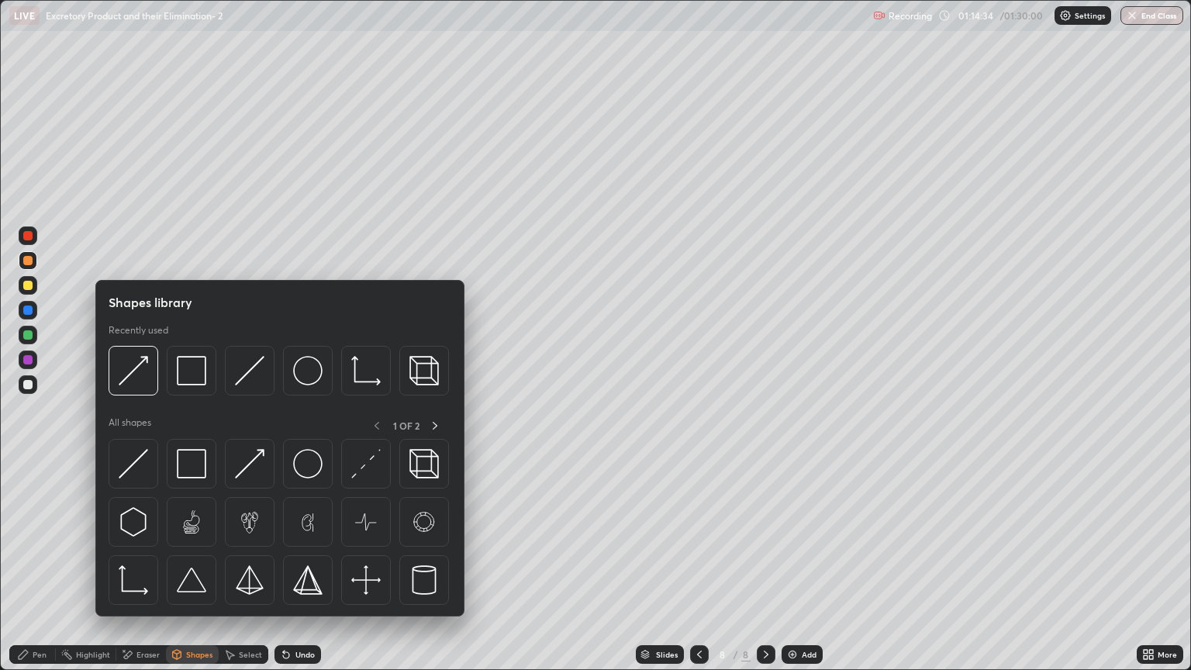
click at [260, 467] on img at bounding box center [249, 463] width 29 height 29
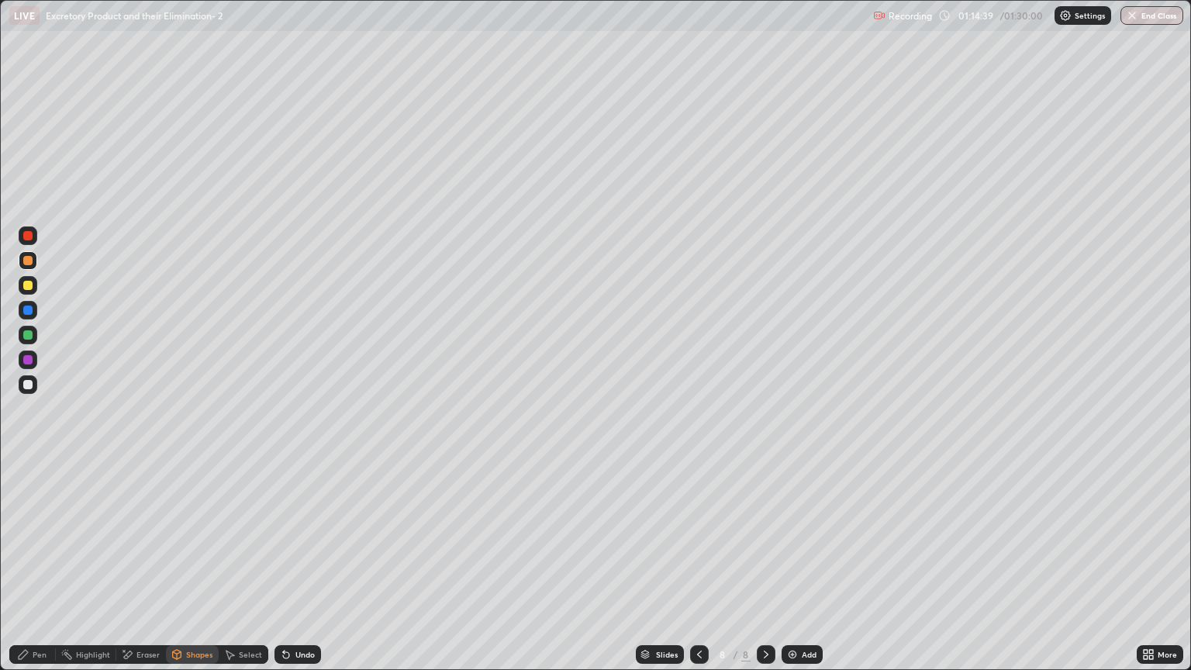
click at [148, 571] on div "Eraser" at bounding box center [147, 654] width 23 height 8
click at [191, 571] on div "Shapes" at bounding box center [199, 654] width 26 height 8
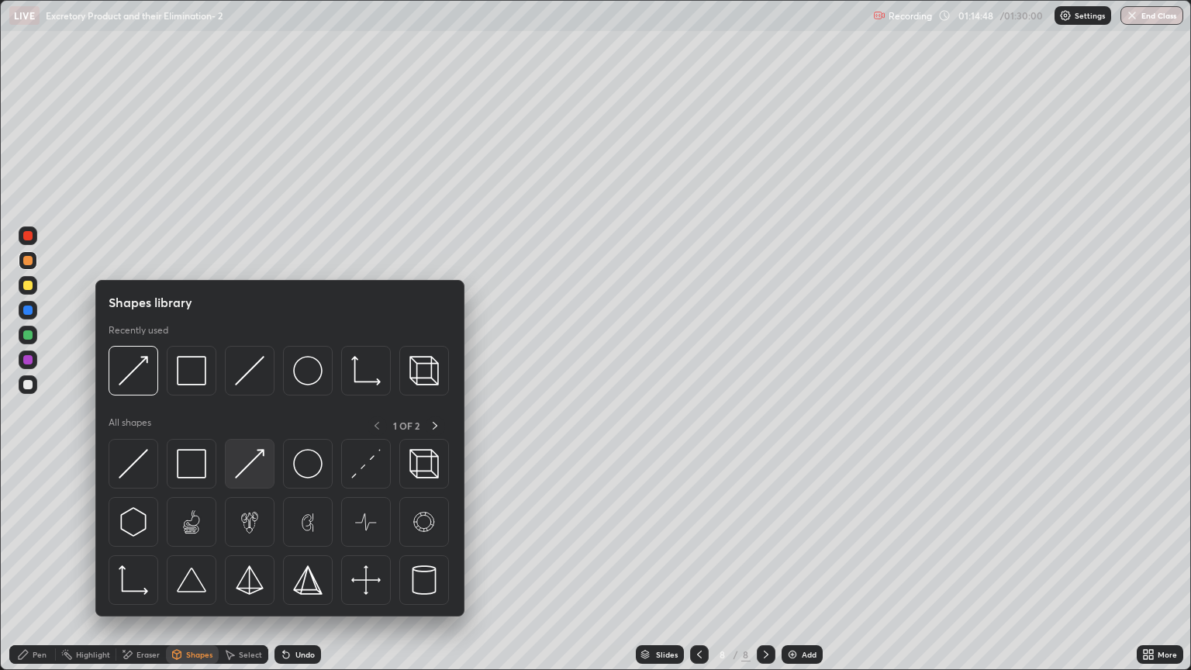
click at [256, 468] on img at bounding box center [249, 463] width 29 height 29
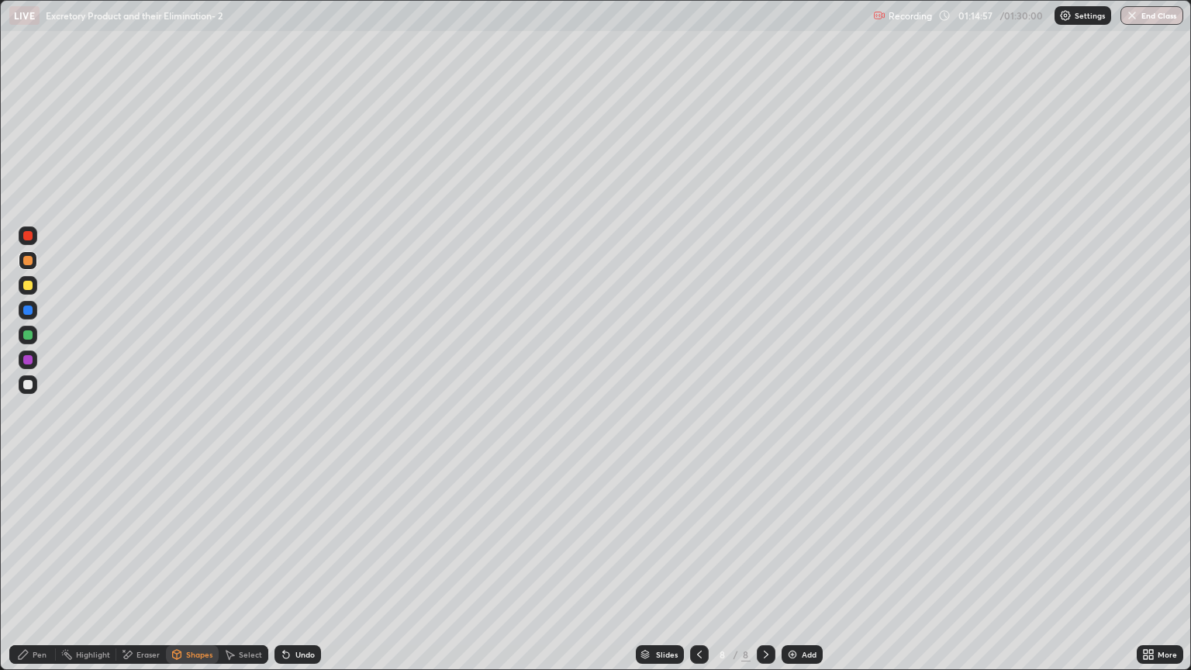
click at [41, 571] on div "Pen" at bounding box center [40, 654] width 14 height 8
click at [147, 571] on div "Eraser" at bounding box center [147, 654] width 23 height 8
click at [31, 571] on icon at bounding box center [28, 577] width 12 height 12
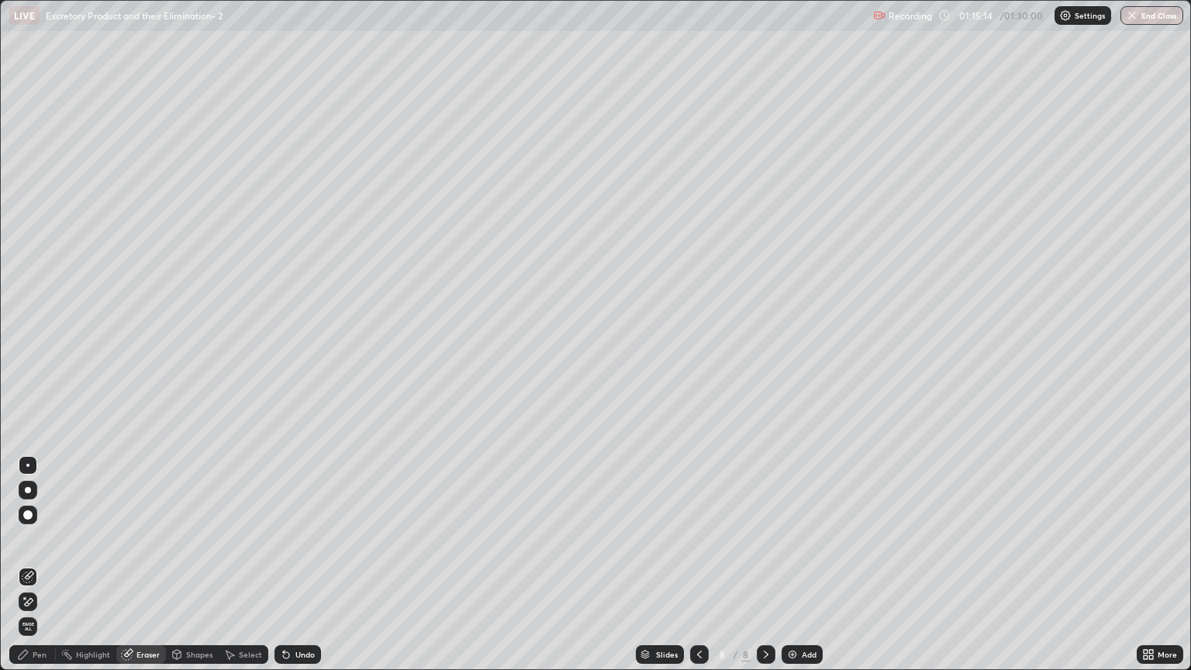
click at [37, 571] on div "Pen" at bounding box center [40, 654] width 14 height 8
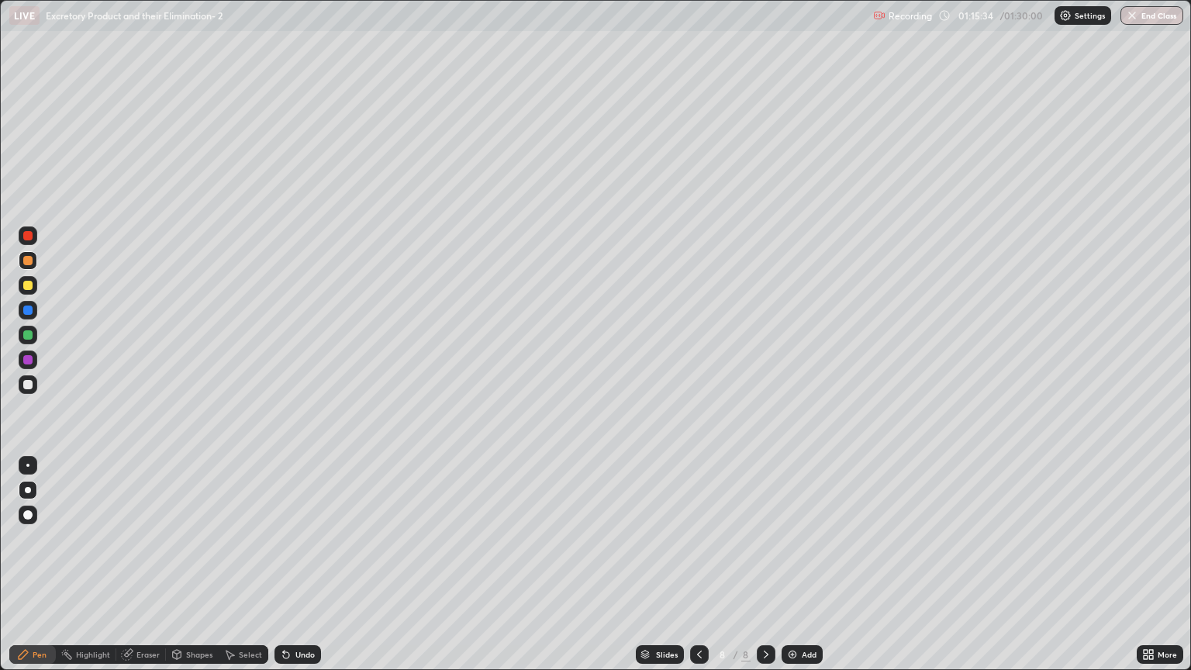
click at [39, 571] on div "Pen" at bounding box center [40, 654] width 14 height 8
click at [31, 287] on div at bounding box center [27, 285] width 9 height 9
click at [28, 338] on div at bounding box center [27, 334] width 9 height 9
click at [32, 571] on div "Pen" at bounding box center [32, 654] width 47 height 19
click at [32, 385] on div at bounding box center [27, 384] width 9 height 9
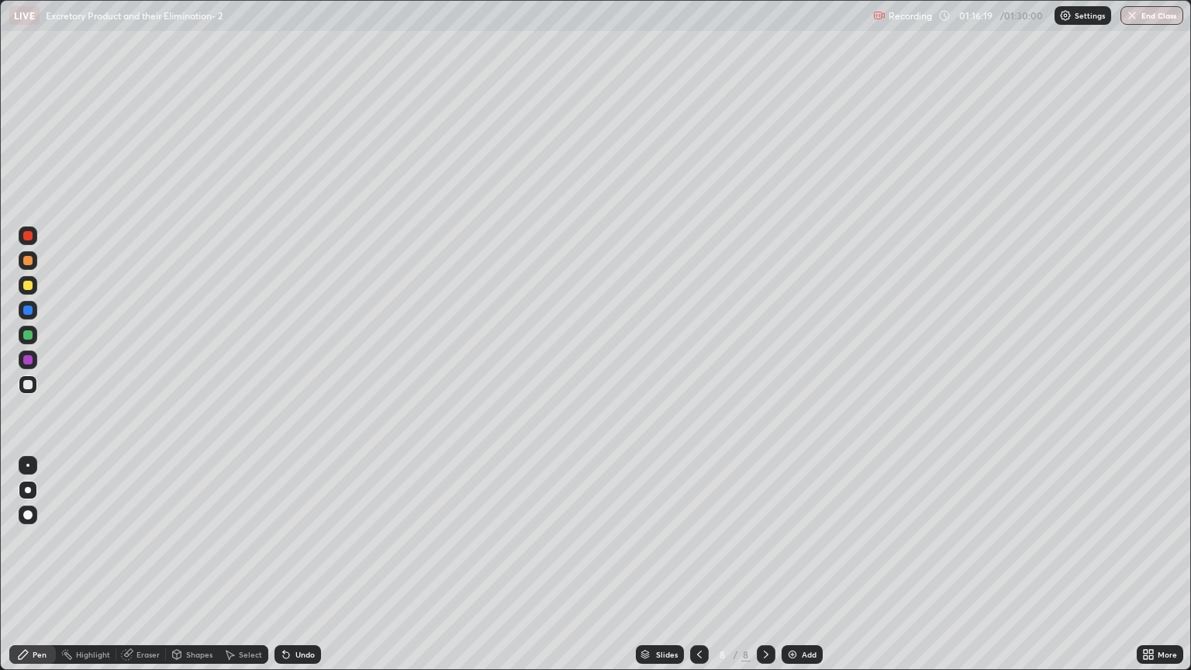
click at [208, 571] on div "Shapes" at bounding box center [199, 654] width 26 height 8
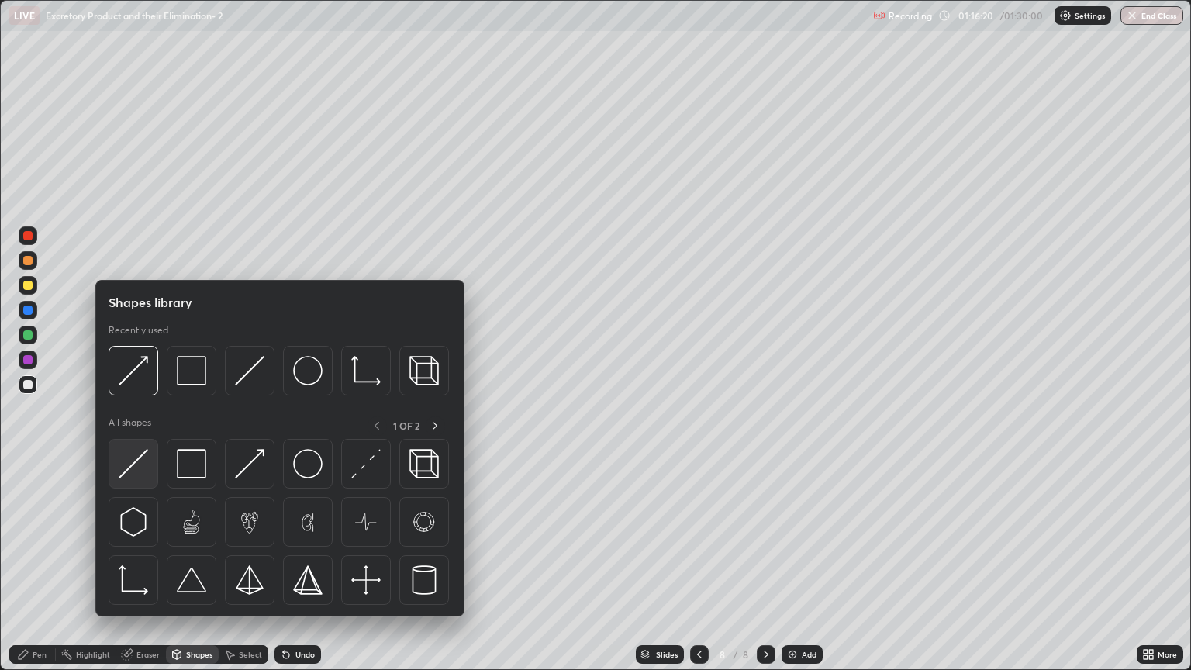
click at [148, 478] on div at bounding box center [134, 464] width 50 height 50
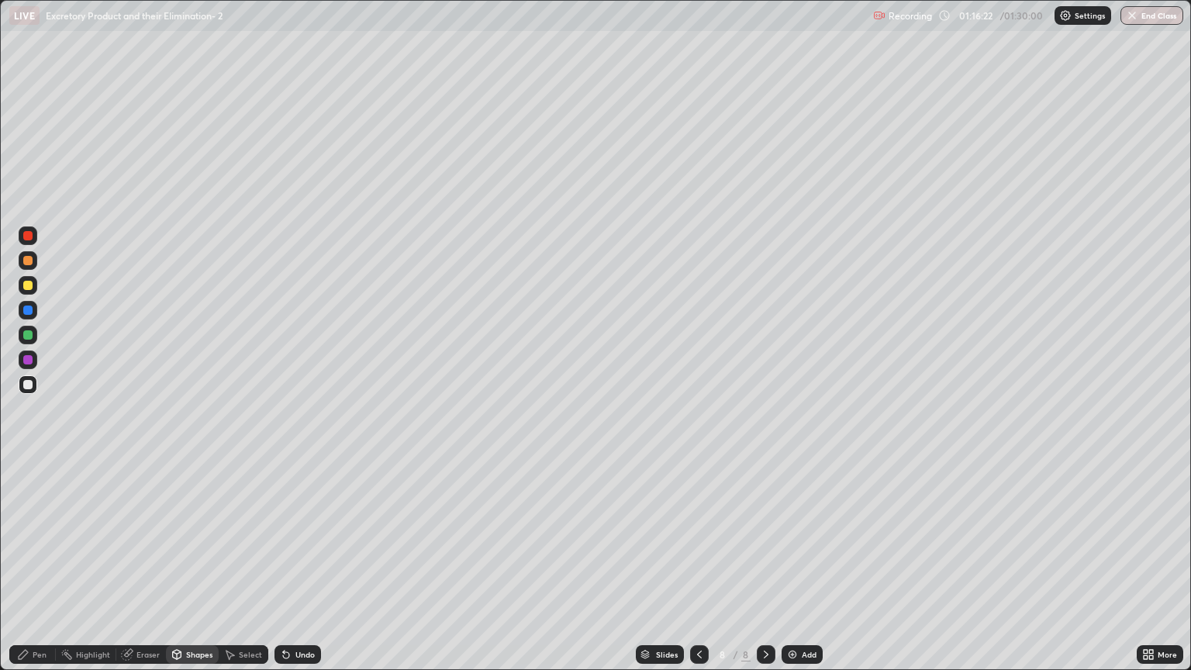
click at [43, 571] on div "Pen" at bounding box center [32, 654] width 47 height 19
click at [28, 465] on div at bounding box center [27, 465] width 3 height 3
click at [194, 571] on div "Shapes" at bounding box center [199, 654] width 26 height 8
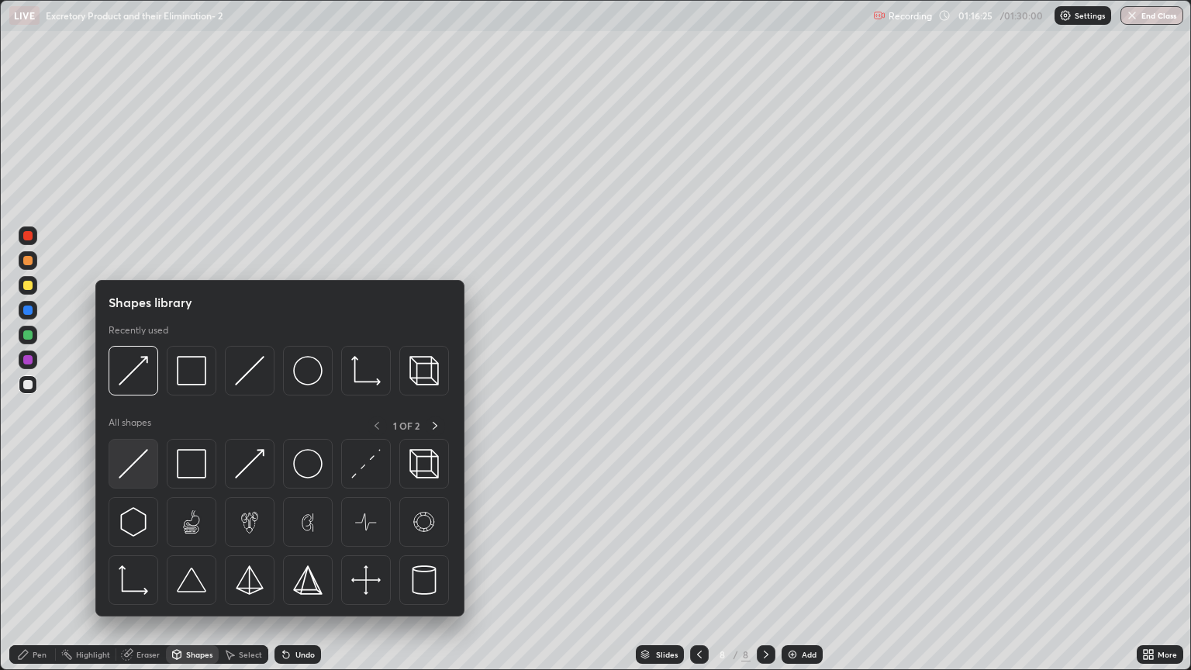
click at [146, 469] on img at bounding box center [133, 463] width 29 height 29
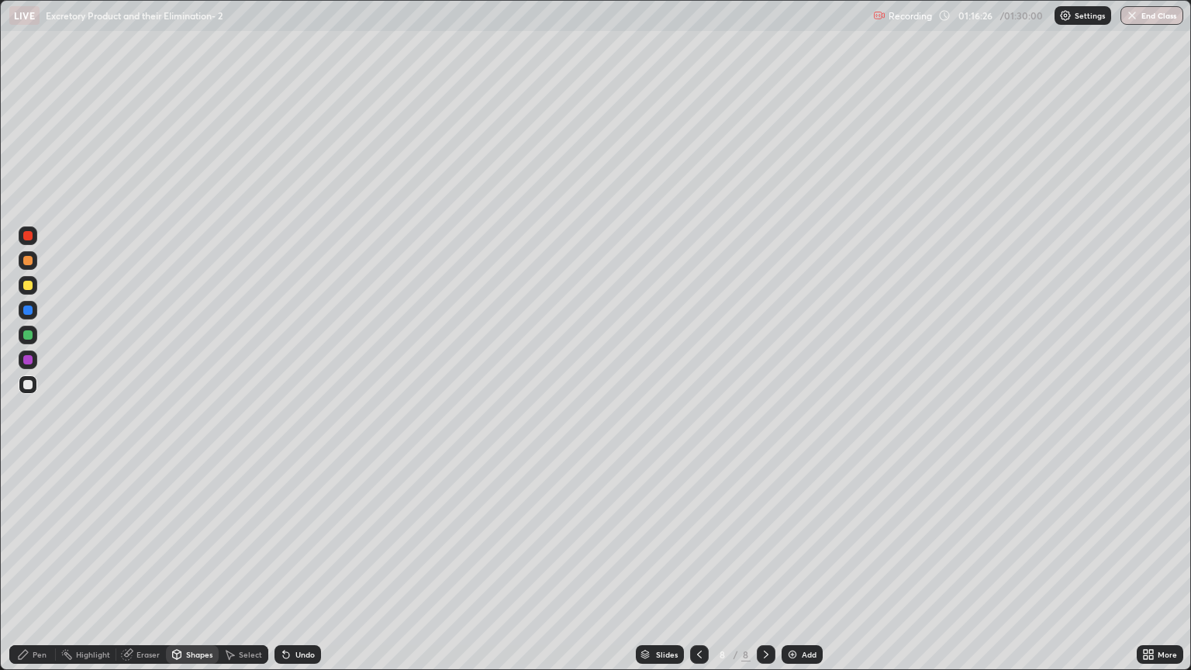
click at [36, 571] on div "Pen" at bounding box center [40, 654] width 14 height 8
click at [143, 571] on div "Eraser" at bounding box center [147, 654] width 23 height 8
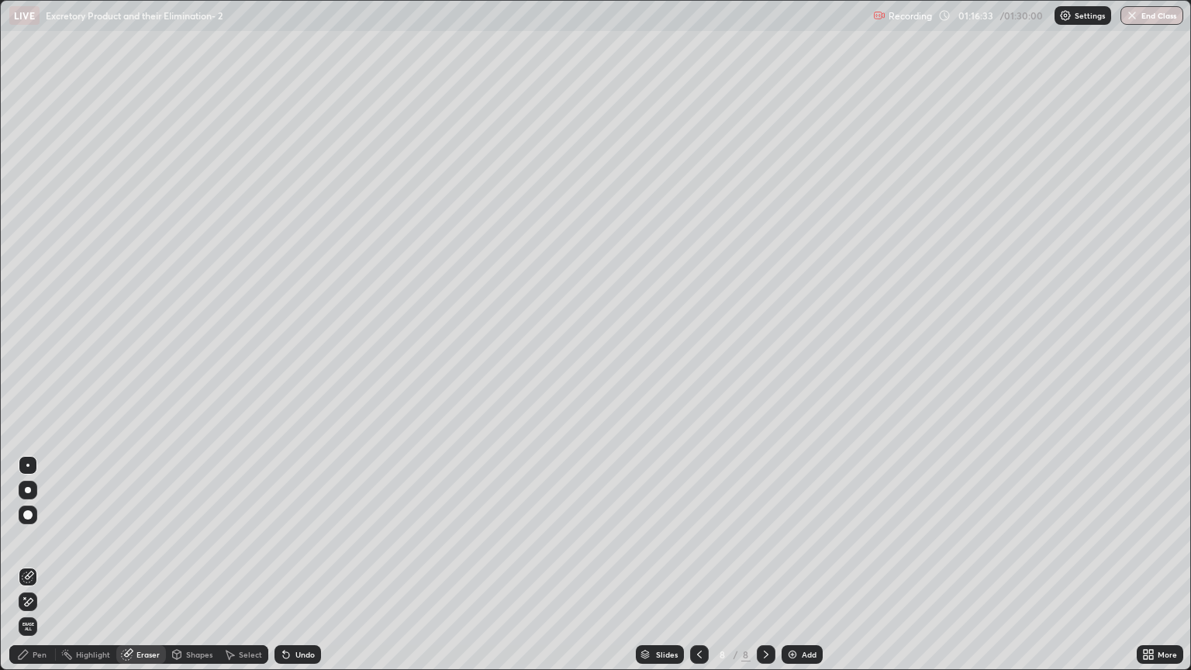
click at [33, 571] on icon at bounding box center [28, 601] width 12 height 13
click at [40, 571] on div "Pen" at bounding box center [40, 654] width 14 height 8
click at [199, 571] on div "Shapes" at bounding box center [199, 654] width 26 height 8
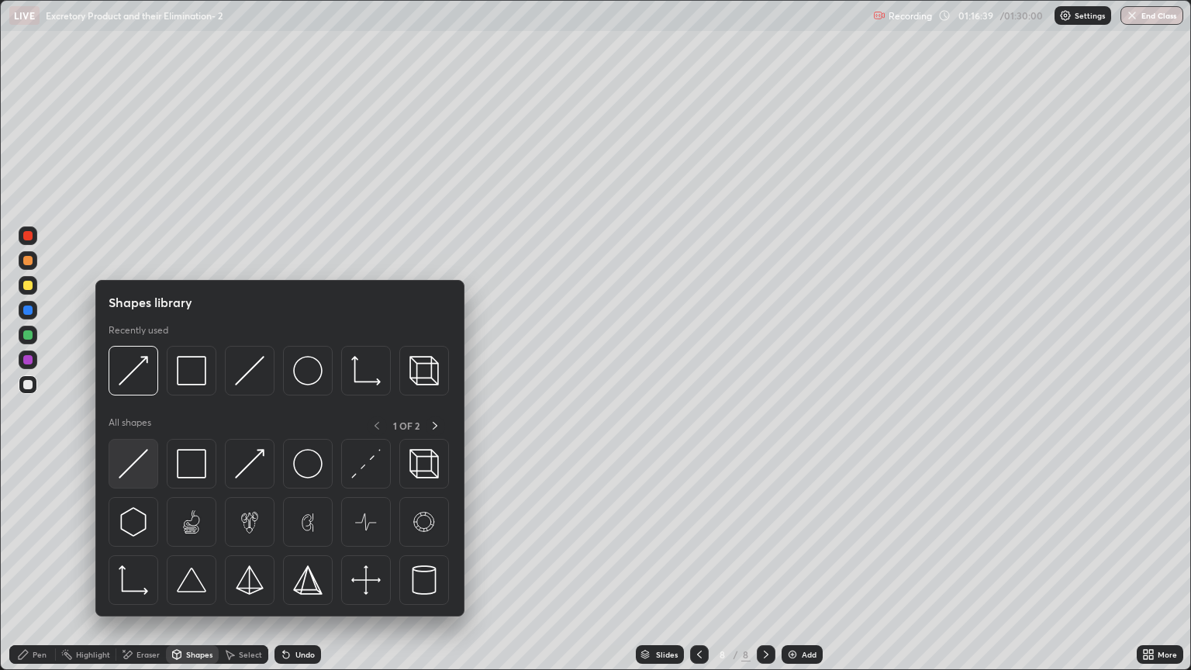
click at [143, 470] on img at bounding box center [133, 463] width 29 height 29
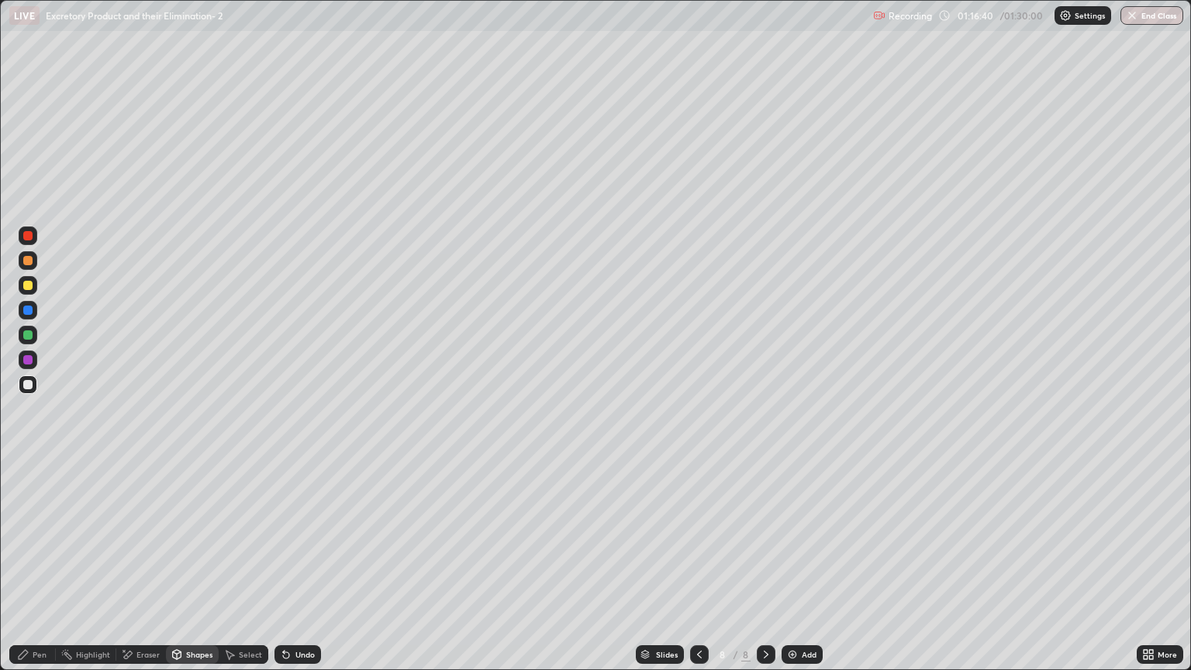
click at [33, 571] on div "Pen" at bounding box center [40, 654] width 14 height 8
click at [196, 571] on div "Shapes" at bounding box center [199, 654] width 26 height 8
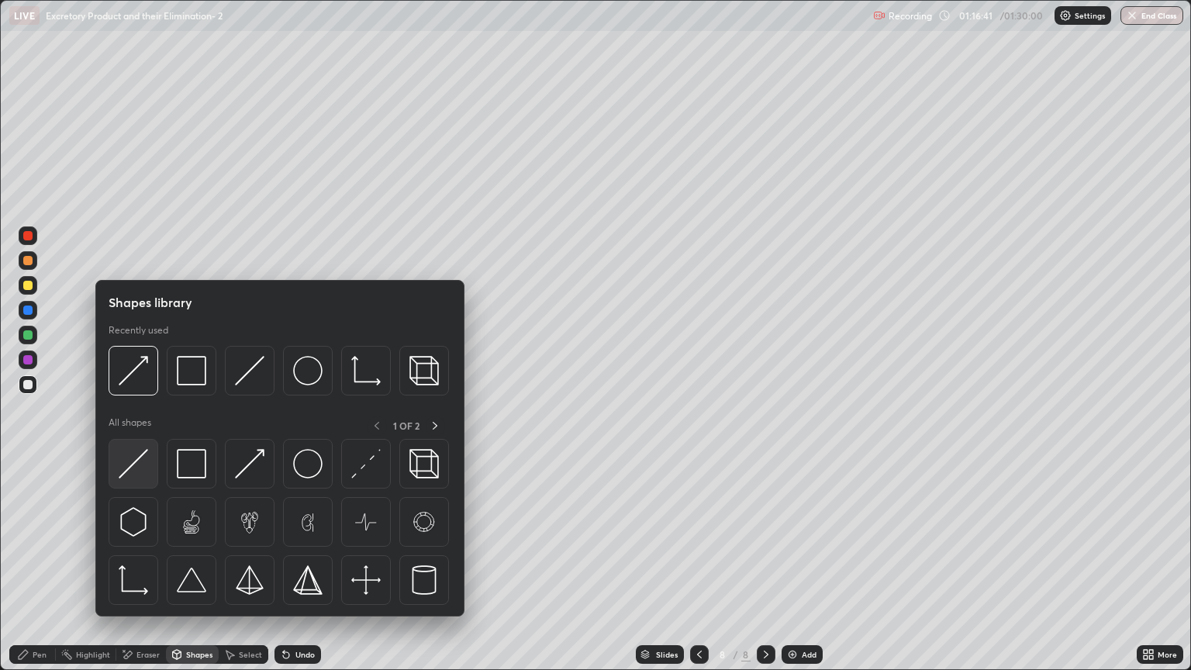
click at [151, 472] on div at bounding box center [134, 464] width 50 height 50
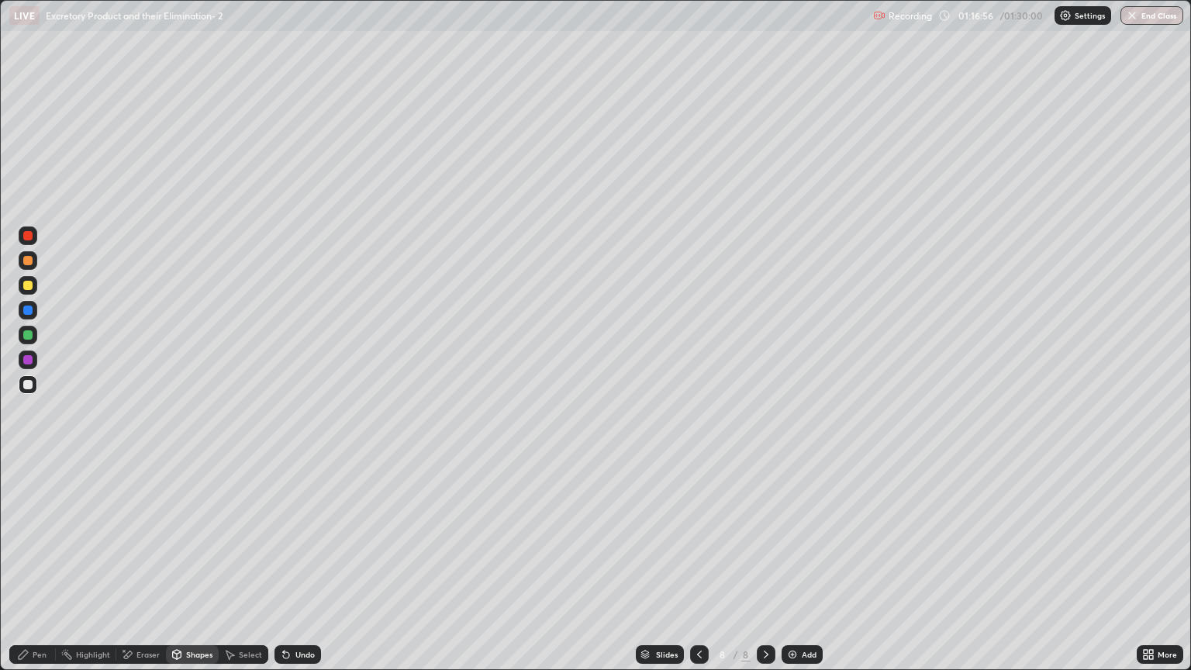
click at [31, 357] on div at bounding box center [27, 359] width 9 height 9
click at [193, 571] on div "Shapes" at bounding box center [199, 654] width 26 height 8
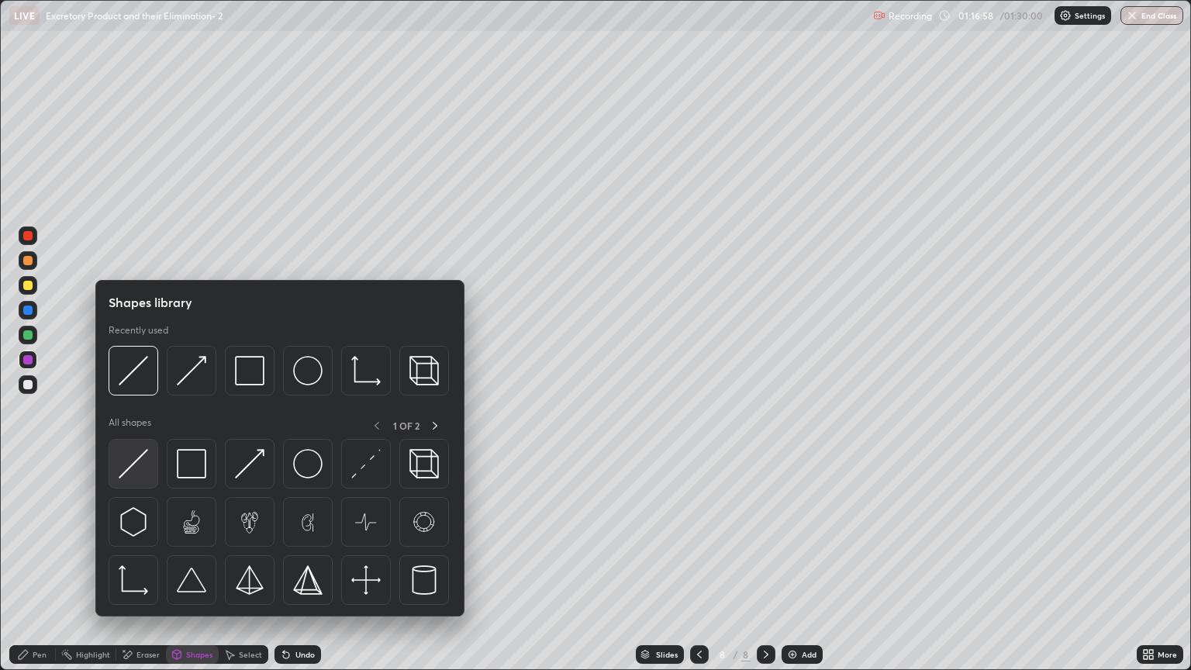
click at [143, 470] on img at bounding box center [133, 463] width 29 height 29
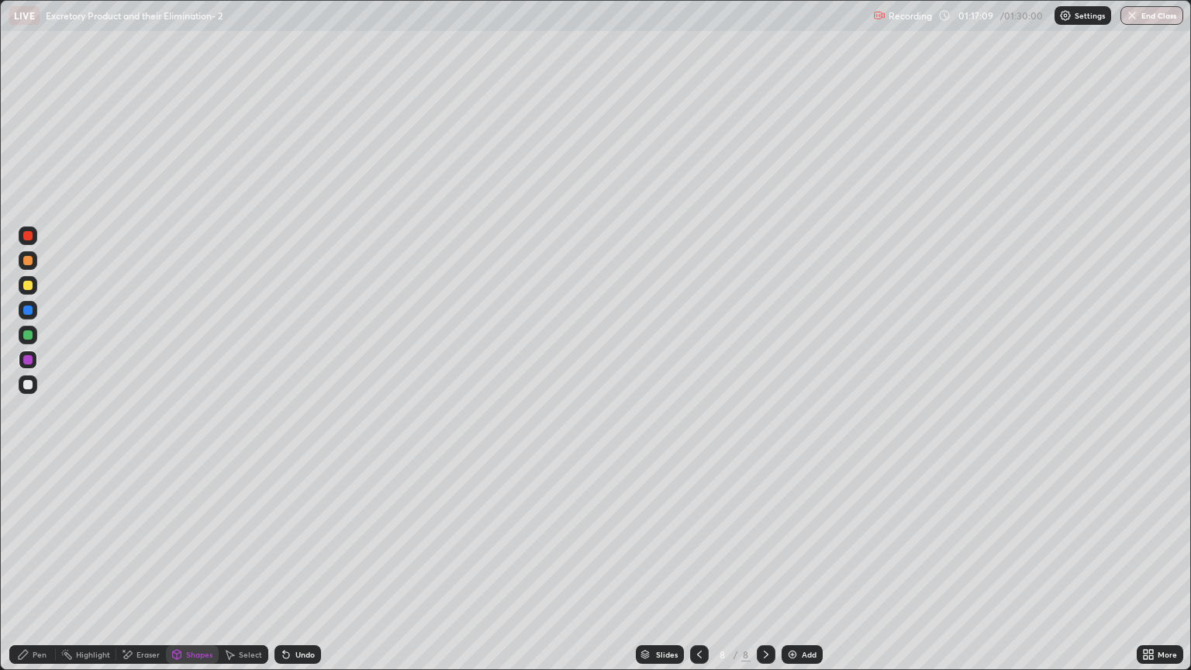
click at [43, 571] on div "Pen" at bounding box center [40, 654] width 14 height 8
click at [1144, 571] on icon at bounding box center [1146, 652] width 4 height 4
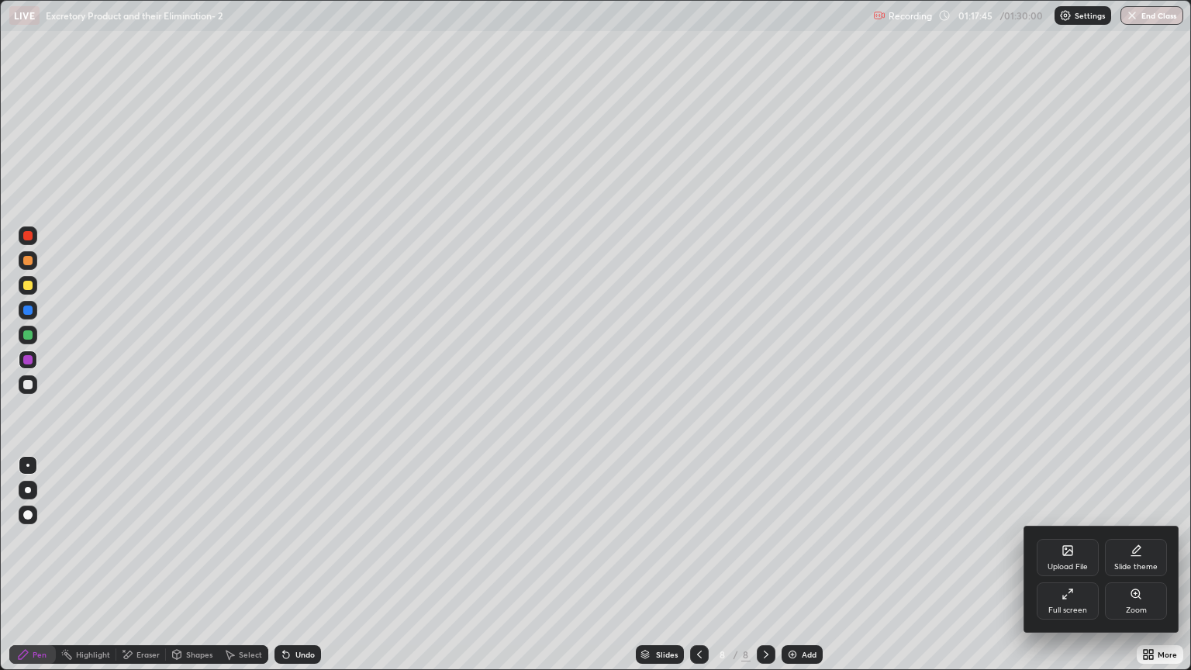
click at [1135, 571] on icon at bounding box center [1136, 594] width 12 height 12
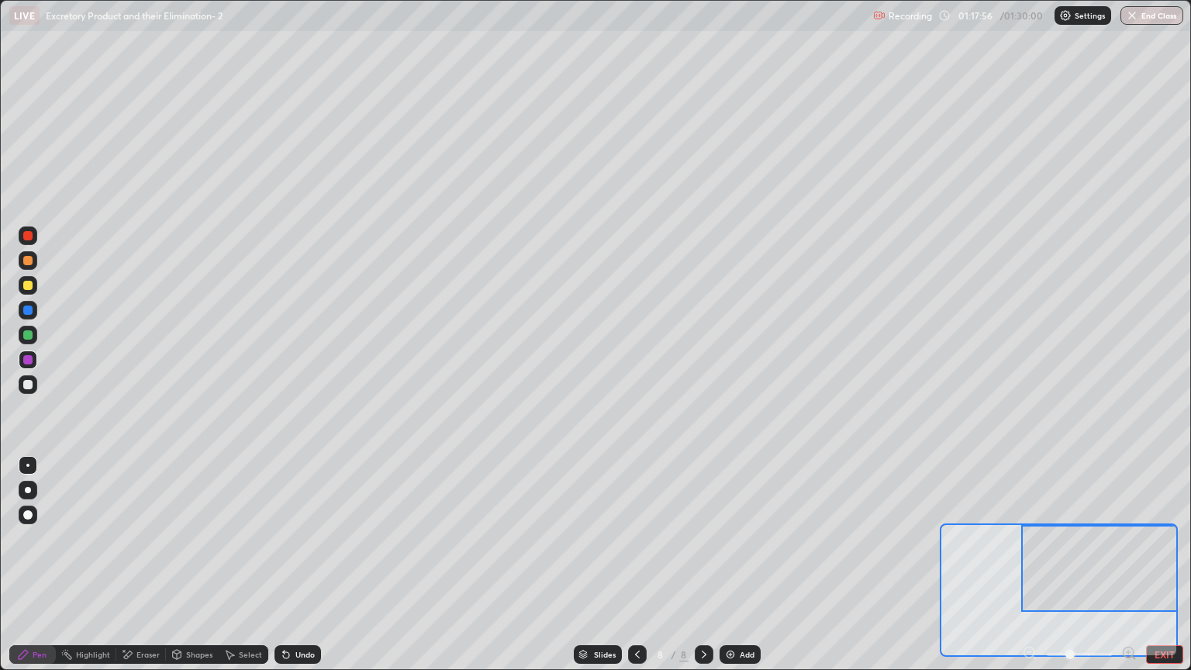
click at [1128, 571] on icon at bounding box center [1128, 652] width 0 height 4
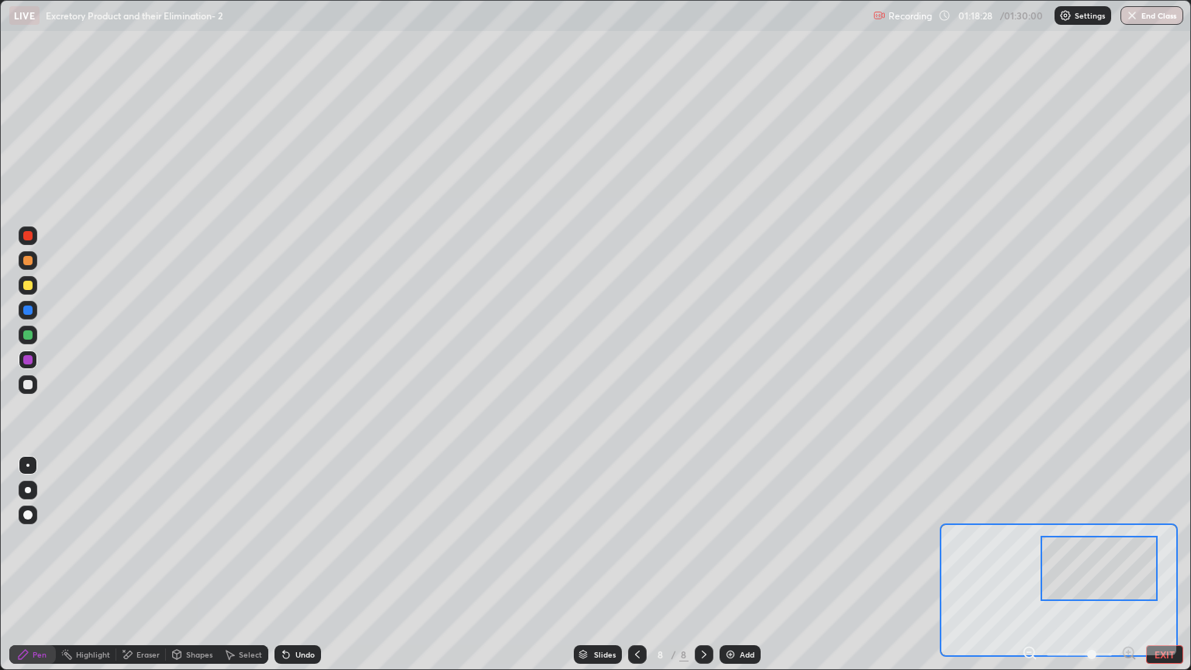
click at [1026, 571] on icon at bounding box center [1030, 653] width 16 height 16
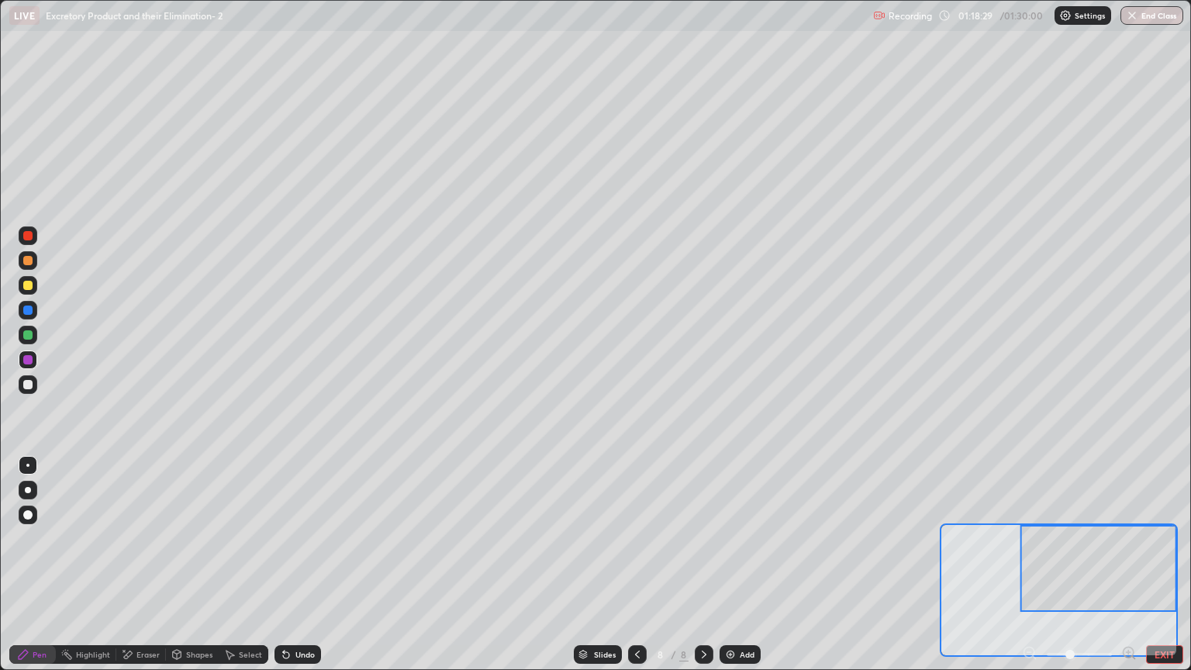
click at [1167, 571] on button "EXIT" at bounding box center [1164, 654] width 37 height 19
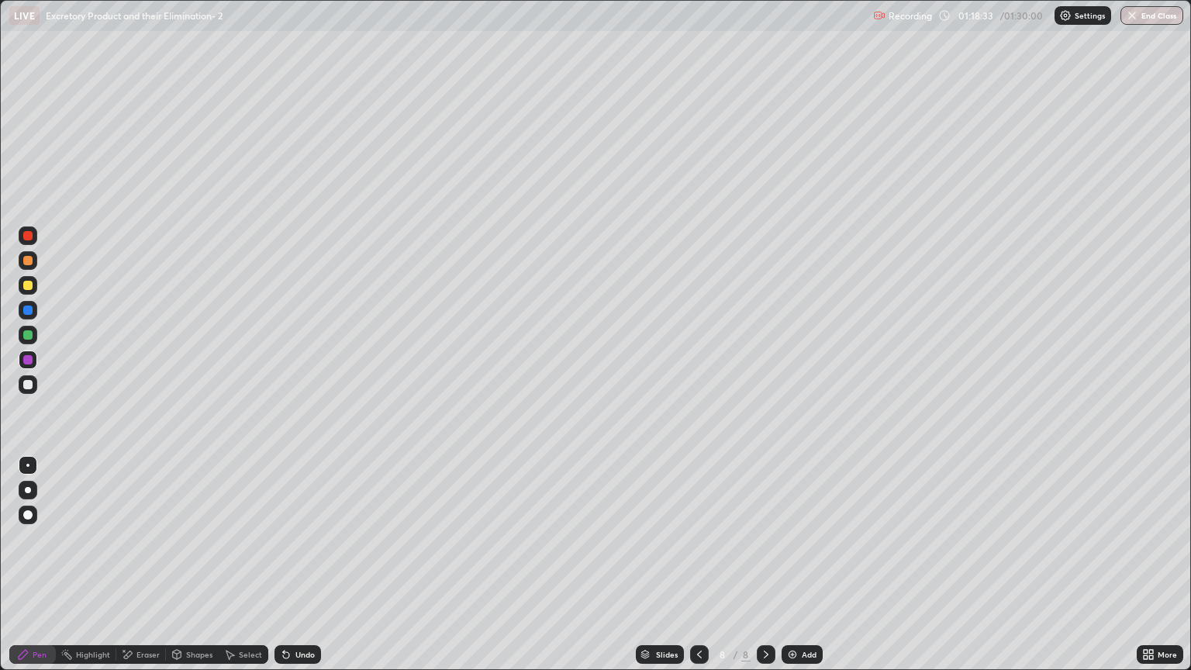
click at [31, 286] on div at bounding box center [27, 285] width 9 height 9
click at [31, 385] on div at bounding box center [27, 384] width 9 height 9
click at [29, 385] on div at bounding box center [27, 384] width 9 height 9
click at [28, 291] on div at bounding box center [28, 285] width 19 height 19
click at [29, 491] on div at bounding box center [28, 490] width 6 height 6
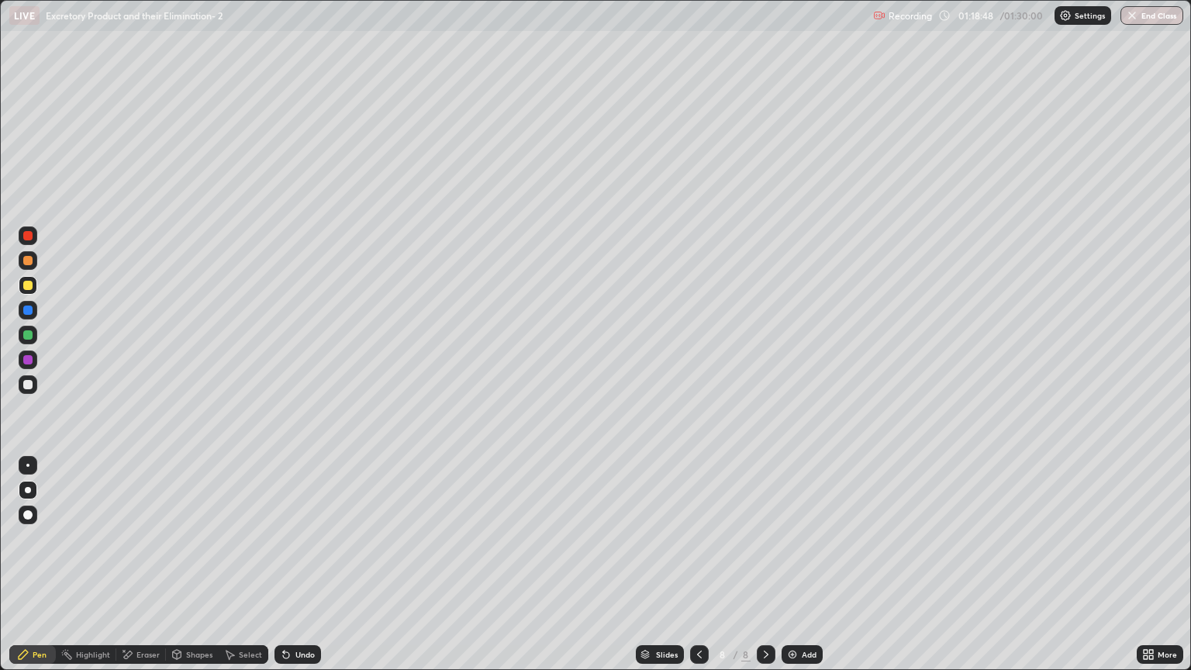
click at [148, 571] on div "Eraser" at bounding box center [147, 654] width 23 height 8
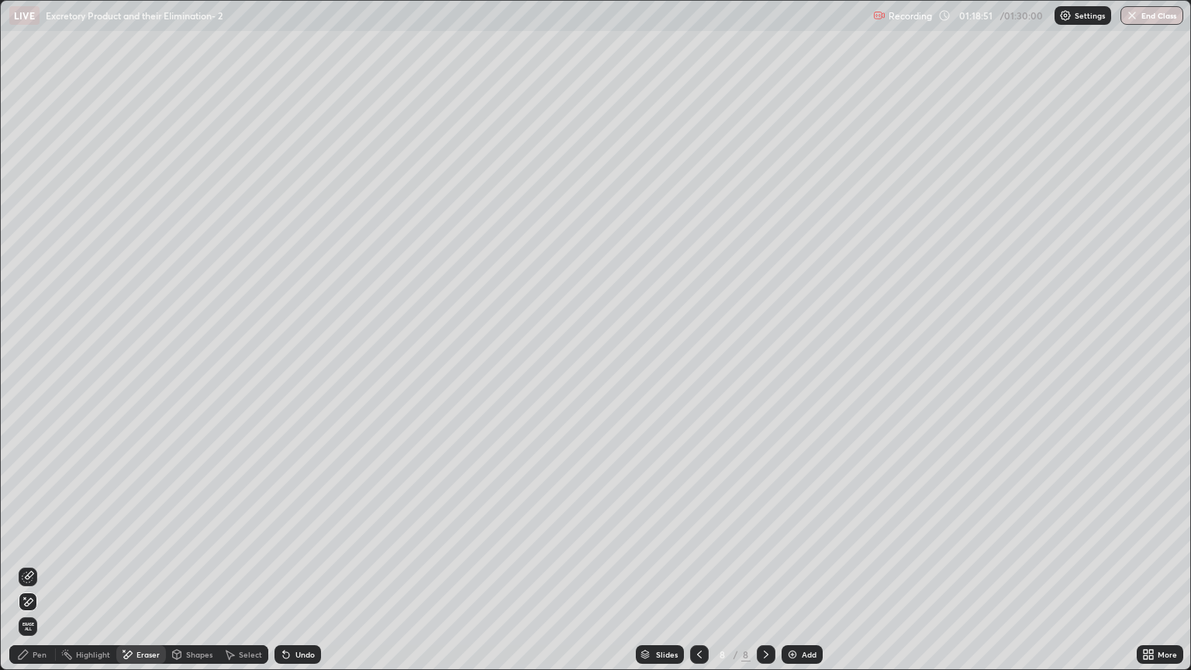
click at [195, 571] on div "Shapes" at bounding box center [199, 654] width 26 height 8
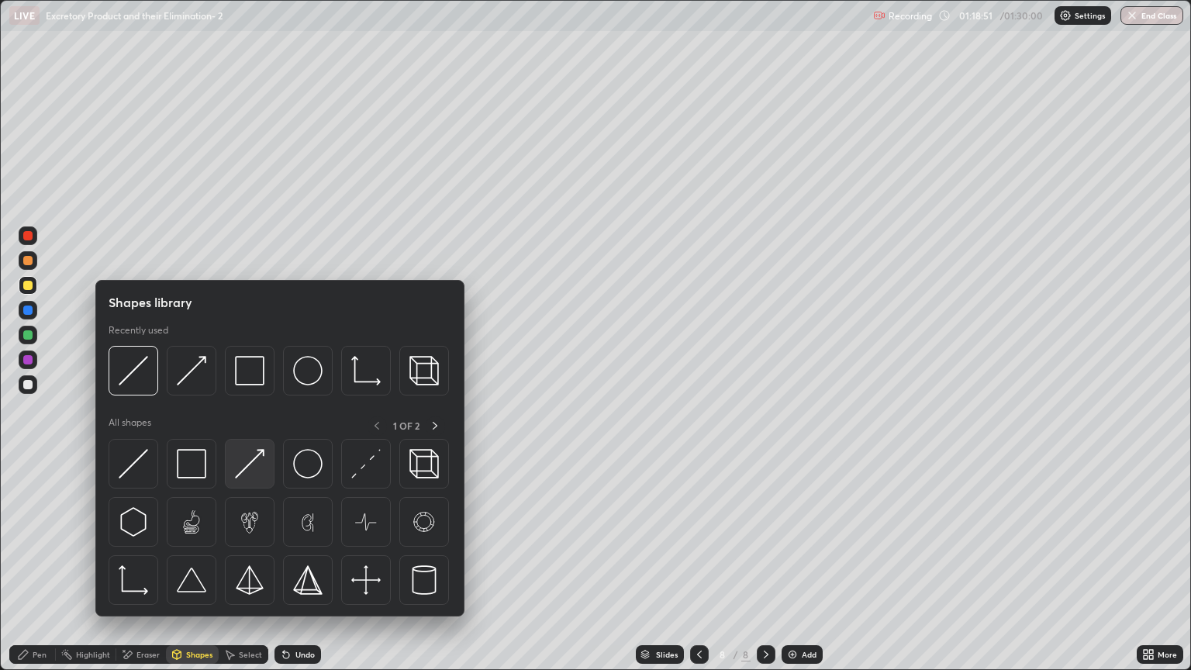
click at [251, 468] on img at bounding box center [249, 463] width 29 height 29
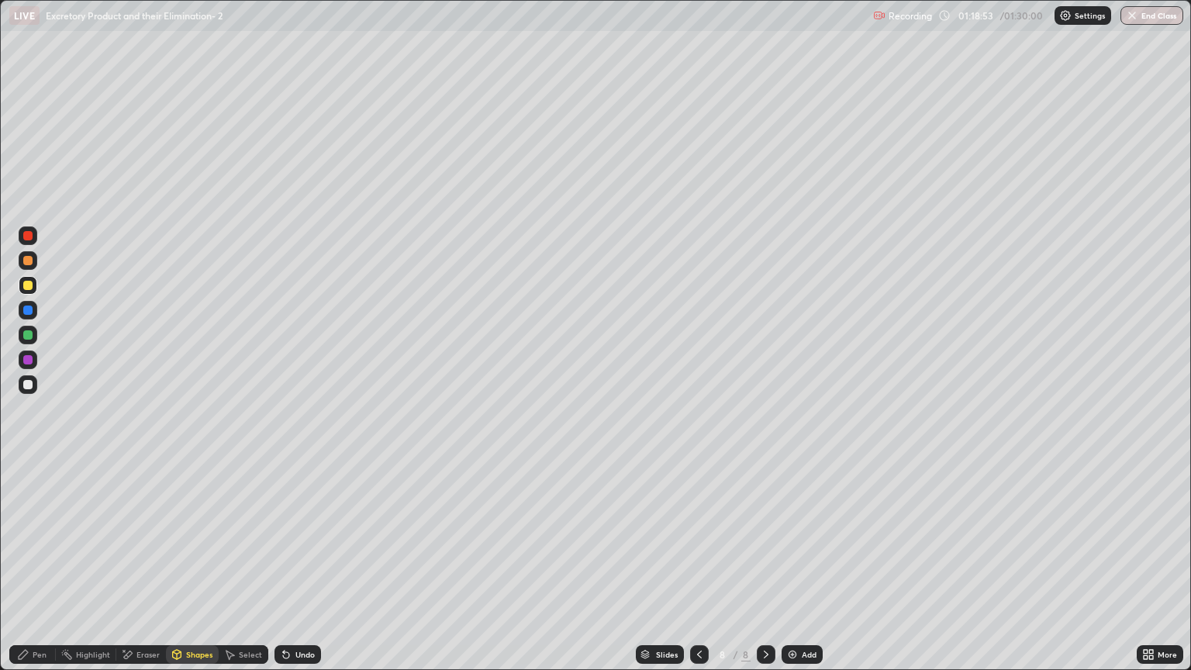
click at [34, 571] on div "Pen" at bounding box center [40, 654] width 14 height 8
click at [28, 465] on div at bounding box center [27, 465] width 3 height 3
click at [198, 571] on div "Shapes" at bounding box center [199, 654] width 26 height 8
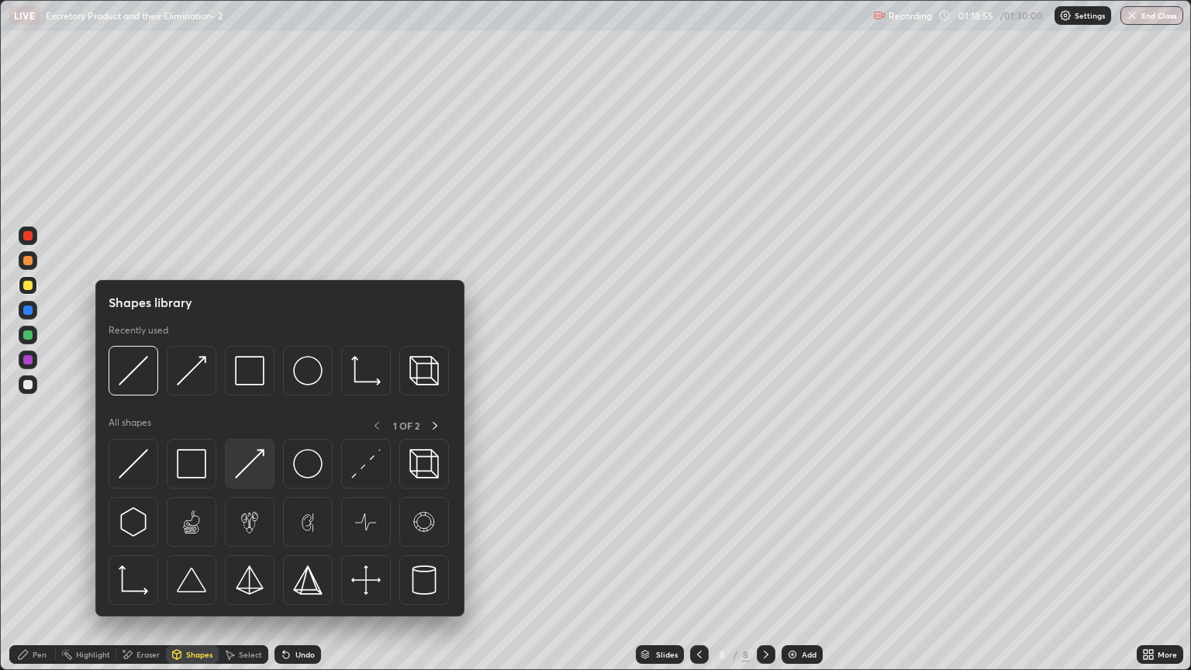
click at [253, 464] on img at bounding box center [249, 463] width 29 height 29
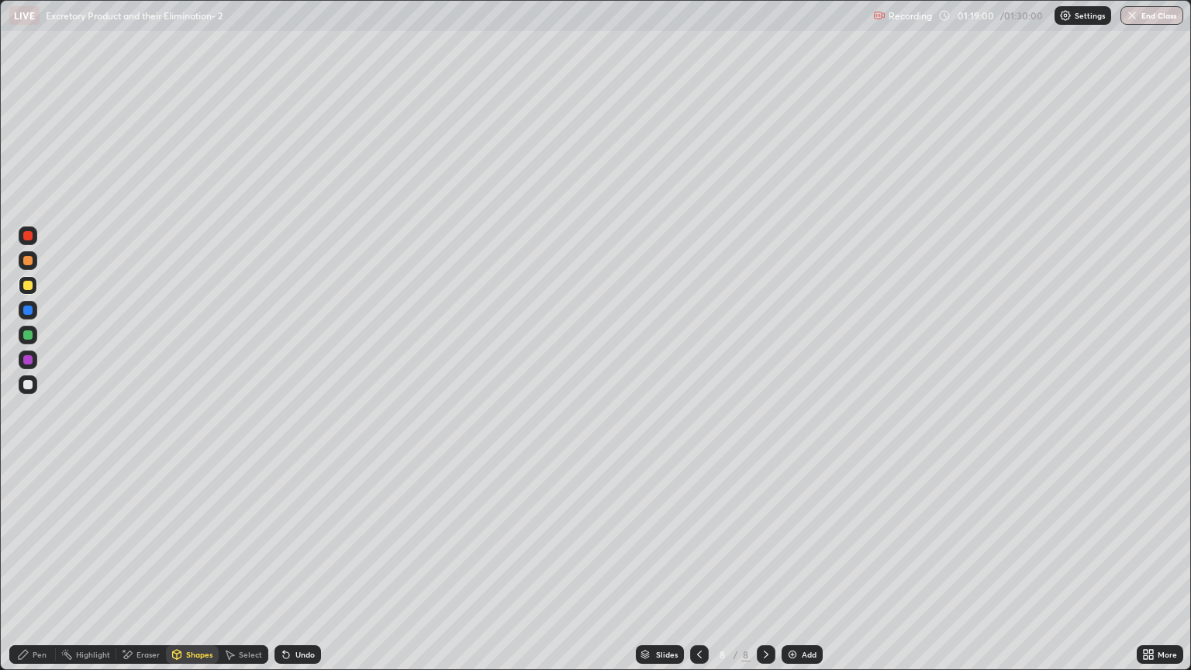
click at [40, 571] on div "Pen" at bounding box center [40, 654] width 14 height 8
click at [29, 492] on div at bounding box center [28, 490] width 6 height 6
click at [192, 571] on div "Shapes" at bounding box center [199, 654] width 26 height 8
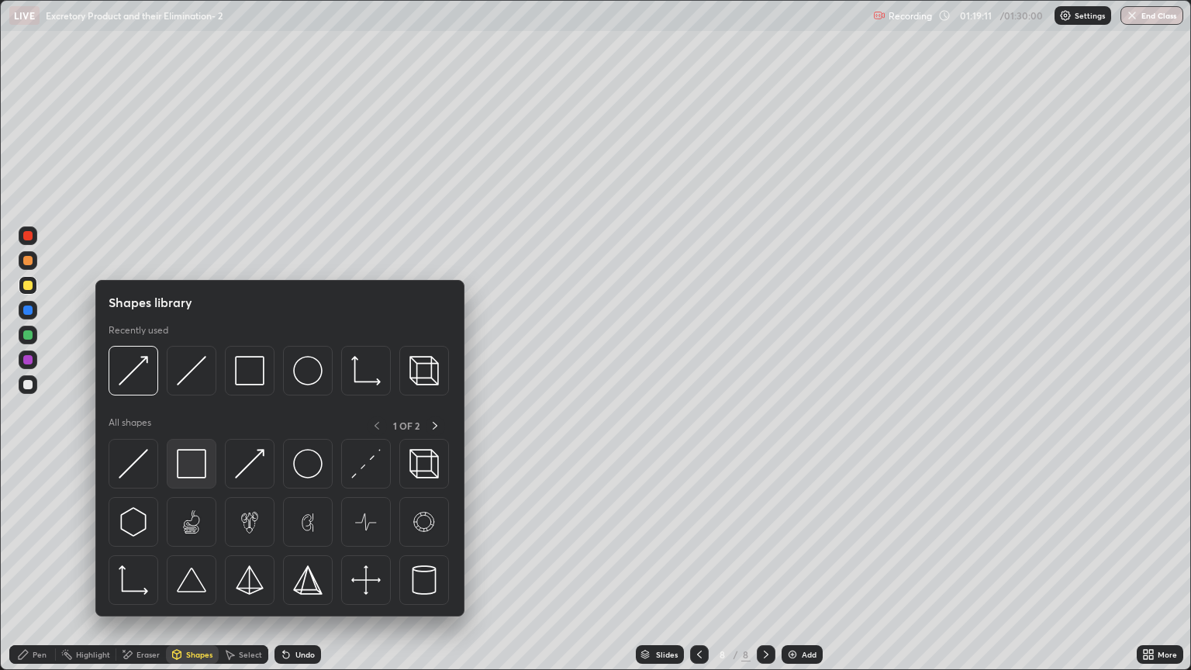
click at [195, 465] on img at bounding box center [191, 463] width 29 height 29
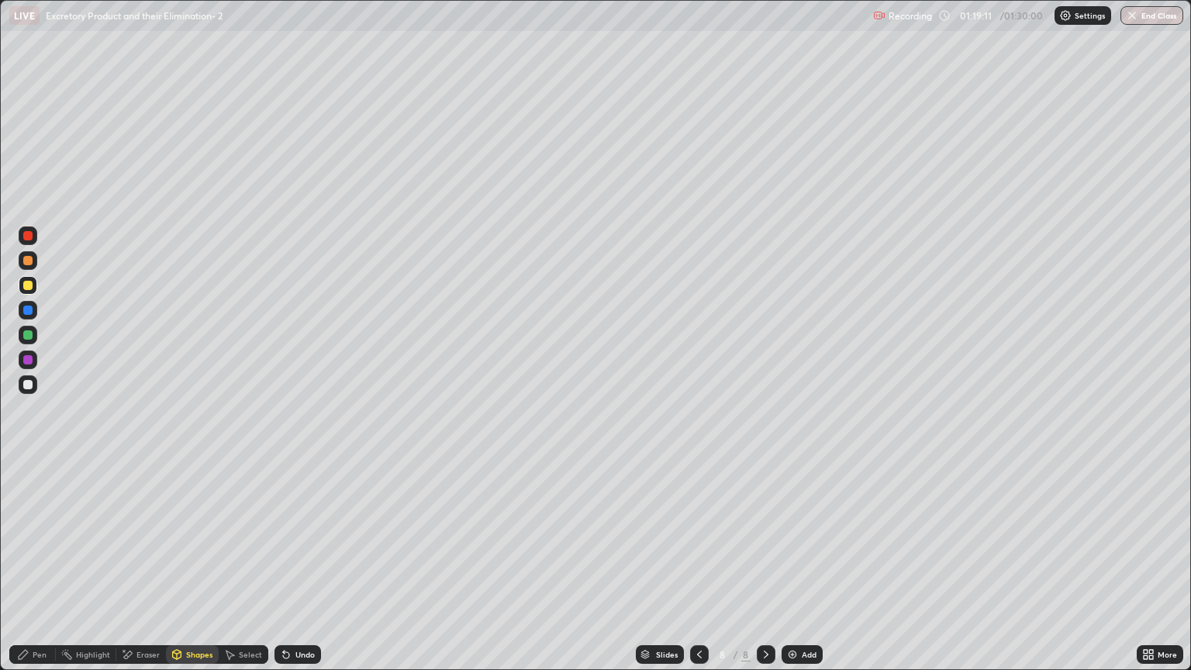
click at [28, 385] on div at bounding box center [27, 384] width 9 height 9
click at [34, 571] on div "Pen" at bounding box center [40, 654] width 14 height 8
click at [28, 385] on div at bounding box center [27, 384] width 9 height 9
click at [29, 285] on div at bounding box center [27, 285] width 9 height 9
click at [691, 571] on div at bounding box center [699, 654] width 19 height 19
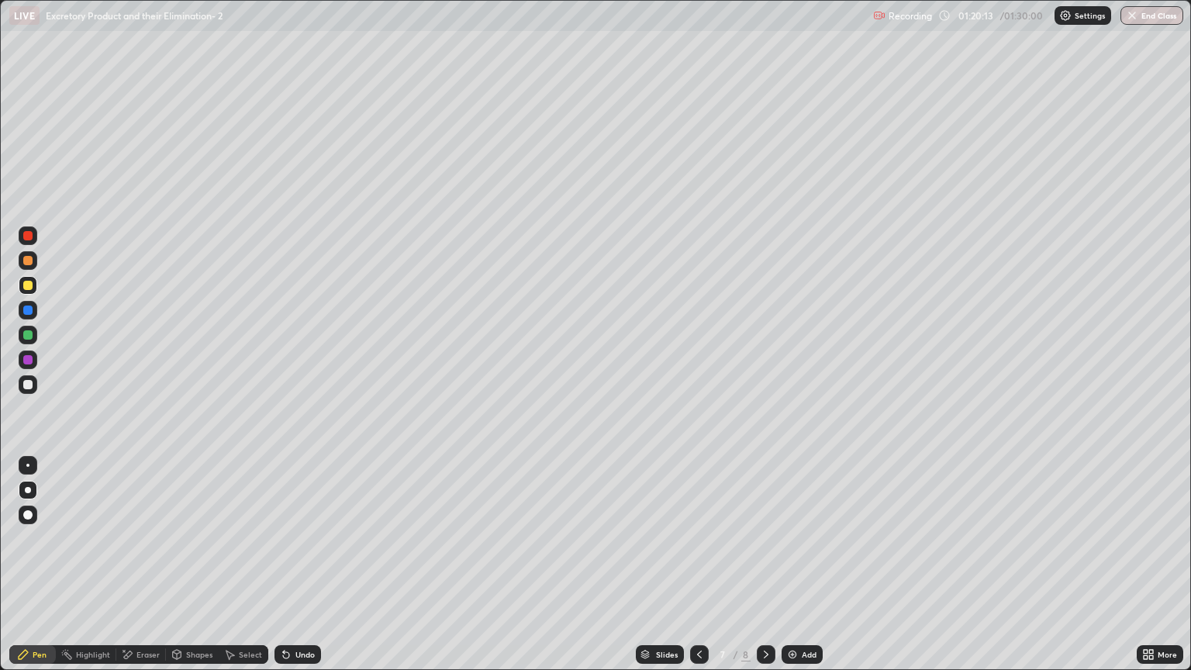
click at [757, 571] on div at bounding box center [766, 654] width 19 height 19
click at [37, 571] on div "Pen" at bounding box center [32, 654] width 47 height 19
click at [31, 292] on div at bounding box center [28, 285] width 19 height 19
click at [28, 260] on div at bounding box center [27, 260] width 9 height 9
click at [31, 286] on div at bounding box center [27, 285] width 9 height 9
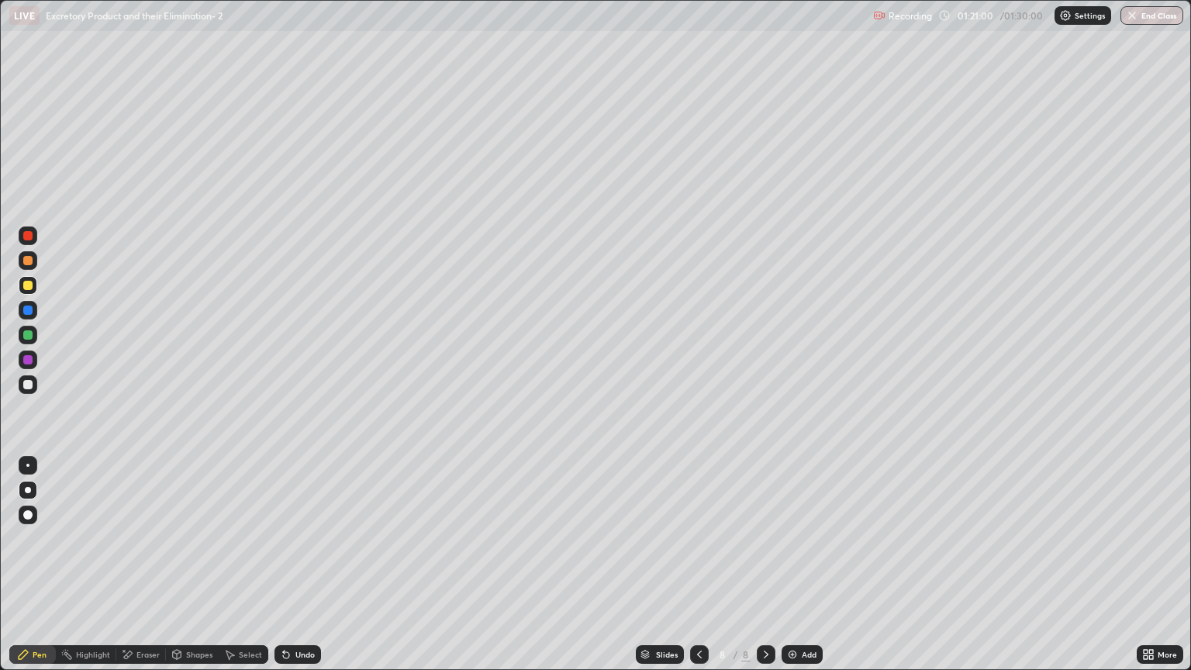
click at [196, 571] on div "Shapes" at bounding box center [199, 654] width 26 height 8
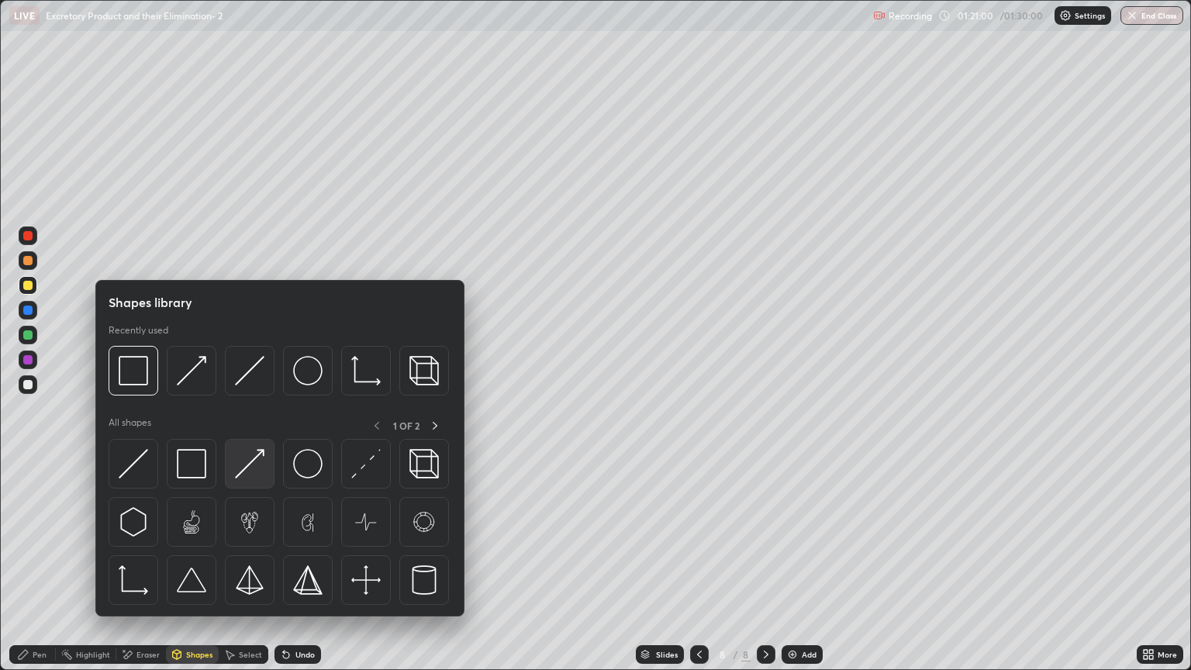
click at [253, 474] on img at bounding box center [249, 463] width 29 height 29
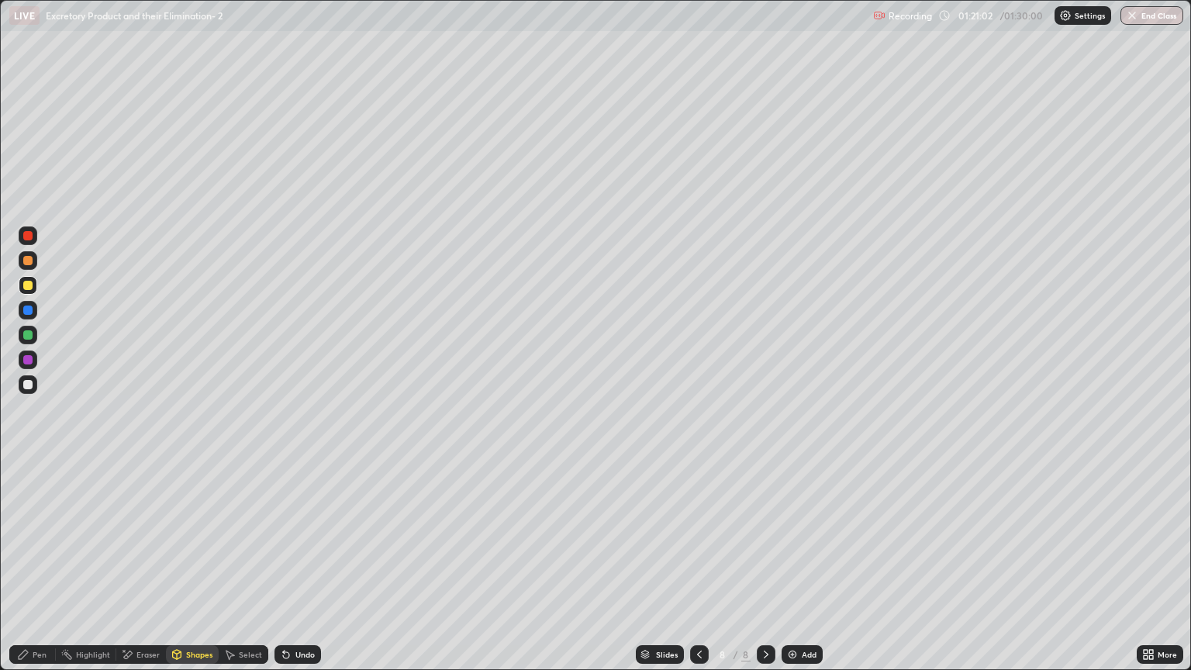
click at [36, 571] on div "Pen" at bounding box center [40, 654] width 14 height 8
click at [148, 571] on div "Eraser" at bounding box center [147, 654] width 23 height 8
click at [40, 571] on div "Pen" at bounding box center [40, 654] width 14 height 8
click at [32, 388] on div at bounding box center [27, 384] width 9 height 9
click at [32, 571] on div "Pen" at bounding box center [32, 654] width 47 height 19
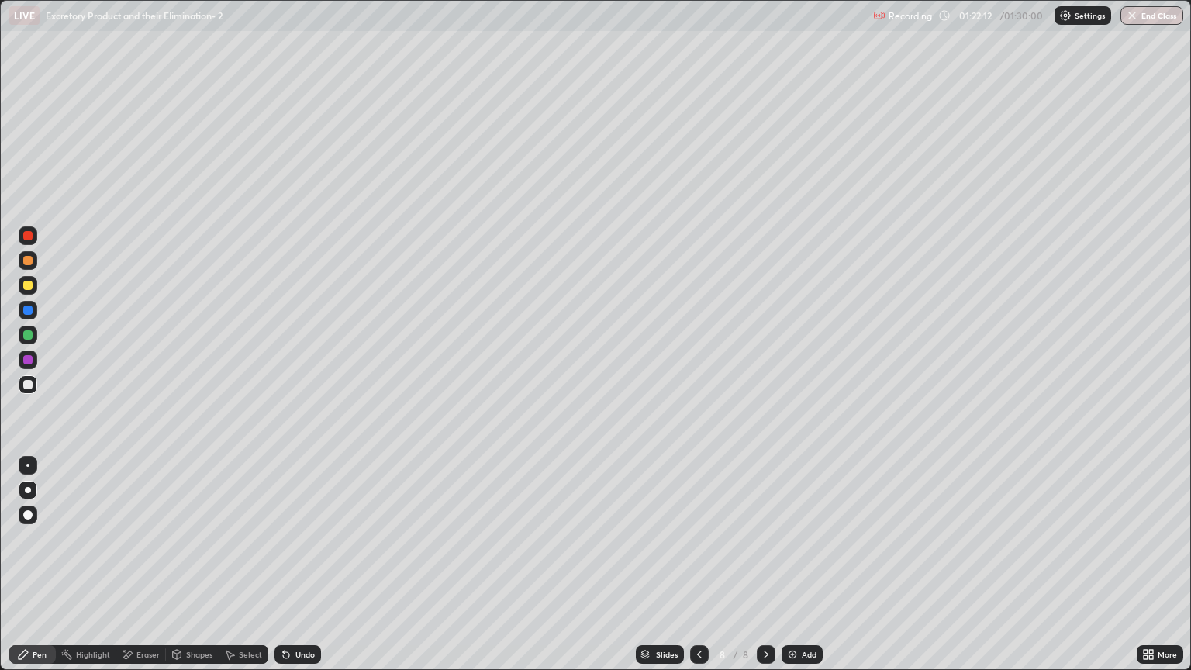
click at [192, 571] on div "Shapes" at bounding box center [199, 654] width 26 height 8
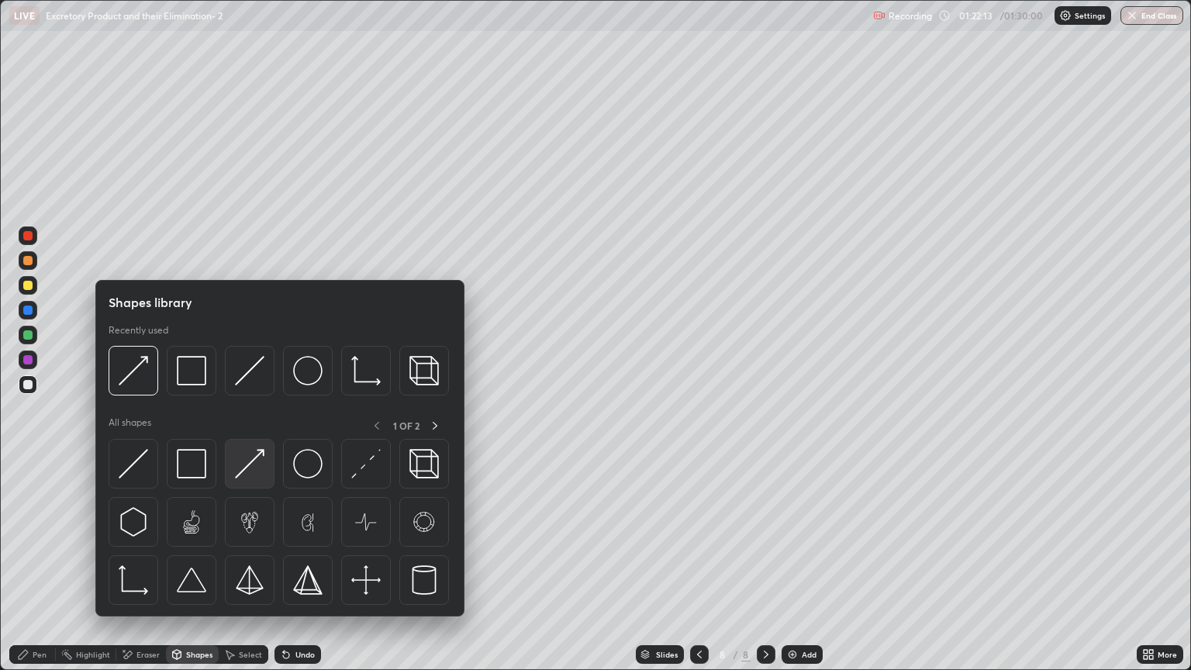
click at [249, 469] on img at bounding box center [249, 463] width 29 height 29
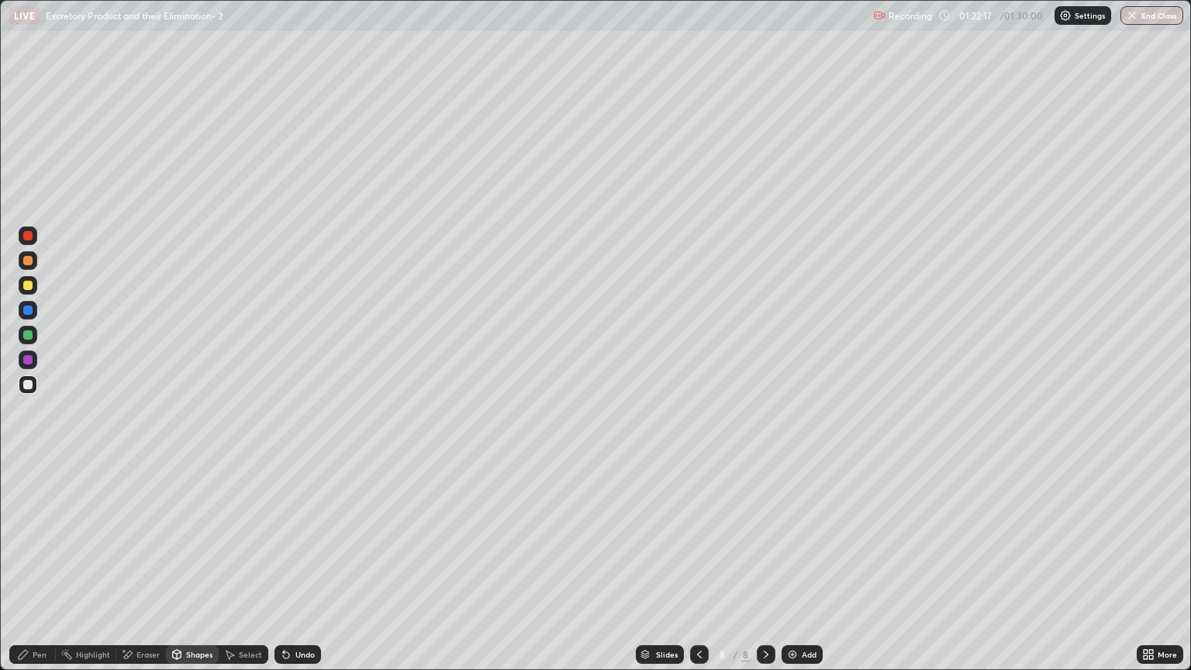
click at [41, 571] on div "Pen" at bounding box center [40, 654] width 14 height 8
click at [28, 360] on div at bounding box center [27, 359] width 9 height 9
click at [245, 571] on div "Select" at bounding box center [250, 654] width 23 height 8
click at [152, 571] on div "Eraser" at bounding box center [147, 654] width 23 height 8
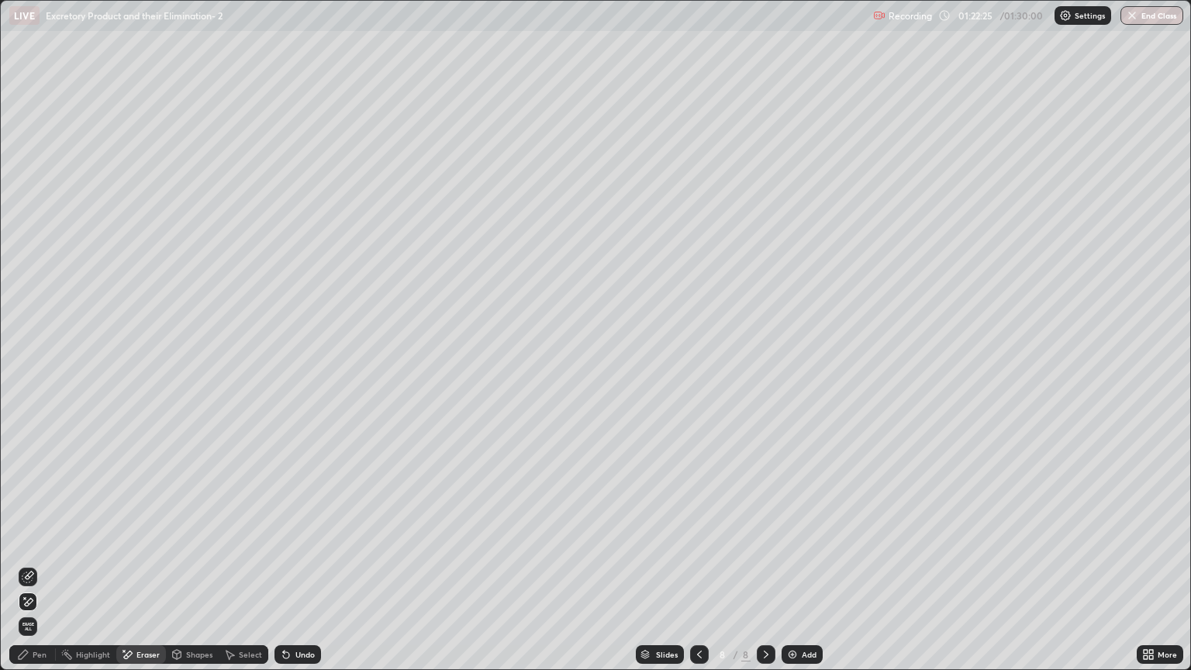
click at [200, 571] on div "Shapes" at bounding box center [199, 654] width 26 height 8
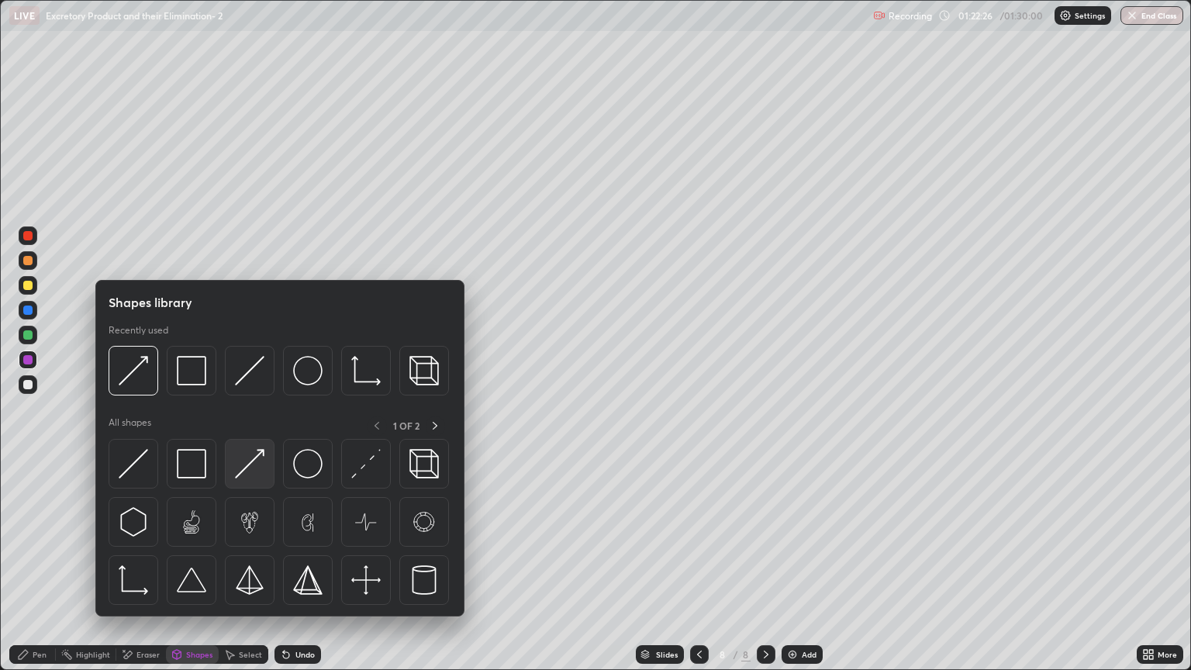
click at [258, 471] on img at bounding box center [249, 463] width 29 height 29
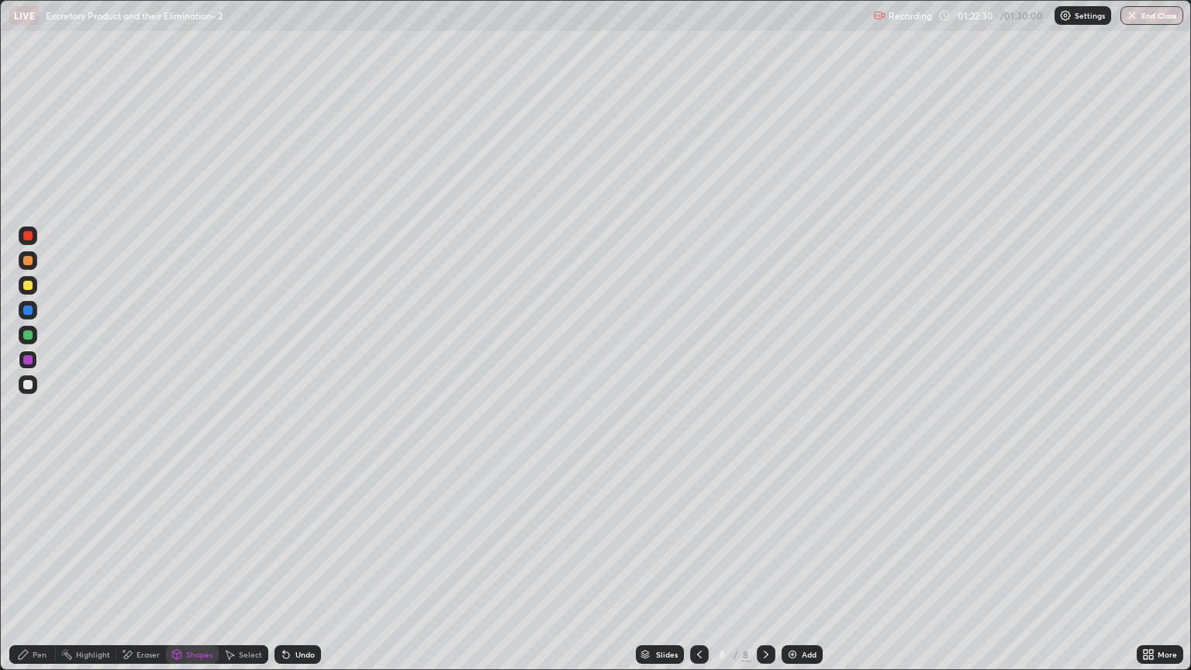
click at [42, 571] on div "Pen" at bounding box center [40, 654] width 14 height 8
click at [29, 385] on div at bounding box center [27, 384] width 9 height 9
click at [198, 571] on div "Shapes" at bounding box center [199, 654] width 26 height 8
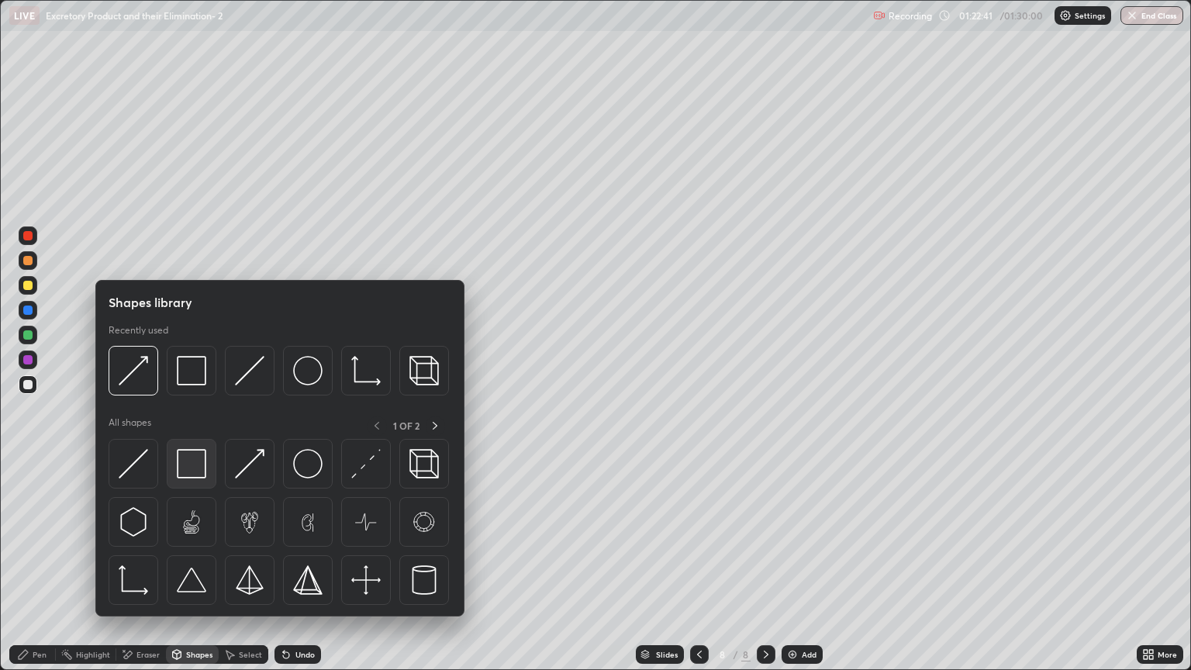
click at [198, 470] on img at bounding box center [191, 463] width 29 height 29
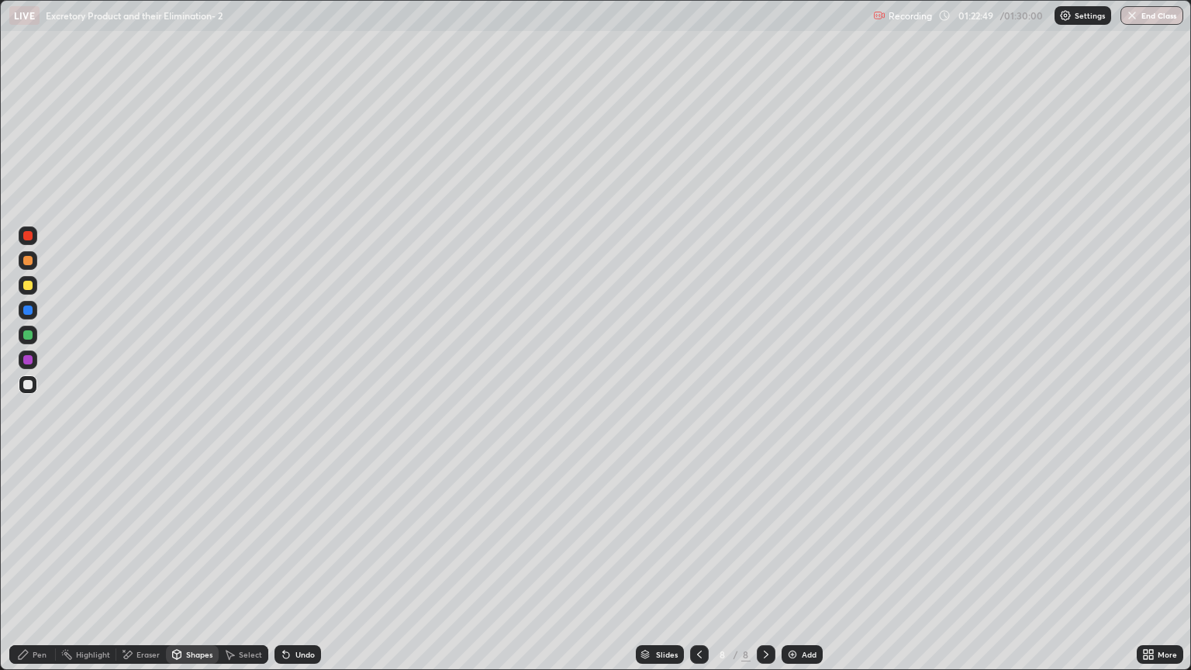
click at [150, 571] on div "Eraser" at bounding box center [147, 654] width 23 height 8
click at [31, 571] on icon at bounding box center [28, 601] width 12 height 13
click at [198, 571] on div "Shapes" at bounding box center [199, 654] width 26 height 8
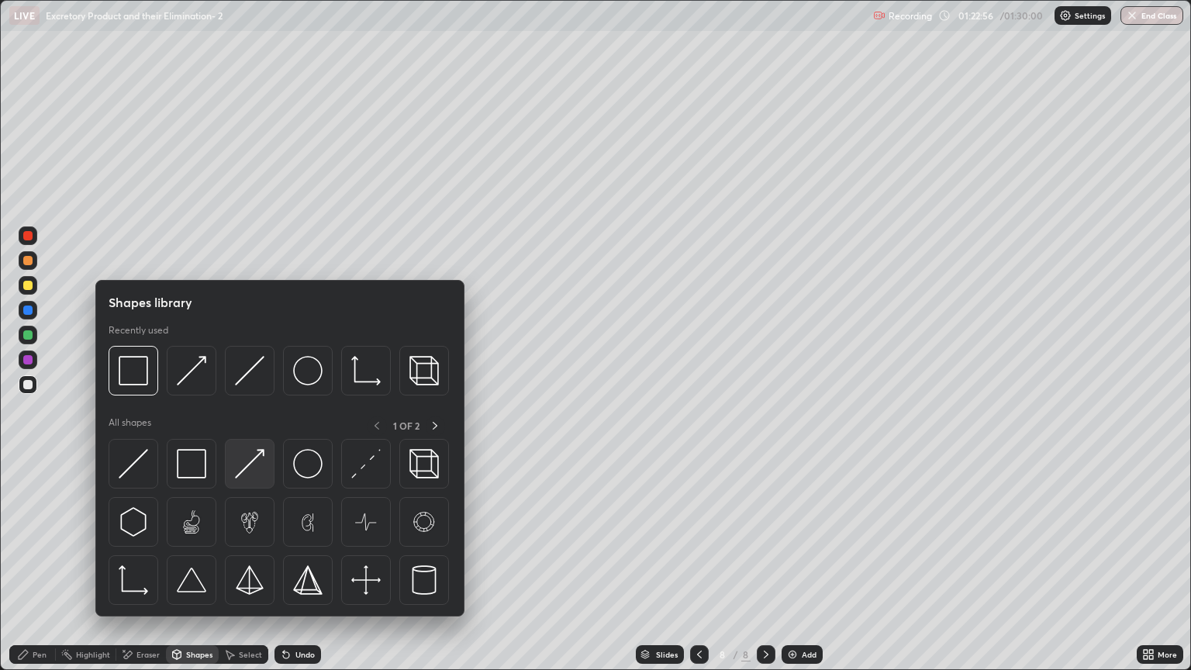
click at [257, 466] on img at bounding box center [249, 463] width 29 height 29
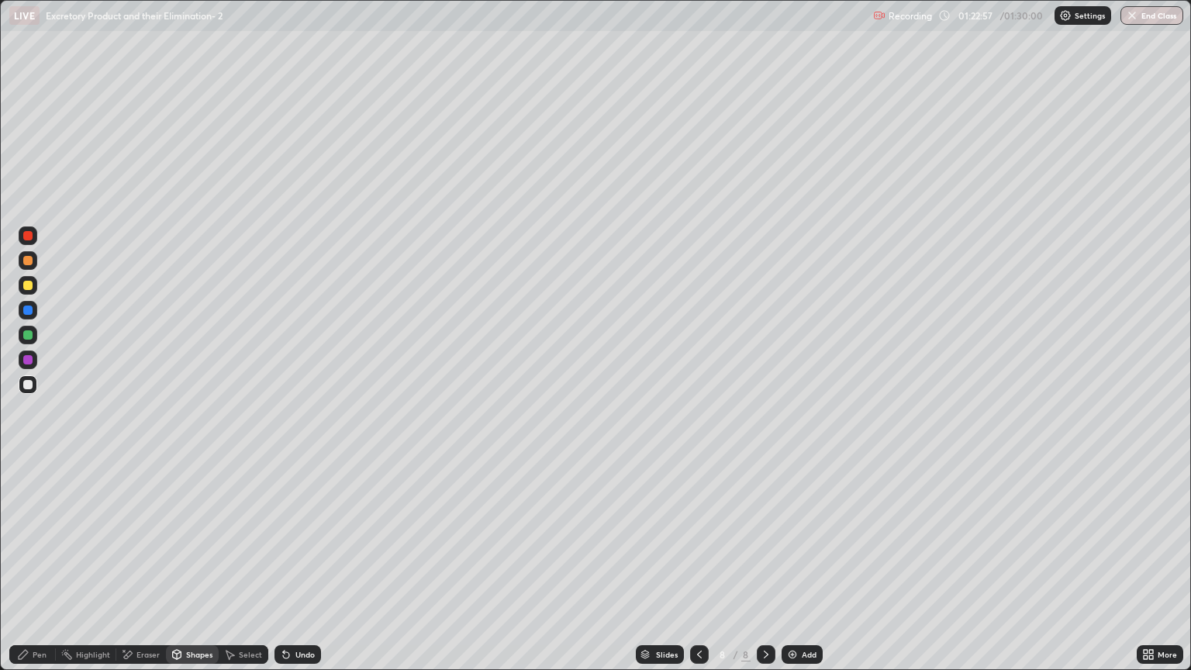
click at [26, 260] on div at bounding box center [27, 260] width 9 height 9
click at [40, 571] on div "Pen" at bounding box center [32, 654] width 47 height 19
click at [28, 360] on div at bounding box center [27, 359] width 9 height 9
click at [27, 386] on div at bounding box center [27, 384] width 9 height 9
click at [199, 571] on div "Shapes" at bounding box center [199, 654] width 26 height 8
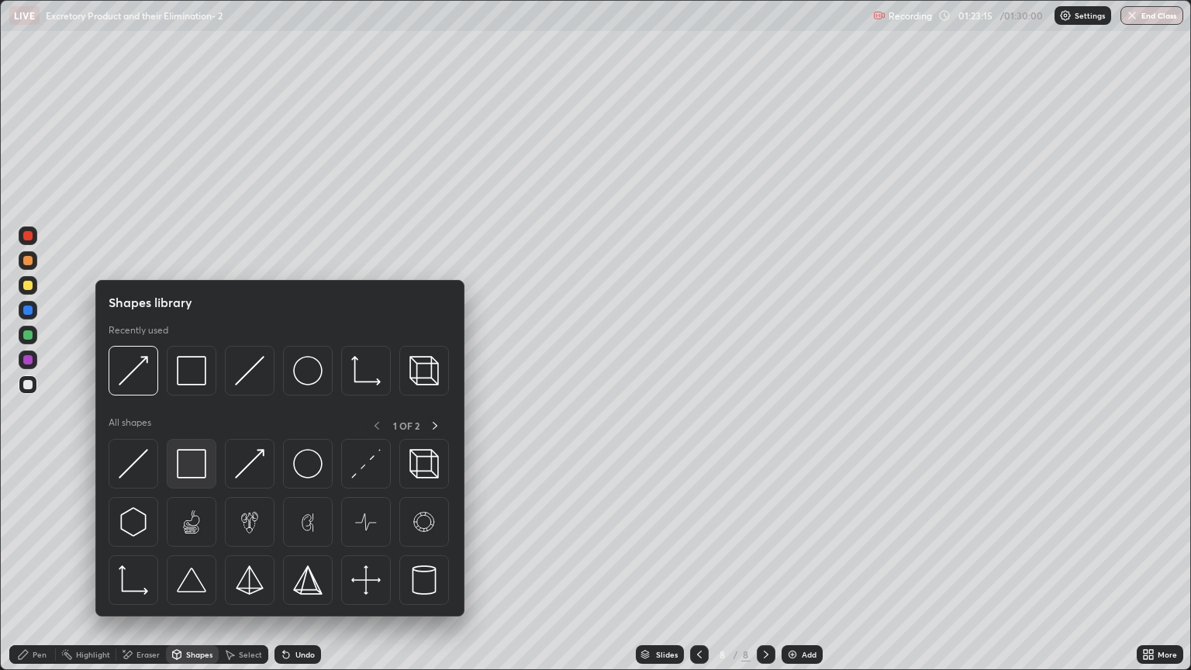
click at [194, 467] on img at bounding box center [191, 463] width 29 height 29
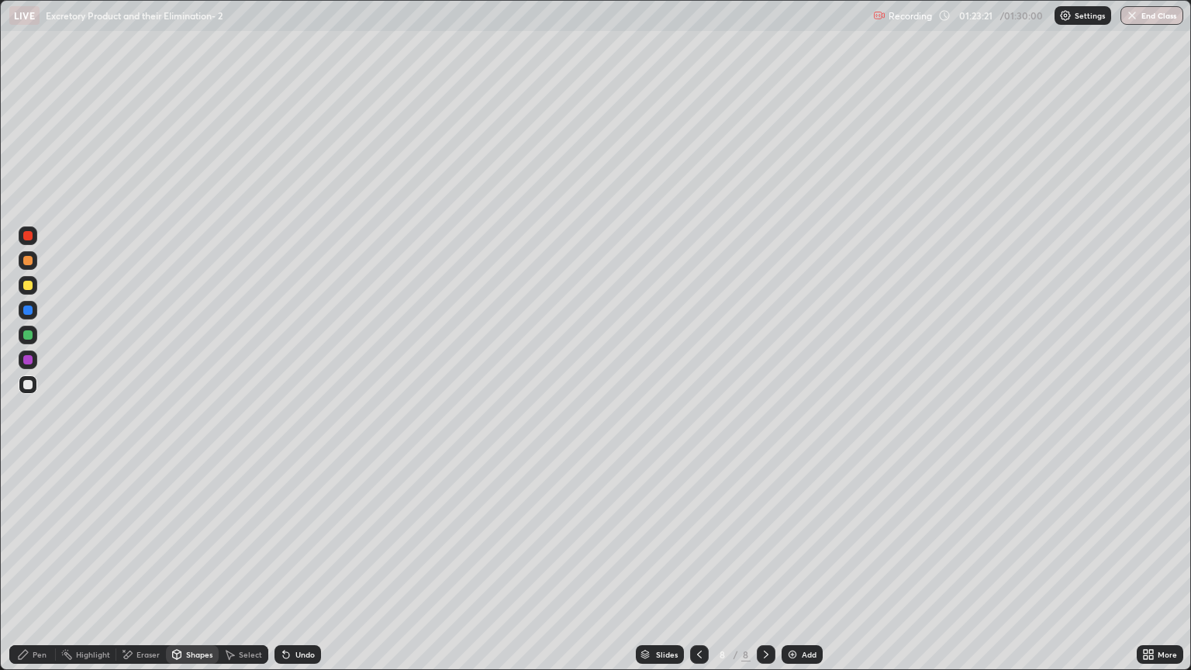
click at [199, 571] on div "Shapes" at bounding box center [199, 654] width 26 height 8
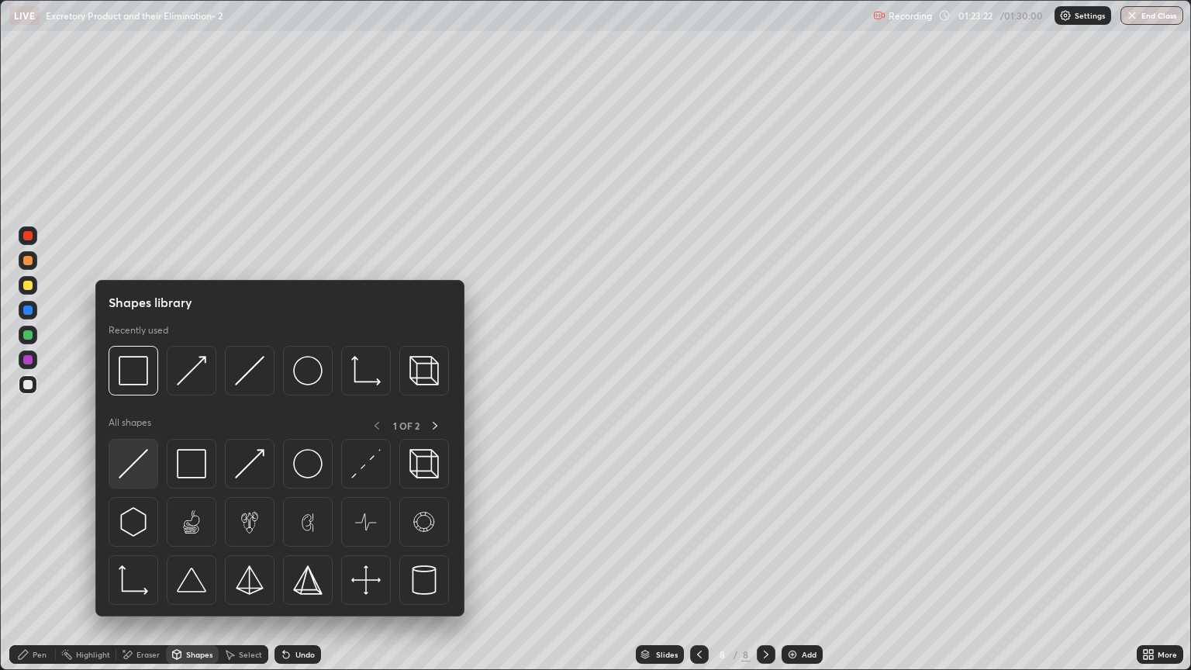
click at [143, 465] on img at bounding box center [133, 463] width 29 height 29
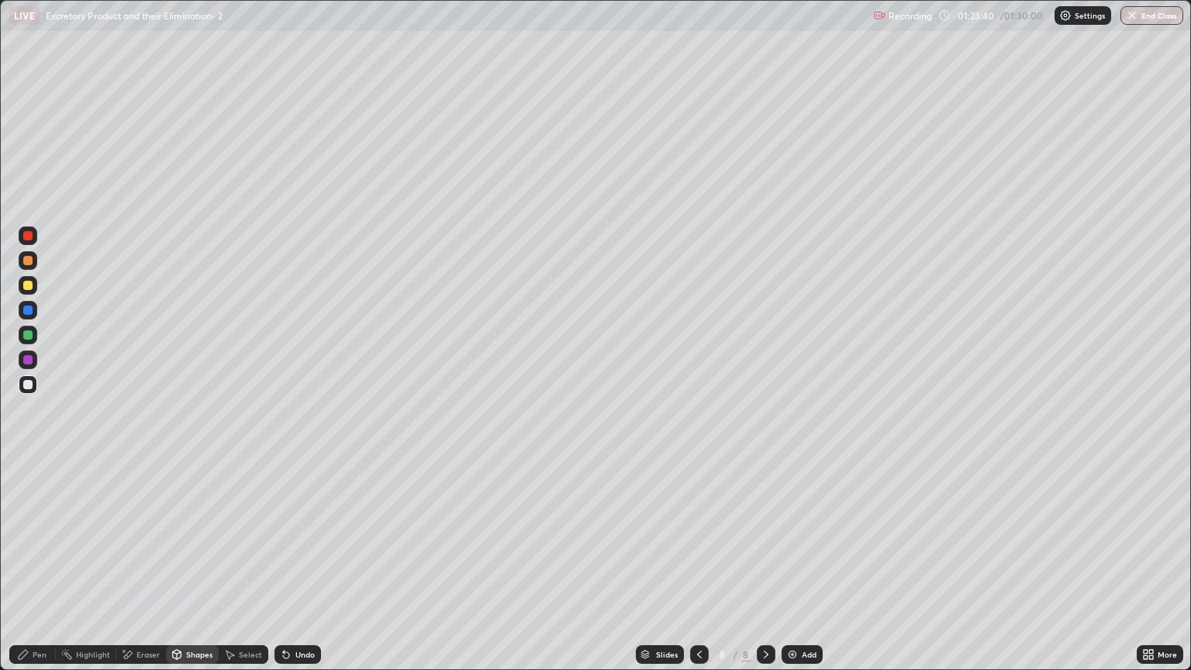
click at [31, 289] on div at bounding box center [27, 285] width 9 height 9
click at [39, 571] on div "Pen" at bounding box center [40, 654] width 14 height 8
click at [30, 264] on div at bounding box center [27, 260] width 9 height 9
click at [148, 571] on div "Eraser" at bounding box center [147, 654] width 23 height 8
click at [29, 571] on icon at bounding box center [28, 577] width 12 height 12
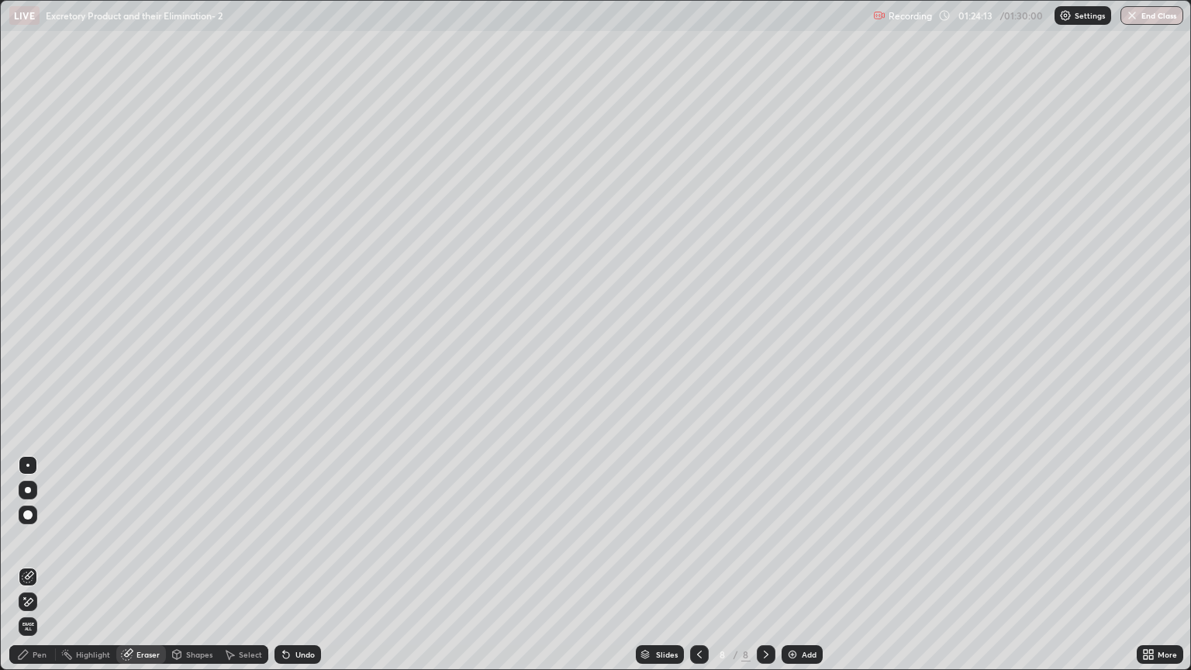
click at [44, 571] on div "Pen" at bounding box center [40, 654] width 14 height 8
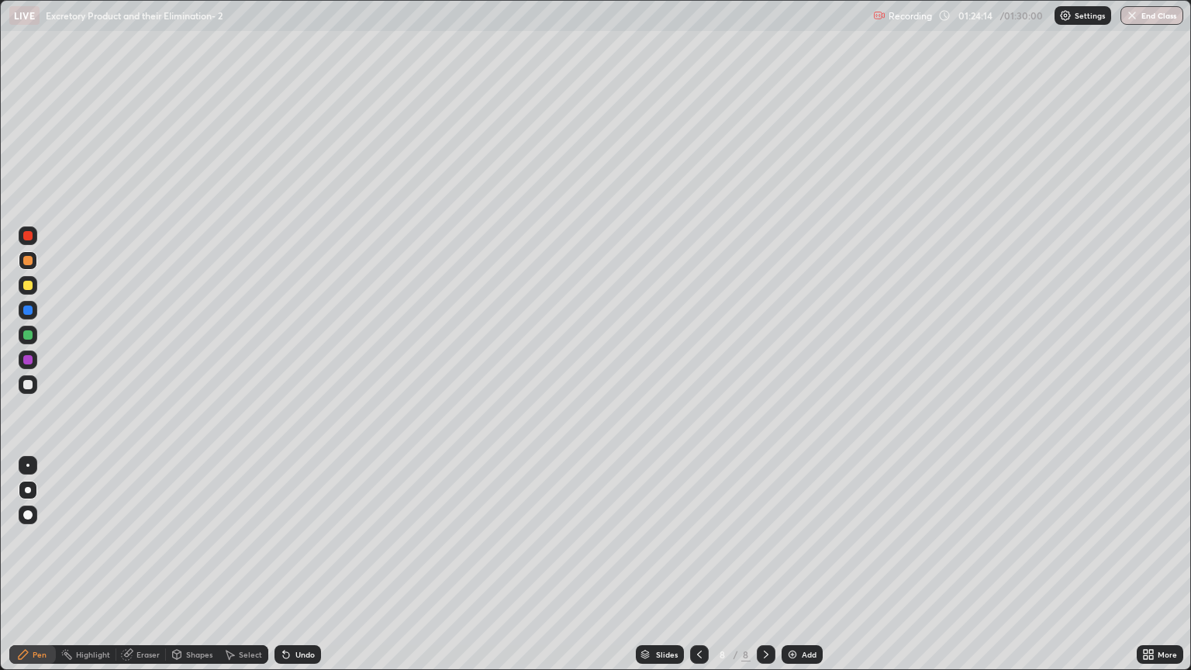
click at [30, 289] on div at bounding box center [27, 285] width 9 height 9
click at [147, 571] on div "Eraser" at bounding box center [147, 654] width 23 height 8
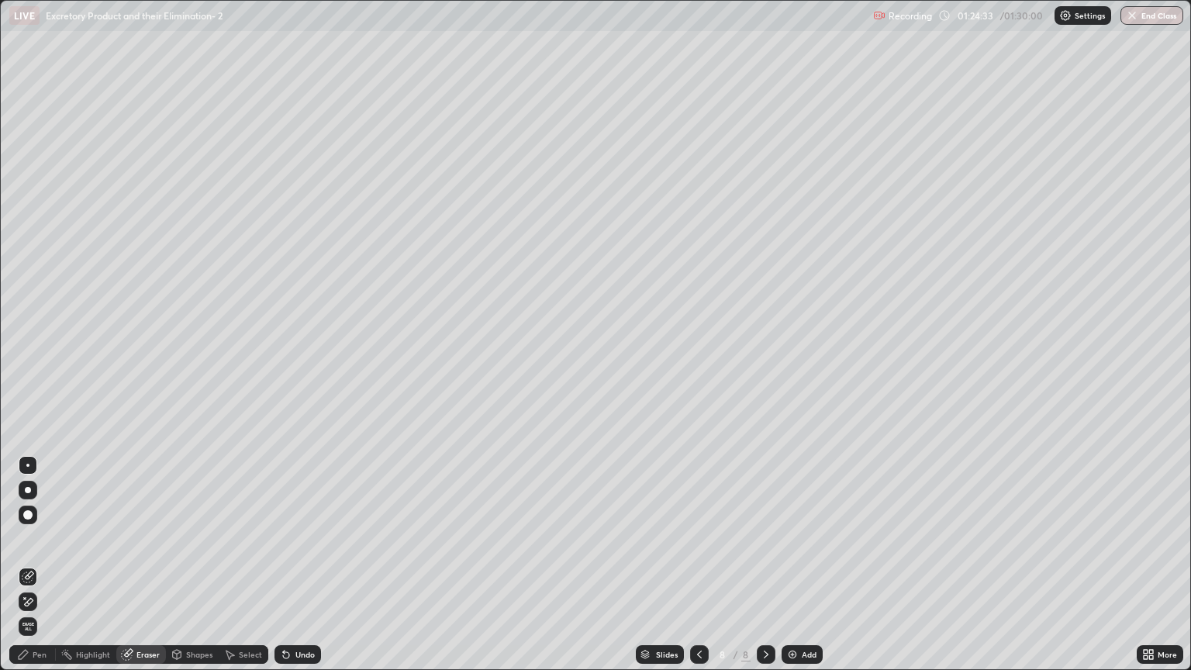
click at [45, 571] on div "Pen" at bounding box center [40, 654] width 14 height 8
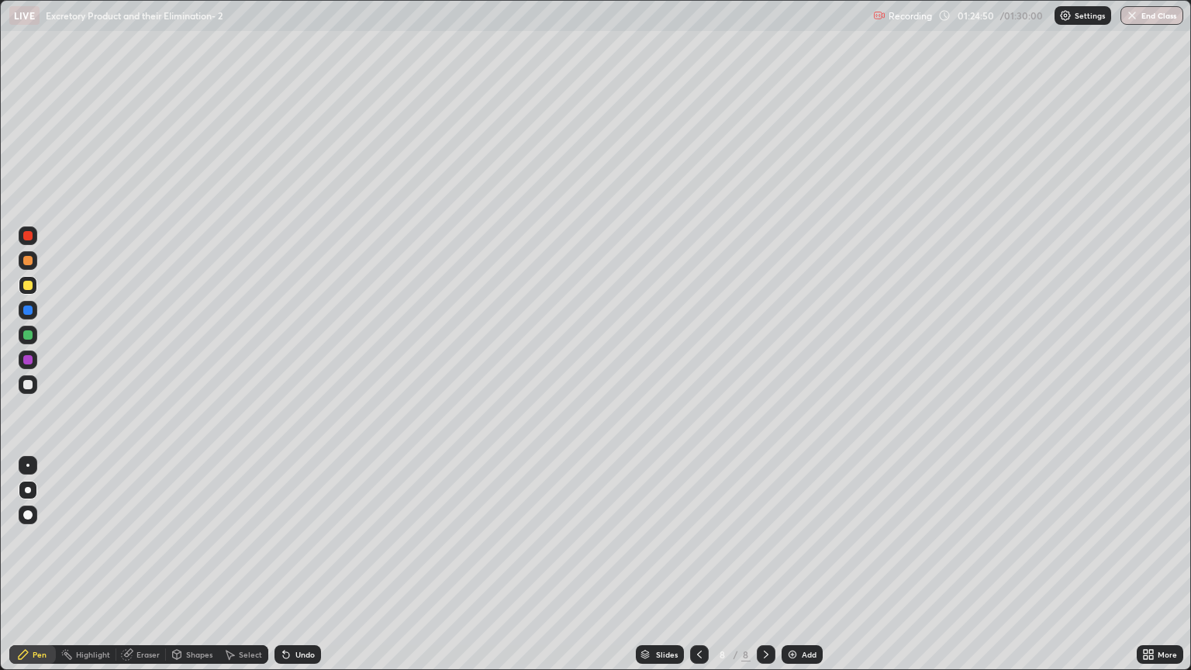
click at [28, 260] on div at bounding box center [27, 260] width 9 height 9
click at [198, 571] on div "Shapes" at bounding box center [199, 654] width 26 height 8
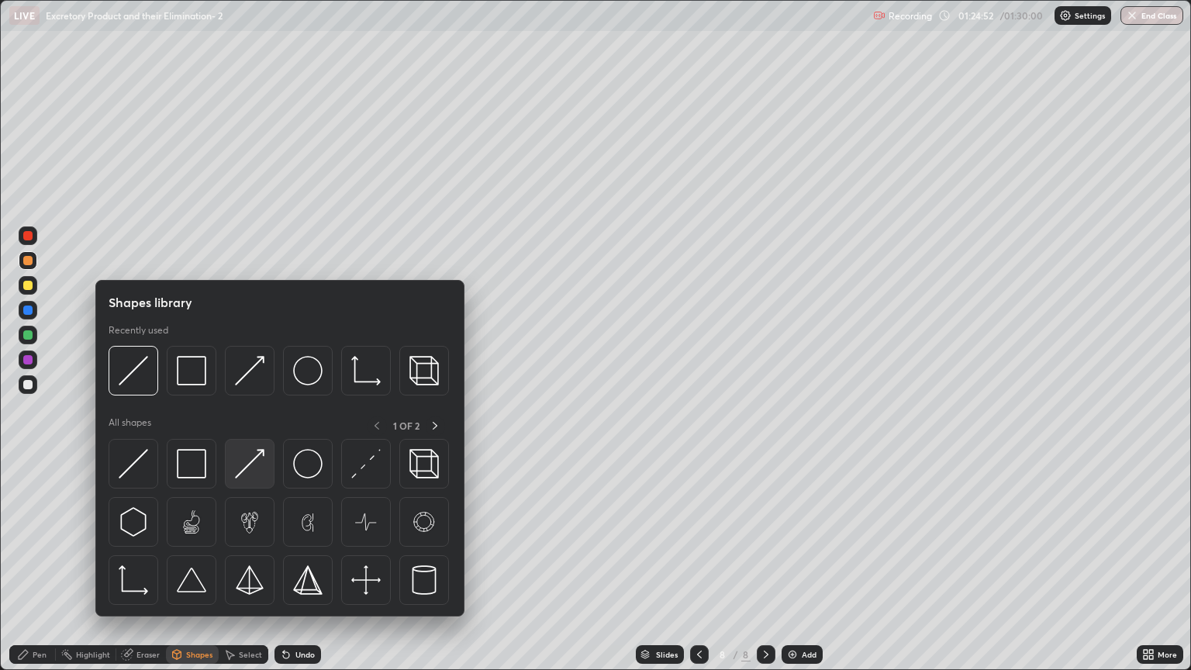
click at [259, 471] on img at bounding box center [249, 463] width 29 height 29
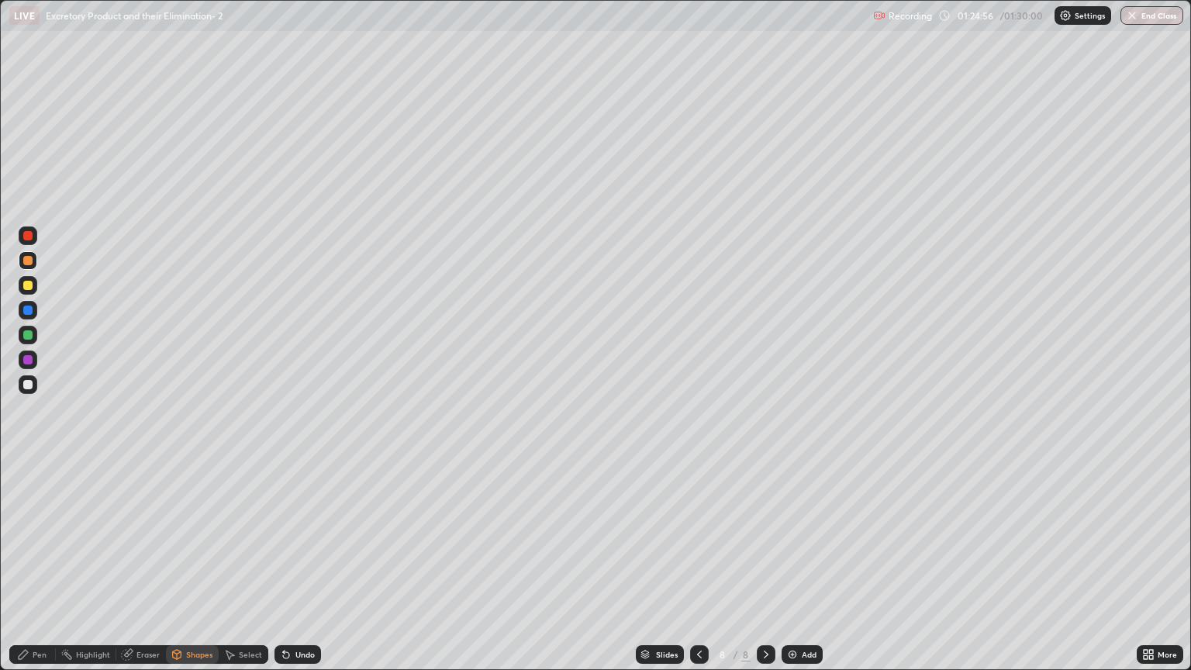
click at [149, 571] on div "Eraser" at bounding box center [147, 654] width 23 height 8
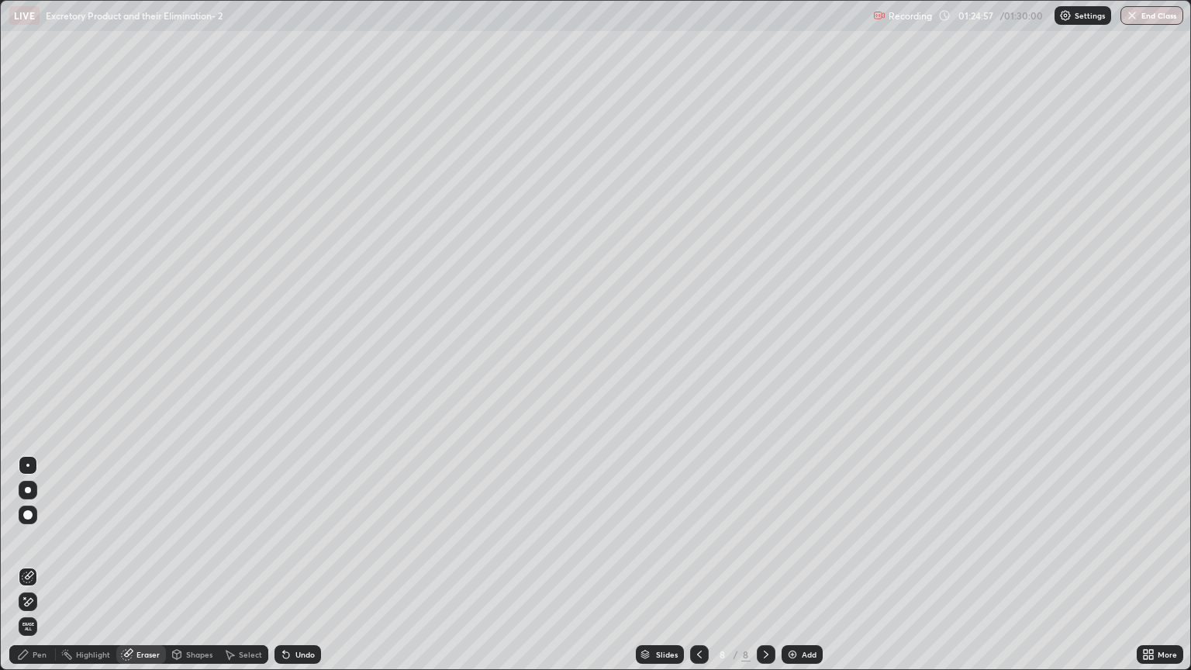
click at [31, 571] on icon at bounding box center [28, 601] width 12 height 13
click at [38, 571] on div "Pen" at bounding box center [40, 654] width 14 height 8
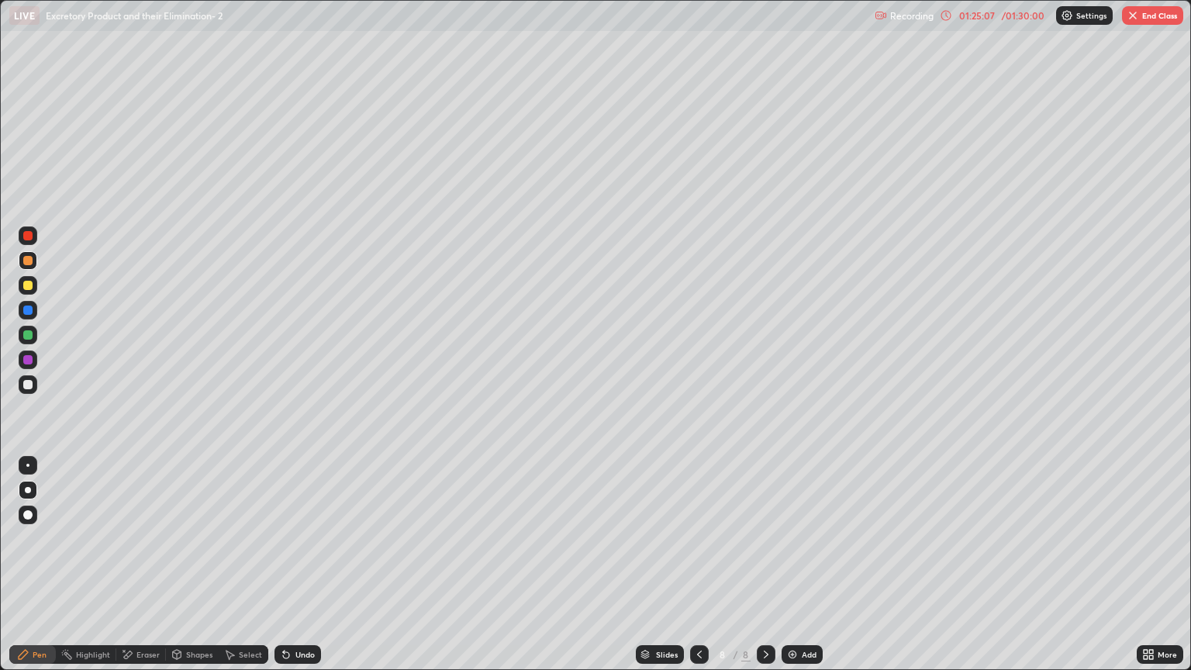
click at [146, 571] on div "Eraser" at bounding box center [147, 654] width 23 height 8
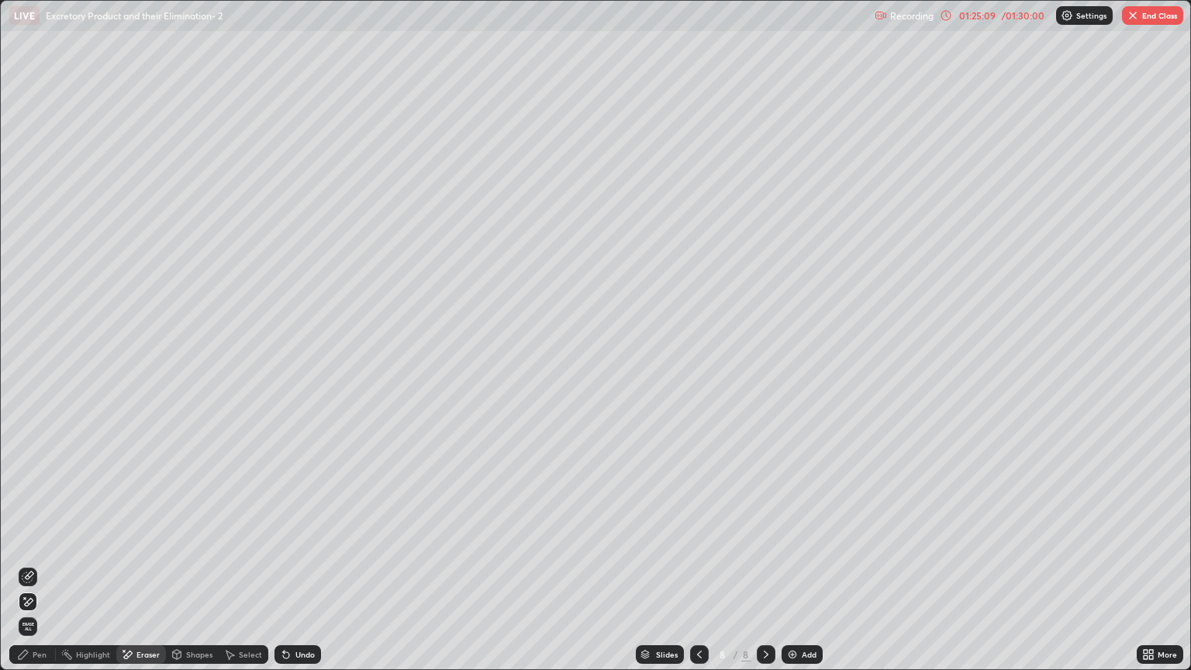
click at [37, 571] on div "Pen" at bounding box center [40, 654] width 14 height 8
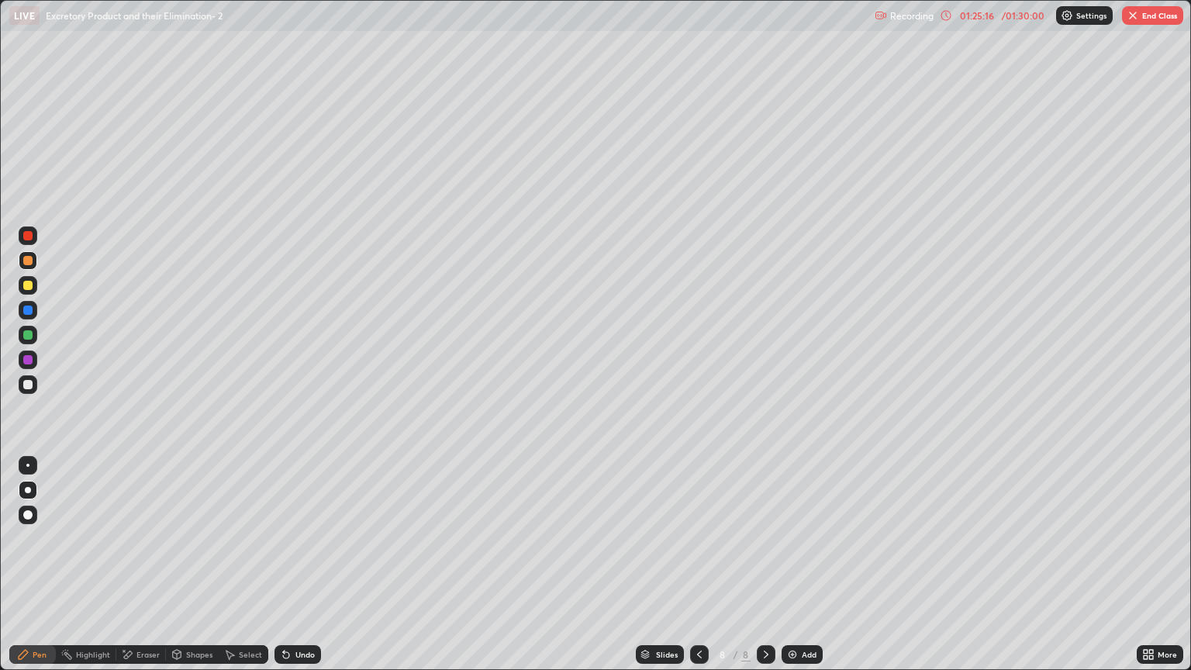
click at [698, 571] on icon at bounding box center [699, 654] width 12 height 12
click at [764, 571] on icon at bounding box center [766, 654] width 12 height 12
click at [760, 571] on icon at bounding box center [766, 654] width 12 height 12
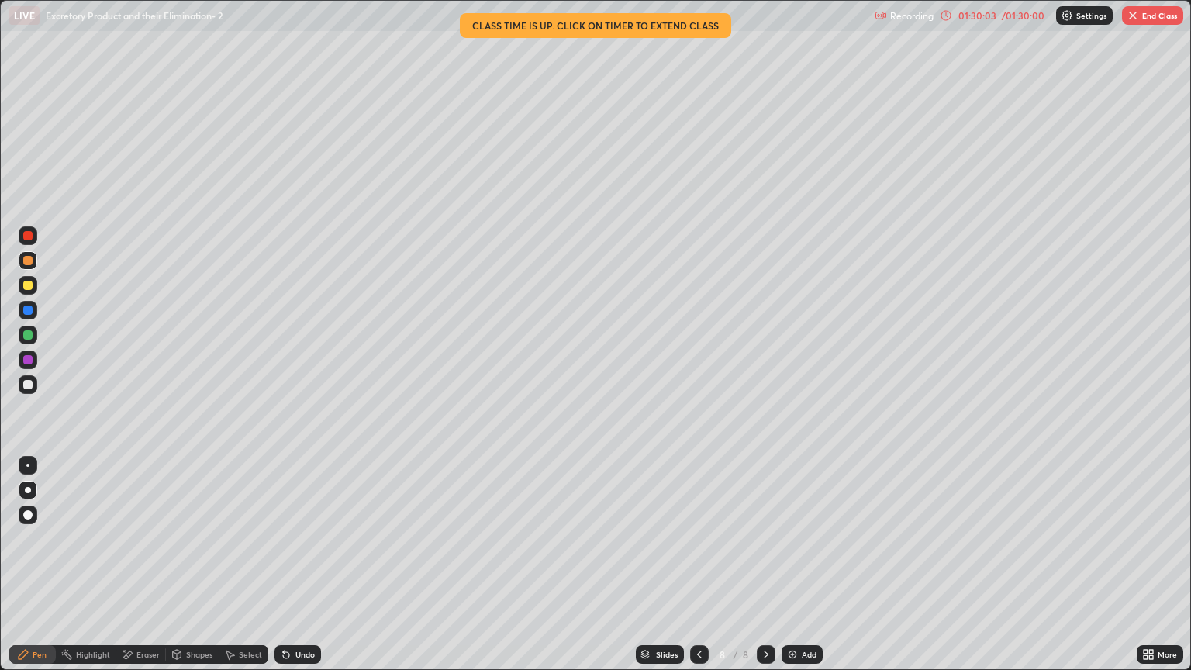
click at [1150, 19] on button "End Class" at bounding box center [1152, 15] width 61 height 19
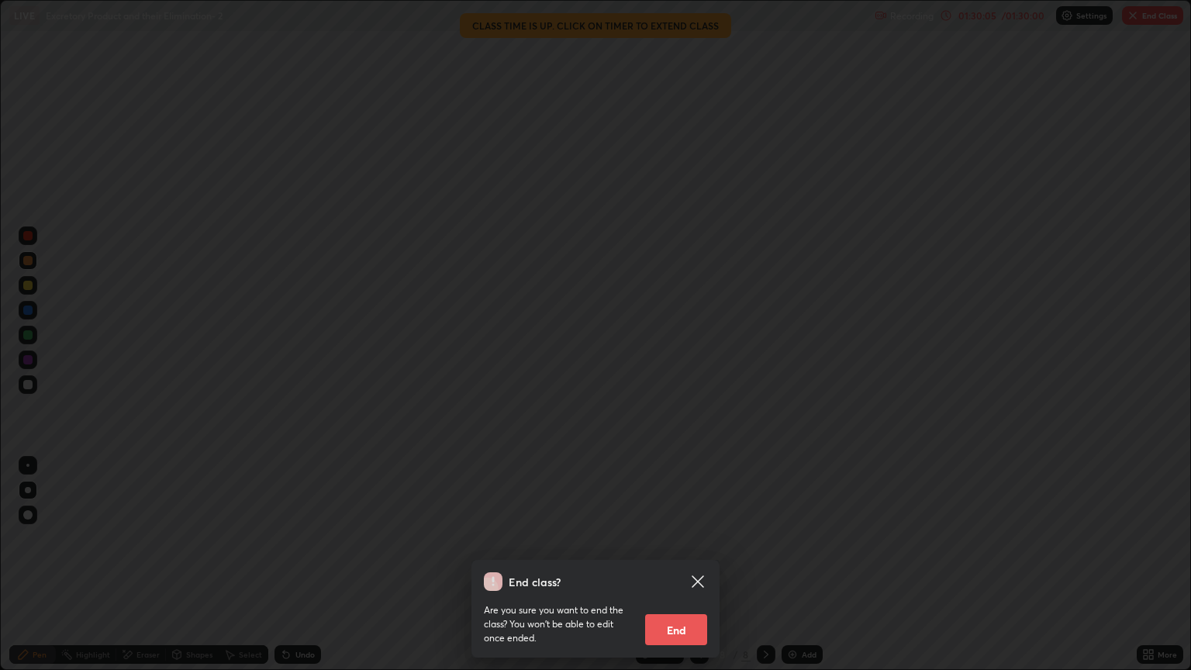
click at [681, 571] on button "End" at bounding box center [676, 629] width 62 height 31
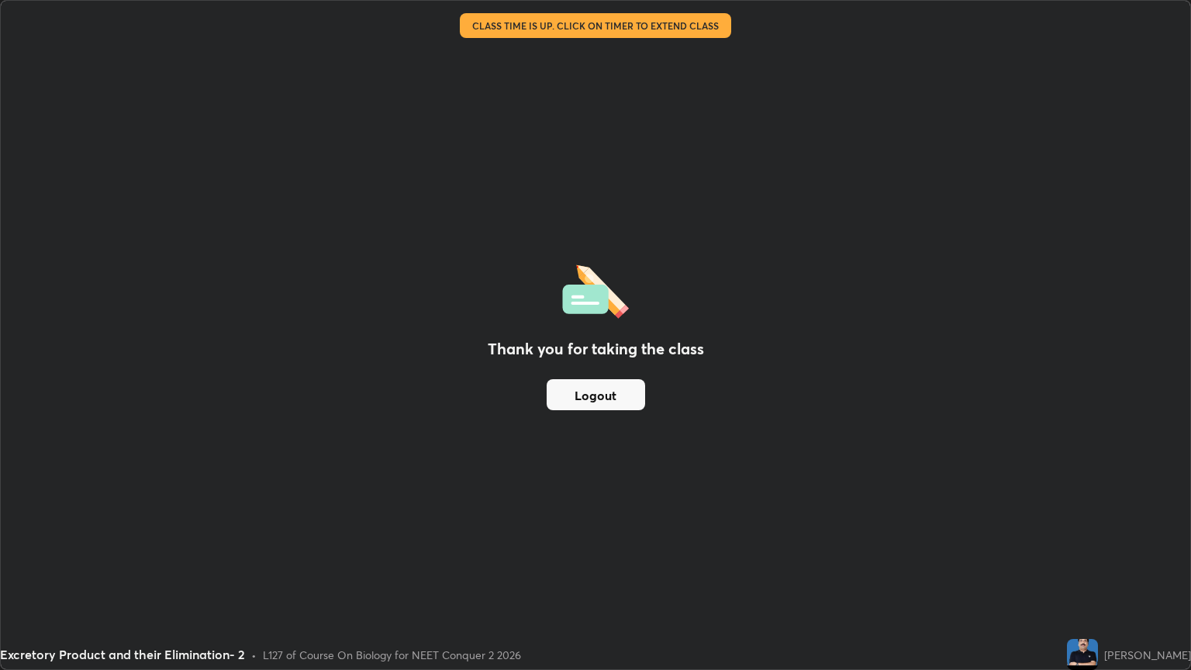
click at [594, 397] on button "Logout" at bounding box center [596, 394] width 98 height 31
